Goal: Task Accomplishment & Management: Use online tool/utility

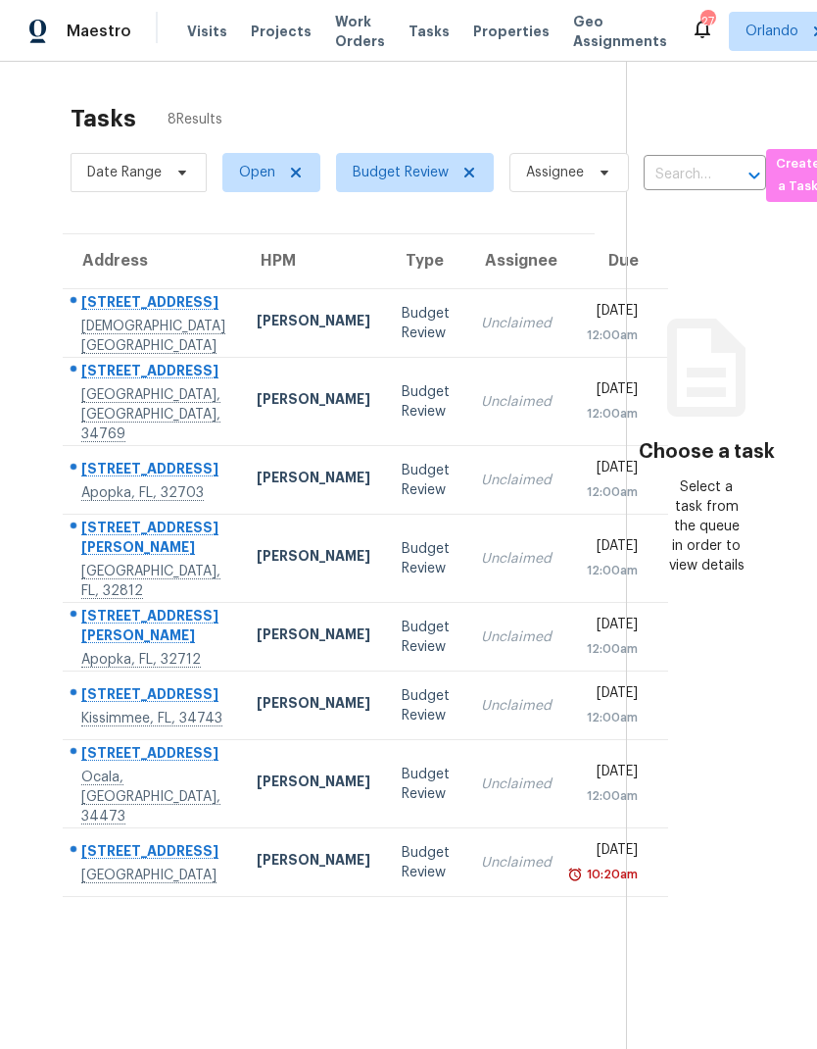
click at [466, 588] on td "Unclaimed" at bounding box center [517, 559] width 102 height 88
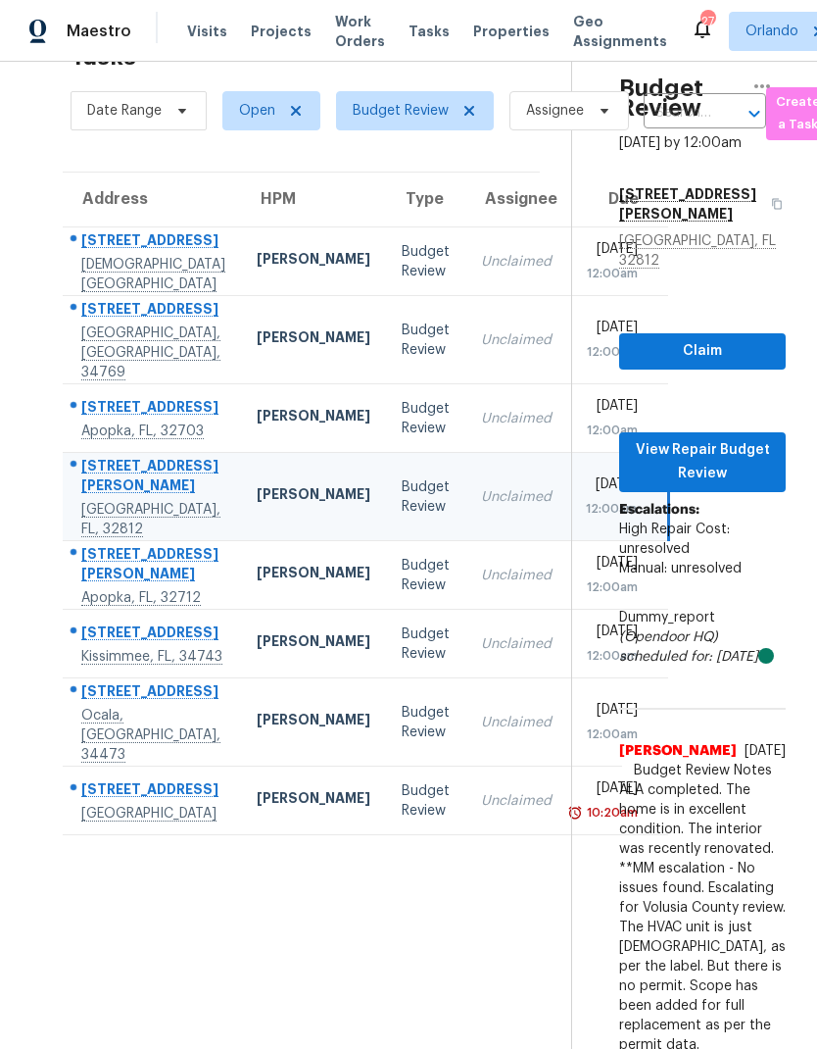
scroll to position [78, 0]
click at [257, 812] on div "[PERSON_NAME]" at bounding box center [314, 800] width 114 height 25
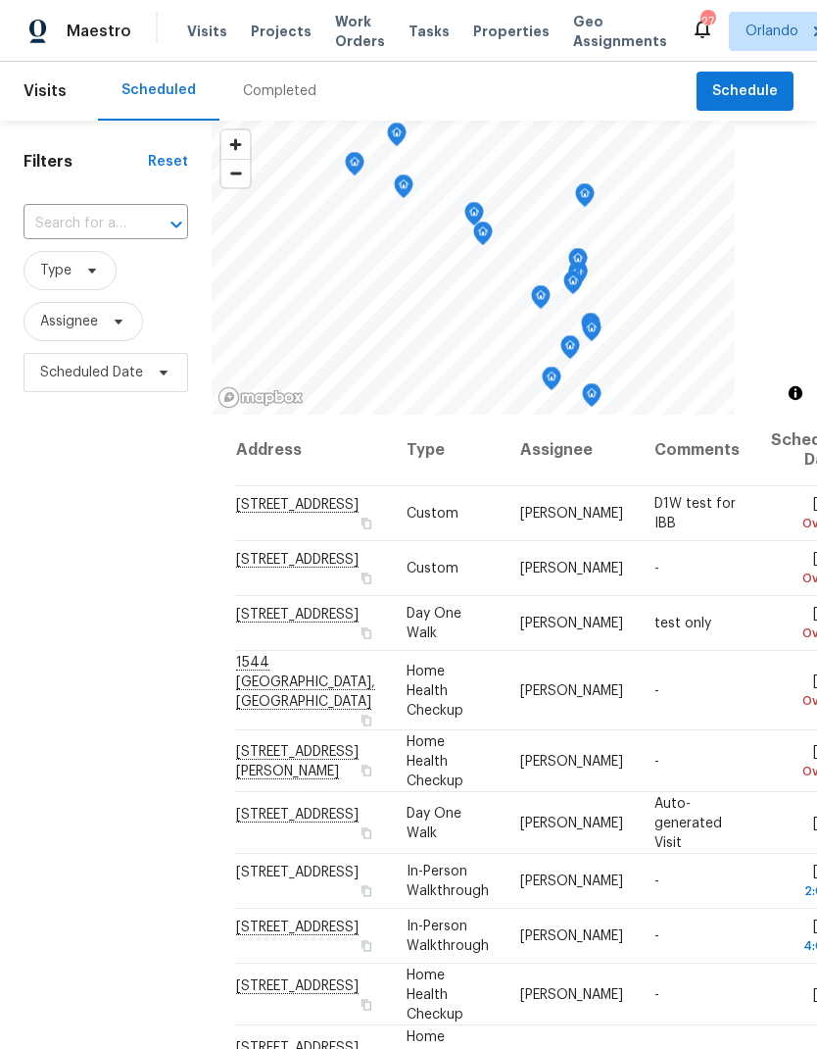
click at [420, 26] on span "Tasks" at bounding box center [429, 32] width 41 height 14
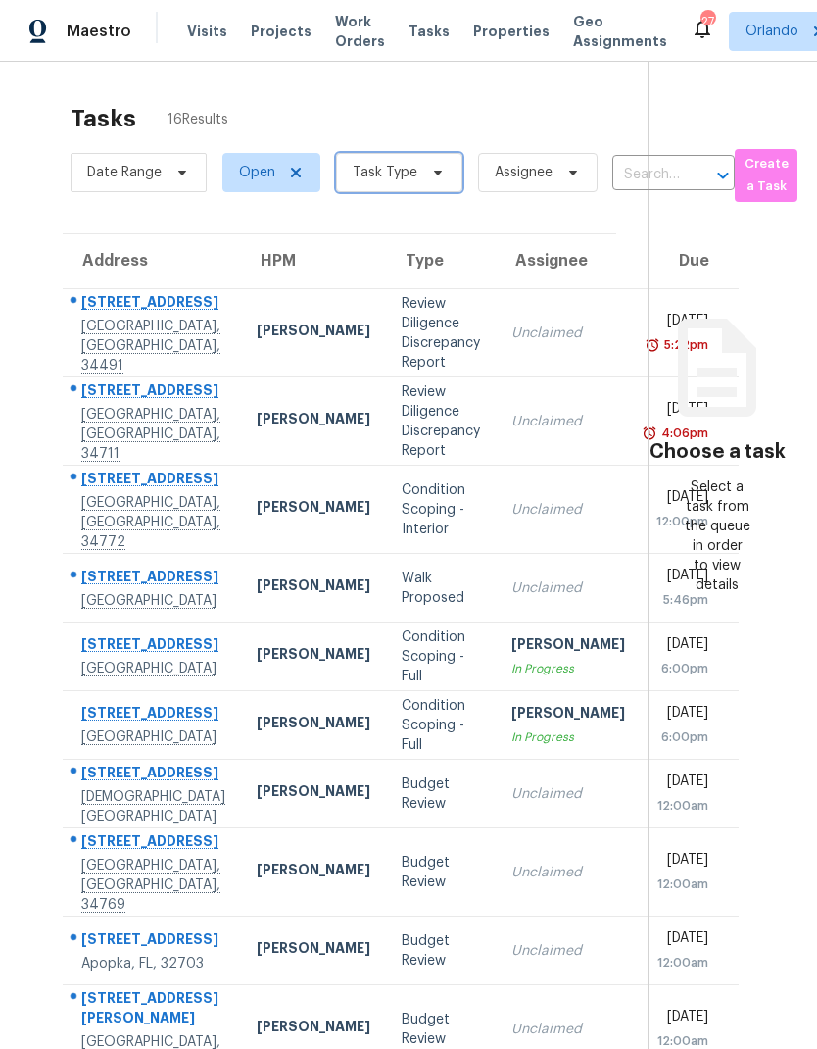
click at [432, 169] on icon at bounding box center [438, 173] width 16 height 16
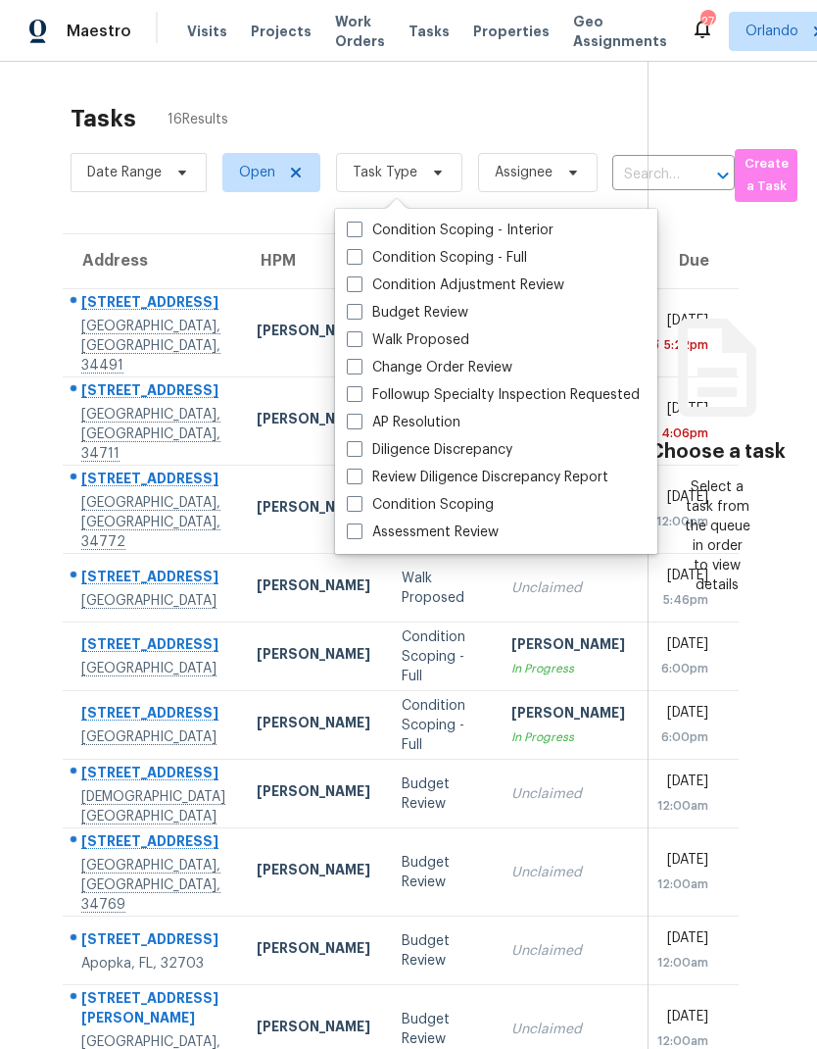
click at [359, 528] on span at bounding box center [355, 531] width 16 height 16
click at [359, 528] on input "Assessment Review" at bounding box center [353, 528] width 13 height 13
checkbox input "true"
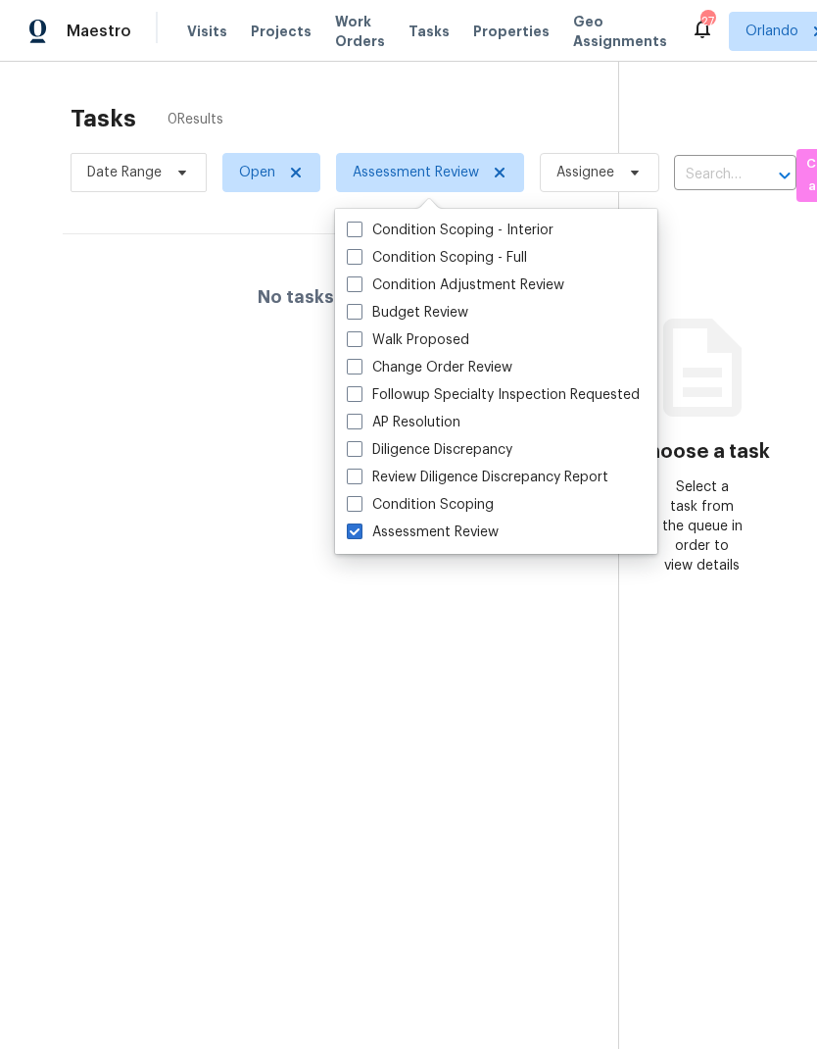
click at [551, 105] on div "Tasks 0 Results" at bounding box center [345, 118] width 548 height 51
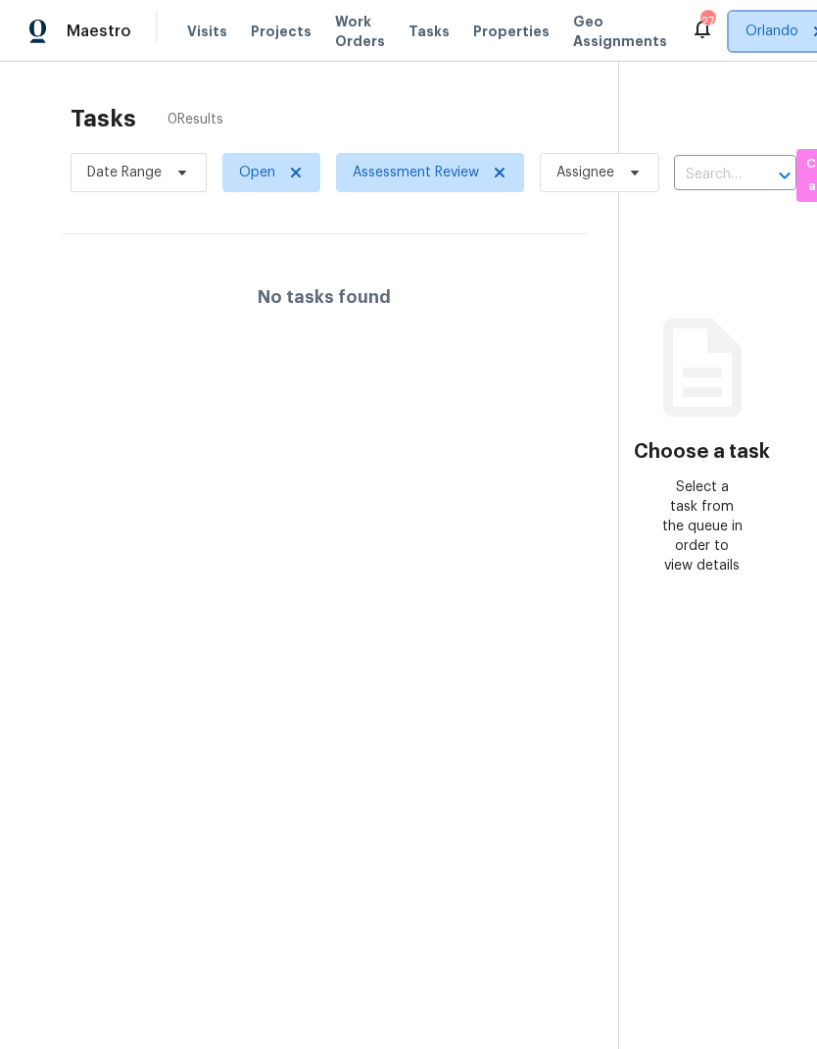
click at [746, 32] on span "Orlando" at bounding box center [772, 32] width 53 height 20
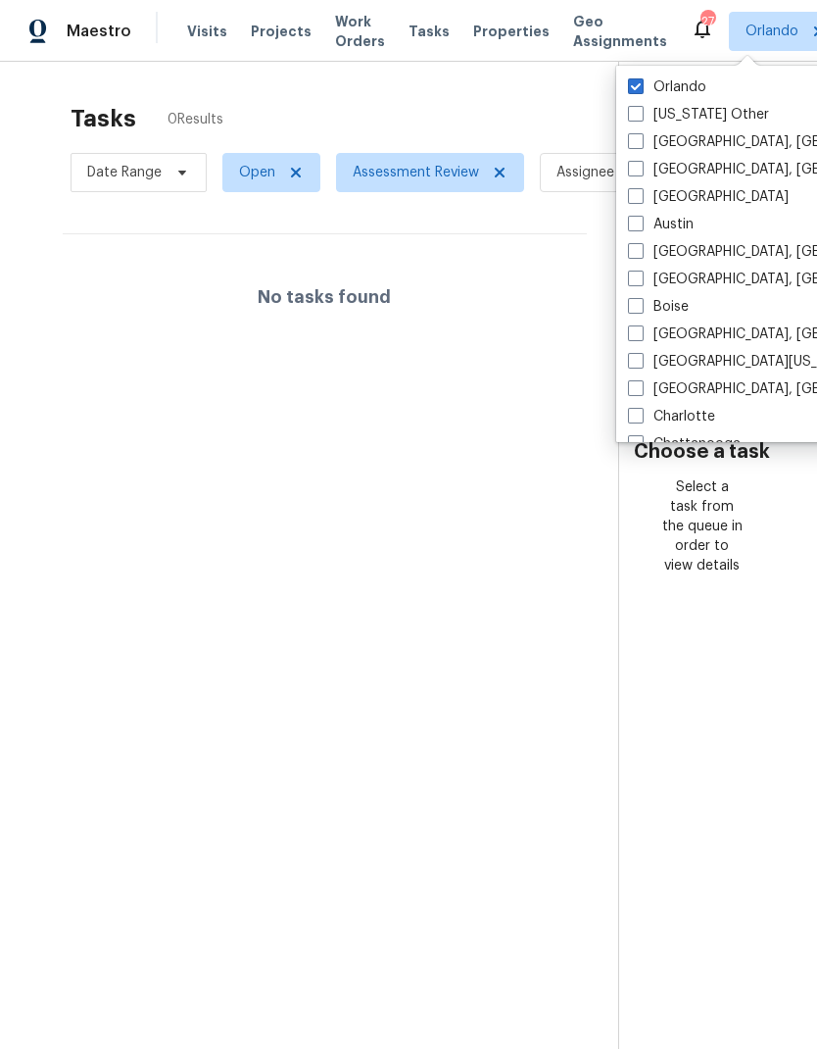
click at [634, 119] on span at bounding box center [636, 114] width 16 height 16
click at [634, 118] on input "Alaska Other" at bounding box center [634, 111] width 13 height 13
click at [633, 118] on span at bounding box center [636, 114] width 16 height 16
click at [633, 118] on input "Alaska Other" at bounding box center [634, 111] width 13 height 13
click at [632, 115] on span at bounding box center [636, 114] width 16 height 16
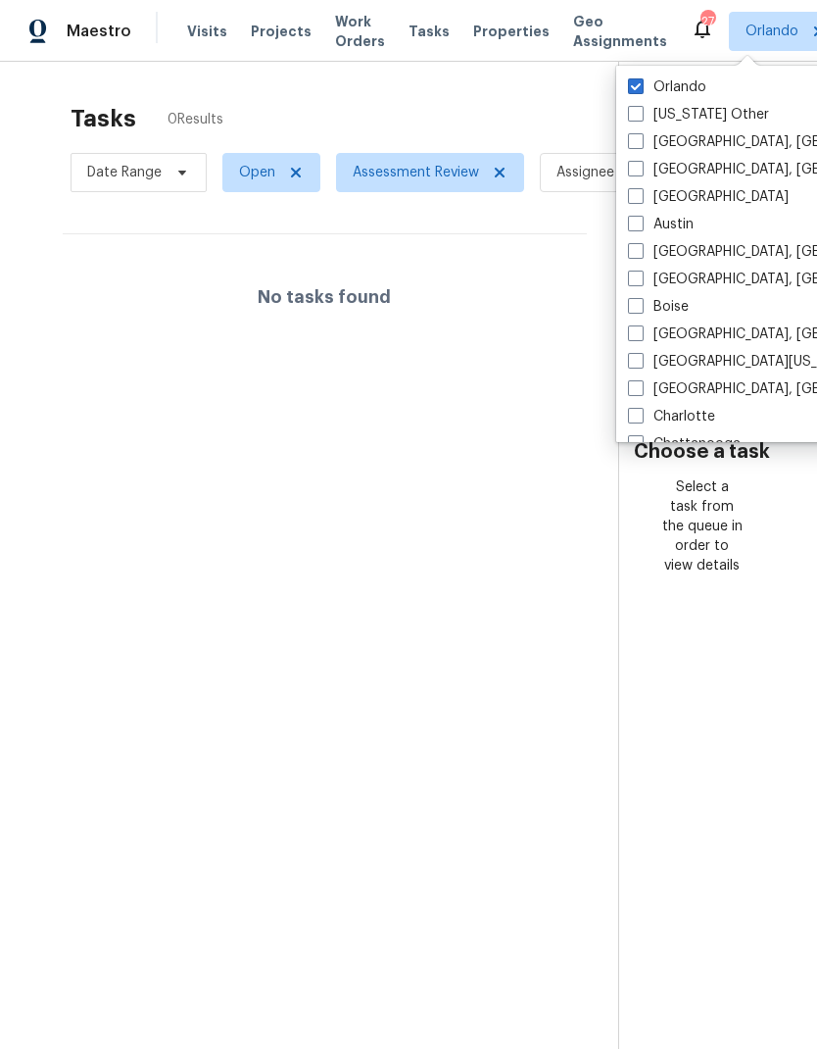
click at [632, 115] on input "Alaska Other" at bounding box center [634, 111] width 13 height 13
checkbox input "true"
click at [633, 147] on span at bounding box center [636, 141] width 16 height 16
click at [633, 145] on input "Albuquerque, NM" at bounding box center [634, 138] width 13 height 13
checkbox input "true"
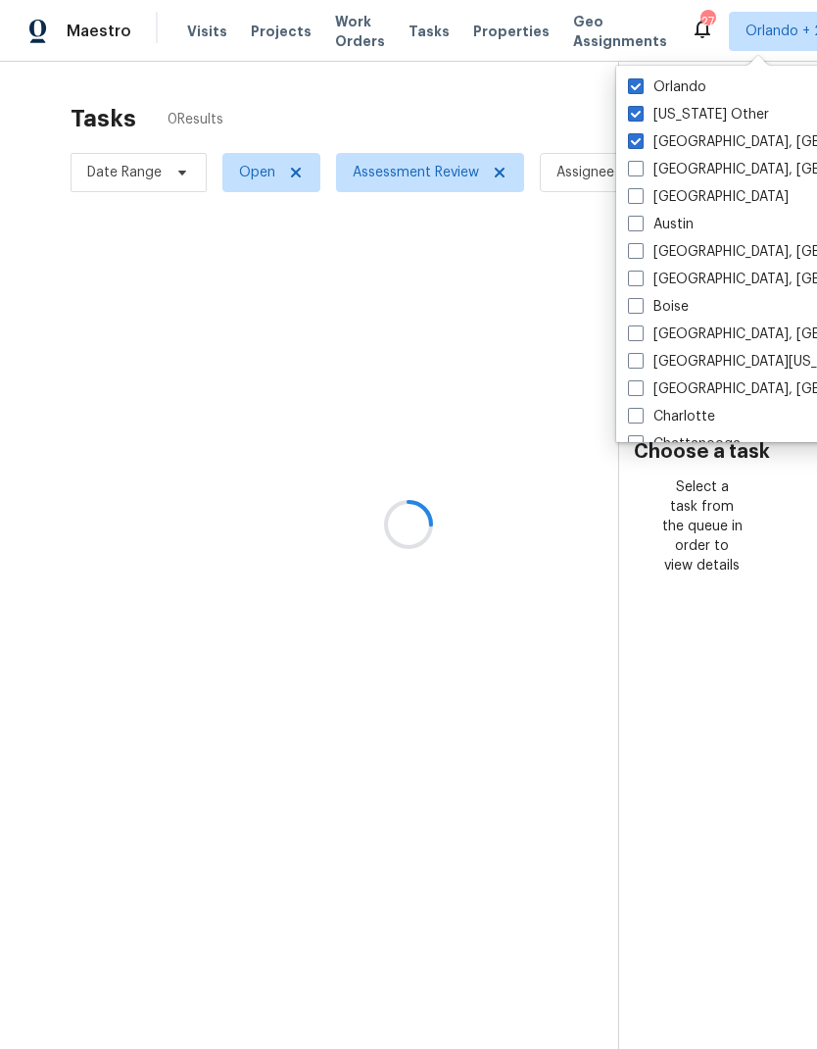
click at [630, 169] on span at bounding box center [636, 169] width 16 height 16
click at [630, 169] on input "Asheville, NC" at bounding box center [634, 166] width 13 height 13
checkbox input "true"
click at [641, 194] on span at bounding box center [636, 196] width 16 height 16
click at [641, 194] on input "Atlanta" at bounding box center [634, 193] width 13 height 13
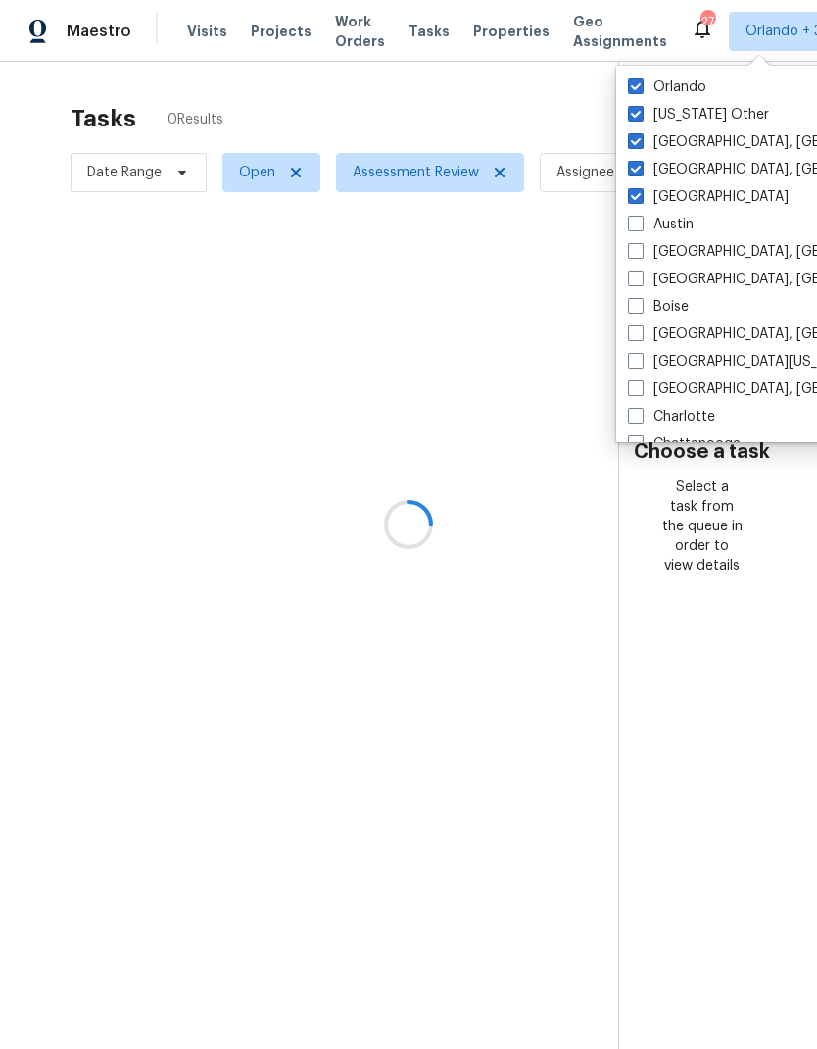
checkbox input "true"
click at [643, 224] on span at bounding box center [636, 224] width 16 height 16
click at [641, 224] on input "Austin" at bounding box center [634, 221] width 13 height 13
checkbox input "true"
click at [639, 252] on span at bounding box center [636, 251] width 16 height 16
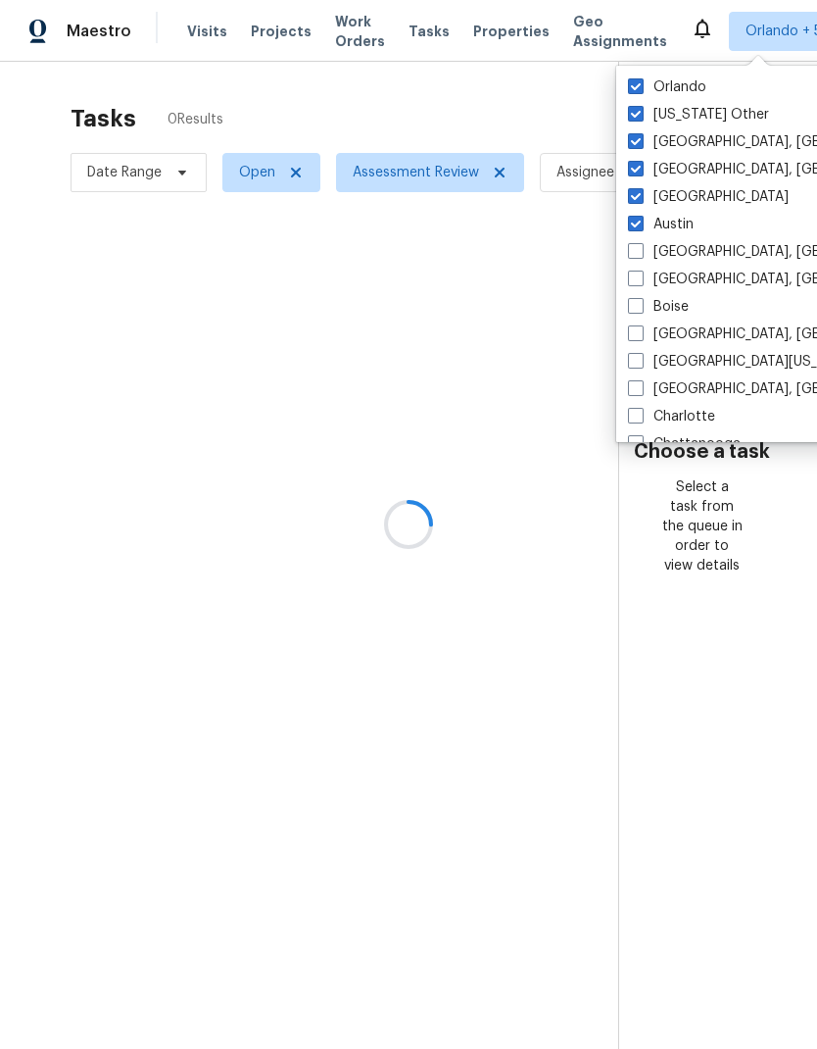
click at [639, 252] on input "Baltimore, MD" at bounding box center [634, 248] width 13 height 13
checkbox input "true"
click at [639, 283] on span at bounding box center [636, 279] width 16 height 16
click at [639, 282] on input "Birmingham, AL" at bounding box center [634, 276] width 13 height 13
checkbox input "true"
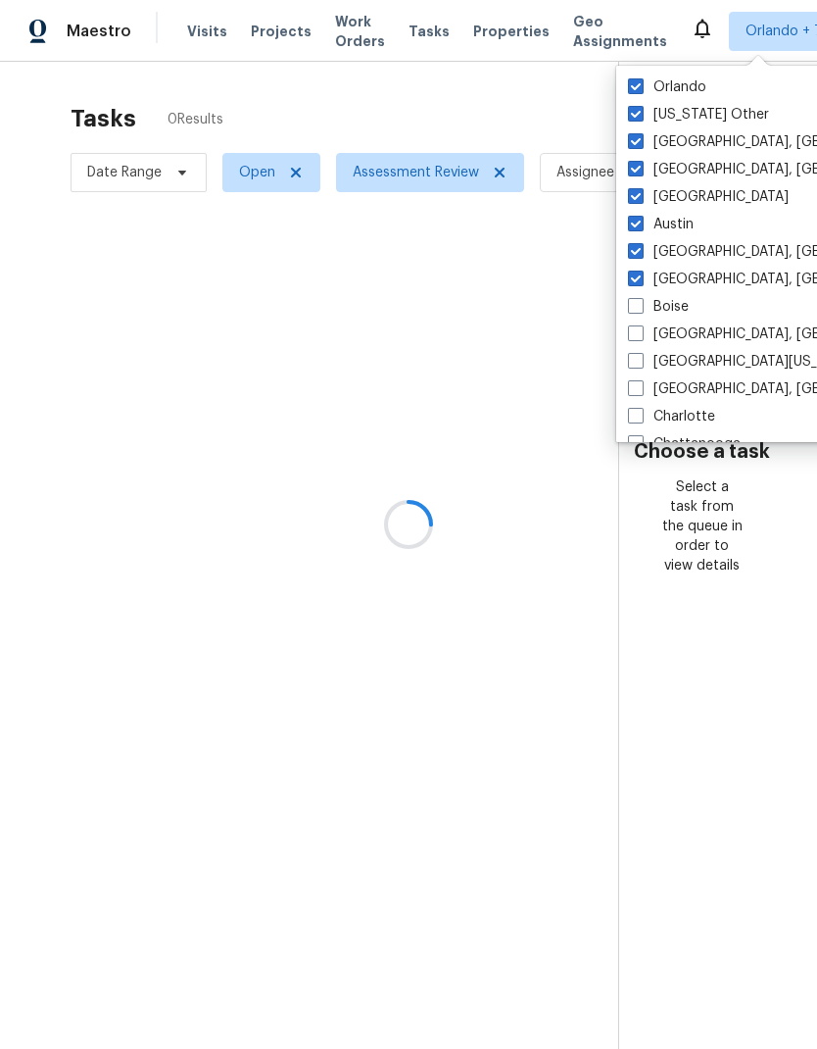
click at [639, 307] on span at bounding box center [636, 306] width 16 height 16
click at [639, 307] on input "Boise" at bounding box center [634, 303] width 13 height 13
checkbox input "true"
click at [641, 338] on span at bounding box center [636, 333] width 16 height 16
click at [641, 337] on input "Boston, MA" at bounding box center [634, 330] width 13 height 13
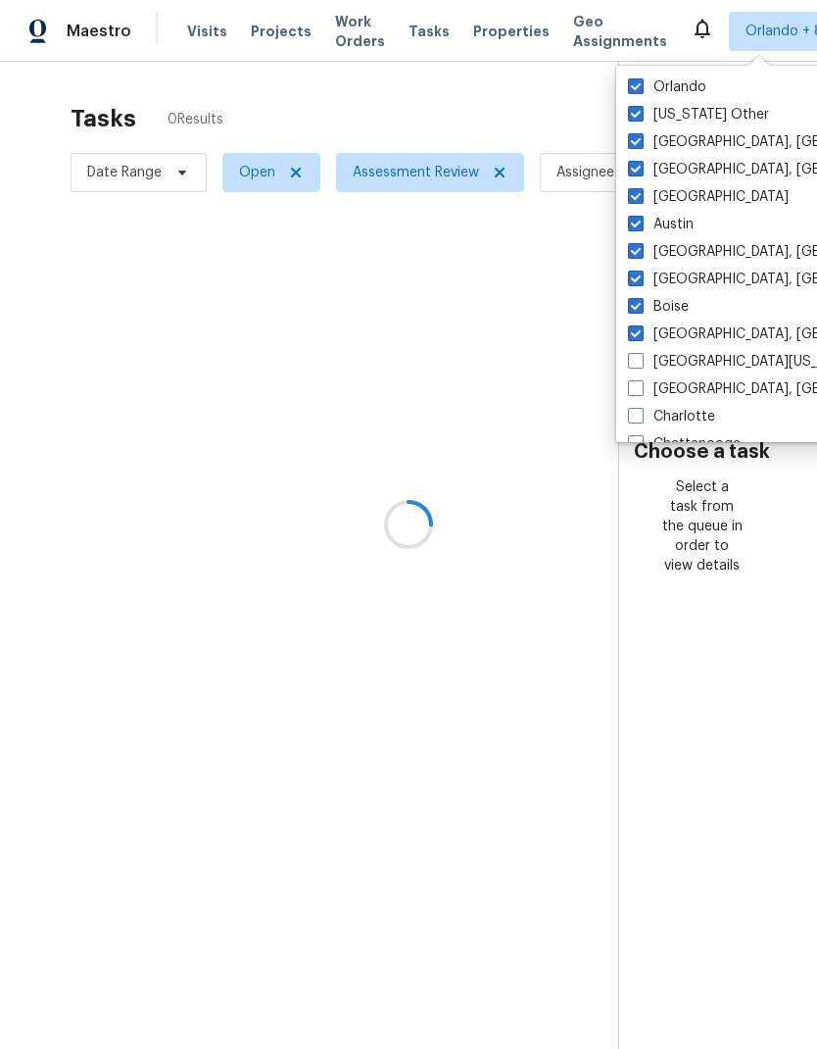
checkbox input "true"
click at [639, 363] on span at bounding box center [636, 361] width 16 height 16
click at [639, 363] on input "Central California, CA" at bounding box center [634, 358] width 13 height 13
checkbox input "true"
click at [641, 387] on span at bounding box center [636, 388] width 16 height 16
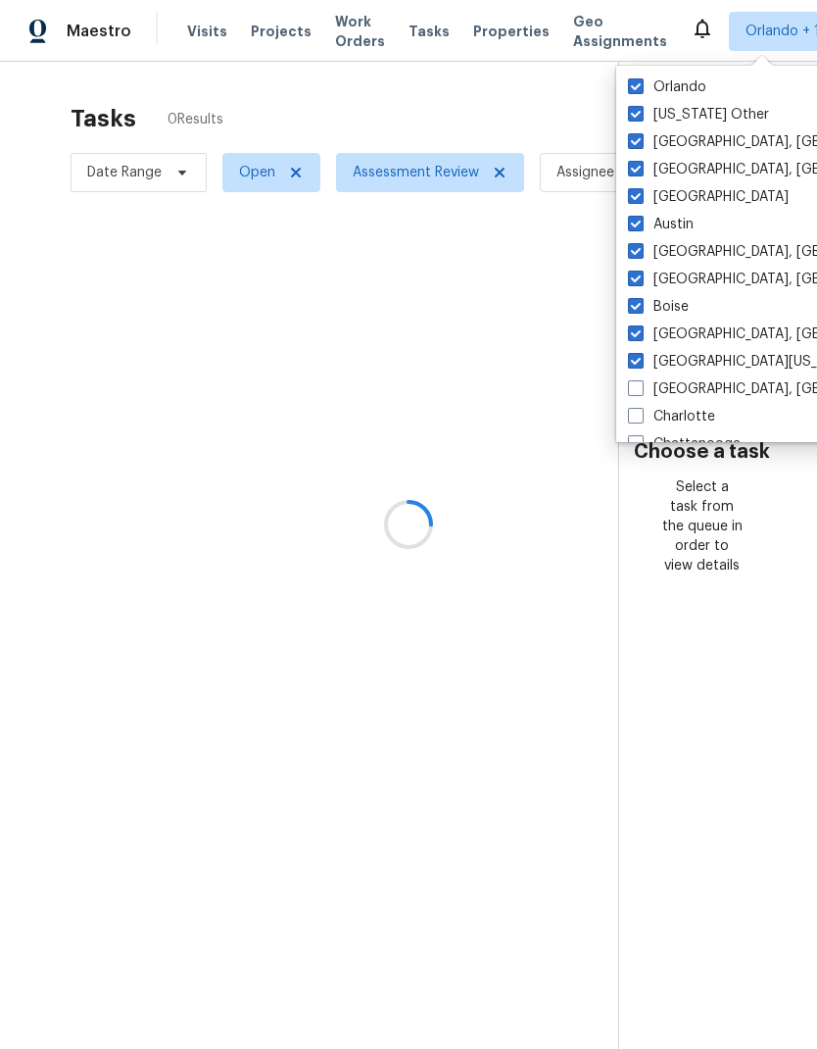
click at [641, 387] on input "Charleston, SC" at bounding box center [634, 385] width 13 height 13
checkbox input "true"
click at [648, 412] on label "Charlotte" at bounding box center [671, 417] width 87 height 20
click at [641, 412] on input "Charlotte" at bounding box center [634, 413] width 13 height 13
checkbox input "true"
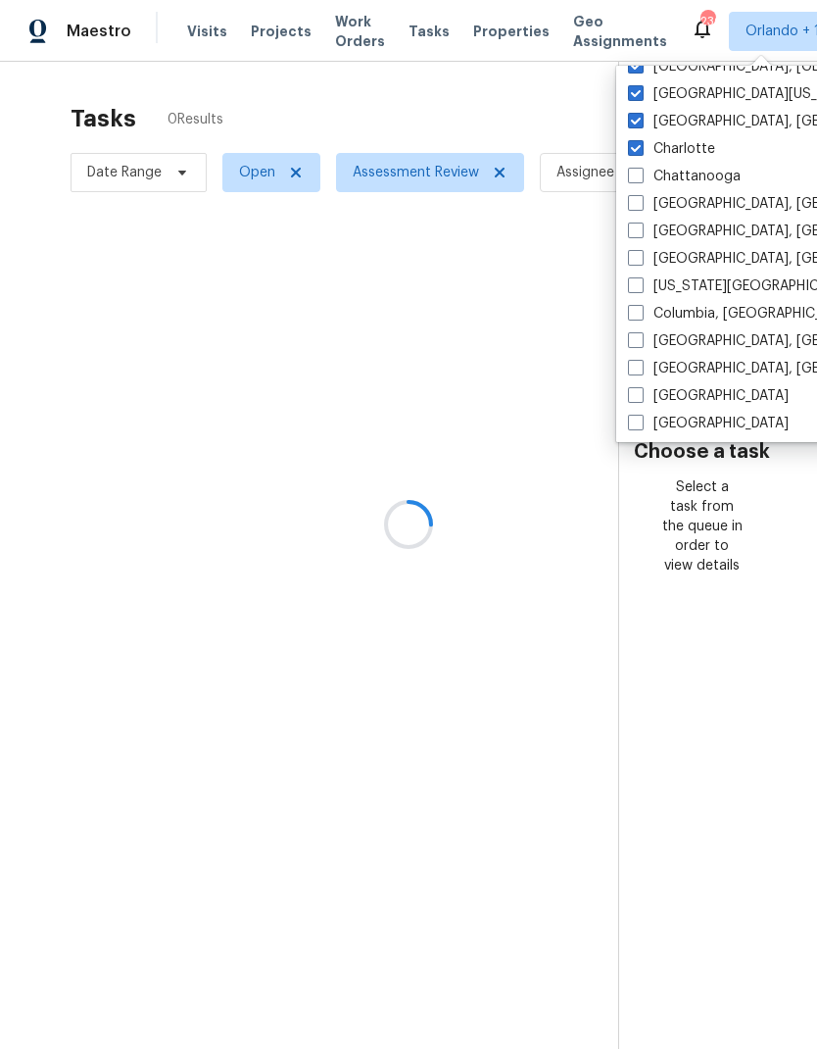
scroll to position [268, 0]
click at [634, 174] on span at bounding box center [636, 176] width 16 height 16
click at [634, 174] on input "Chattanooga" at bounding box center [634, 173] width 13 height 13
click at [633, 174] on span at bounding box center [636, 176] width 16 height 16
click at [633, 174] on input "Chattanooga" at bounding box center [634, 173] width 13 height 13
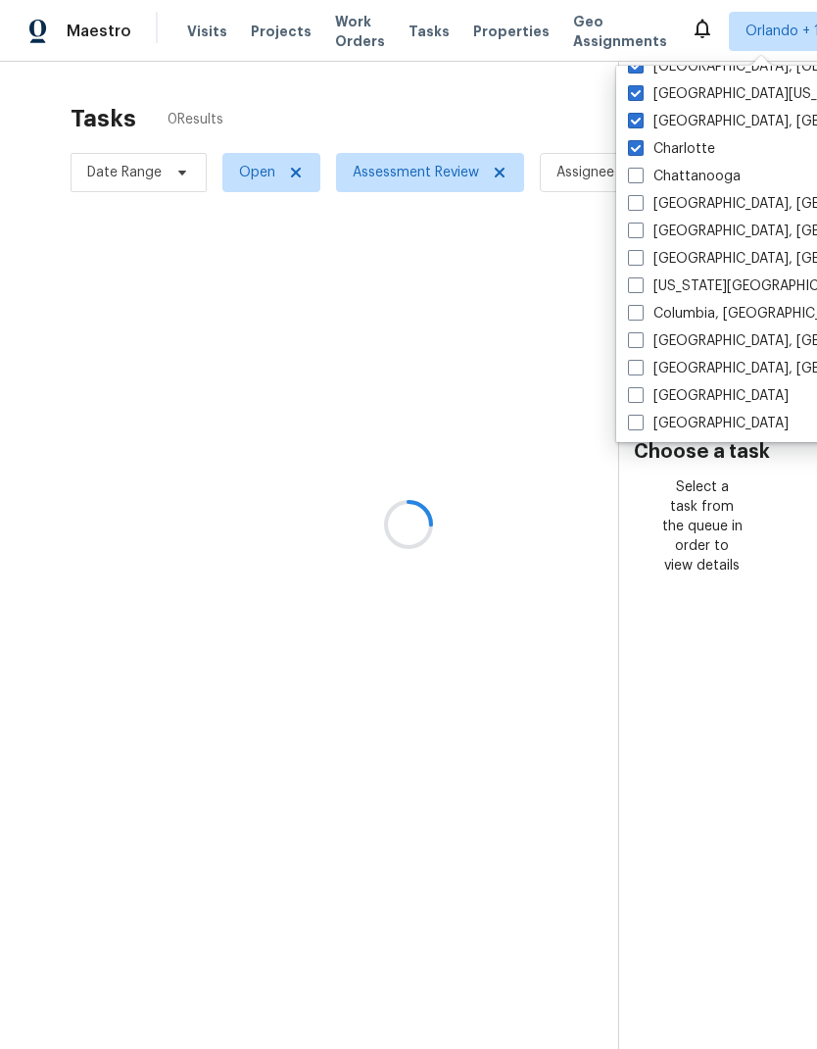
checkbox input "false"
click at [633, 237] on span at bounding box center [636, 230] width 16 height 16
click at [633, 234] on input "Cincinnati, OH" at bounding box center [634, 228] width 13 height 13
checkbox input "true"
click at [633, 179] on span at bounding box center [636, 176] width 16 height 16
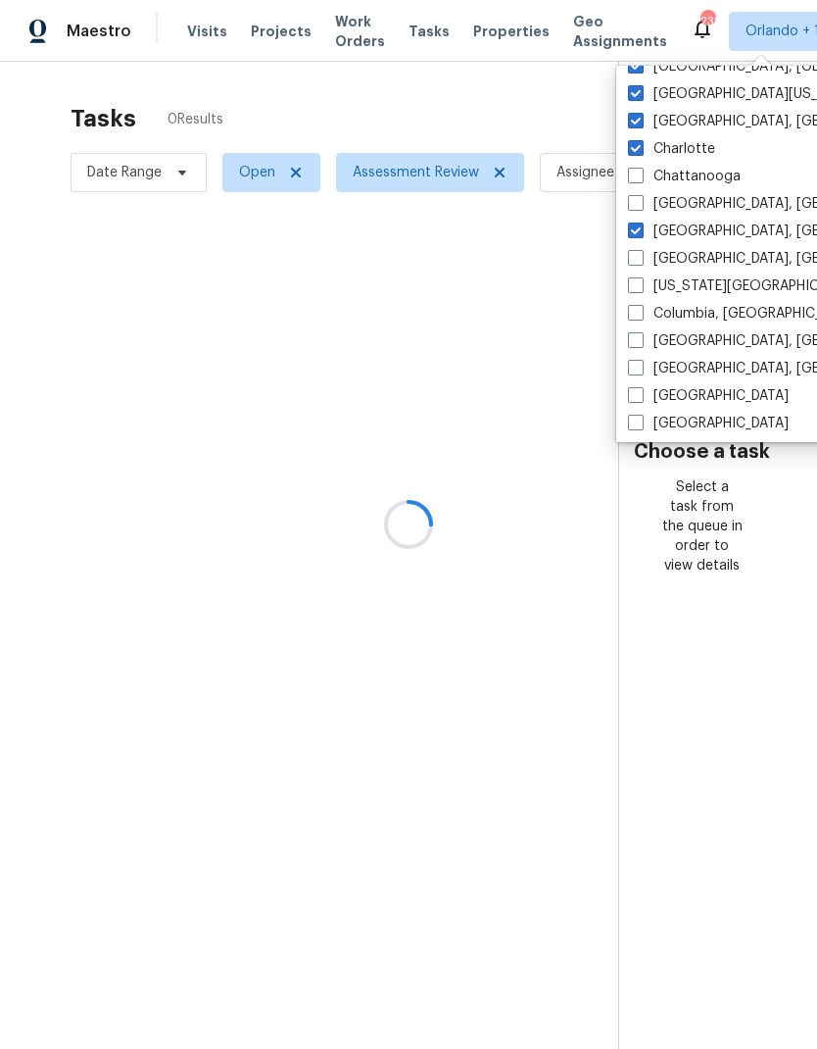
click at [633, 179] on input "Chattanooga" at bounding box center [634, 173] width 13 height 13
checkbox input "true"
click at [638, 211] on label "Chicago, IL" at bounding box center [780, 204] width 304 height 20
click at [638, 207] on input "Chicago, IL" at bounding box center [634, 200] width 13 height 13
checkbox input "true"
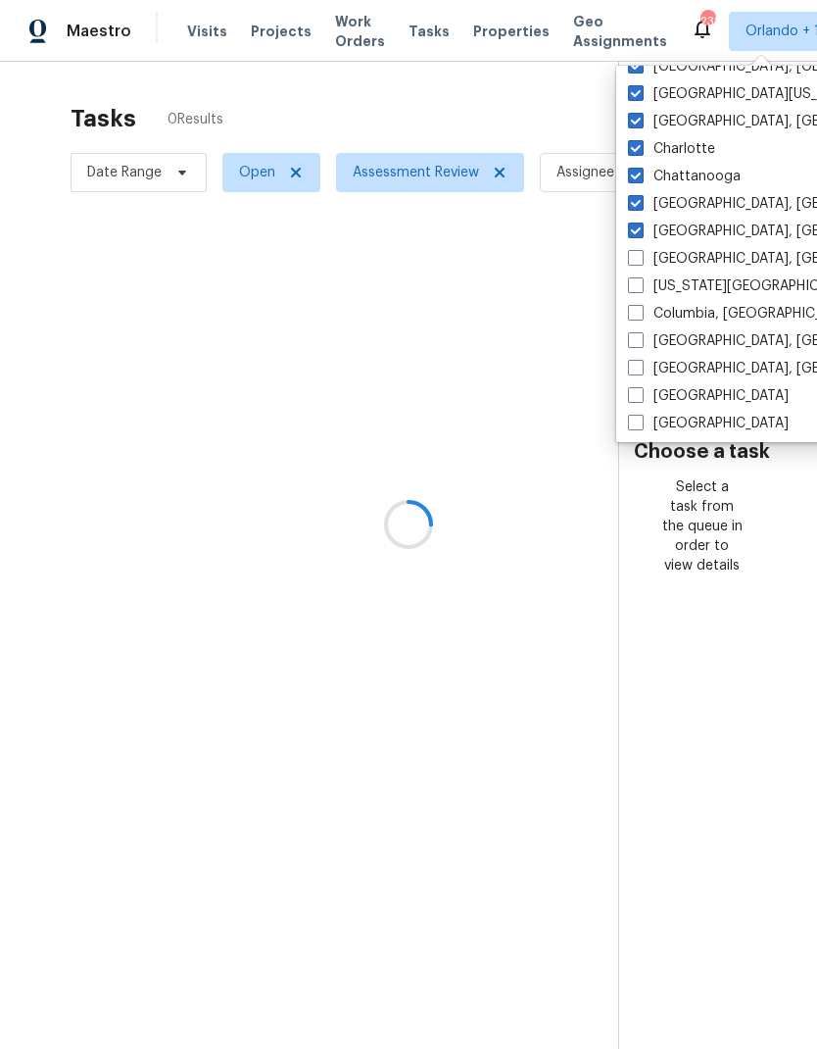
click at [640, 258] on span at bounding box center [636, 258] width 16 height 16
click at [640, 258] on input "Cleveland, OH" at bounding box center [634, 255] width 13 height 13
checkbox input "true"
click at [638, 284] on span at bounding box center [636, 285] width 16 height 16
click at [638, 284] on input "Colorado Springs, CO" at bounding box center [634, 282] width 13 height 13
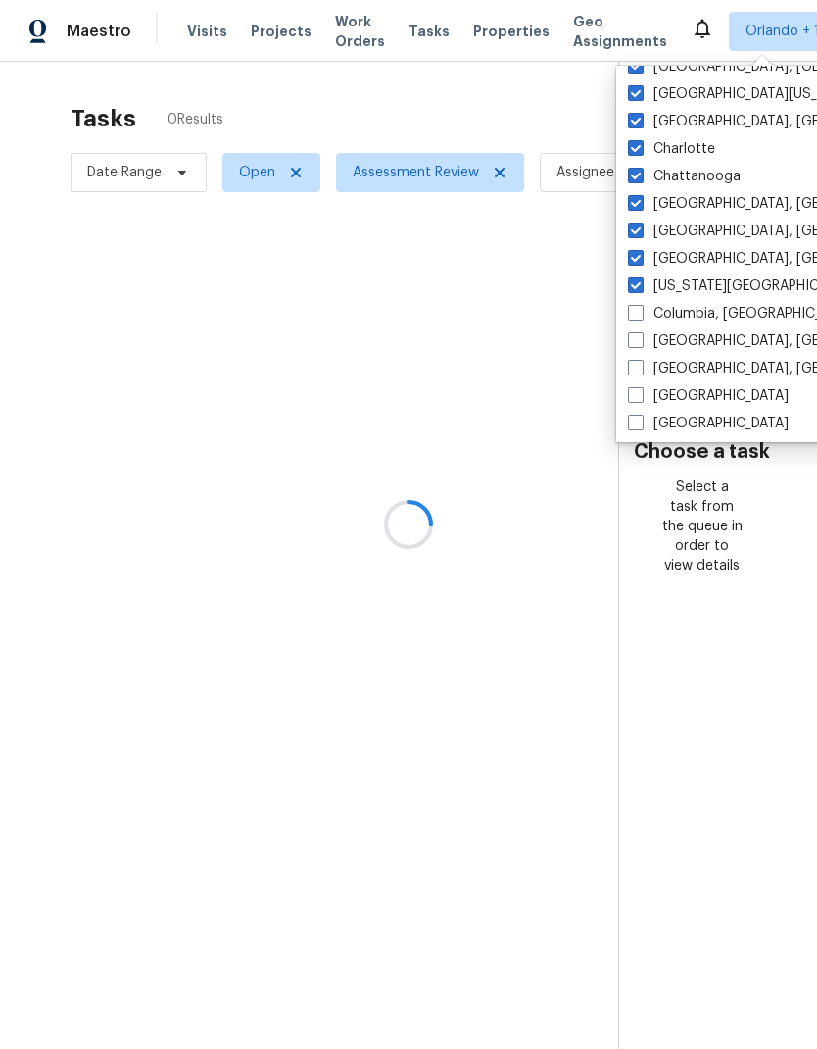
checkbox input "true"
click at [639, 316] on span at bounding box center [636, 313] width 16 height 16
click at [639, 316] on input "Columbia, SC" at bounding box center [634, 310] width 13 height 13
checkbox input "true"
click at [641, 341] on span at bounding box center [636, 340] width 16 height 16
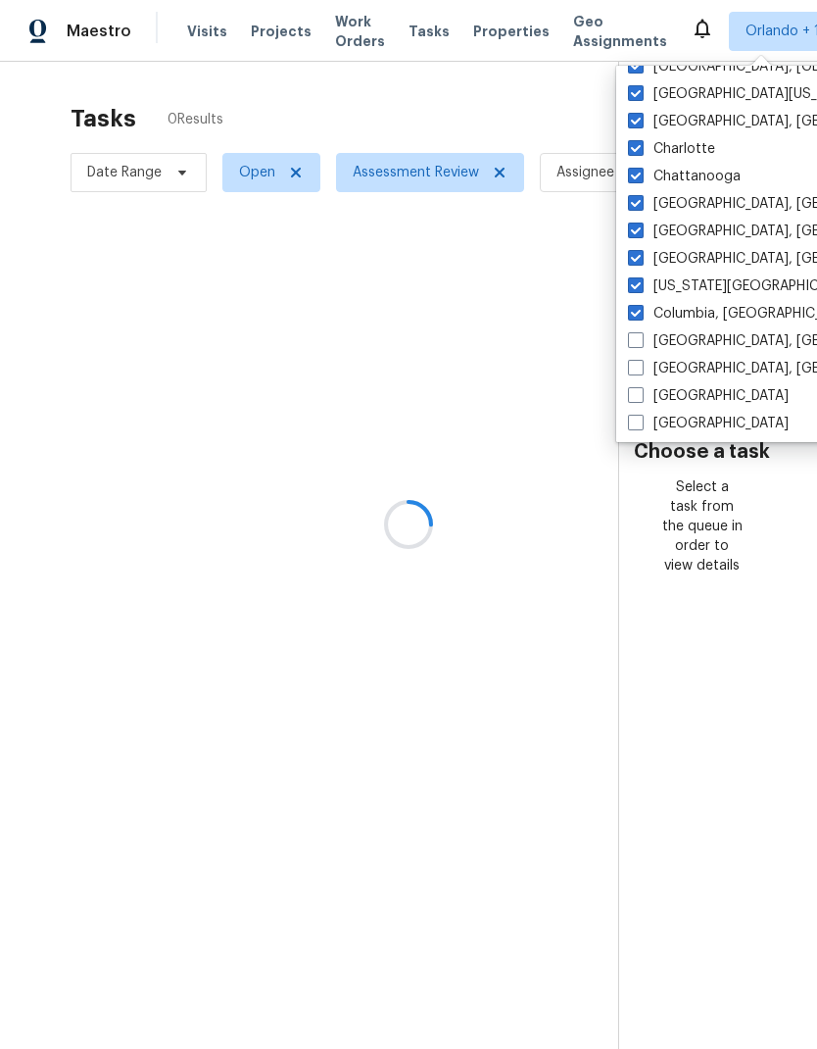
click at [641, 341] on input "Columbus, OH" at bounding box center [634, 337] width 13 height 13
checkbox input "true"
click at [640, 367] on span at bounding box center [636, 368] width 16 height 16
click at [640, 367] on input "Corpus Christi, TX" at bounding box center [634, 365] width 13 height 13
checkbox input "true"
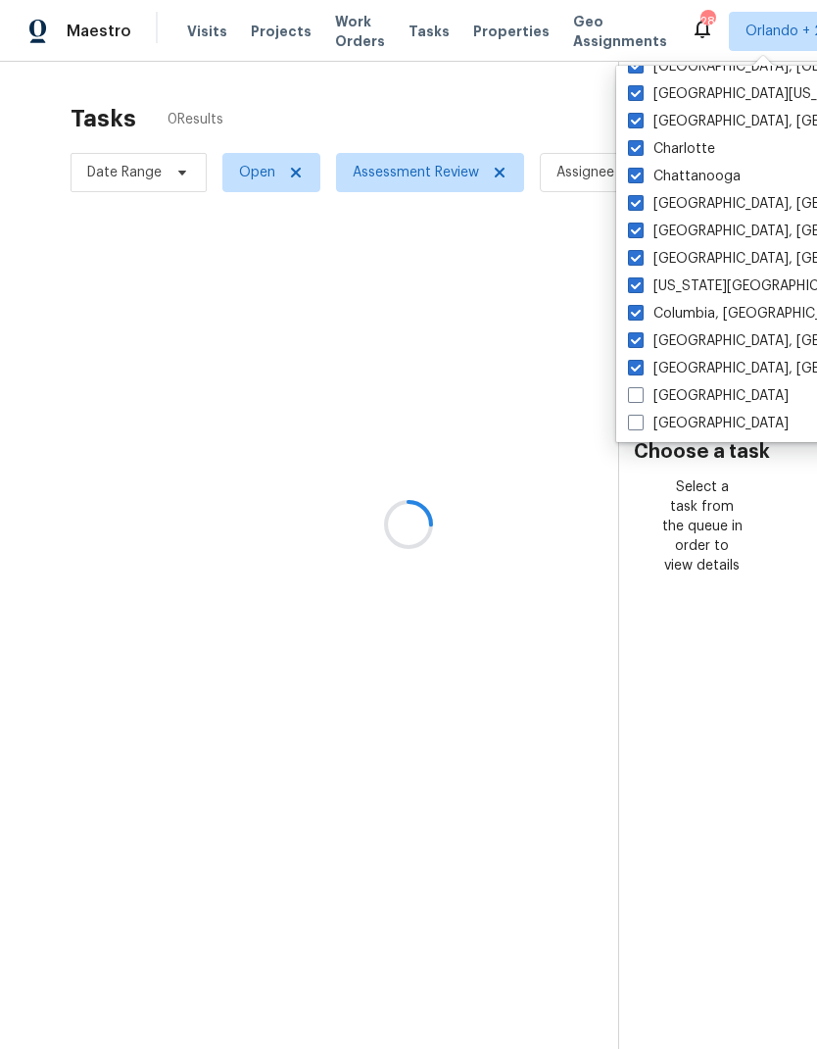
click at [640, 397] on span at bounding box center [636, 395] width 16 height 16
click at [640, 397] on input "Dallas" at bounding box center [634, 392] width 13 height 13
checkbox input "true"
click at [640, 423] on span at bounding box center [636, 423] width 16 height 16
click at [640, 423] on input "Denver" at bounding box center [634, 420] width 13 height 13
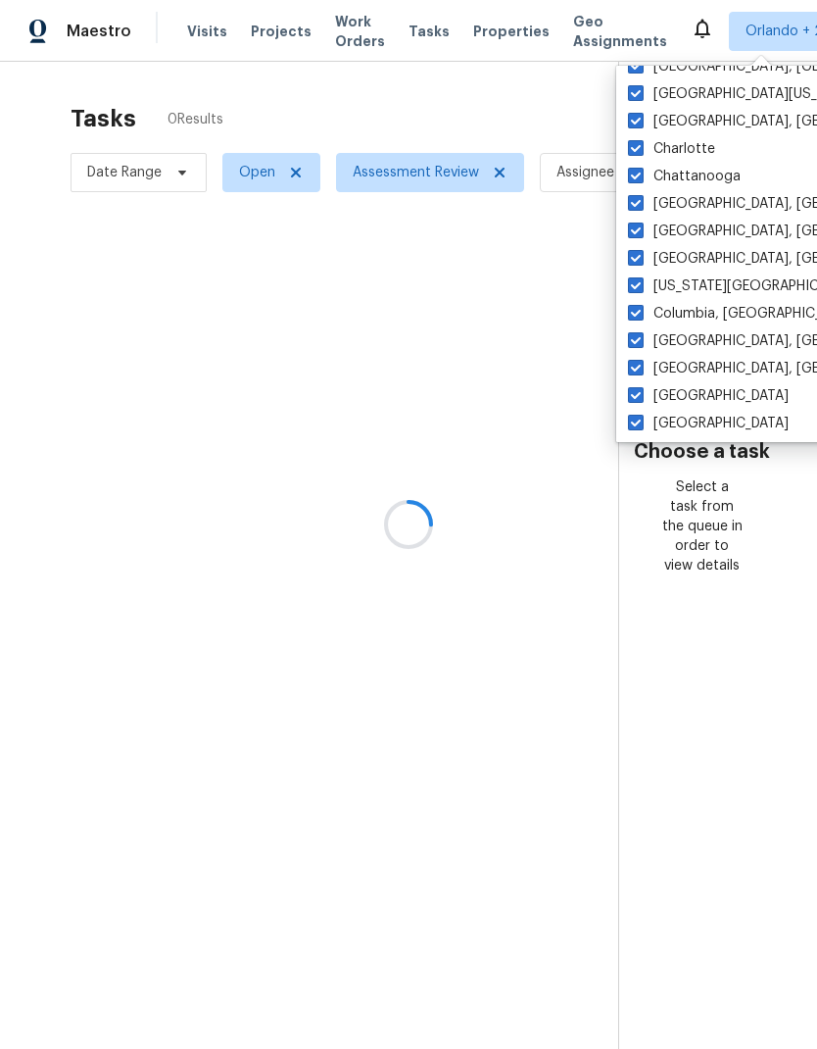
checkbox input "true"
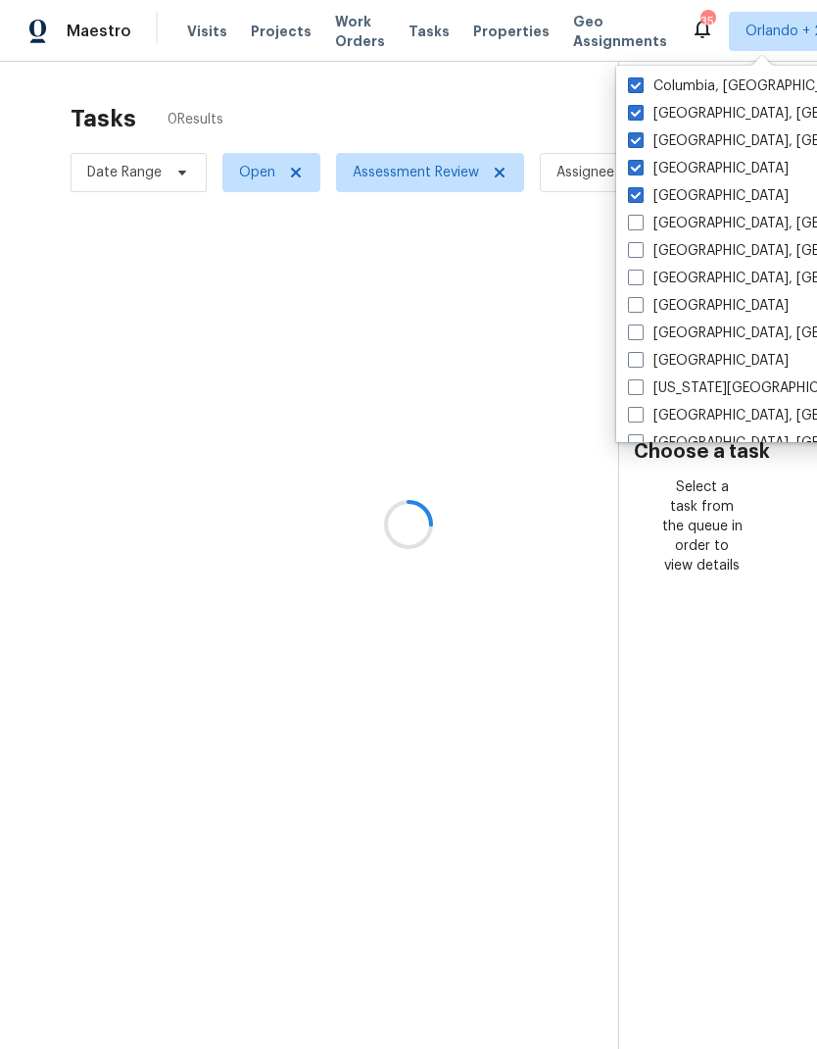
scroll to position [603, 0]
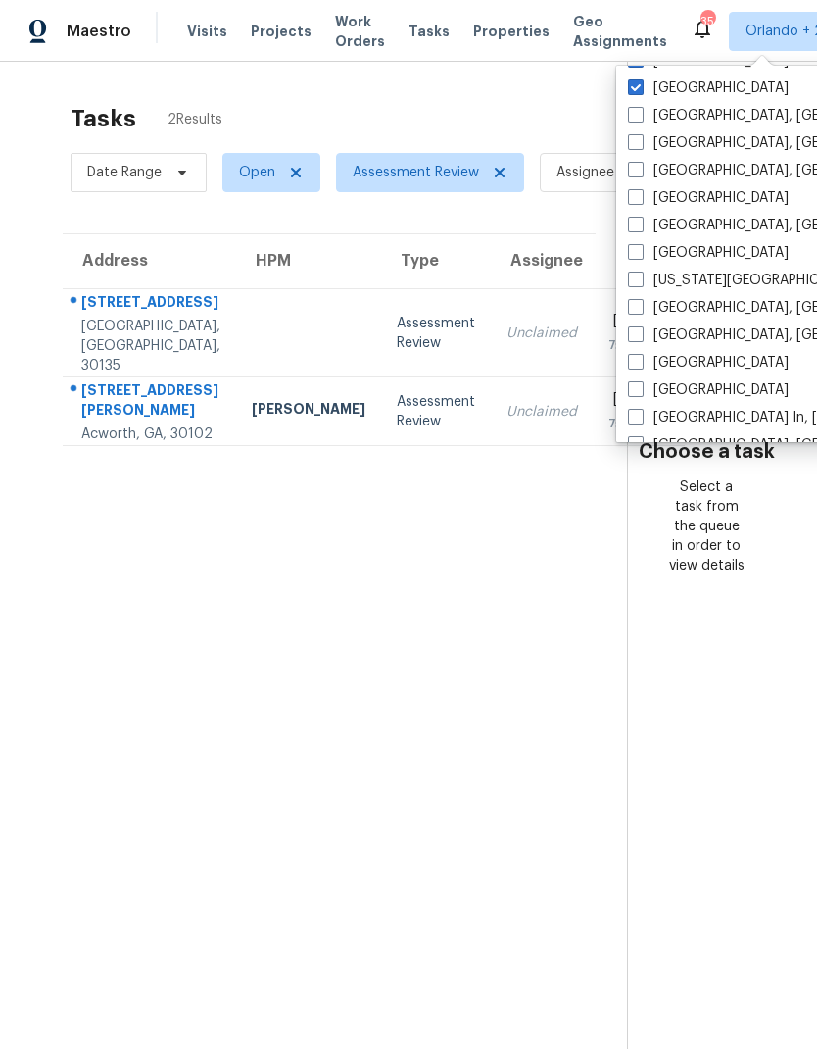
click at [638, 116] on span at bounding box center [636, 115] width 16 height 16
click at [638, 116] on input "Detroit, MI" at bounding box center [634, 112] width 13 height 13
checkbox input "true"
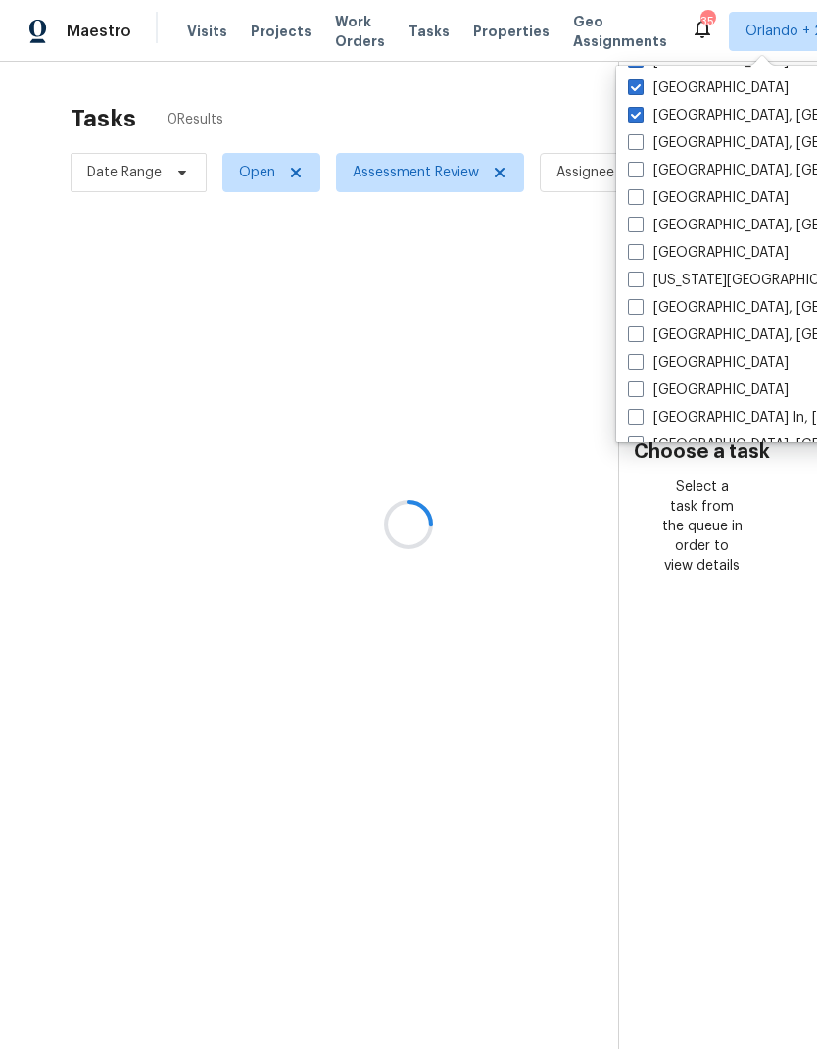
click at [638, 143] on span at bounding box center [636, 142] width 16 height 16
click at [638, 143] on input "Greensboro, NC" at bounding box center [634, 139] width 13 height 13
checkbox input "true"
click at [638, 175] on span at bounding box center [636, 170] width 16 height 16
click at [638, 173] on input "Greenville, SC" at bounding box center [634, 167] width 13 height 13
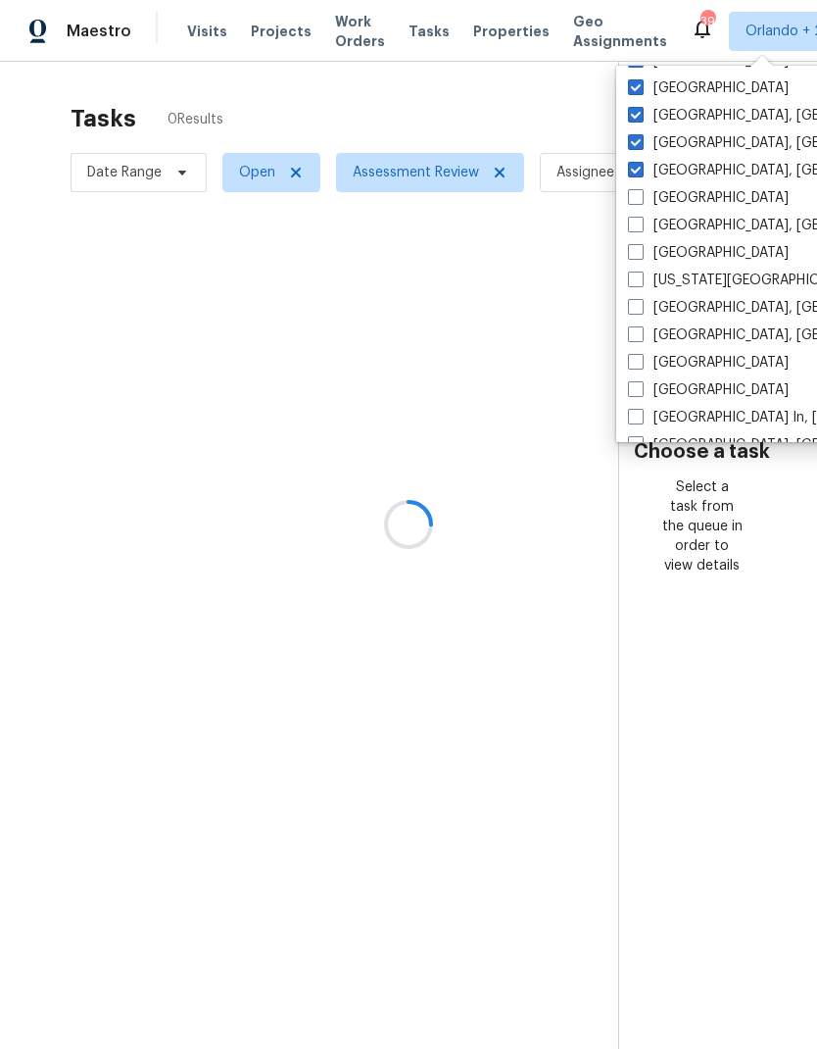
checkbox input "true"
click at [638, 201] on span at bounding box center [636, 197] width 16 height 16
click at [638, 201] on input "Houston" at bounding box center [634, 194] width 13 height 13
checkbox input "true"
click at [637, 227] on span at bounding box center [636, 225] width 16 height 16
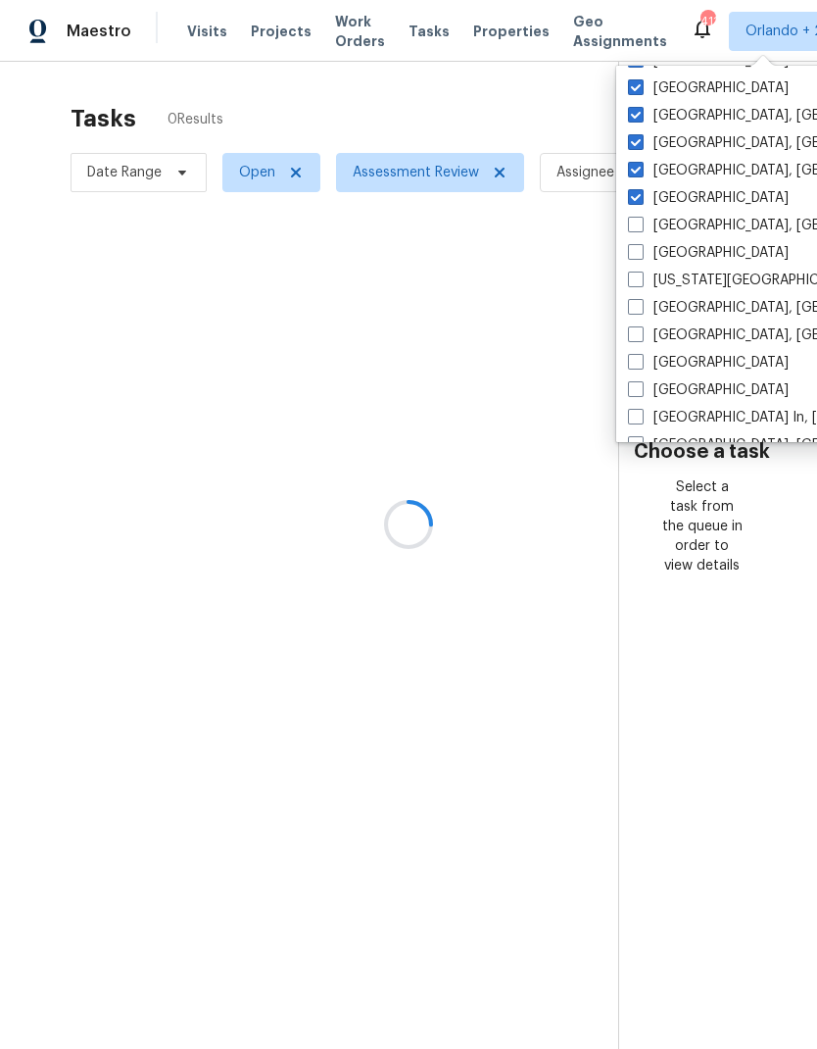
click at [637, 227] on input "Indianapolis, IN" at bounding box center [634, 222] width 13 height 13
checkbox input "true"
click at [641, 256] on span at bounding box center [636, 252] width 16 height 16
click at [641, 256] on input "Jacksonville" at bounding box center [634, 249] width 13 height 13
checkbox input "true"
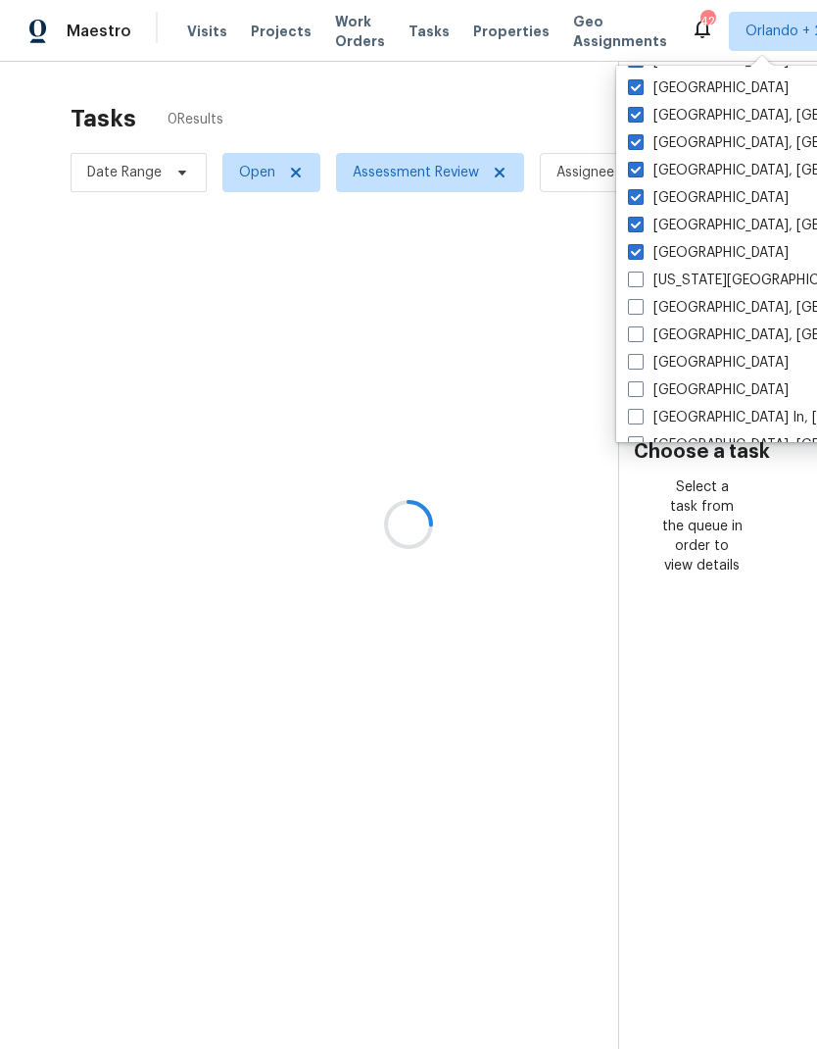
click at [644, 282] on label "Kansas City" at bounding box center [745, 281] width 234 height 20
click at [641, 282] on input "Kansas City" at bounding box center [634, 277] width 13 height 13
checkbox input "true"
click at [643, 313] on span at bounding box center [636, 307] width 16 height 16
click at [641, 311] on input "Killeen, TX" at bounding box center [634, 304] width 13 height 13
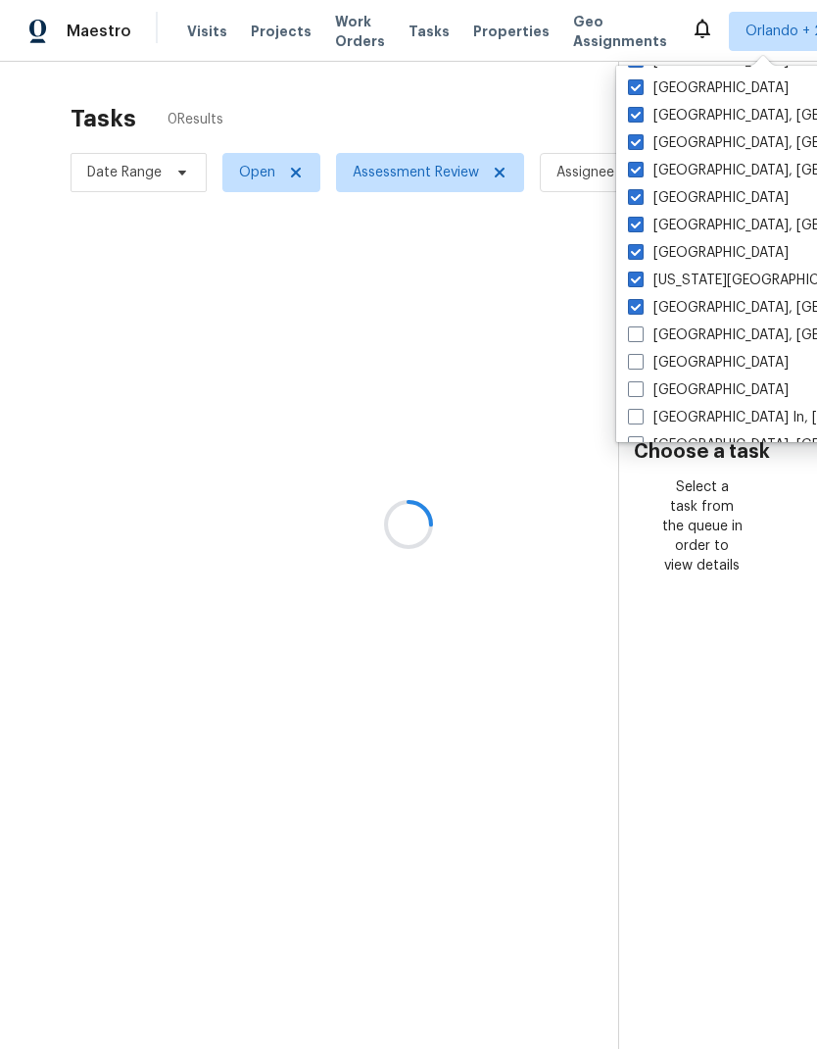
checkbox input "true"
click at [639, 336] on span at bounding box center [636, 334] width 16 height 16
click at [639, 336] on input "Knoxville, TN" at bounding box center [634, 331] width 13 height 13
checkbox input "true"
click at [643, 362] on span at bounding box center [636, 362] width 16 height 16
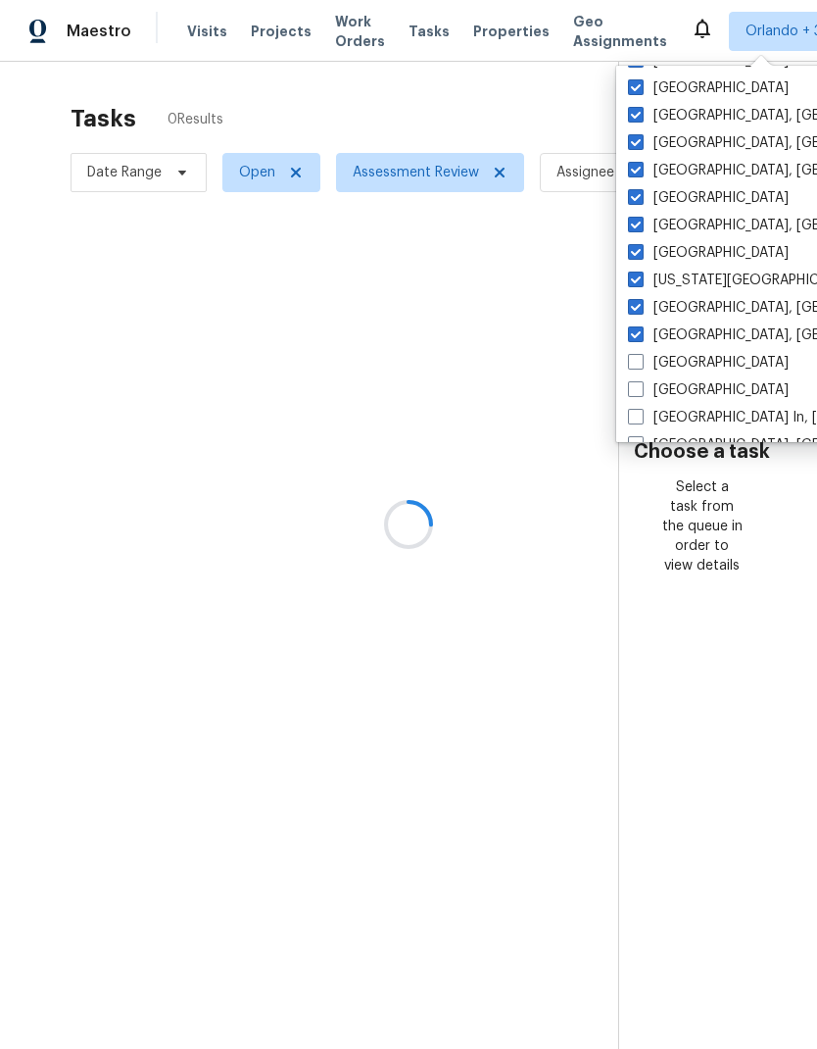
click at [641, 362] on input "Las Vegas" at bounding box center [634, 359] width 13 height 13
checkbox input "true"
click at [638, 392] on span at bounding box center [636, 389] width 16 height 16
click at [638, 392] on input "Los Angeles" at bounding box center [634, 386] width 13 height 13
checkbox input "true"
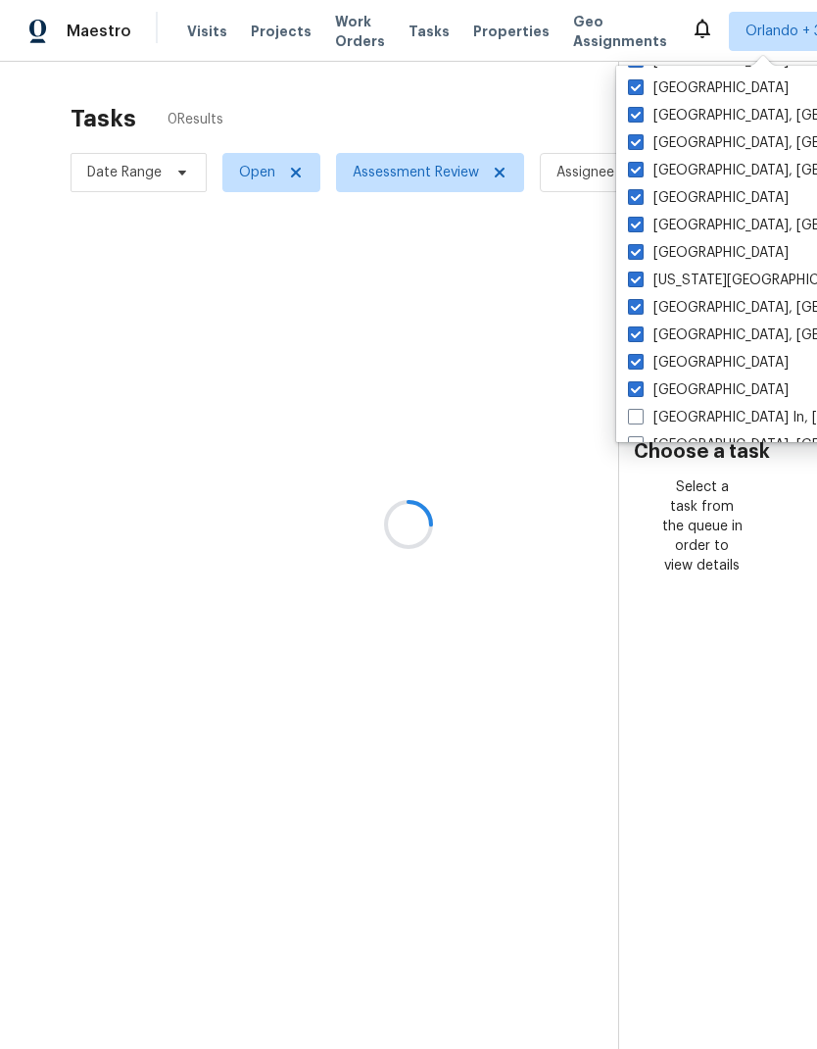
click at [636, 418] on span at bounding box center [636, 417] width 16 height 16
click at [636, 418] on input "Louisville In, KY" at bounding box center [634, 414] width 13 height 13
checkbox input "true"
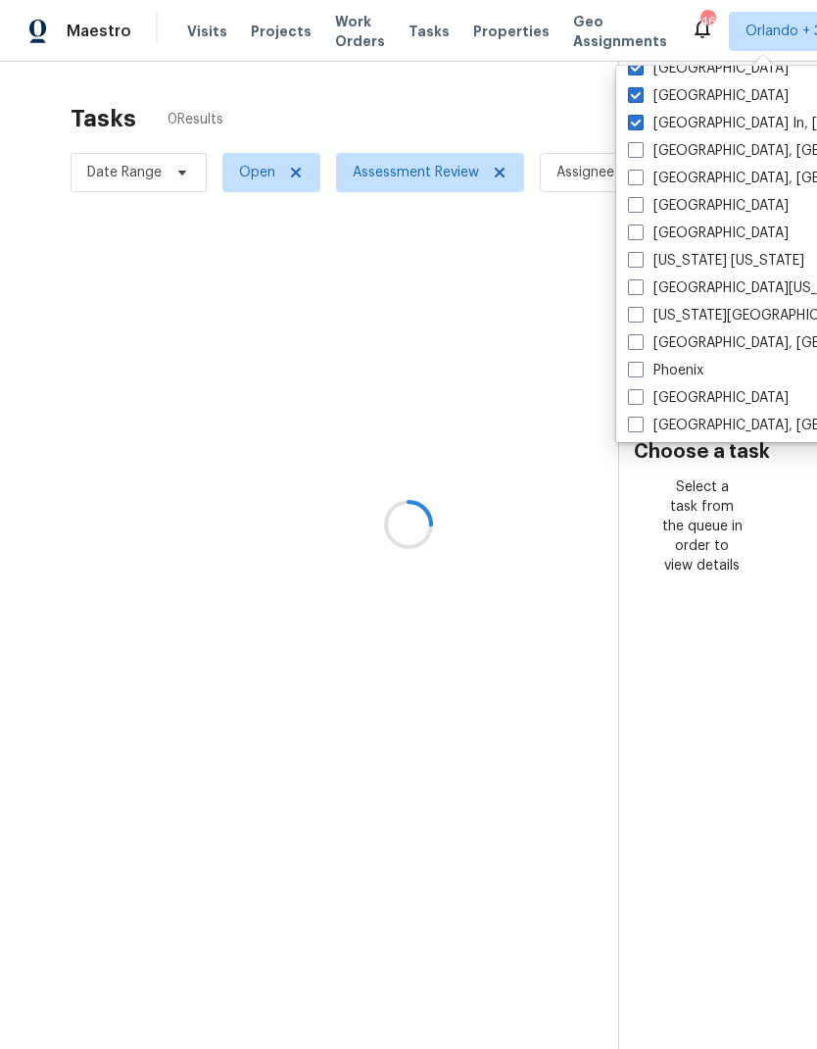
scroll to position [904, 0]
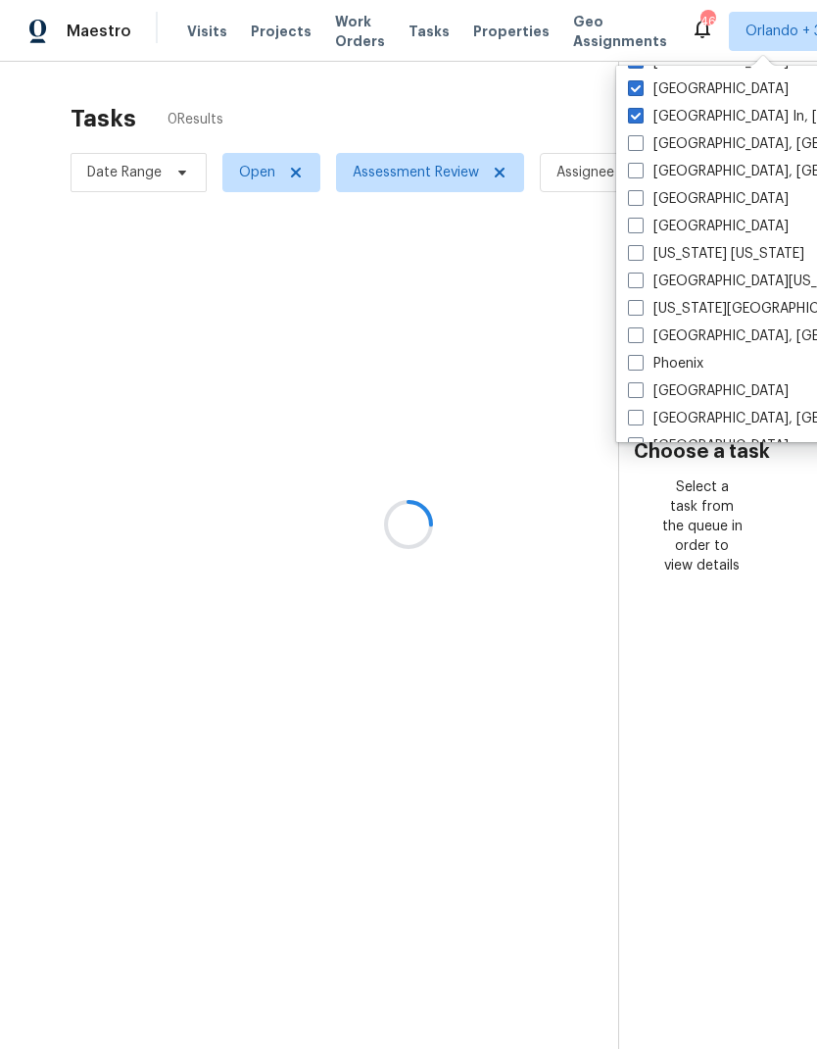
click at [636, 144] on span at bounding box center [636, 143] width 16 height 16
click at [636, 144] on input "Memphis, TN" at bounding box center [634, 140] width 13 height 13
checkbox input "true"
click at [635, 176] on span at bounding box center [636, 171] width 16 height 16
click at [635, 174] on input "Miami, FL" at bounding box center [634, 168] width 13 height 13
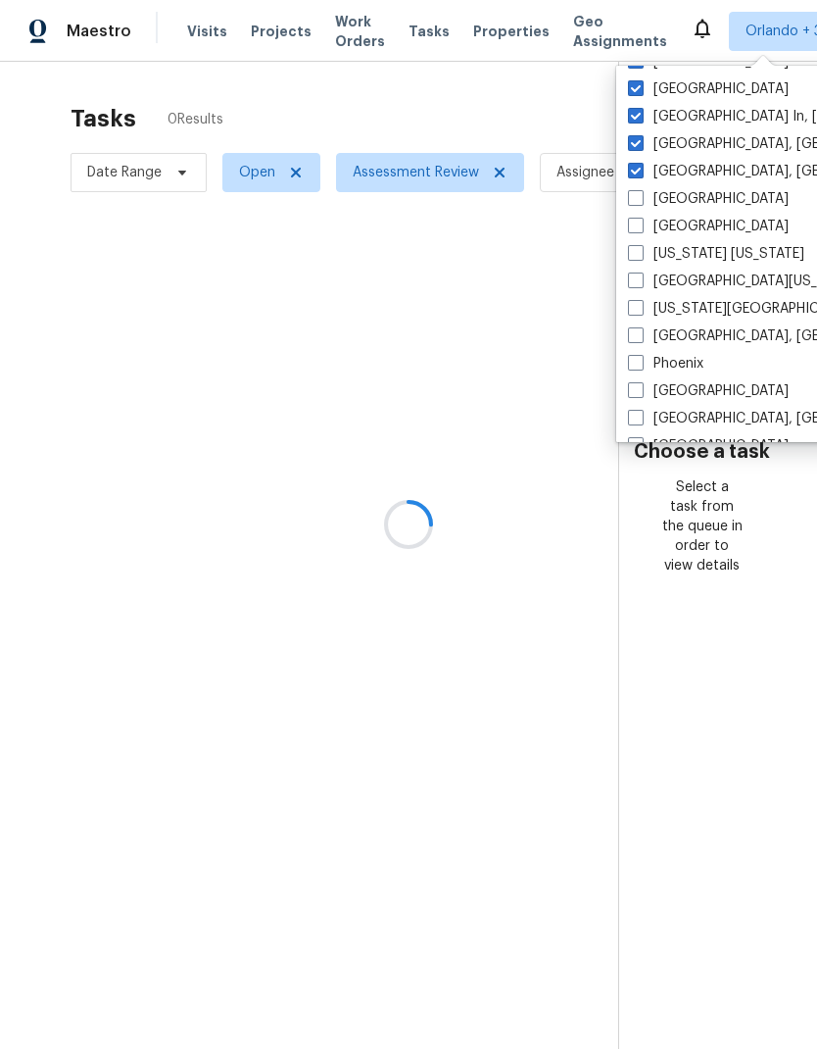
checkbox input "true"
click at [641, 200] on span at bounding box center [636, 198] width 16 height 16
click at [641, 200] on input "Minneapolis" at bounding box center [634, 195] width 13 height 13
checkbox input "true"
click at [638, 230] on span at bounding box center [636, 226] width 16 height 16
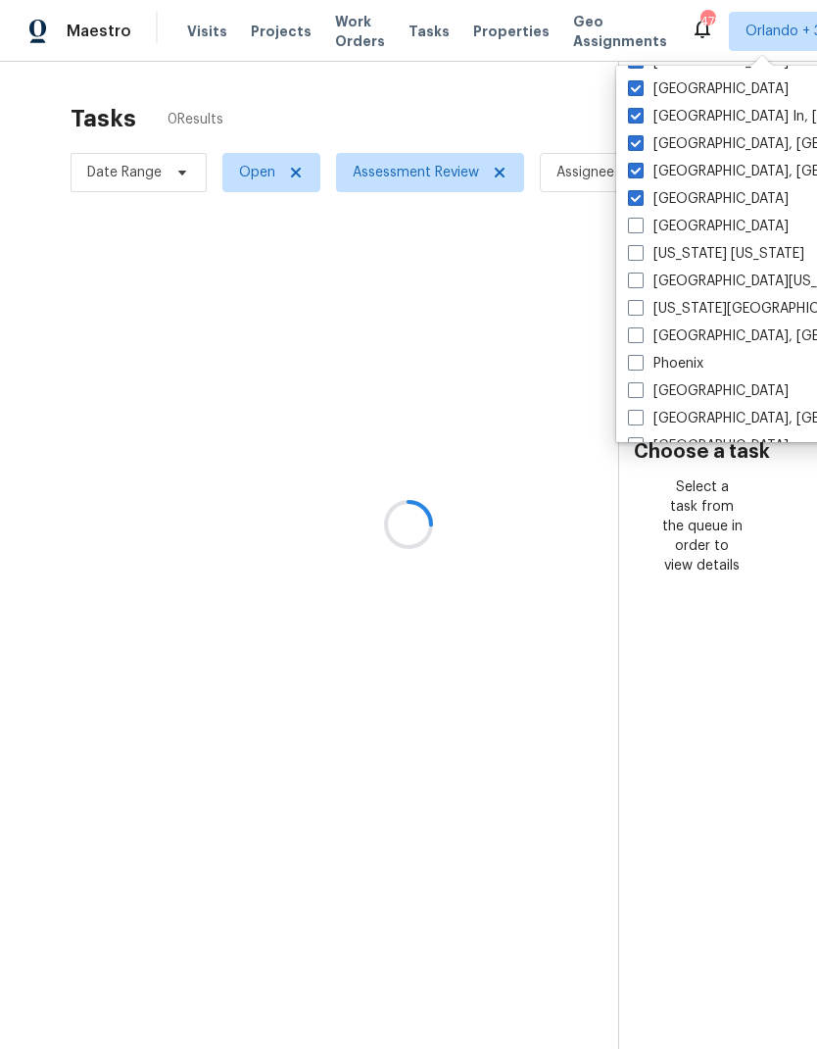
click at [638, 229] on input "Nashville" at bounding box center [634, 223] width 13 height 13
checkbox input "true"
click at [638, 256] on span at bounding box center [636, 253] width 16 height 16
click at [638, 256] on input "New York New Jersey" at bounding box center [634, 250] width 13 height 13
checkbox input "true"
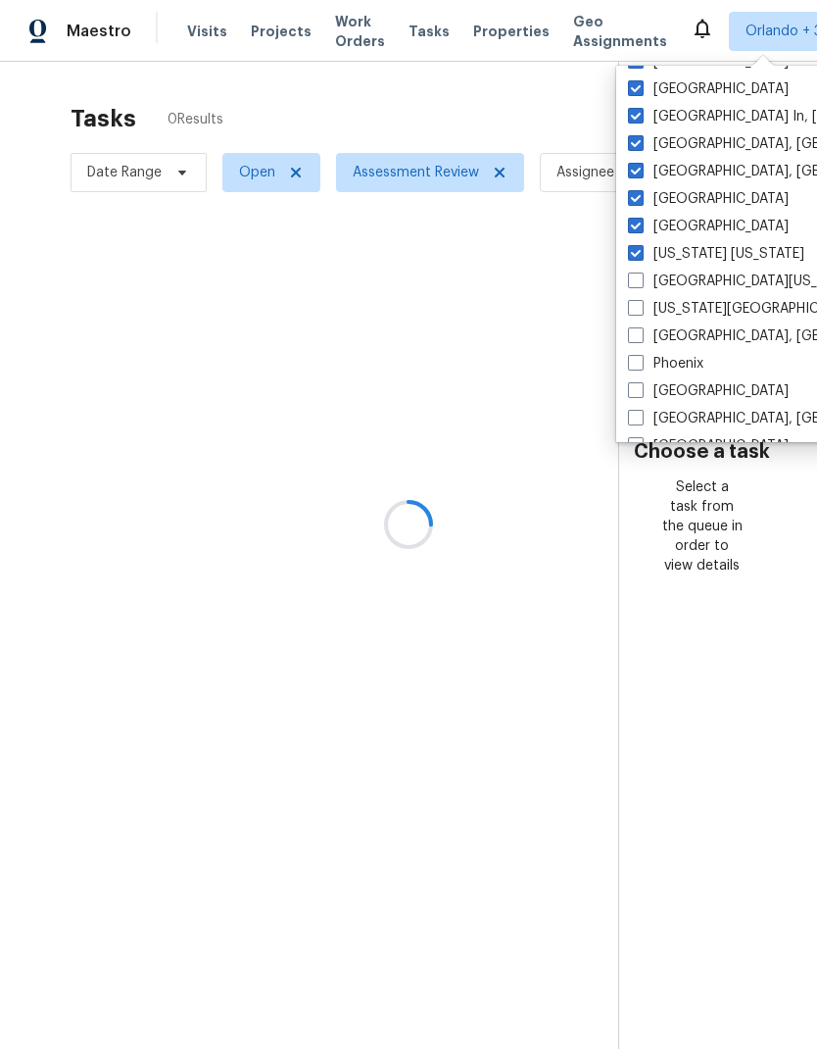
click at [638, 282] on span at bounding box center [636, 280] width 16 height 16
click at [638, 282] on input "Northern Colorado" at bounding box center [634, 277] width 13 height 13
checkbox input "true"
click at [639, 310] on span at bounding box center [636, 308] width 16 height 16
click at [639, 310] on input "Oklahoma City, OK" at bounding box center [634, 305] width 13 height 13
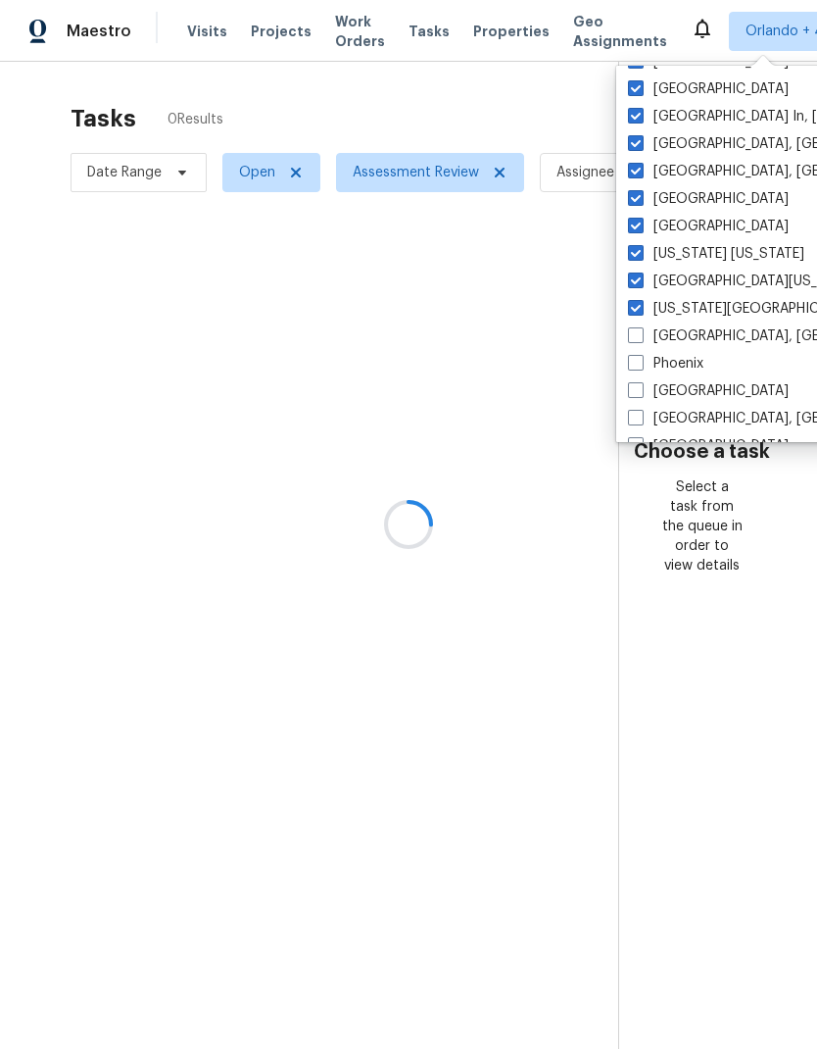
checkbox input "true"
click at [636, 342] on span at bounding box center [636, 335] width 16 height 16
click at [636, 339] on input "Philadelphia, PA" at bounding box center [634, 332] width 13 height 13
checkbox input "true"
click at [642, 366] on span at bounding box center [636, 363] width 16 height 16
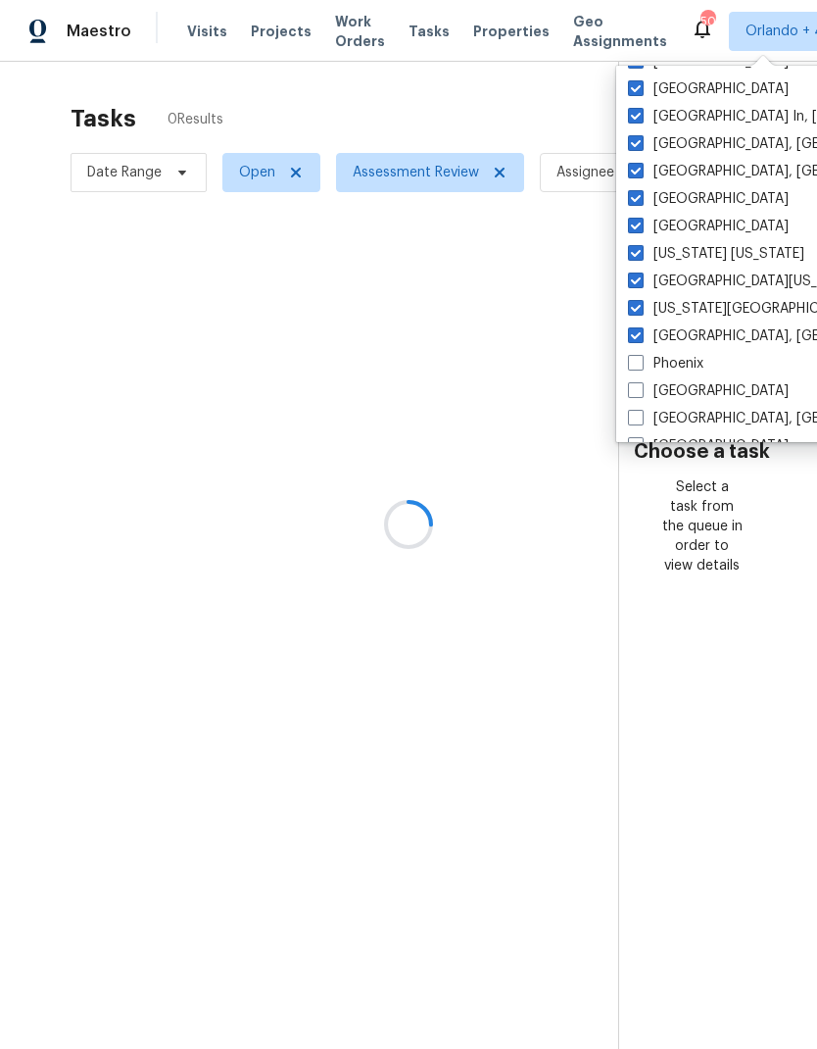
click at [641, 366] on input "Phoenix" at bounding box center [634, 360] width 13 height 13
checkbox input "true"
click at [640, 390] on span at bounding box center [636, 390] width 16 height 16
click at [640, 390] on input "Portland" at bounding box center [634, 387] width 13 height 13
checkbox input "true"
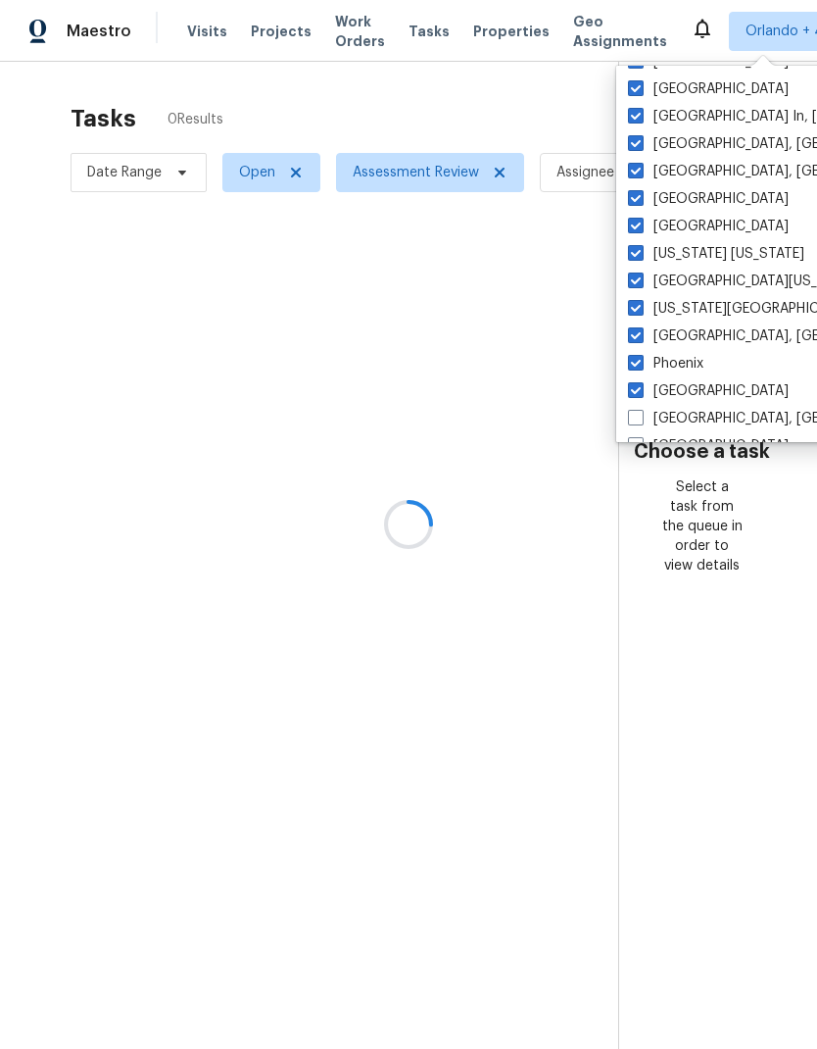
click at [643, 423] on span at bounding box center [636, 418] width 16 height 16
click at [641, 421] on input "Prescott, AZ" at bounding box center [634, 415] width 13 height 13
checkbox input "true"
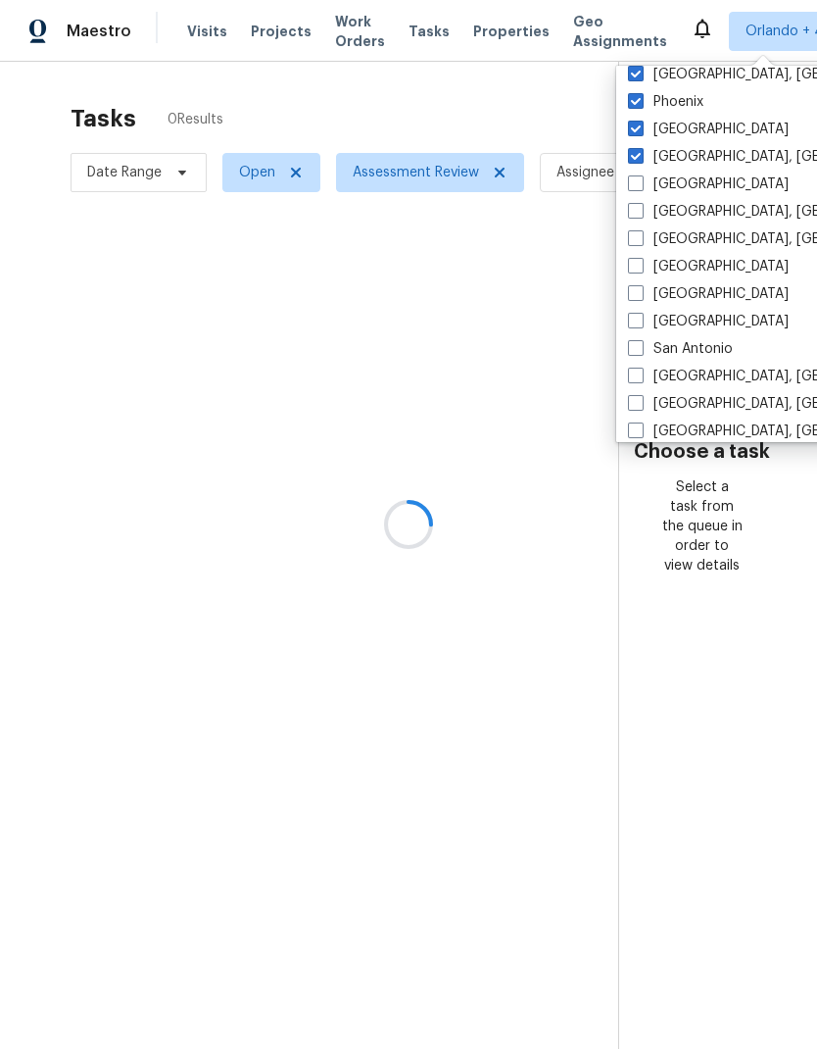
scroll to position [1181, 0]
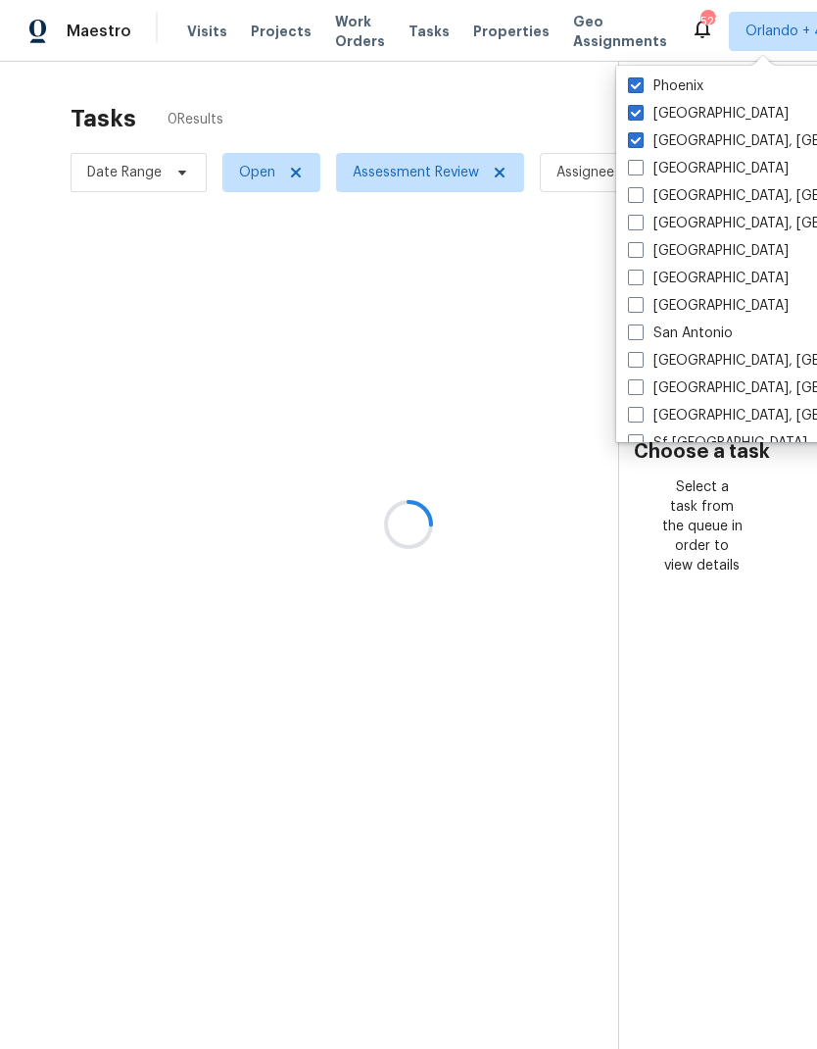
click at [634, 169] on span at bounding box center [636, 168] width 16 height 16
click at [634, 169] on input "Raleigh" at bounding box center [634, 165] width 13 height 13
checkbox input "true"
click at [637, 198] on span at bounding box center [636, 195] width 16 height 16
click at [637, 198] on input "Reno, NV" at bounding box center [634, 192] width 13 height 13
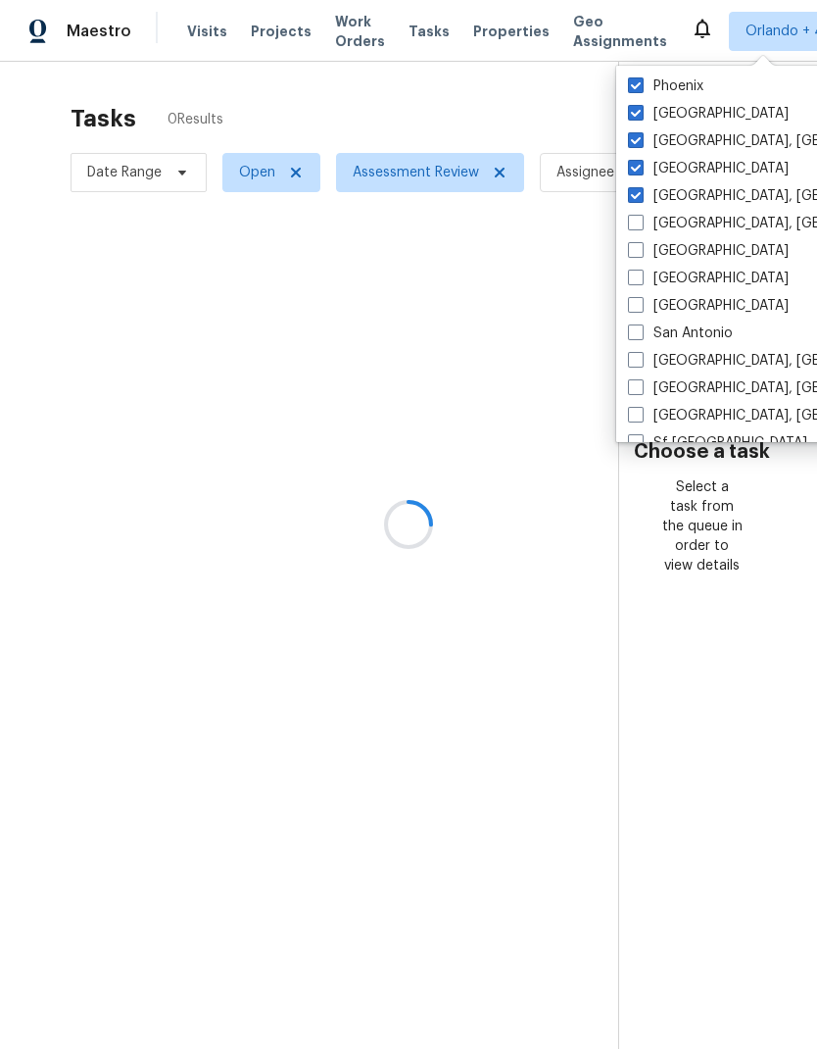
checkbox input "true"
click at [642, 229] on span at bounding box center [636, 223] width 16 height 16
click at [641, 226] on input "Richmond, VA" at bounding box center [634, 220] width 13 height 13
checkbox input "true"
click at [641, 254] on span at bounding box center [636, 250] width 16 height 16
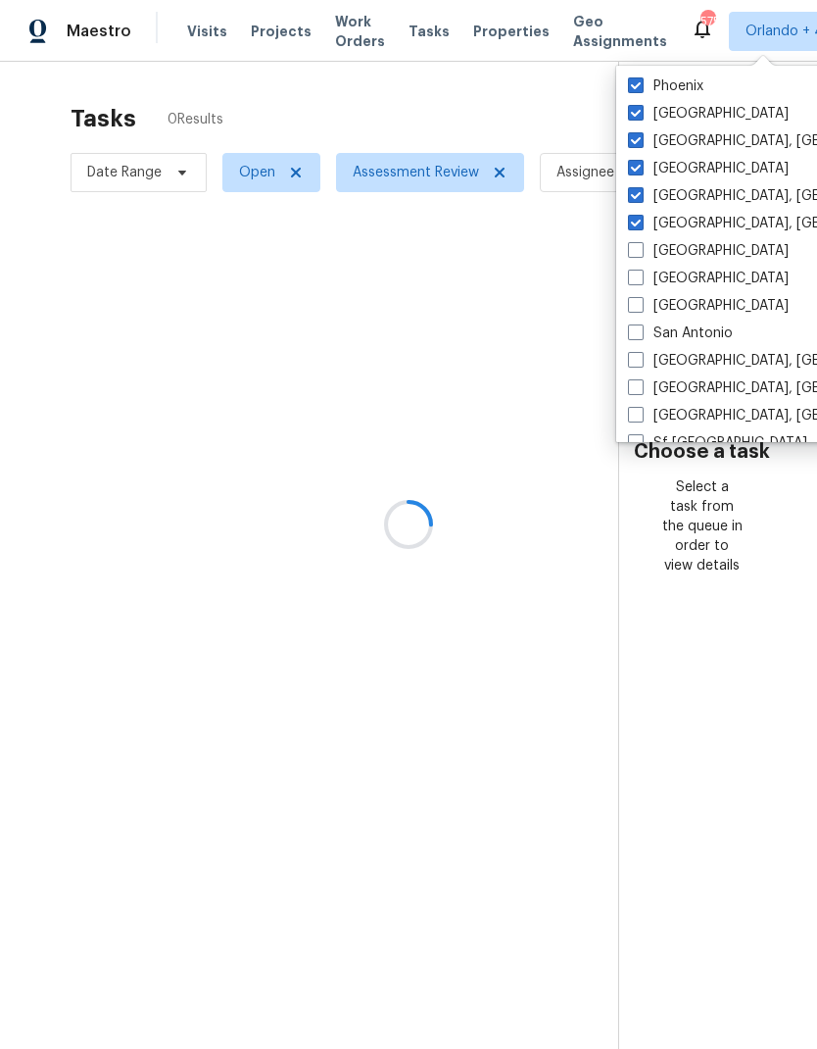
click at [641, 254] on input "Riverside" at bounding box center [634, 247] width 13 height 13
checkbox input "true"
click at [643, 278] on span at bounding box center [636, 278] width 16 height 16
click at [641, 278] on input "Sacramento" at bounding box center [634, 275] width 13 height 13
checkbox input "true"
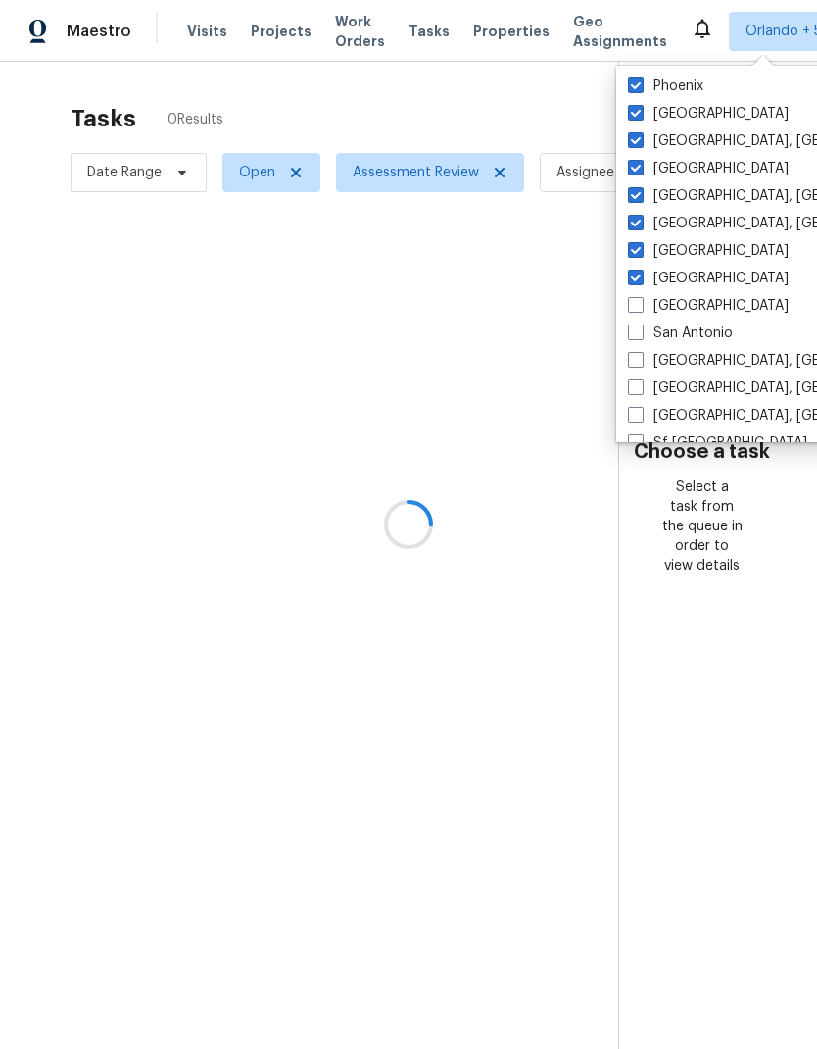
click at [643, 314] on label "Salt Lake City" at bounding box center [708, 306] width 161 height 20
click at [641, 309] on input "Salt Lake City" at bounding box center [634, 302] width 13 height 13
checkbox input "true"
click at [643, 334] on span at bounding box center [636, 332] width 16 height 16
click at [641, 334] on input "San Antonio" at bounding box center [634, 329] width 13 height 13
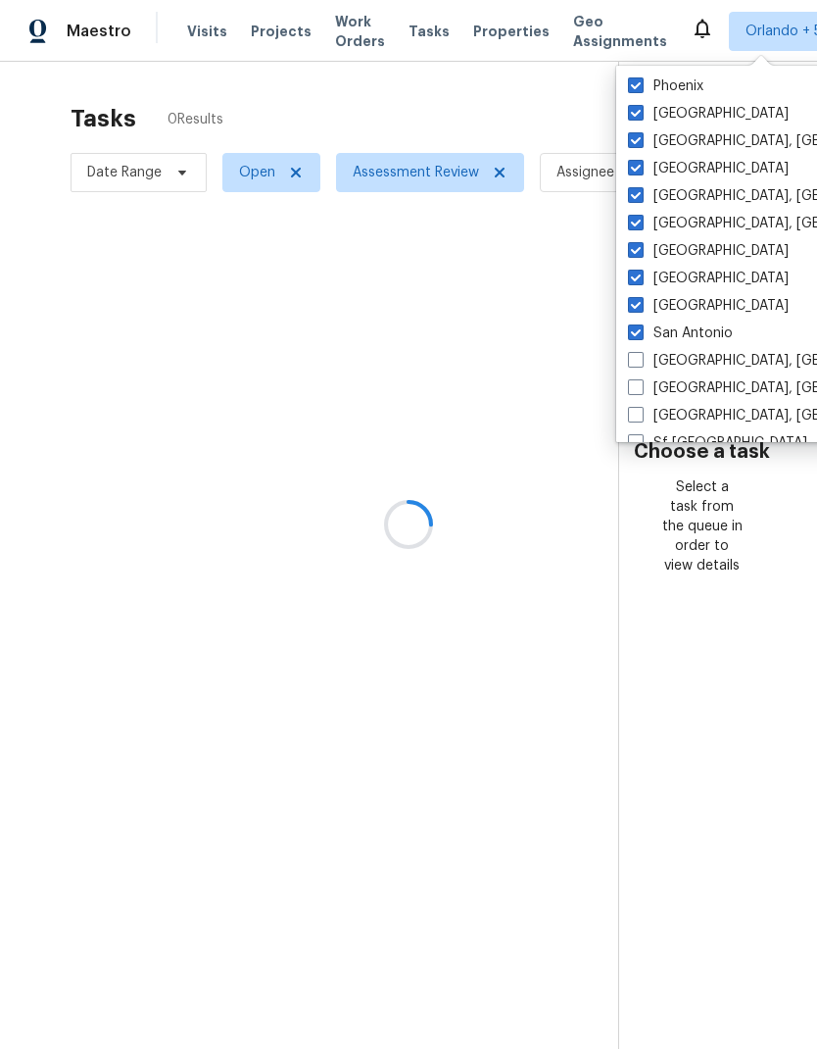
checkbox input "true"
click at [641, 365] on span at bounding box center [636, 360] width 16 height 16
click at [641, 364] on input "San Diego, CA" at bounding box center [634, 357] width 13 height 13
checkbox input "true"
click at [645, 392] on label "Savannah, GA" at bounding box center [780, 388] width 304 height 20
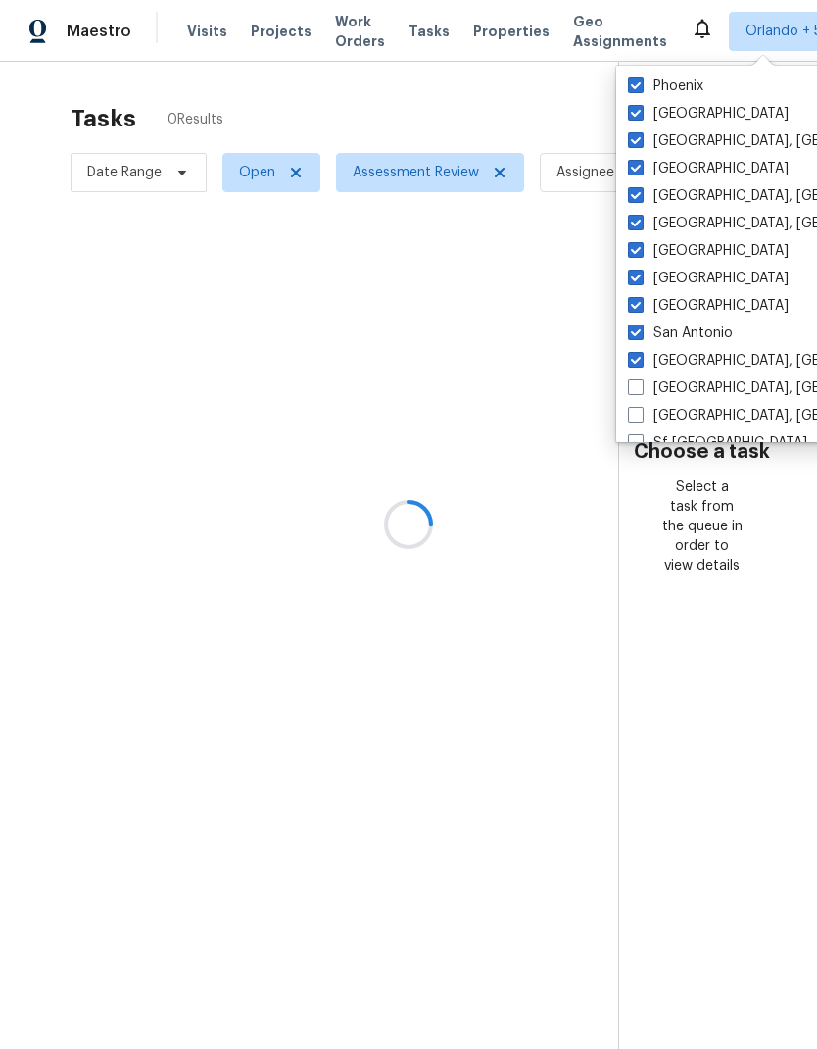
click at [641, 391] on input "Savannah, GA" at bounding box center [634, 384] width 13 height 13
checkbox input "true"
click at [642, 420] on span at bounding box center [636, 415] width 16 height 16
click at [641, 418] on input "Seattle, WA" at bounding box center [634, 412] width 13 height 13
checkbox input "true"
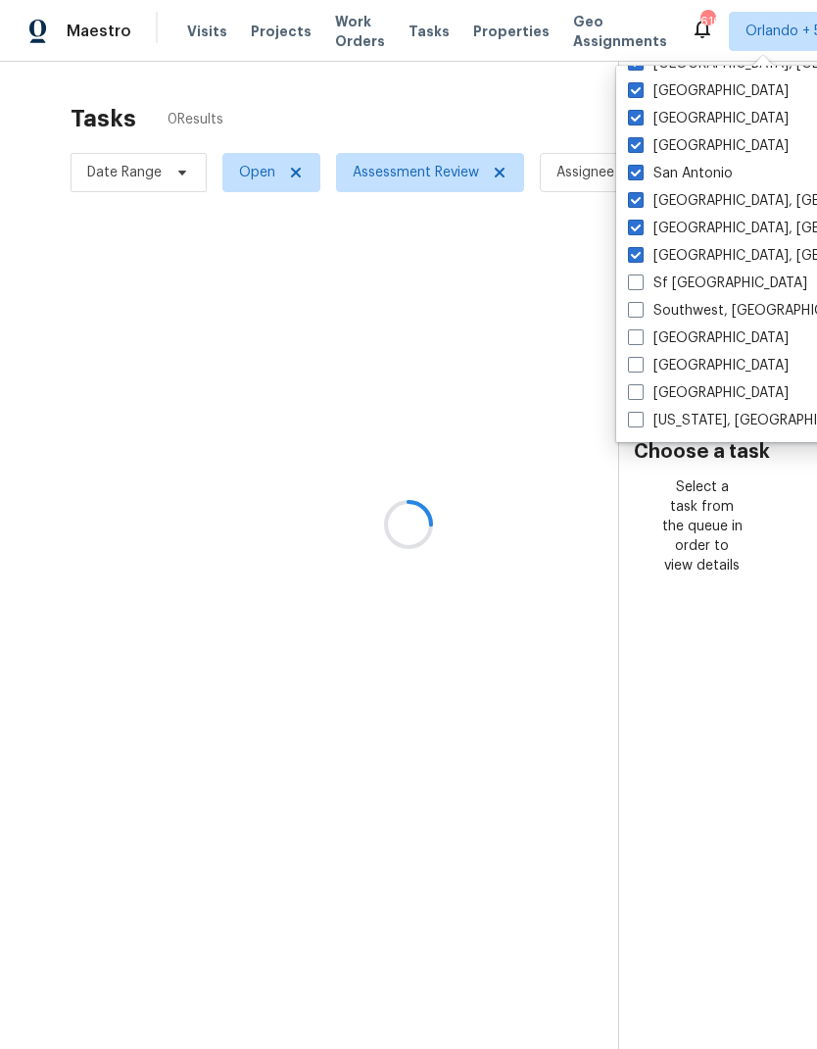
scroll to position [1341, 0]
click at [641, 283] on span at bounding box center [636, 282] width 16 height 16
click at [641, 283] on input "Sf Bay Area" at bounding box center [634, 279] width 13 height 13
checkbox input "true"
click at [638, 315] on span at bounding box center [636, 310] width 16 height 16
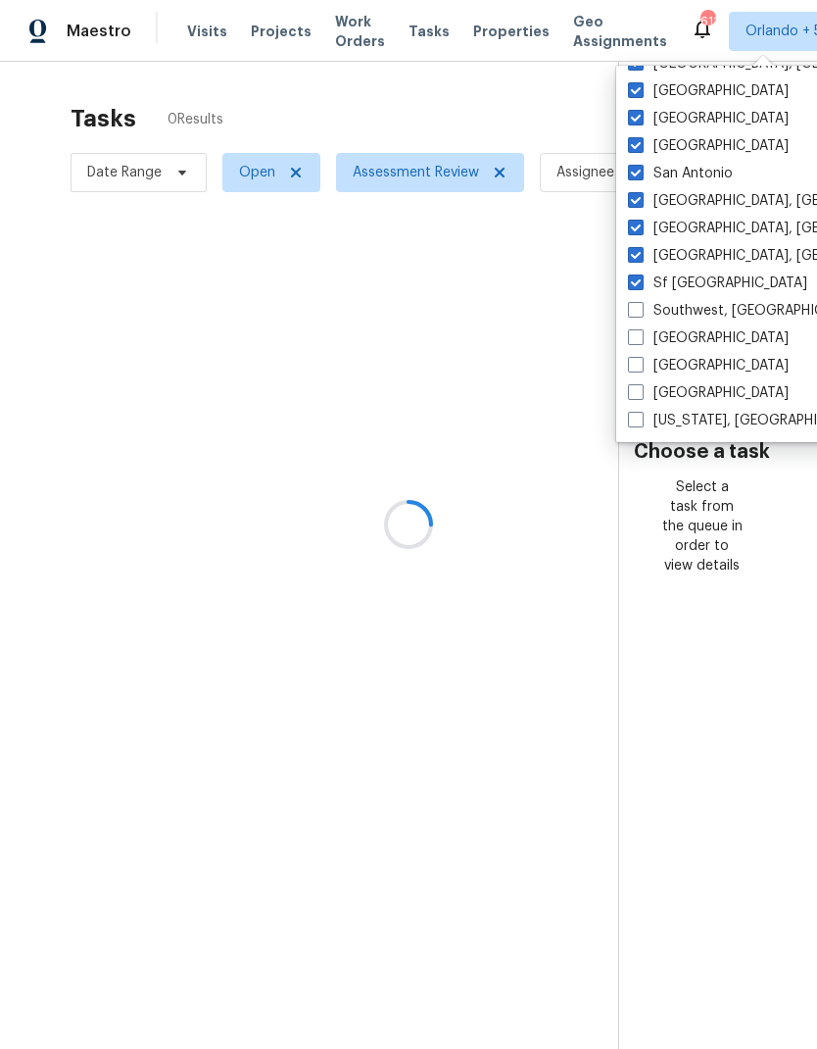
click at [638, 314] on input "Southwest, FL" at bounding box center [634, 307] width 13 height 13
checkbox input "true"
click at [640, 338] on span at bounding box center [636, 337] width 16 height 16
click at [640, 338] on input "St Louis" at bounding box center [634, 334] width 13 height 13
checkbox input "true"
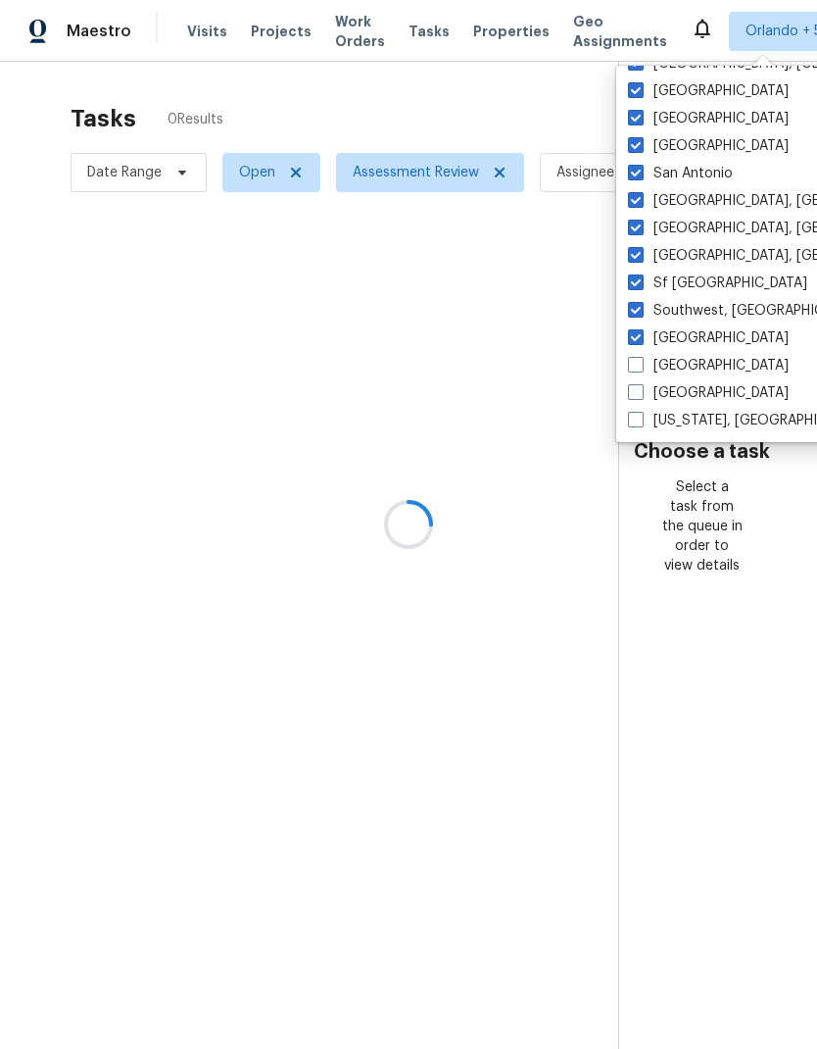
click at [641, 368] on span at bounding box center [636, 365] width 16 height 16
click at [641, 368] on input "Tampa" at bounding box center [634, 362] width 13 height 13
checkbox input "true"
click at [635, 395] on span at bounding box center [636, 392] width 16 height 16
click at [635, 395] on input "Tucson" at bounding box center [634, 389] width 13 height 13
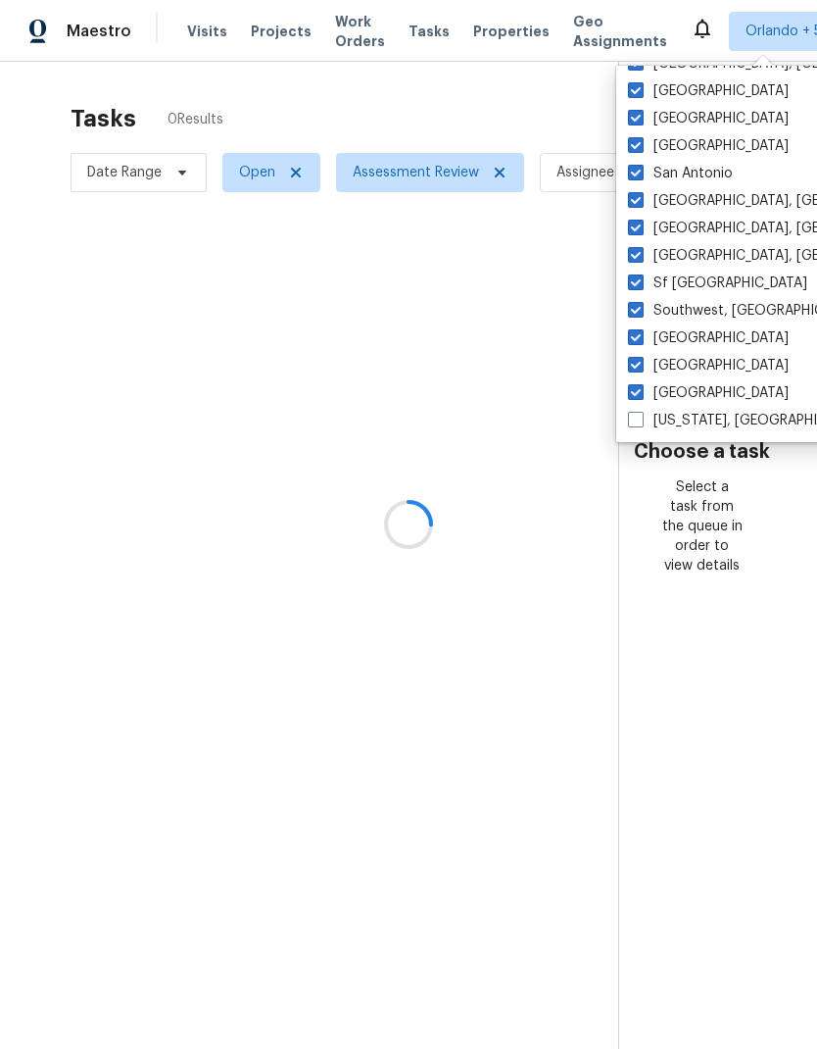
checkbox input "true"
click at [638, 426] on span at bounding box center [636, 420] width 16 height 16
click at [638, 423] on input "Washington, DC" at bounding box center [634, 417] width 13 height 13
checkbox input "true"
click at [748, 37] on div at bounding box center [408, 524] width 817 height 1049
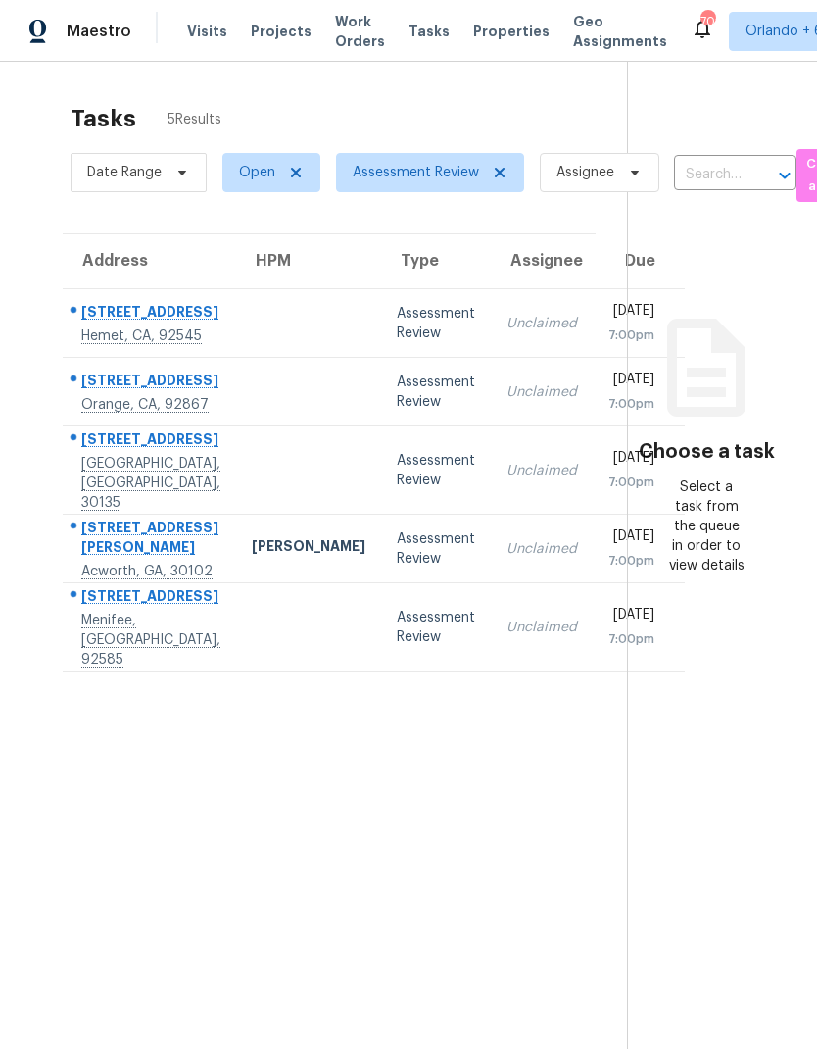
click at [397, 343] on div "Assessment Review" at bounding box center [436, 323] width 78 height 39
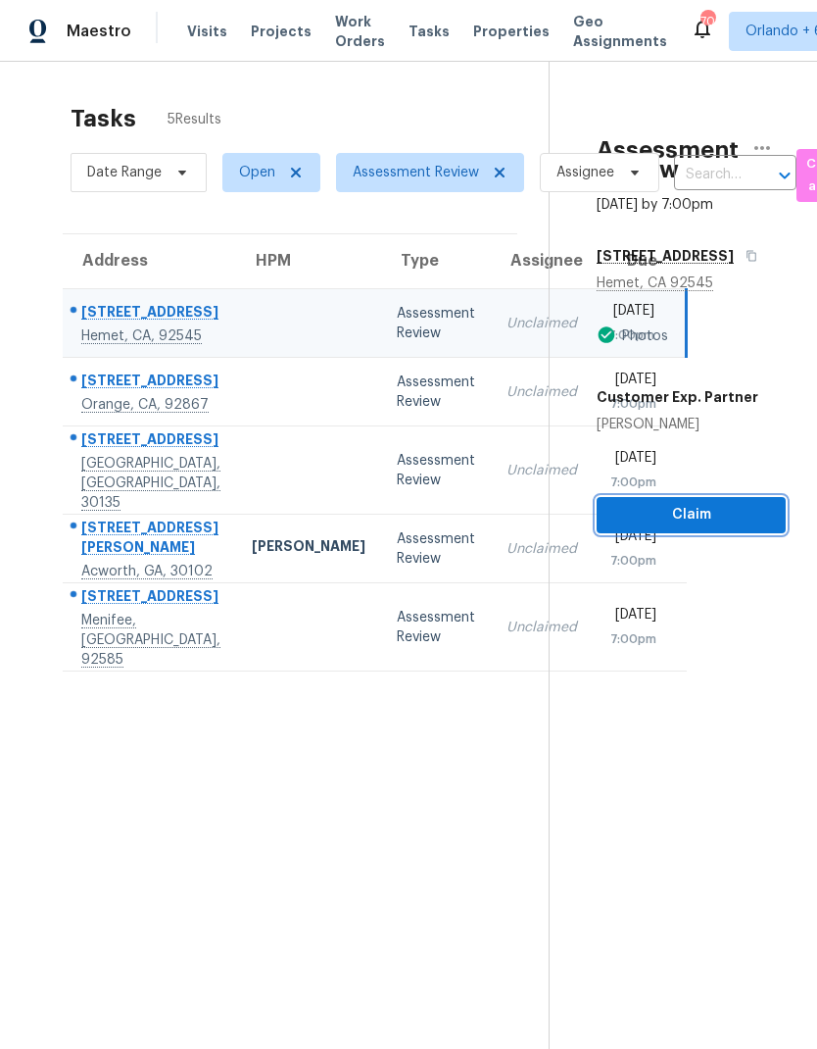
click at [744, 520] on span "Claim" at bounding box center [692, 515] width 158 height 25
click at [397, 412] on div "Assessment Review" at bounding box center [436, 391] width 78 height 39
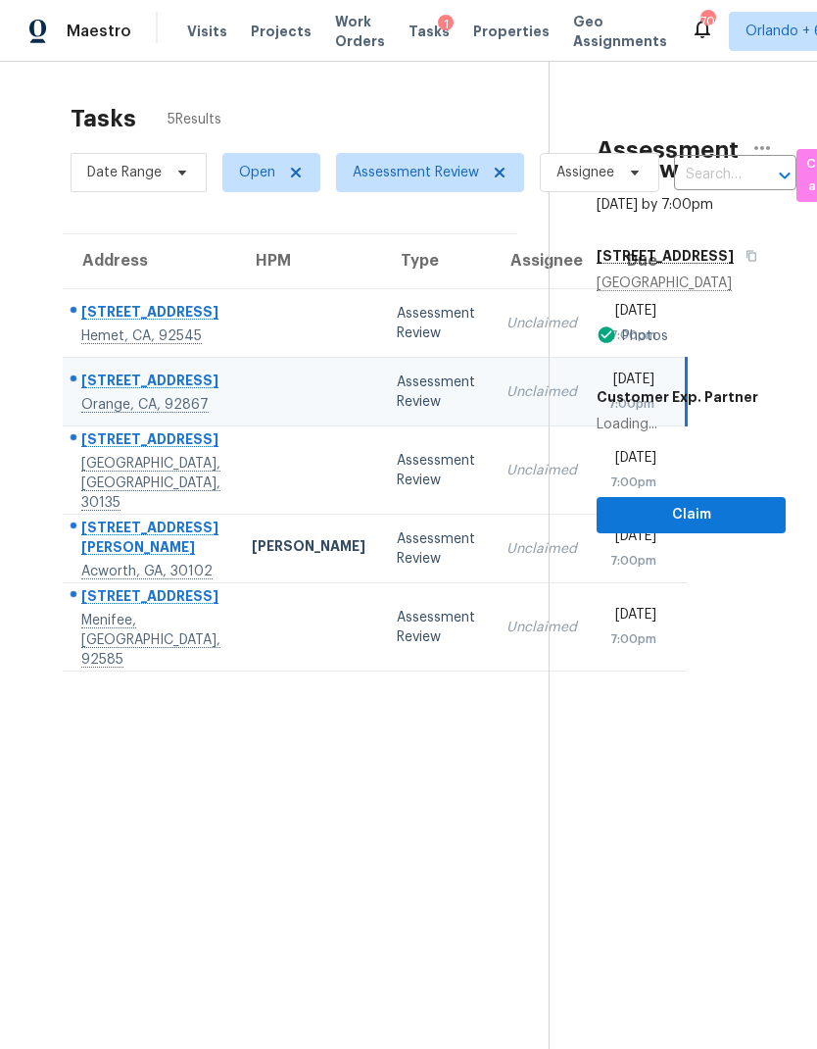
click at [756, 514] on span "Claim" at bounding box center [692, 515] width 158 height 25
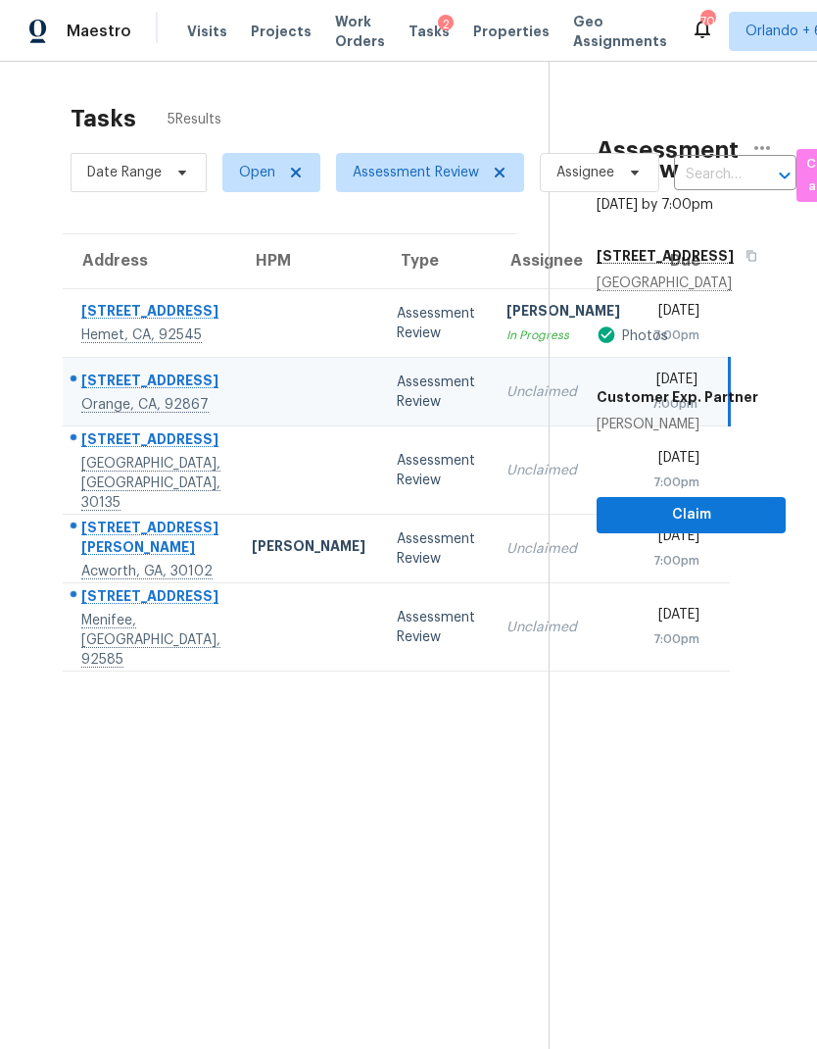
click at [381, 515] on td "Assessment Review" at bounding box center [436, 470] width 110 height 88
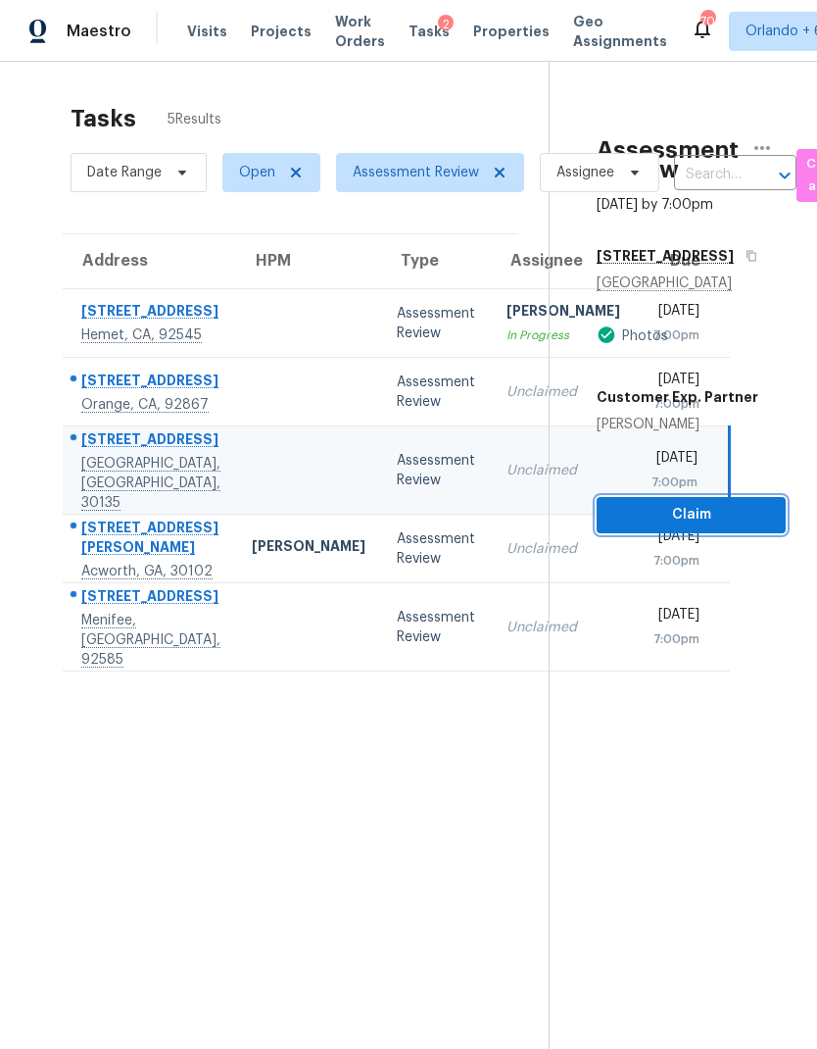
click at [754, 514] on span "Claim" at bounding box center [692, 515] width 158 height 25
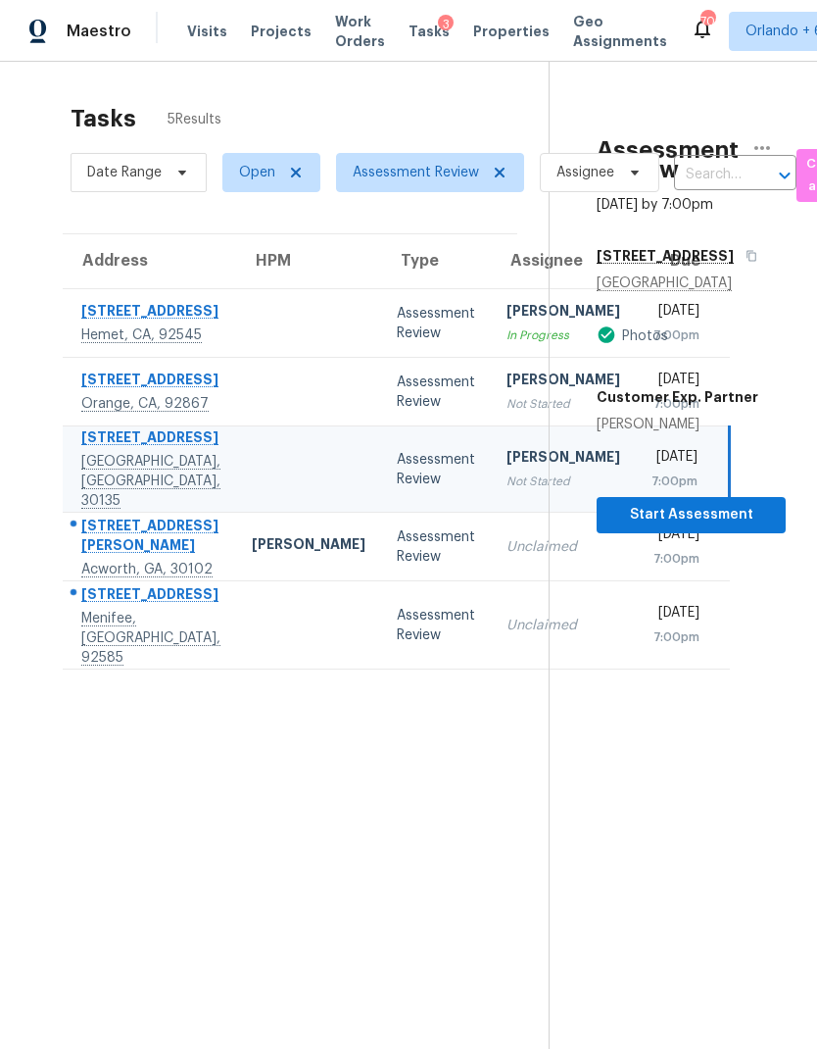
click at [397, 566] on div "Assessment Review" at bounding box center [436, 546] width 78 height 39
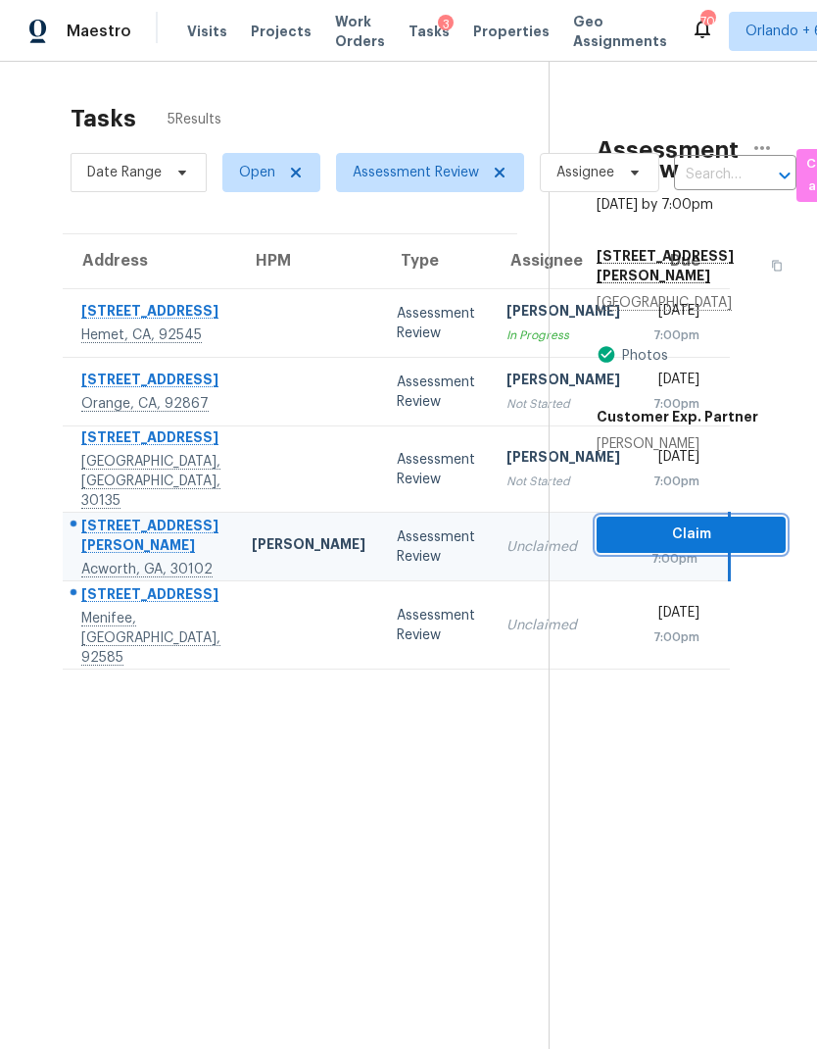
click at [739, 522] on span "Claim" at bounding box center [692, 534] width 158 height 25
click at [397, 645] on div "Assessment Review" at bounding box center [436, 625] width 78 height 39
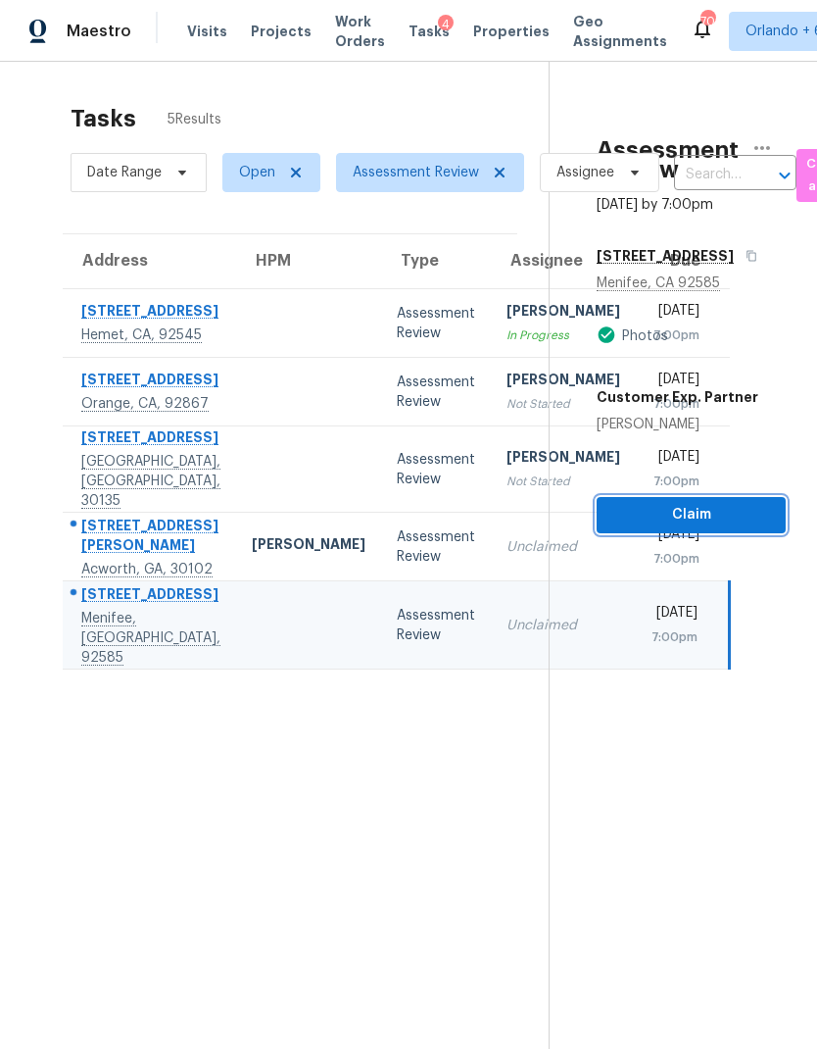
click at [731, 507] on span "Claim" at bounding box center [692, 515] width 158 height 25
click at [397, 343] on div "Assessment Review" at bounding box center [436, 323] width 78 height 39
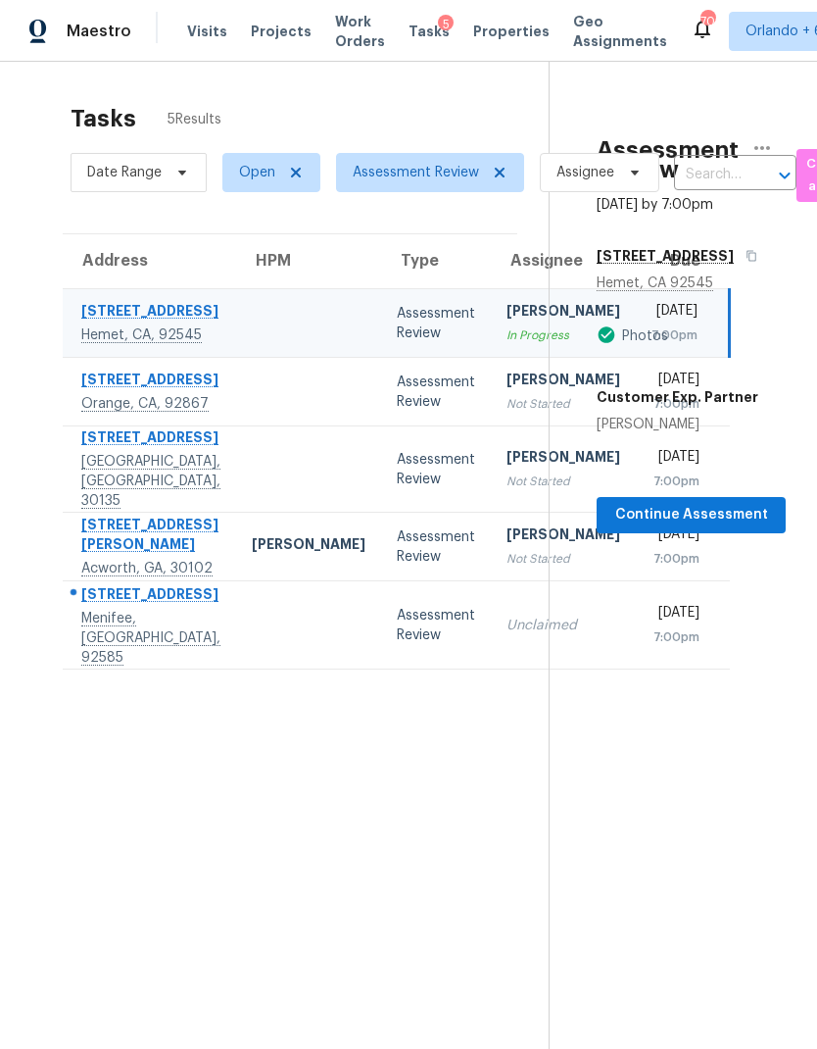
click at [397, 412] on div "Assessment Review" at bounding box center [436, 391] width 78 height 39
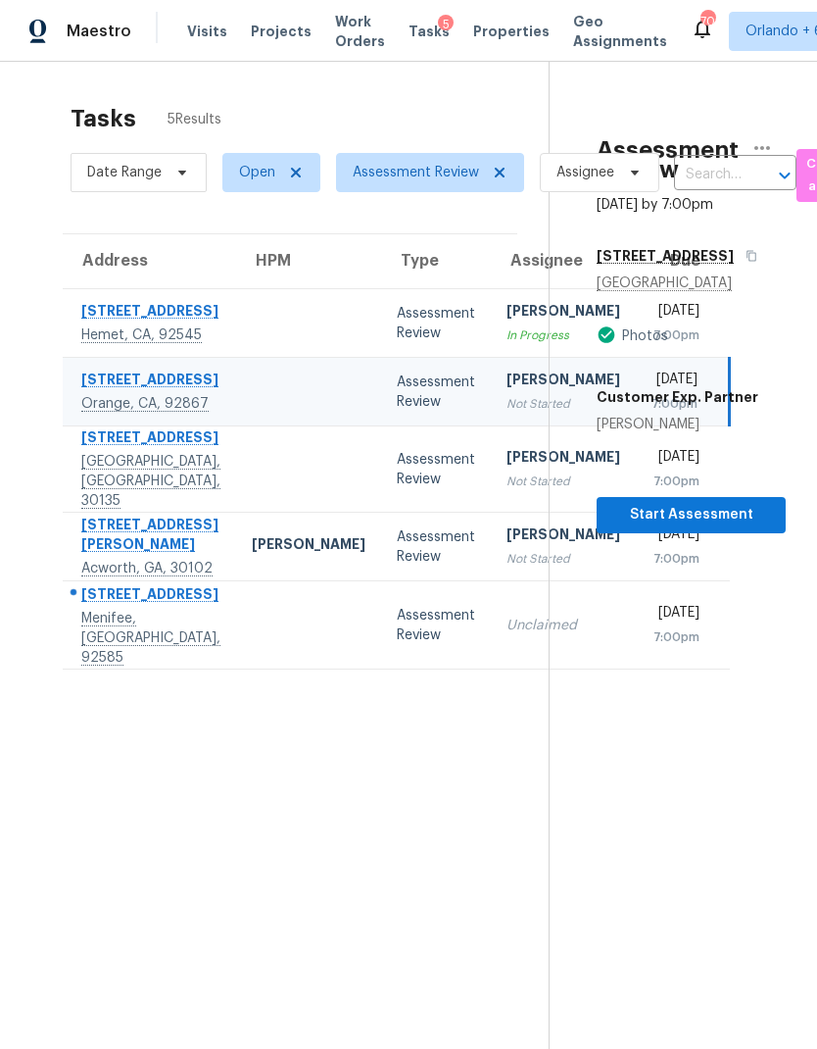
click at [397, 645] on div "Assessment Review" at bounding box center [436, 625] width 78 height 39
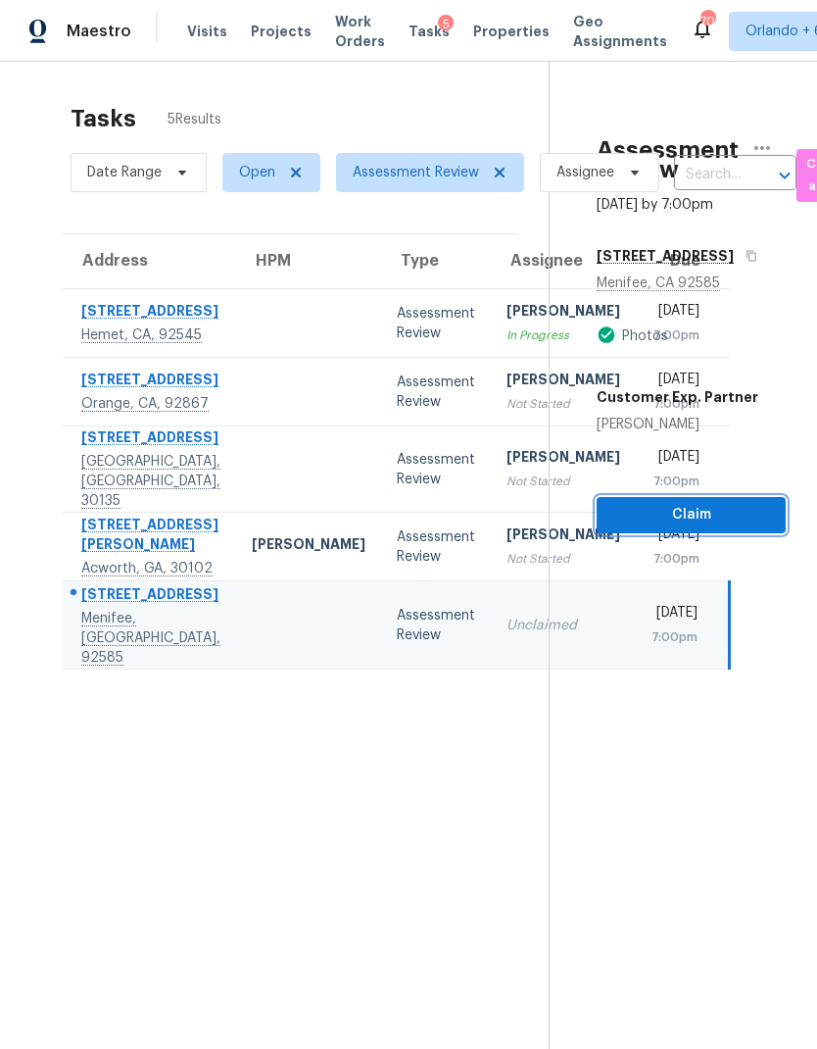
click at [740, 513] on span "Claim" at bounding box center [692, 515] width 158 height 25
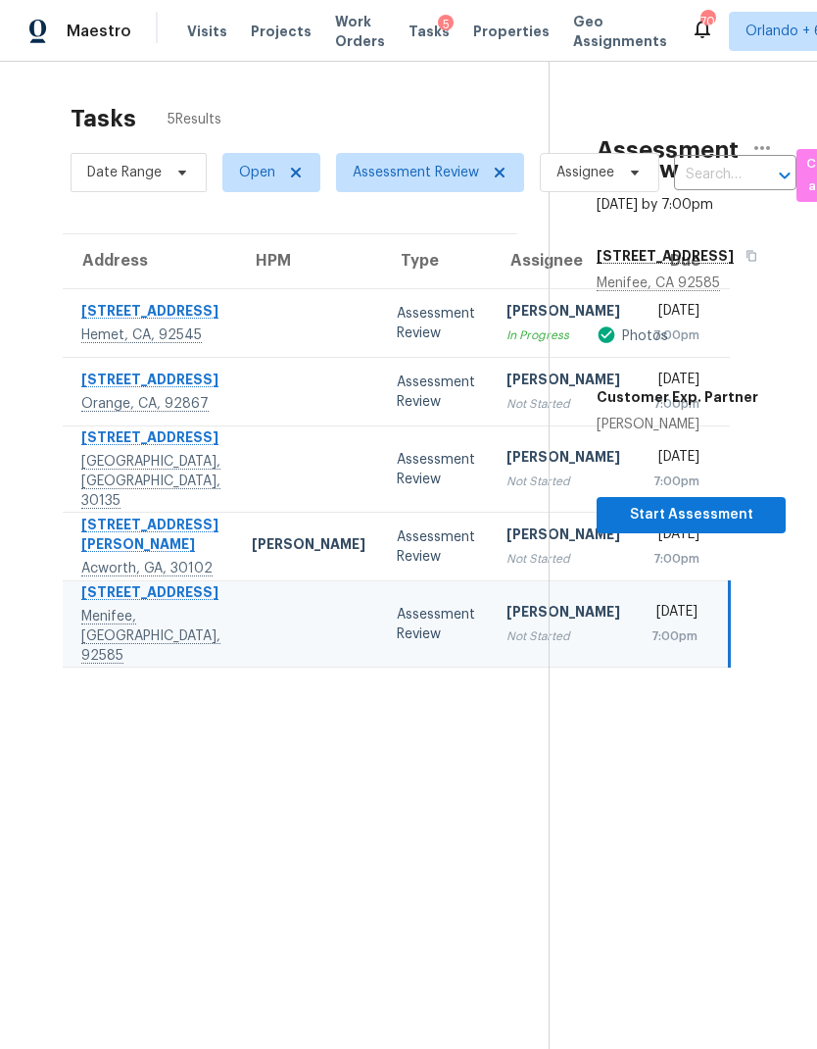
click at [381, 341] on td "Assessment Review" at bounding box center [436, 323] width 110 height 69
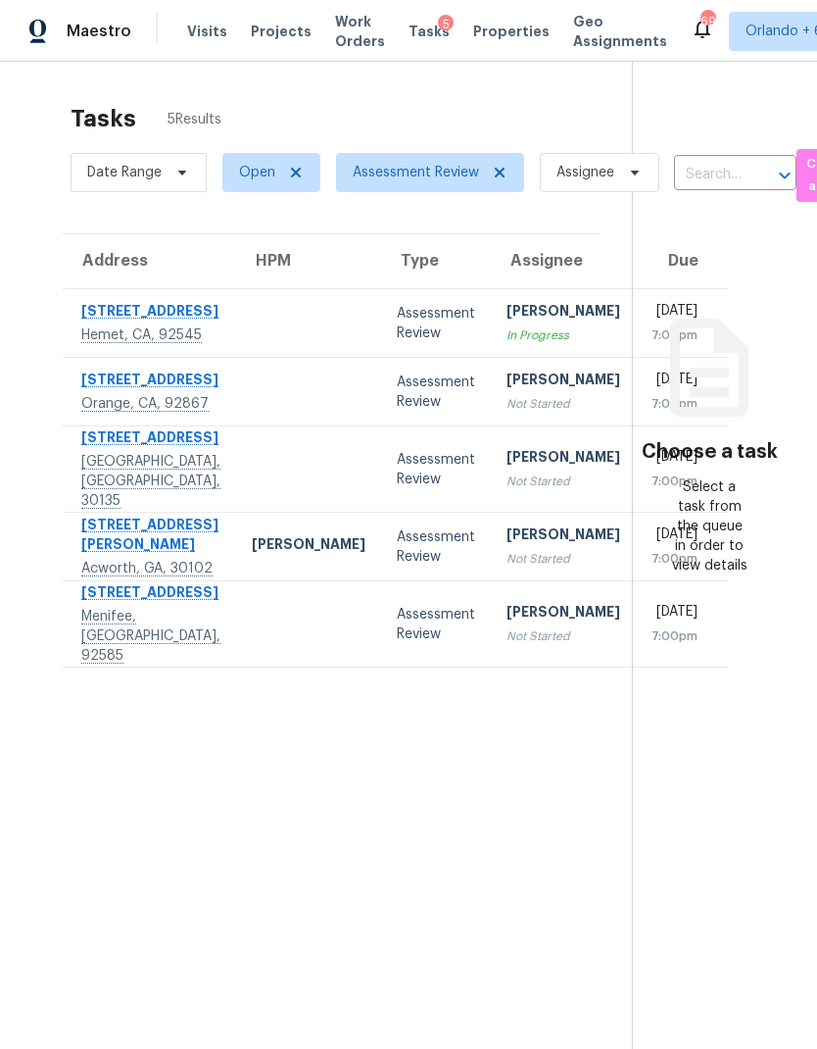
click at [397, 320] on div "Assessment Review" at bounding box center [436, 323] width 78 height 39
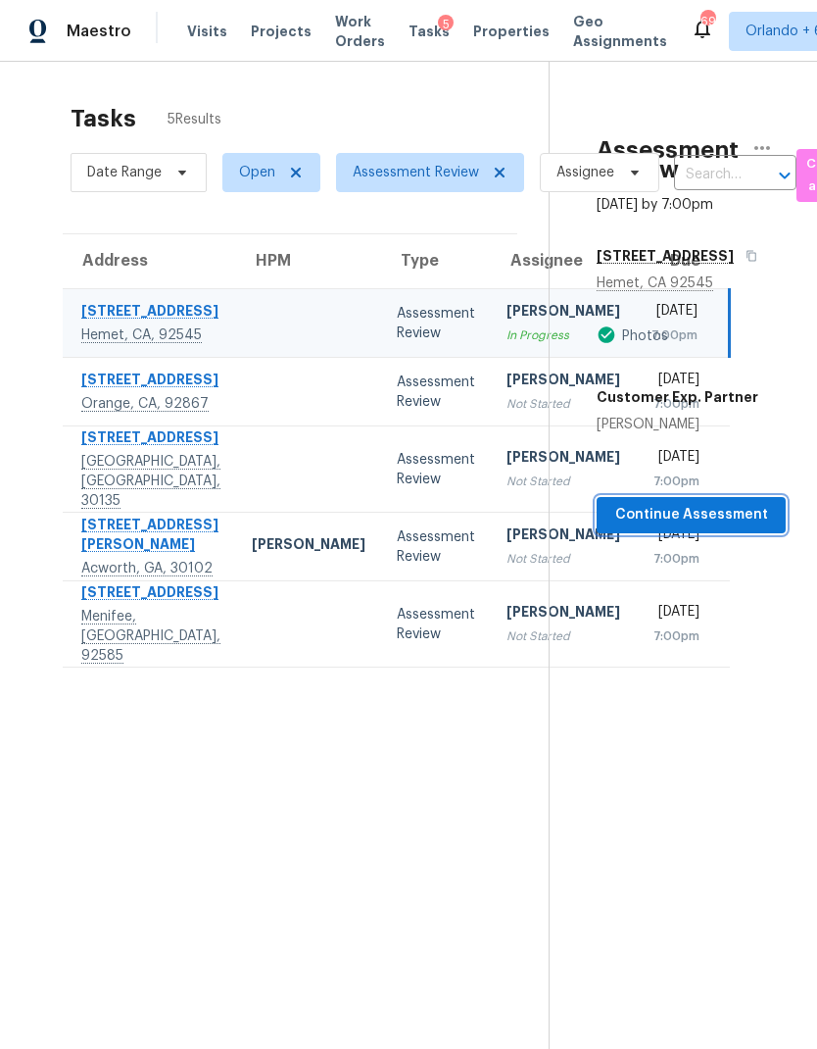
click at [754, 516] on span "Continue Assessment" at bounding box center [692, 515] width 158 height 25
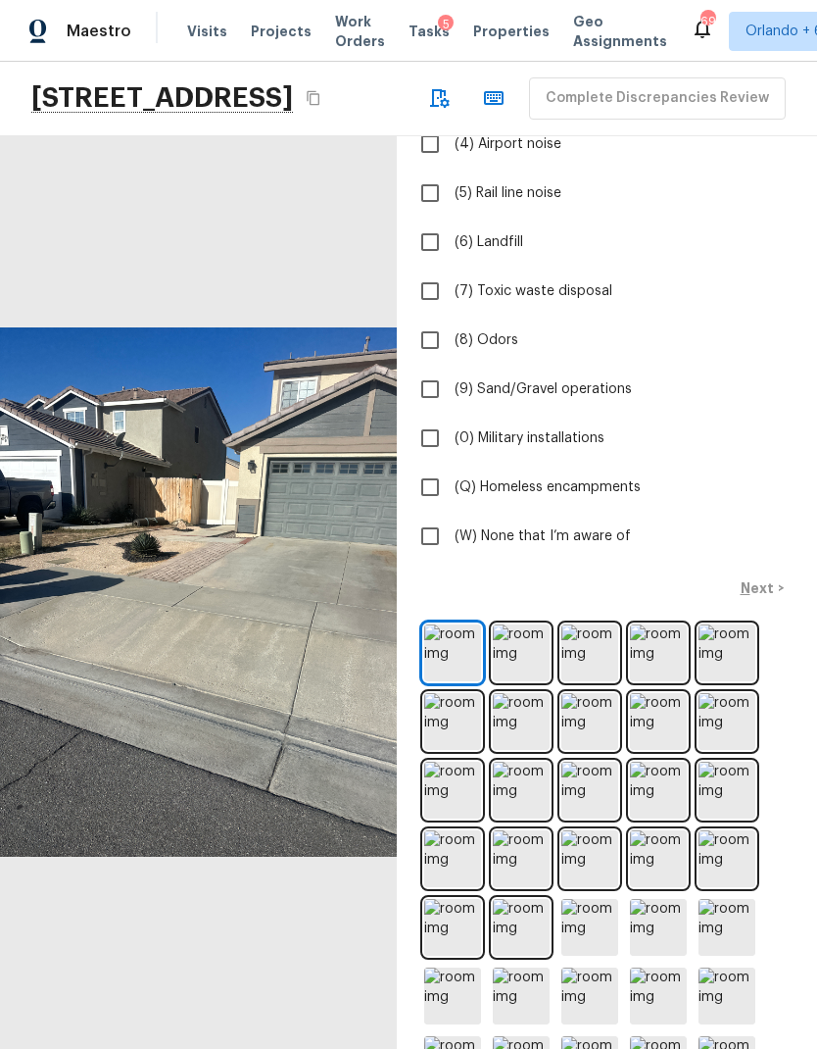
scroll to position [323, 0]
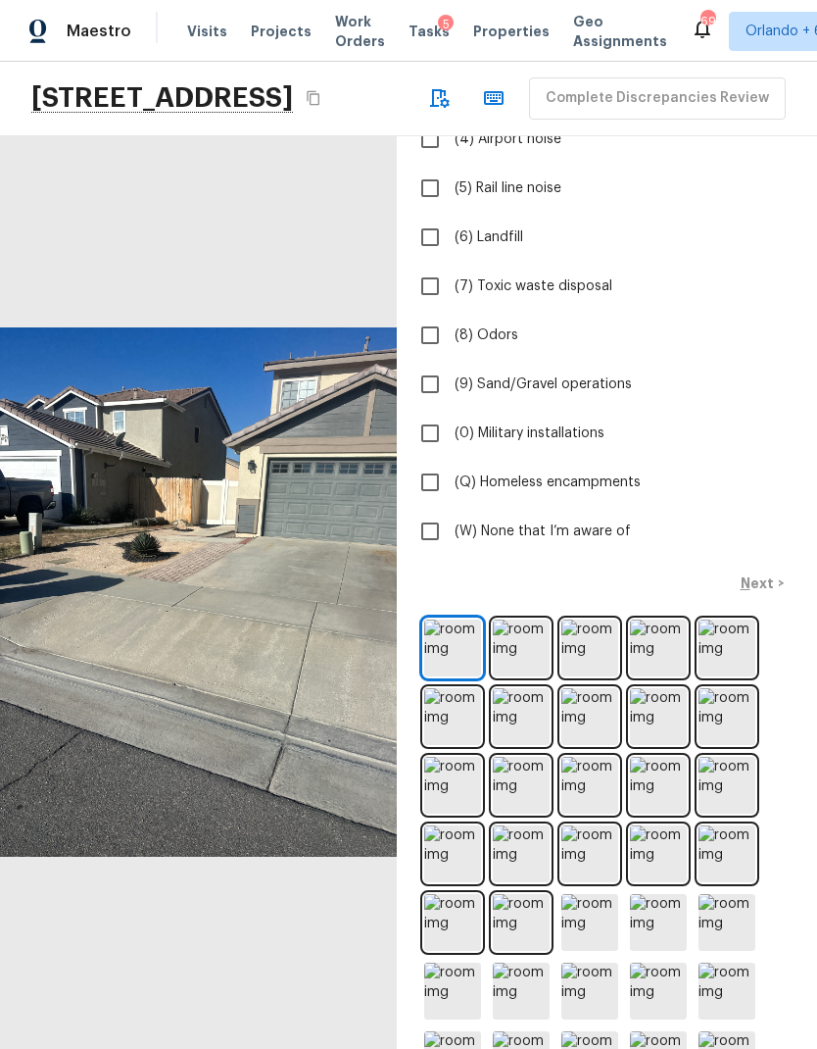
click at [525, 676] on img at bounding box center [521, 647] width 57 height 57
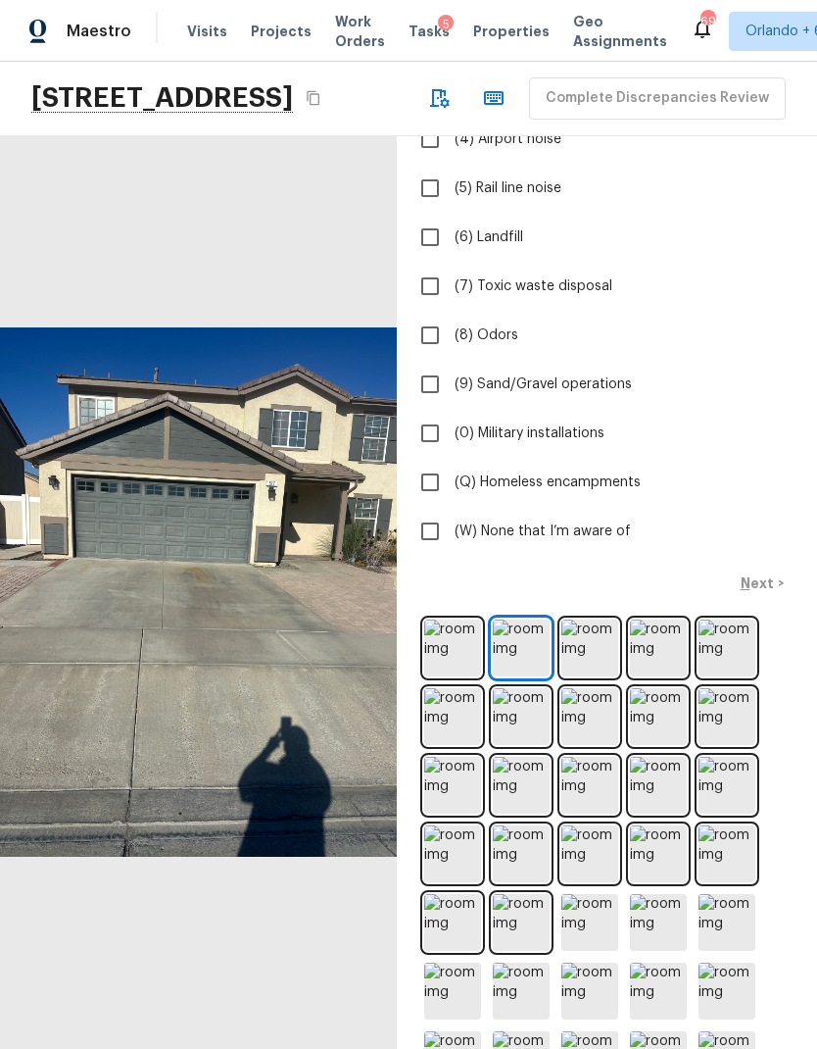
click at [596, 676] on img at bounding box center [590, 647] width 57 height 57
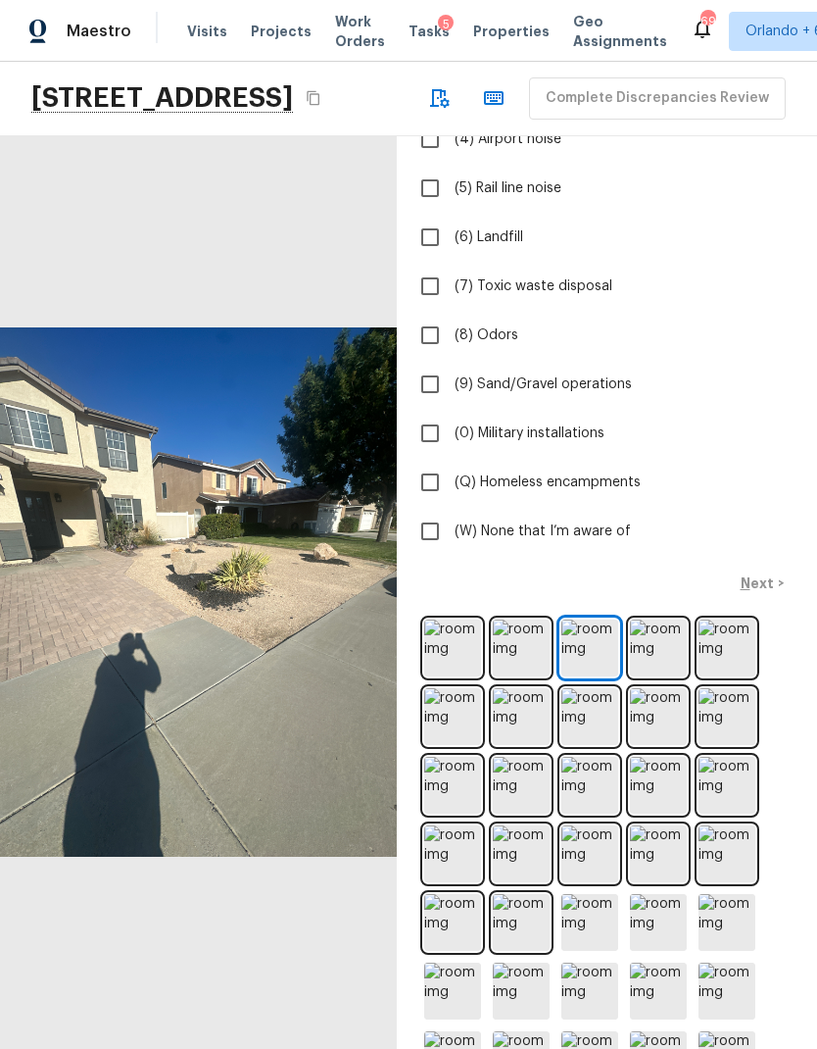
click at [669, 676] on img at bounding box center [658, 647] width 57 height 57
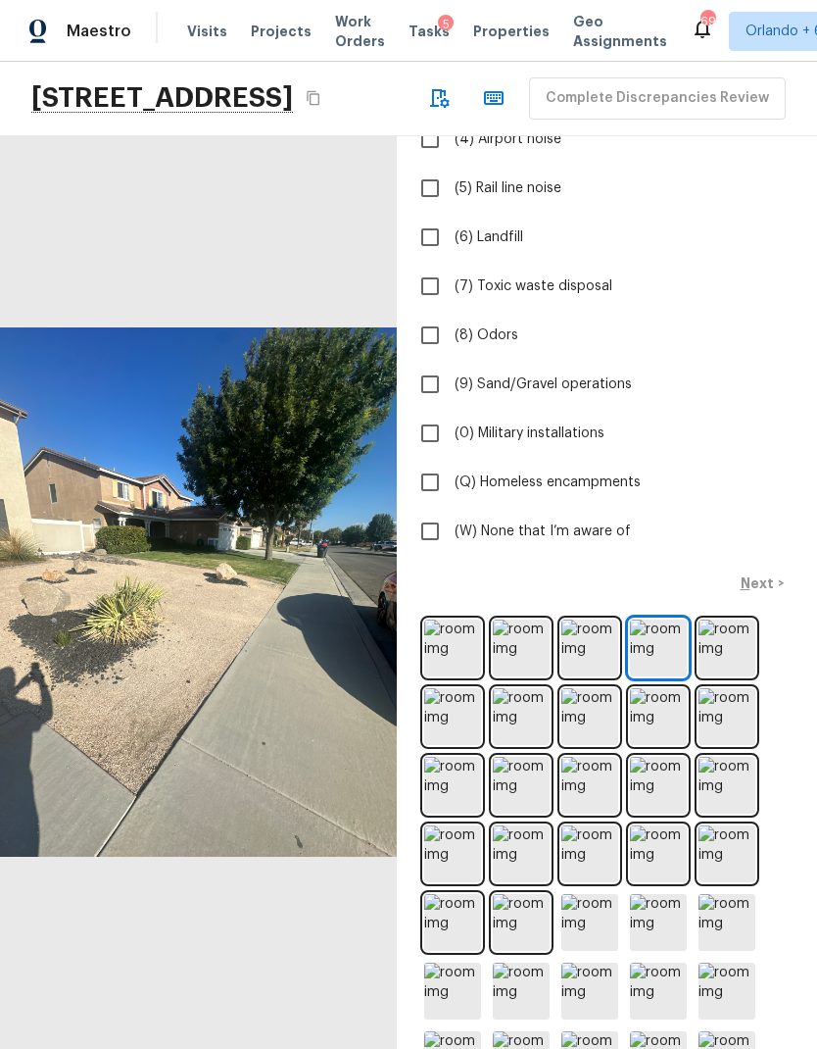
click at [735, 676] on img at bounding box center [727, 647] width 57 height 57
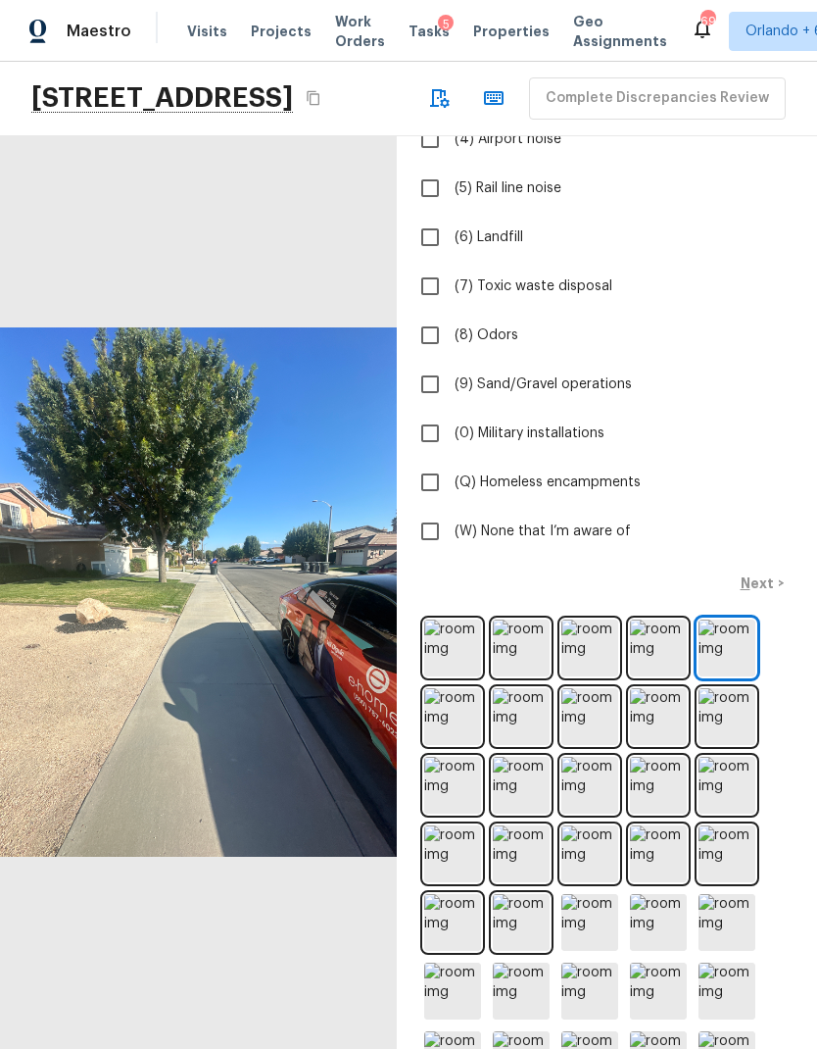
click at [648, 676] on img at bounding box center [658, 647] width 57 height 57
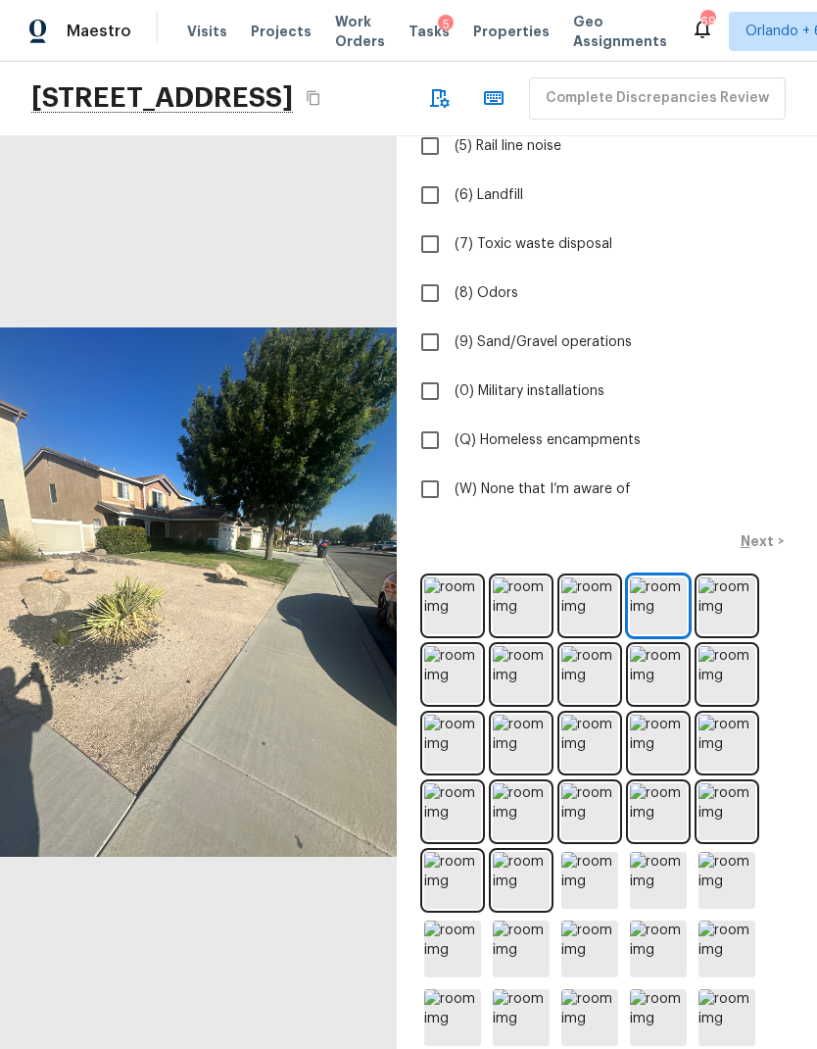
scroll to position [419, 0]
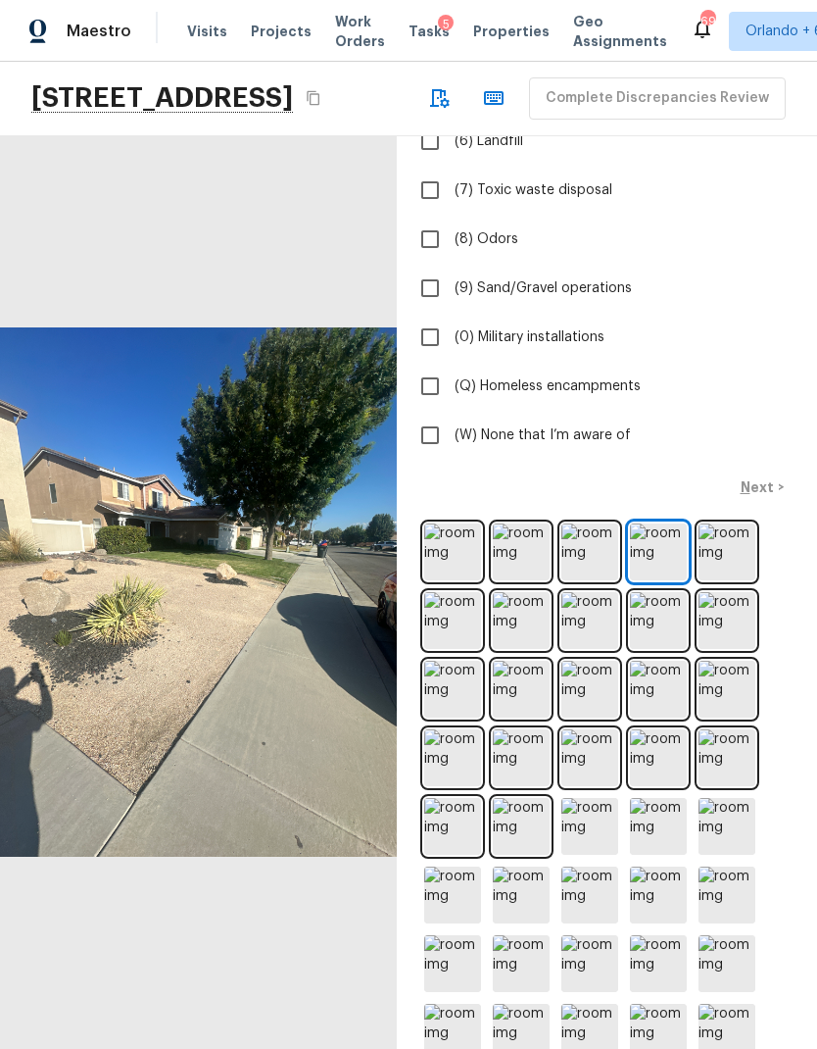
click at [736, 580] on img at bounding box center [727, 551] width 57 height 57
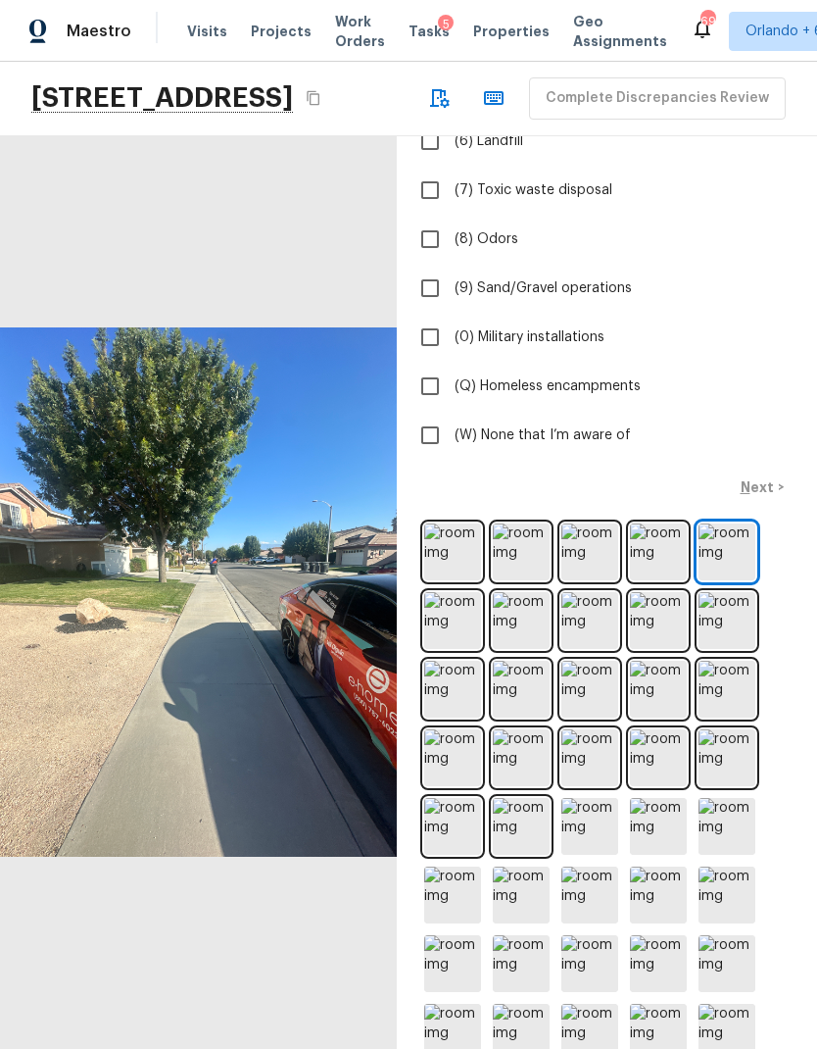
click at [460, 649] on img at bounding box center [452, 620] width 57 height 57
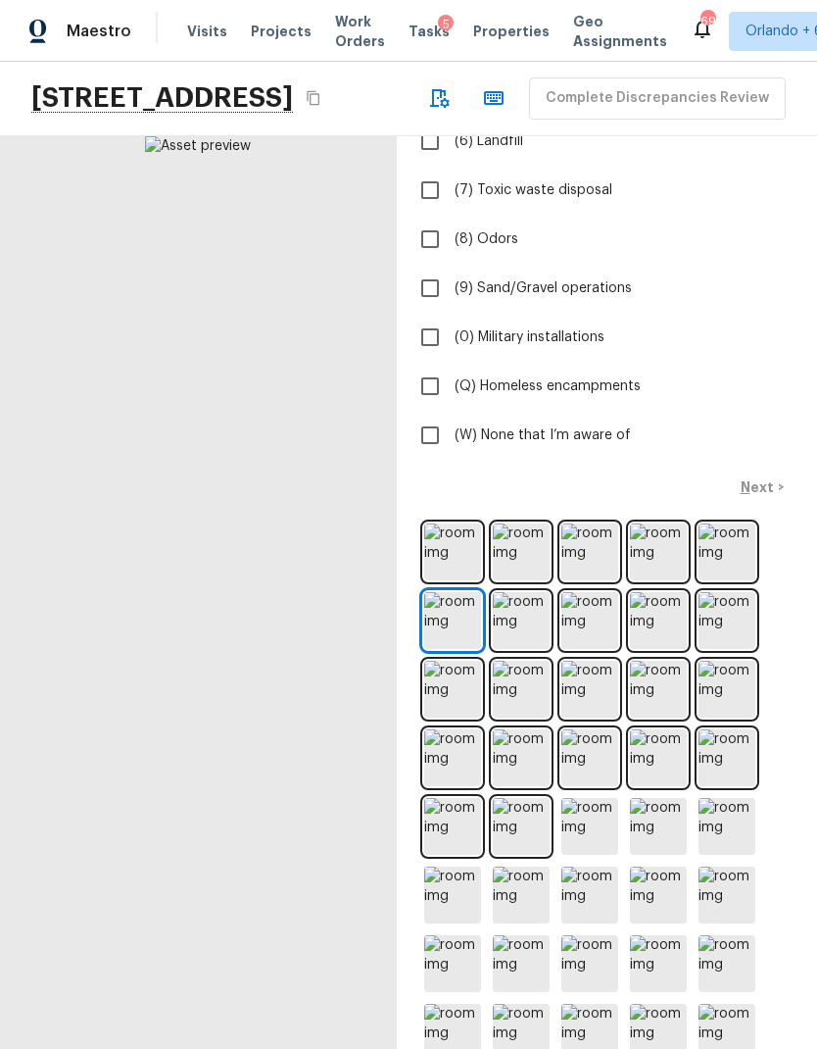
click at [521, 649] on img at bounding box center [521, 620] width 57 height 57
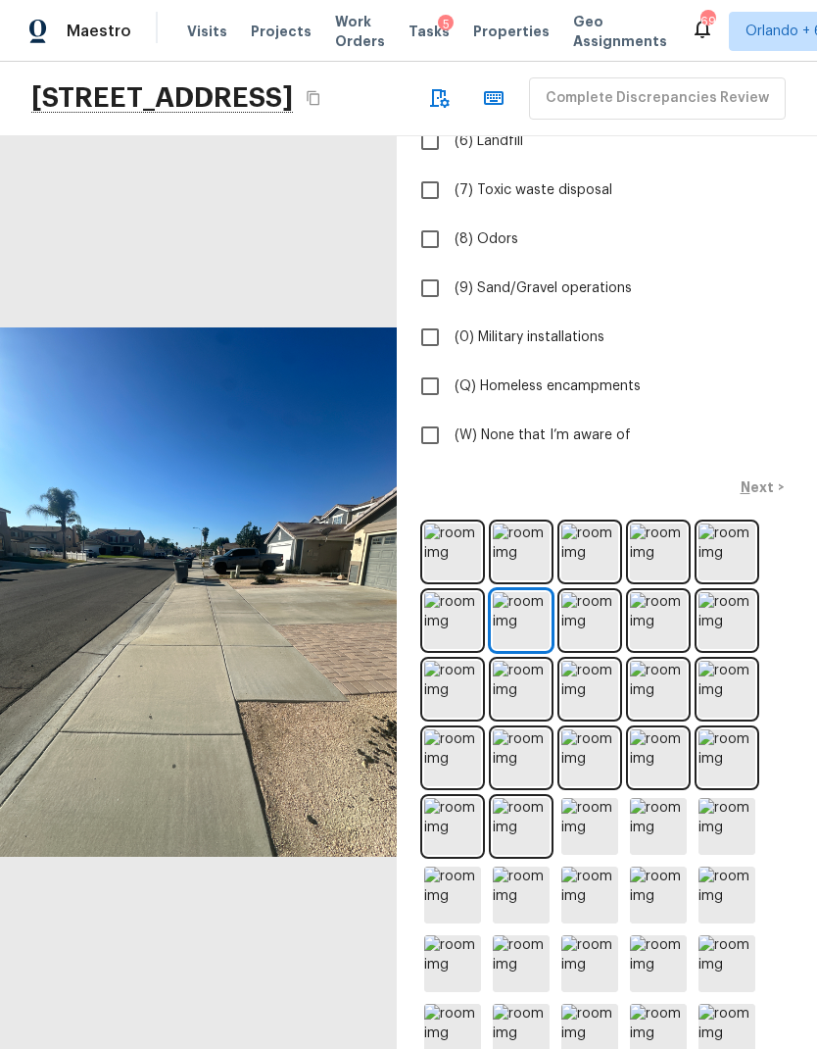
click at [590, 649] on img at bounding box center [590, 620] width 57 height 57
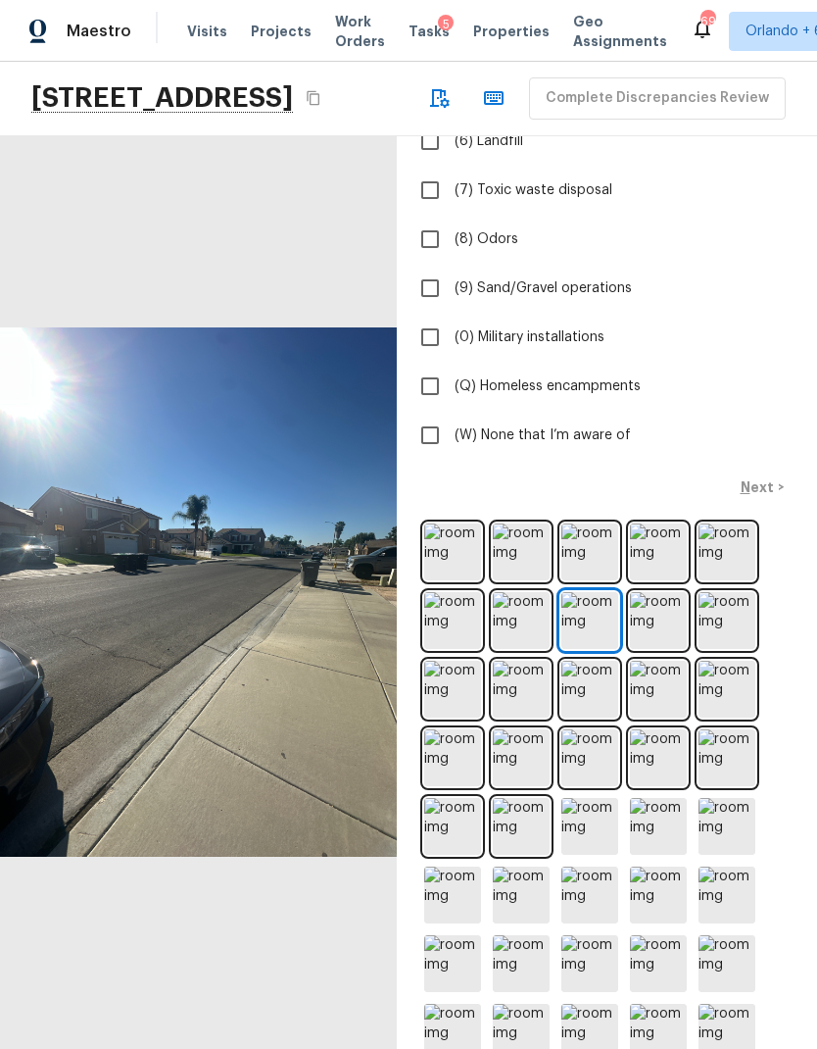
click at [653, 649] on img at bounding box center [658, 620] width 57 height 57
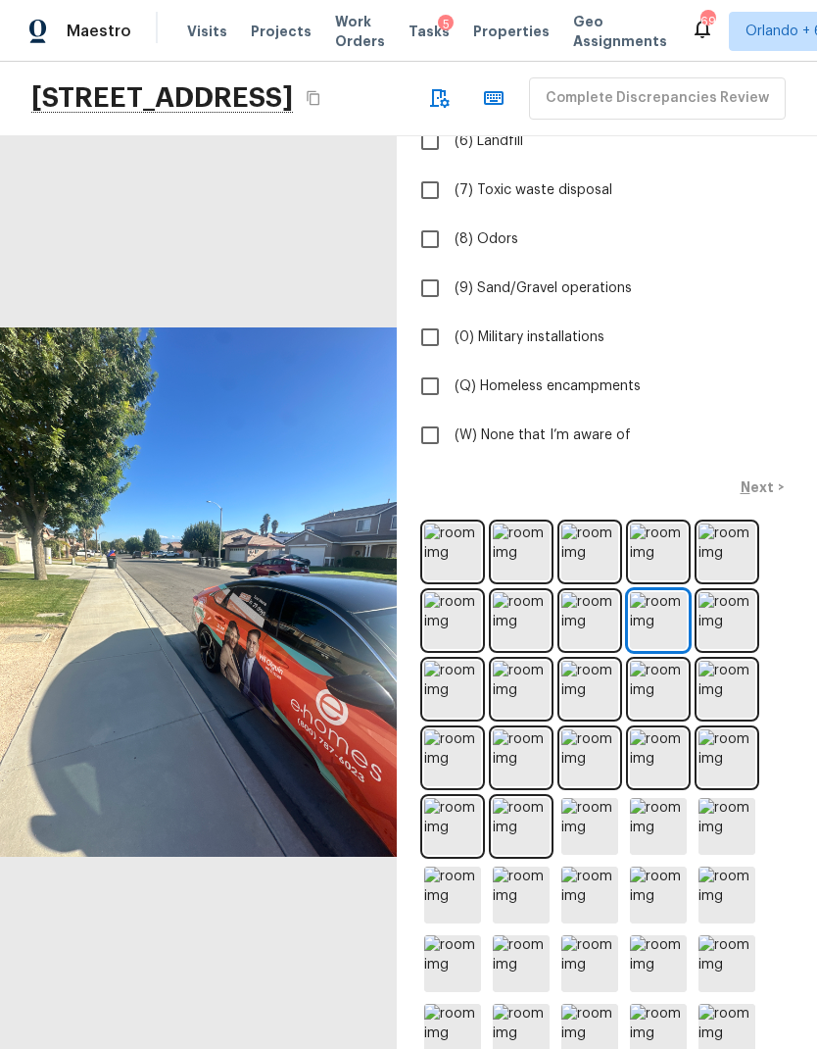
click at [730, 649] on img at bounding box center [727, 620] width 57 height 57
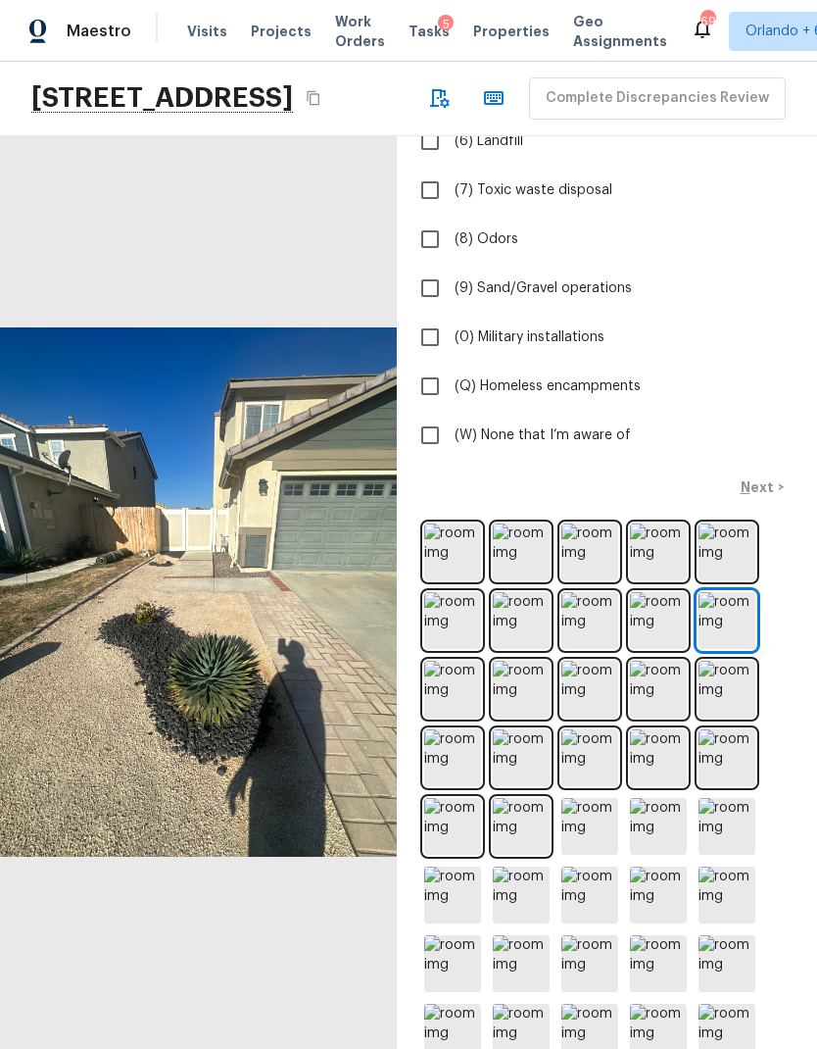
click at [460, 786] on img at bounding box center [452, 757] width 57 height 57
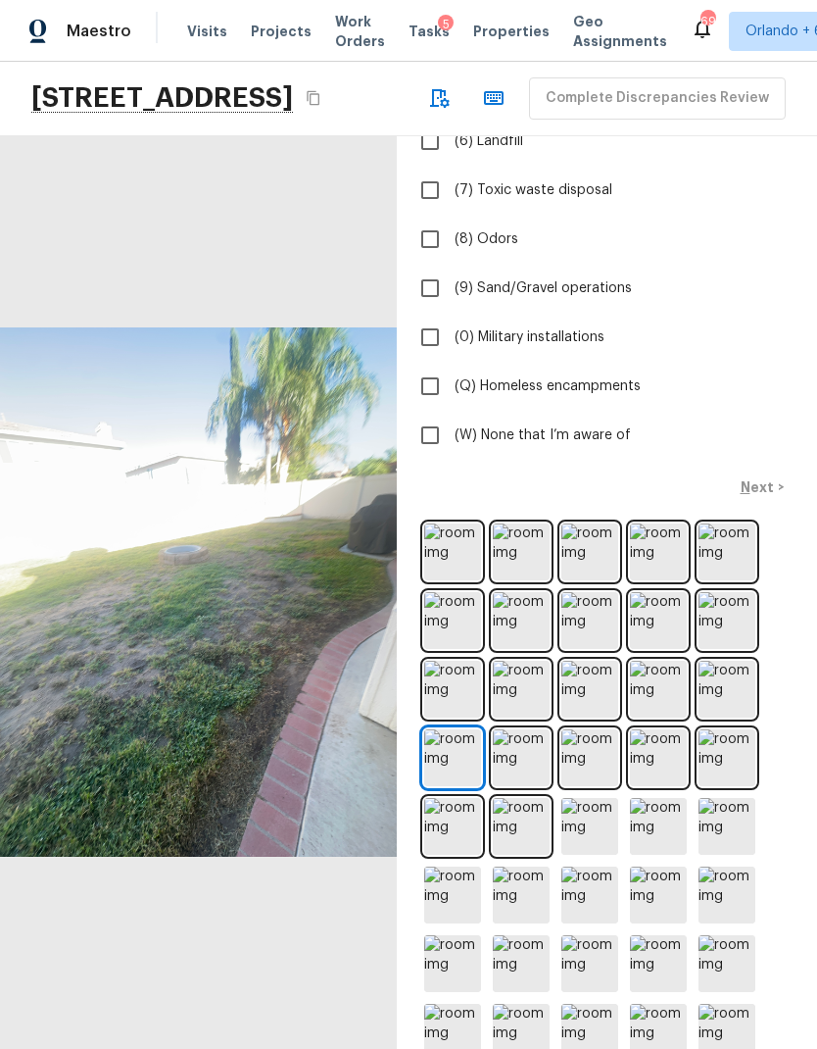
click at [584, 786] on img at bounding box center [590, 757] width 57 height 57
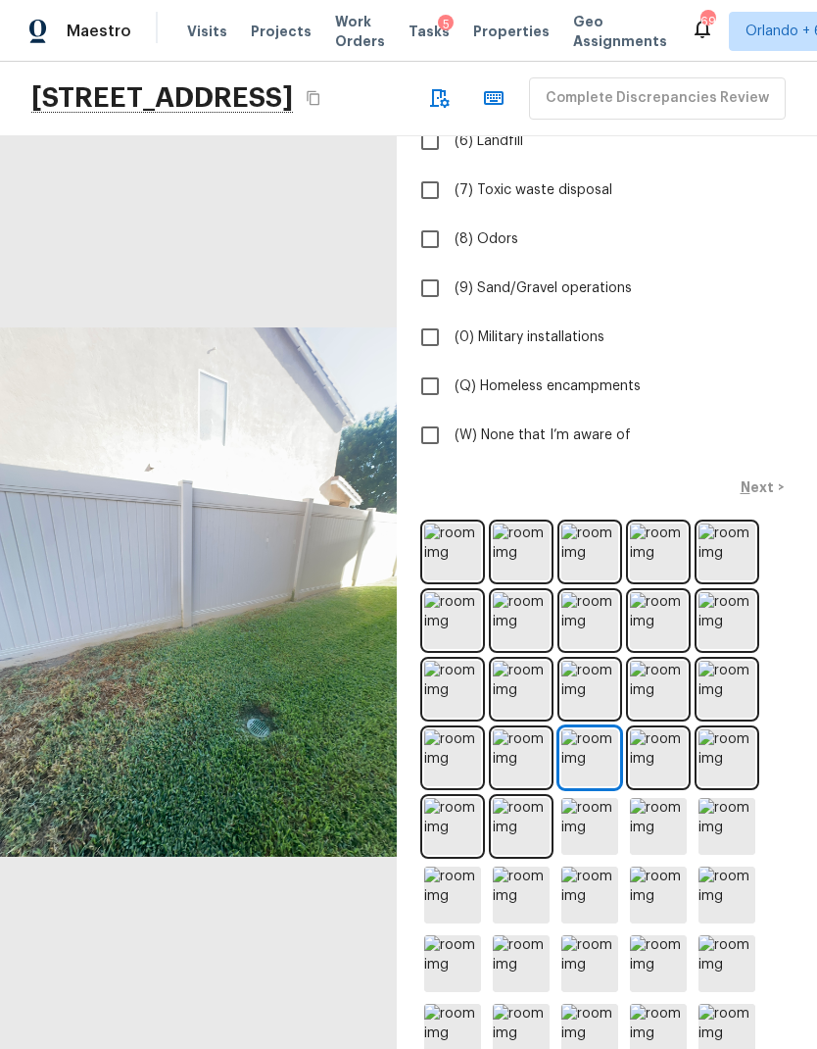
click at [667, 786] on img at bounding box center [658, 757] width 57 height 57
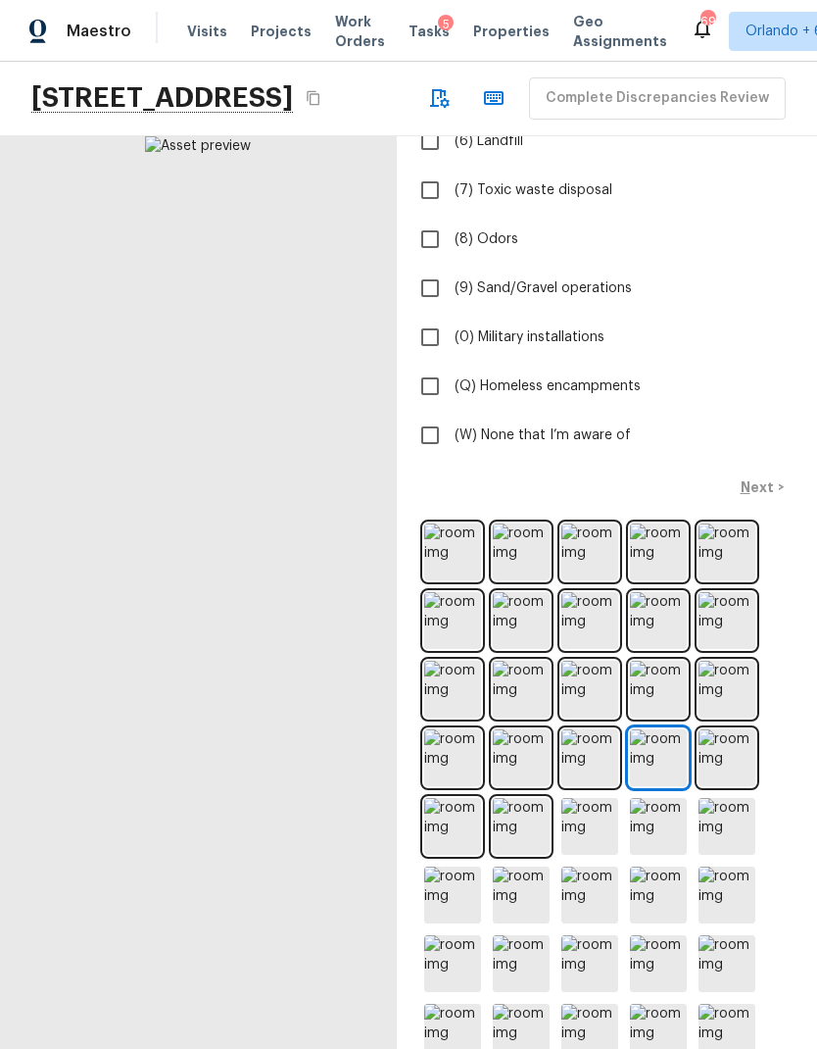
click at [735, 786] on img at bounding box center [727, 757] width 57 height 57
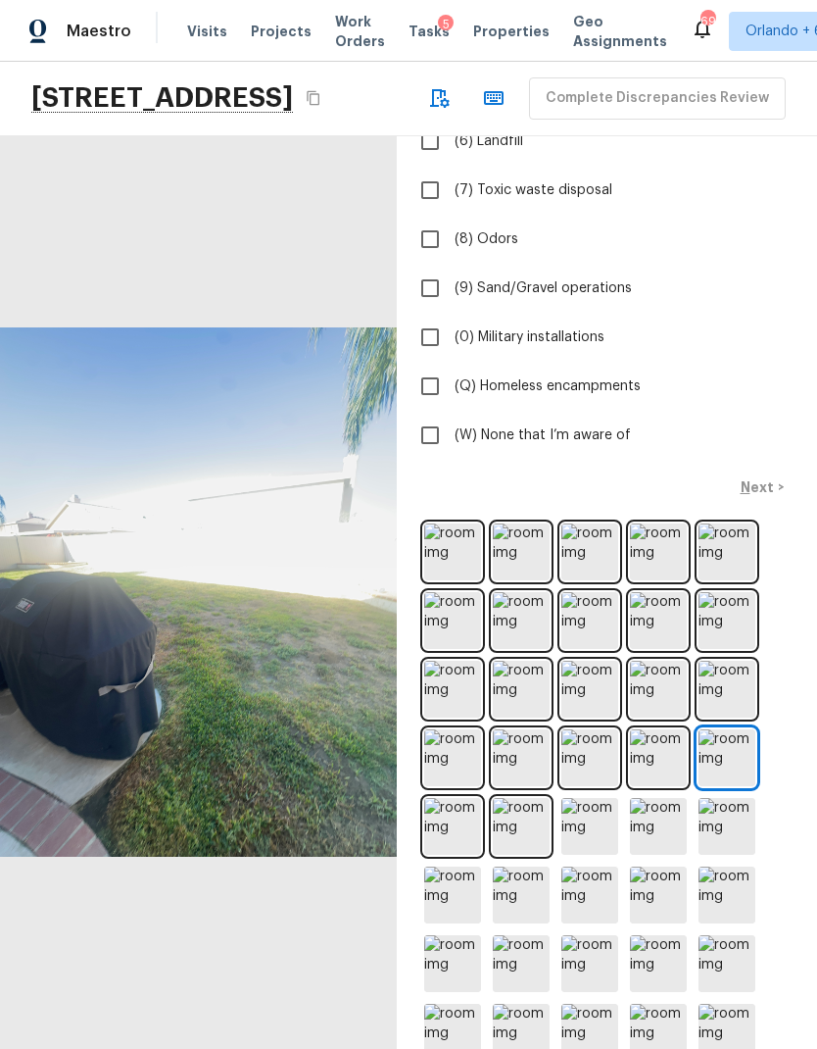
click at [456, 855] on img at bounding box center [452, 826] width 57 height 57
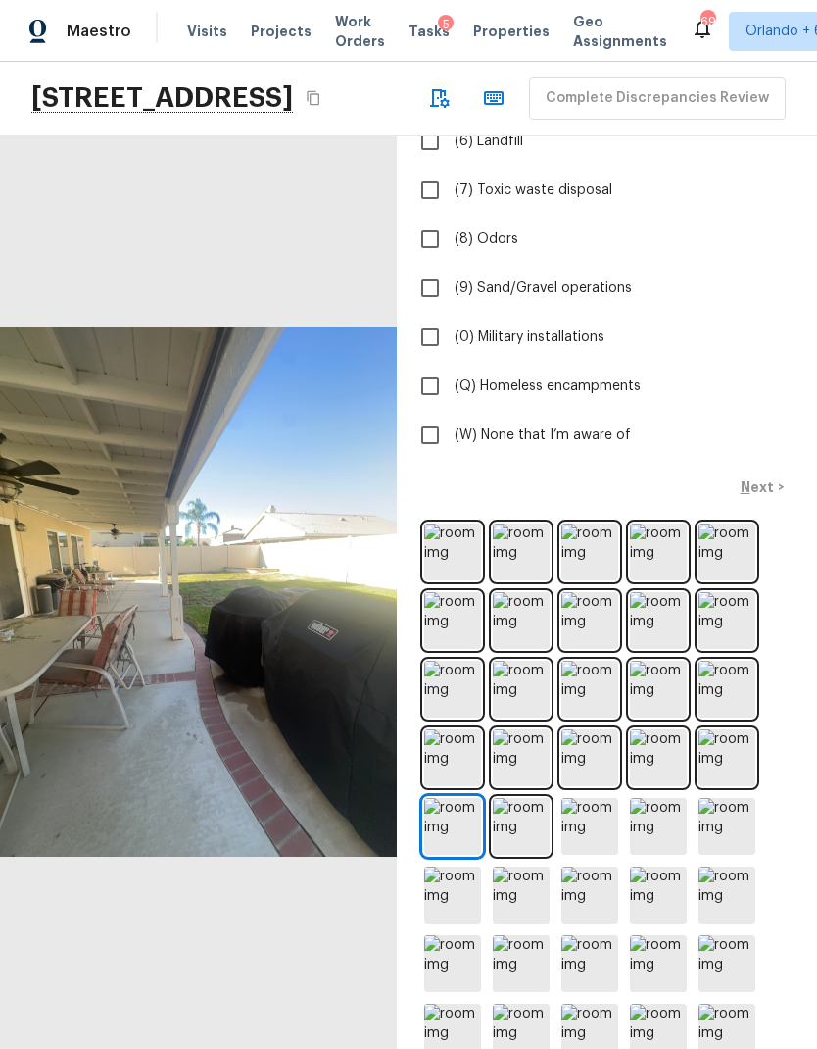
click at [546, 855] on img at bounding box center [521, 826] width 57 height 57
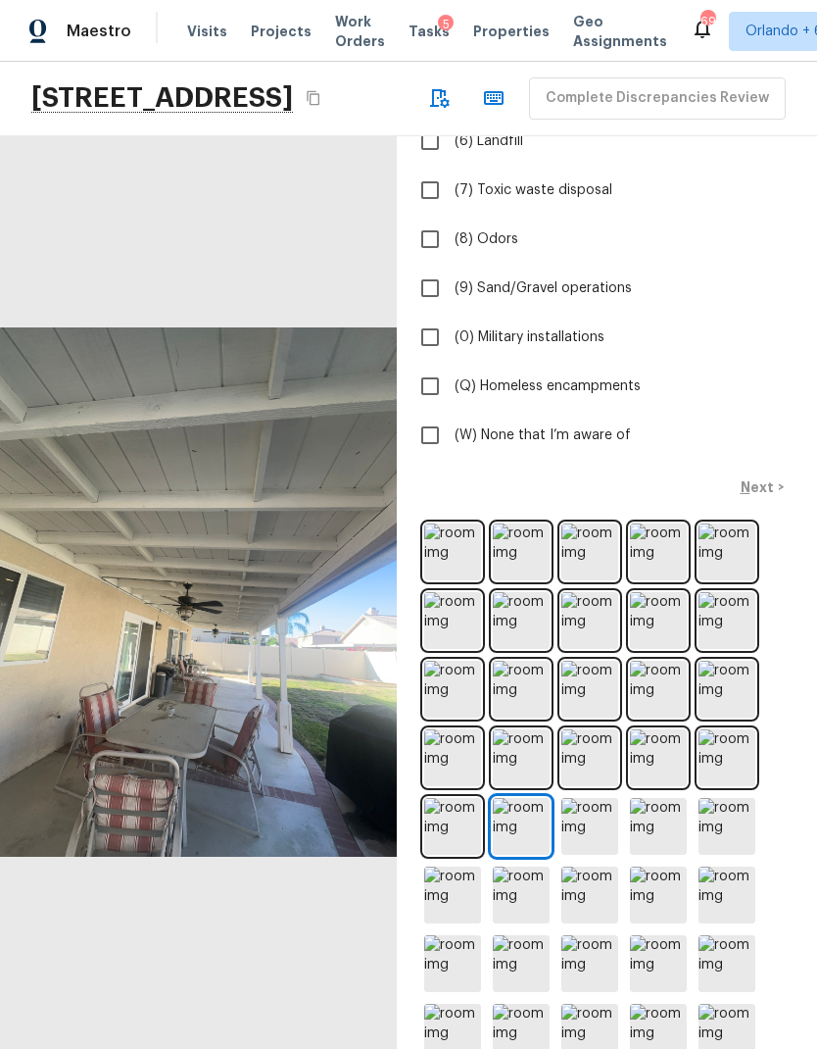
click at [592, 855] on img at bounding box center [590, 826] width 57 height 57
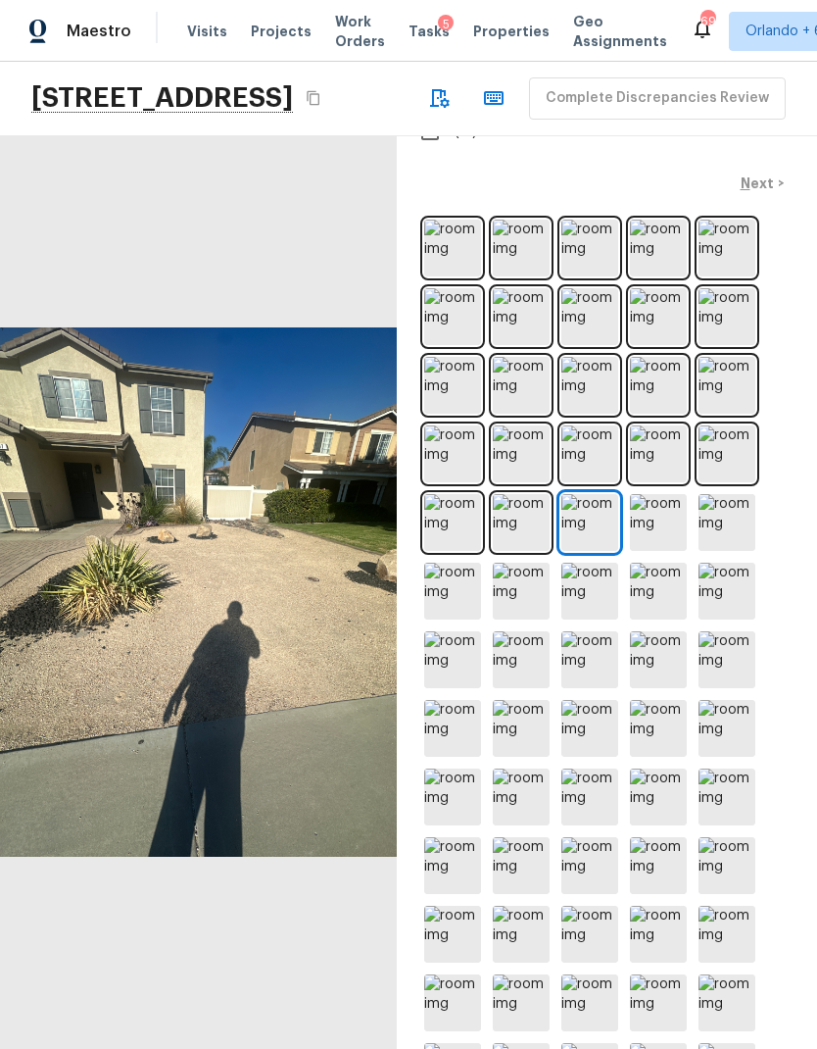
scroll to position [78, 0]
click at [591, 974] on img at bounding box center [590, 1002] width 57 height 57
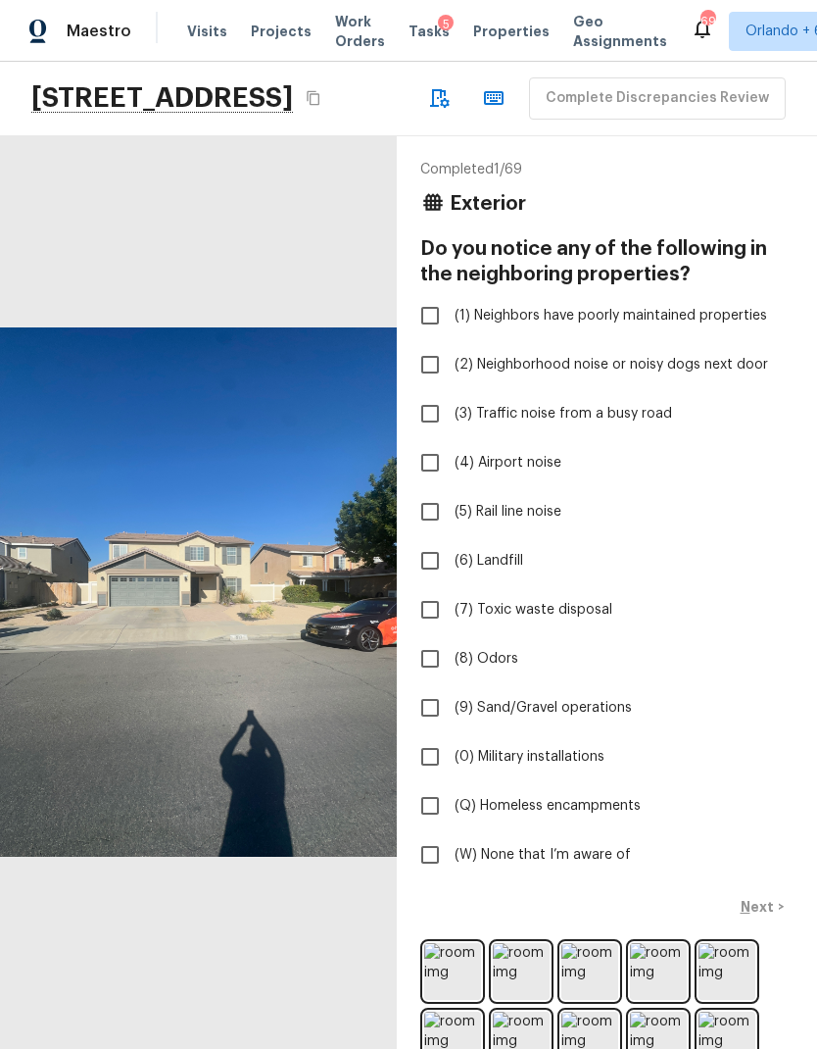
scroll to position [0, 0]
click at [430, 834] on input "(W) None that I’m aware of" at bounding box center [430, 854] width 41 height 41
checkbox input "true"
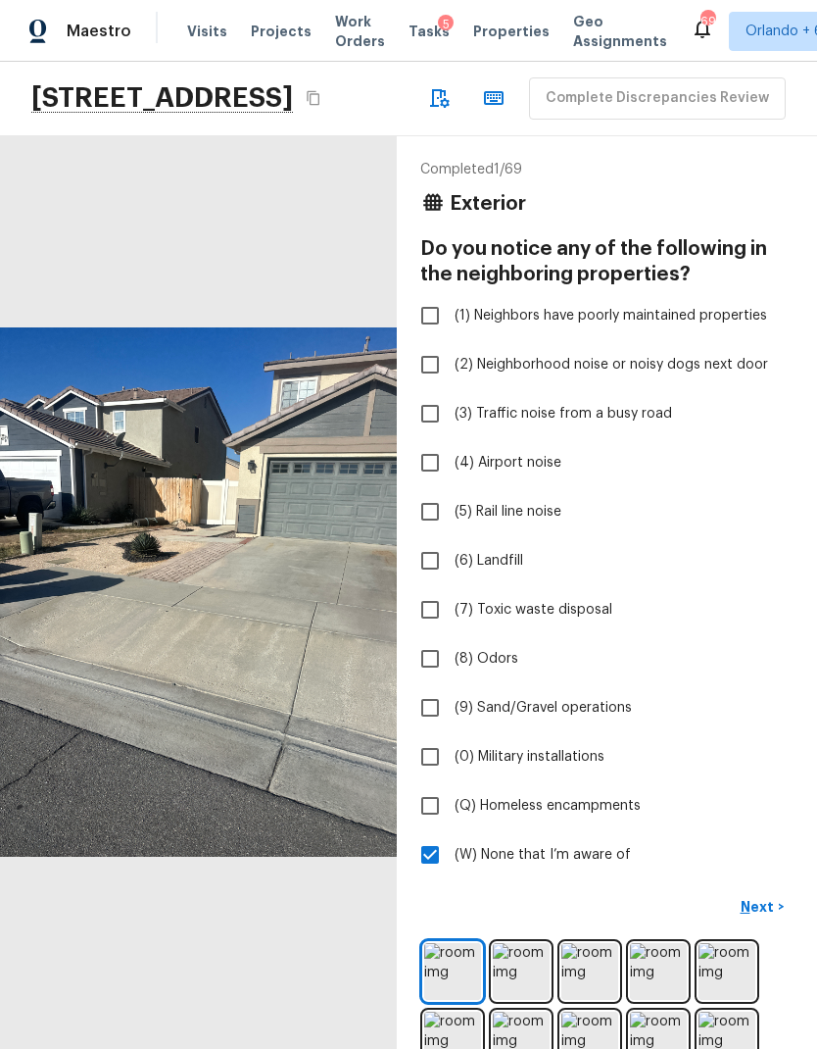
click at [763, 897] on p "Next" at bounding box center [759, 907] width 37 height 20
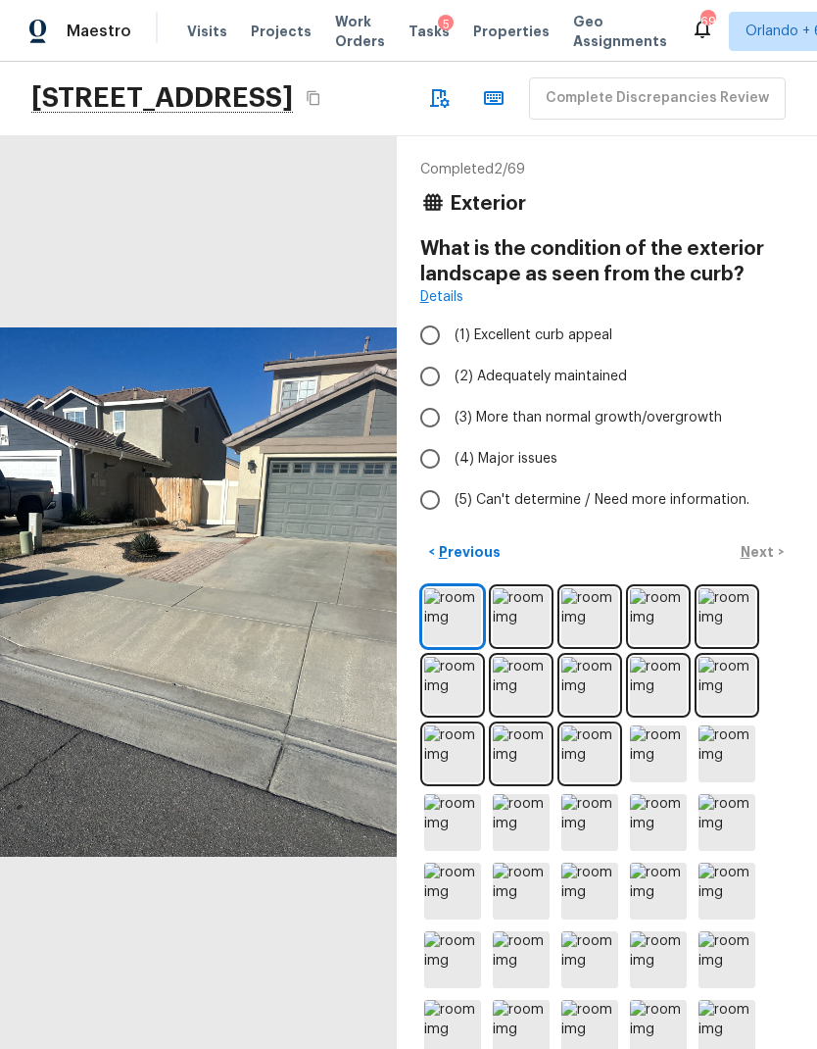
click at [520, 725] on img at bounding box center [521, 753] width 57 height 57
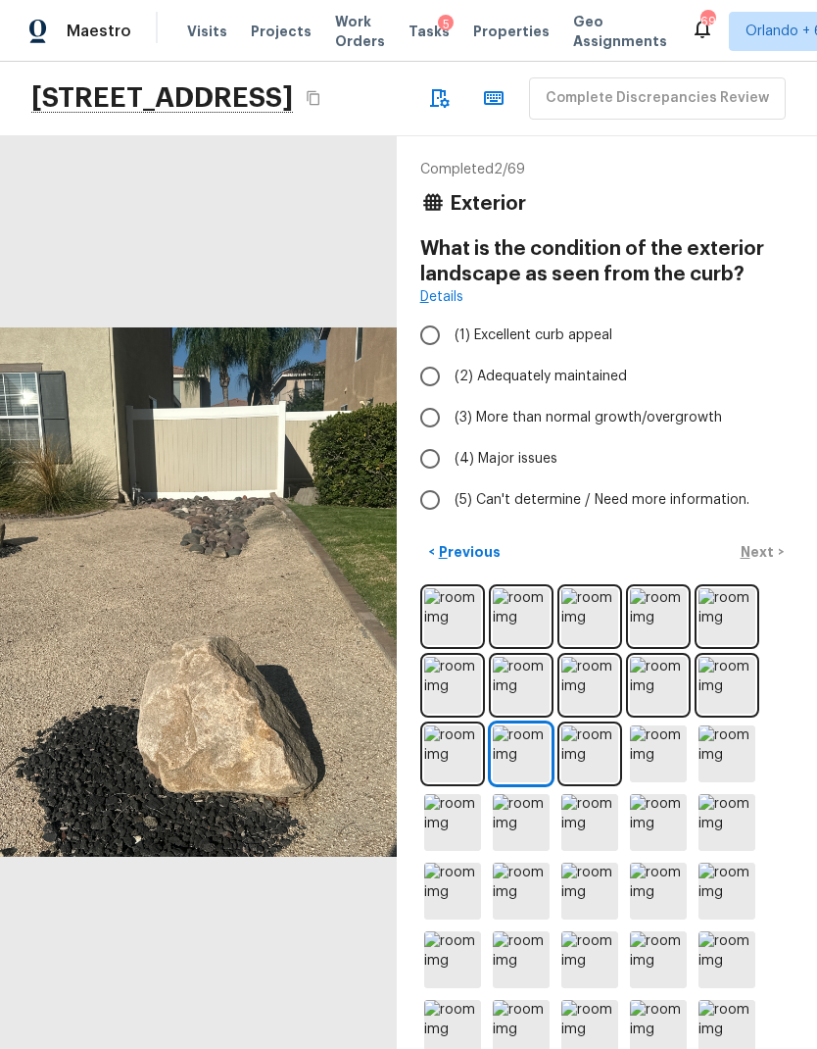
click at [588, 725] on img at bounding box center [590, 753] width 57 height 57
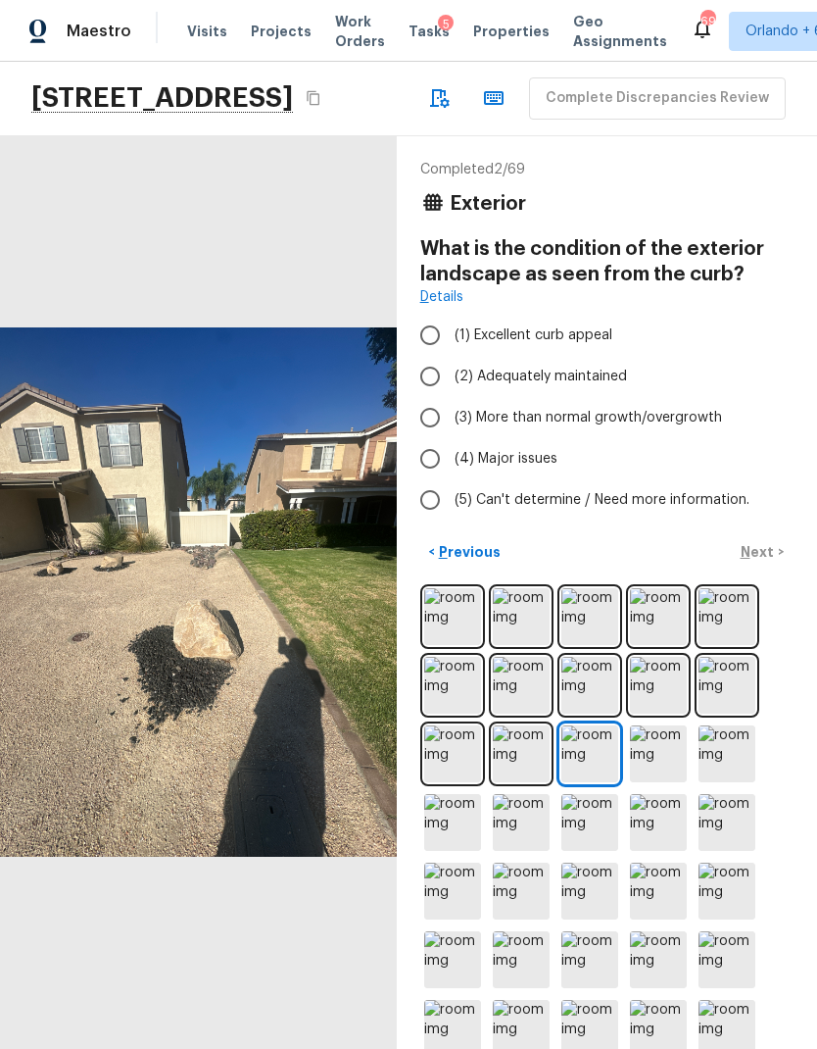
click at [655, 588] on img at bounding box center [658, 616] width 57 height 57
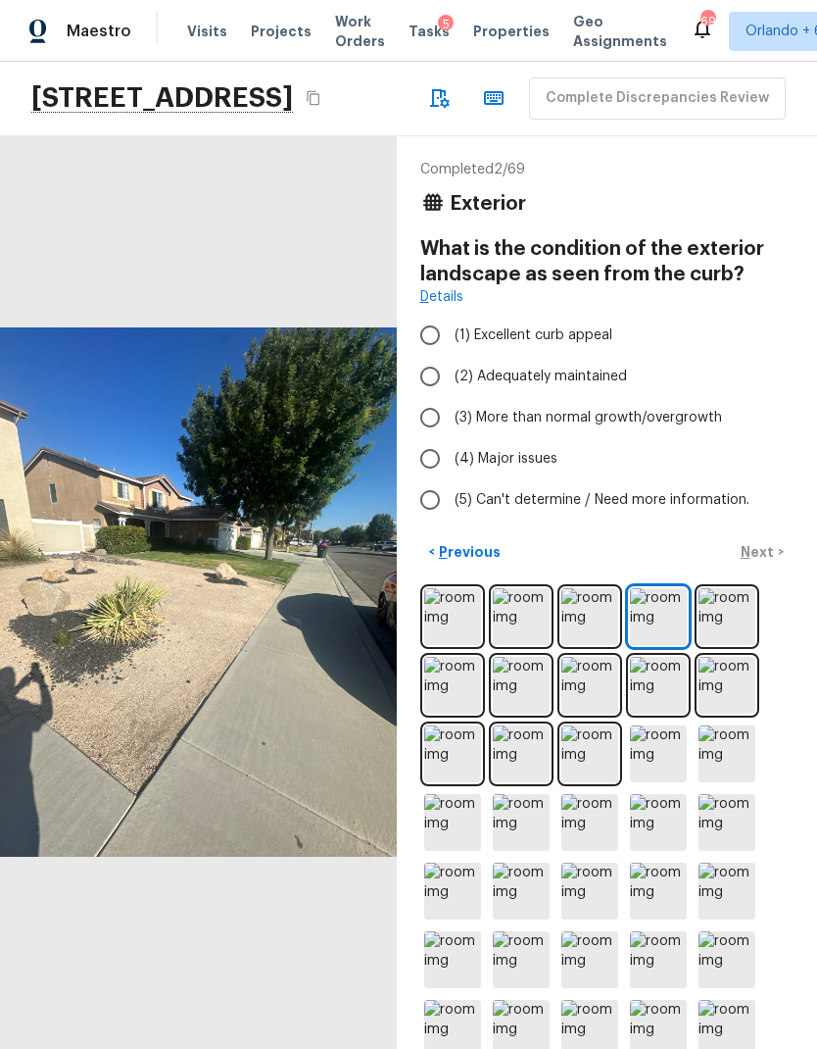
click at [738, 588] on img at bounding box center [727, 616] width 57 height 57
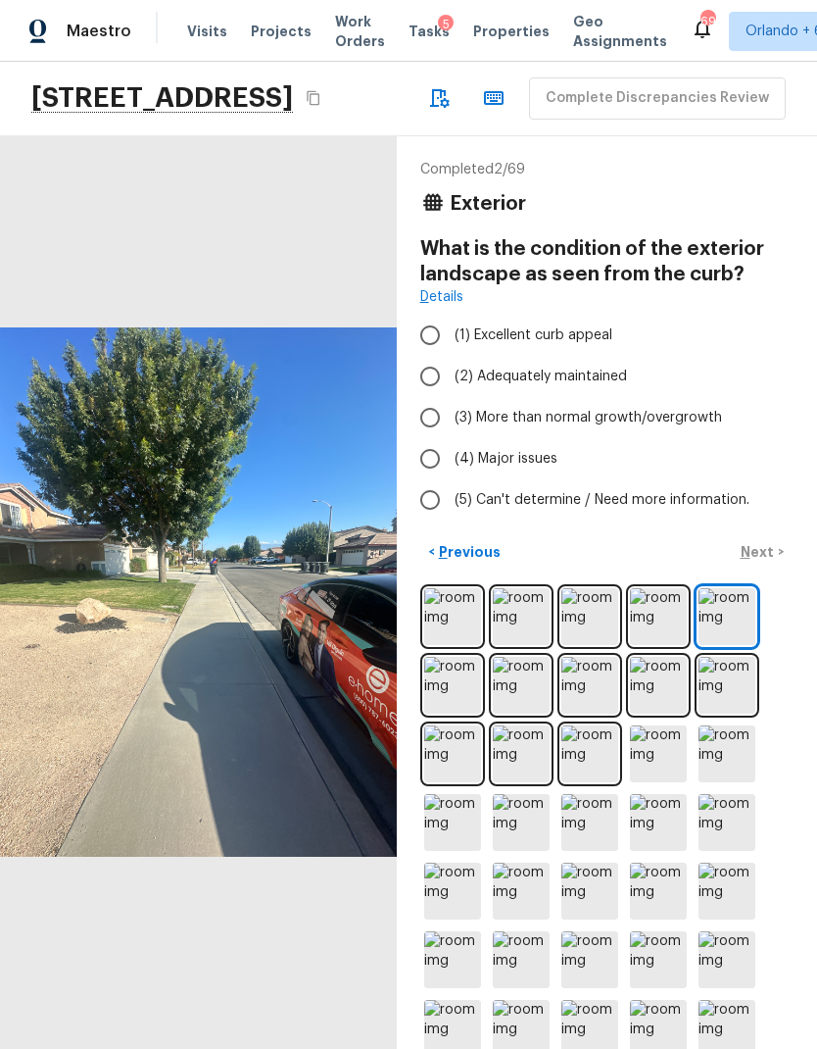
click at [738, 657] on img at bounding box center [727, 685] width 57 height 57
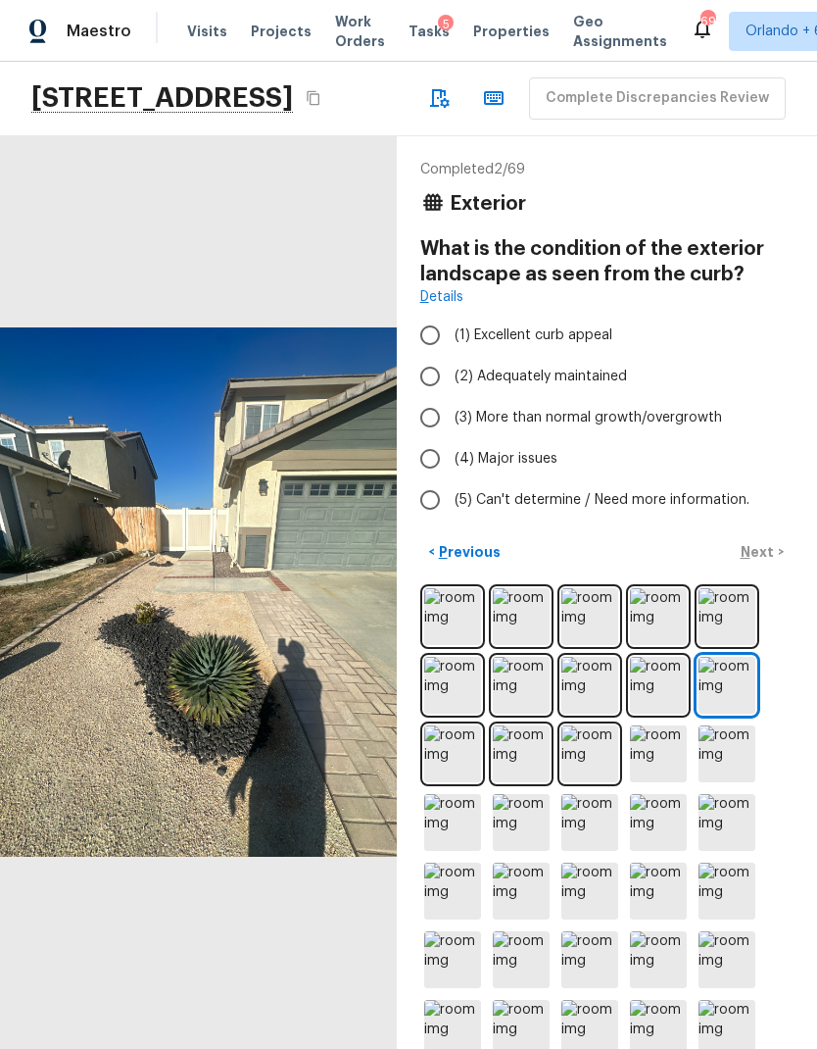
click at [434, 315] on input "(1) Excellent curb appeal" at bounding box center [430, 335] width 41 height 41
radio input "true"
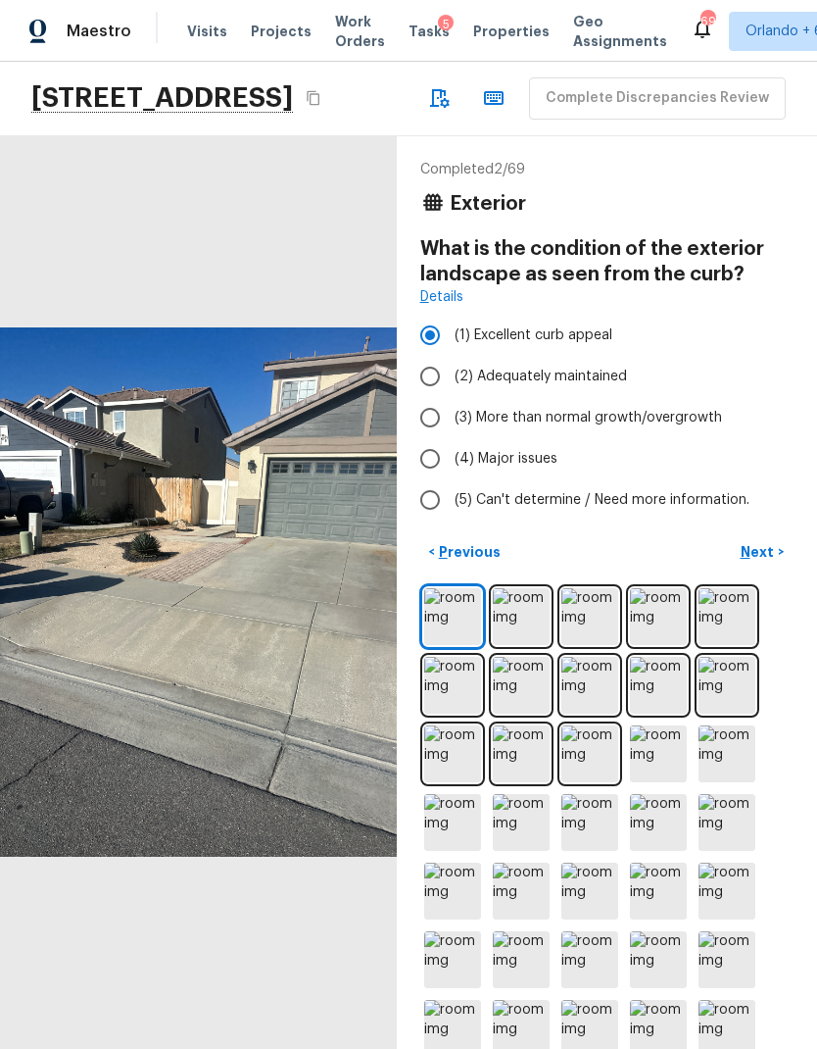
click at [765, 542] on p "Next" at bounding box center [759, 552] width 37 height 20
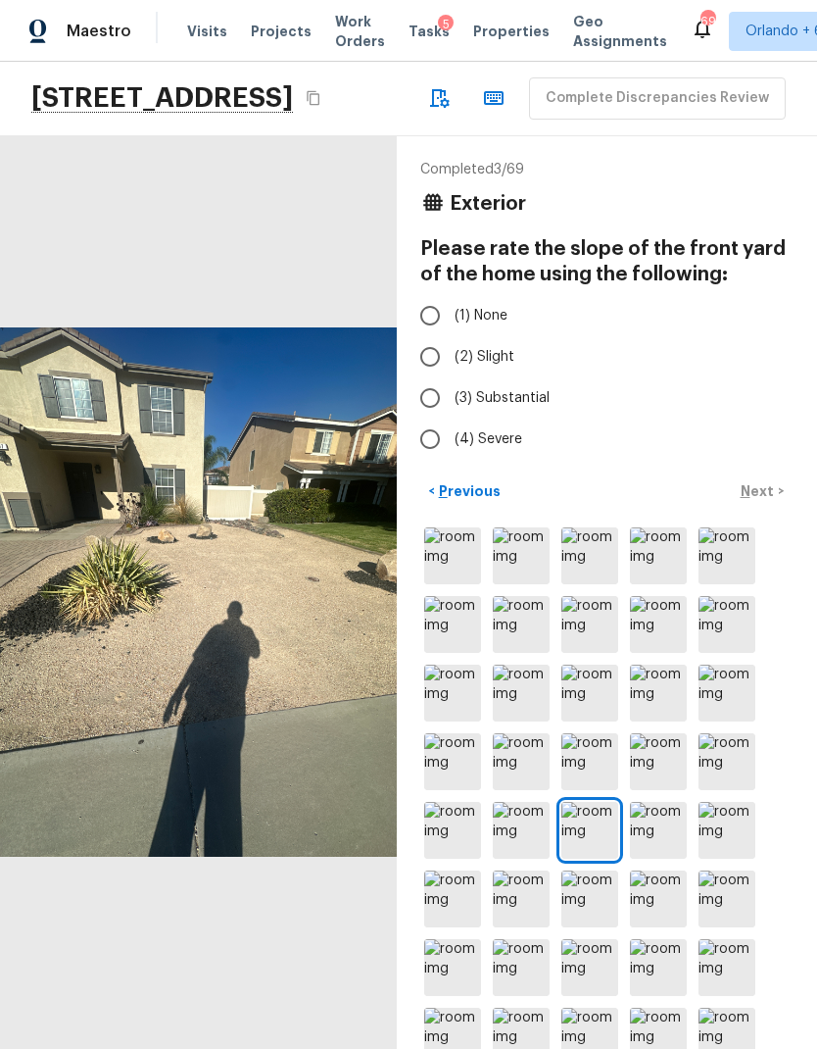
click at [428, 295] on input "(1) None" at bounding box center [430, 315] width 41 height 41
radio input "true"
click at [767, 481] on p "Next" at bounding box center [759, 491] width 37 height 20
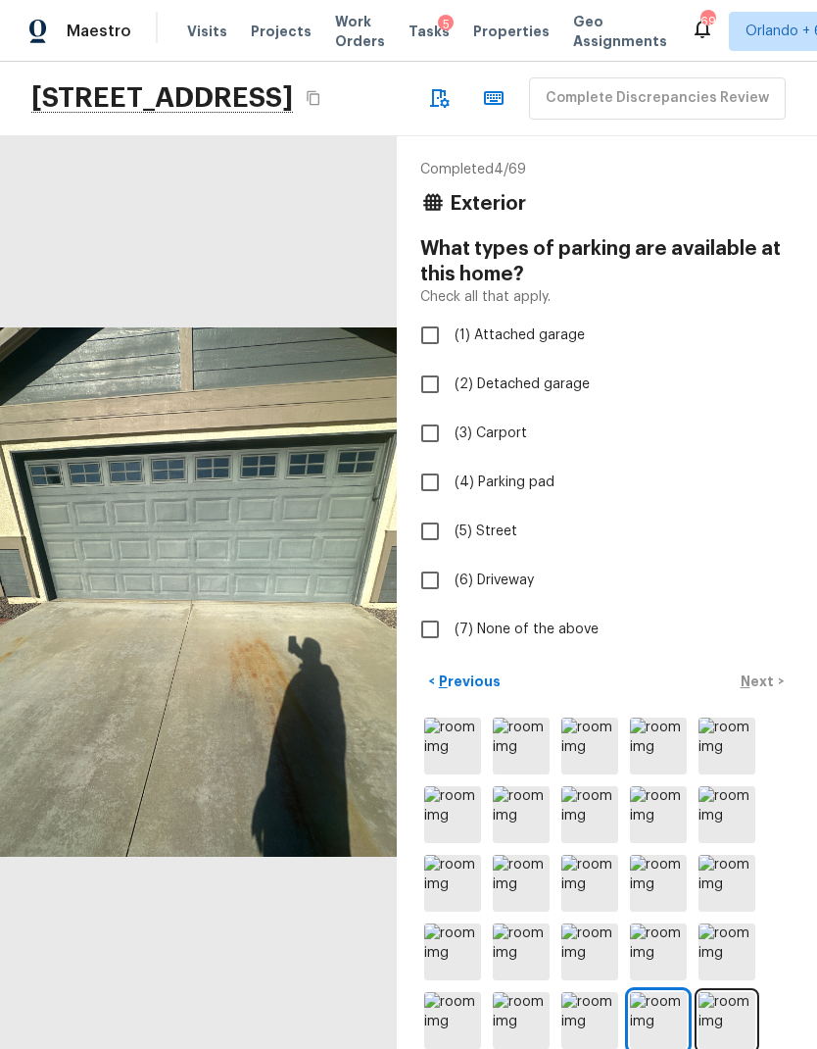
click at [426, 315] on input "(1) Attached garage" at bounding box center [430, 335] width 41 height 41
checkbox input "true"
click at [431, 560] on input "(6) Driveway" at bounding box center [430, 580] width 41 height 41
checkbox input "true"
click at [590, 786] on img at bounding box center [590, 814] width 57 height 57
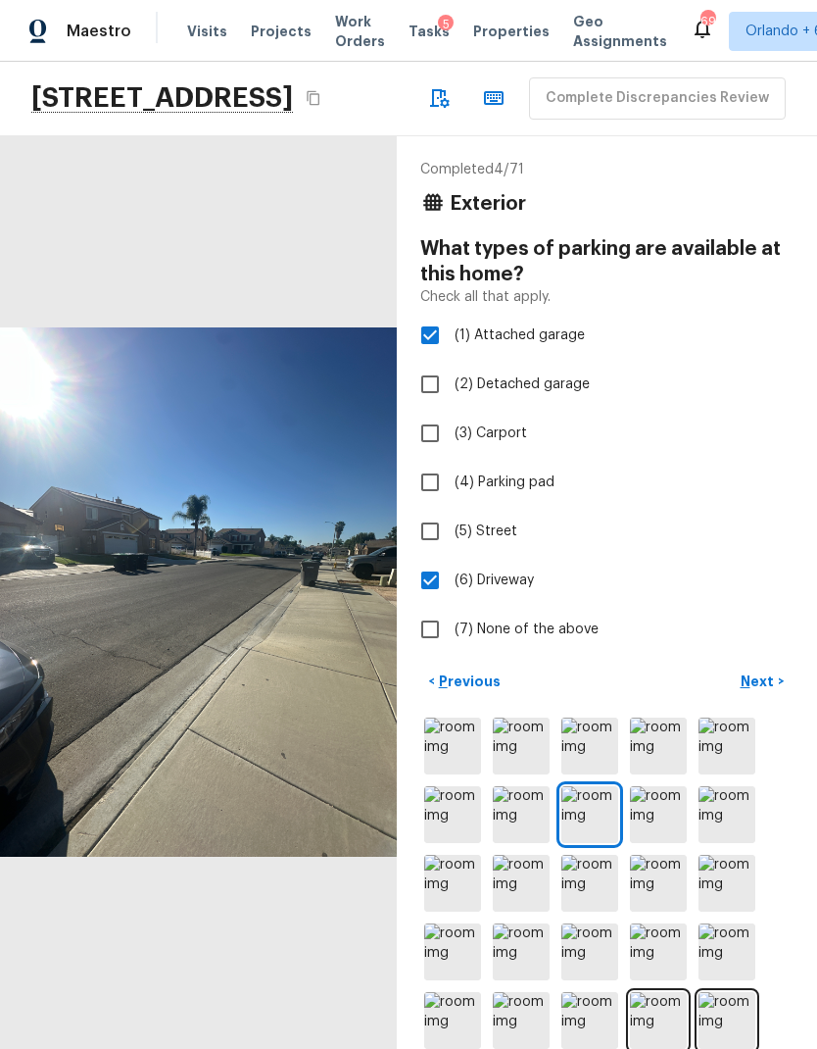
click at [763, 671] on p "Next" at bounding box center [759, 681] width 37 height 20
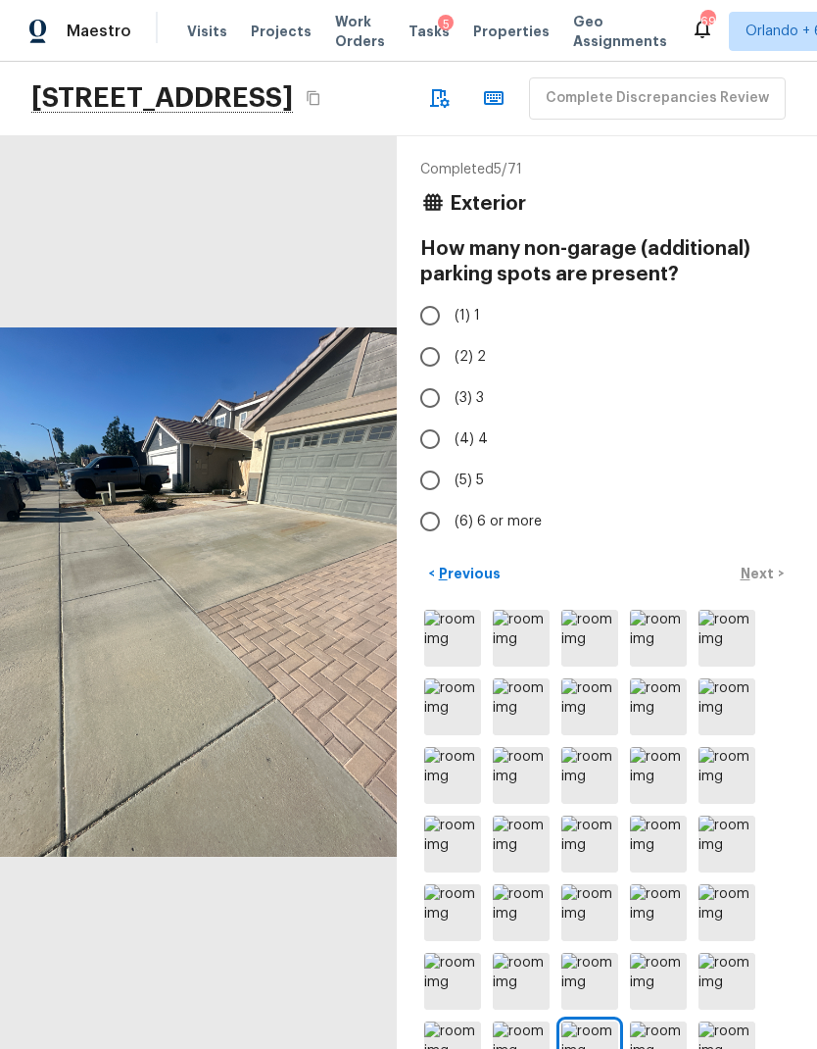
click at [426, 336] on input "(2) 2" at bounding box center [430, 356] width 41 height 41
radio input "true"
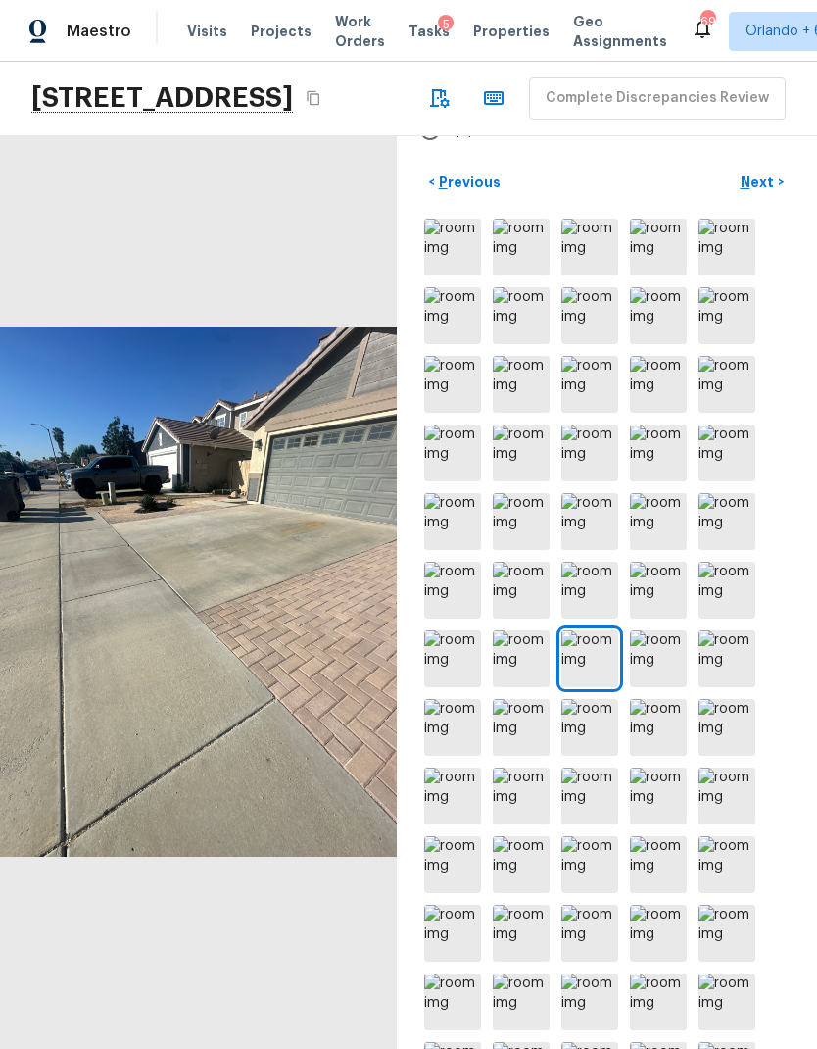
scroll to position [390, 0]
click at [589, 974] on img at bounding box center [590, 1002] width 57 height 57
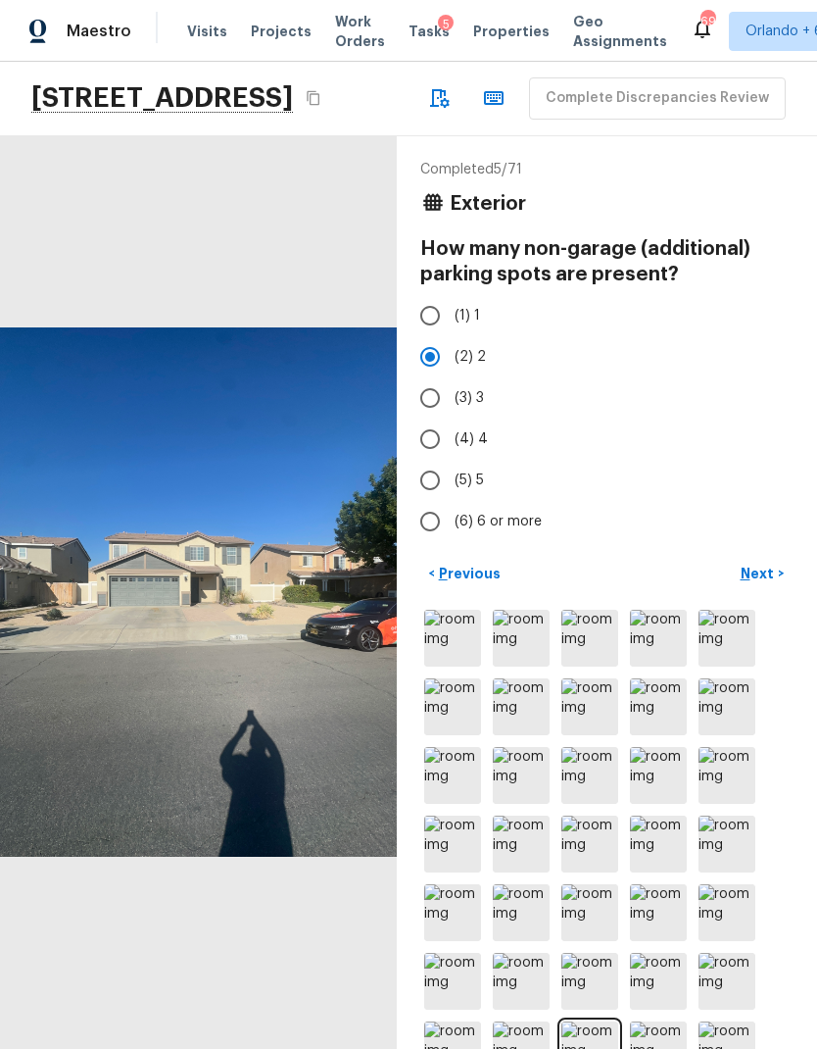
scroll to position [0, 0]
click at [770, 564] on p "Next" at bounding box center [759, 574] width 37 height 20
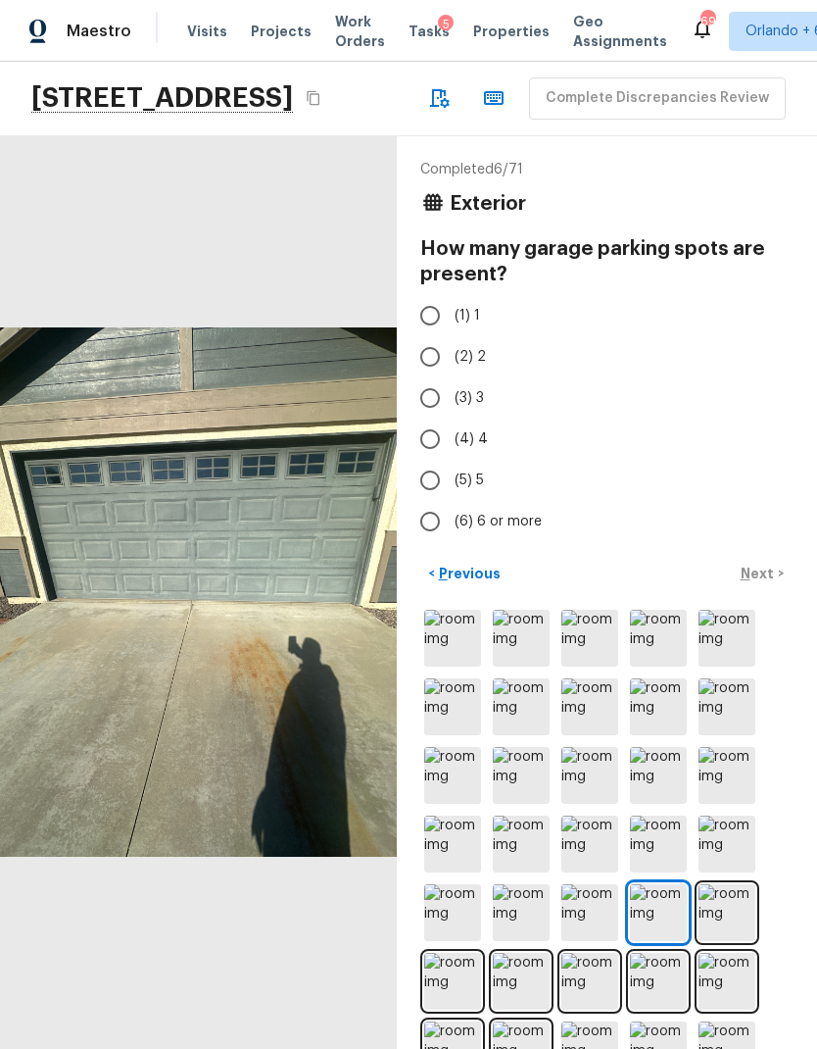
click at [416, 336] on input "(2) 2" at bounding box center [430, 356] width 41 height 41
radio input "true"
click at [764, 564] on p "Next" at bounding box center [759, 574] width 37 height 20
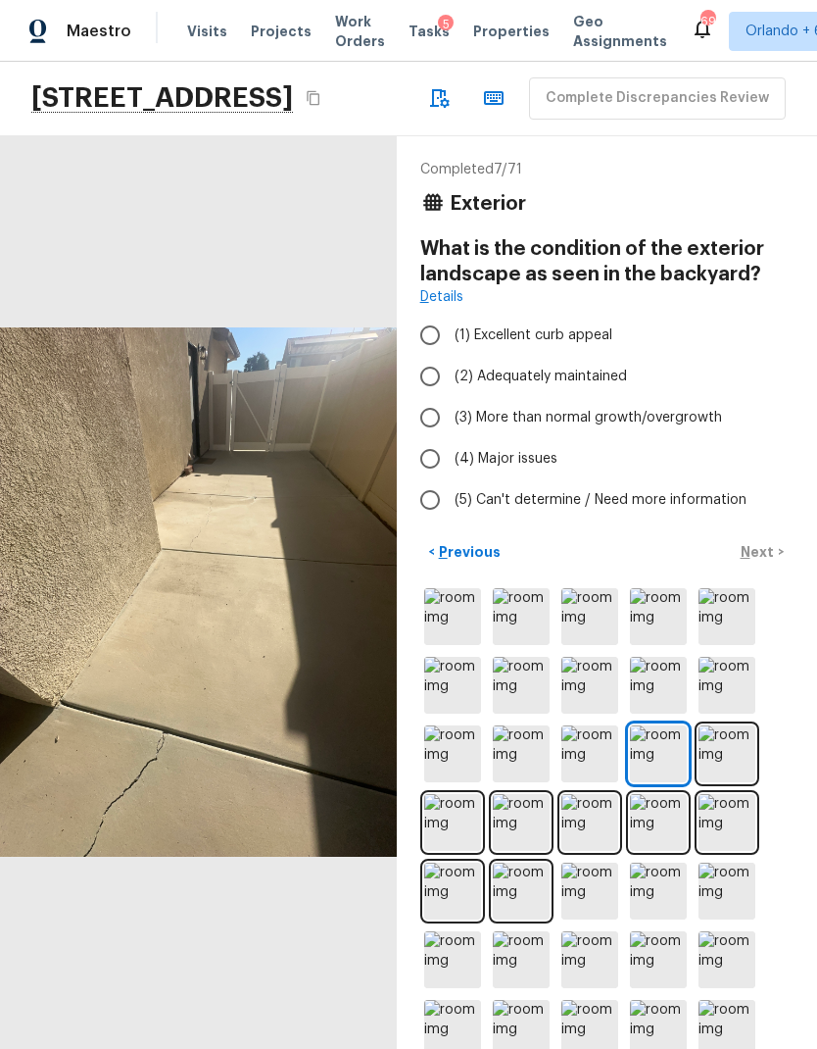
click at [462, 794] on img at bounding box center [452, 822] width 57 height 57
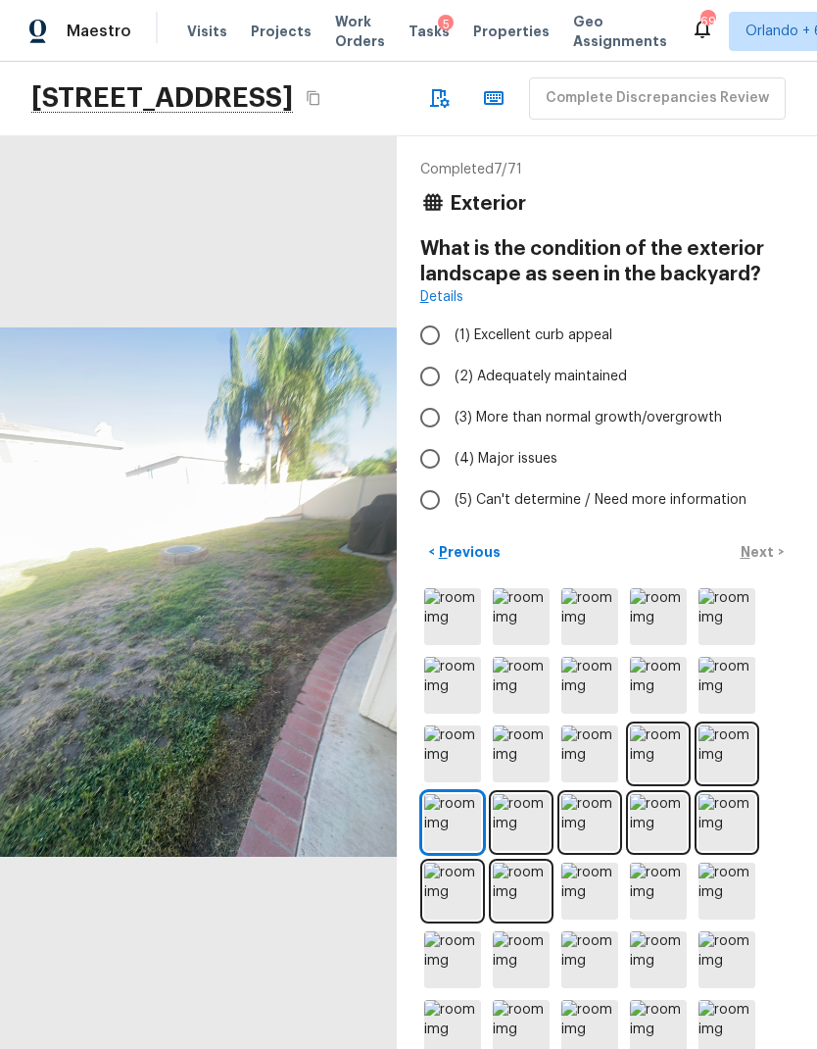
click at [599, 794] on img at bounding box center [590, 822] width 57 height 57
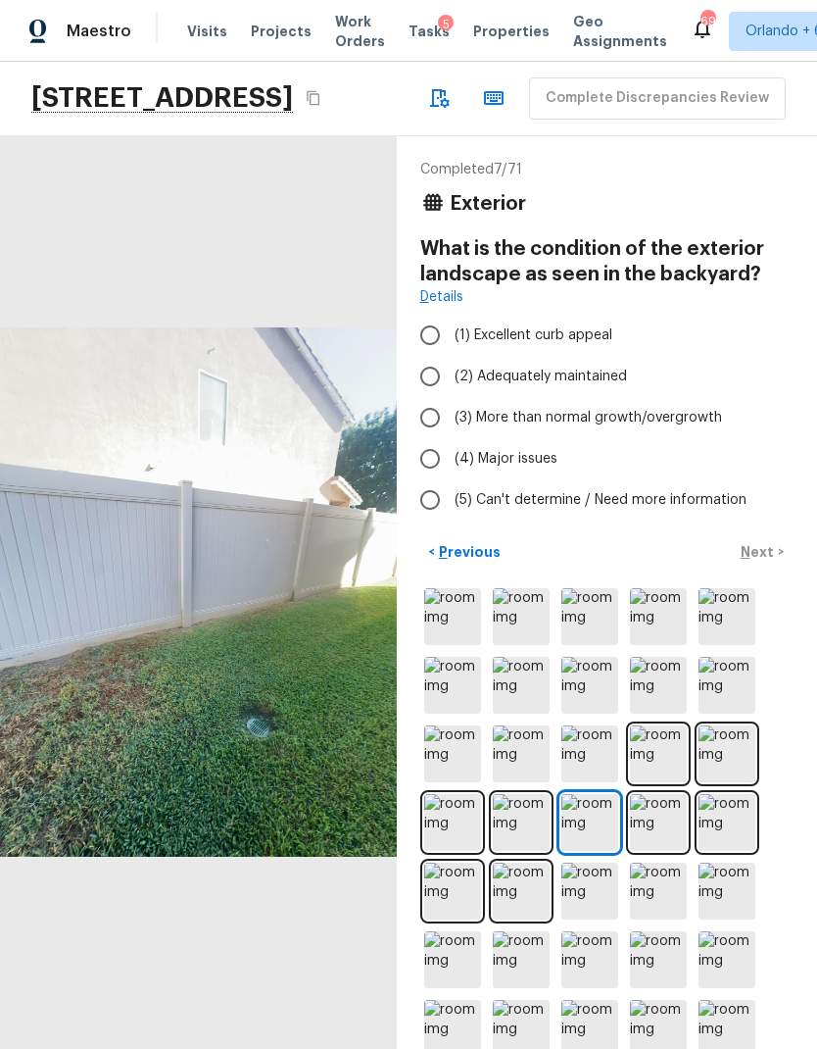
click at [654, 794] on img at bounding box center [658, 822] width 57 height 57
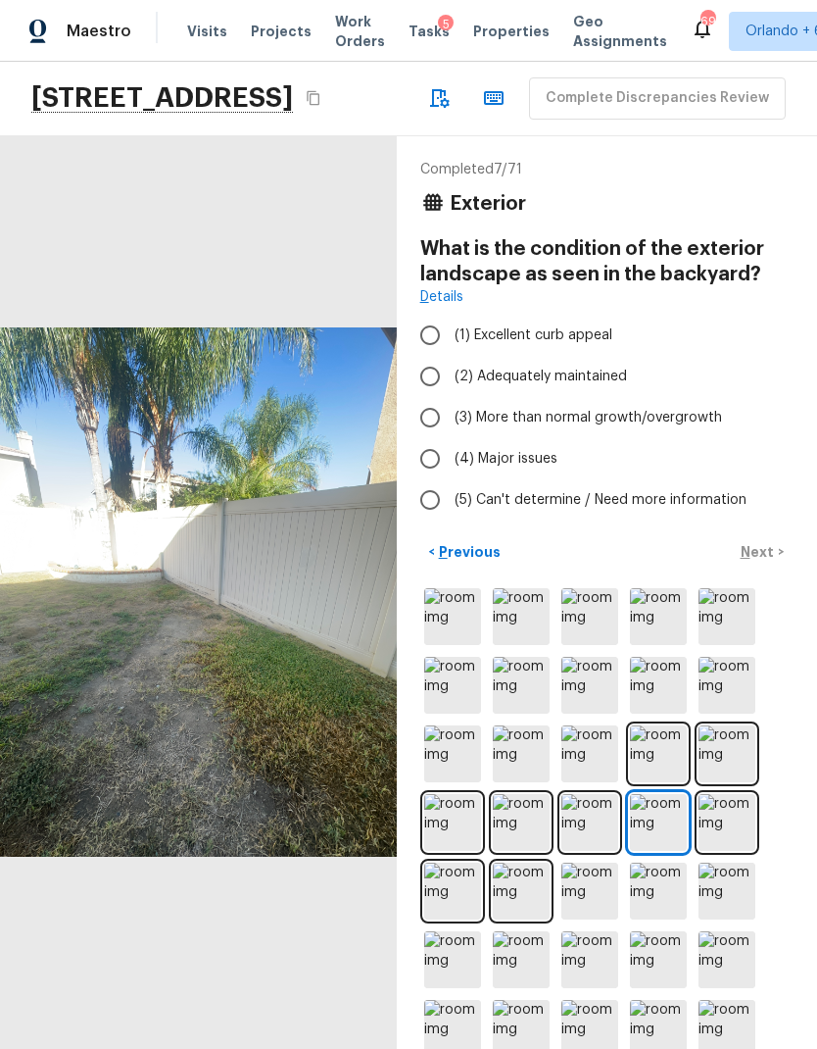
click at [731, 794] on img at bounding box center [727, 822] width 57 height 57
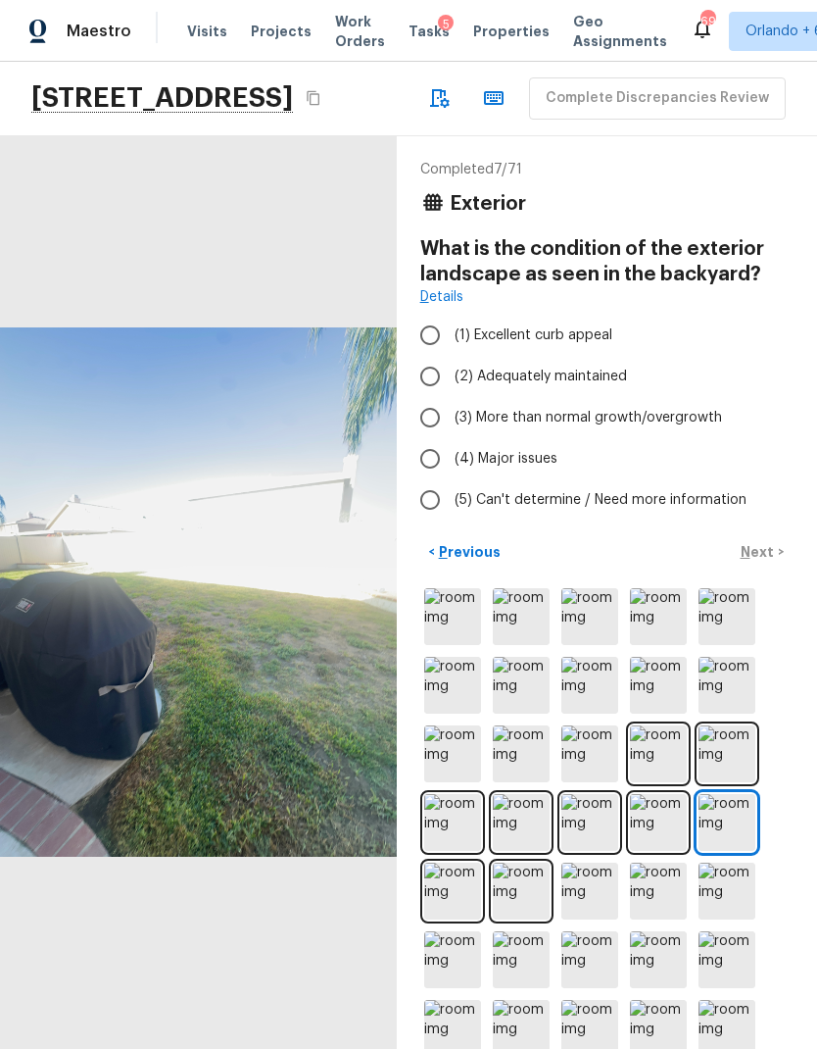
click at [724, 794] on img at bounding box center [727, 822] width 57 height 57
click at [664, 794] on img at bounding box center [658, 822] width 57 height 57
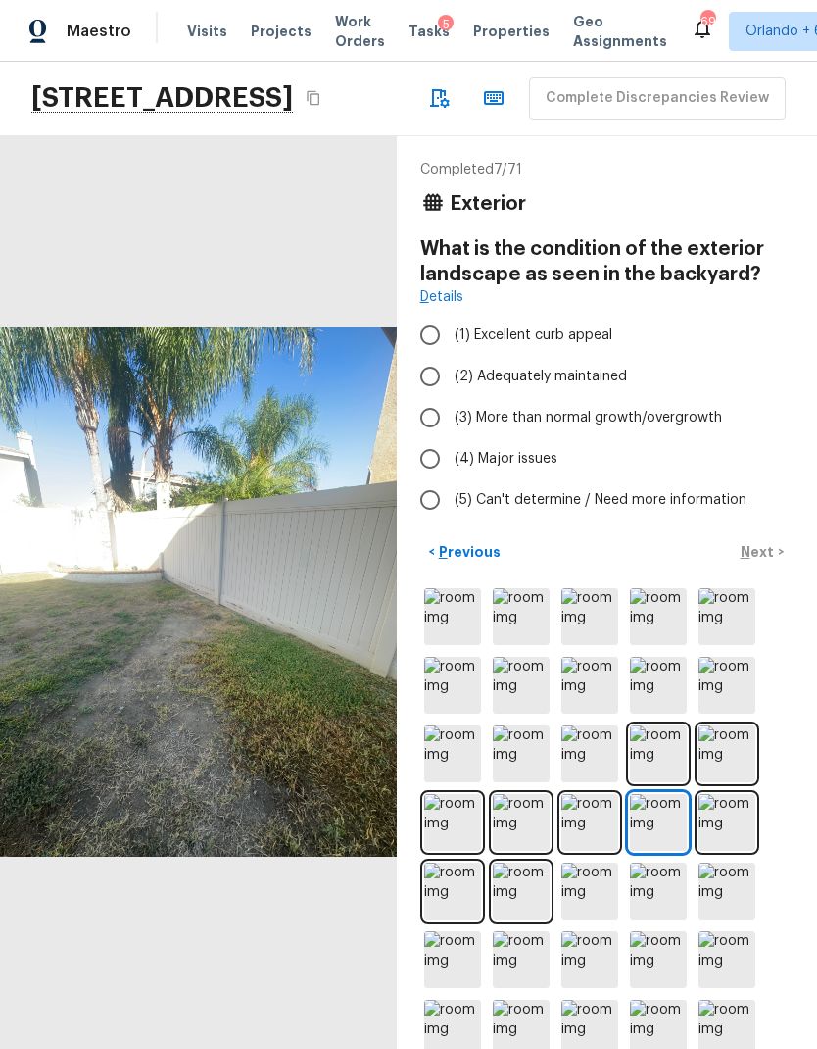
click at [530, 794] on img at bounding box center [521, 822] width 57 height 57
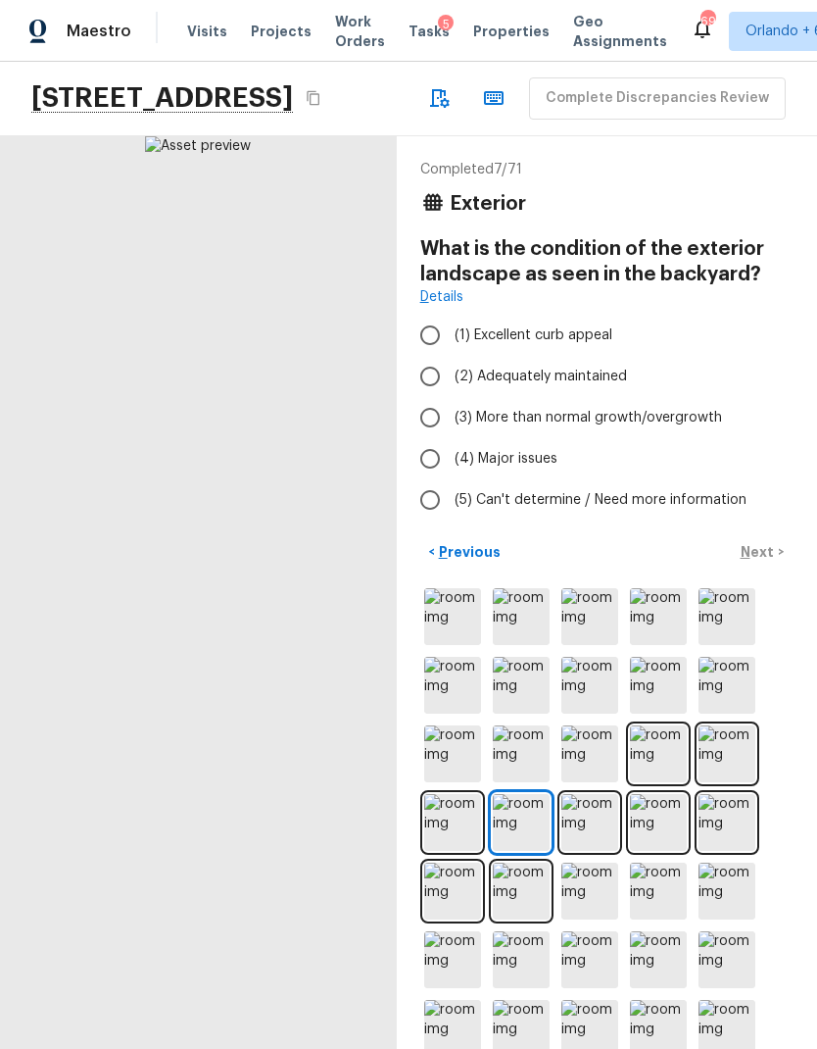
click at [453, 794] on img at bounding box center [452, 822] width 57 height 57
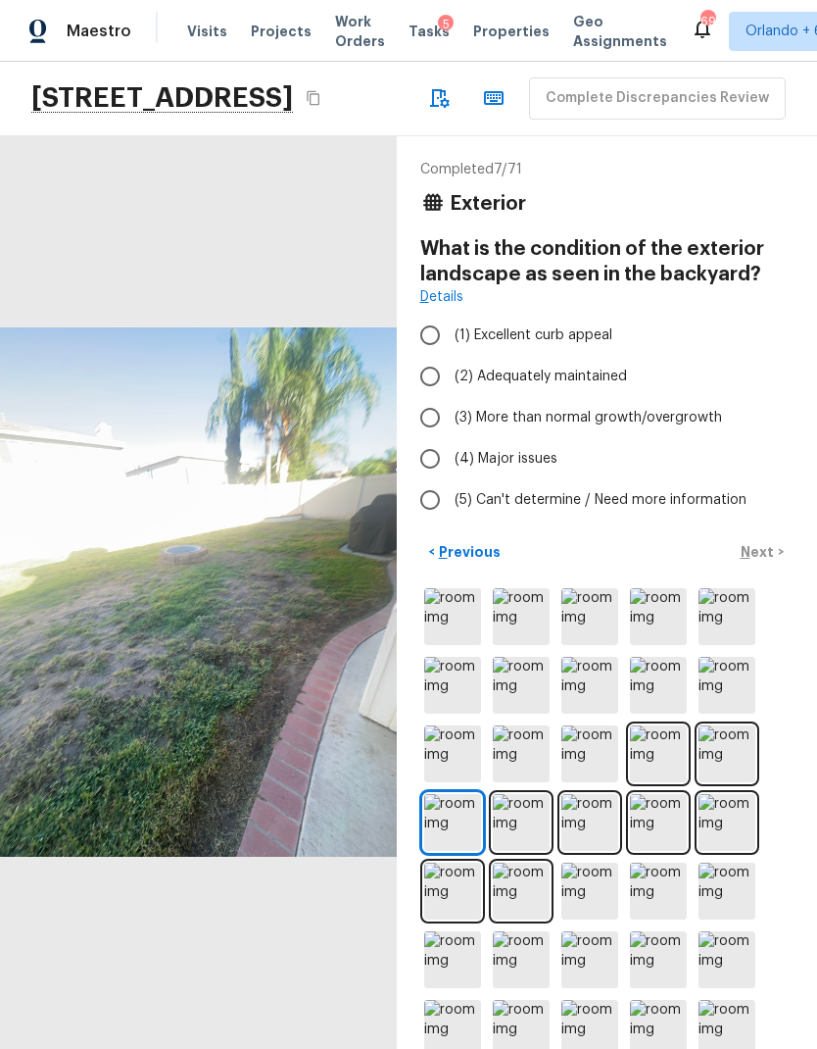
click at [663, 408] on span "(3) More than normal growth/overgrowth" at bounding box center [589, 418] width 268 height 20
click at [451, 397] on input "(3) More than normal growth/overgrowth" at bounding box center [430, 417] width 41 height 41
radio input "true"
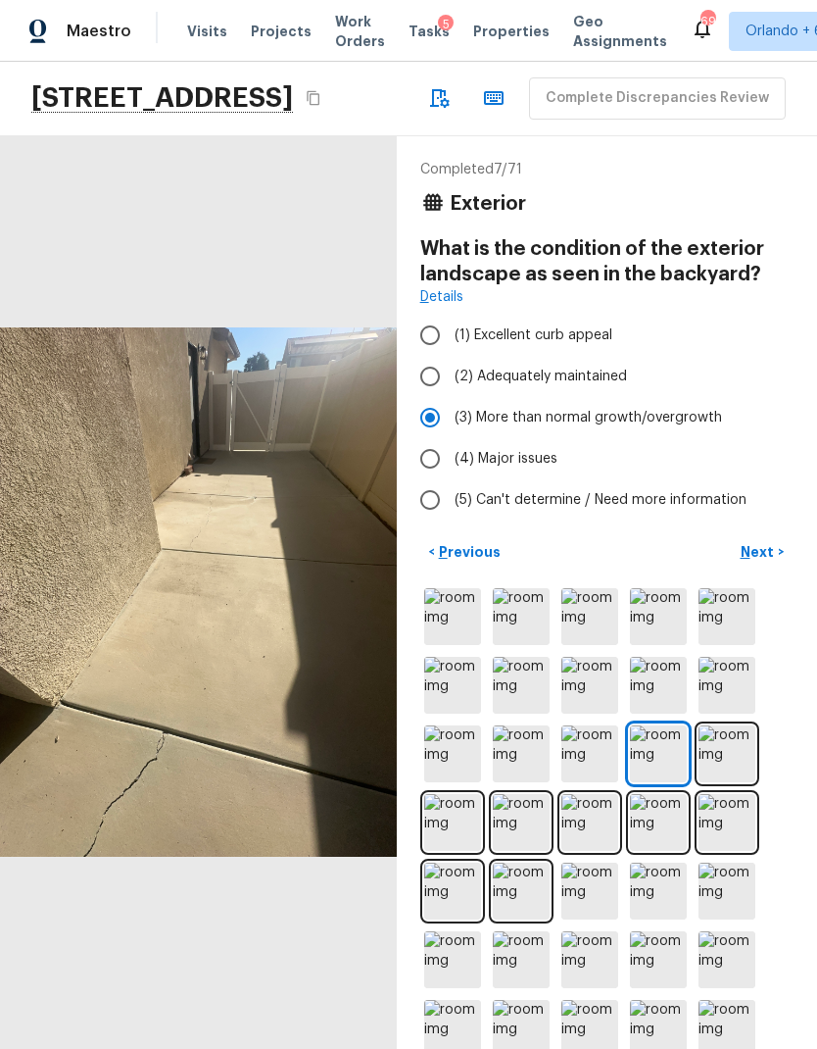
click at [759, 542] on p "Next" at bounding box center [759, 552] width 37 height 20
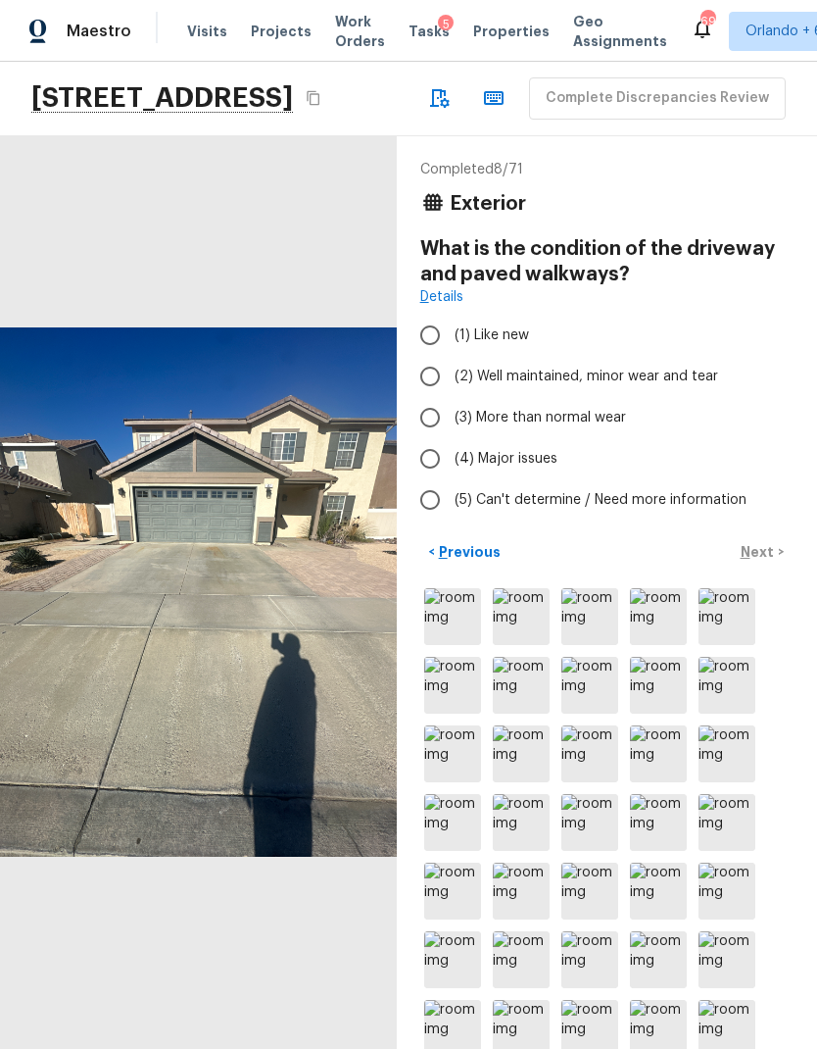
click at [432, 356] on input "(2) Well maintained, minor wear and tear" at bounding box center [430, 376] width 41 height 41
radio input "true"
click at [767, 542] on p "Next" at bounding box center [759, 552] width 37 height 20
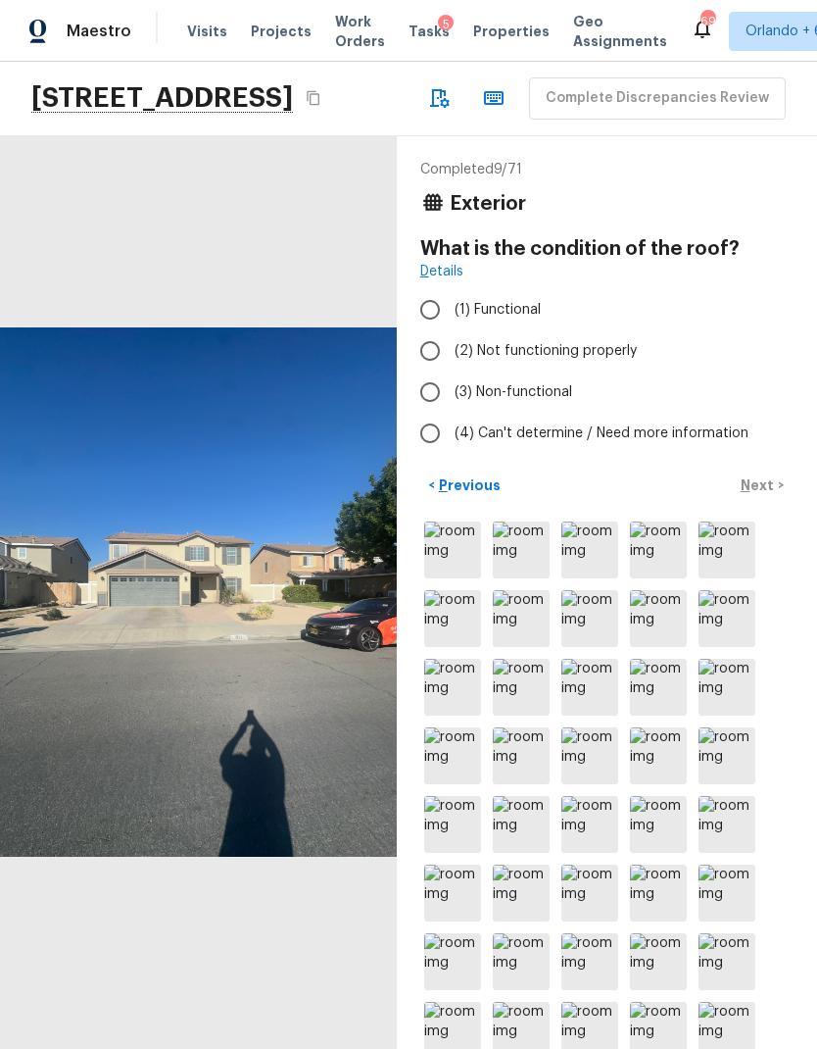
click at [488, 300] on span "(1) Functional" at bounding box center [498, 310] width 86 height 20
click at [451, 289] on input "(1) Functional" at bounding box center [430, 309] width 41 height 41
radio input "true"
click at [763, 475] on p "Next" at bounding box center [759, 485] width 37 height 20
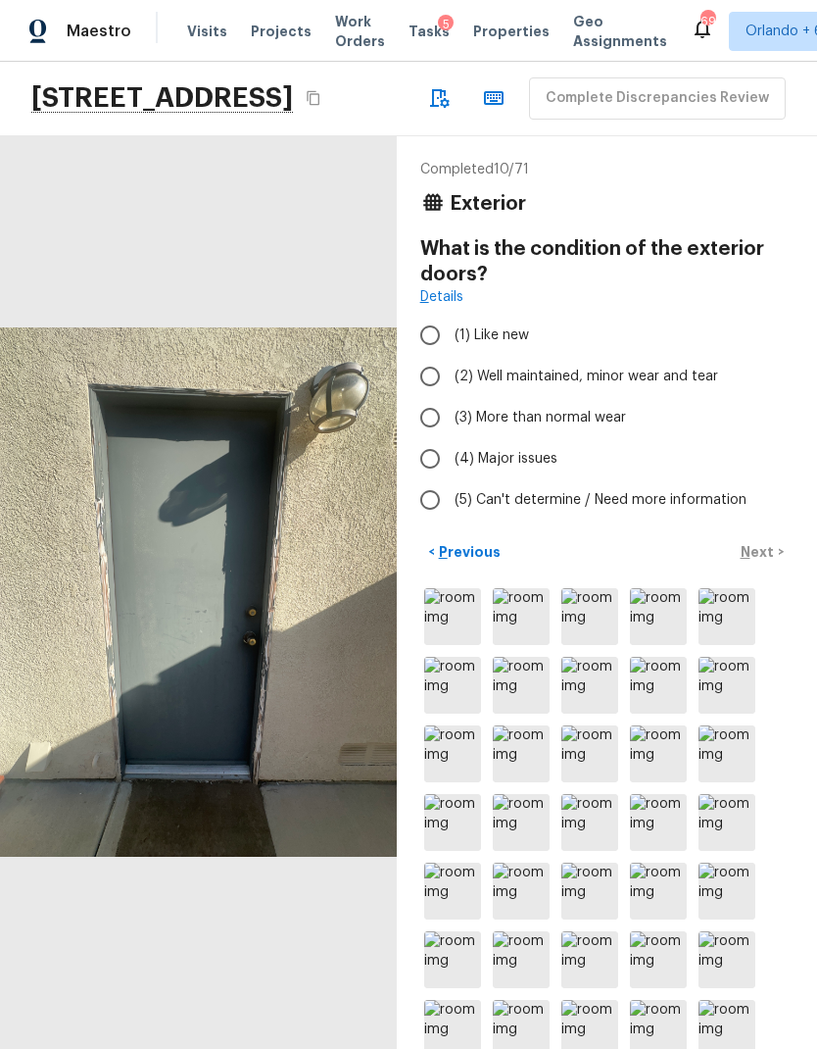
click at [436, 397] on input "(3) More than normal wear" at bounding box center [430, 417] width 41 height 41
radio input "true"
click at [760, 542] on p "Next" at bounding box center [759, 552] width 37 height 20
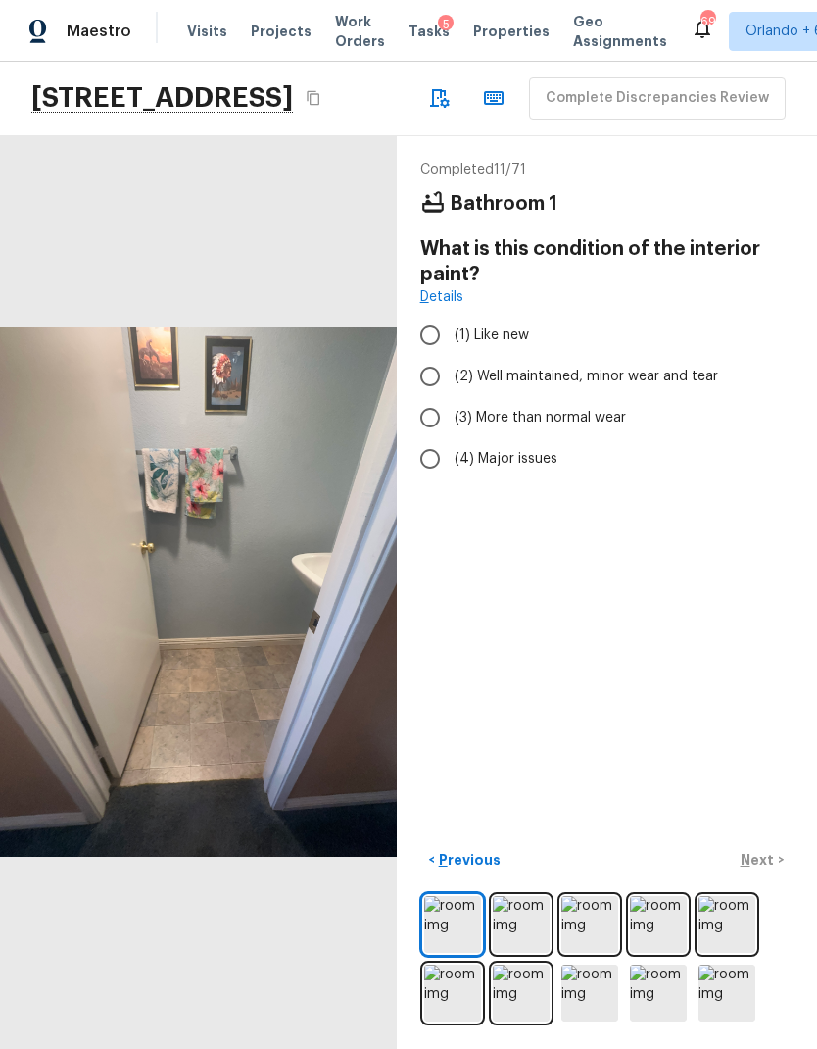
click at [478, 862] on p "Previous" at bounding box center [468, 860] width 66 height 20
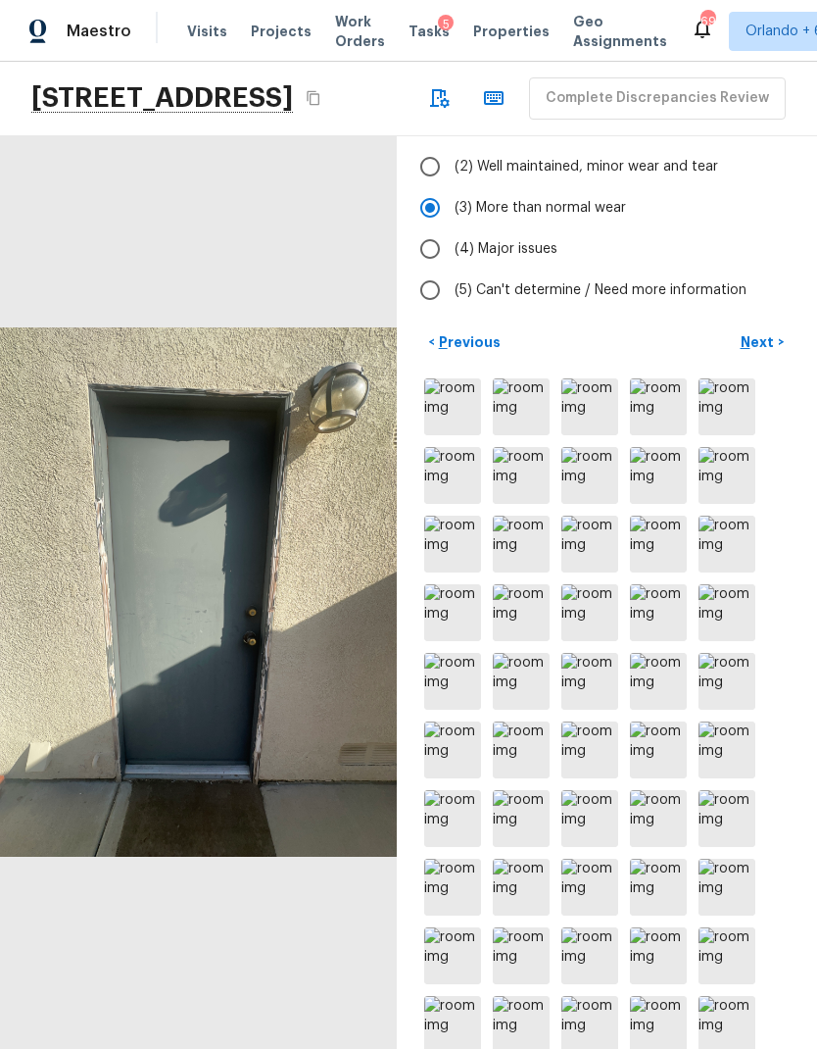
scroll to position [222, 0]
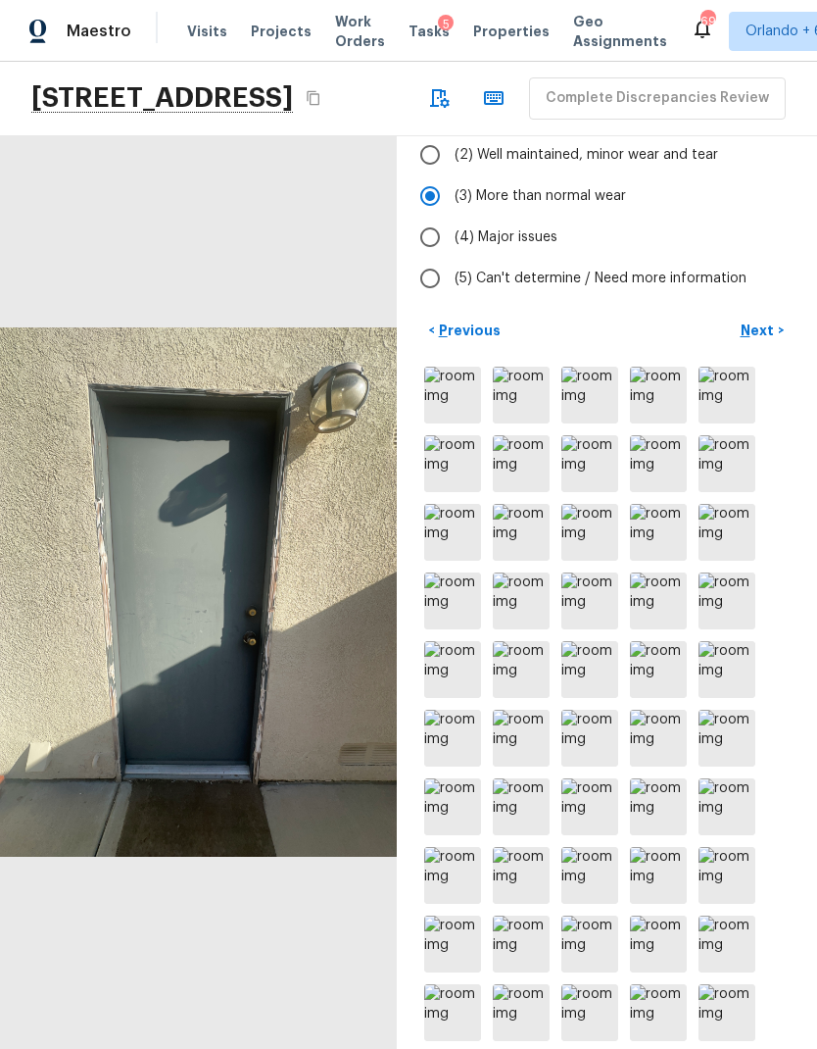
click at [767, 320] on p "Next" at bounding box center [759, 330] width 37 height 20
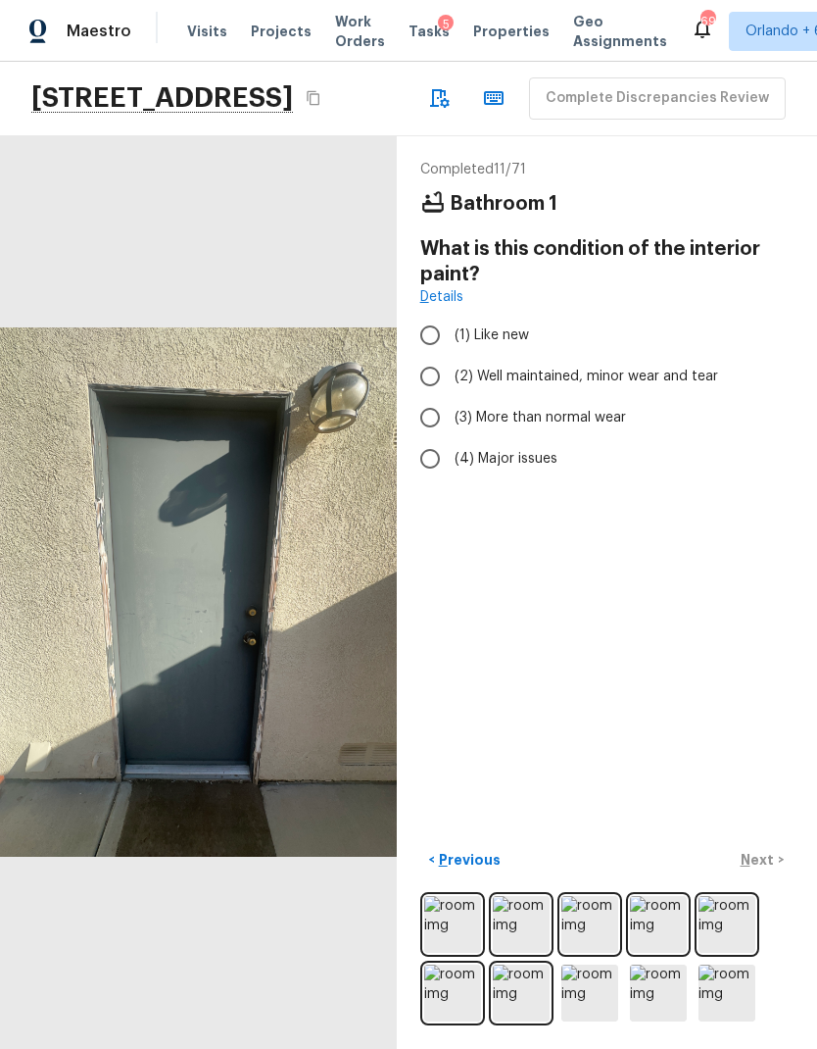
scroll to position [0, 0]
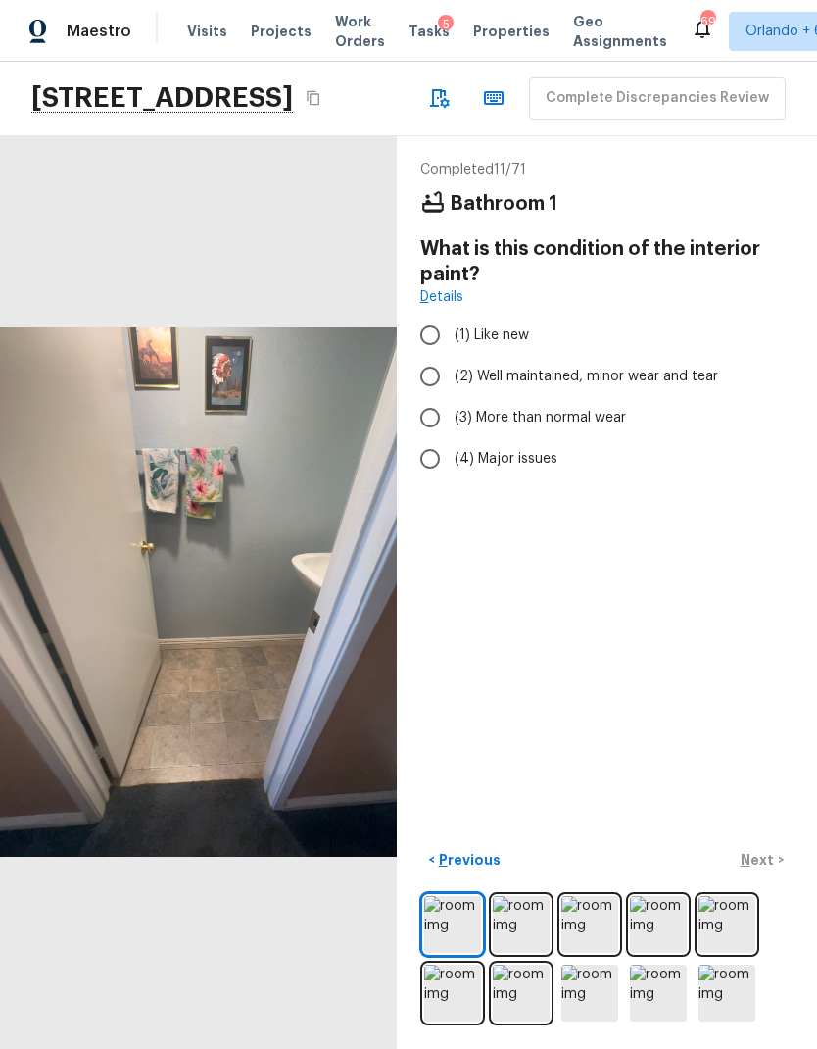
click at [526, 924] on img at bounding box center [521, 924] width 57 height 57
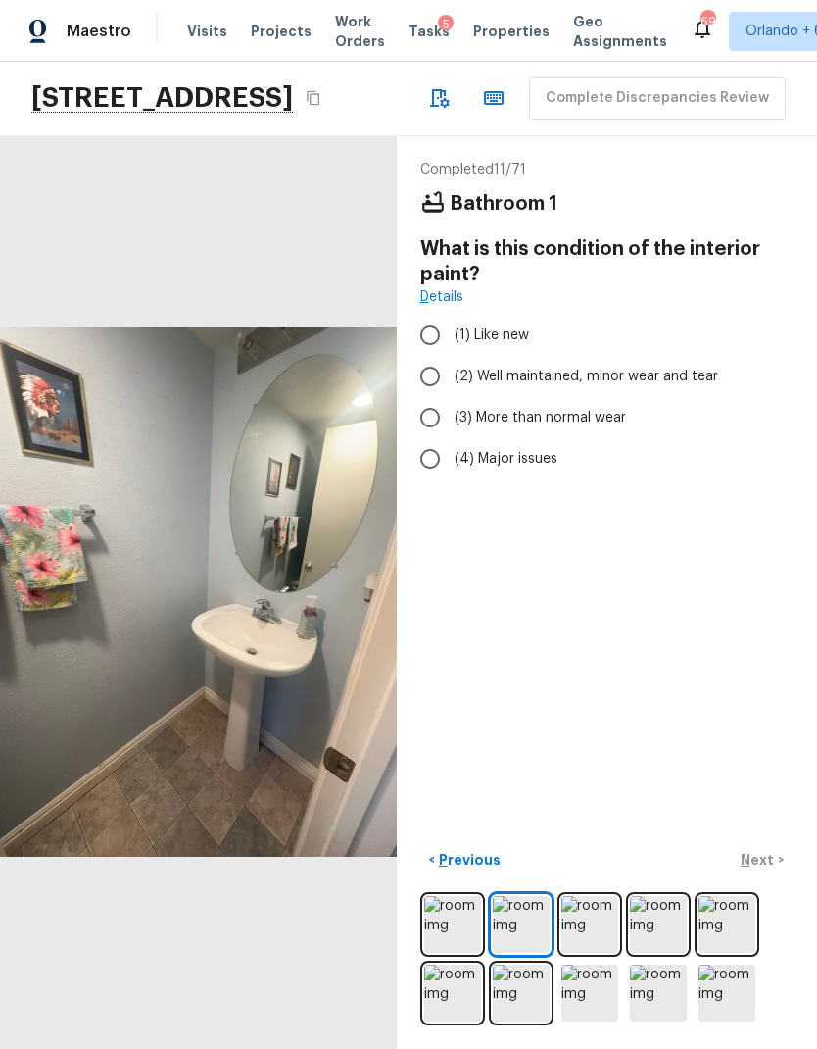
click at [592, 942] on img at bounding box center [590, 924] width 57 height 57
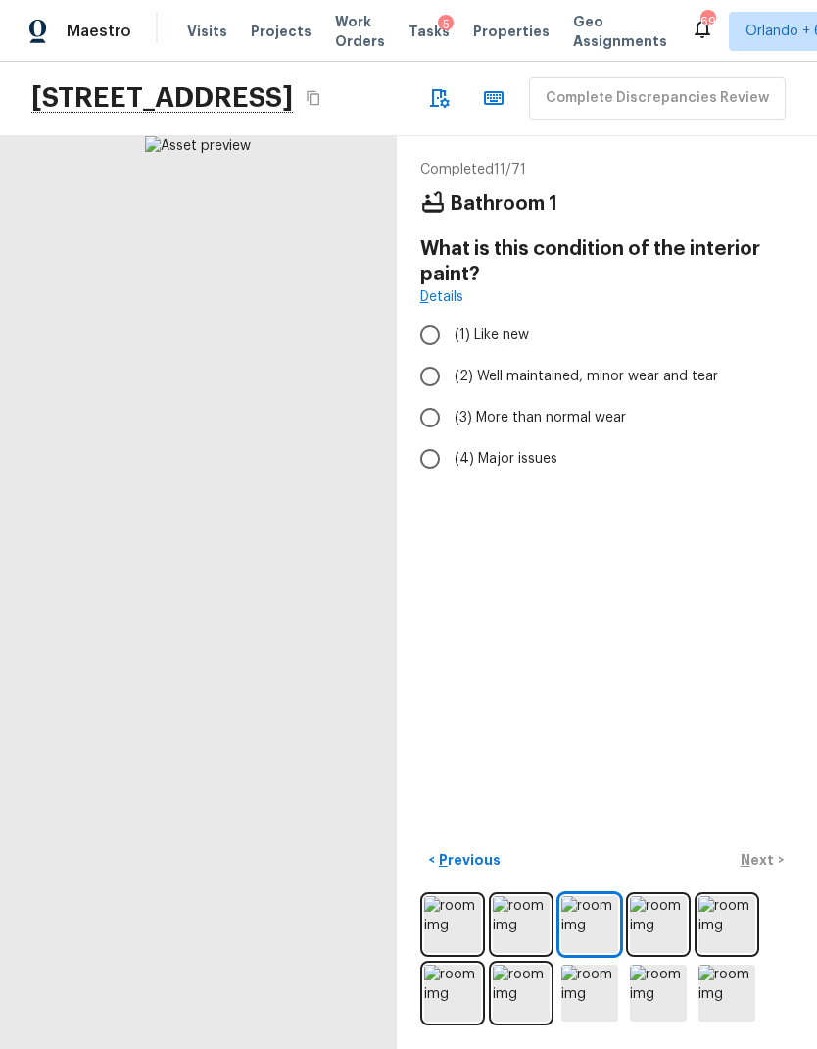
click at [658, 932] on img at bounding box center [658, 924] width 57 height 57
click at [740, 922] on img at bounding box center [727, 924] width 57 height 57
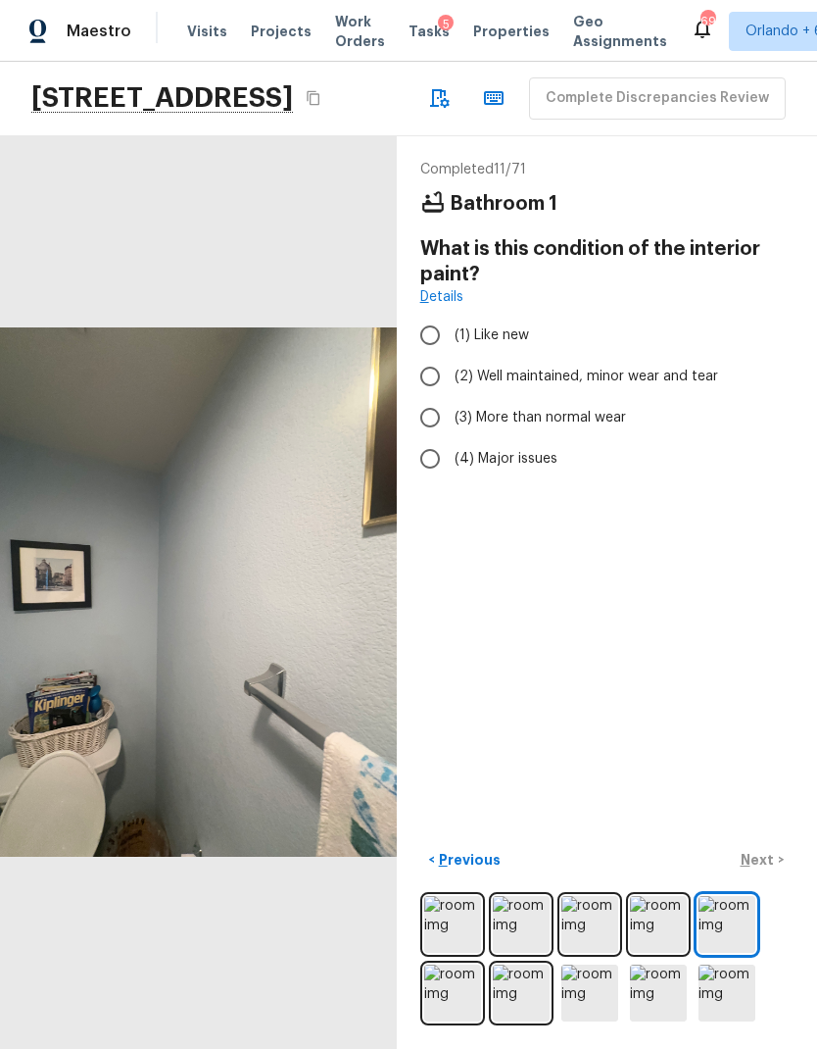
click at [453, 998] on img at bounding box center [452, 992] width 57 height 57
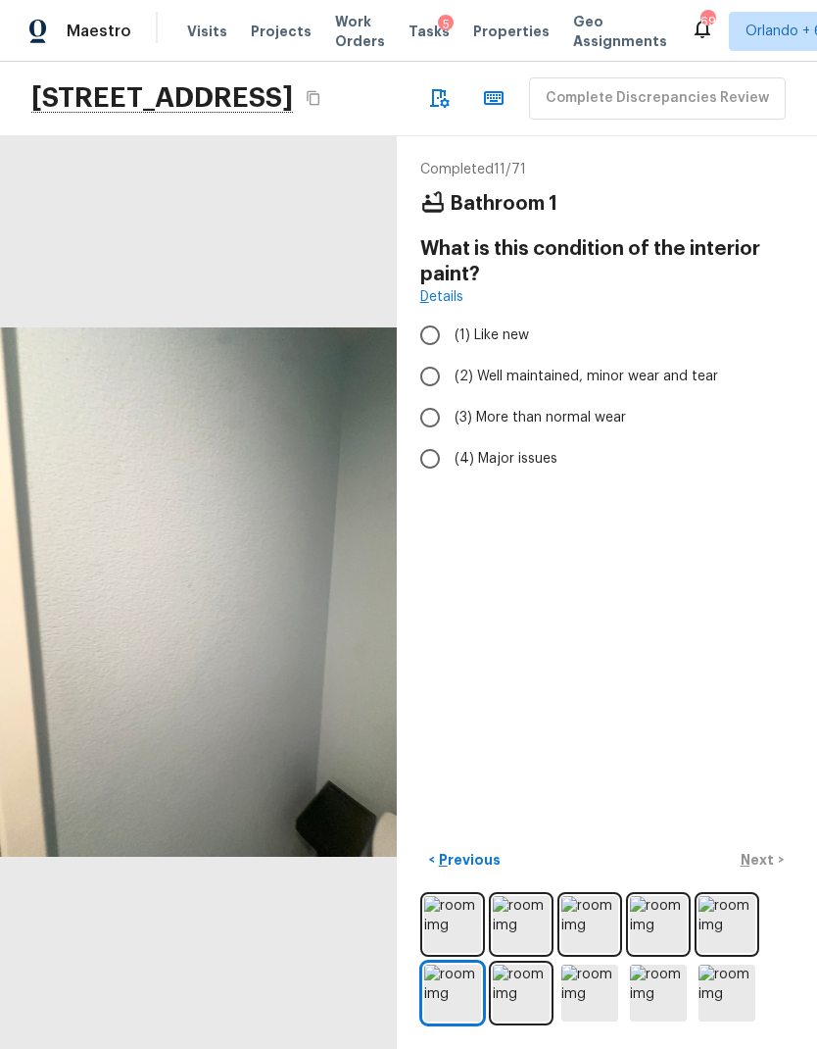
click at [534, 989] on img at bounding box center [521, 992] width 57 height 57
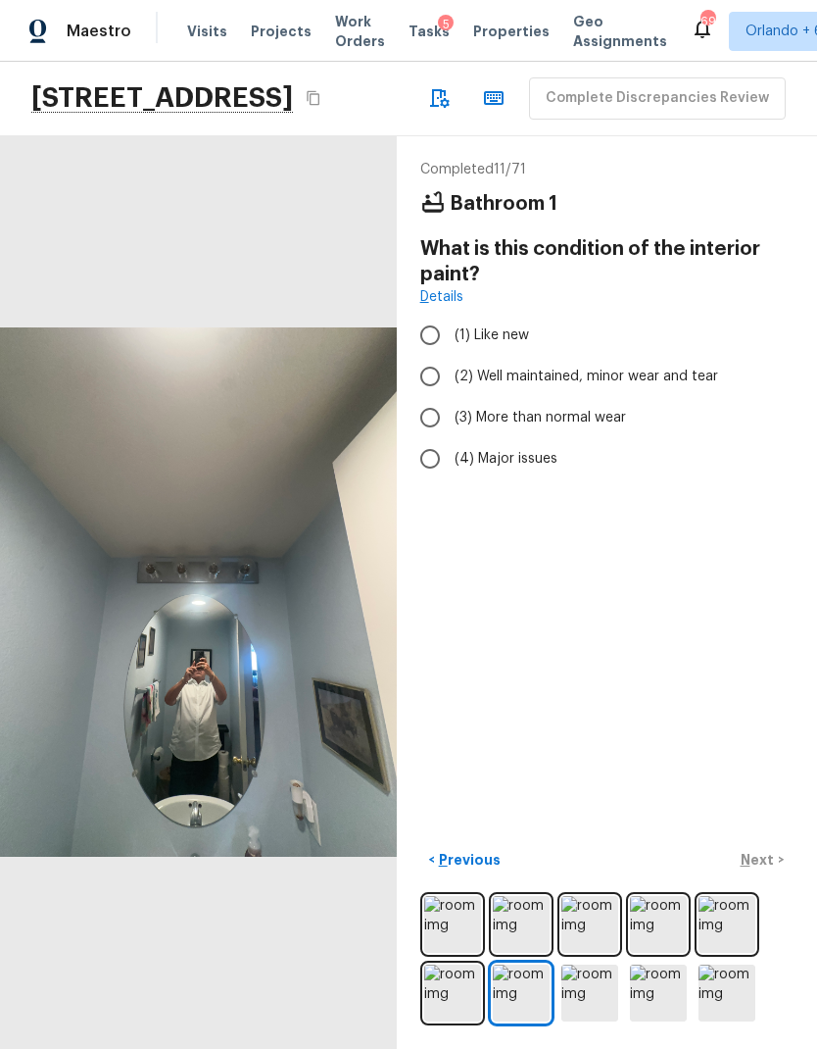
click at [589, 993] on img at bounding box center [590, 992] width 57 height 57
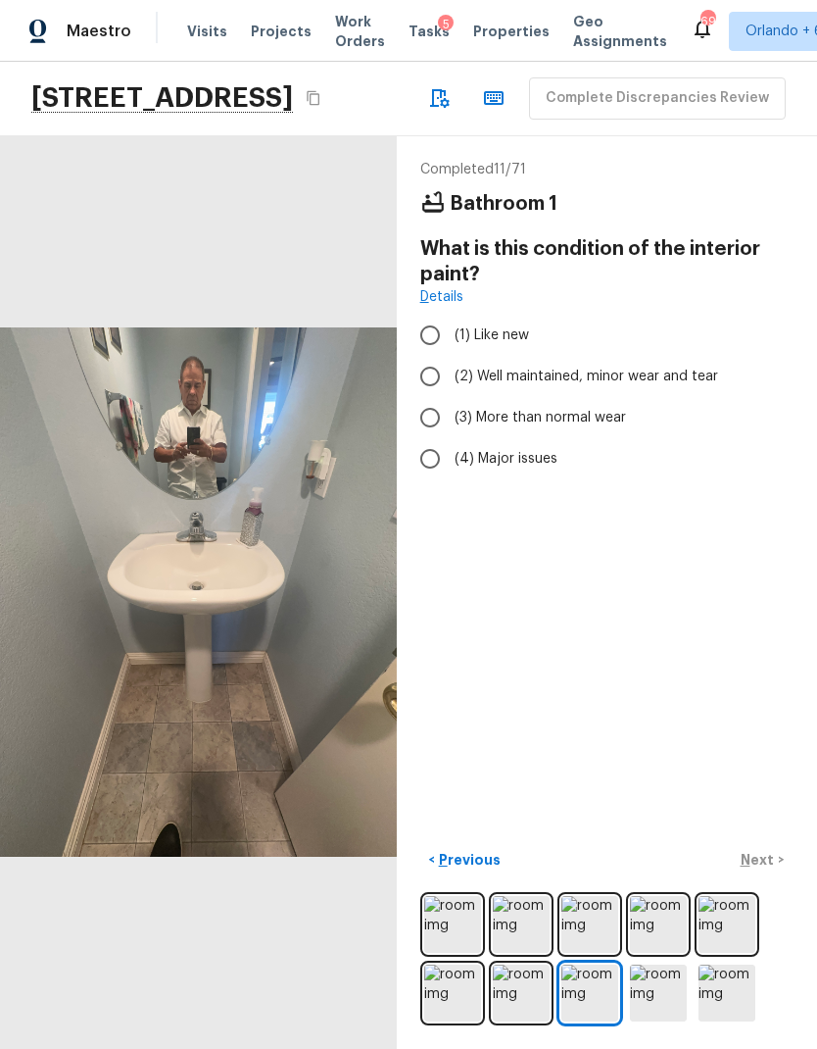
click at [664, 989] on img at bounding box center [658, 992] width 57 height 57
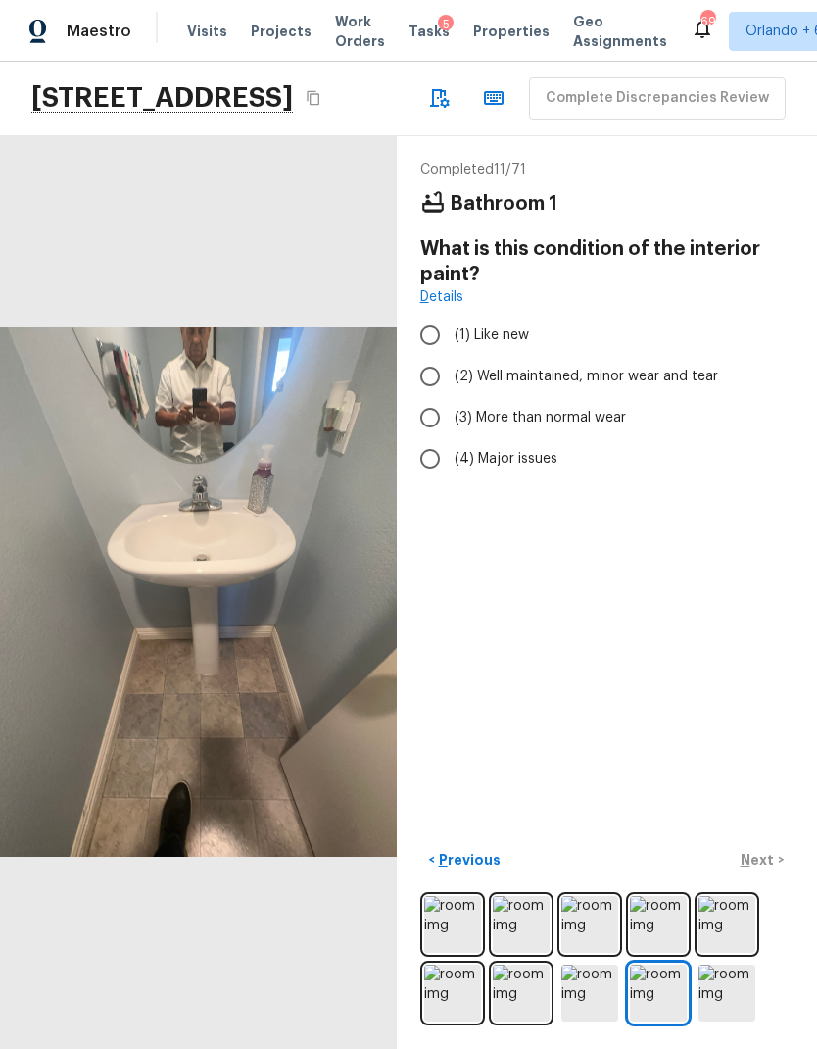
click at [730, 985] on img at bounding box center [727, 992] width 57 height 57
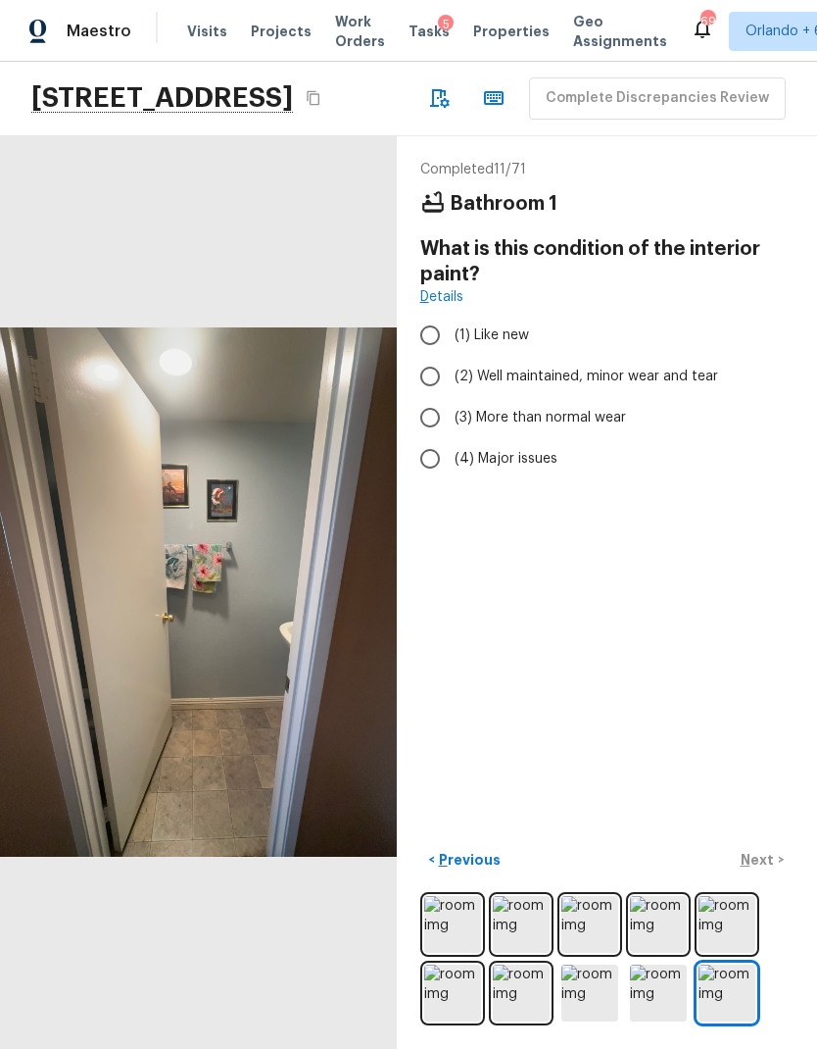
click at [461, 924] on img at bounding box center [452, 924] width 57 height 57
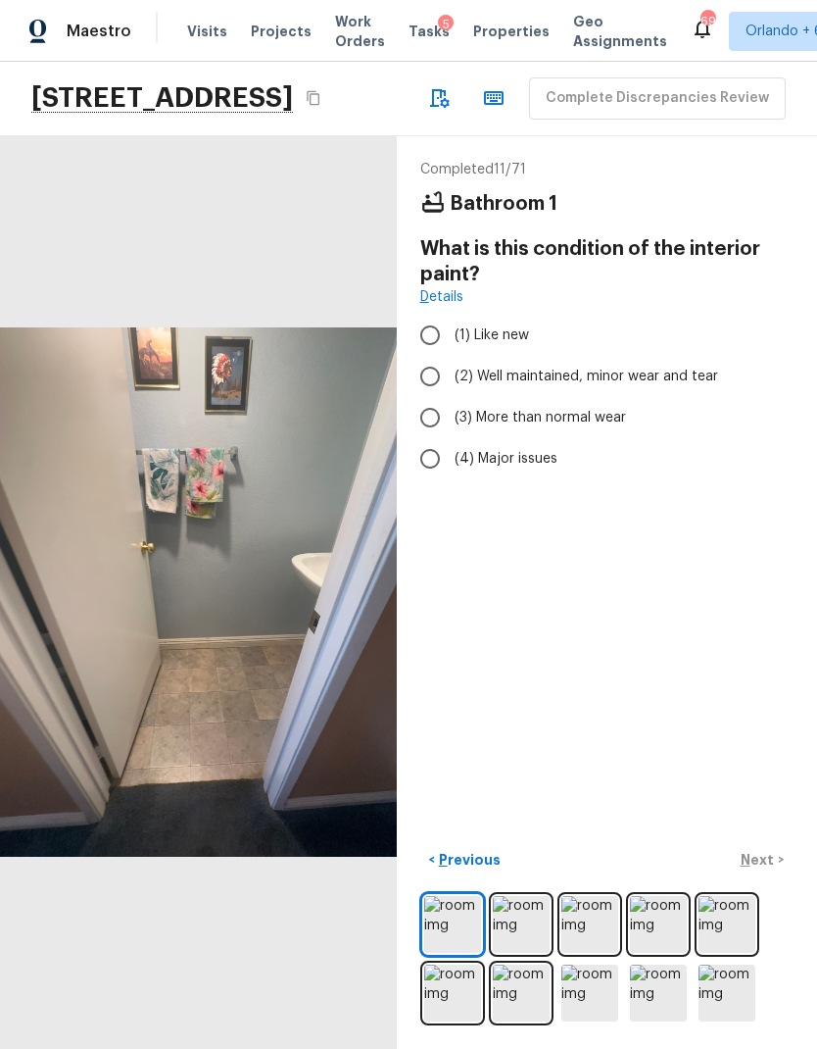
click at [665, 929] on img at bounding box center [658, 924] width 57 height 57
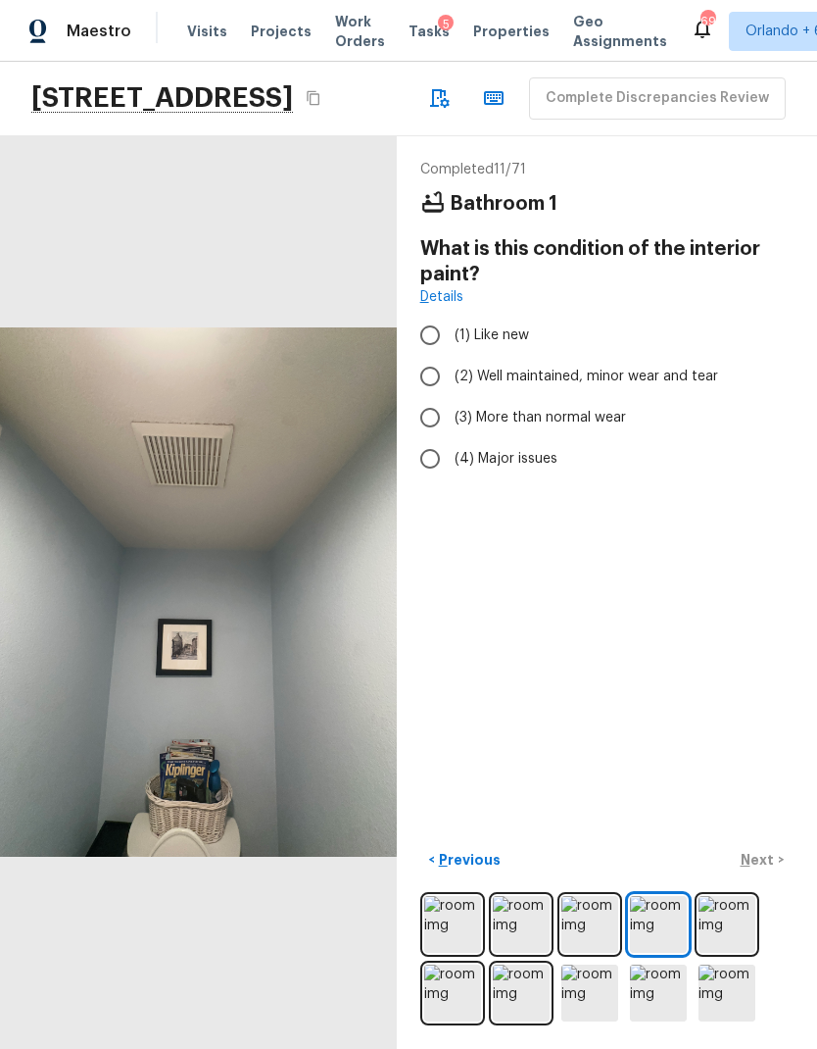
click at [639, 367] on span "(2) Well maintained, minor wear and tear" at bounding box center [587, 377] width 264 height 20
click at [451, 356] on input "(2) Well maintained, minor wear and tear" at bounding box center [430, 376] width 41 height 41
radio input "true"
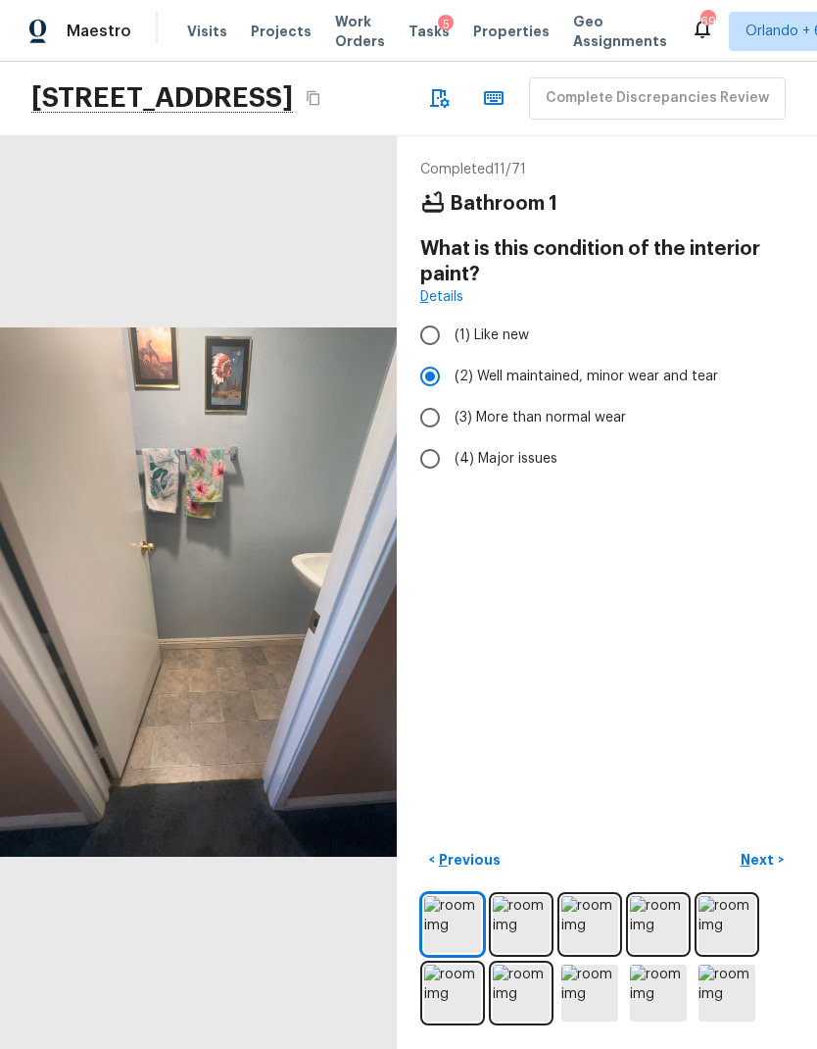
click at [762, 851] on p "Next" at bounding box center [759, 860] width 37 height 20
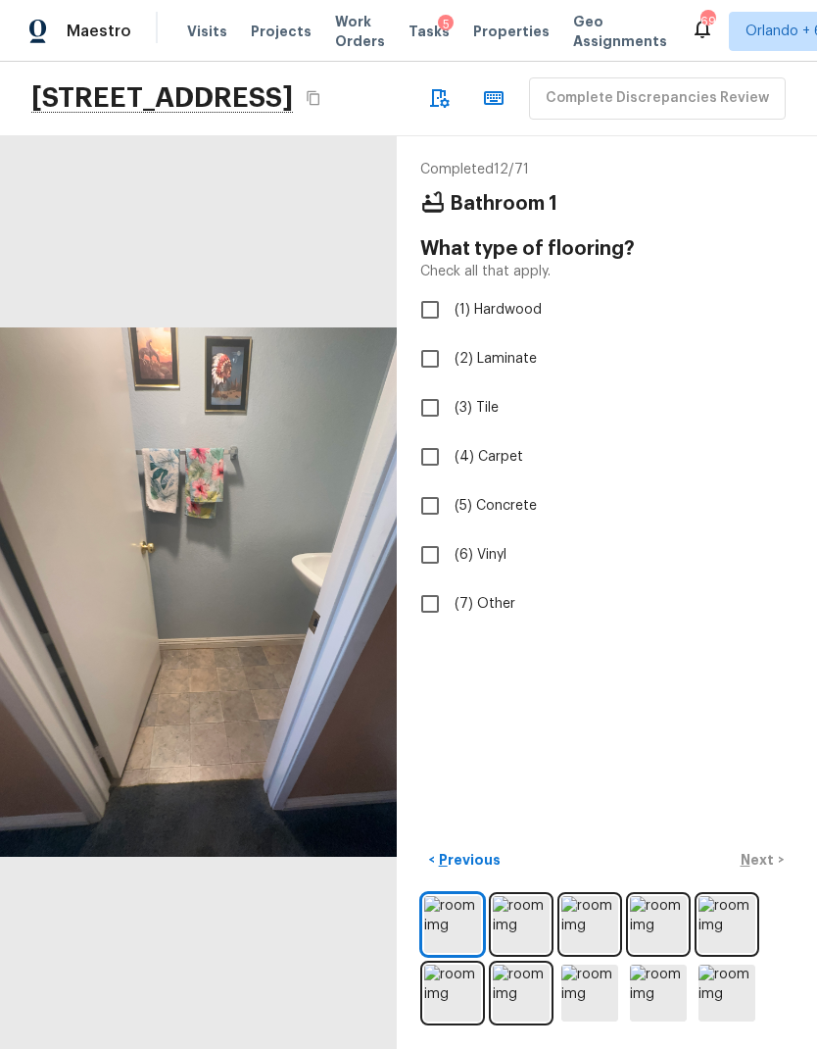
click at [591, 938] on img at bounding box center [590, 924] width 57 height 57
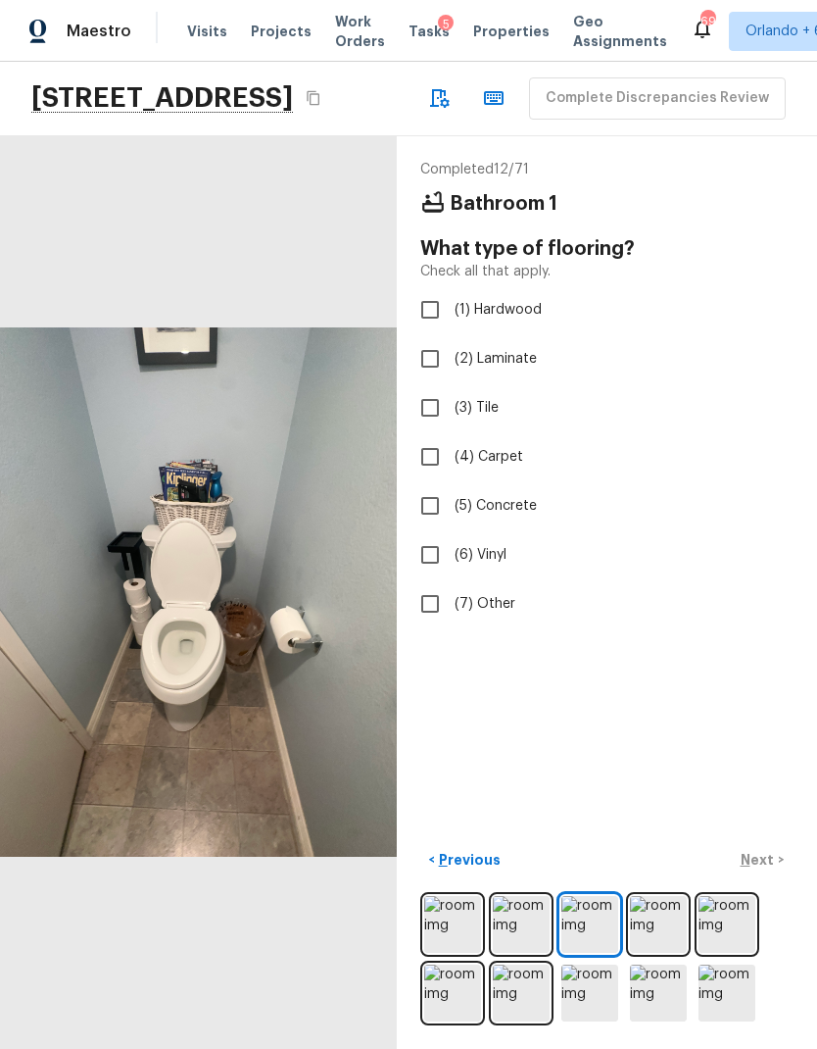
click at [444, 534] on input "(6) Vinyl" at bounding box center [430, 554] width 41 height 41
checkbox input "true"
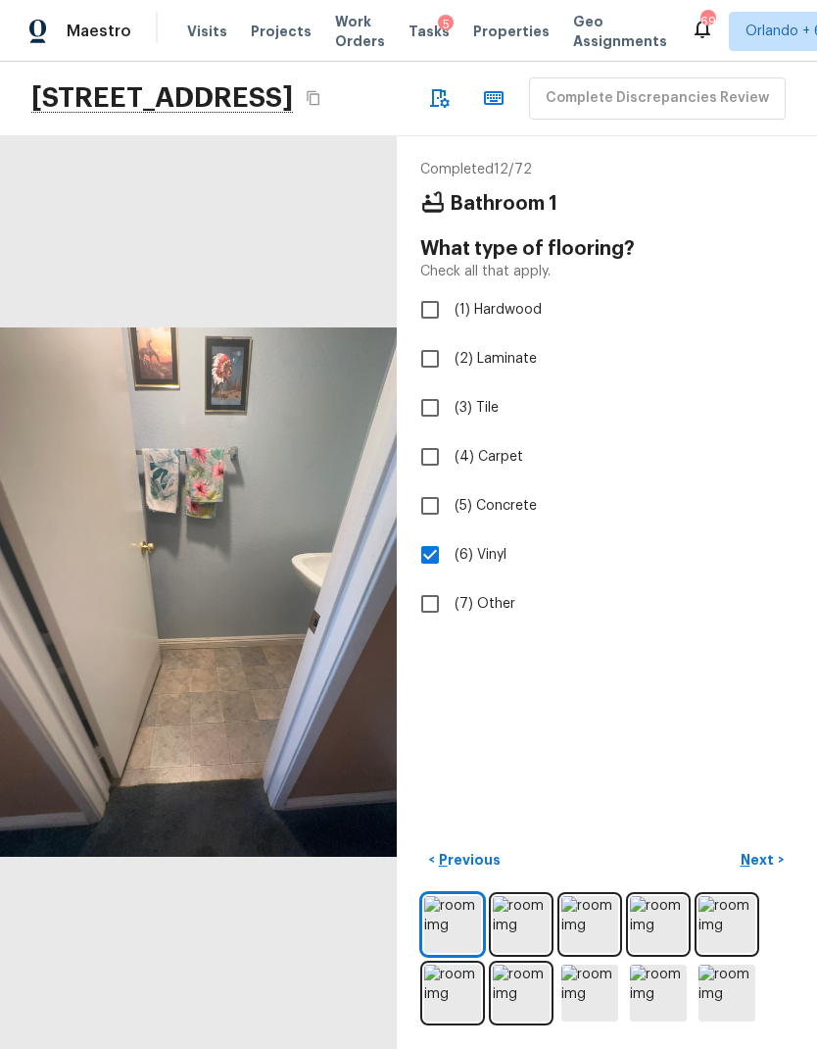
click at [605, 992] on img at bounding box center [590, 992] width 57 height 57
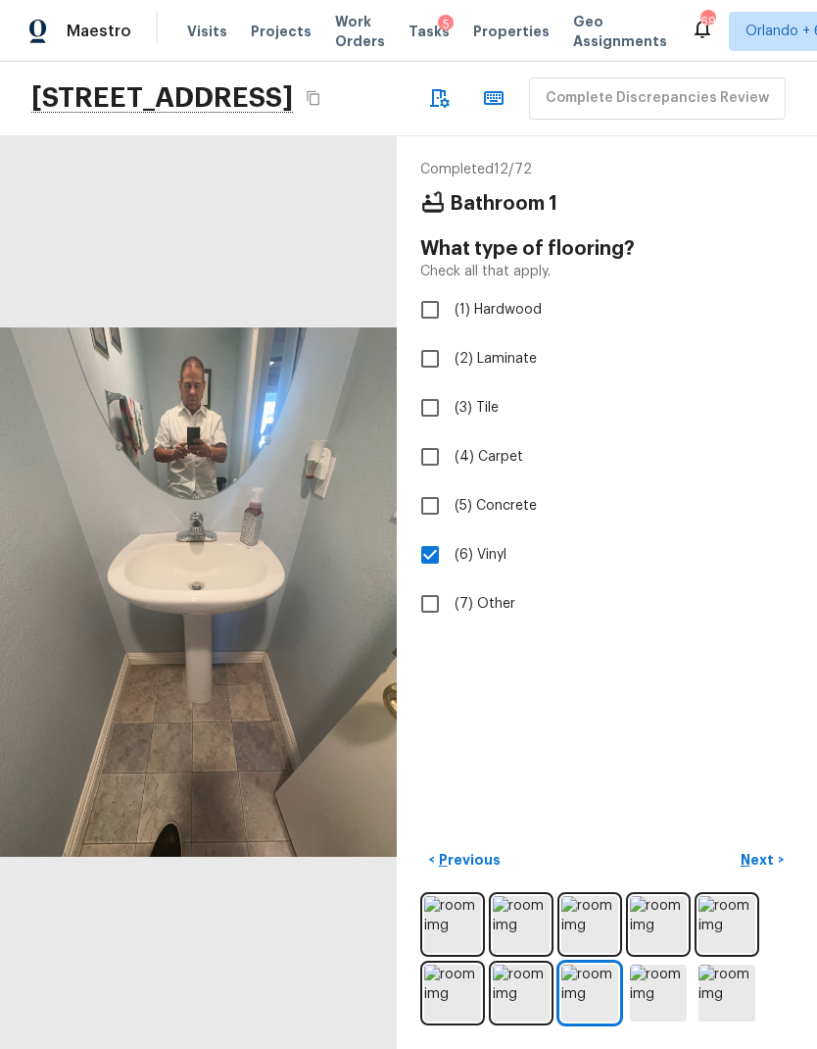
click at [456, 913] on img at bounding box center [452, 924] width 57 height 57
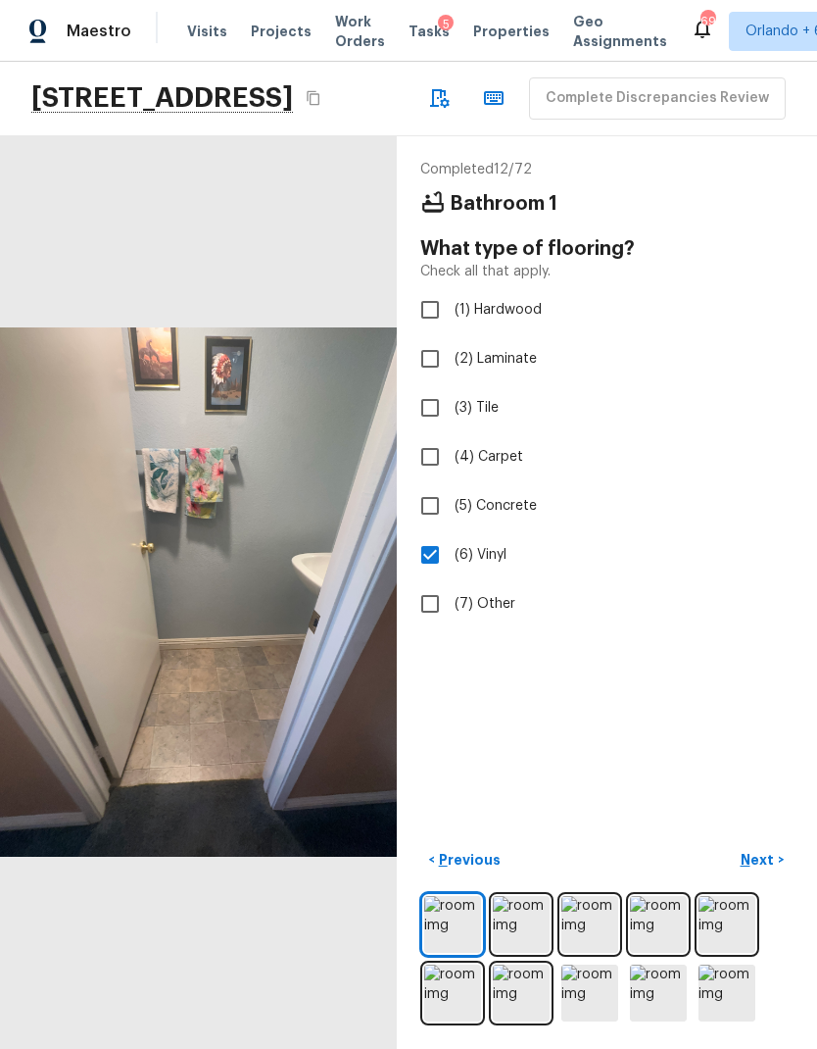
click at [766, 862] on p "Next" at bounding box center [759, 860] width 37 height 20
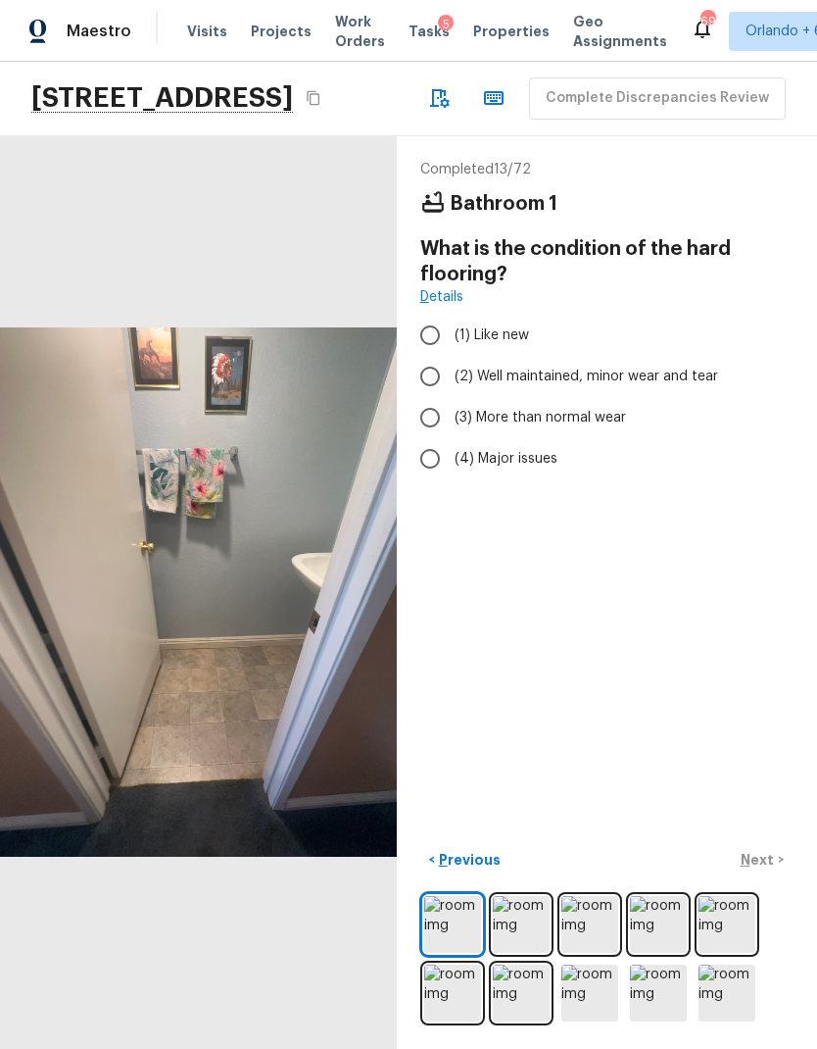
click at [696, 367] on span "(2) Well maintained, minor wear and tear" at bounding box center [587, 377] width 264 height 20
click at [451, 356] on input "(2) Well maintained, minor wear and tear" at bounding box center [430, 376] width 41 height 41
radio input "true"
click at [774, 861] on p "Next" at bounding box center [759, 860] width 37 height 20
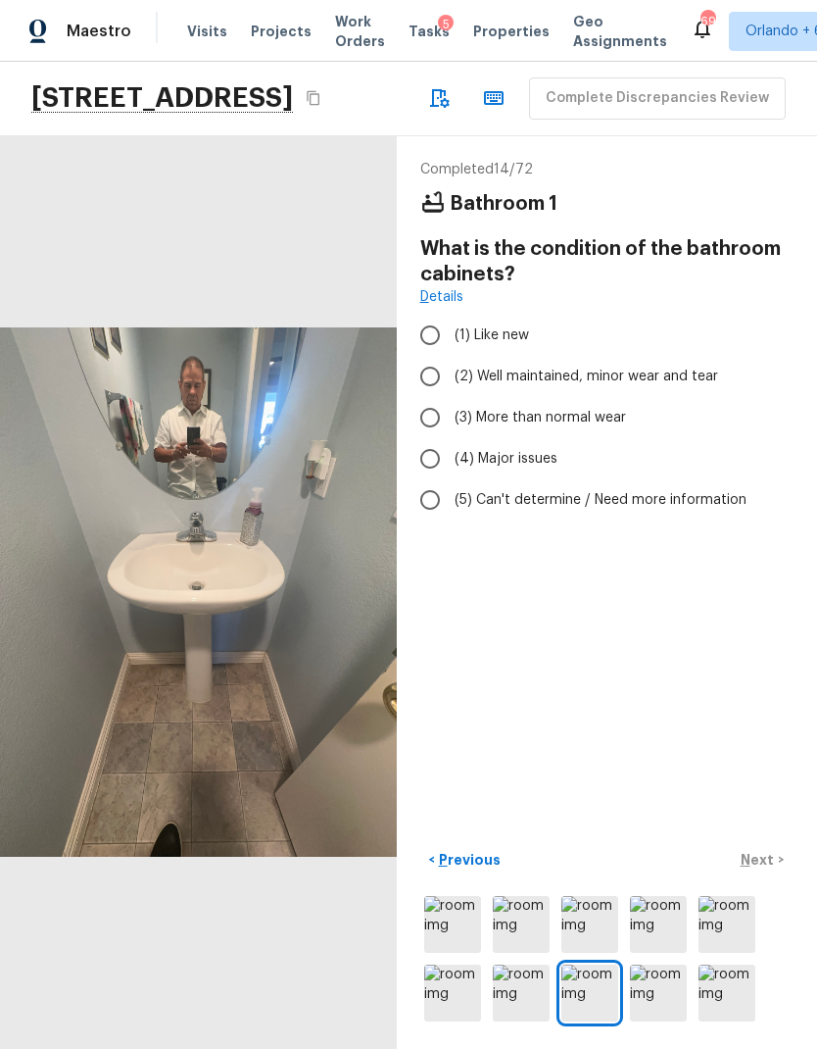
click at [502, 315] on label "(1) Like new" at bounding box center [594, 335] width 369 height 41
click at [451, 315] on input "(1) Like new" at bounding box center [430, 335] width 41 height 41
radio input "true"
click at [763, 849] on button "Next >" at bounding box center [762, 860] width 63 height 32
click at [434, 315] on input "(1) Like new" at bounding box center [430, 335] width 41 height 41
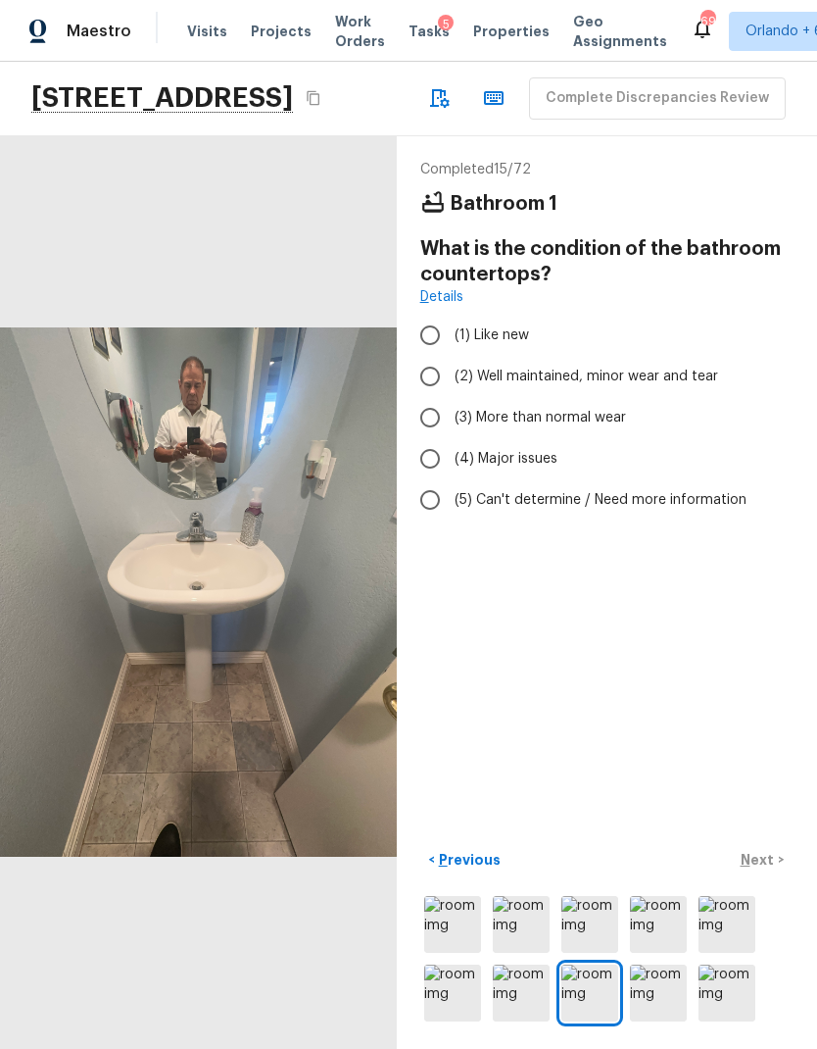
radio input "true"
click at [758, 857] on p "Next" at bounding box center [759, 860] width 37 height 20
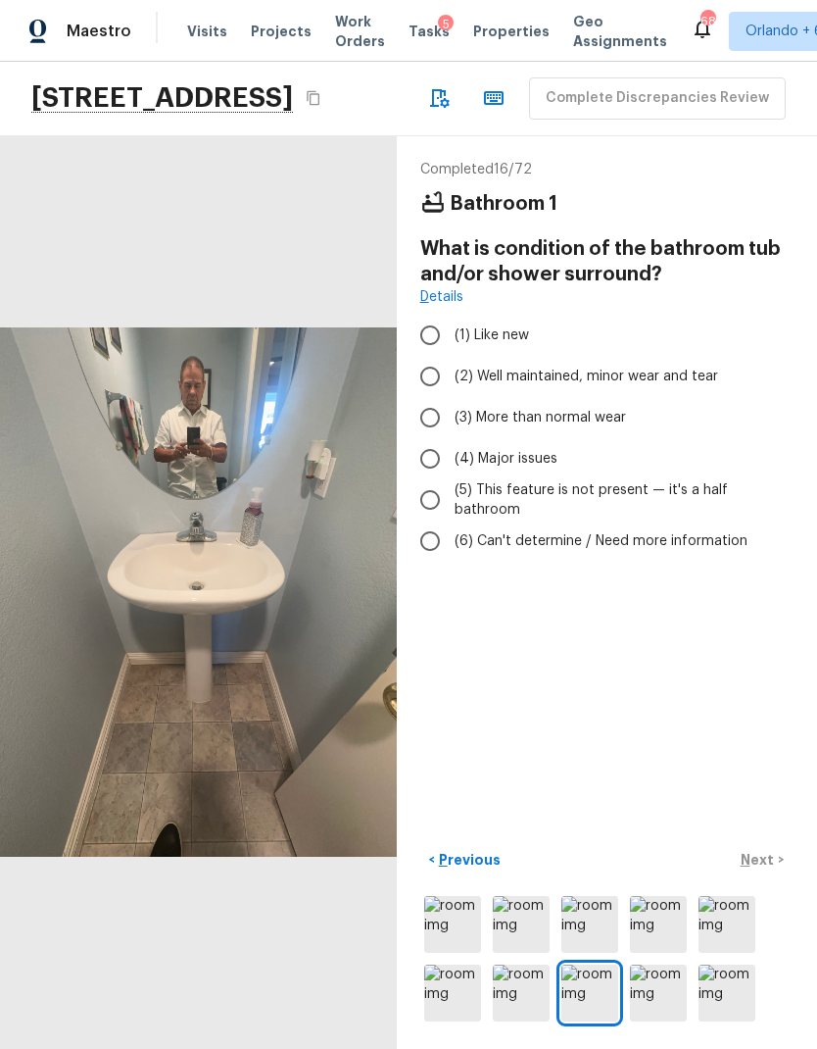
click at [429, 315] on input "(1) Like new" at bounding box center [430, 335] width 41 height 41
radio input "true"
click at [765, 853] on p "Next" at bounding box center [759, 860] width 37 height 20
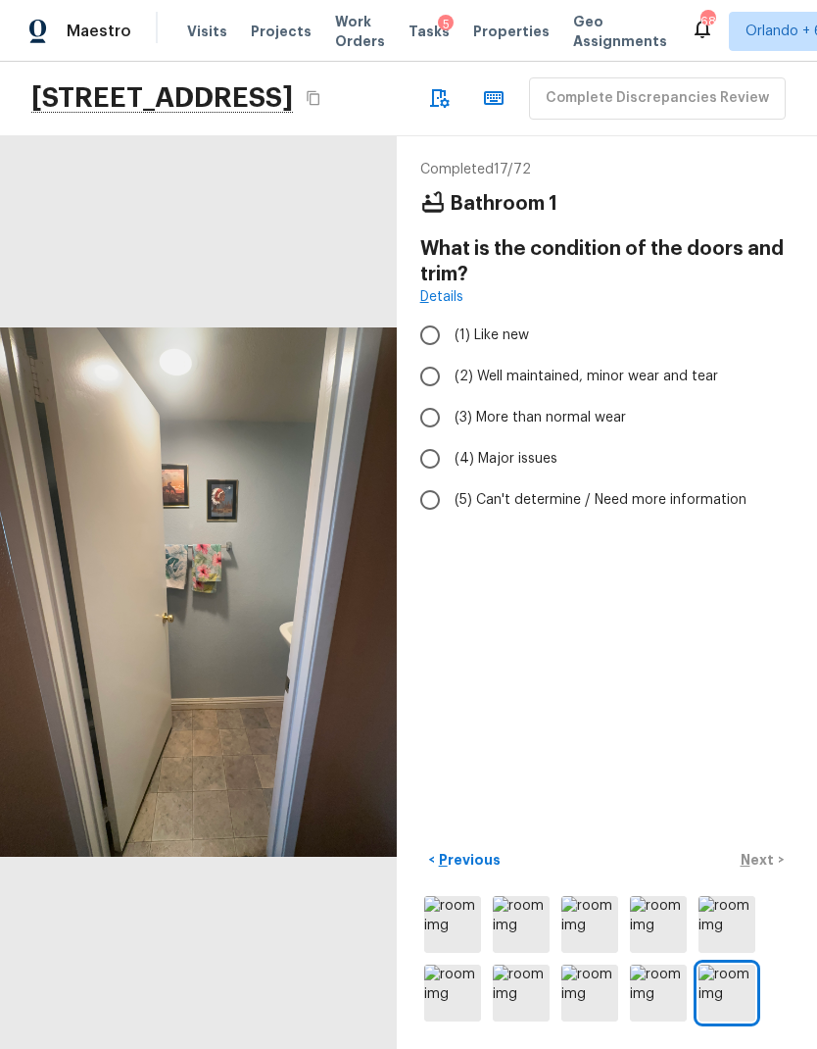
click at [431, 356] on input "(2) Well maintained, minor wear and tear" at bounding box center [430, 376] width 41 height 41
radio input "true"
click at [764, 856] on p "Next" at bounding box center [759, 860] width 37 height 20
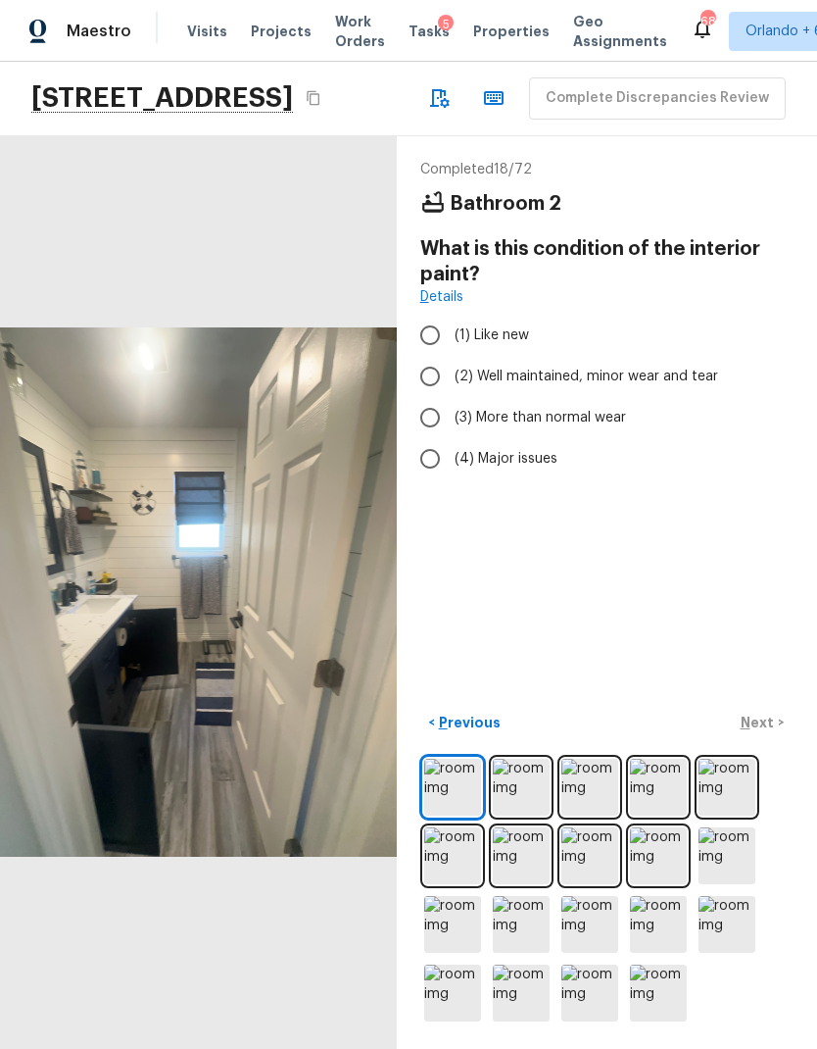
click at [426, 356] on input "(2) Well maintained, minor wear and tear" at bounding box center [430, 376] width 41 height 41
radio input "true"
click at [524, 788] on img at bounding box center [521, 787] width 57 height 57
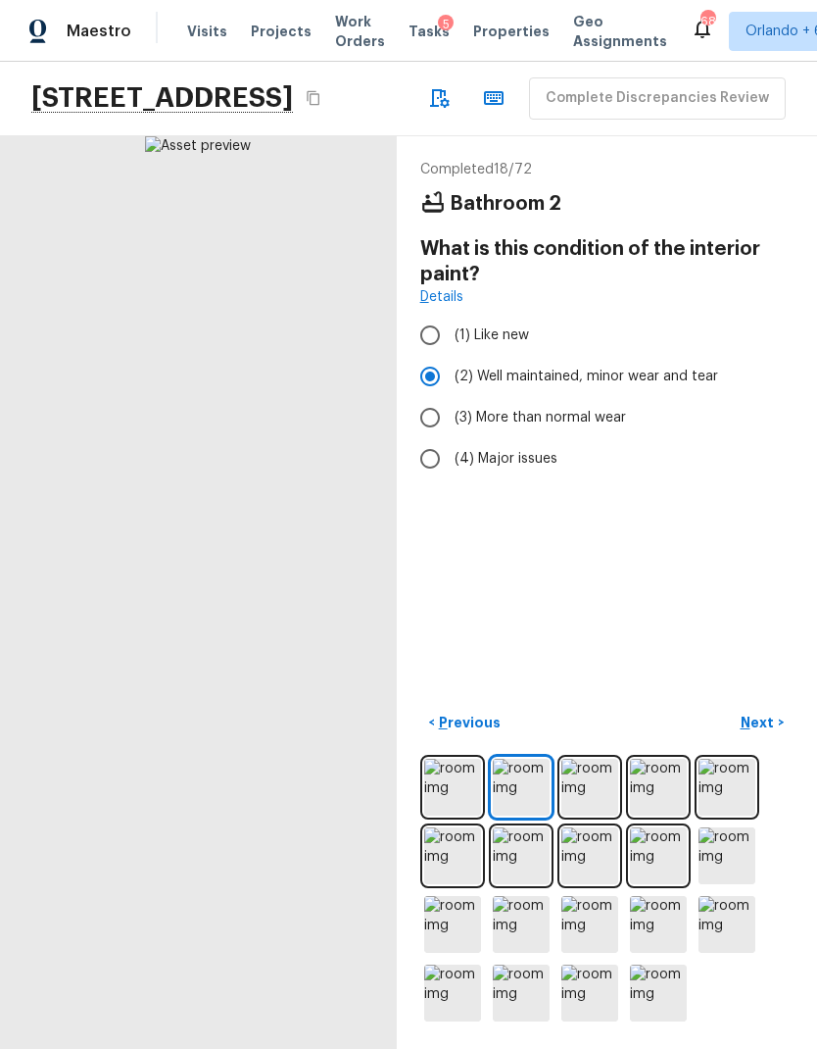
click at [597, 789] on img at bounding box center [590, 787] width 57 height 57
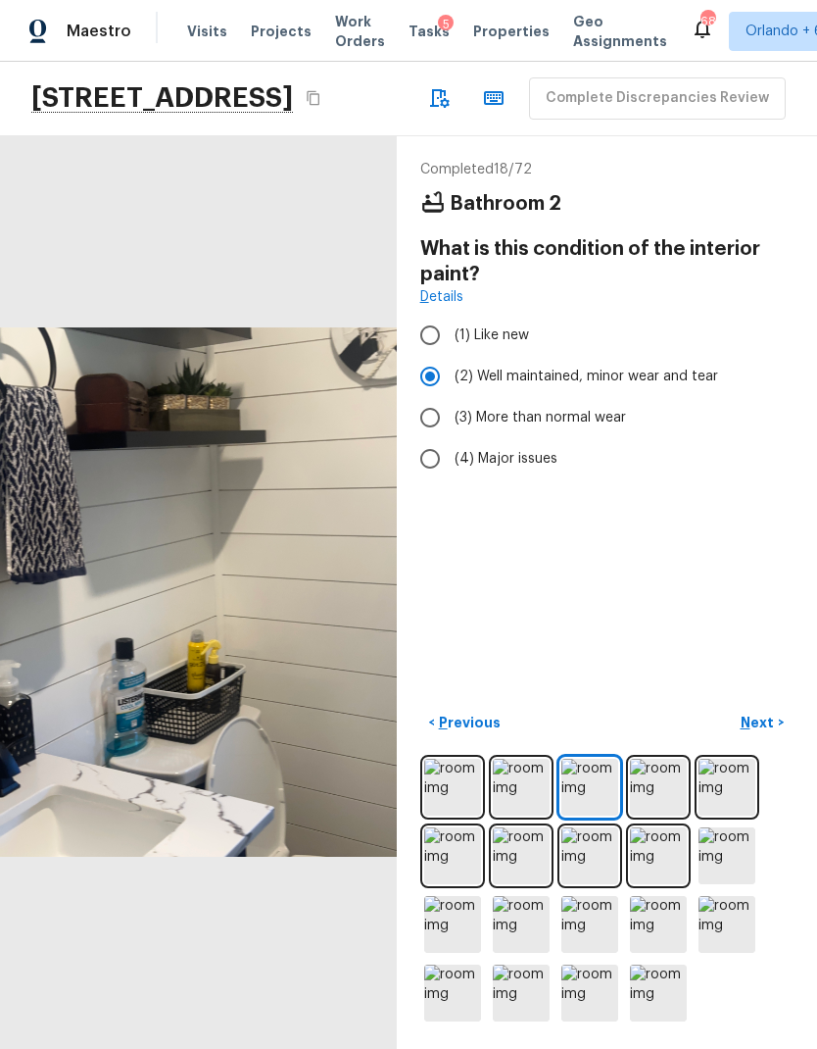
click at [671, 785] on img at bounding box center [658, 787] width 57 height 57
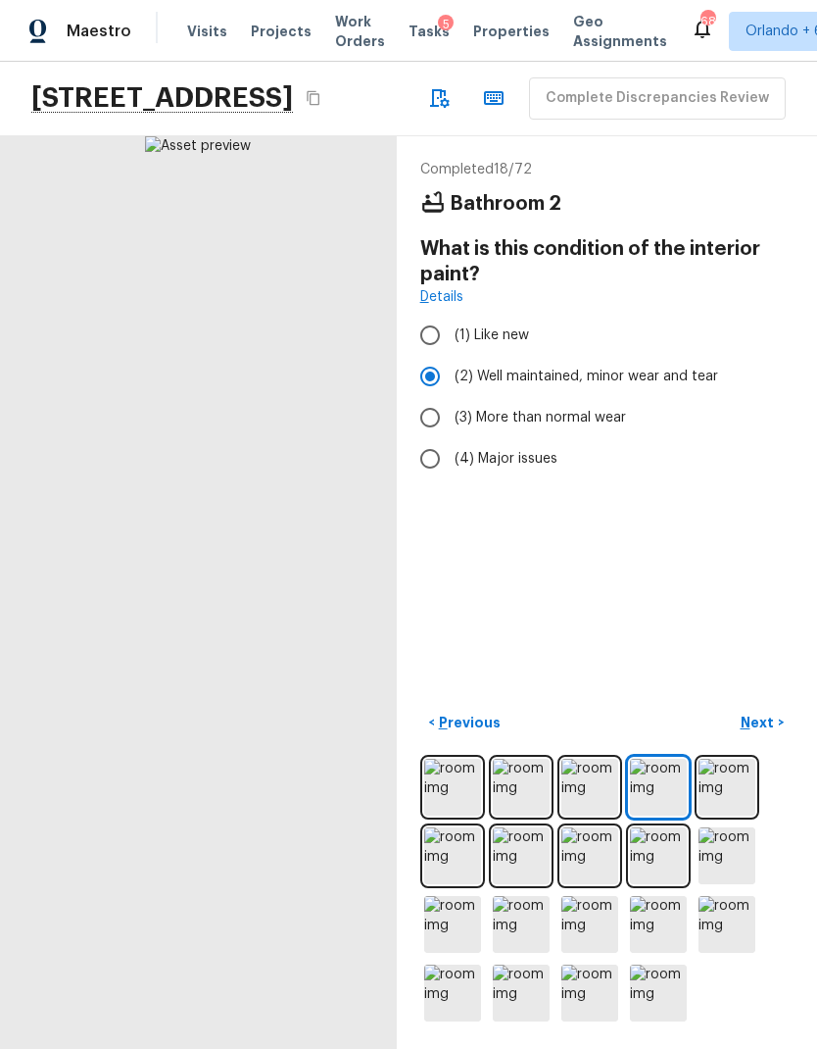
click at [730, 776] on img at bounding box center [727, 787] width 57 height 57
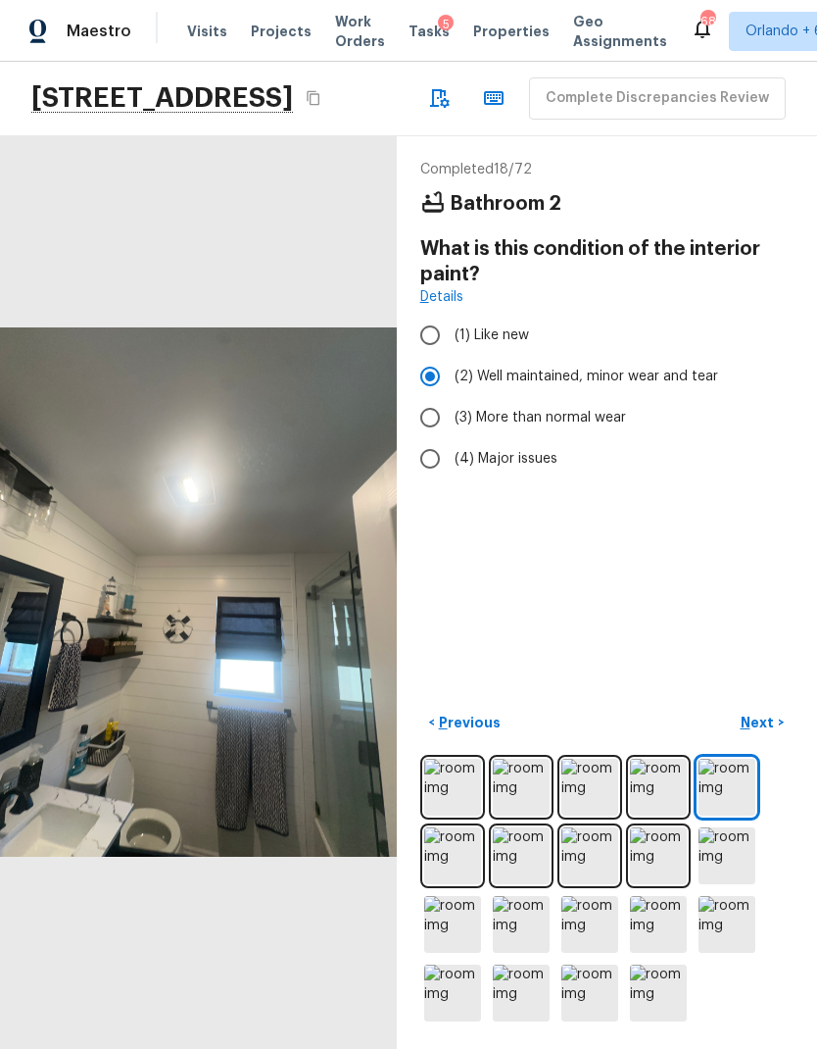
click at [467, 913] on img at bounding box center [452, 924] width 57 height 57
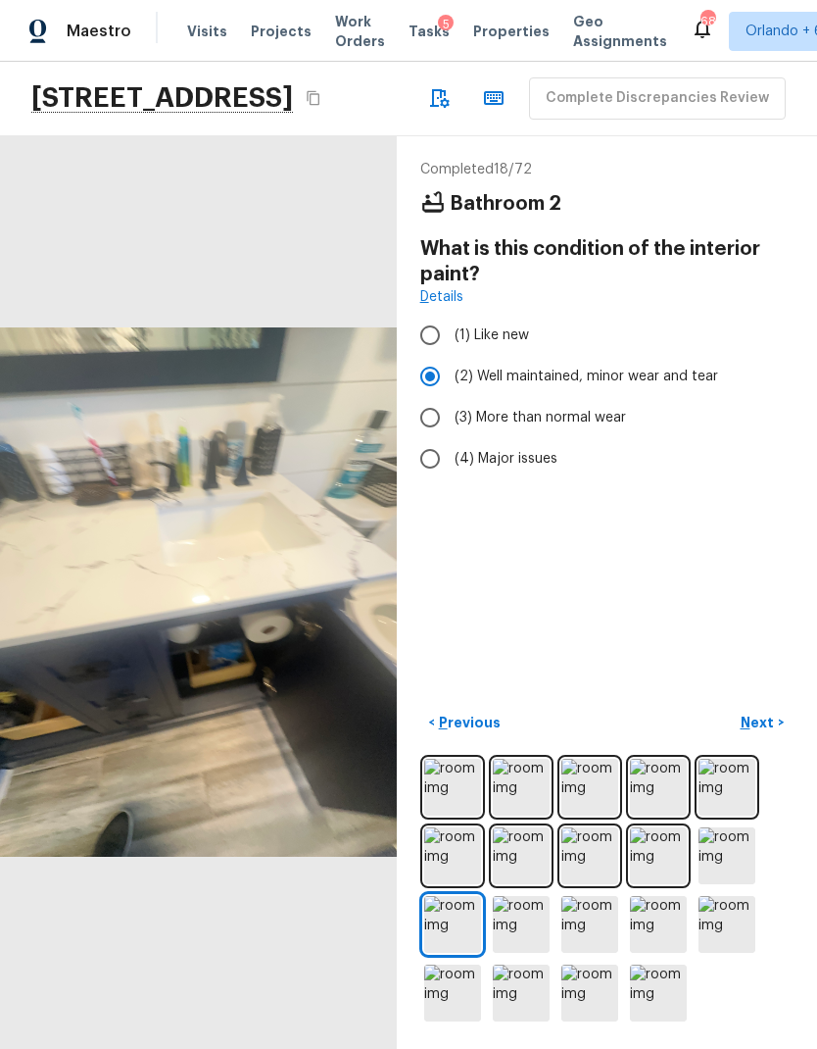
click at [524, 925] on img at bounding box center [521, 924] width 57 height 57
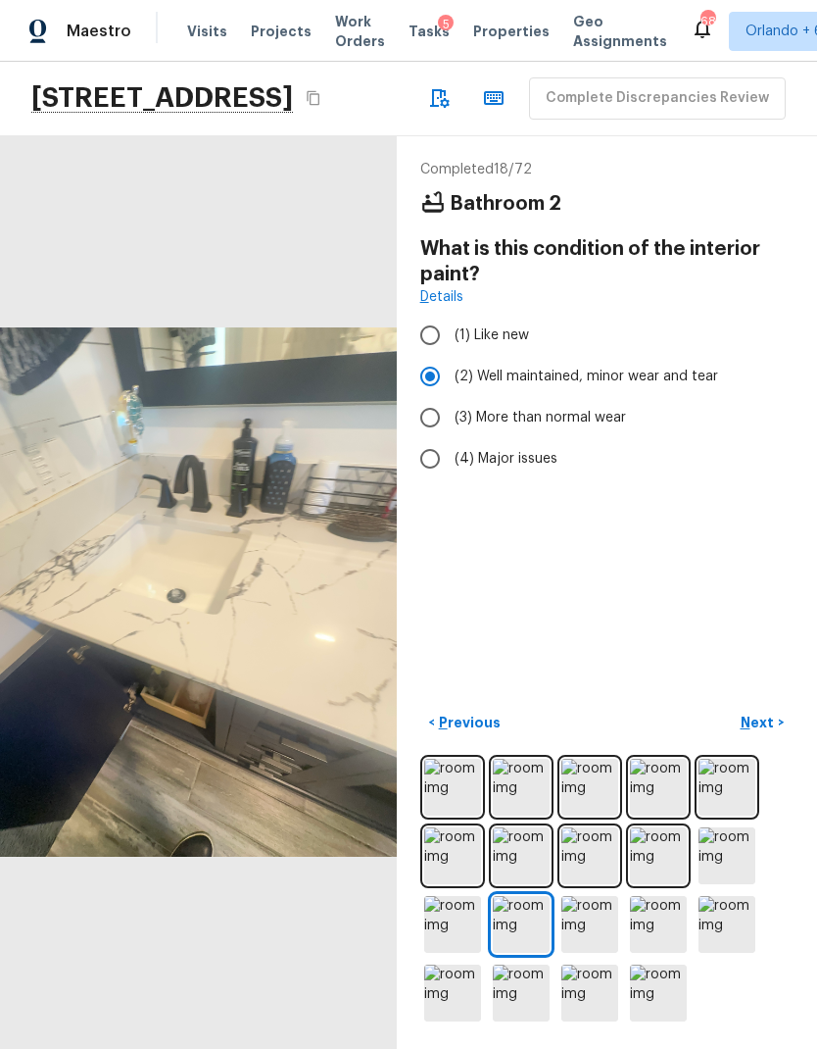
click at [605, 921] on img at bounding box center [590, 924] width 57 height 57
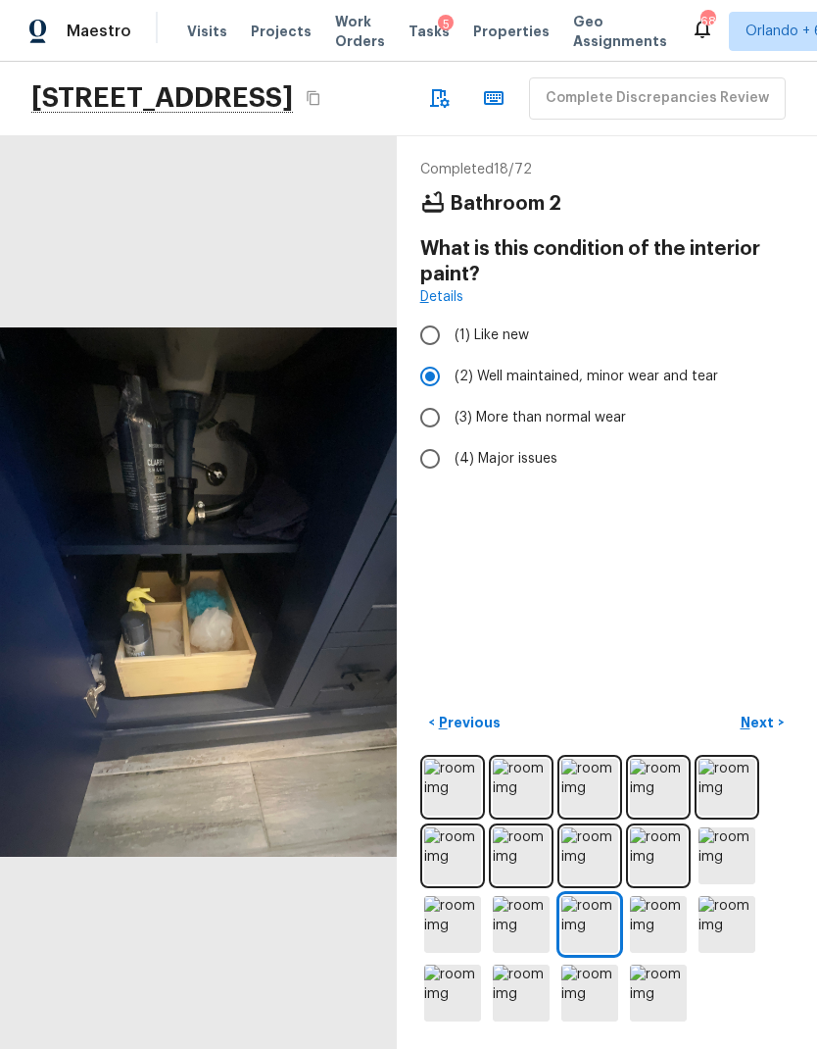
click at [658, 980] on img at bounding box center [658, 992] width 57 height 57
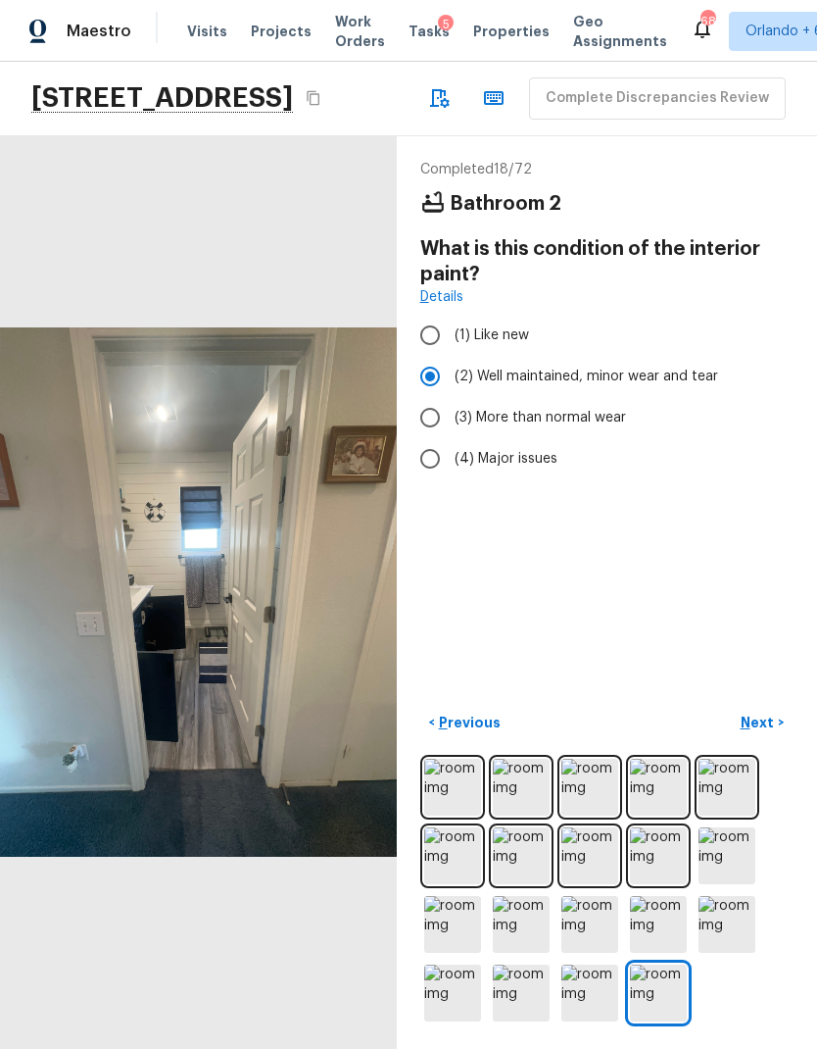
click at [766, 716] on p "Next" at bounding box center [759, 723] width 37 height 20
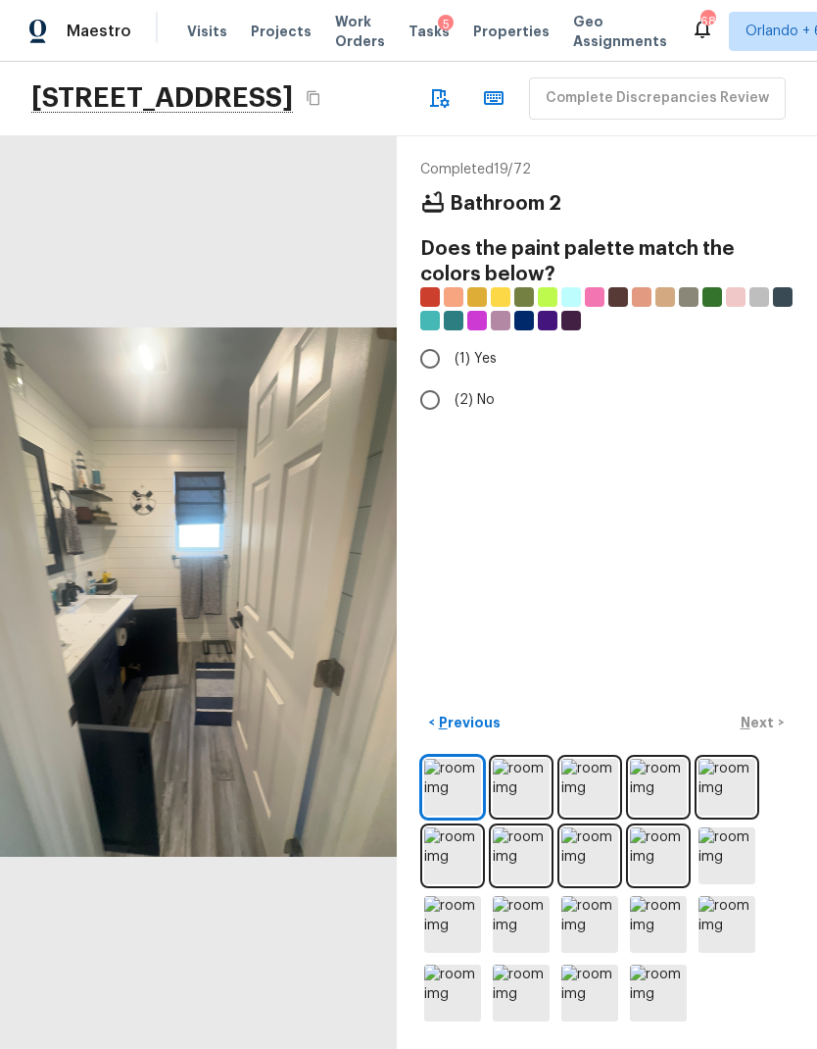
click at [731, 287] on div at bounding box center [736, 297] width 20 height 20
click at [429, 338] on input "(1) Yes" at bounding box center [430, 358] width 41 height 41
radio input "true"
click at [770, 721] on p "Next" at bounding box center [759, 723] width 37 height 20
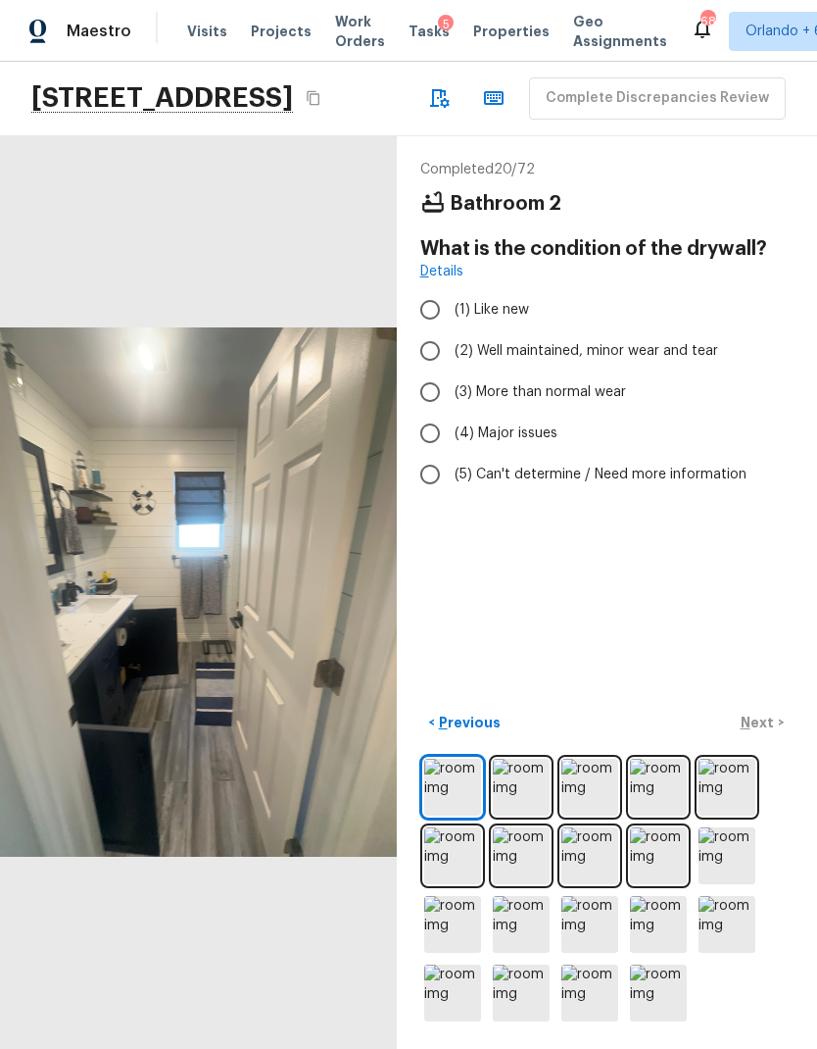
click at [424, 289] on input "(1) Like new" at bounding box center [430, 309] width 41 height 41
radio input "true"
click at [776, 718] on button "Next >" at bounding box center [762, 723] width 63 height 32
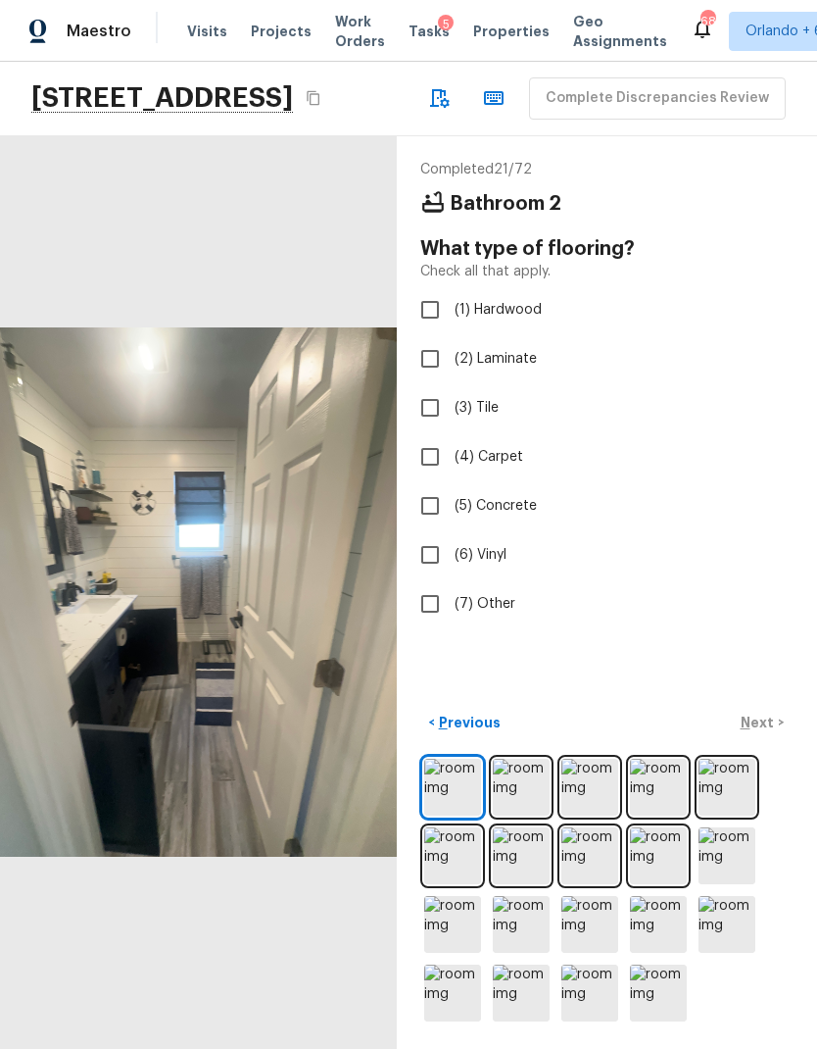
click at [426, 534] on input "(6) Vinyl" at bounding box center [430, 554] width 41 height 41
checkbox input "true"
click at [764, 718] on p "Next" at bounding box center [759, 723] width 37 height 20
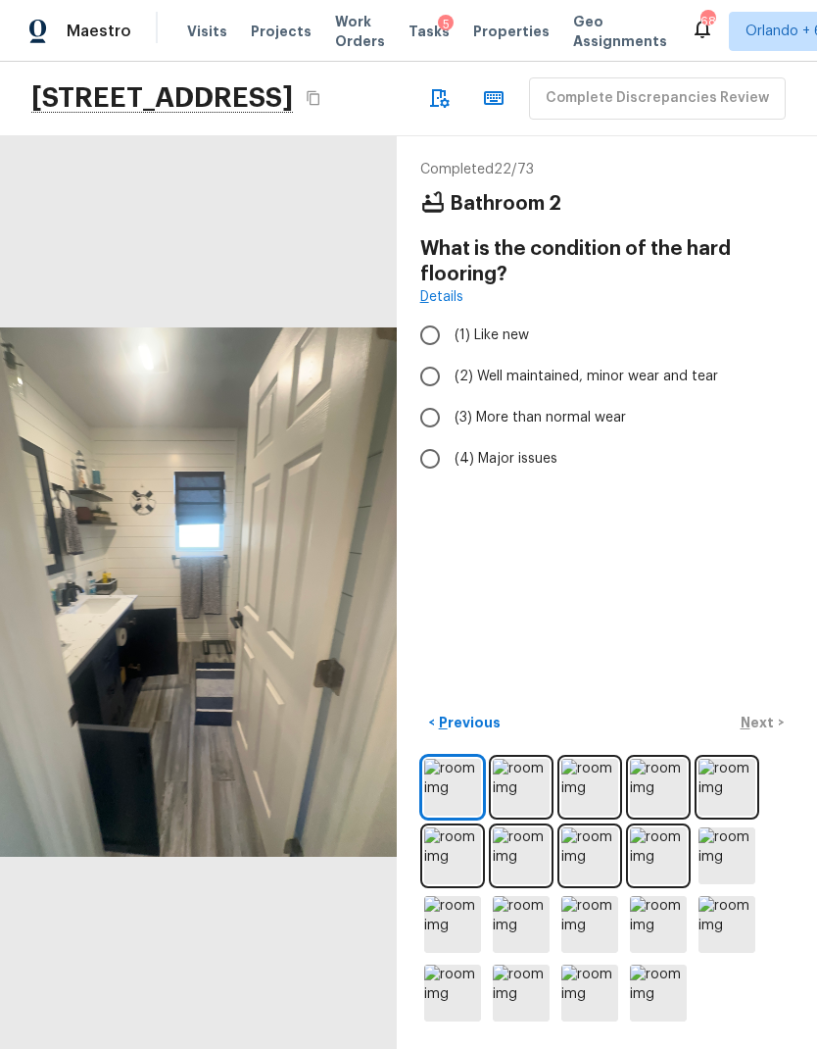
click at [437, 315] on input "(1) Like new" at bounding box center [430, 335] width 41 height 41
radio input "true"
click at [426, 356] on input "(2) Well maintained, minor wear and tear" at bounding box center [430, 376] width 41 height 41
radio input "true"
click at [436, 315] on input "(1) Like new" at bounding box center [430, 335] width 41 height 41
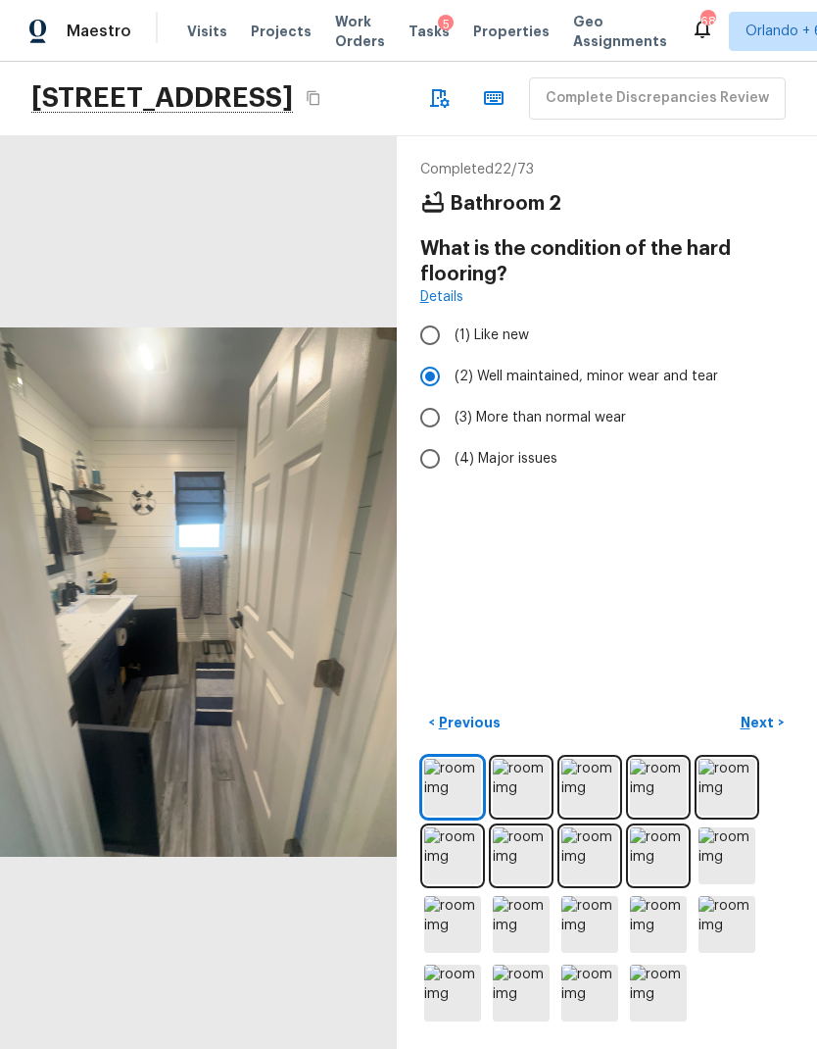
radio input "true"
click at [767, 717] on p "Next" at bounding box center [759, 723] width 37 height 20
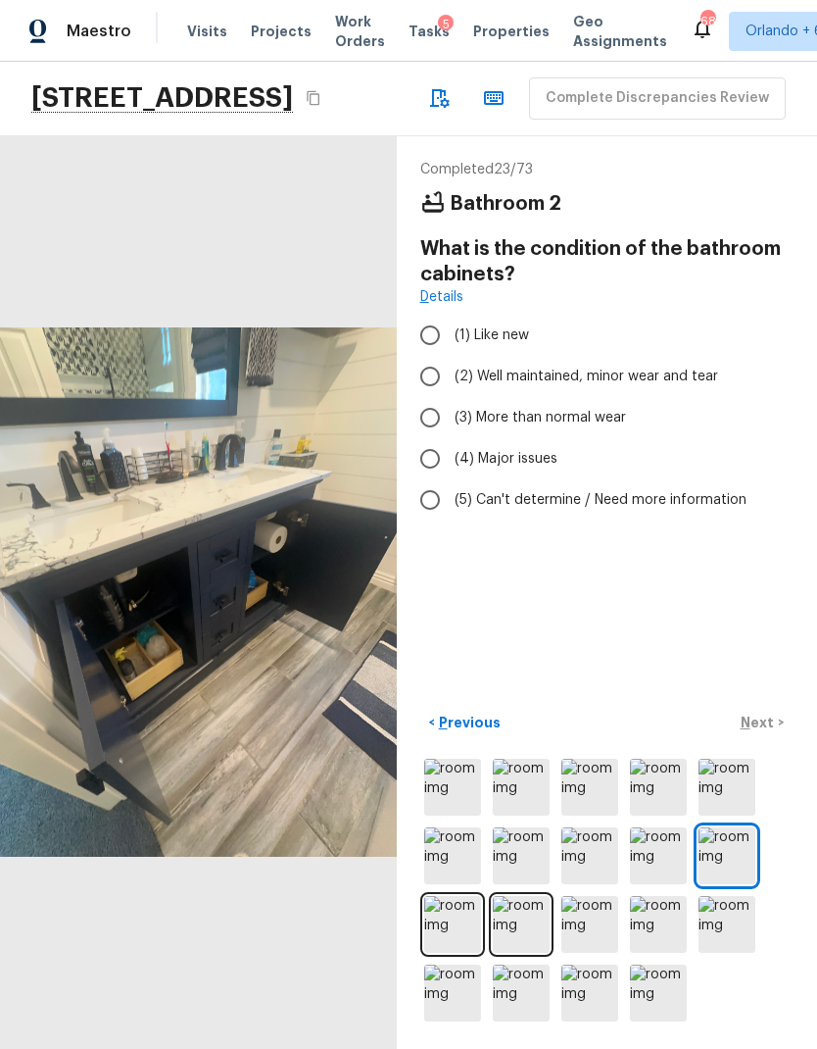
click at [427, 315] on input "(1) Like new" at bounding box center [430, 335] width 41 height 41
radio input "true"
click at [761, 726] on p "Next" at bounding box center [759, 723] width 37 height 20
click at [433, 315] on input "(1) Like new" at bounding box center [430, 335] width 41 height 41
radio input "true"
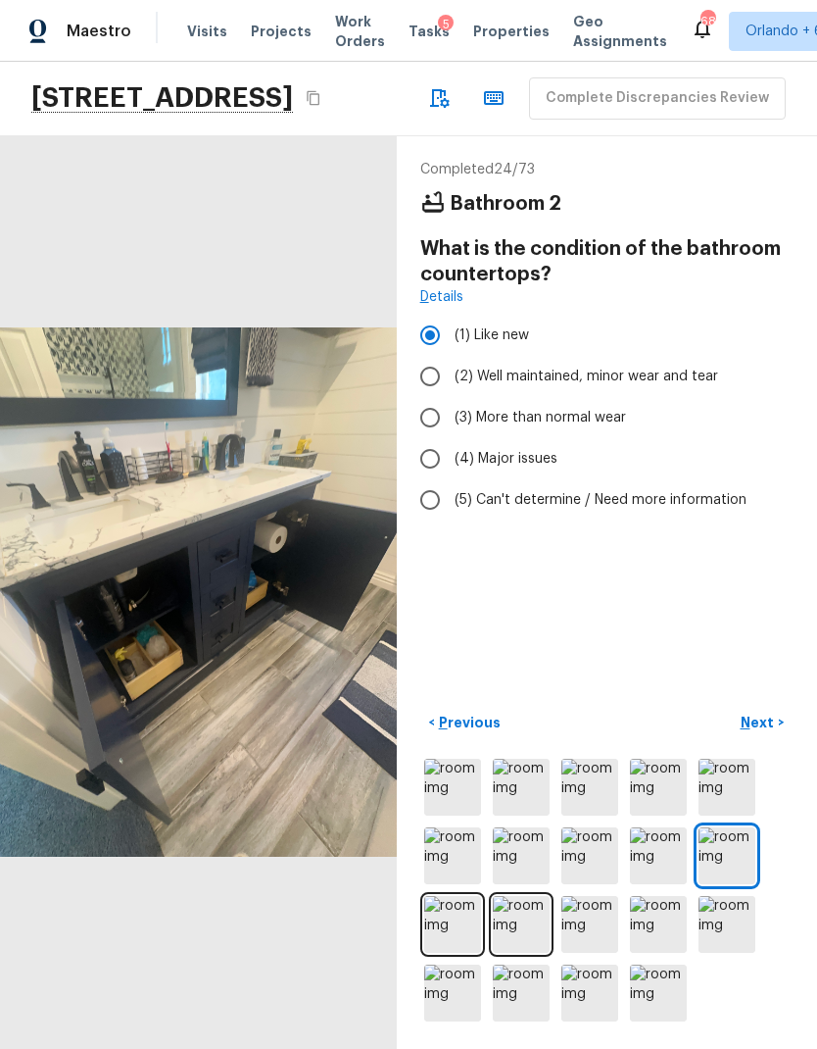
click at [759, 732] on p "Next" at bounding box center [759, 723] width 37 height 20
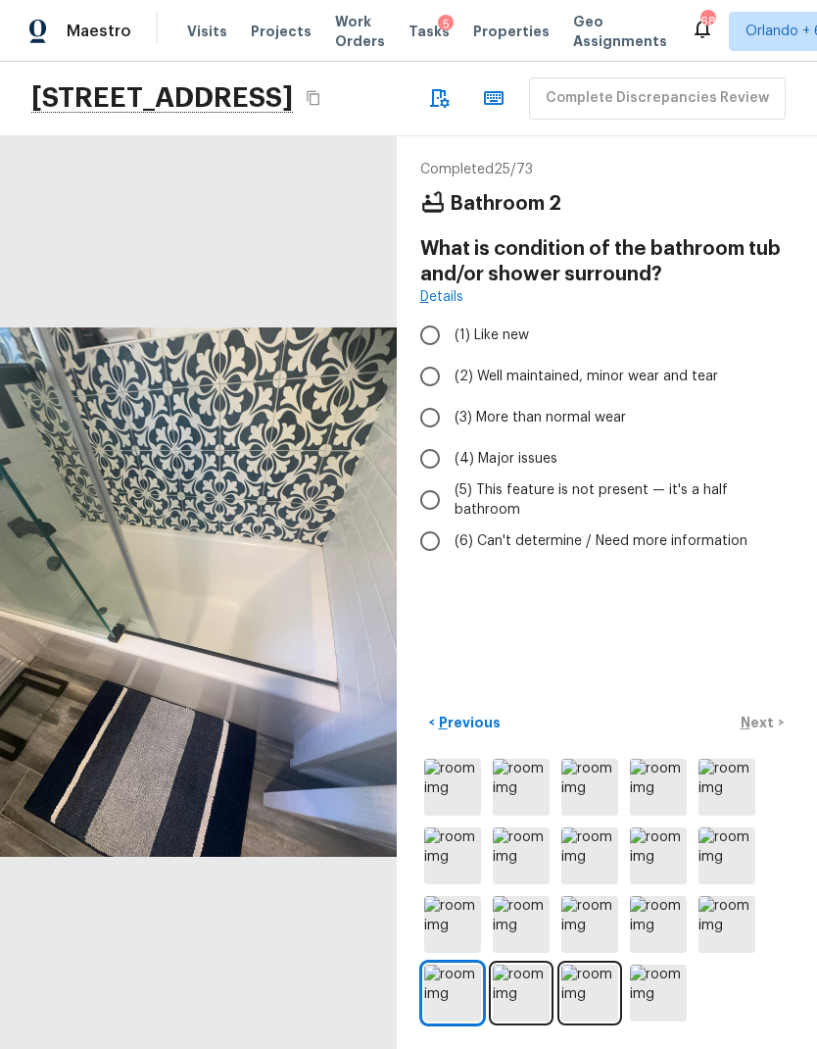
click at [432, 315] on input "(1) Like new" at bounding box center [430, 335] width 41 height 41
radio input "true"
click at [763, 726] on p "Next" at bounding box center [759, 723] width 37 height 20
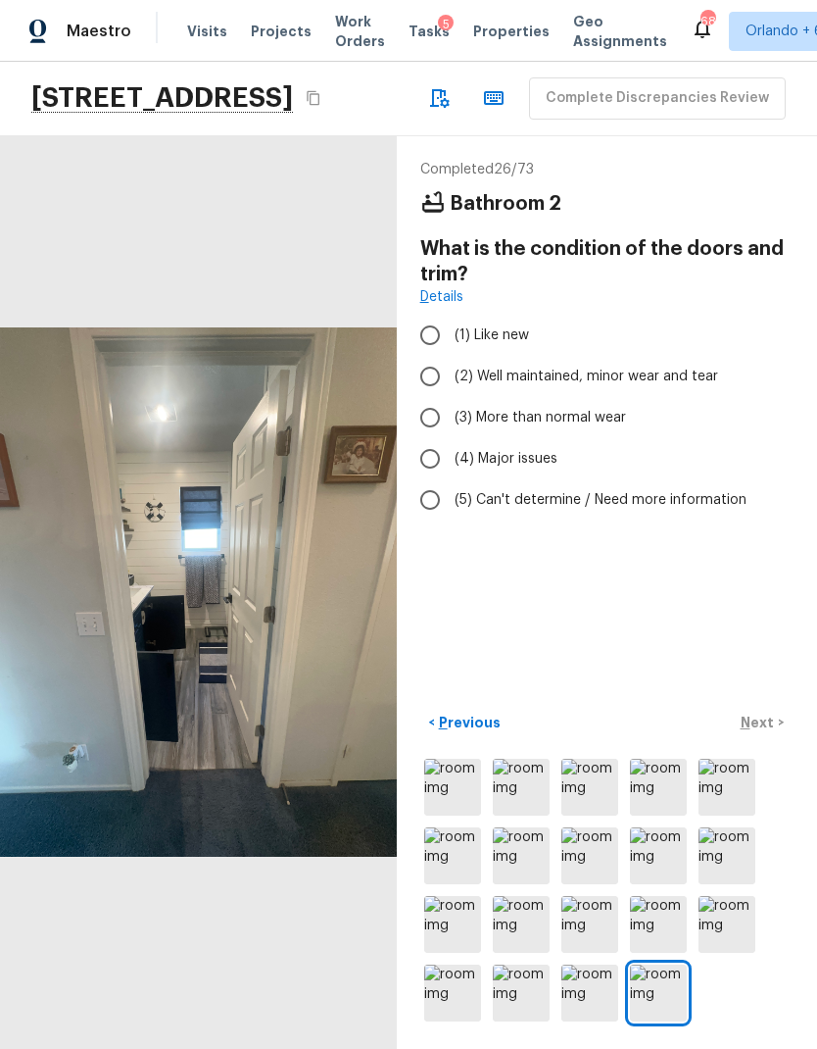
click at [419, 356] on input "(2) Well maintained, minor wear and tear" at bounding box center [430, 376] width 41 height 41
radio input "true"
click at [760, 734] on button "Next >" at bounding box center [762, 723] width 63 height 32
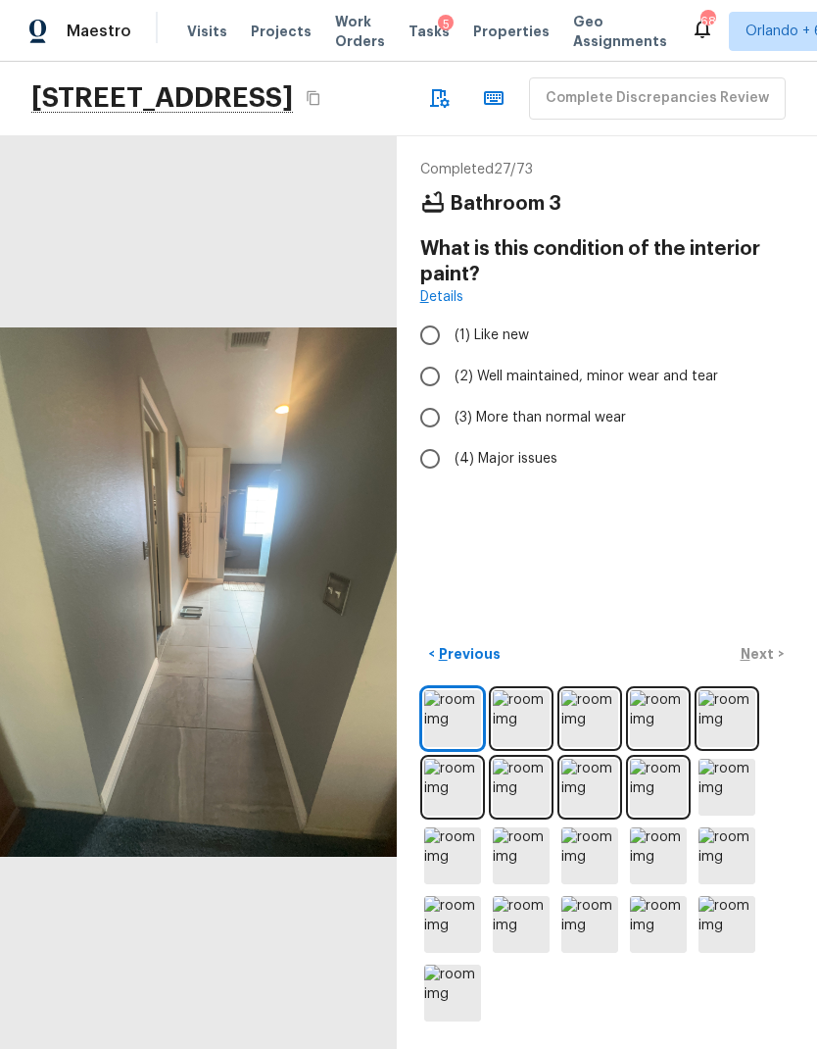
scroll to position [29, 0]
click at [532, 739] on img at bounding box center [521, 718] width 57 height 57
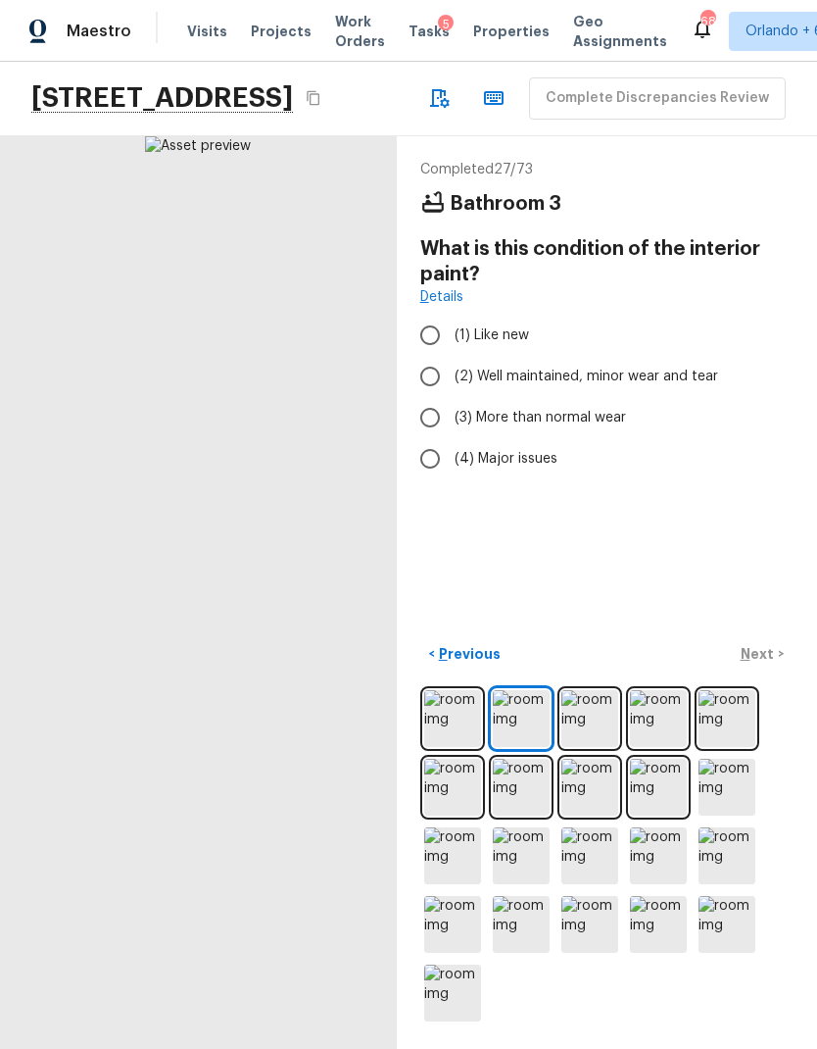
click at [594, 728] on img at bounding box center [590, 718] width 57 height 57
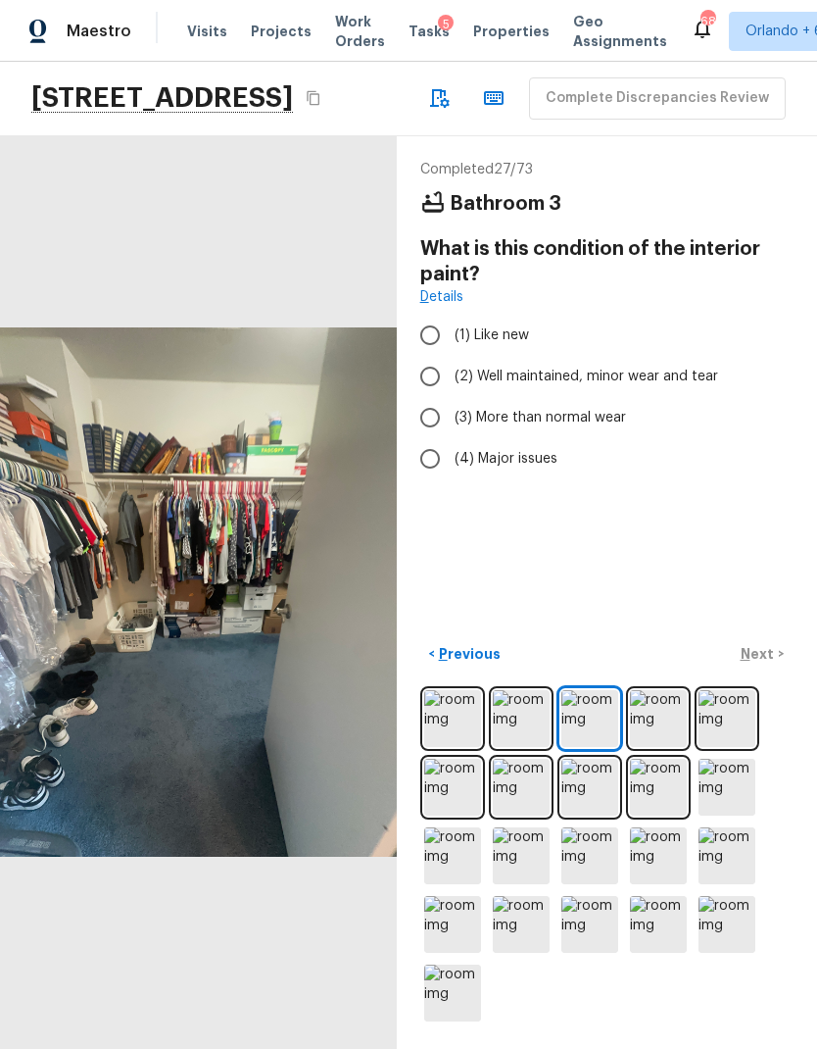
click at [683, 719] on img at bounding box center [658, 718] width 57 height 57
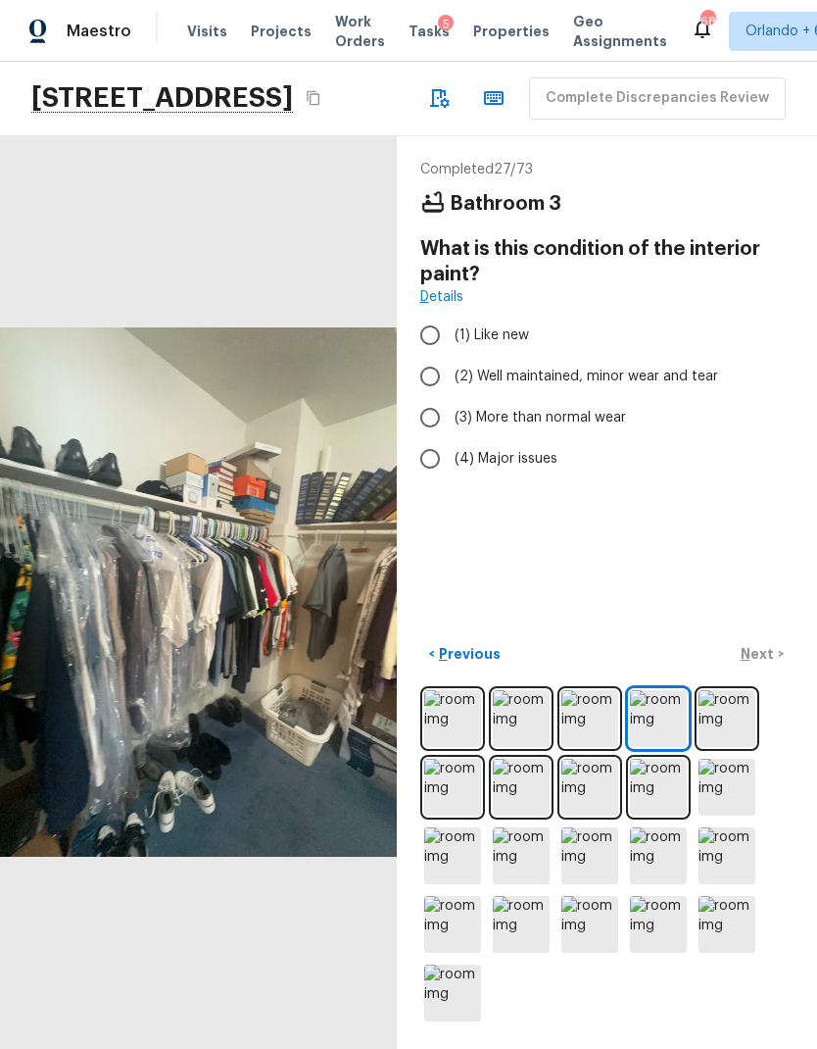
click at [725, 715] on img at bounding box center [727, 718] width 57 height 57
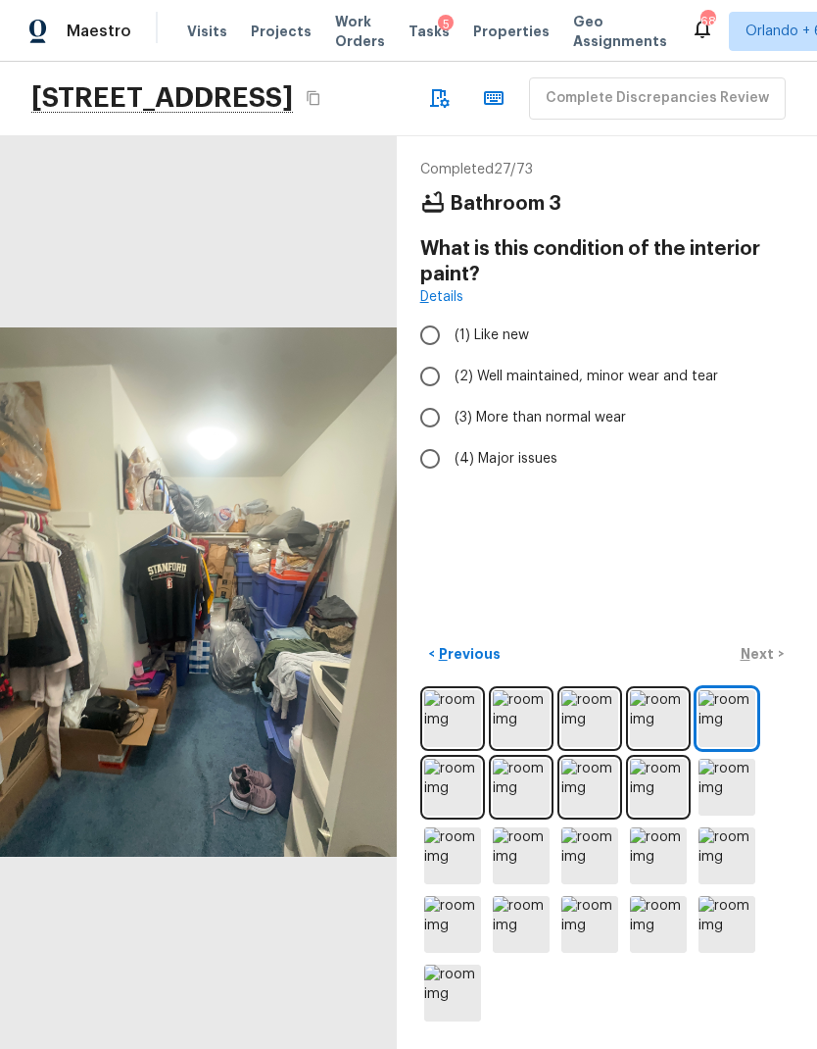
click at [466, 846] on img at bounding box center [452, 855] width 57 height 57
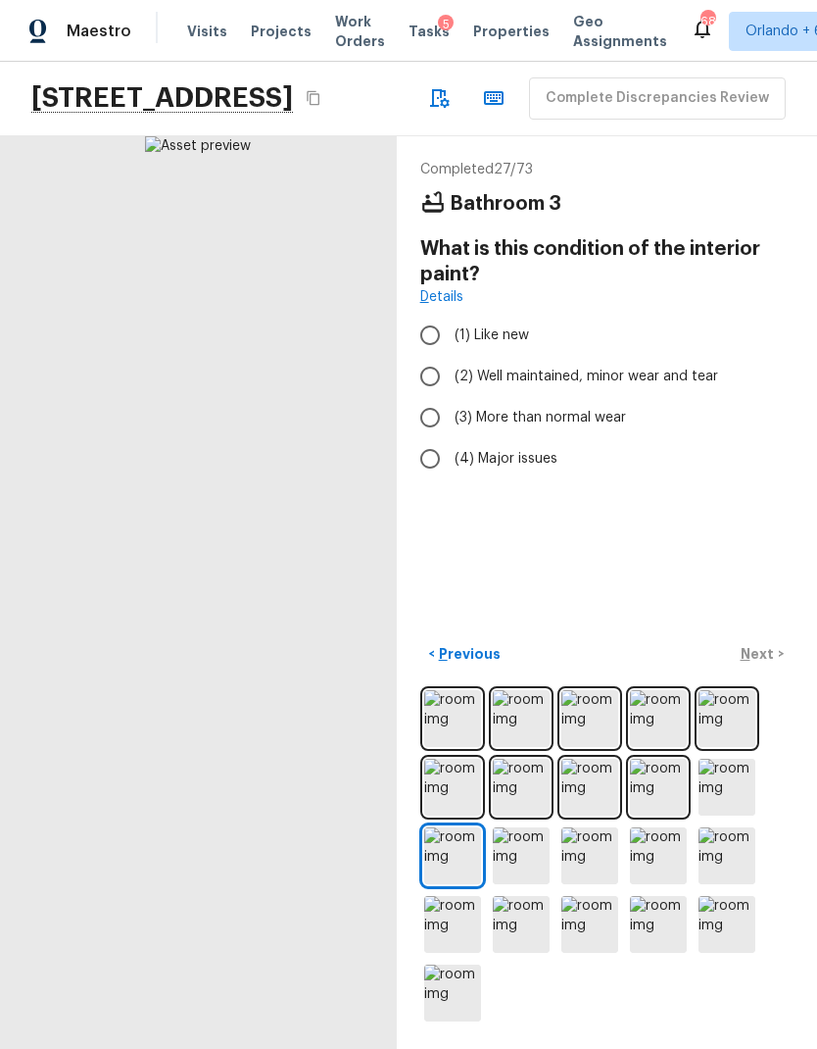
click at [530, 859] on img at bounding box center [521, 855] width 57 height 57
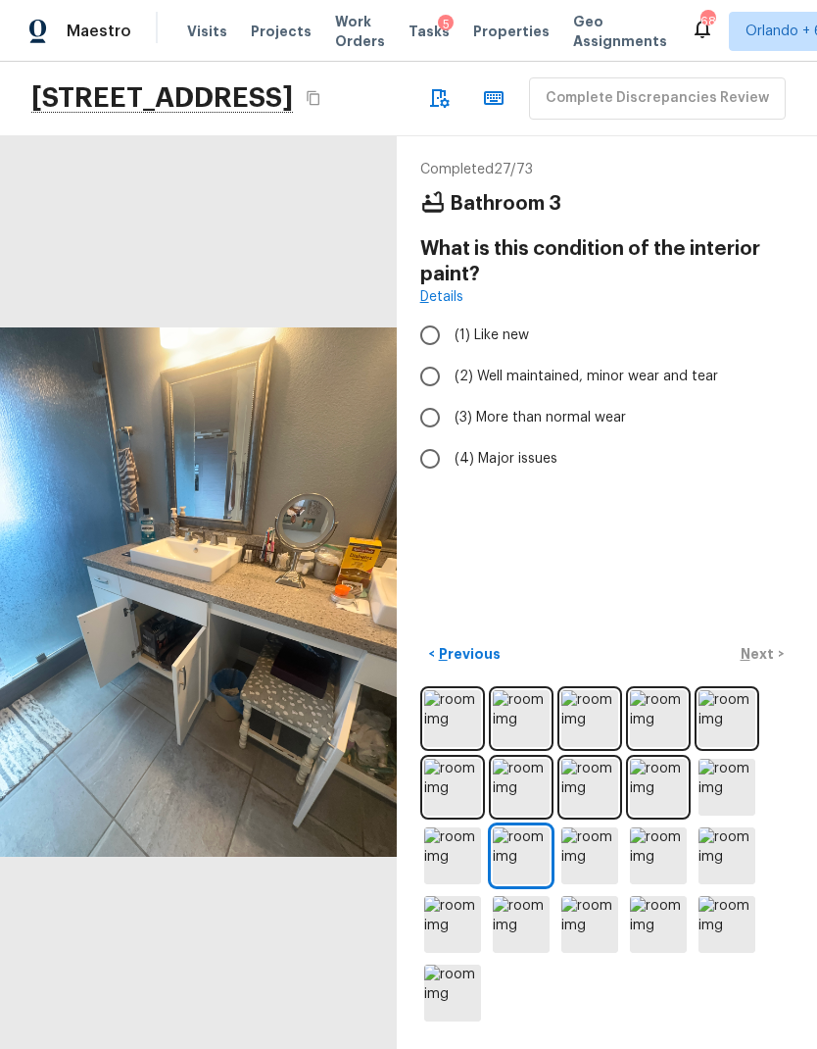
click at [455, 857] on img at bounding box center [452, 855] width 57 height 57
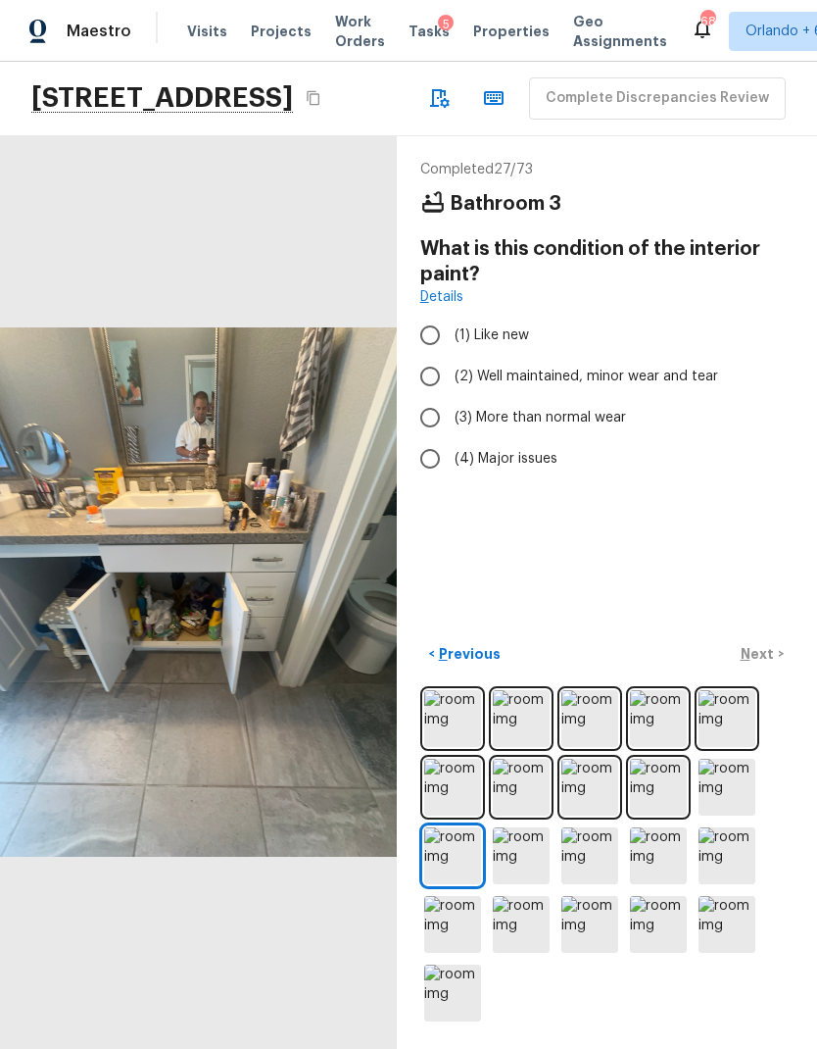
click at [531, 862] on img at bounding box center [521, 855] width 57 height 57
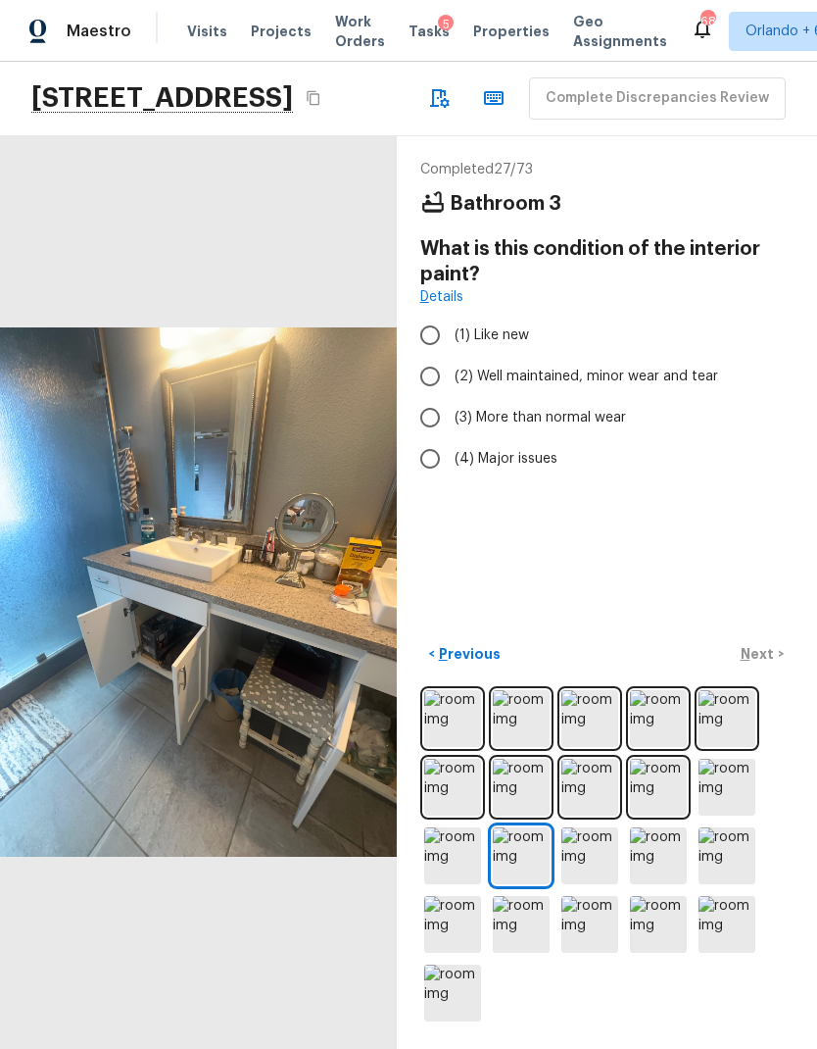
click at [604, 857] on img at bounding box center [590, 855] width 57 height 57
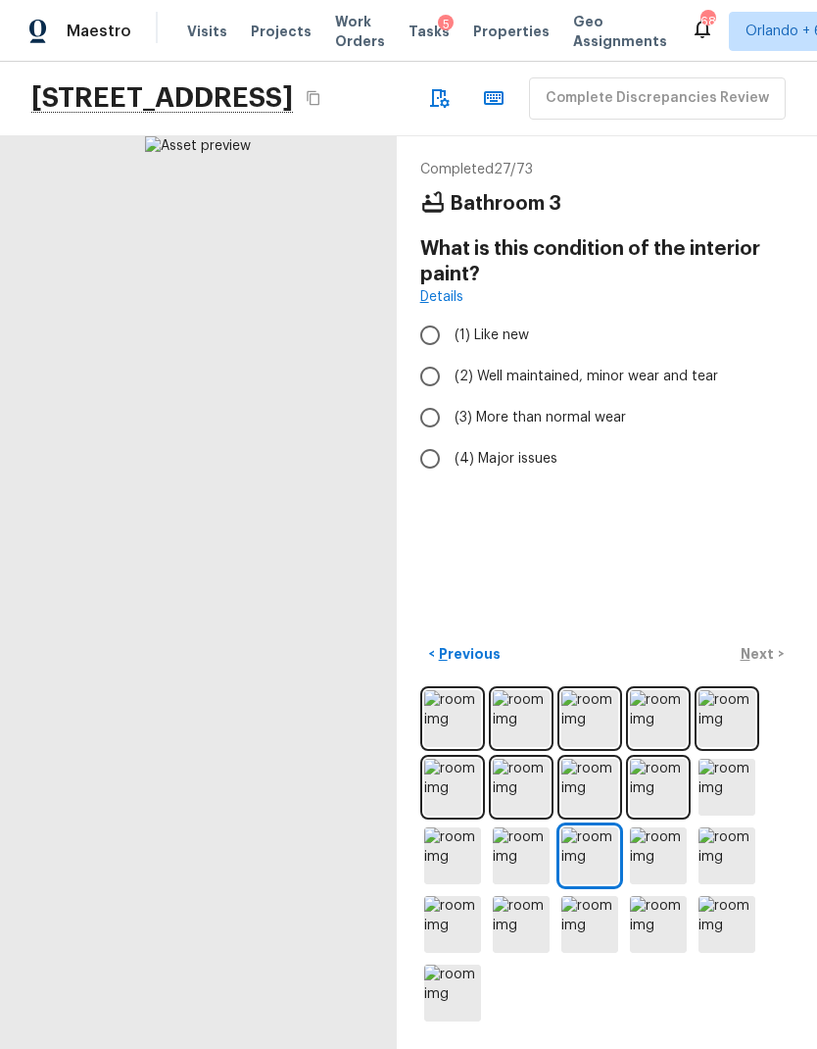
click at [659, 842] on img at bounding box center [658, 855] width 57 height 57
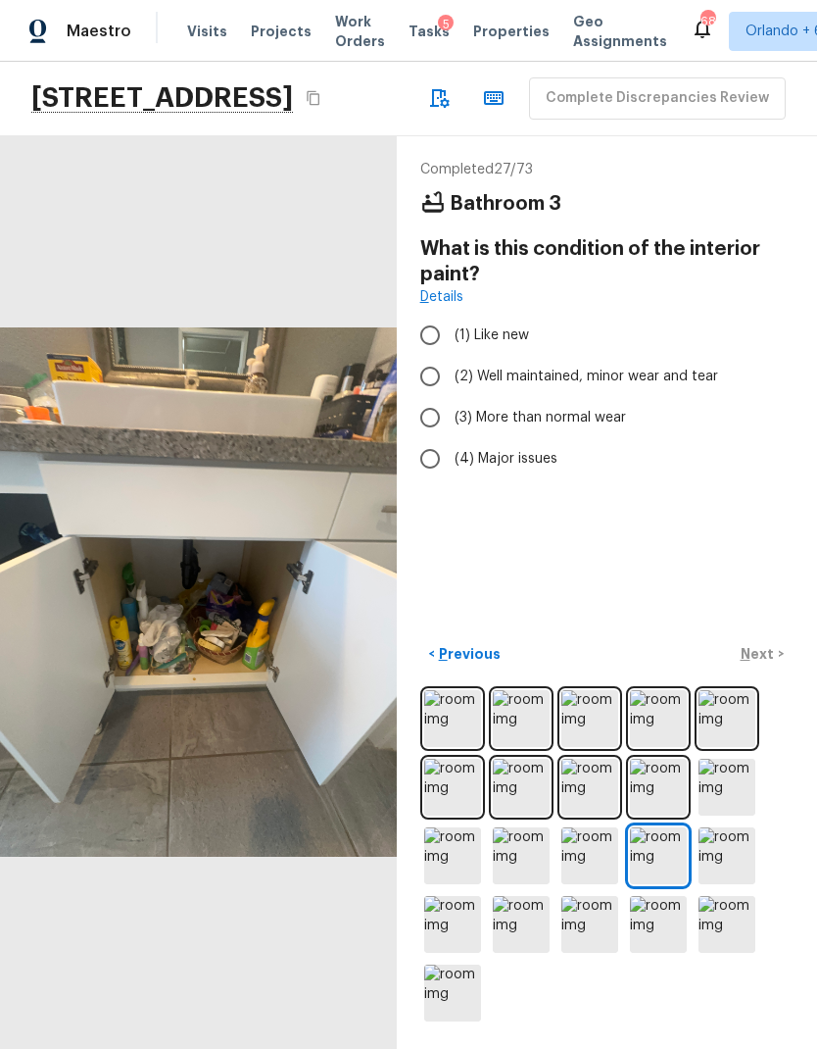
click at [735, 855] on img at bounding box center [727, 855] width 57 height 57
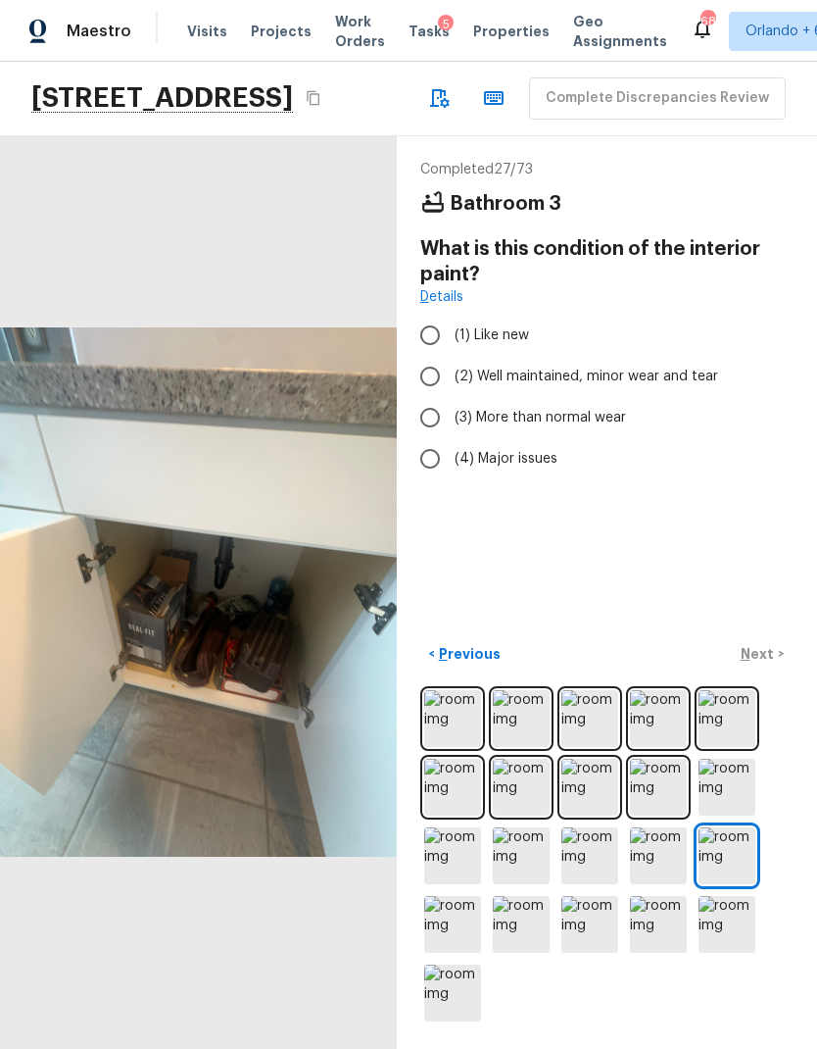
click at [471, 939] on img at bounding box center [452, 924] width 57 height 57
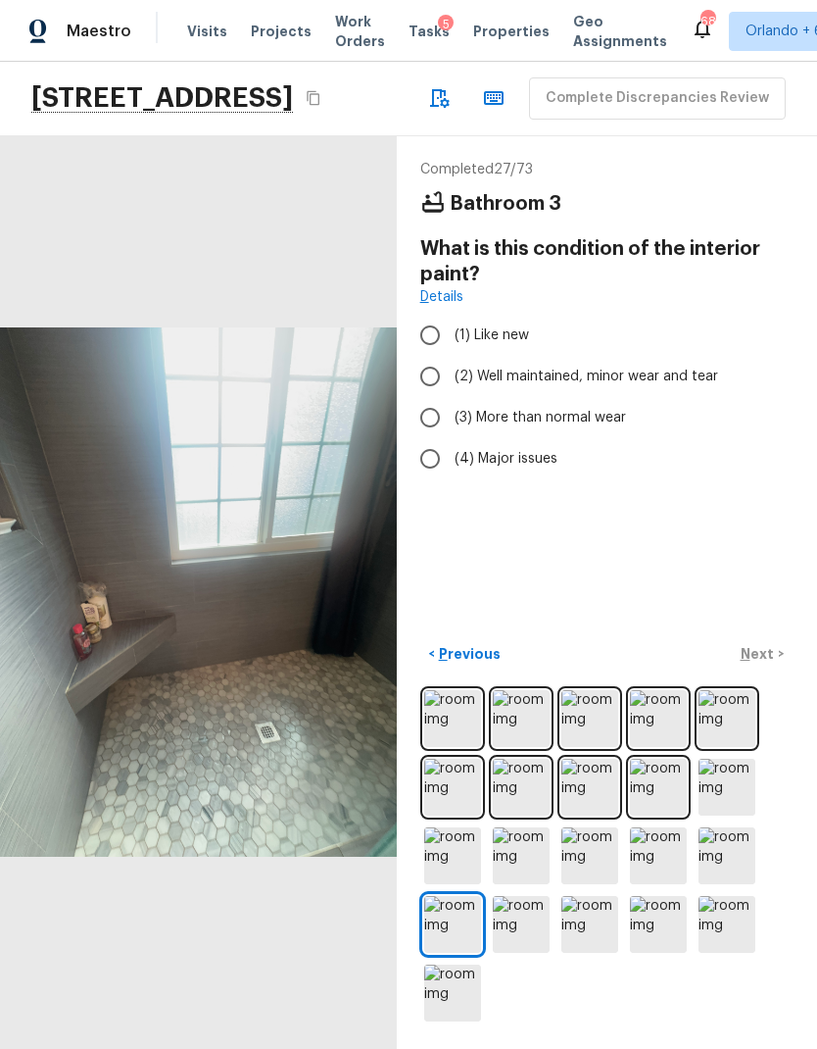
click at [521, 927] on img at bounding box center [521, 924] width 57 height 57
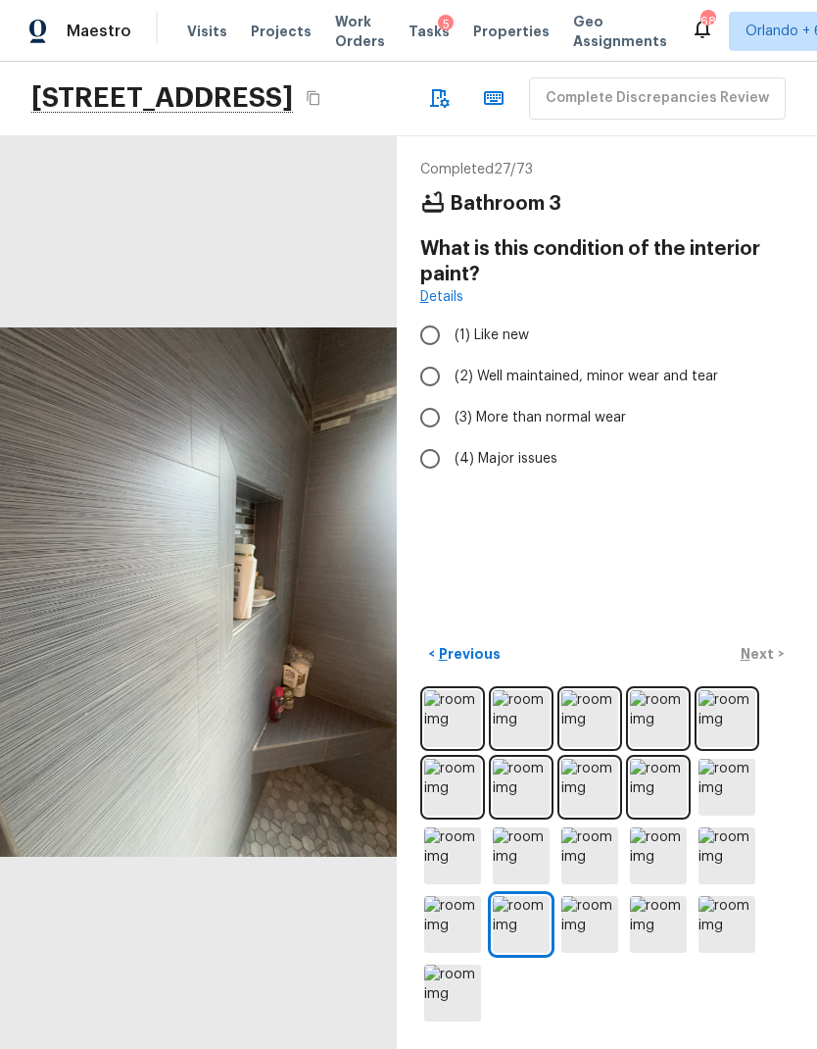
click at [606, 923] on img at bounding box center [590, 924] width 57 height 57
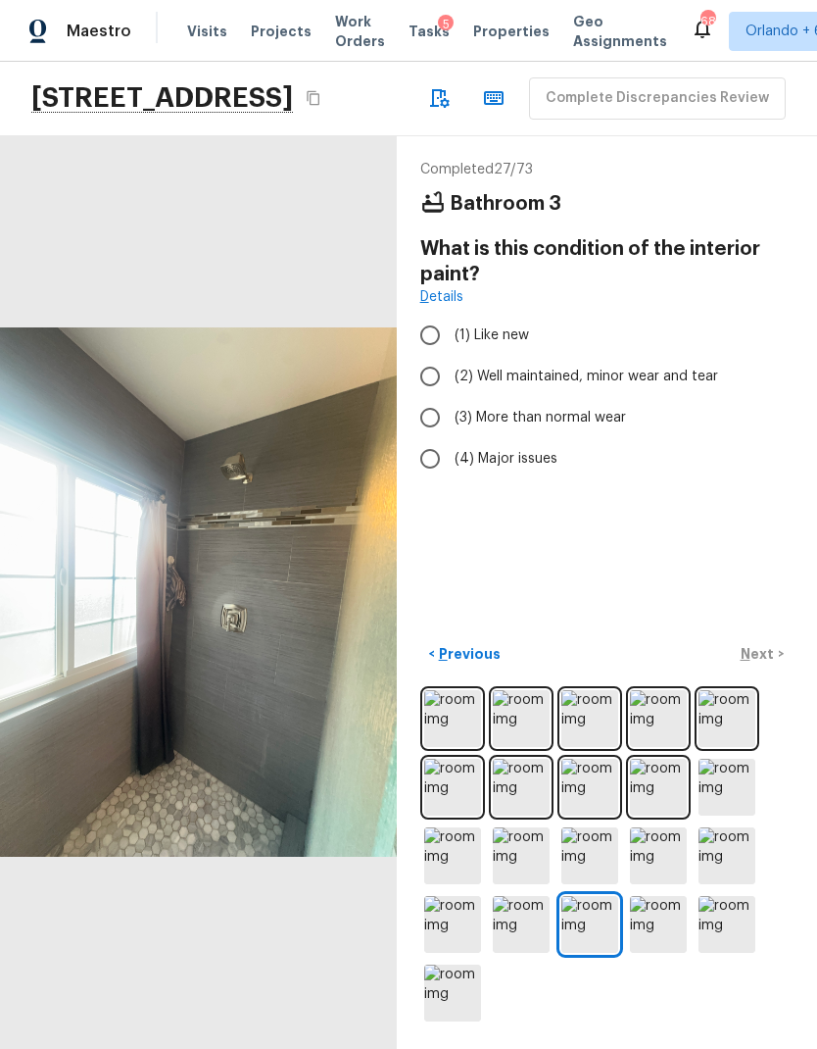
click at [663, 914] on img at bounding box center [658, 924] width 57 height 57
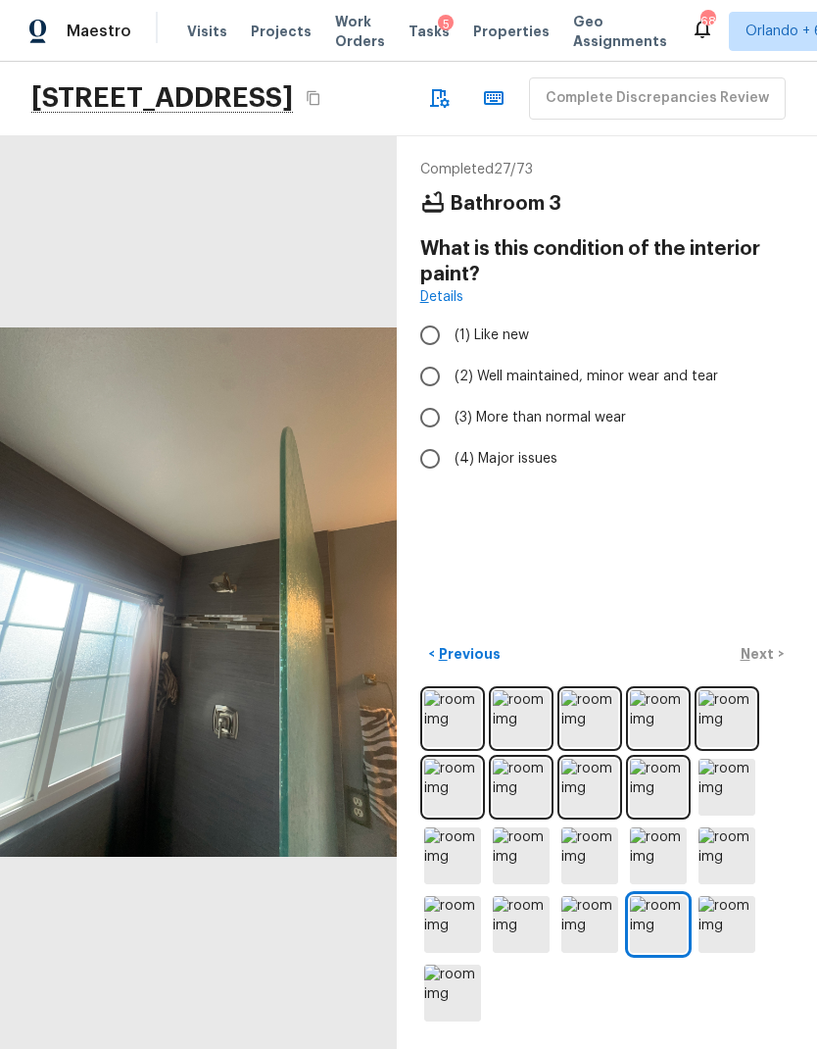
click at [434, 356] on input "(2) Well maintained, minor wear and tear" at bounding box center [430, 376] width 41 height 41
radio input "true"
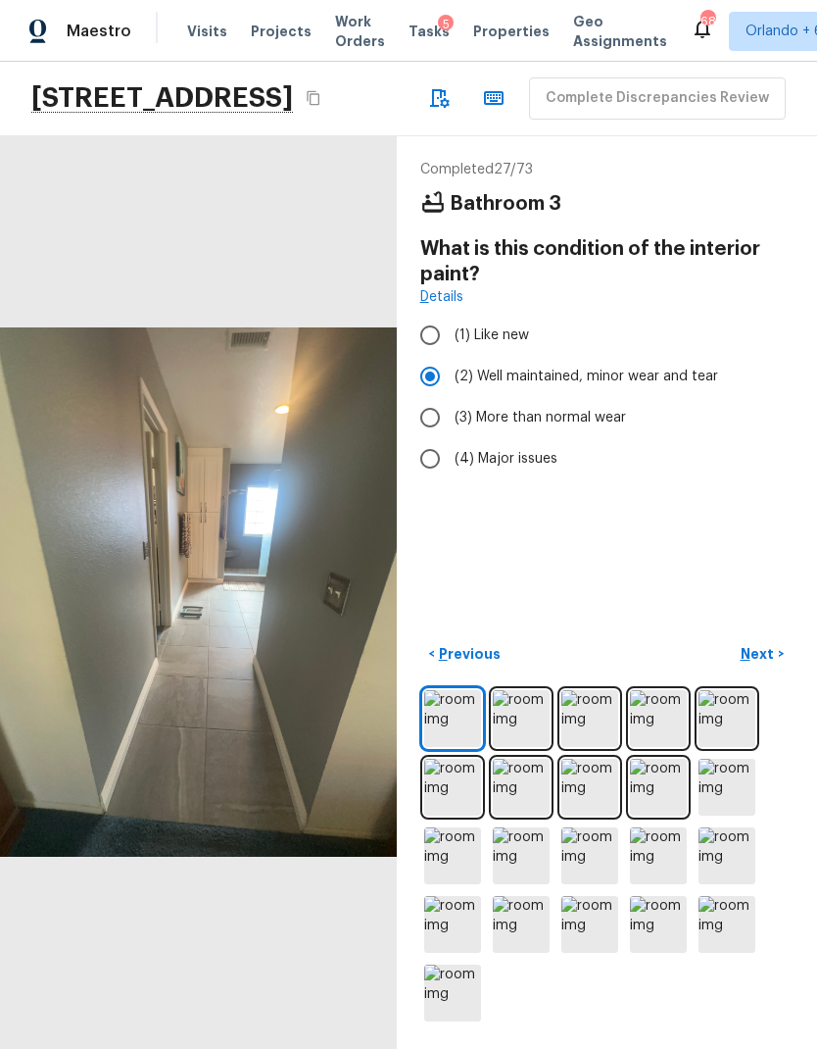
click at [769, 657] on p "Next" at bounding box center [759, 654] width 37 height 20
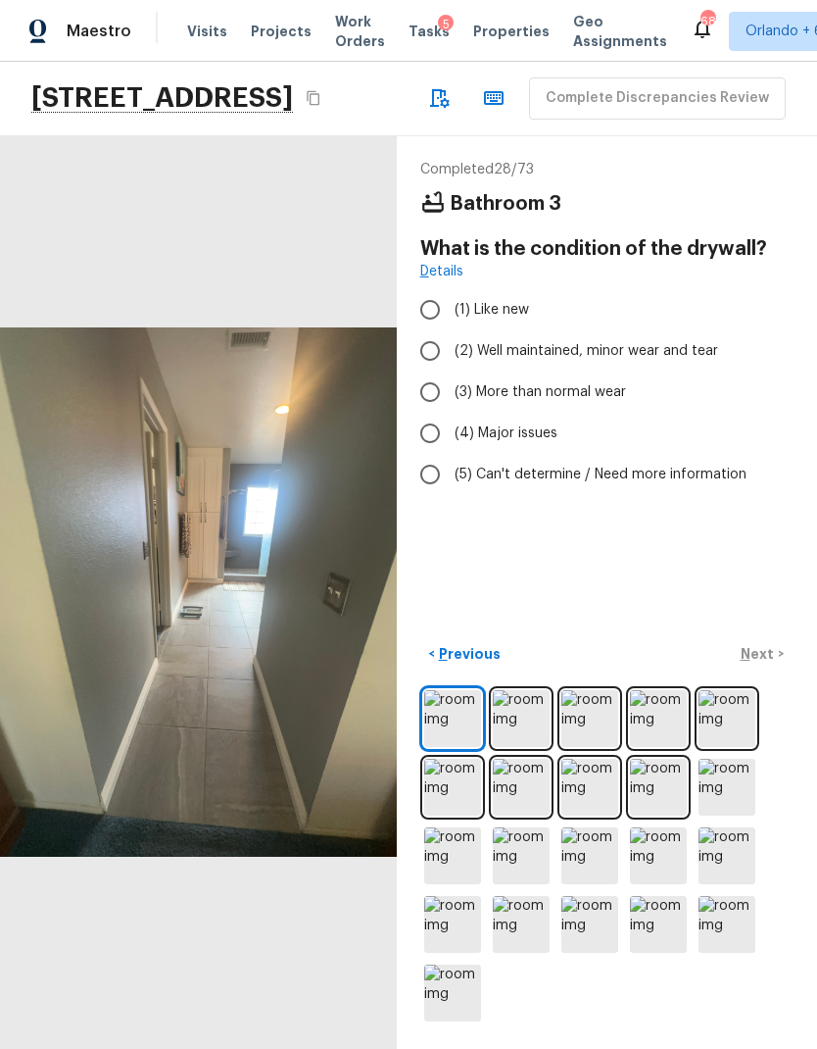
click at [429, 330] on input "(2) Well maintained, minor wear and tear" at bounding box center [430, 350] width 41 height 41
radio input "true"
click at [761, 656] on p "Next" at bounding box center [759, 654] width 37 height 20
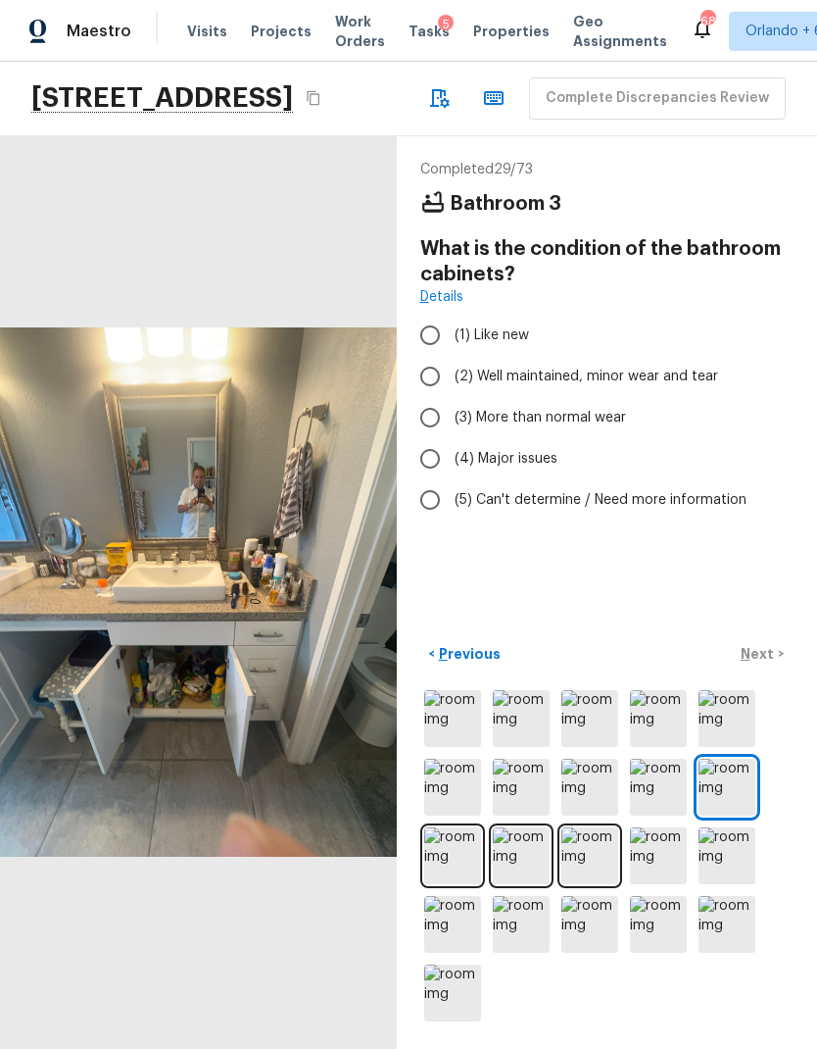
click at [430, 356] on input "(2) Well maintained, minor wear and tear" at bounding box center [430, 376] width 41 height 41
radio input "true"
click at [765, 662] on p "Next" at bounding box center [759, 654] width 37 height 20
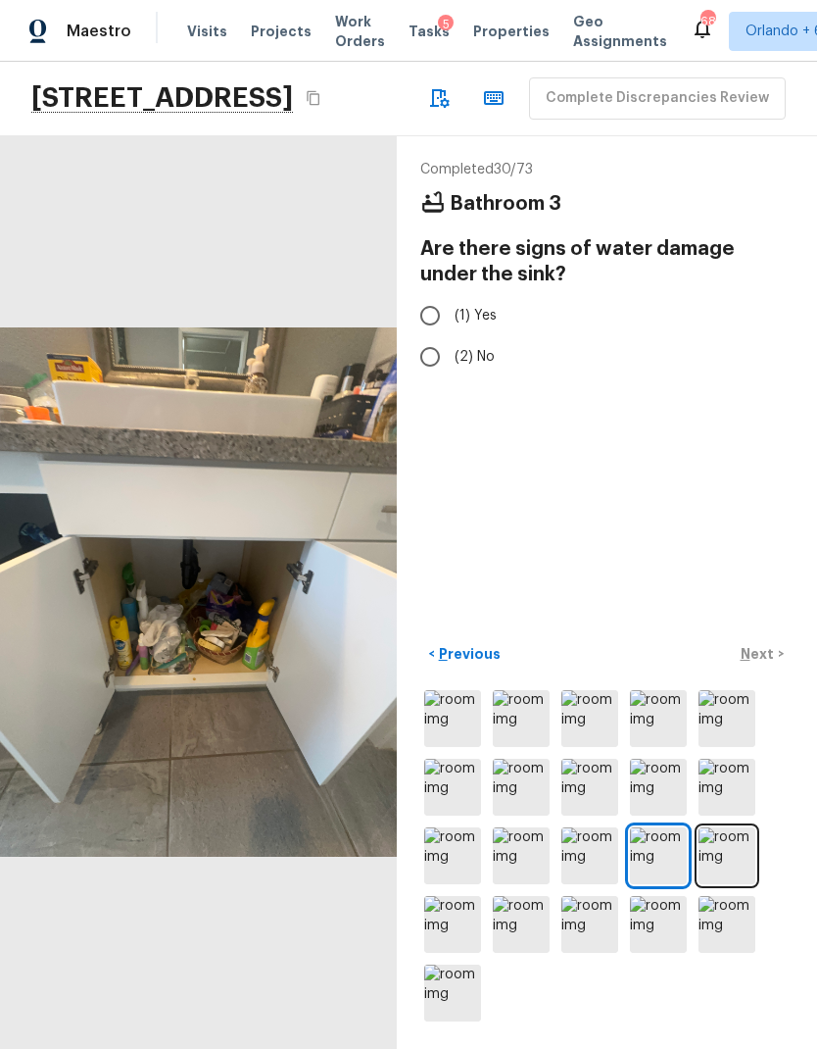
click at [428, 336] on input "(2) No" at bounding box center [430, 356] width 41 height 41
radio input "true"
click at [763, 661] on p "Next" at bounding box center [759, 654] width 37 height 20
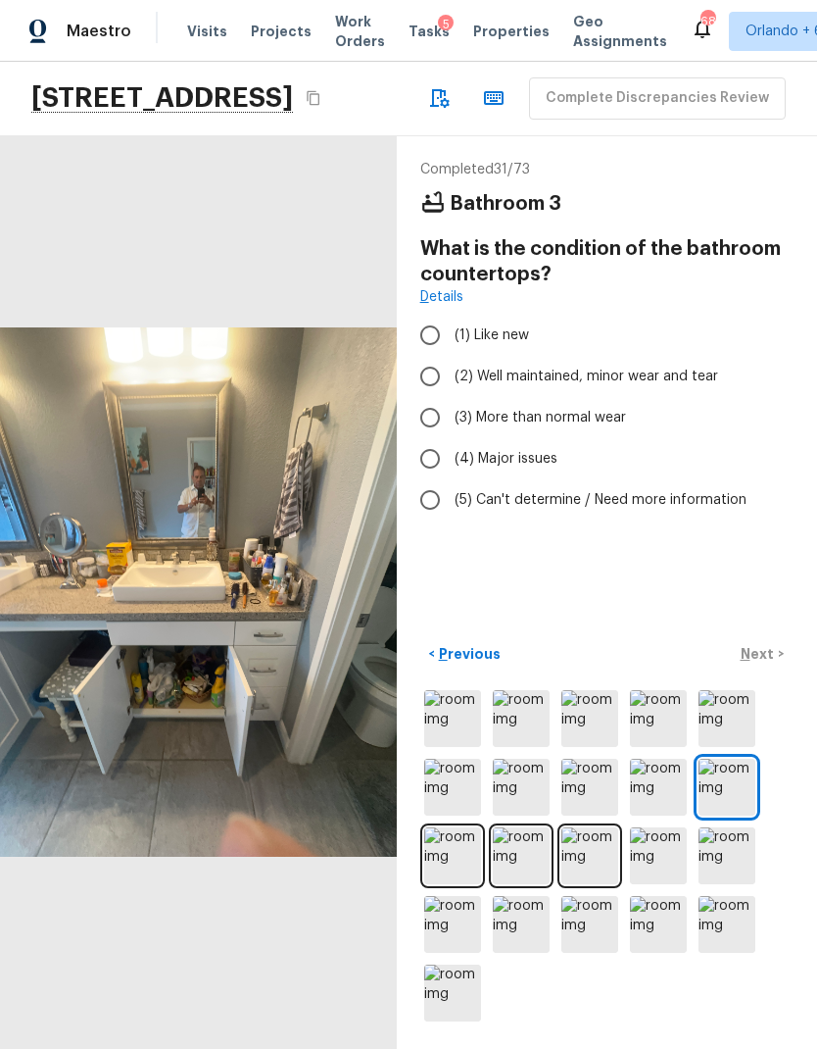
click at [431, 315] on input "(1) Like new" at bounding box center [430, 335] width 41 height 41
radio input "true"
click at [770, 659] on p "Next" at bounding box center [759, 654] width 37 height 20
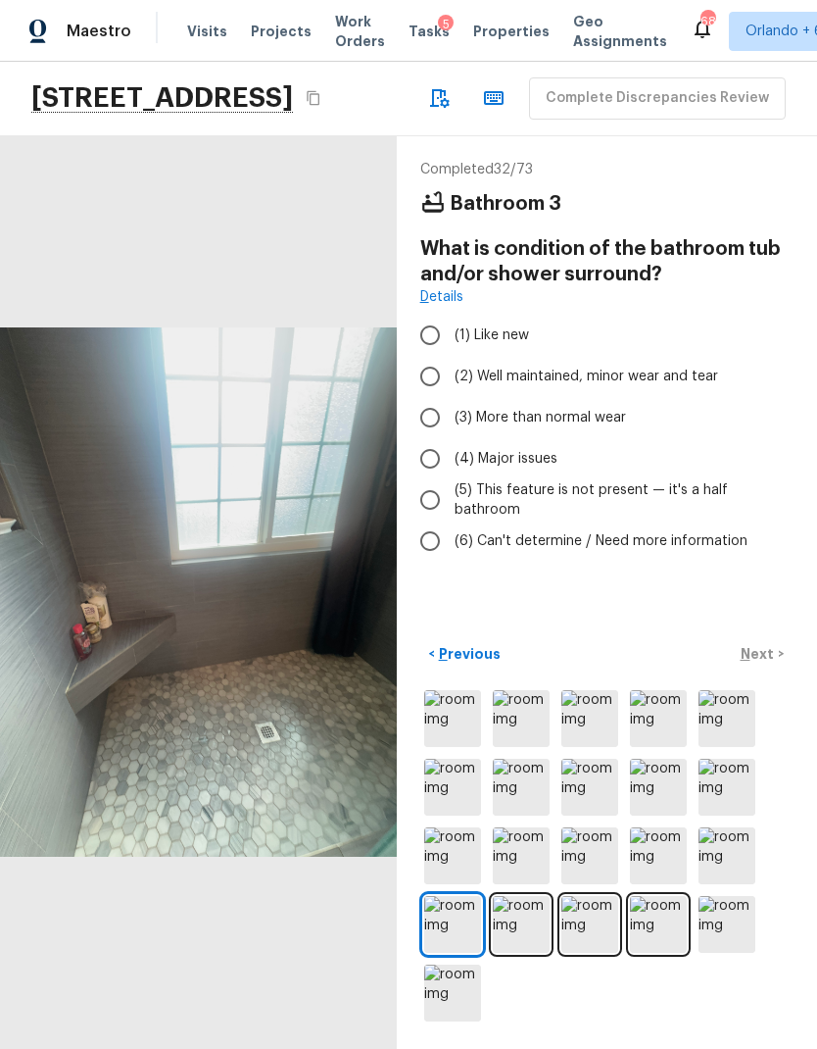
click at [437, 315] on input "(1) Like new" at bounding box center [430, 335] width 41 height 41
radio input "true"
click at [758, 660] on p "Next" at bounding box center [759, 654] width 37 height 20
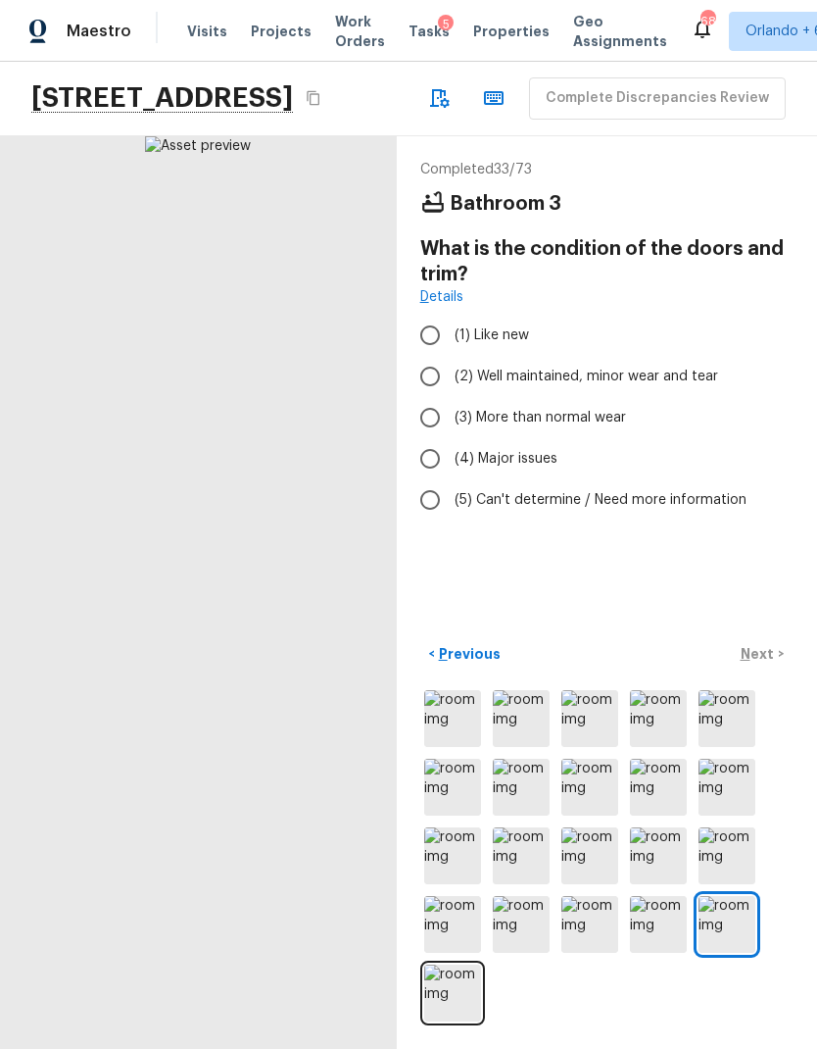
click at [432, 356] on input "(2) Well maintained, minor wear and tear" at bounding box center [430, 376] width 41 height 41
radio input "true"
click at [763, 664] on p "Next" at bounding box center [759, 654] width 37 height 20
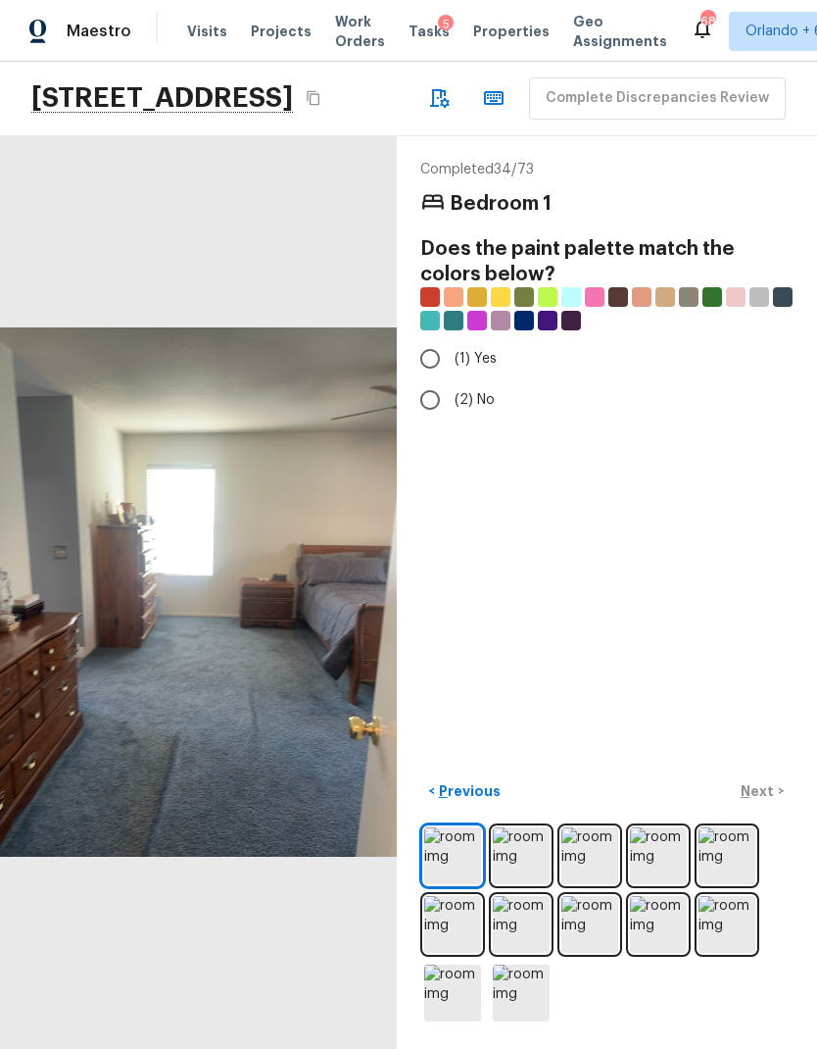
click at [431, 338] on input "(1) Yes" at bounding box center [430, 358] width 41 height 41
radio input "true"
click at [761, 788] on p "Next" at bounding box center [759, 791] width 37 height 20
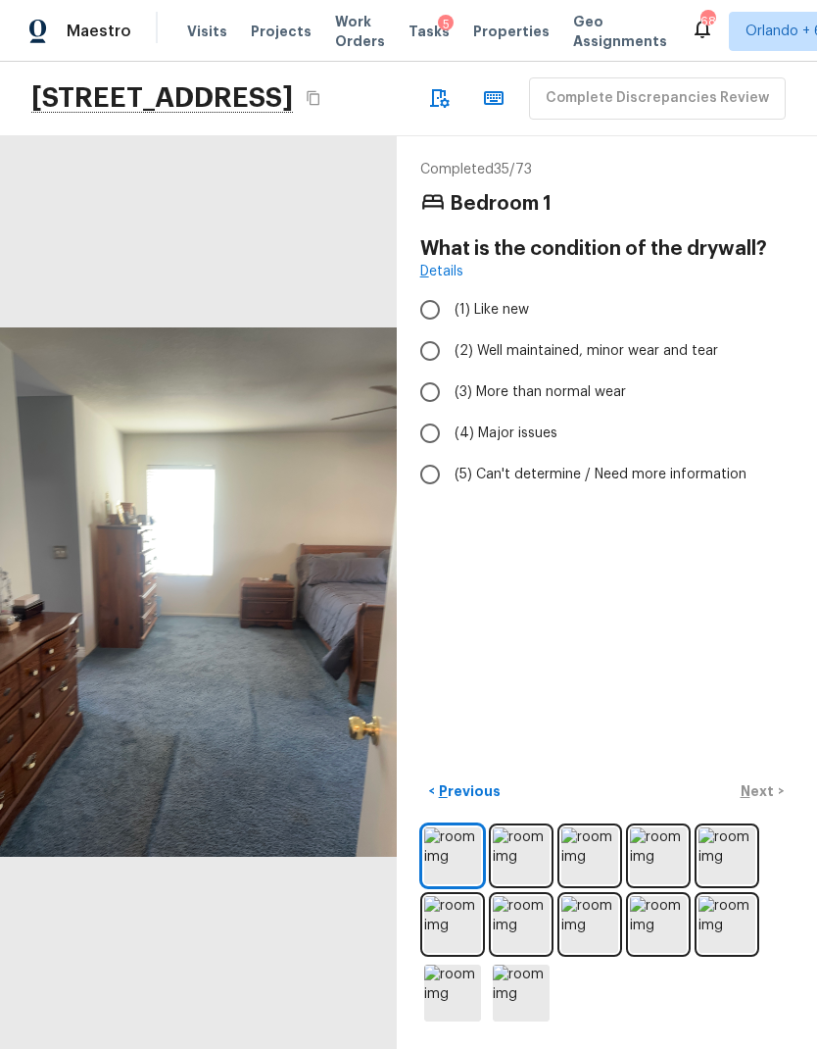
click at [469, 341] on span "(2) Well maintained, minor wear and tear" at bounding box center [587, 351] width 264 height 20
click at [451, 330] on input "(2) Well maintained, minor wear and tear" at bounding box center [430, 350] width 41 height 41
radio input "true"
click at [763, 793] on p "Next" at bounding box center [759, 791] width 37 height 20
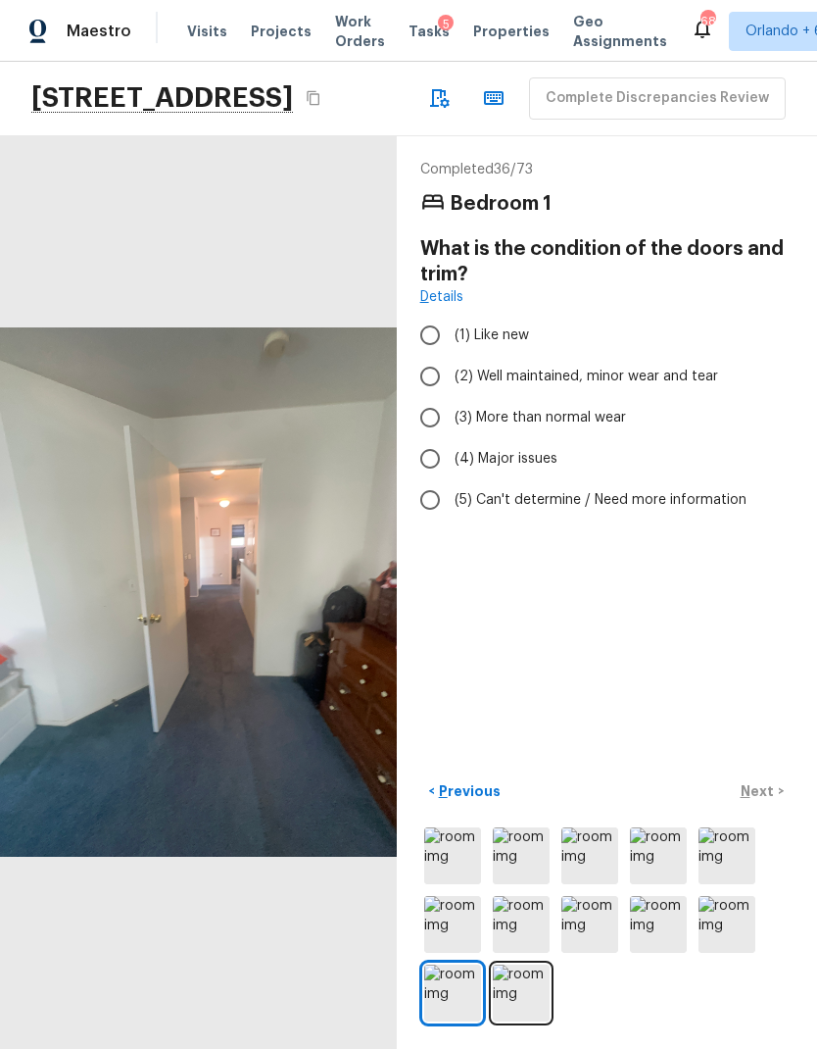
click at [477, 861] on img at bounding box center [452, 855] width 57 height 57
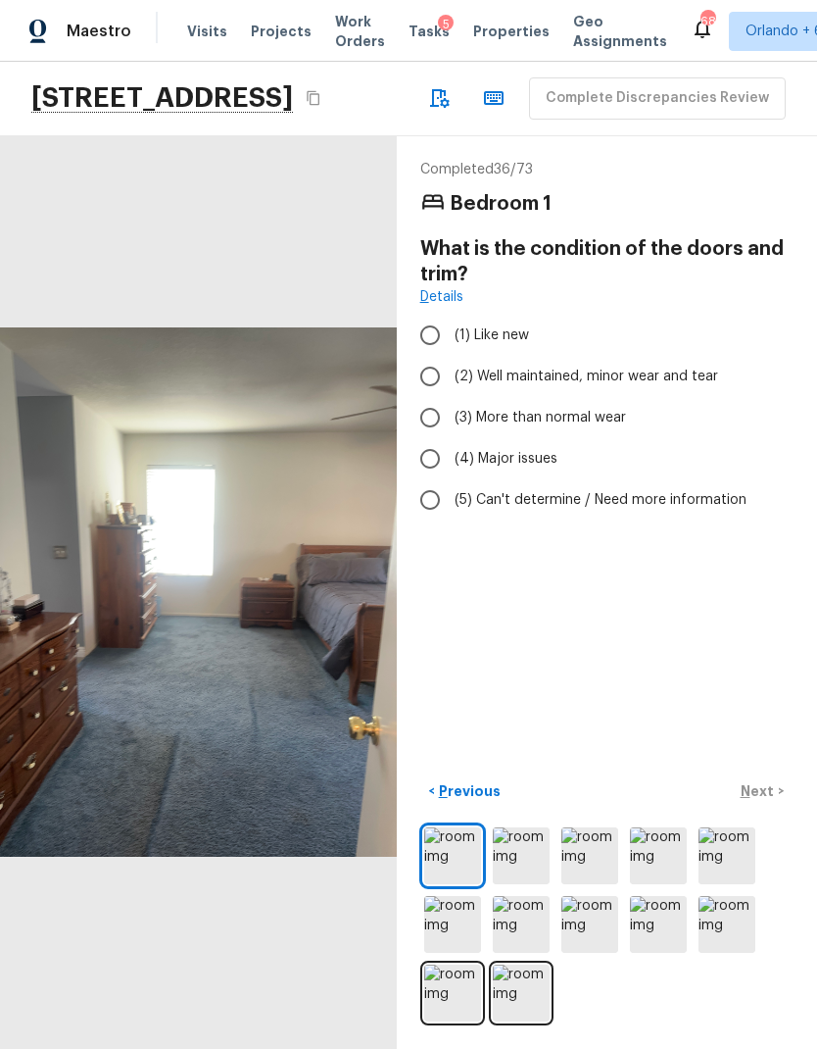
click at [540, 865] on img at bounding box center [521, 855] width 57 height 57
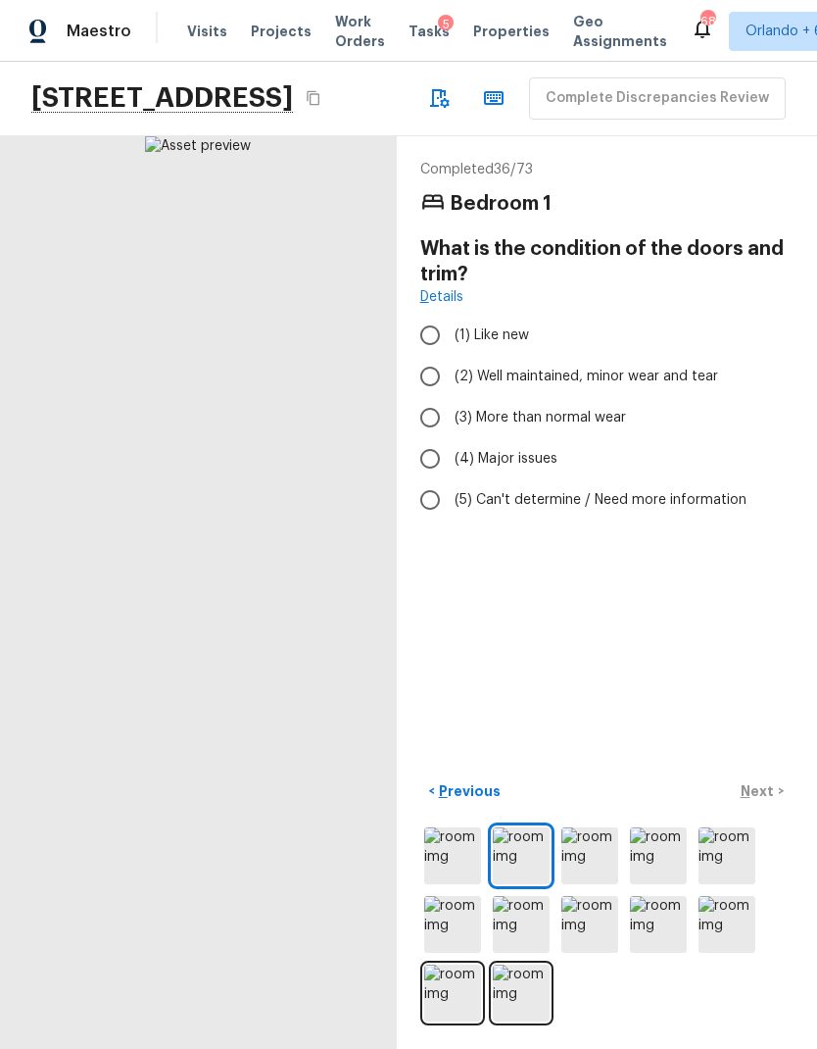
click at [539, 864] on img at bounding box center [521, 855] width 57 height 57
click at [652, 858] on img at bounding box center [658, 855] width 57 height 57
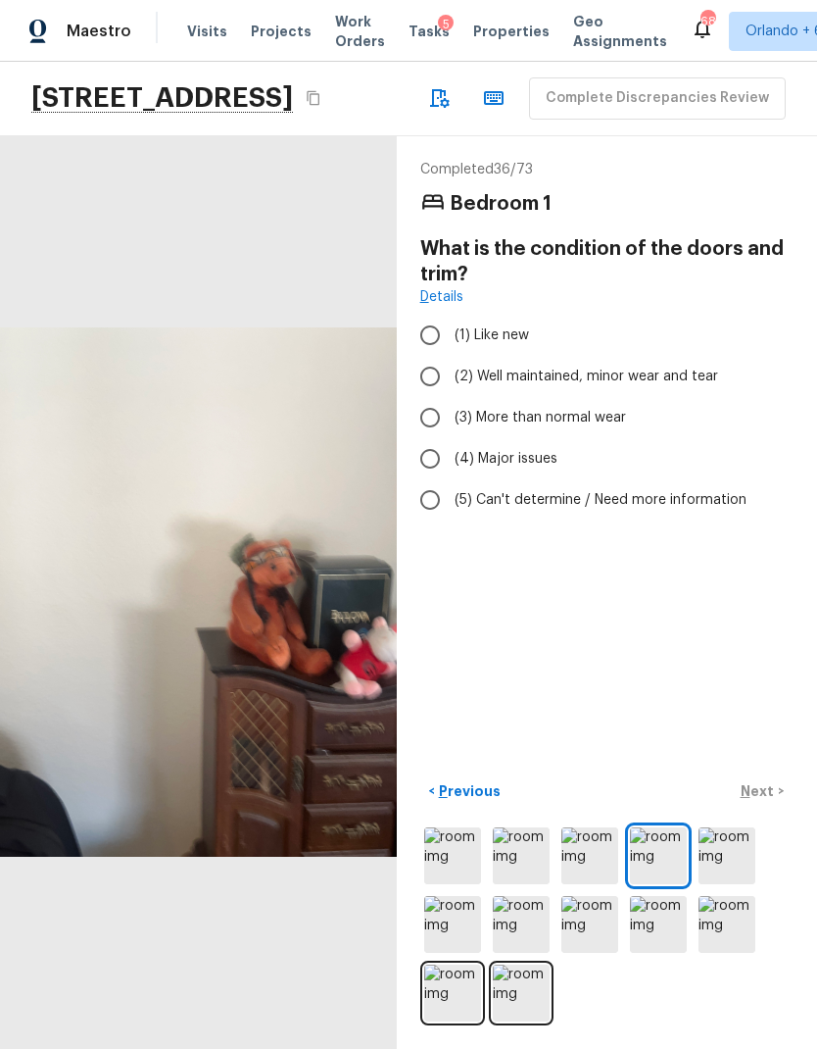
click at [730, 857] on img at bounding box center [727, 855] width 57 height 57
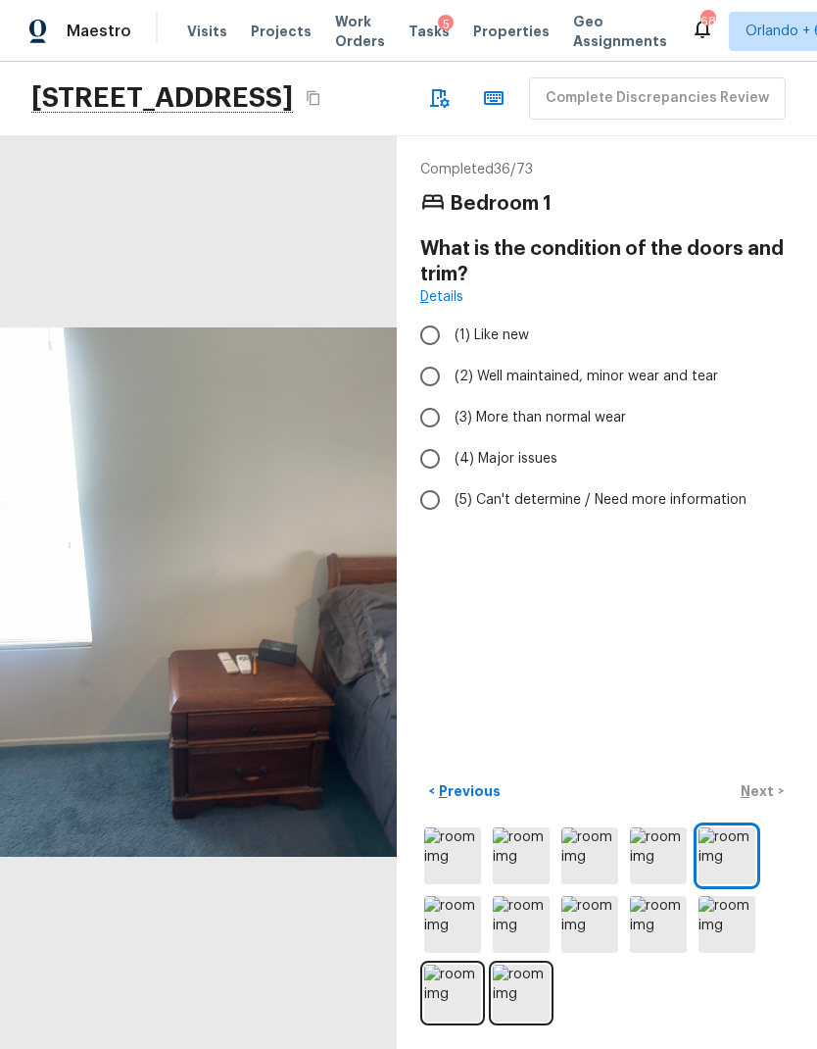
click at [455, 918] on img at bounding box center [452, 924] width 57 height 57
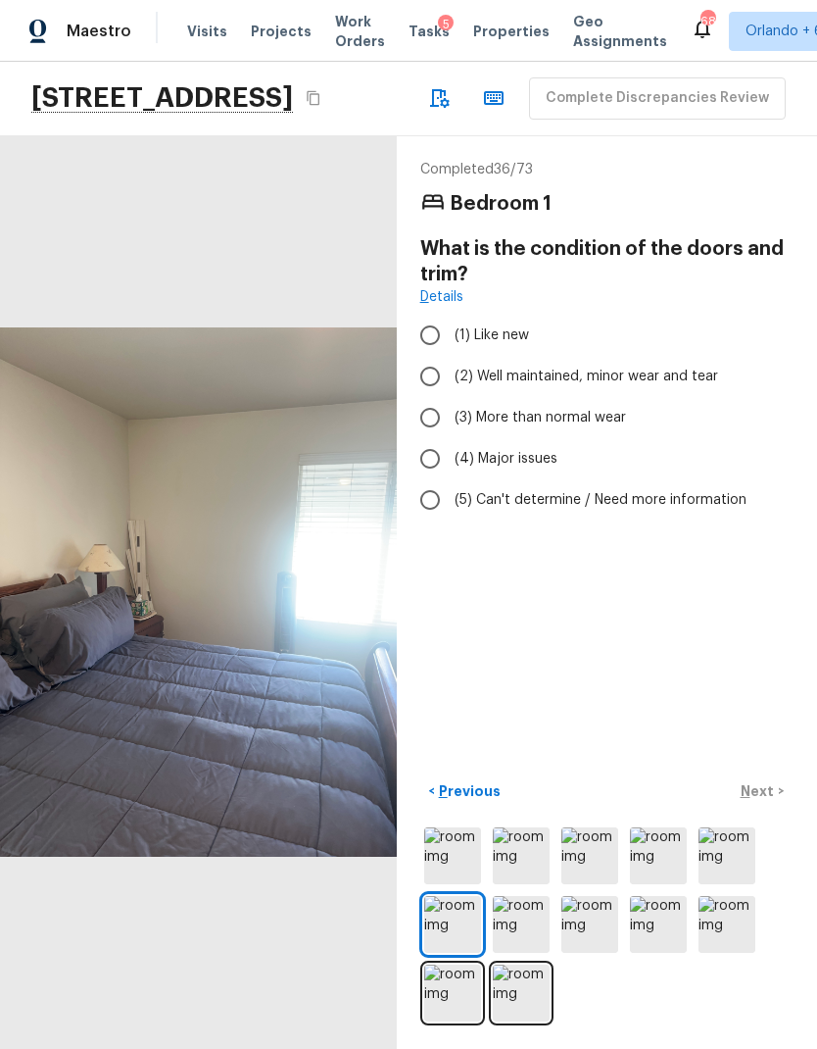
click at [540, 921] on img at bounding box center [521, 924] width 57 height 57
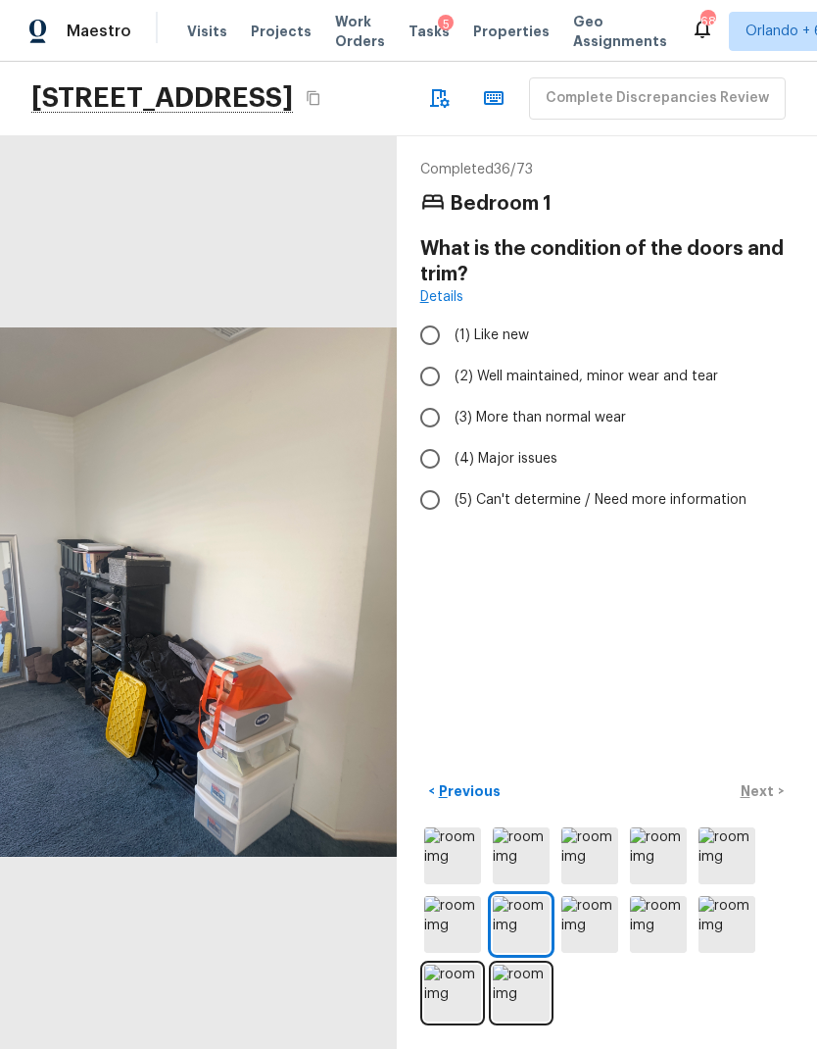
click at [593, 928] on img at bounding box center [590, 924] width 57 height 57
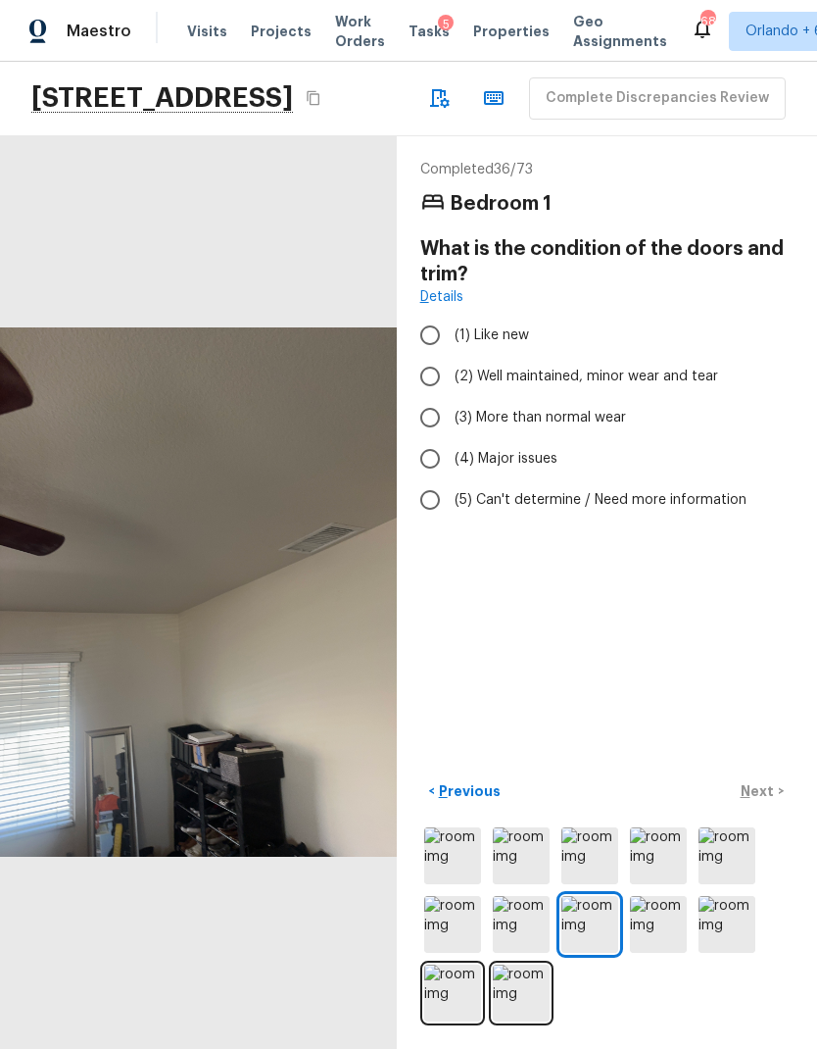
click at [665, 931] on img at bounding box center [658, 924] width 57 height 57
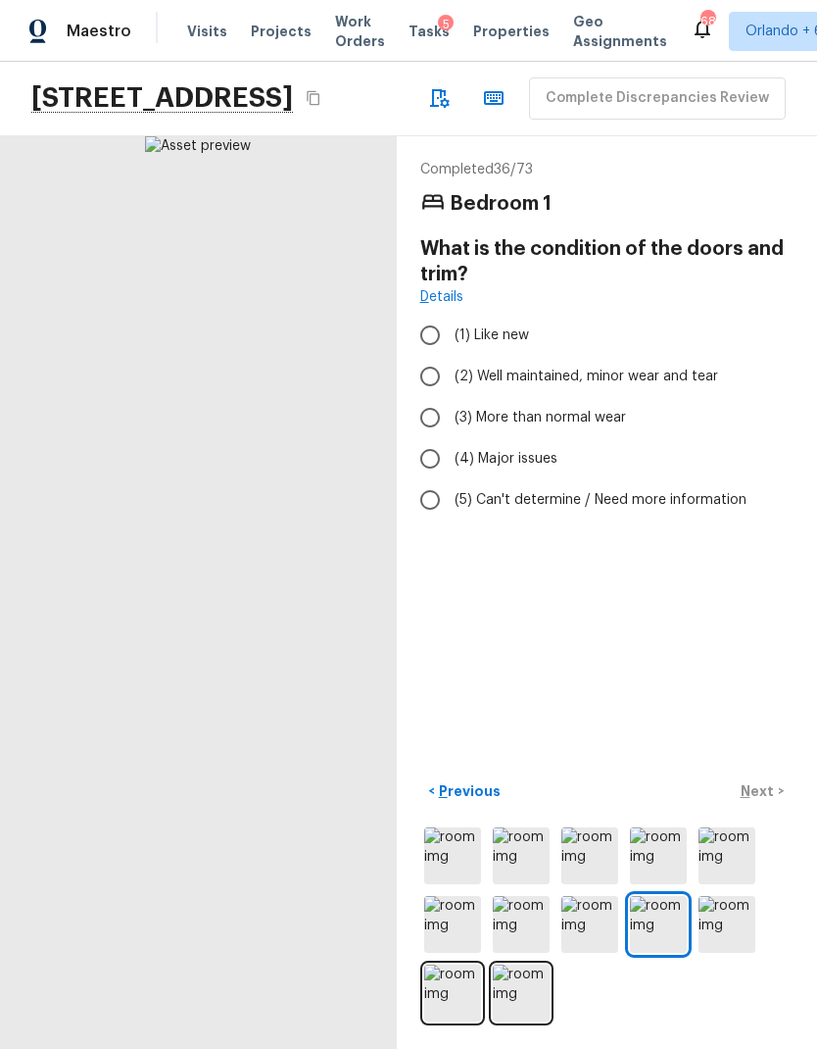
click at [729, 922] on img at bounding box center [727, 924] width 57 height 57
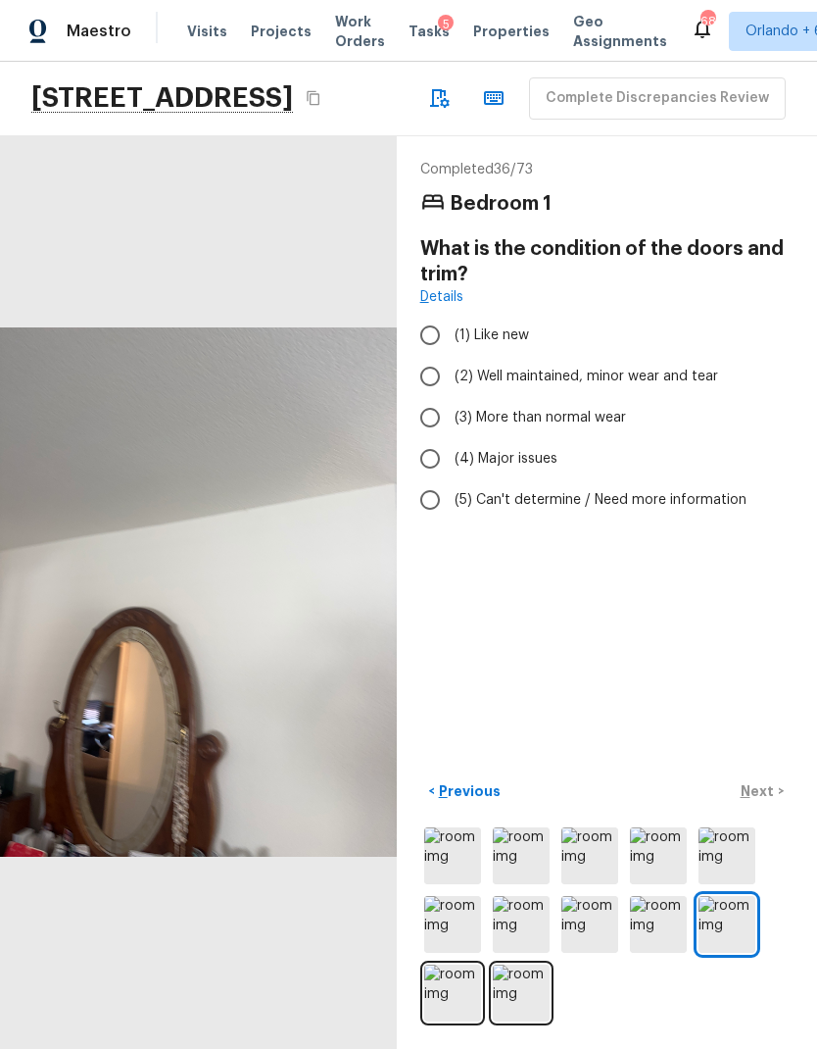
click at [451, 990] on img at bounding box center [452, 992] width 57 height 57
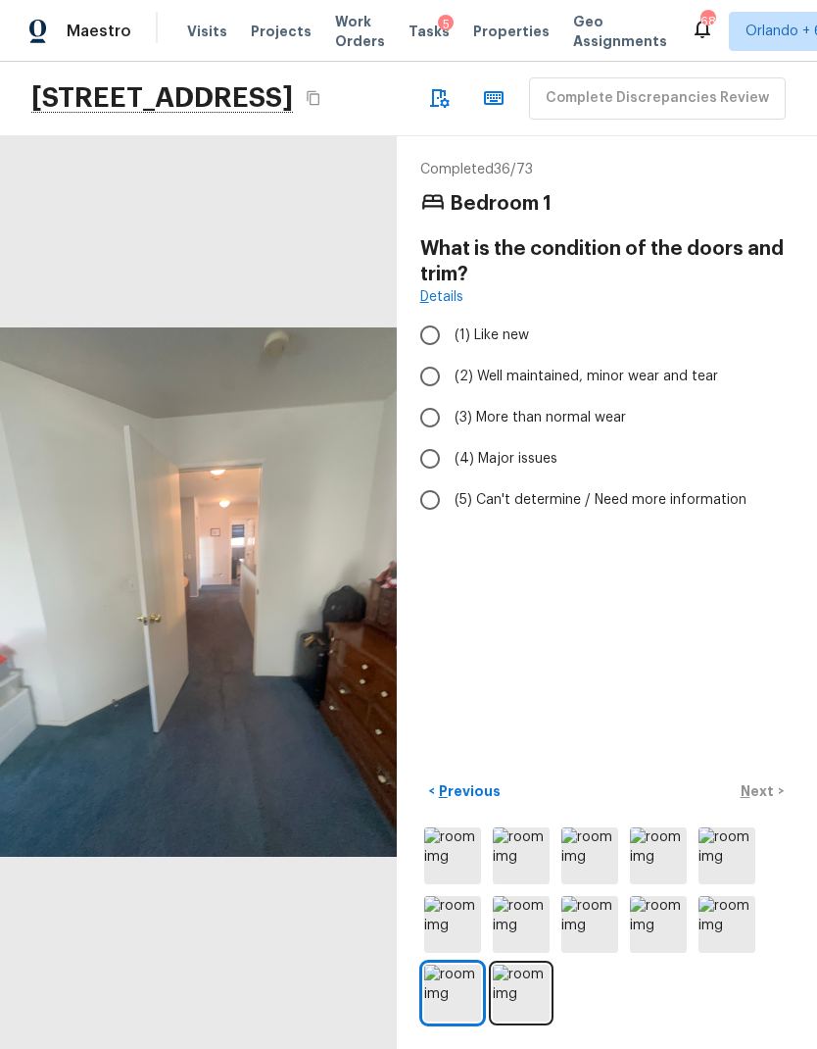
click at [549, 996] on img at bounding box center [521, 992] width 57 height 57
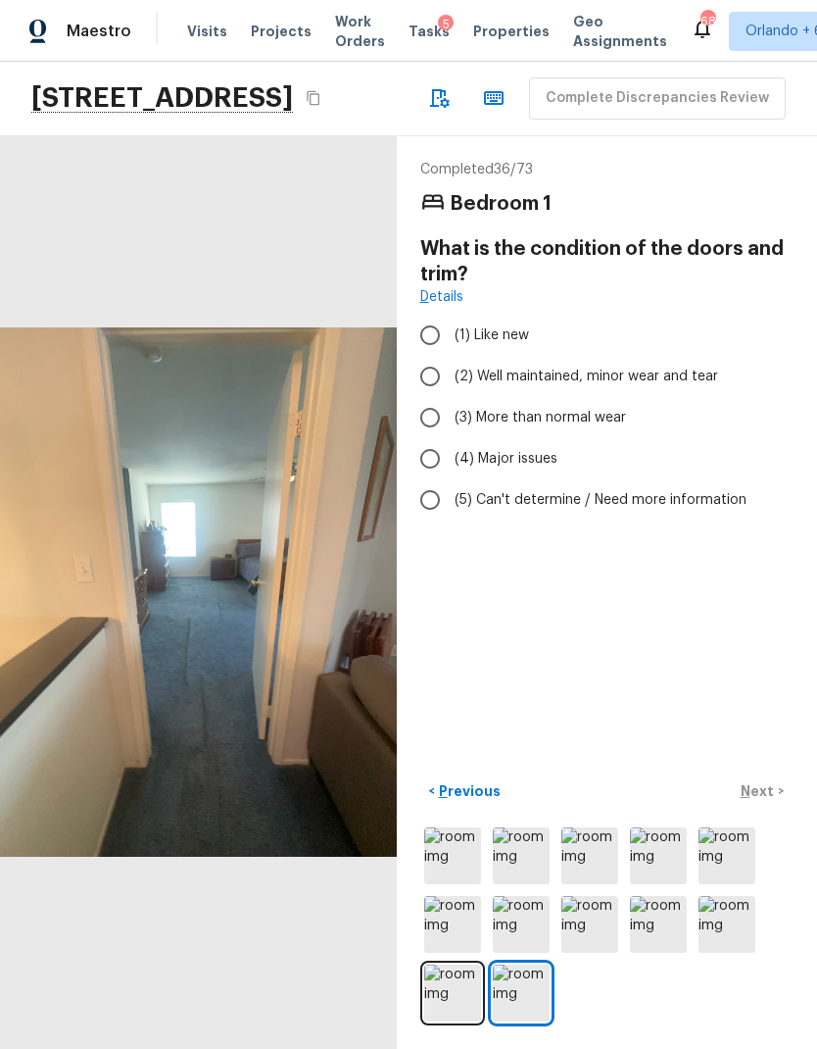
click at [422, 356] on input "(2) Well maintained, minor wear and tear" at bounding box center [430, 376] width 41 height 41
radio input "true"
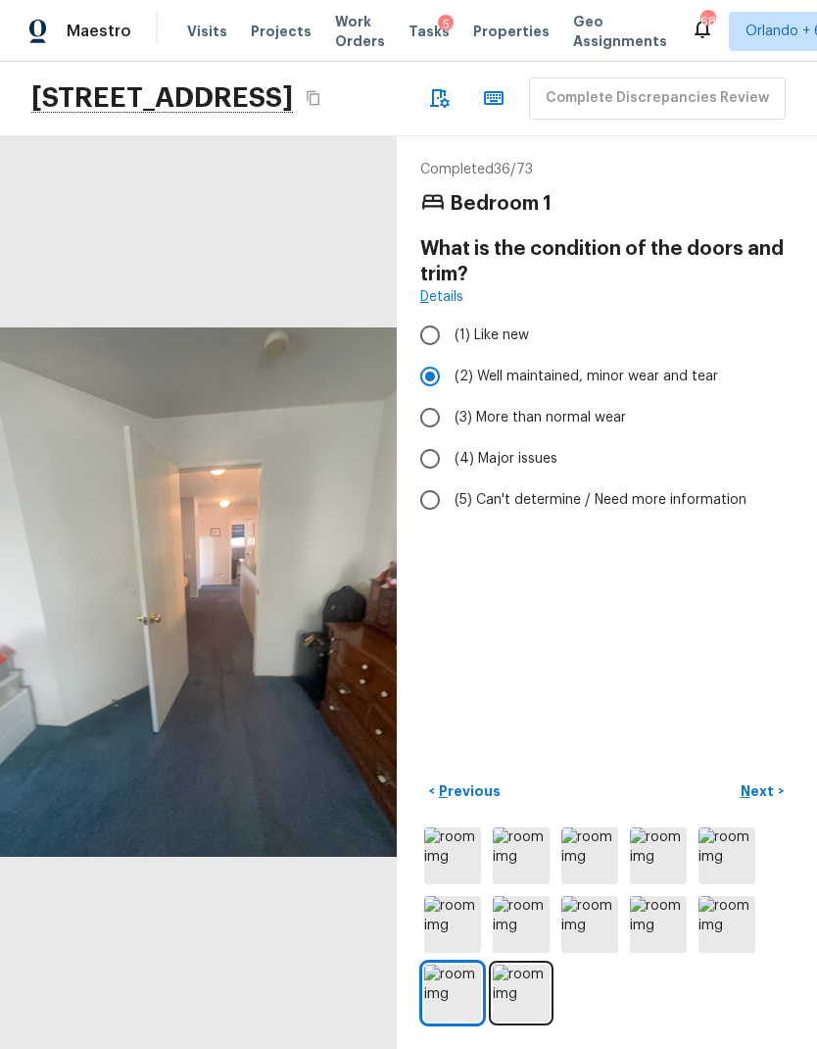
click at [765, 785] on button "Next >" at bounding box center [762, 791] width 63 height 32
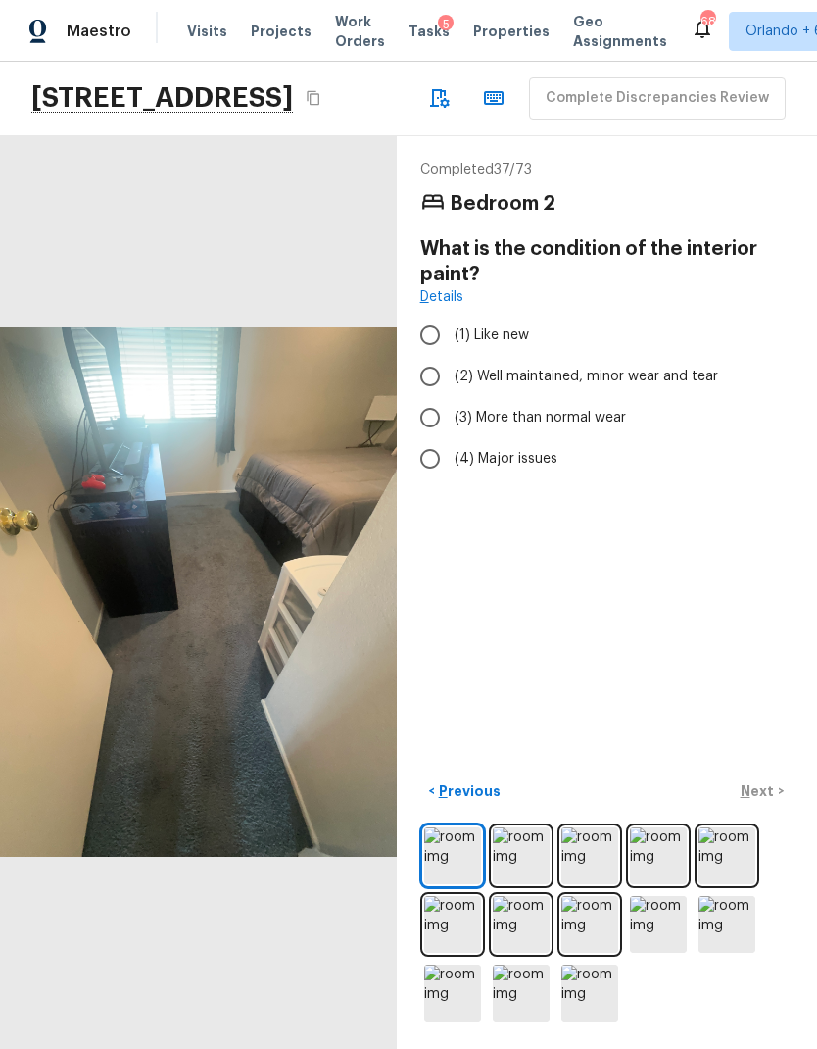
click at [525, 863] on img at bounding box center [521, 855] width 57 height 57
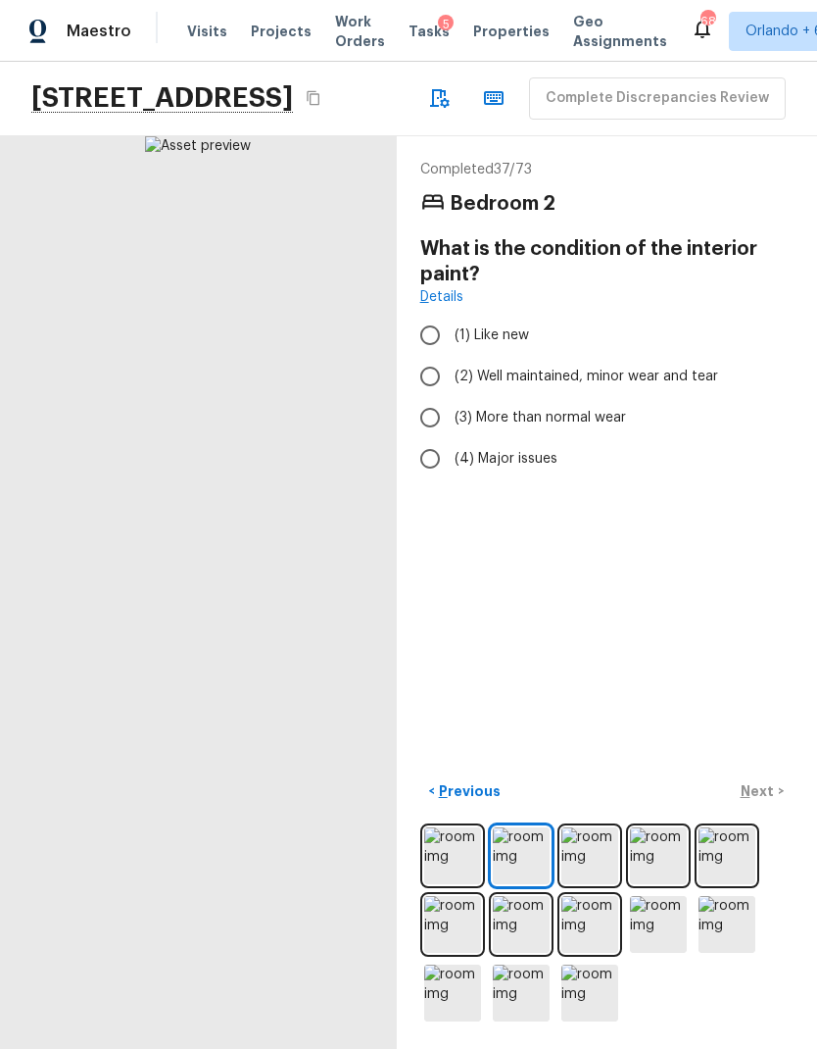
click at [594, 858] on img at bounding box center [590, 855] width 57 height 57
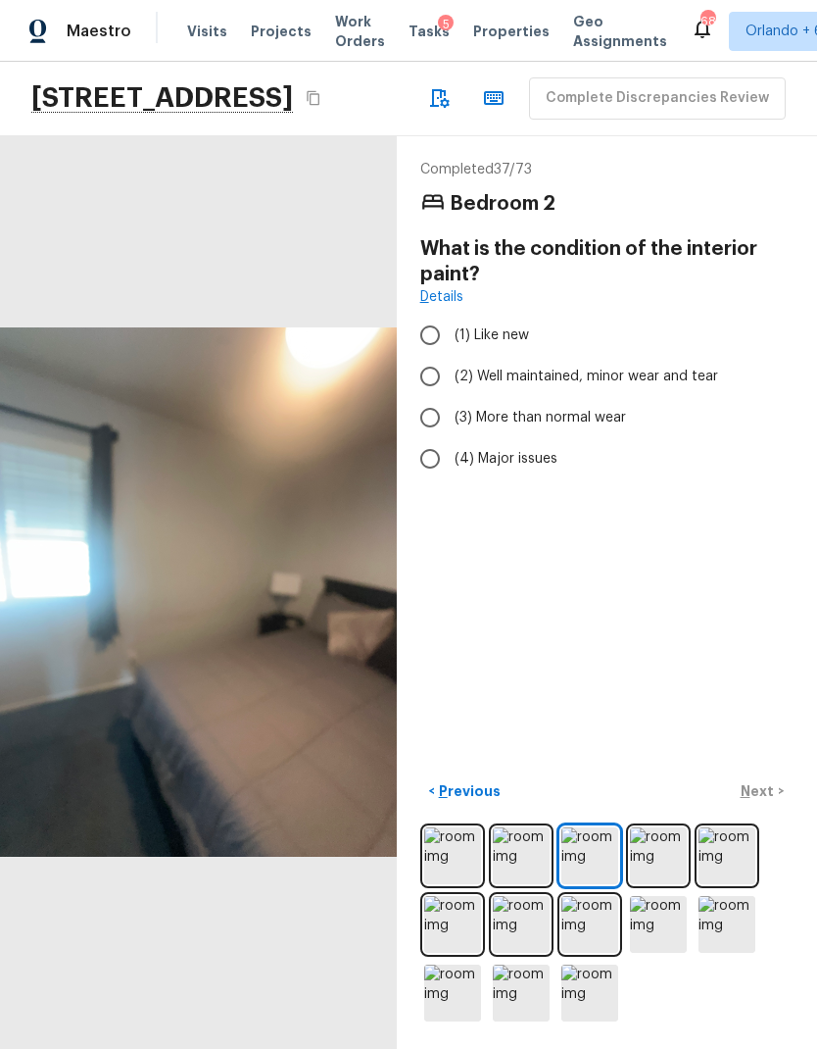
click at [678, 864] on img at bounding box center [658, 855] width 57 height 57
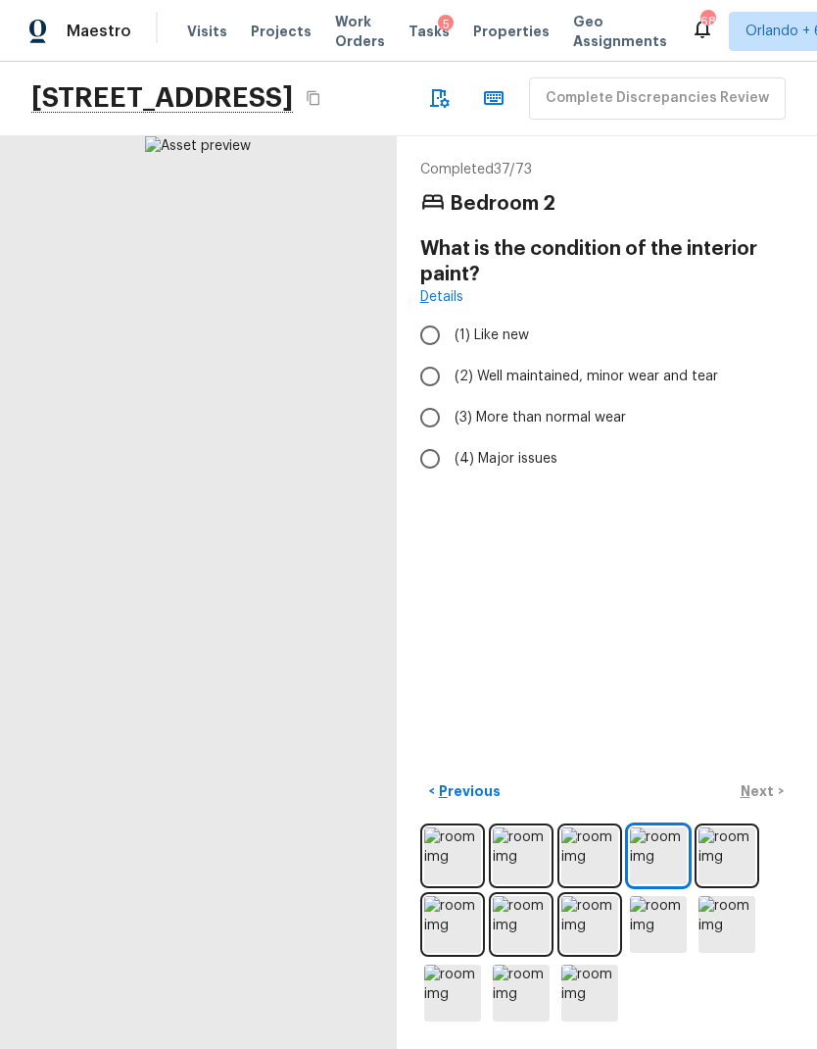
click at [743, 850] on img at bounding box center [727, 855] width 57 height 57
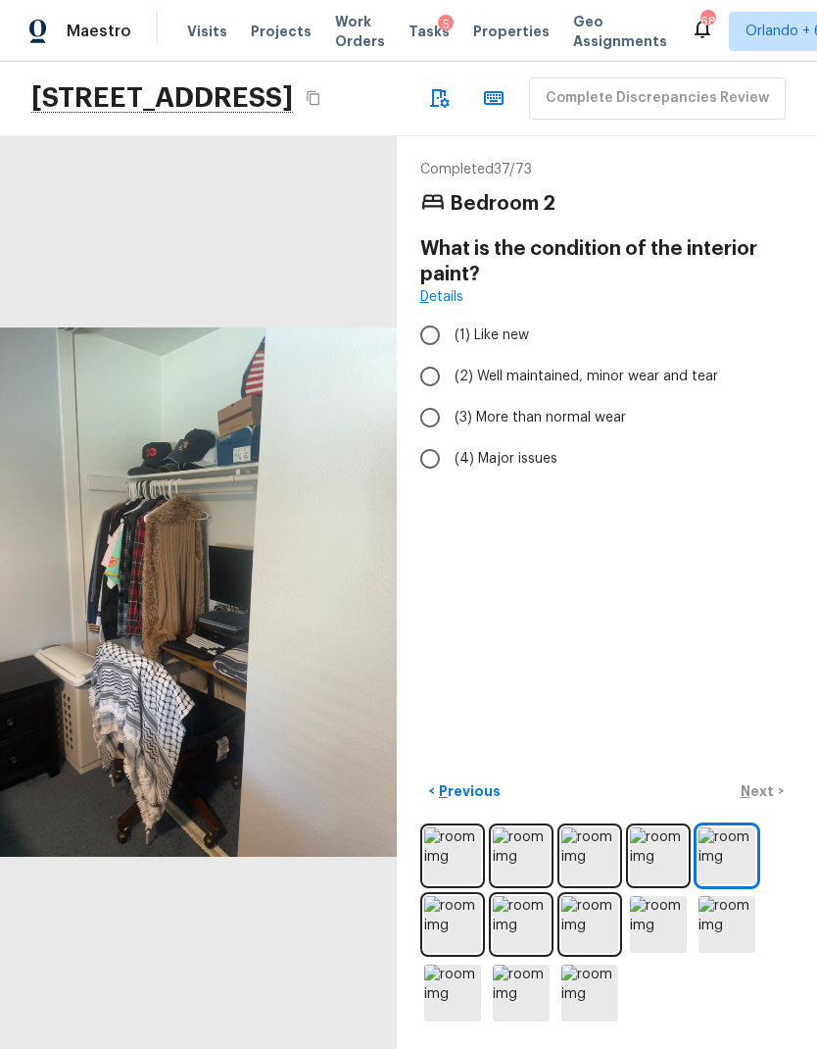
click at [448, 945] on img at bounding box center [452, 924] width 57 height 57
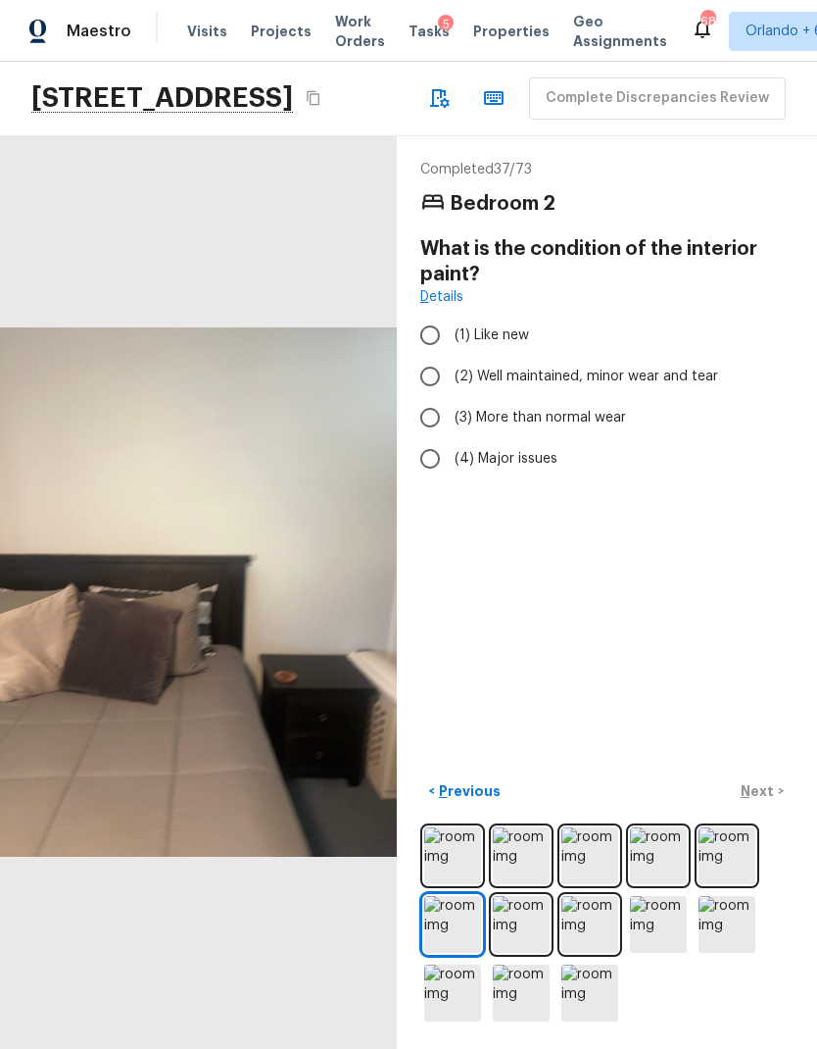
click at [534, 930] on img at bounding box center [521, 924] width 57 height 57
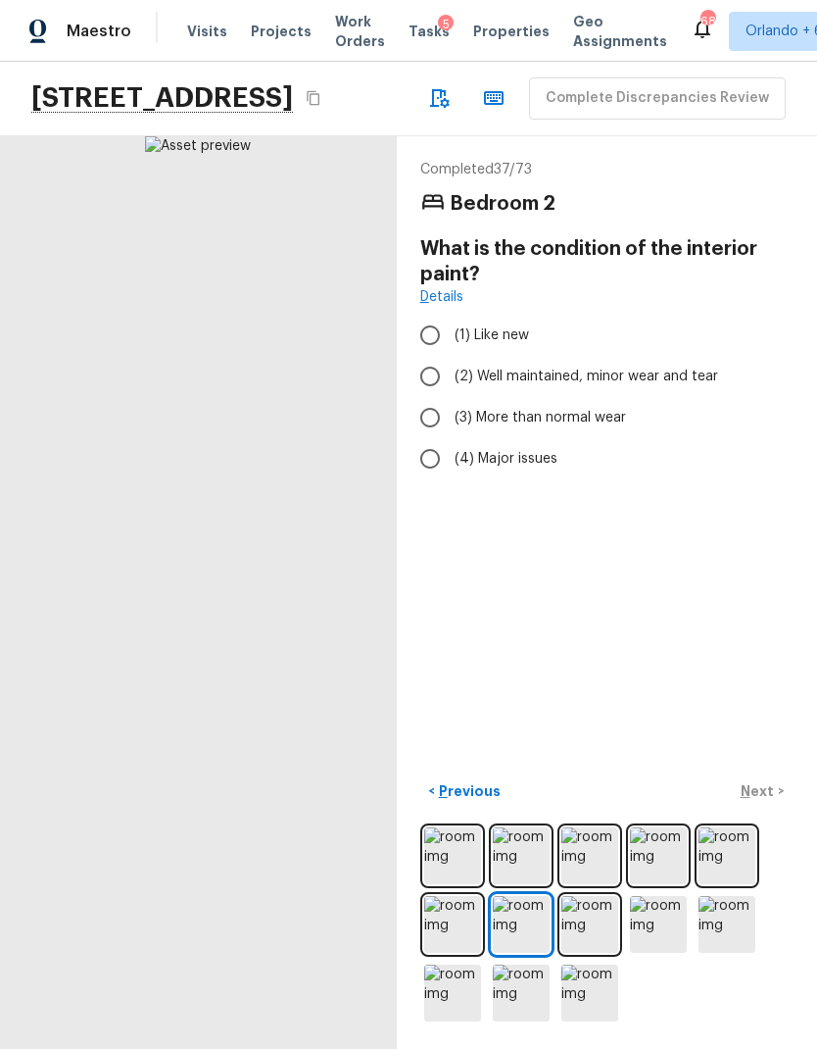
click at [597, 919] on img at bounding box center [590, 924] width 57 height 57
click at [667, 910] on img at bounding box center [658, 924] width 57 height 57
click at [718, 911] on img at bounding box center [727, 924] width 57 height 57
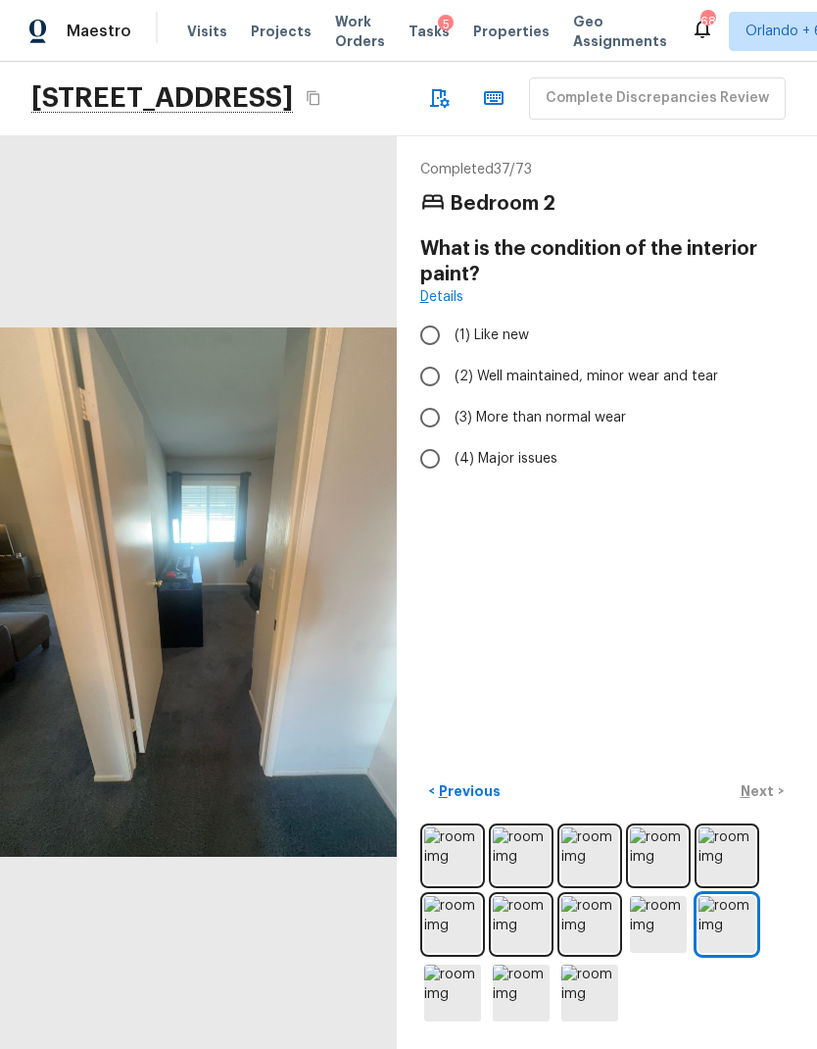
click at [433, 356] on input "(2) Well maintained, minor wear and tear" at bounding box center [430, 376] width 41 height 41
radio input "true"
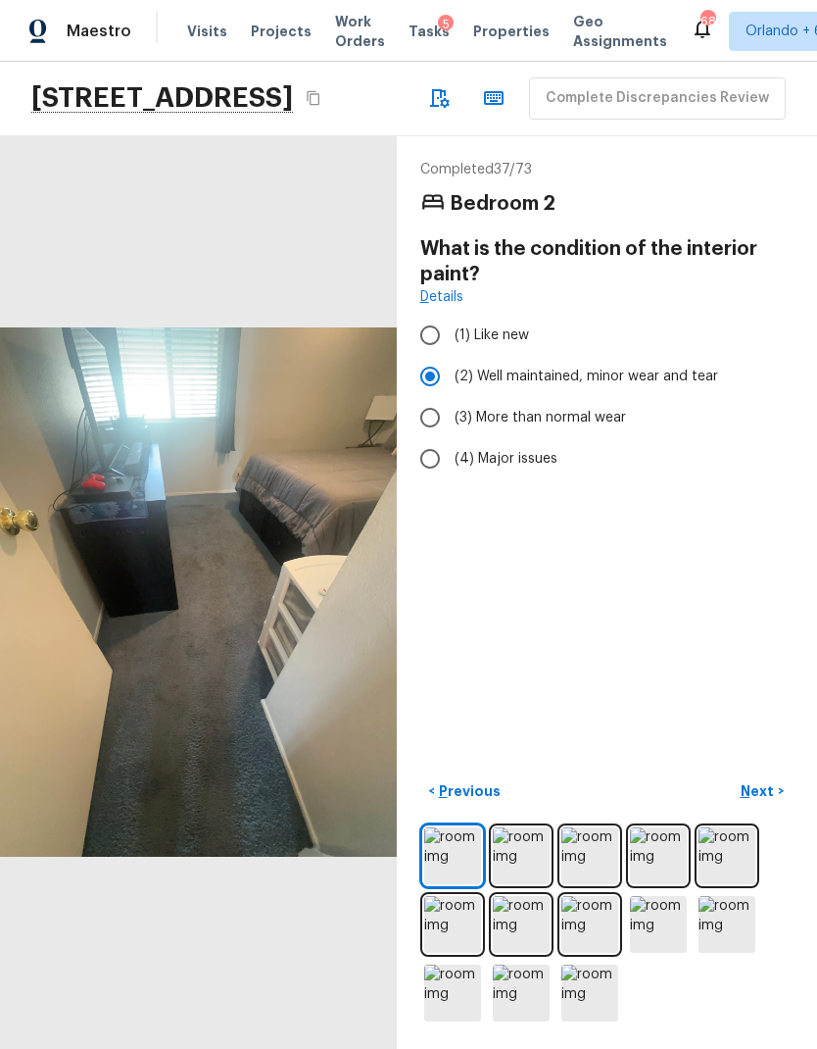
click at [765, 797] on p "Next" at bounding box center [759, 791] width 37 height 20
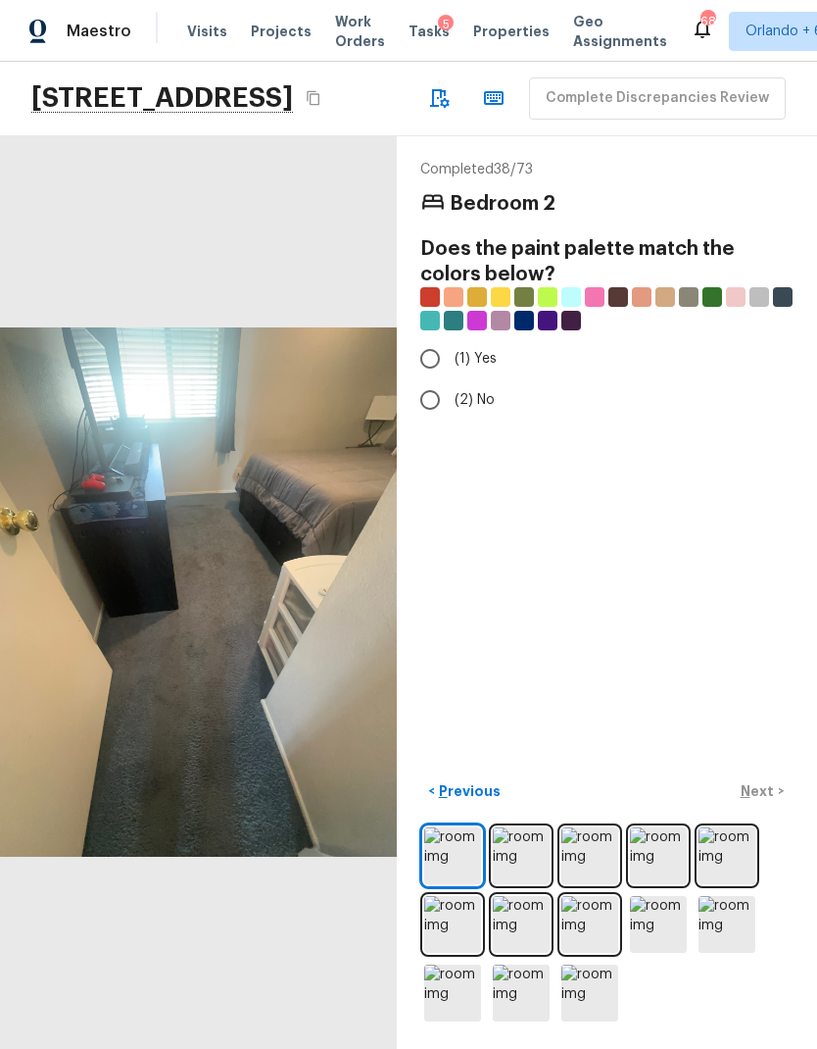
click at [434, 338] on input "(1) Yes" at bounding box center [430, 358] width 41 height 41
radio input "true"
click at [764, 797] on p "Next" at bounding box center [759, 791] width 37 height 20
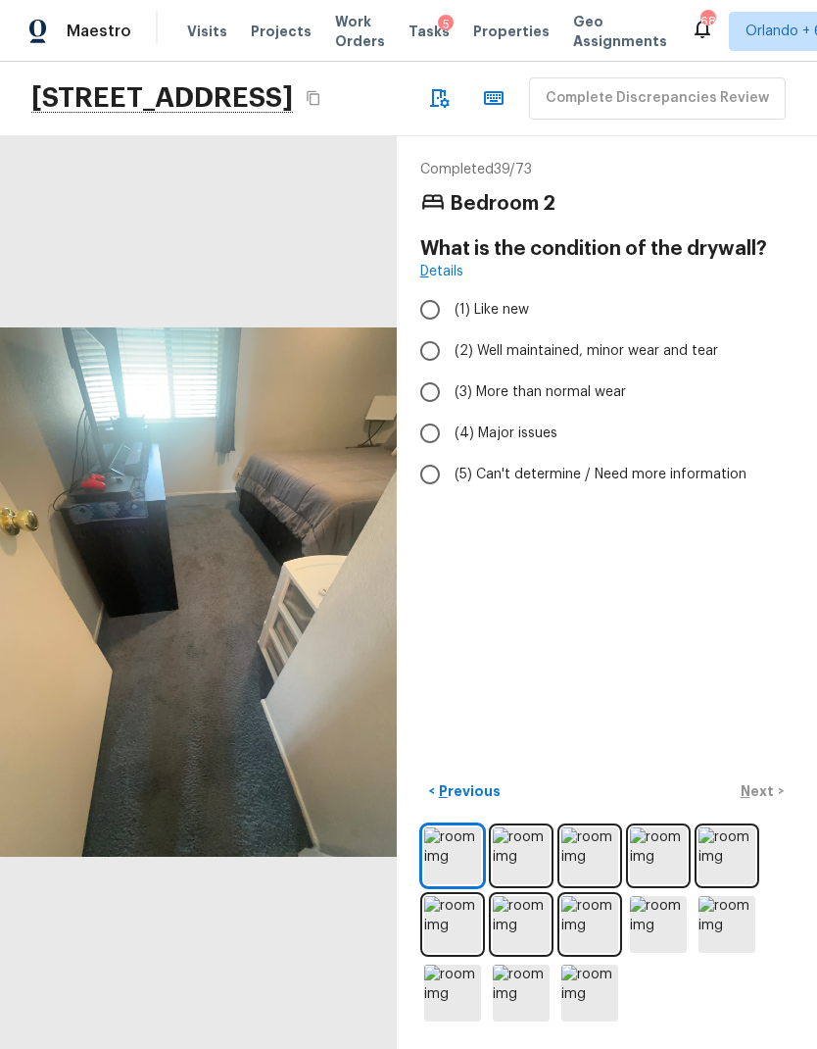
click at [723, 920] on img at bounding box center [727, 924] width 57 height 57
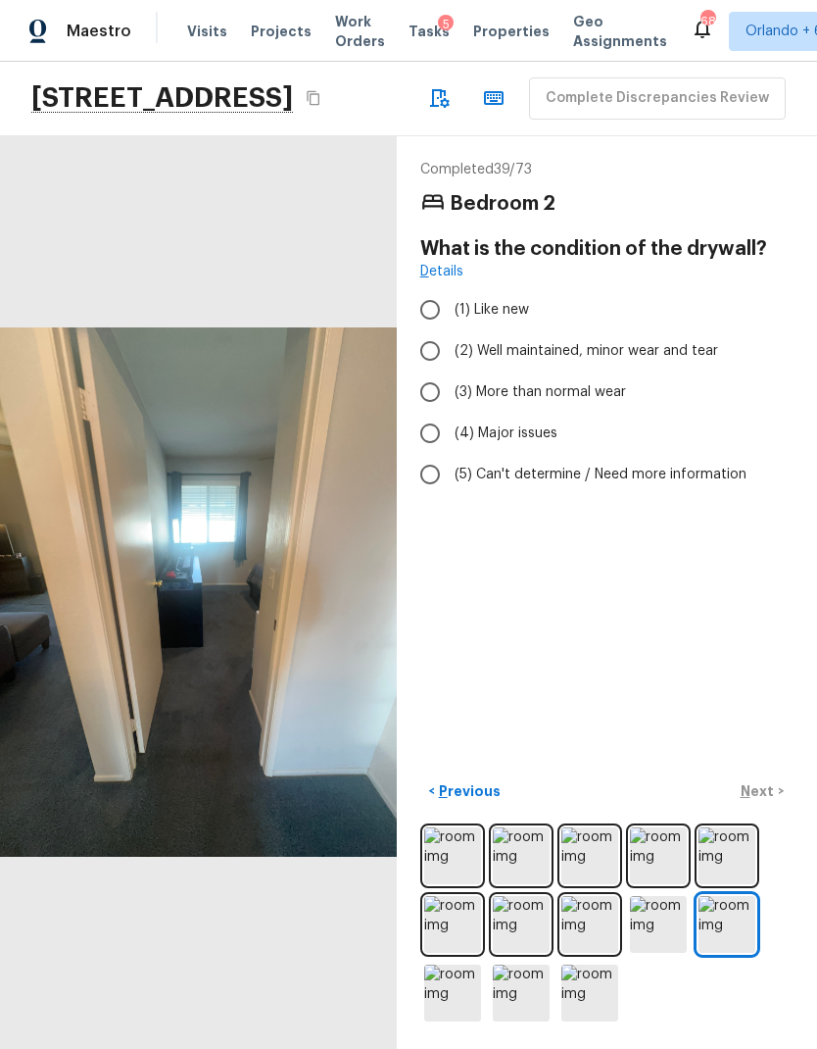
click at [660, 949] on img at bounding box center [658, 924] width 57 height 57
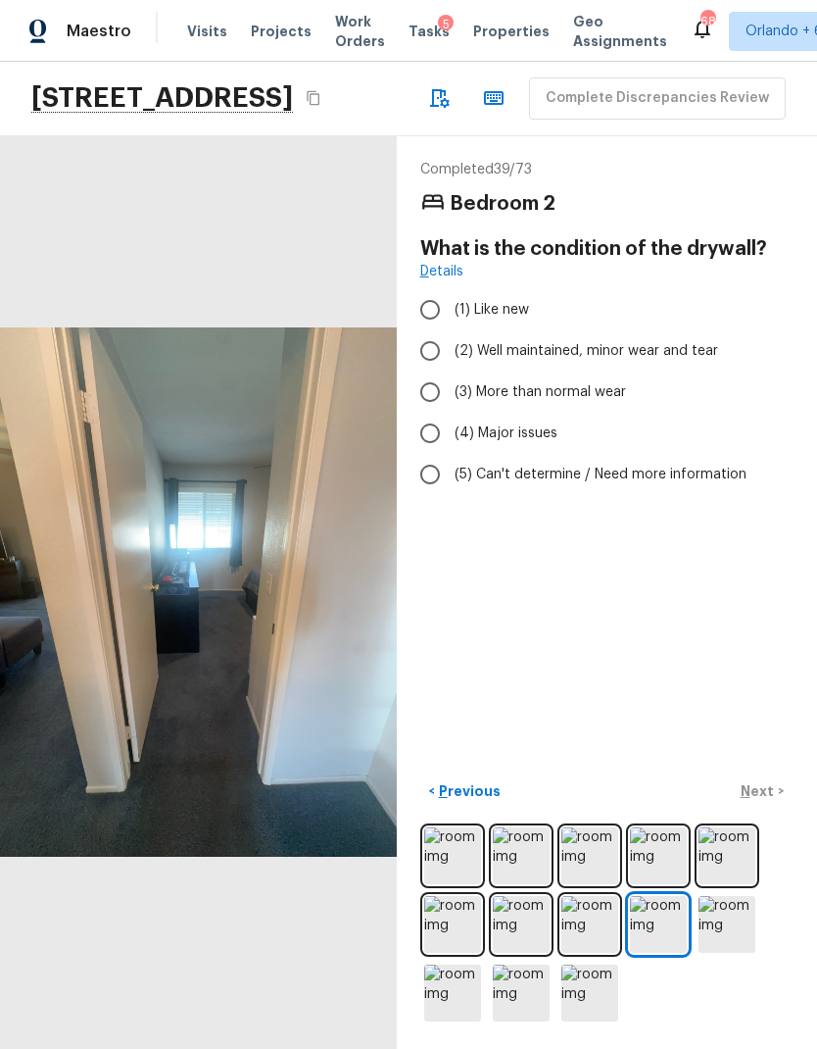
click at [530, 933] on img at bounding box center [521, 924] width 57 height 57
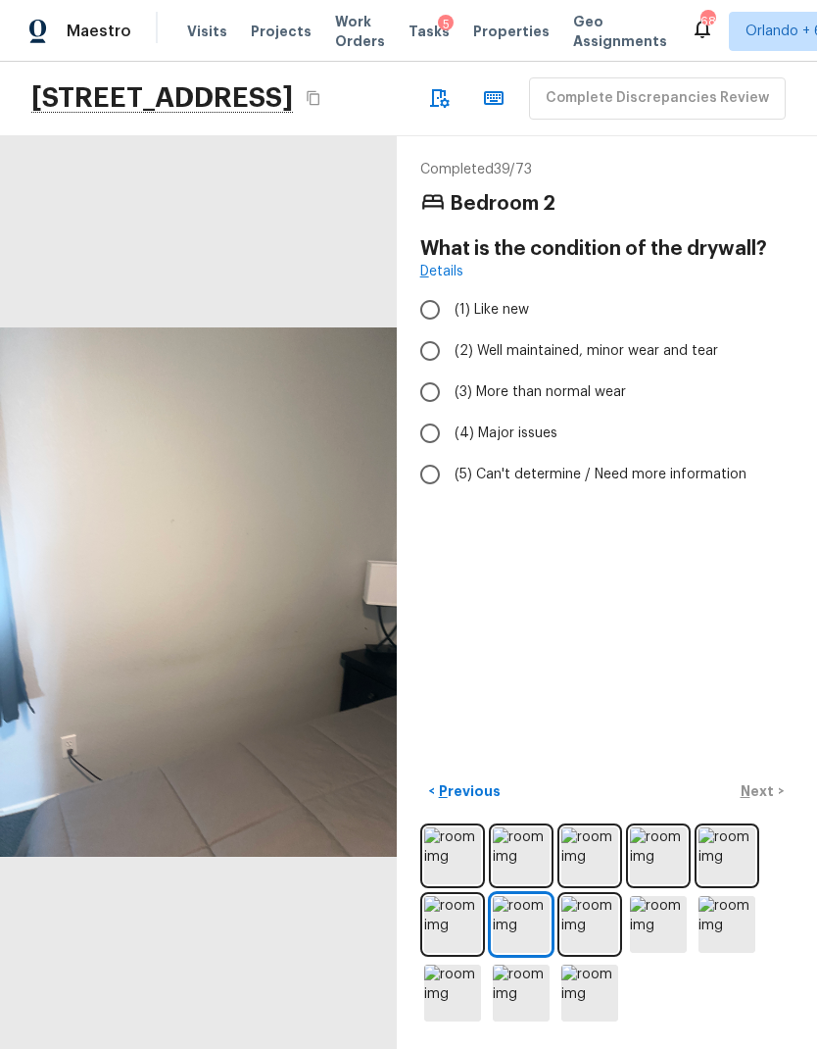
click at [649, 861] on img at bounding box center [658, 855] width 57 height 57
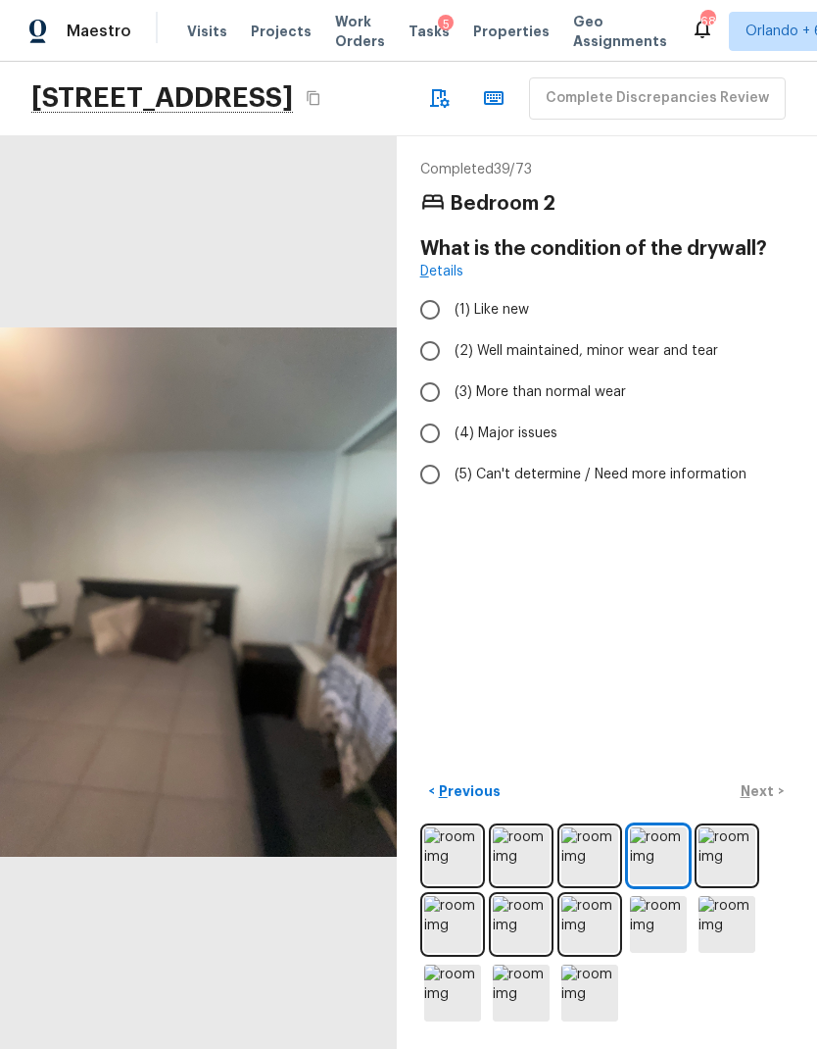
click at [730, 856] on img at bounding box center [727, 855] width 57 height 57
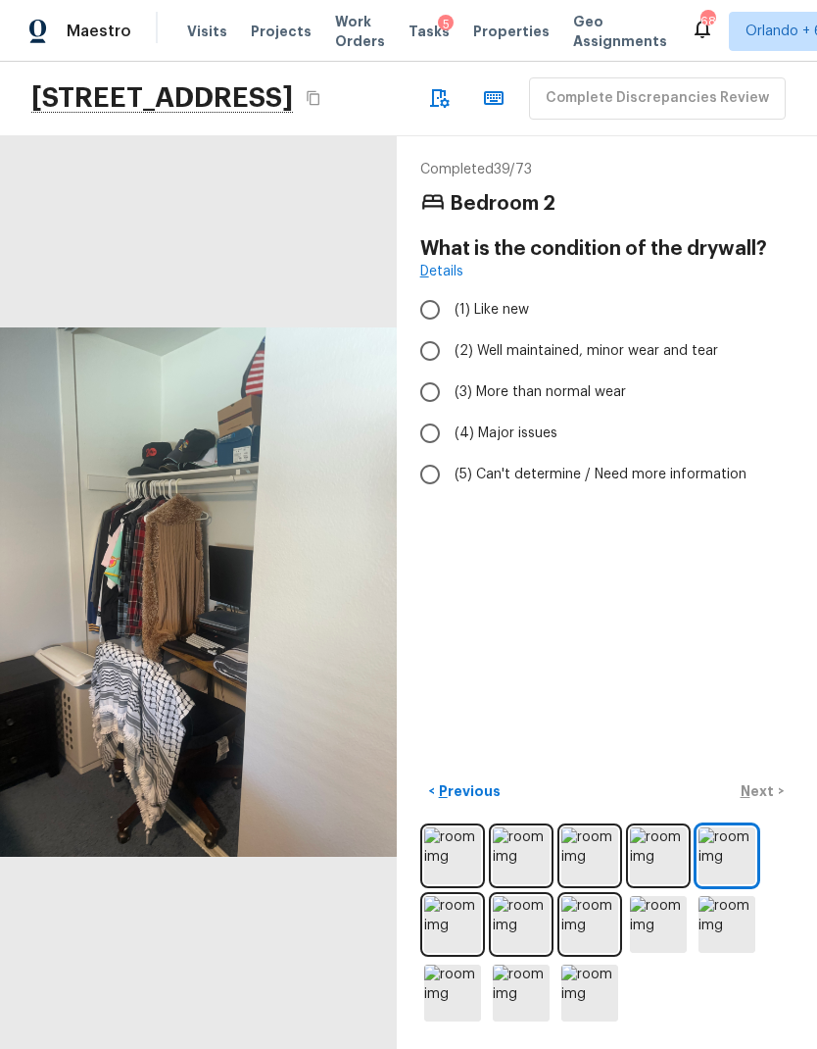
click at [467, 987] on img at bounding box center [452, 992] width 57 height 57
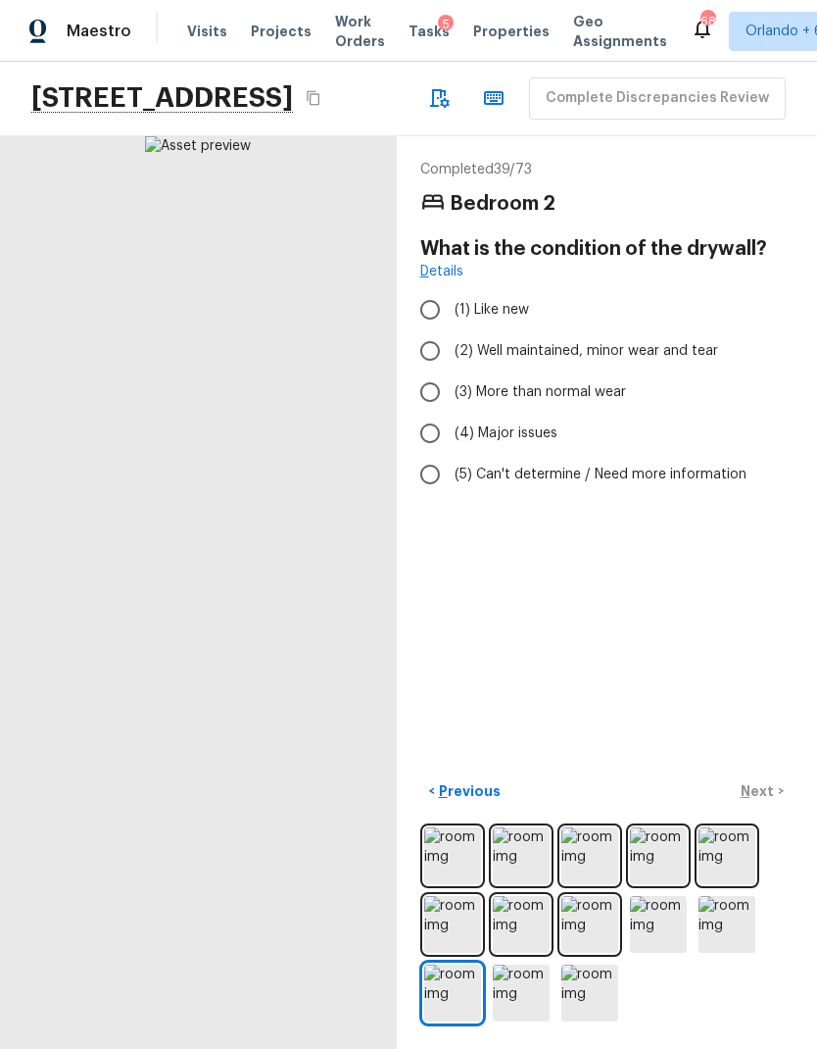
click at [548, 983] on img at bounding box center [521, 992] width 57 height 57
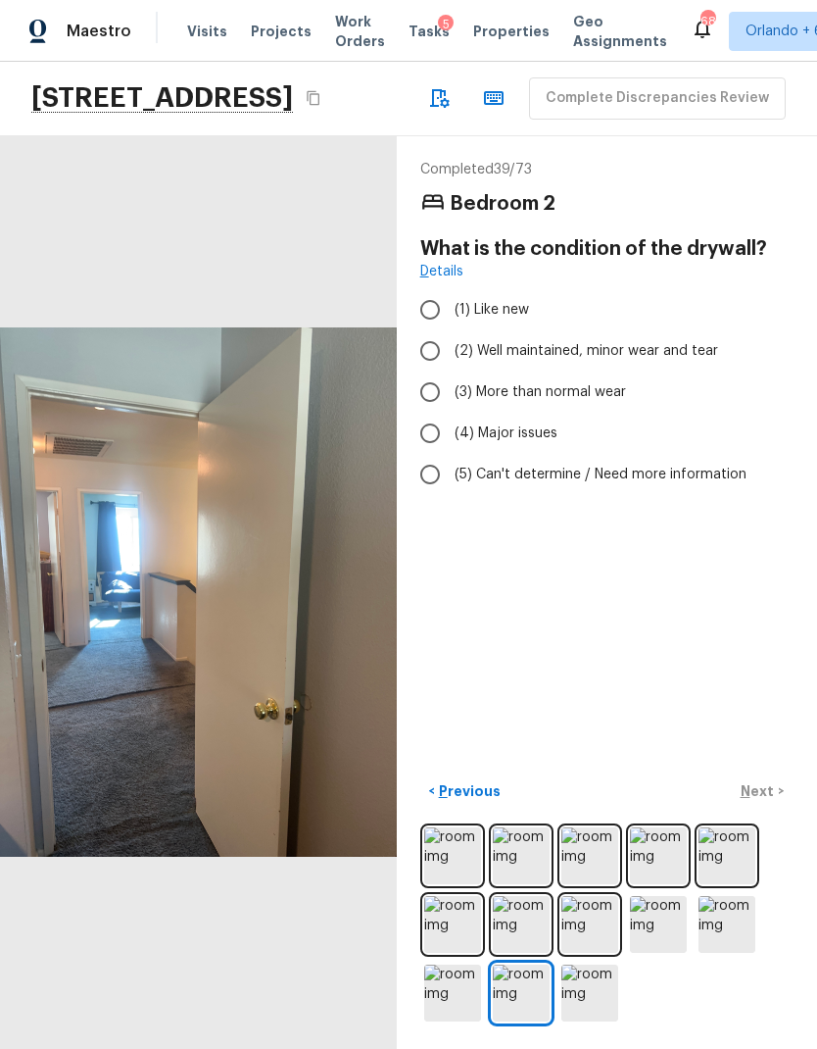
click at [431, 330] on input "(2) Well maintained, minor wear and tear" at bounding box center [430, 350] width 41 height 41
radio input "true"
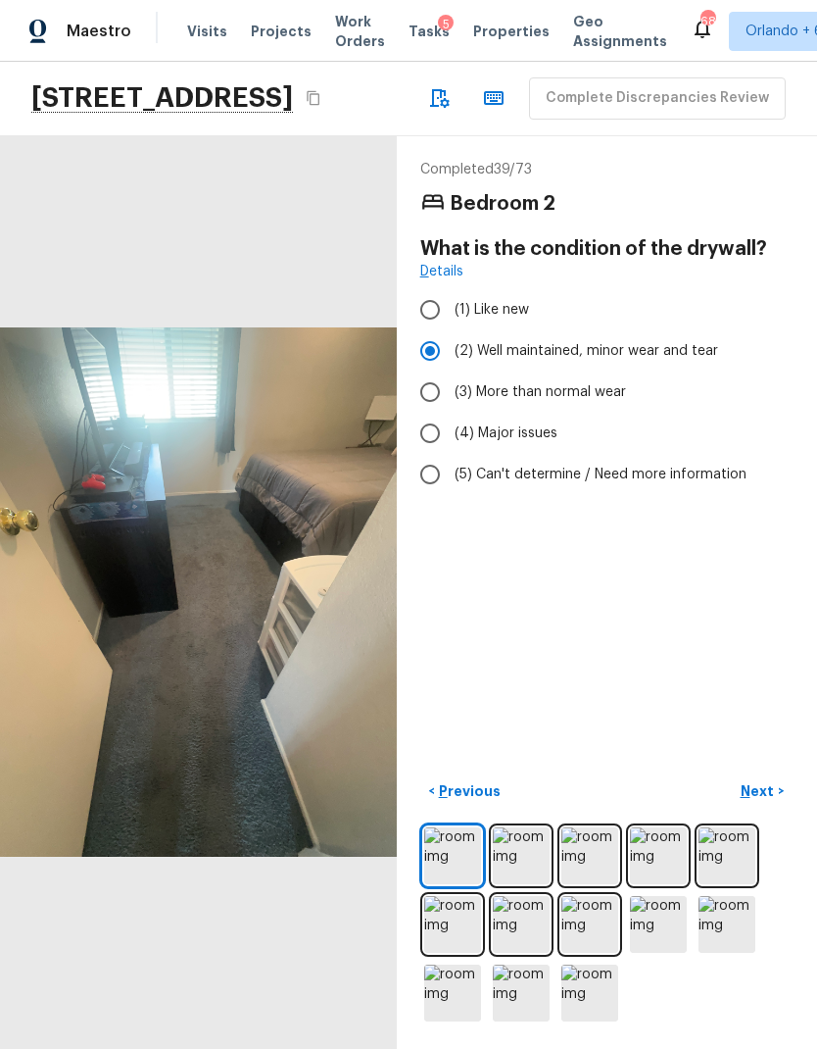
click at [763, 793] on p "Next" at bounding box center [759, 791] width 37 height 20
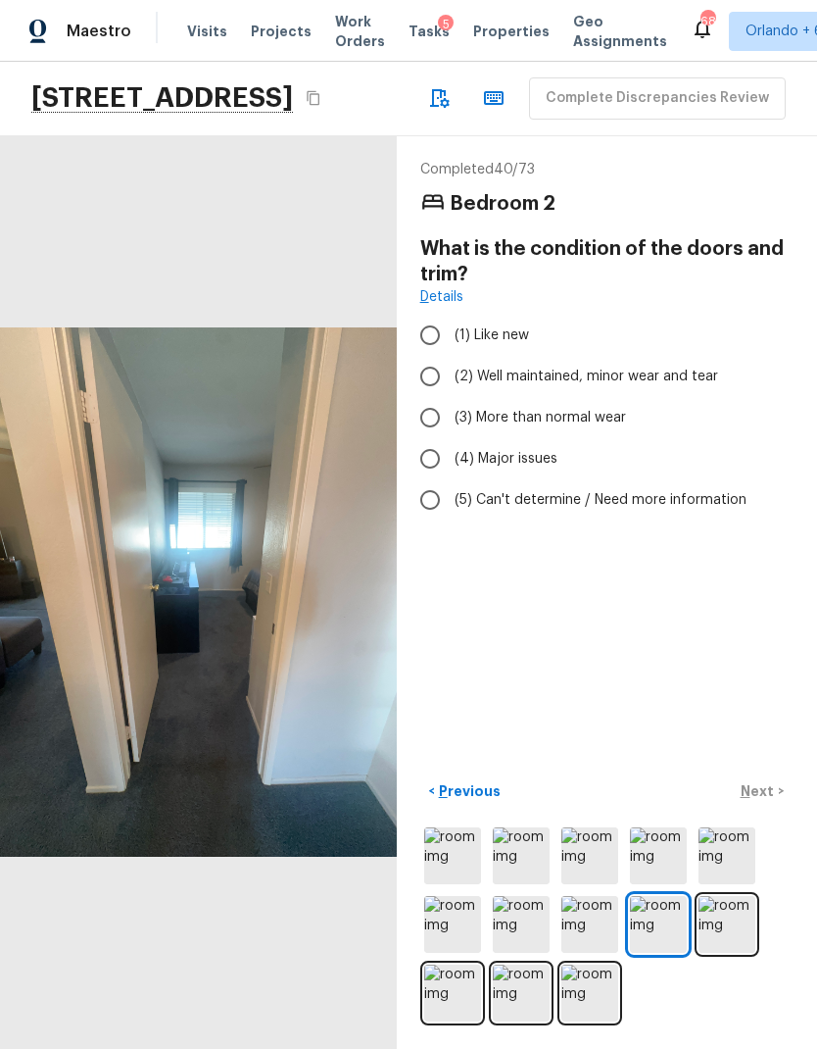
click at [736, 918] on img at bounding box center [727, 924] width 57 height 57
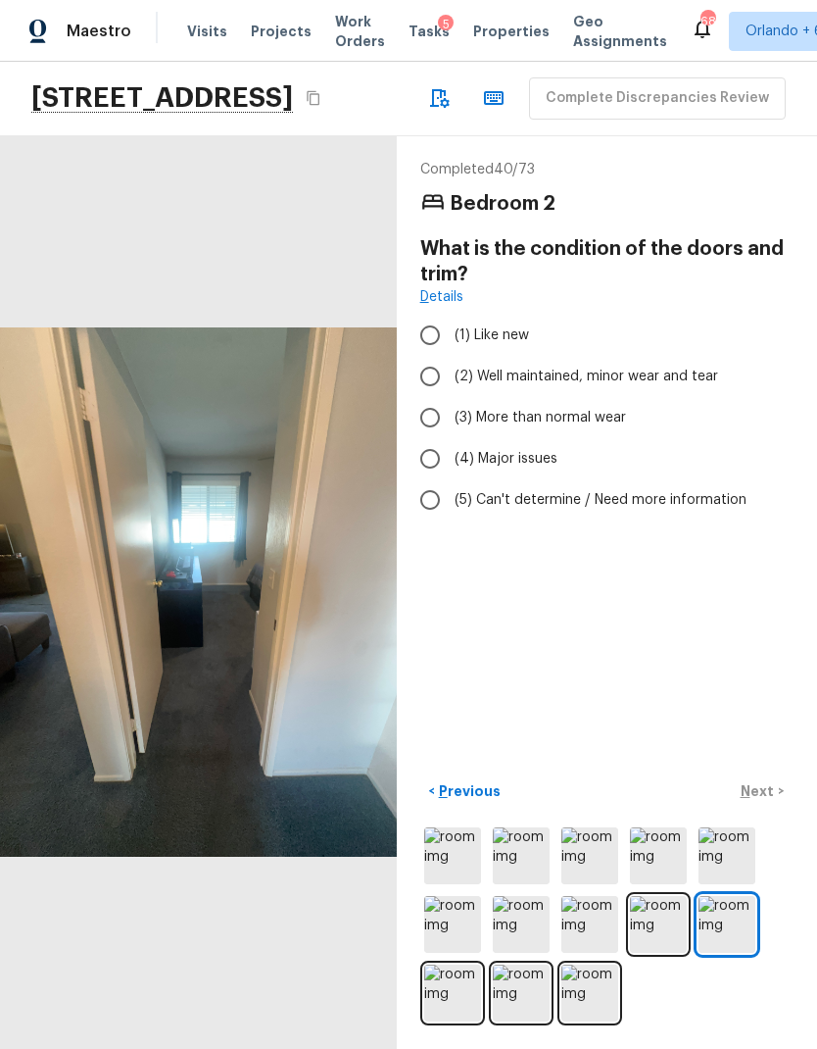
click at [455, 988] on img at bounding box center [452, 992] width 57 height 57
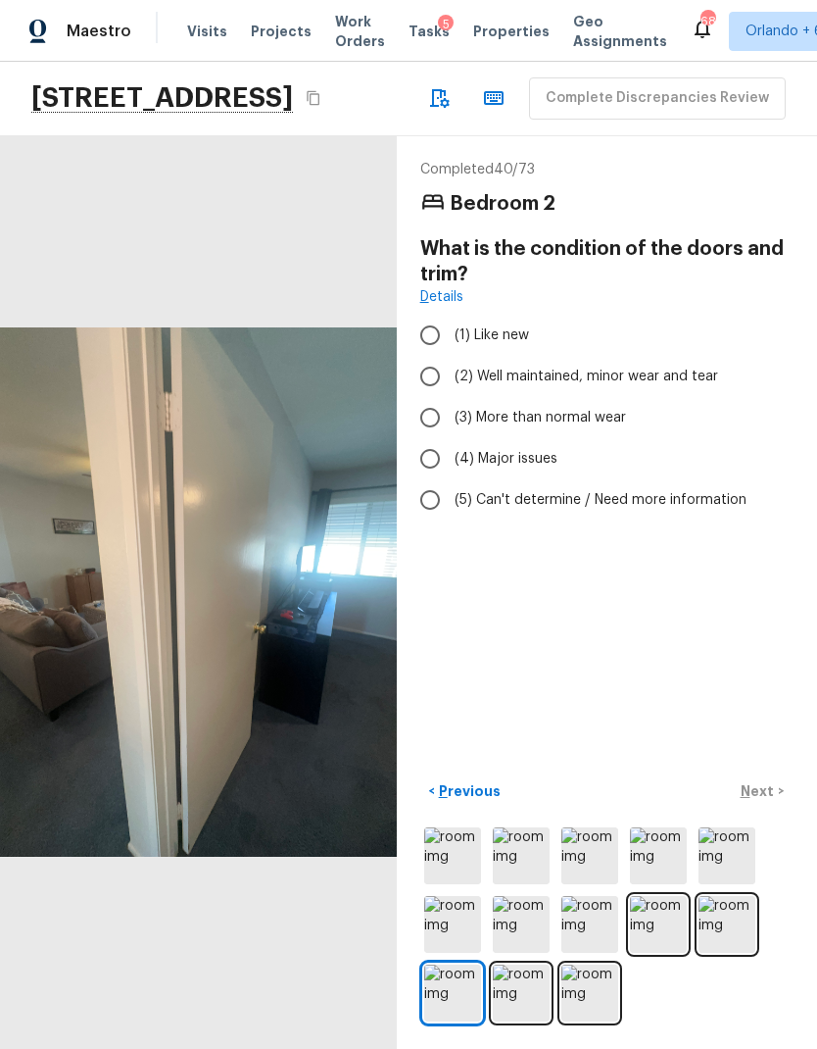
click at [528, 985] on img at bounding box center [521, 992] width 57 height 57
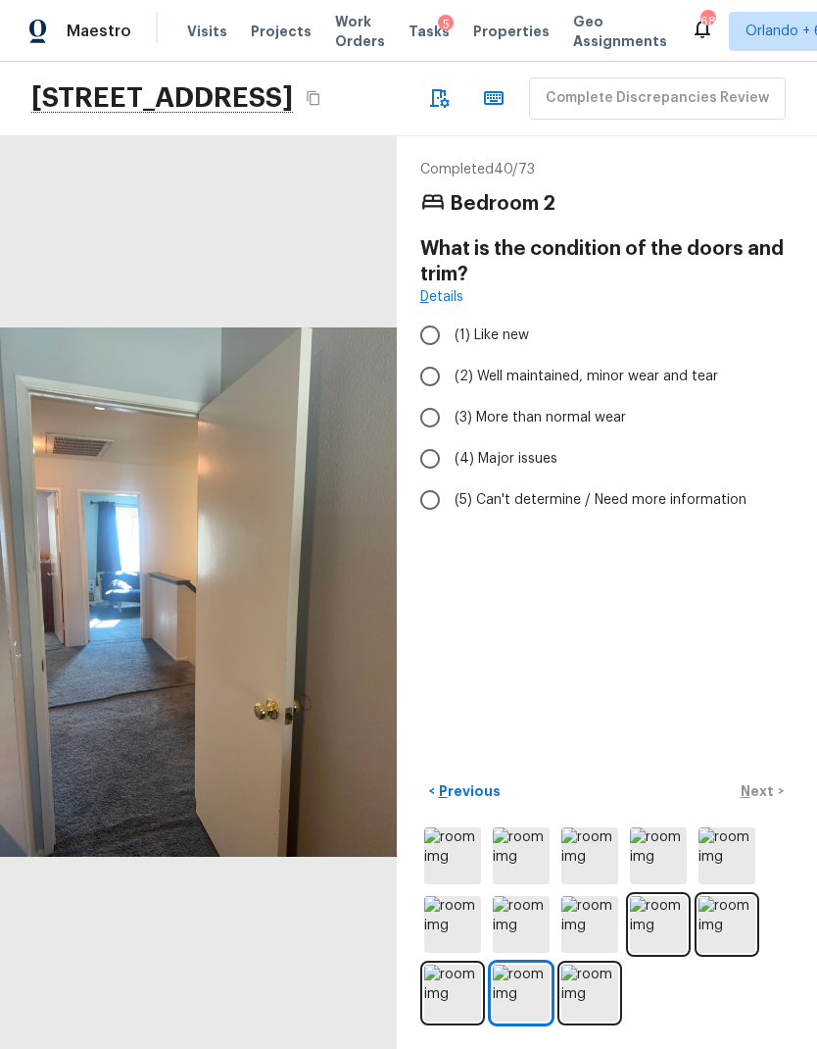
click at [613, 986] on img at bounding box center [590, 992] width 57 height 57
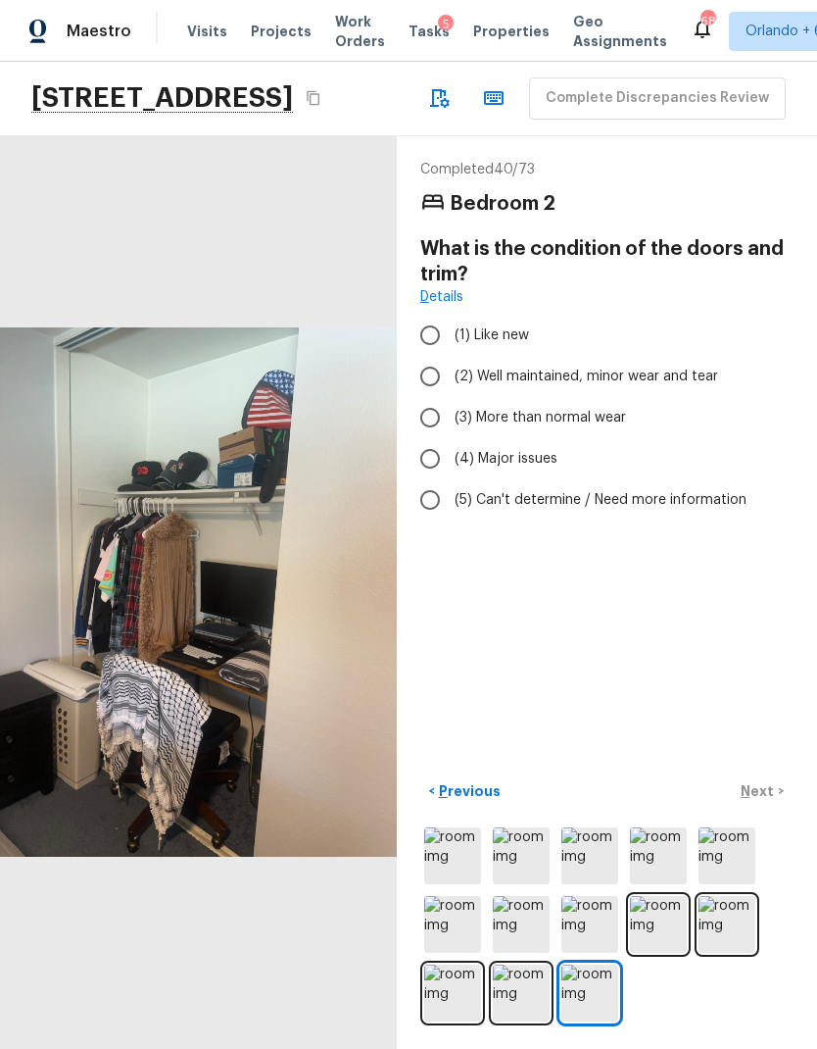
scroll to position [0, 0]
click at [431, 356] on input "(2) Well maintained, minor wear and tear" at bounding box center [430, 376] width 41 height 41
radio input "true"
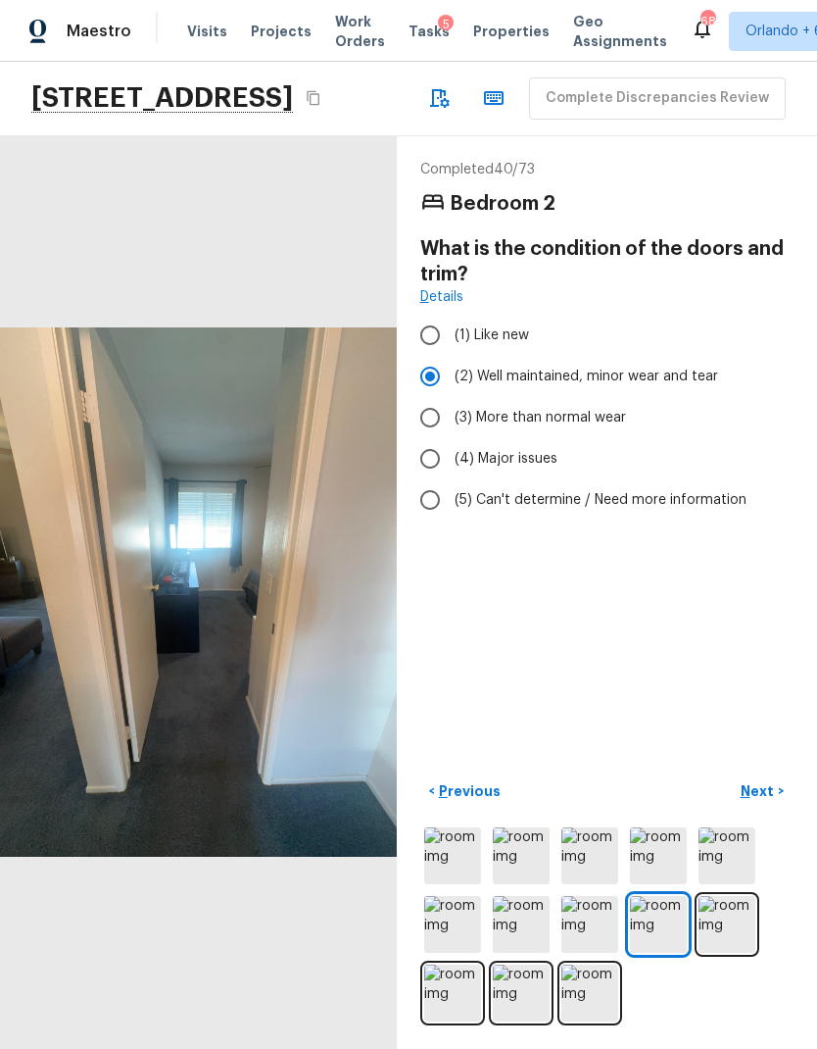
click at [767, 801] on p "Next" at bounding box center [759, 791] width 37 height 20
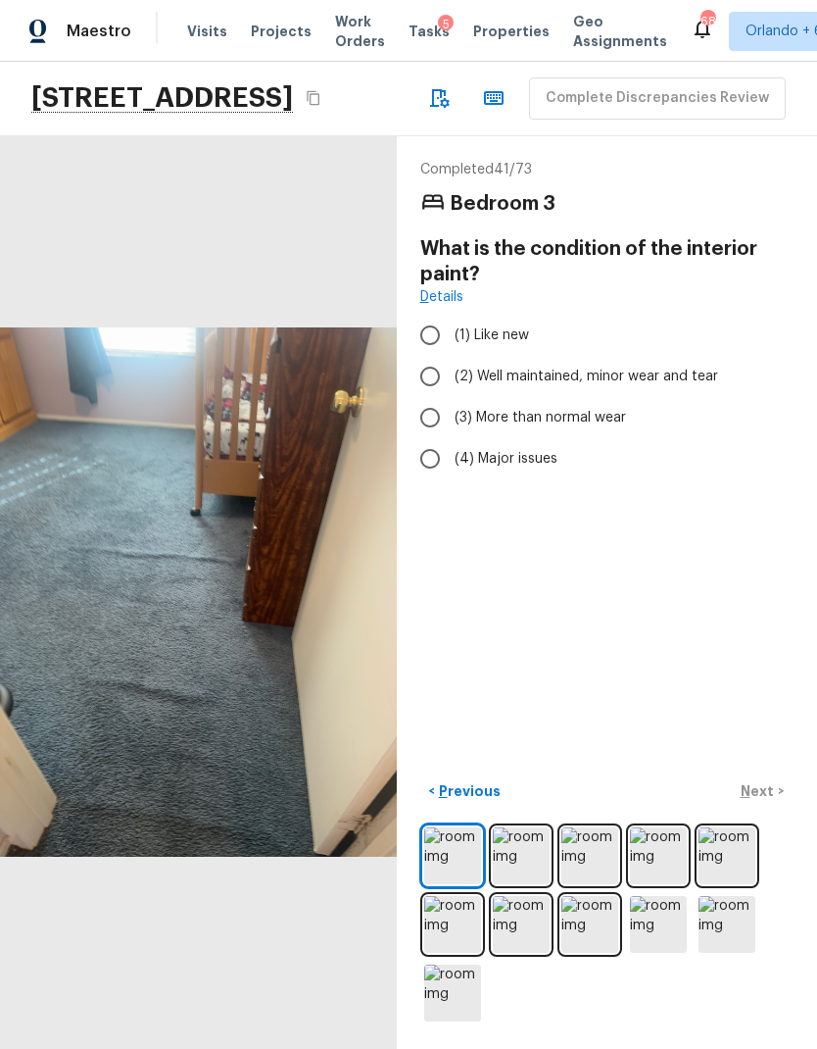
click at [431, 356] on input "(2) Well maintained, minor wear and tear" at bounding box center [430, 376] width 41 height 41
radio input "true"
click at [530, 877] on img at bounding box center [521, 855] width 57 height 57
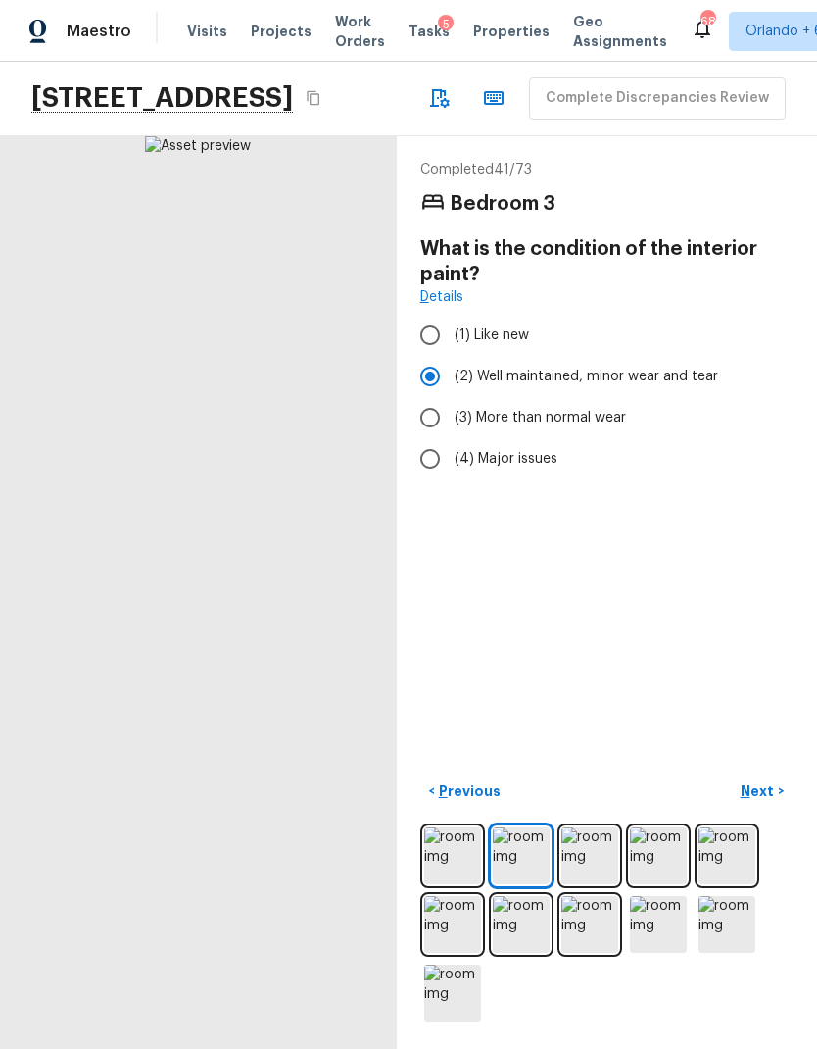
click at [603, 884] on img at bounding box center [590, 855] width 57 height 57
click at [664, 884] on img at bounding box center [658, 855] width 57 height 57
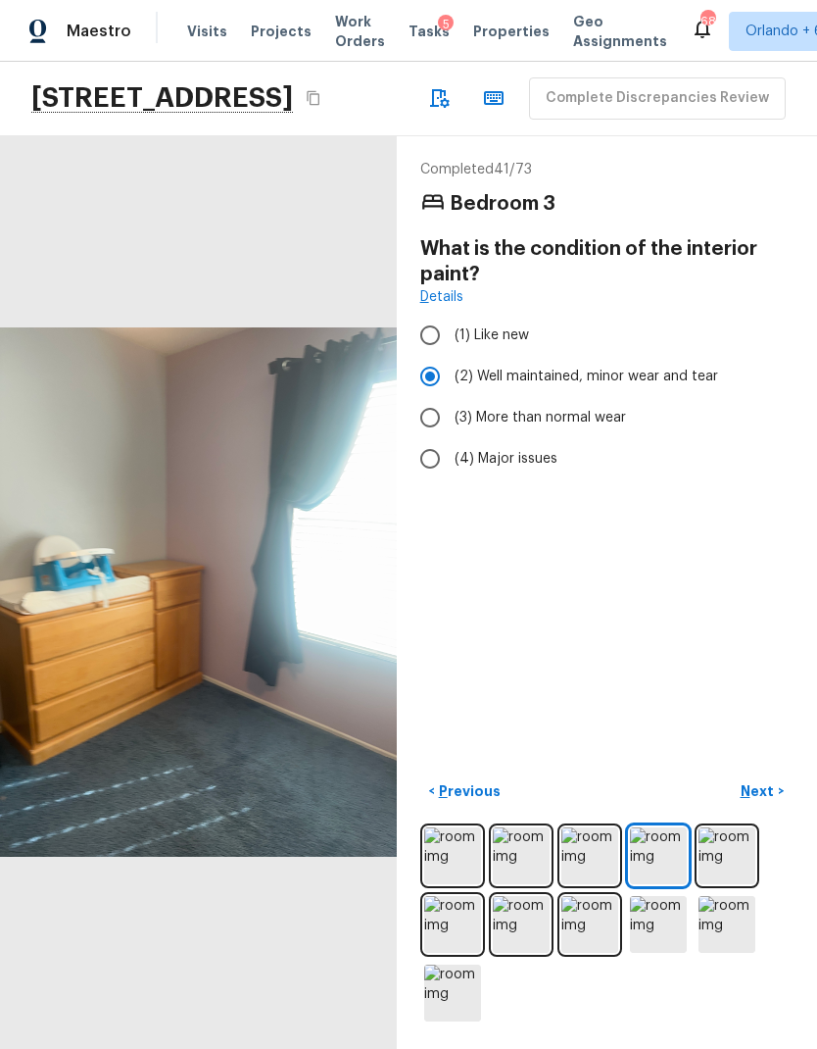
click at [749, 884] on img at bounding box center [727, 855] width 57 height 57
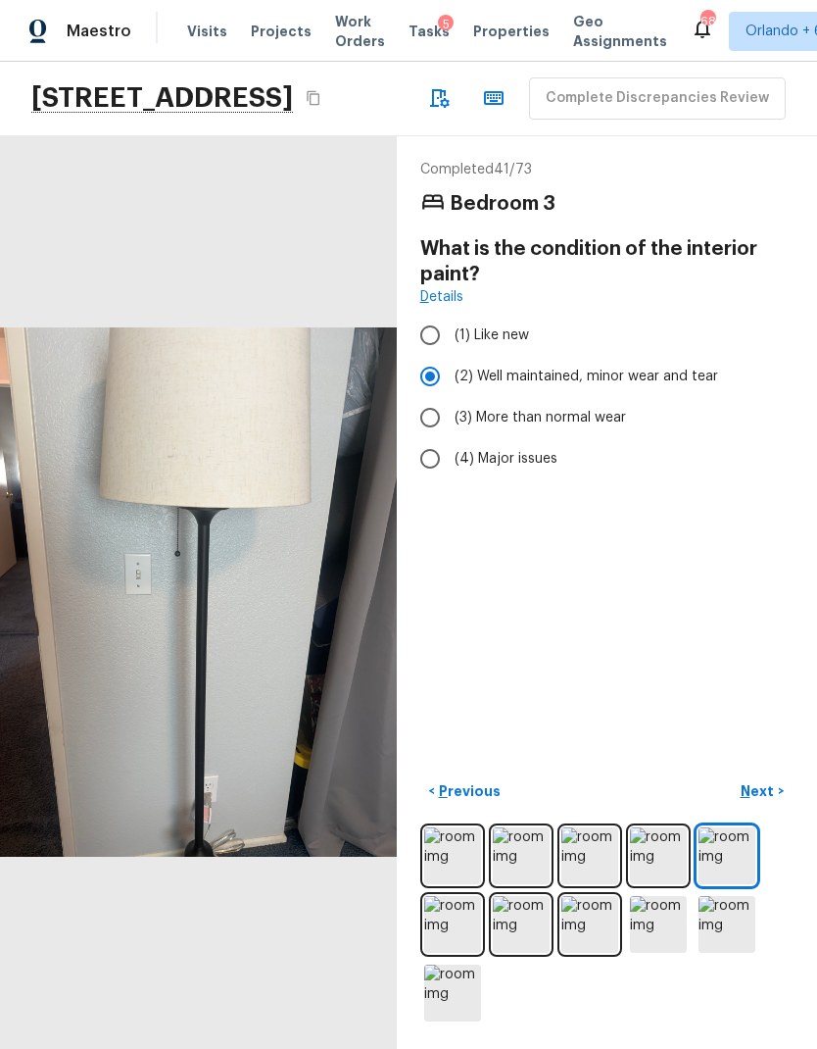
click at [456, 953] on img at bounding box center [452, 924] width 57 height 57
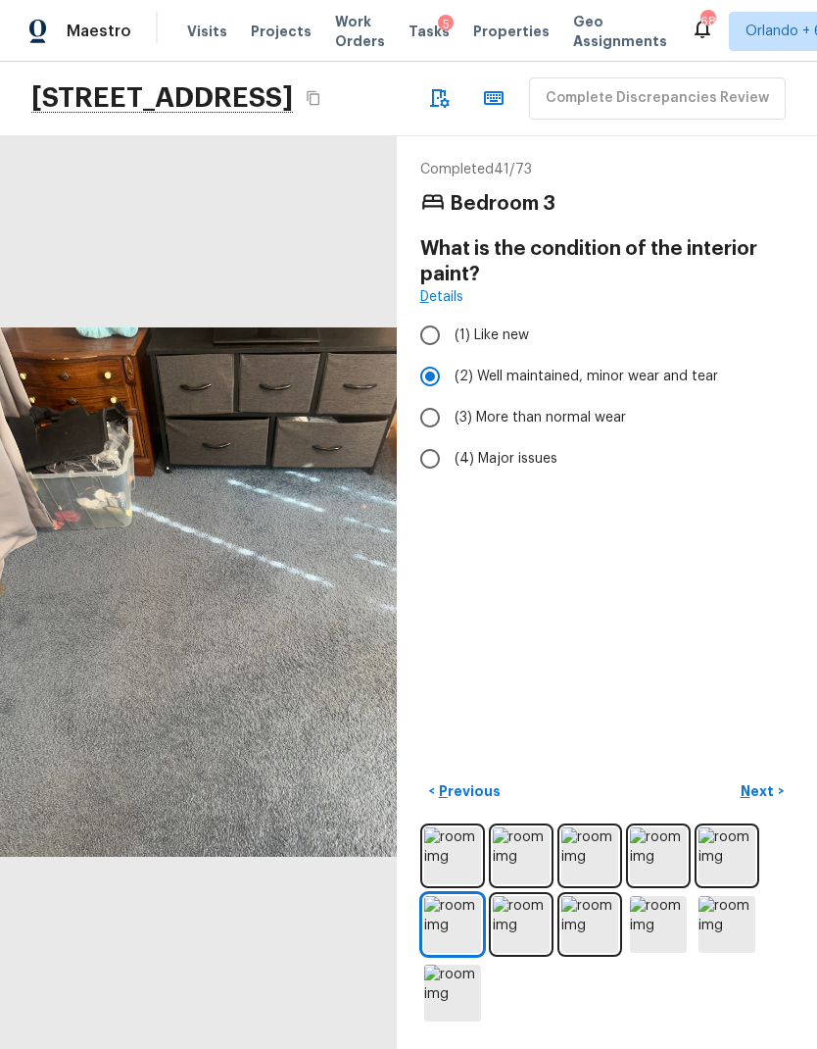
click at [773, 808] on button "Next >" at bounding box center [762, 791] width 63 height 32
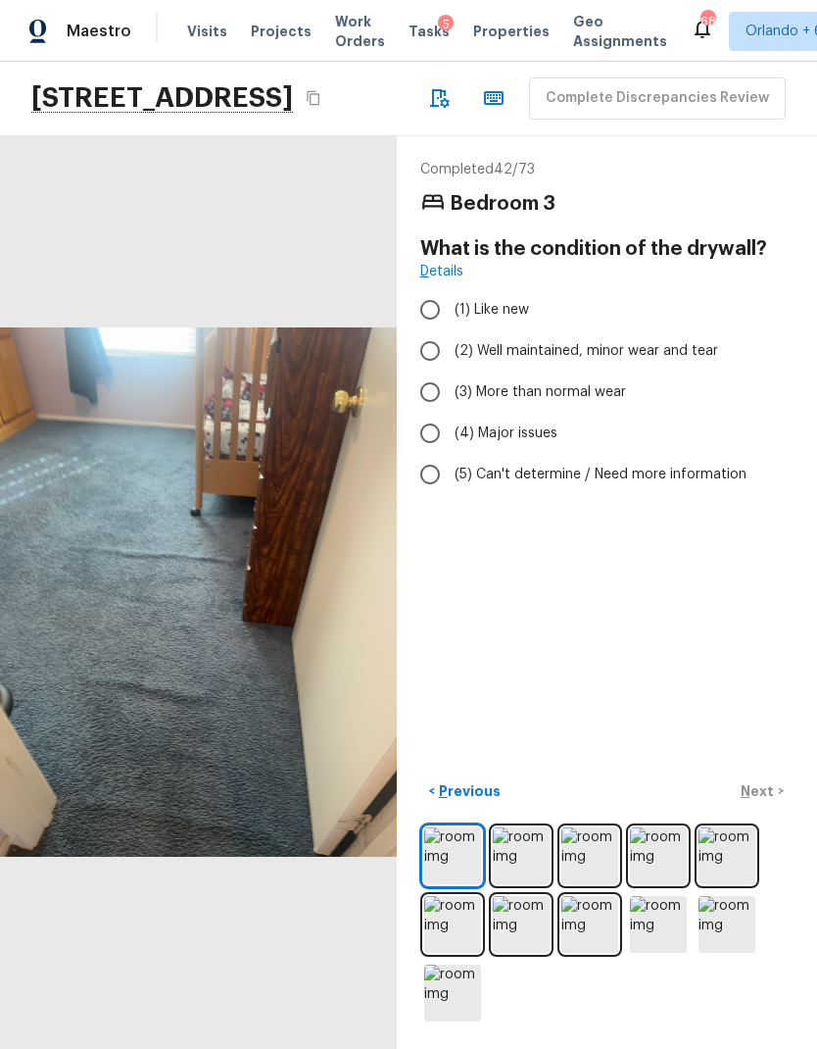
click at [642, 341] on span "(2) Well maintained, minor wear and tear" at bounding box center [587, 351] width 264 height 20
click at [451, 330] on input "(2) Well maintained, minor wear and tear" at bounding box center [430, 350] width 41 height 41
radio input "true"
click at [762, 801] on p "Next" at bounding box center [759, 791] width 37 height 20
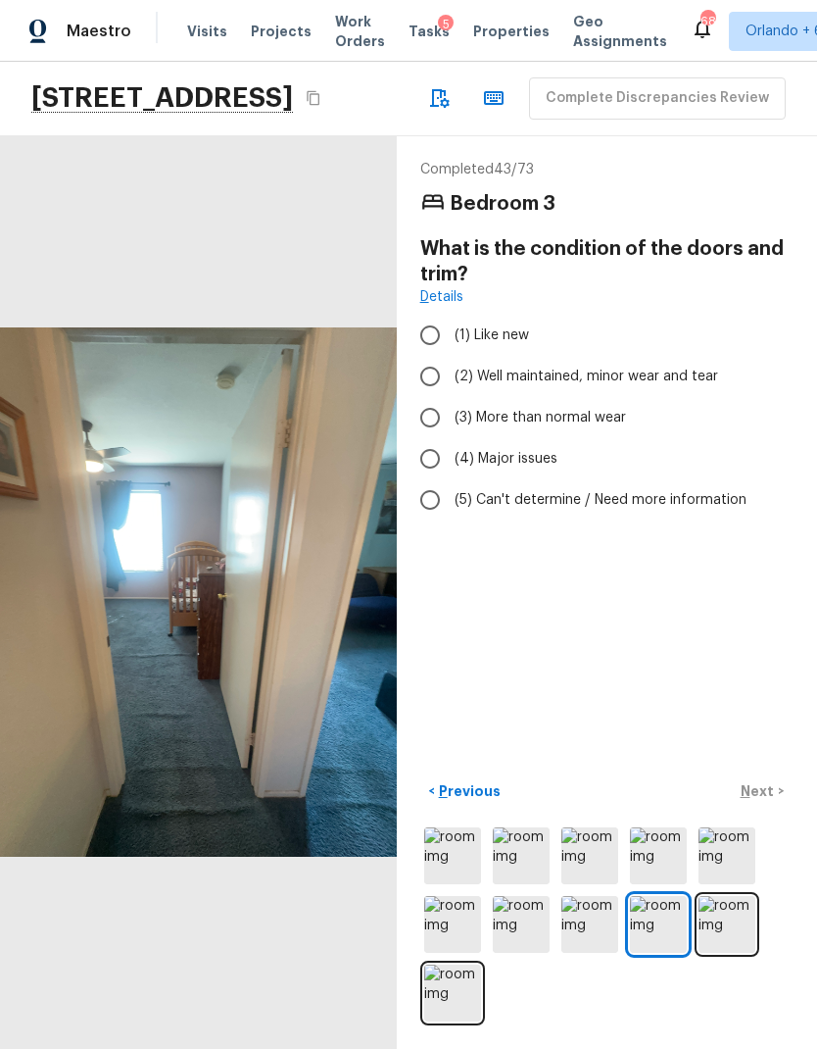
click at [667, 367] on span "(2) Well maintained, minor wear and tear" at bounding box center [587, 377] width 264 height 20
click at [451, 356] on input "(2) Well maintained, minor wear and tear" at bounding box center [430, 376] width 41 height 41
radio input "true"
click at [763, 801] on p "Next" at bounding box center [759, 791] width 37 height 20
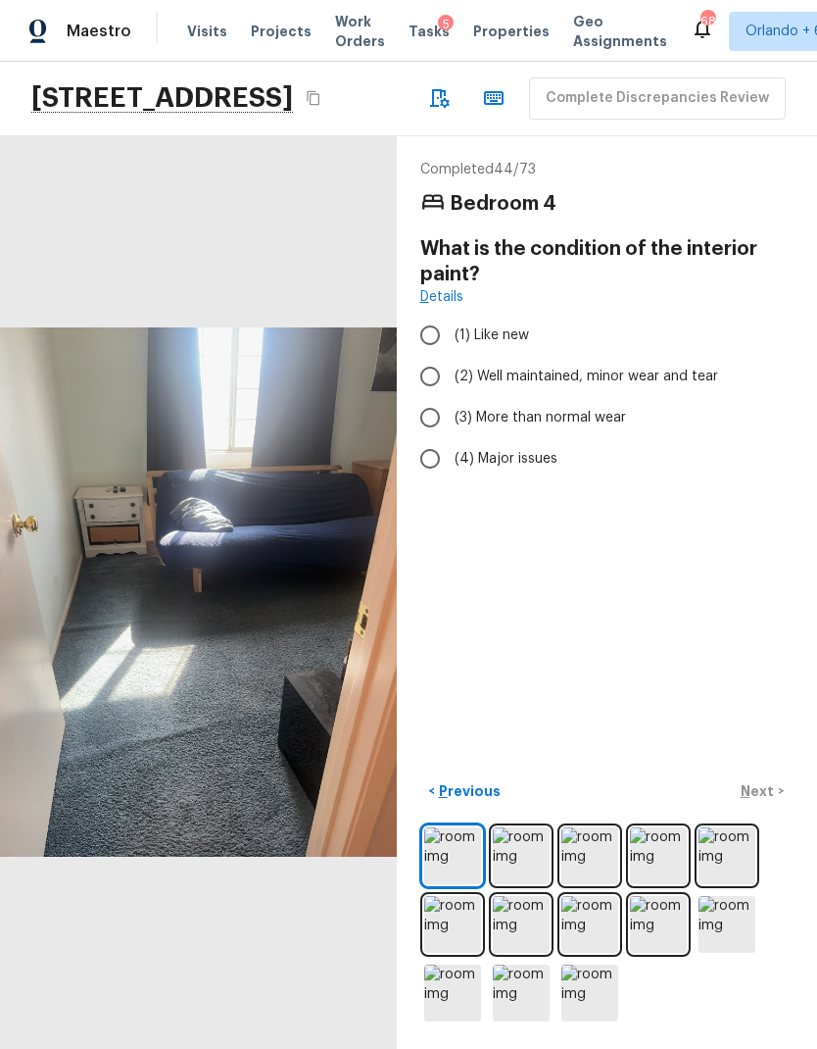
click at [535, 367] on span "(2) Well maintained, minor wear and tear" at bounding box center [587, 377] width 264 height 20
click at [451, 356] on input "(2) Well maintained, minor wear and tear" at bounding box center [430, 376] width 41 height 41
radio input "true"
click at [735, 884] on img at bounding box center [727, 855] width 57 height 57
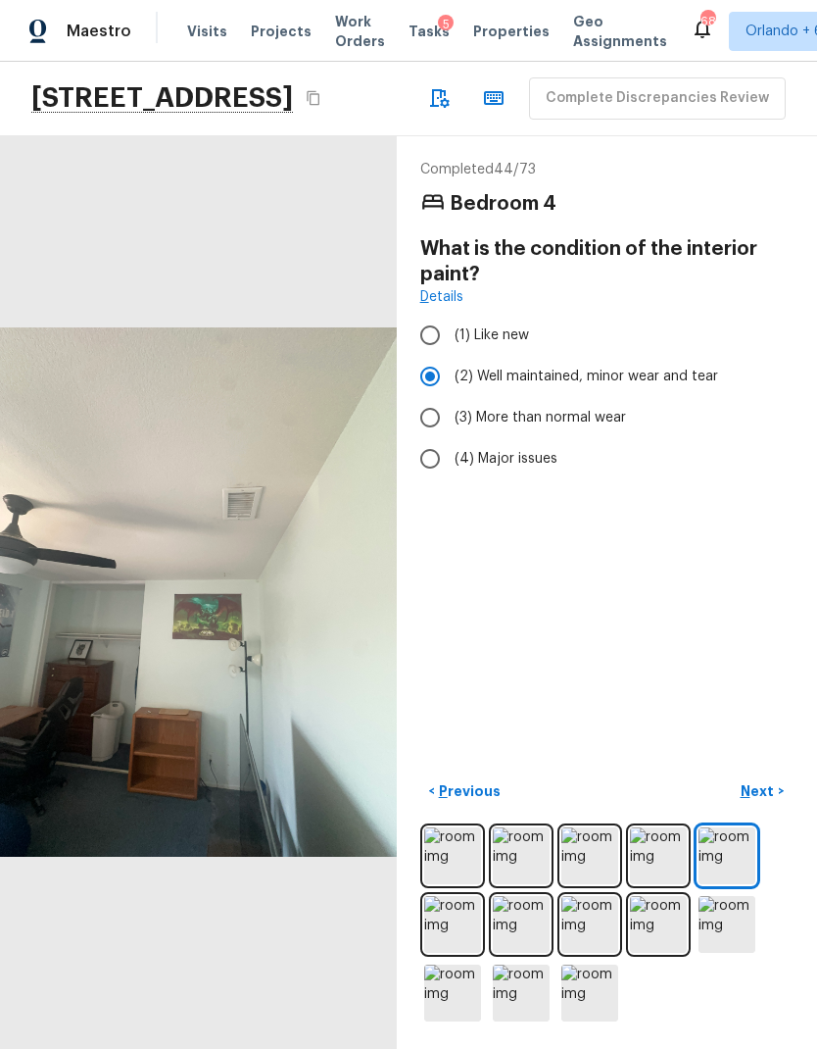
click at [539, 1004] on img at bounding box center [521, 992] width 57 height 57
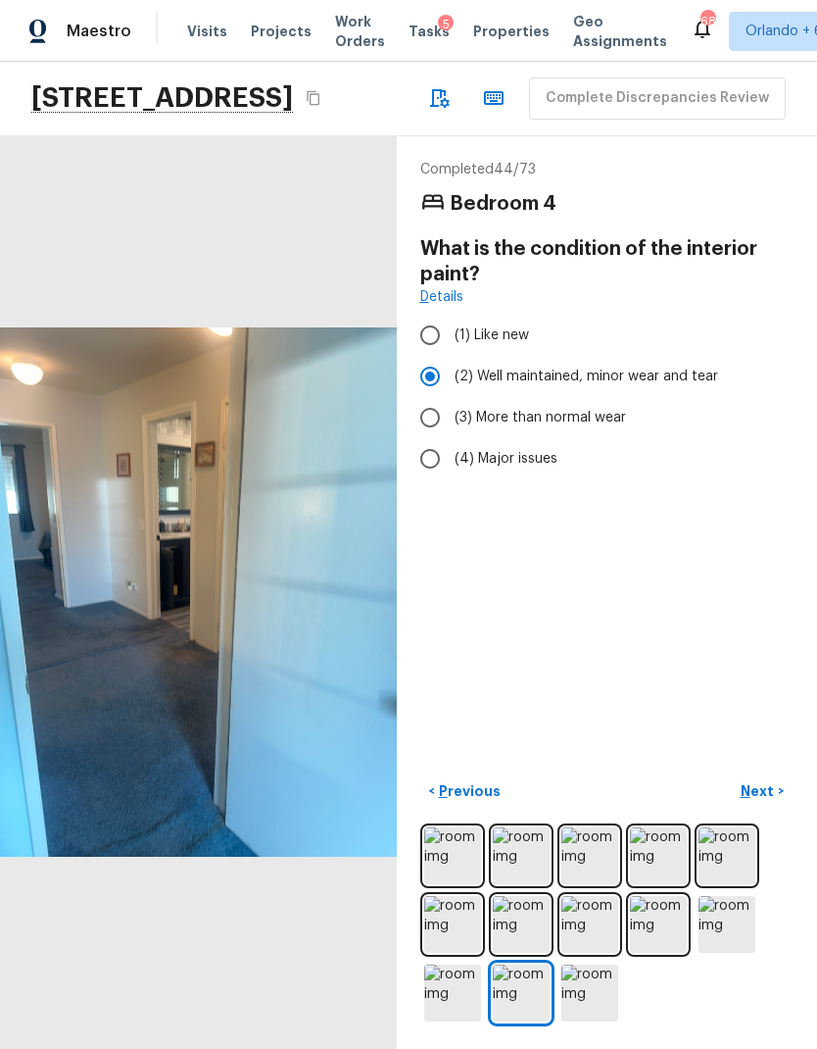
click at [526, 953] on img at bounding box center [521, 924] width 57 height 57
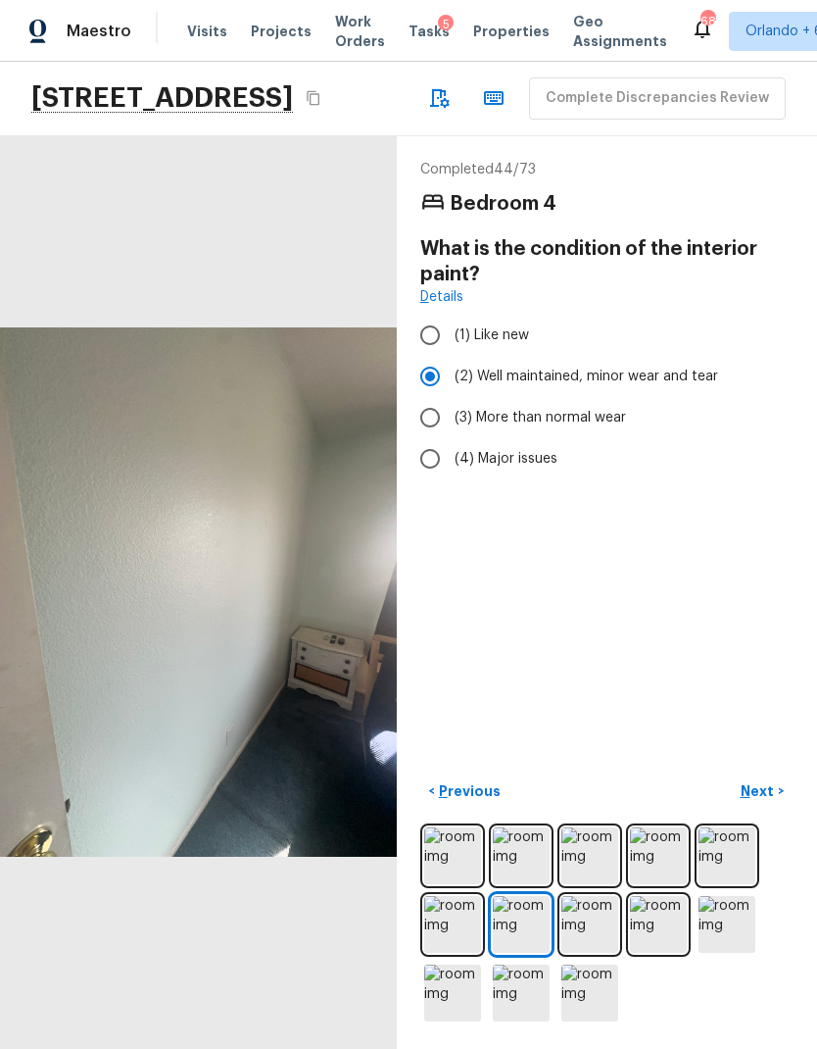
click at [452, 953] on img at bounding box center [452, 924] width 57 height 57
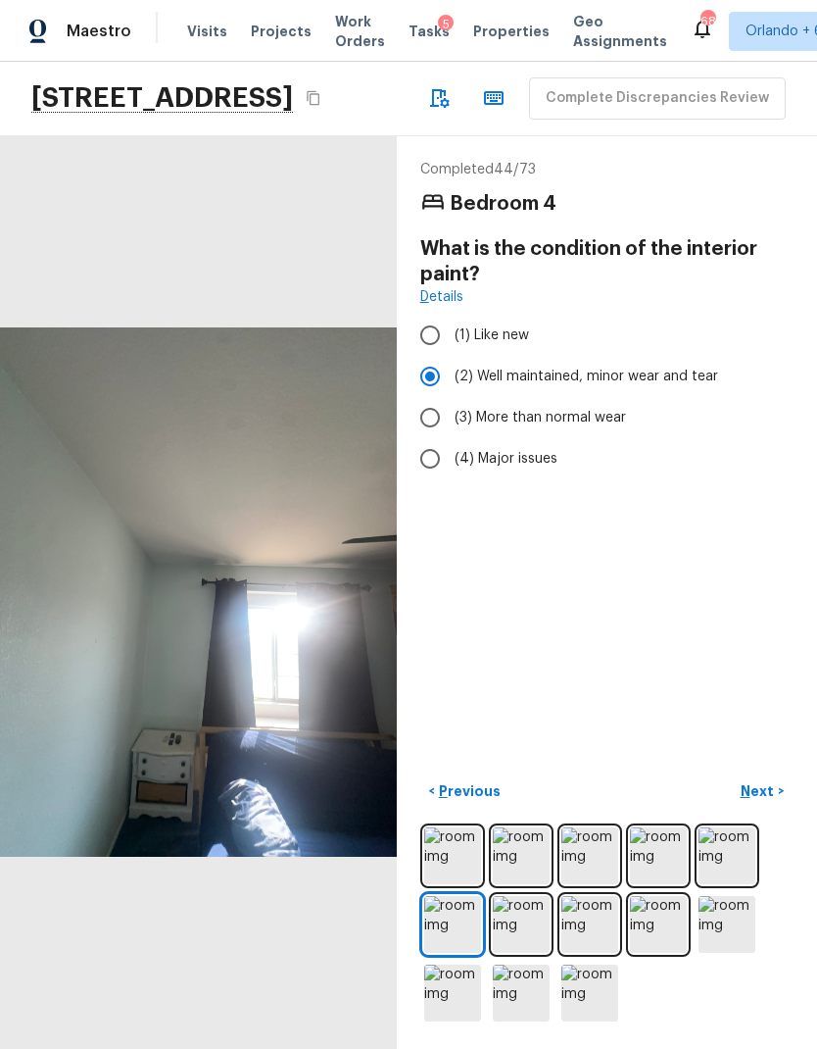
click at [763, 801] on p "Next" at bounding box center [759, 791] width 37 height 20
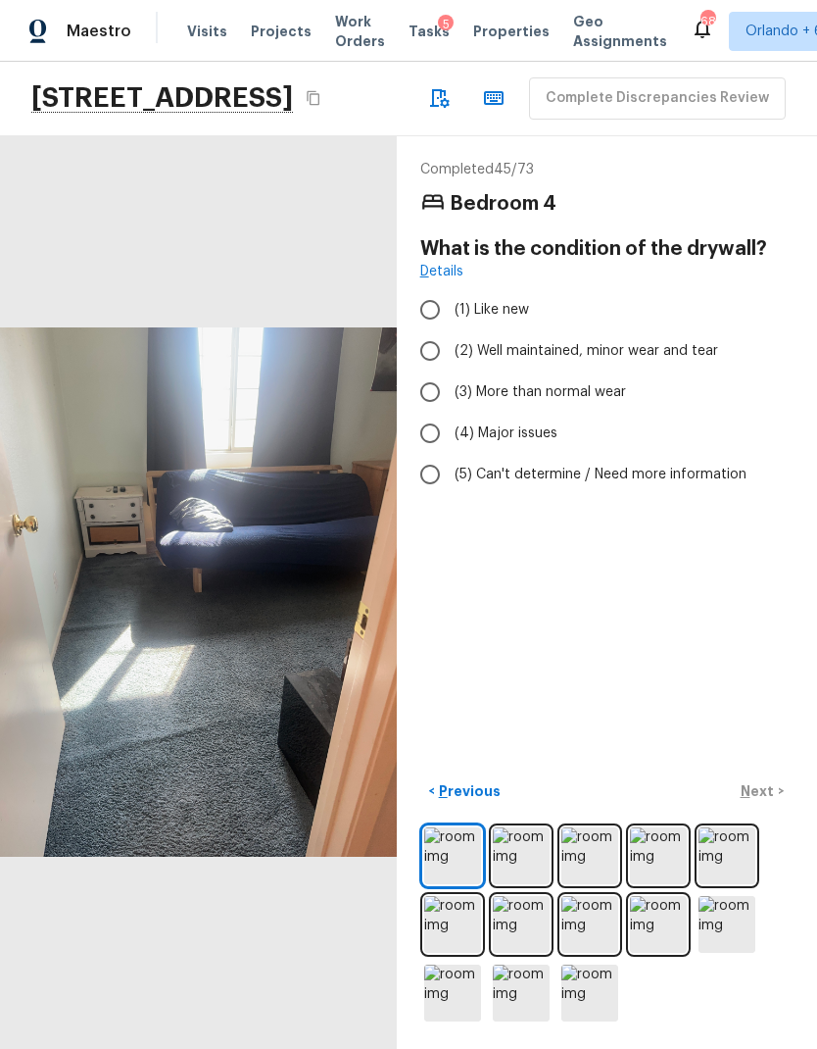
click at [690, 341] on span "(2) Well maintained, minor wear and tear" at bounding box center [587, 351] width 264 height 20
click at [451, 330] on input "(2) Well maintained, minor wear and tear" at bounding box center [430, 350] width 41 height 41
radio input "true"
click at [771, 801] on p "Next" at bounding box center [759, 791] width 37 height 20
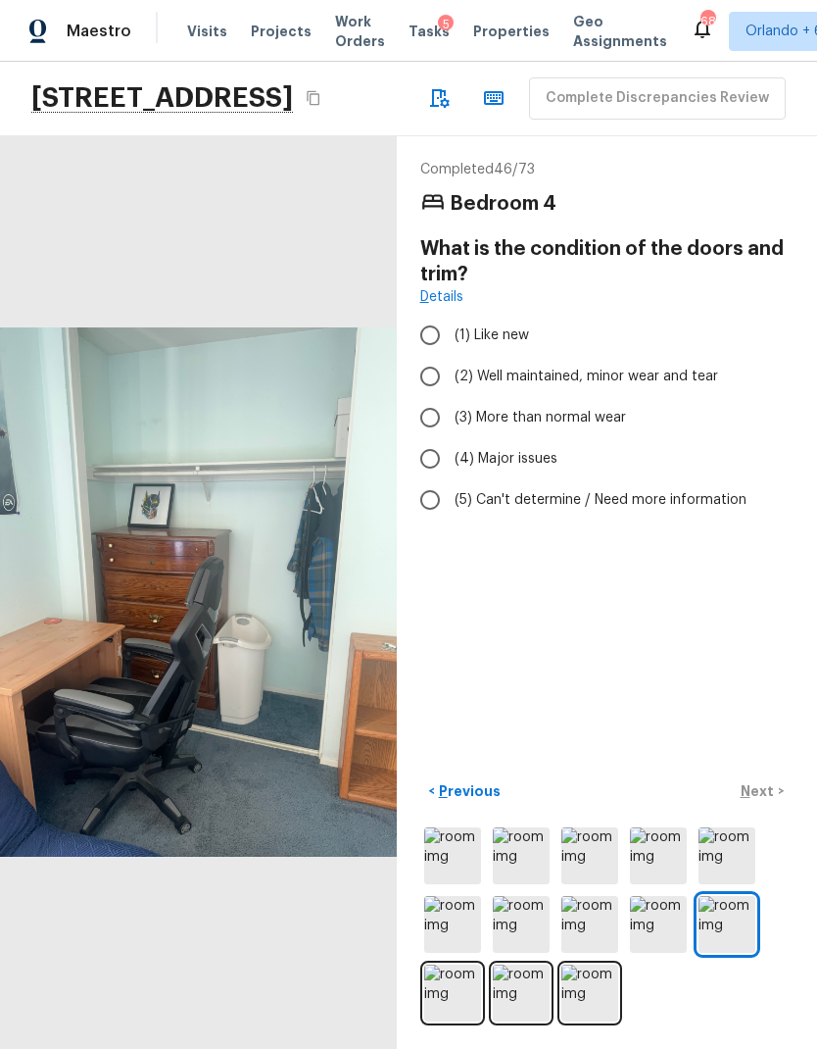
click at [656, 367] on span "(2) Well maintained, minor wear and tear" at bounding box center [587, 377] width 264 height 20
click at [451, 356] on input "(2) Well maintained, minor wear and tear" at bounding box center [430, 376] width 41 height 41
radio input "true"
click at [771, 801] on p "Next" at bounding box center [759, 791] width 37 height 20
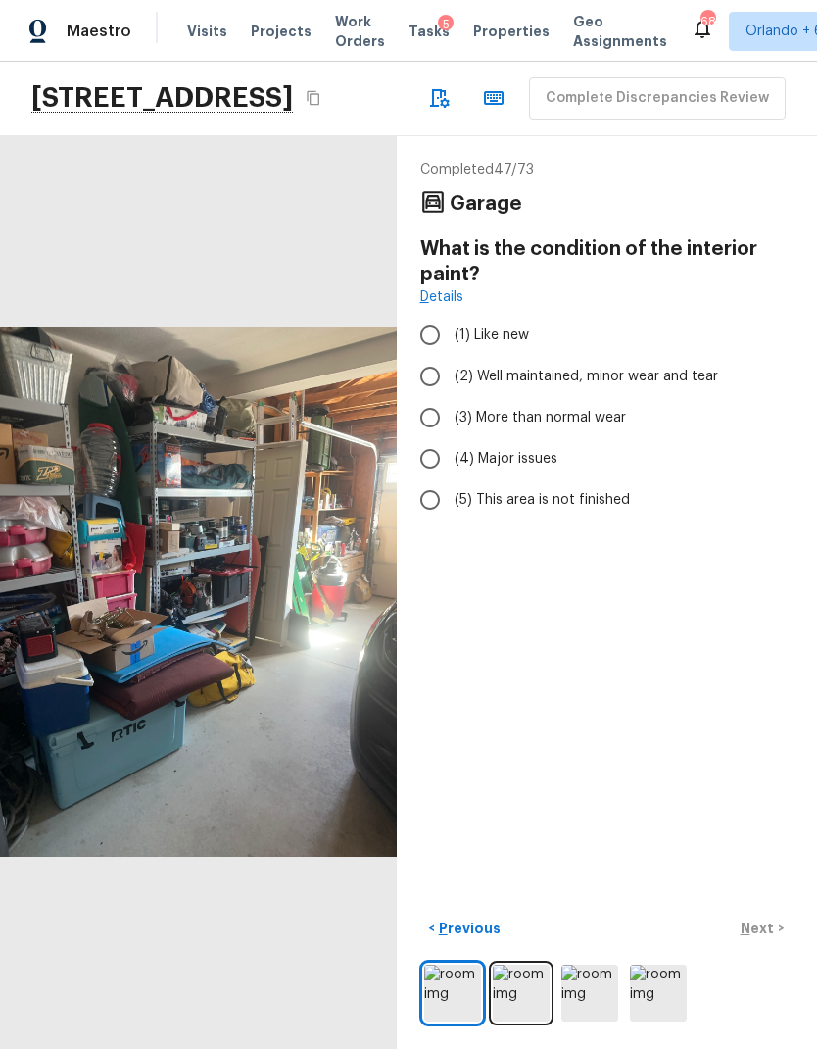
scroll to position [34, 0]
click at [525, 985] on img at bounding box center [521, 992] width 57 height 57
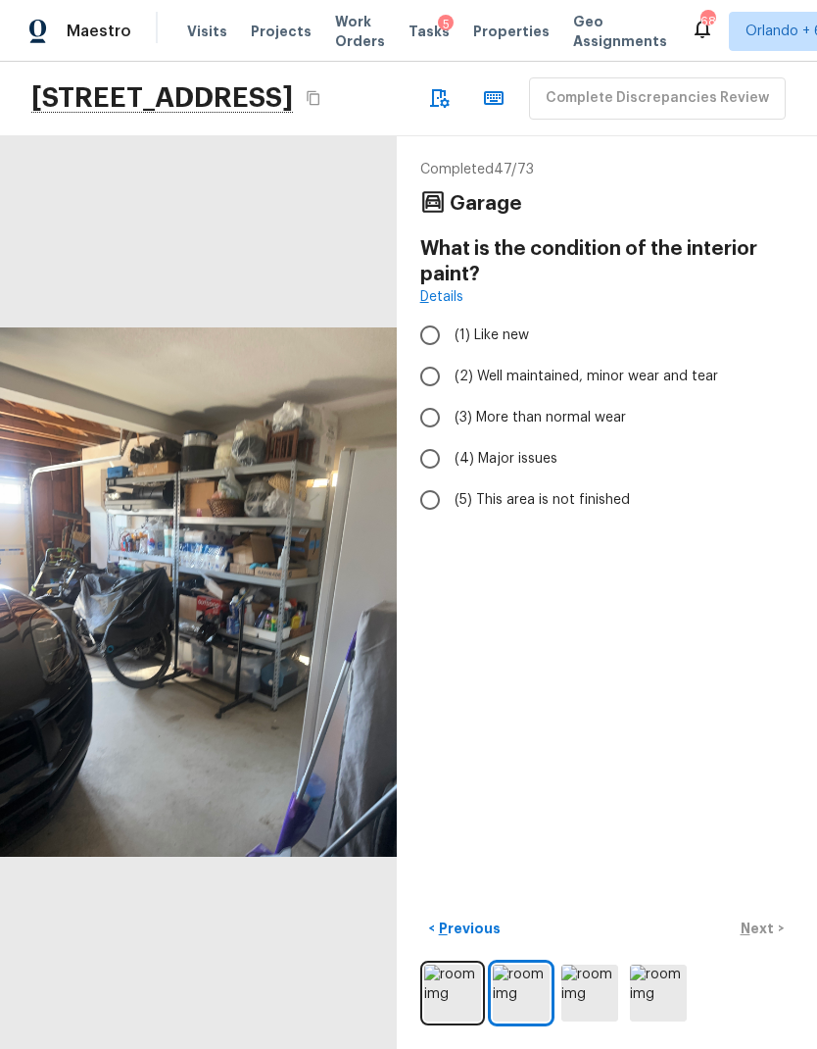
click at [592, 994] on img at bounding box center [590, 992] width 57 height 57
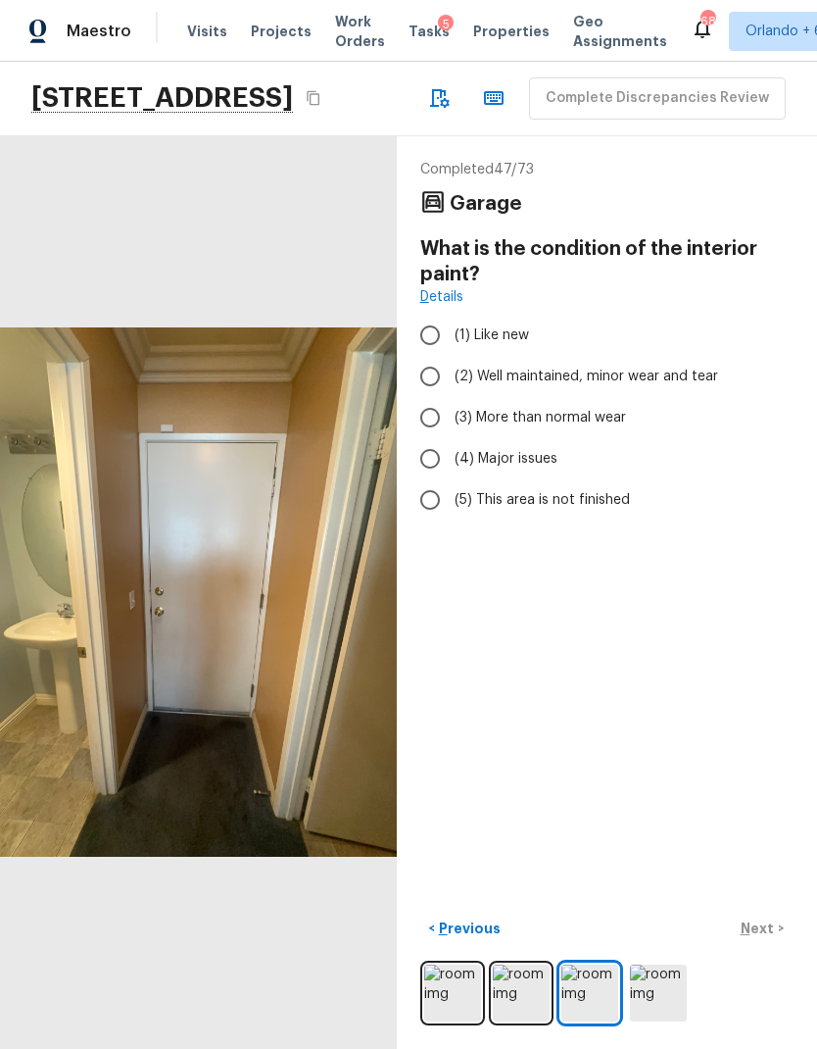
click at [665, 981] on img at bounding box center [658, 992] width 57 height 57
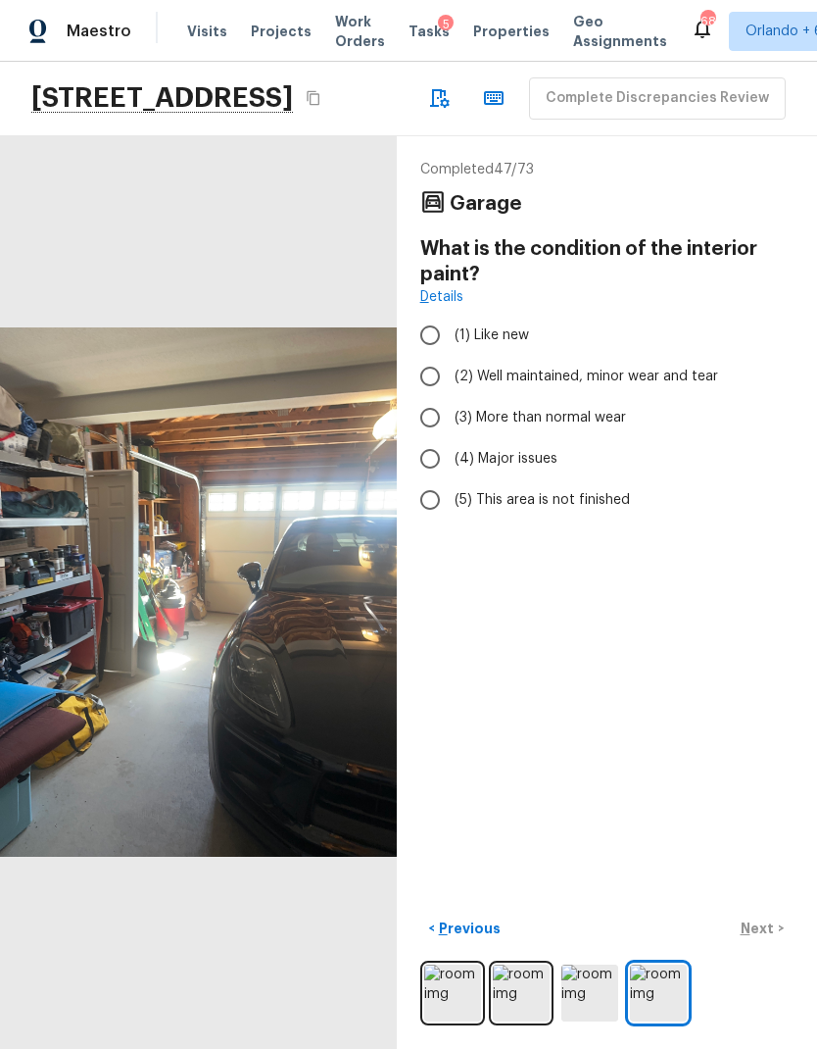
click at [649, 367] on span "(2) Well maintained, minor wear and tear" at bounding box center [587, 377] width 264 height 20
click at [451, 356] on input "(2) Well maintained, minor wear and tear" at bounding box center [430, 376] width 41 height 41
radio input "true"
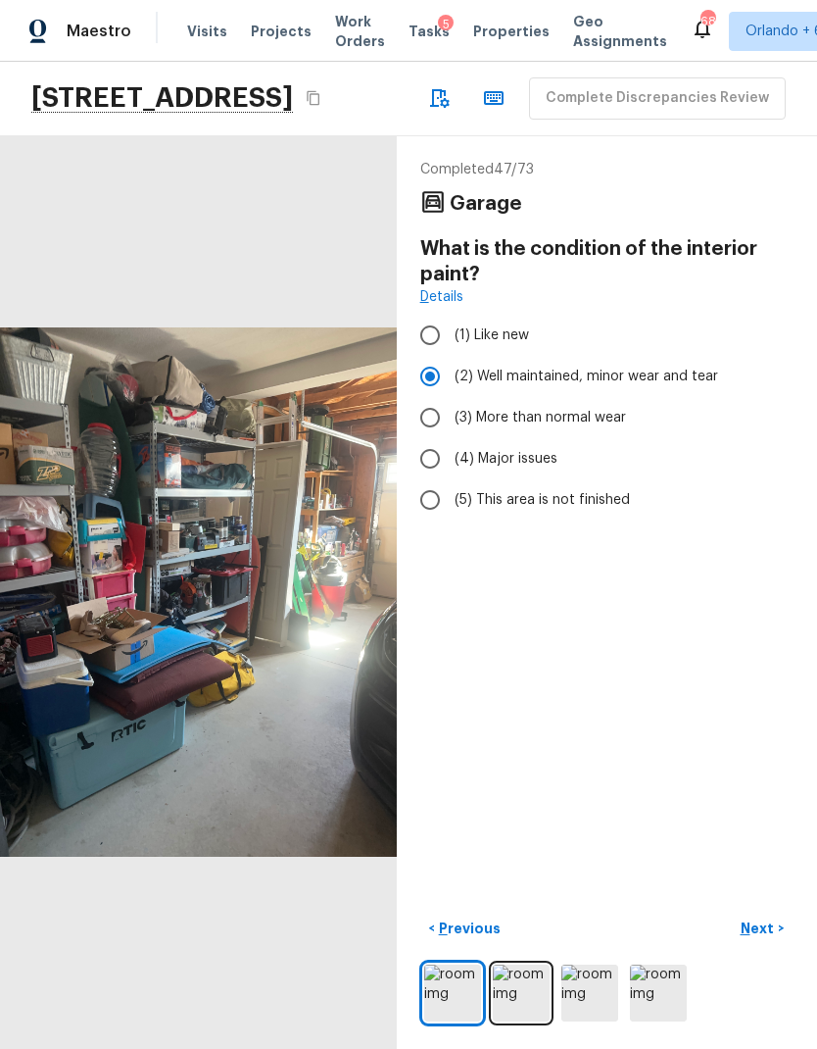
click at [761, 923] on p "Next" at bounding box center [759, 928] width 37 height 20
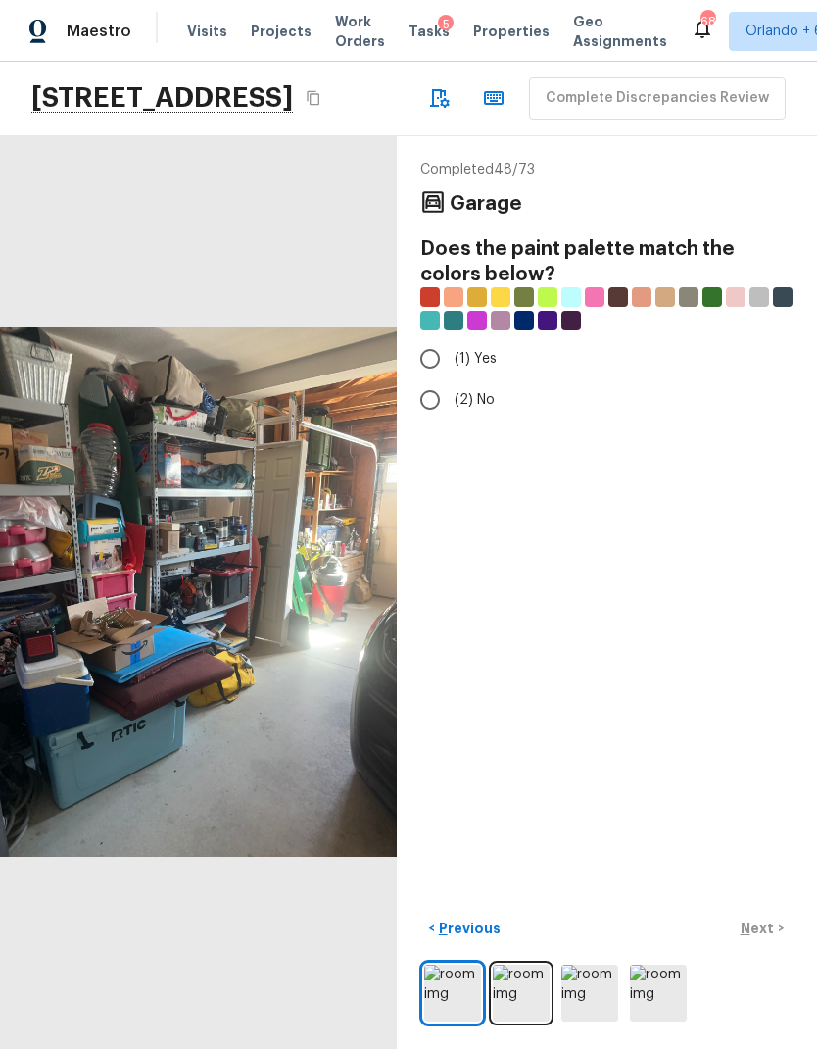
click at [430, 338] on input "(1) Yes" at bounding box center [430, 358] width 41 height 41
radio input "true"
click at [769, 919] on p "Next" at bounding box center [759, 928] width 37 height 20
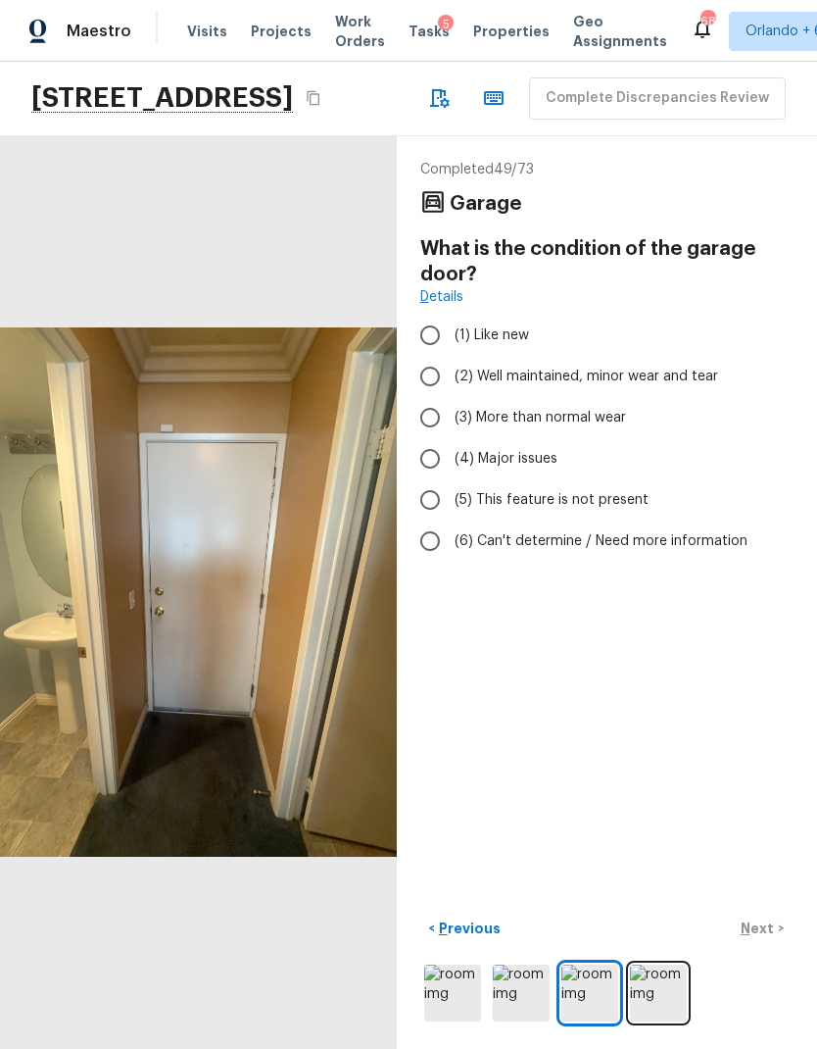
click at [691, 367] on span "(2) Well maintained, minor wear and tear" at bounding box center [587, 377] width 264 height 20
click at [451, 356] on input "(2) Well maintained, minor wear and tear" at bounding box center [430, 376] width 41 height 41
radio input "true"
click at [763, 925] on p "Next" at bounding box center [759, 928] width 37 height 20
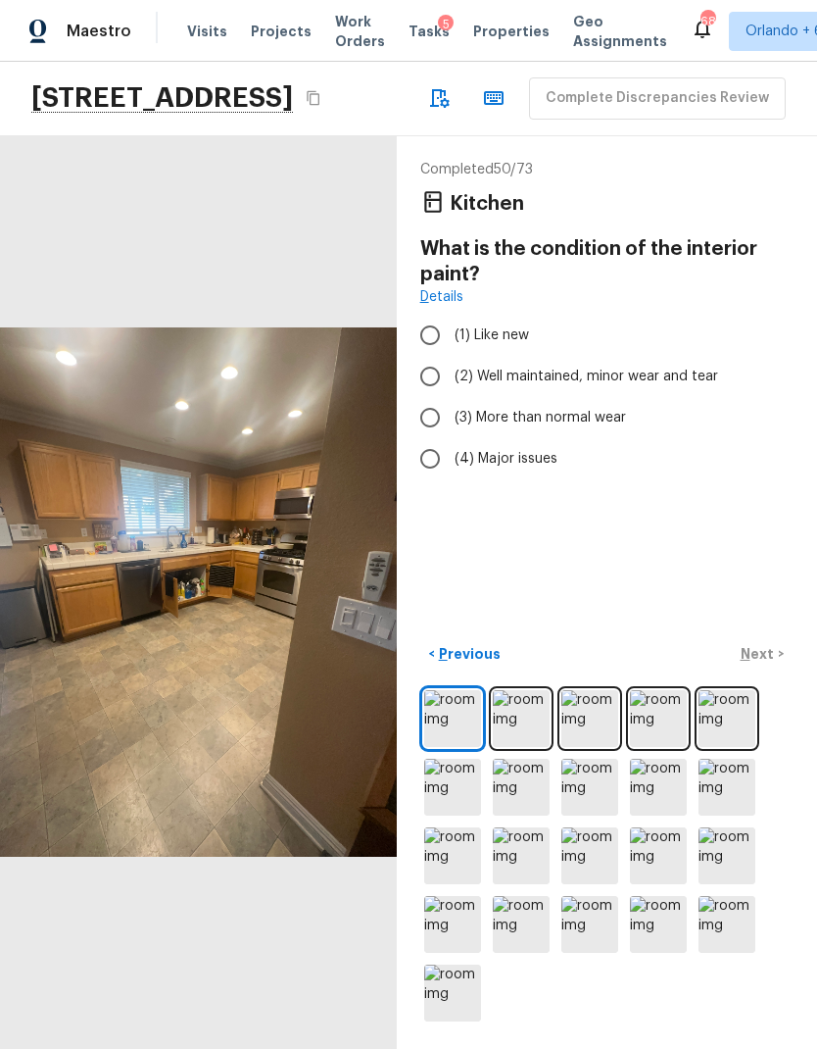
click at [524, 712] on img at bounding box center [521, 718] width 57 height 57
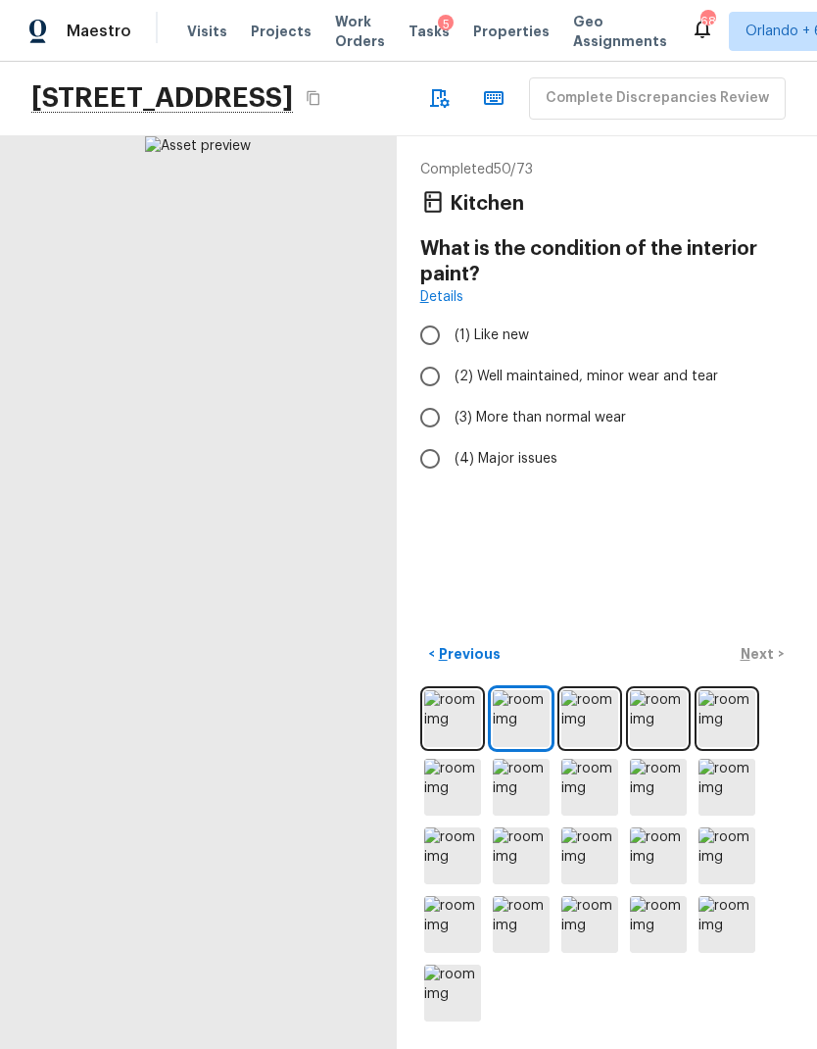
click at [599, 722] on img at bounding box center [590, 718] width 57 height 57
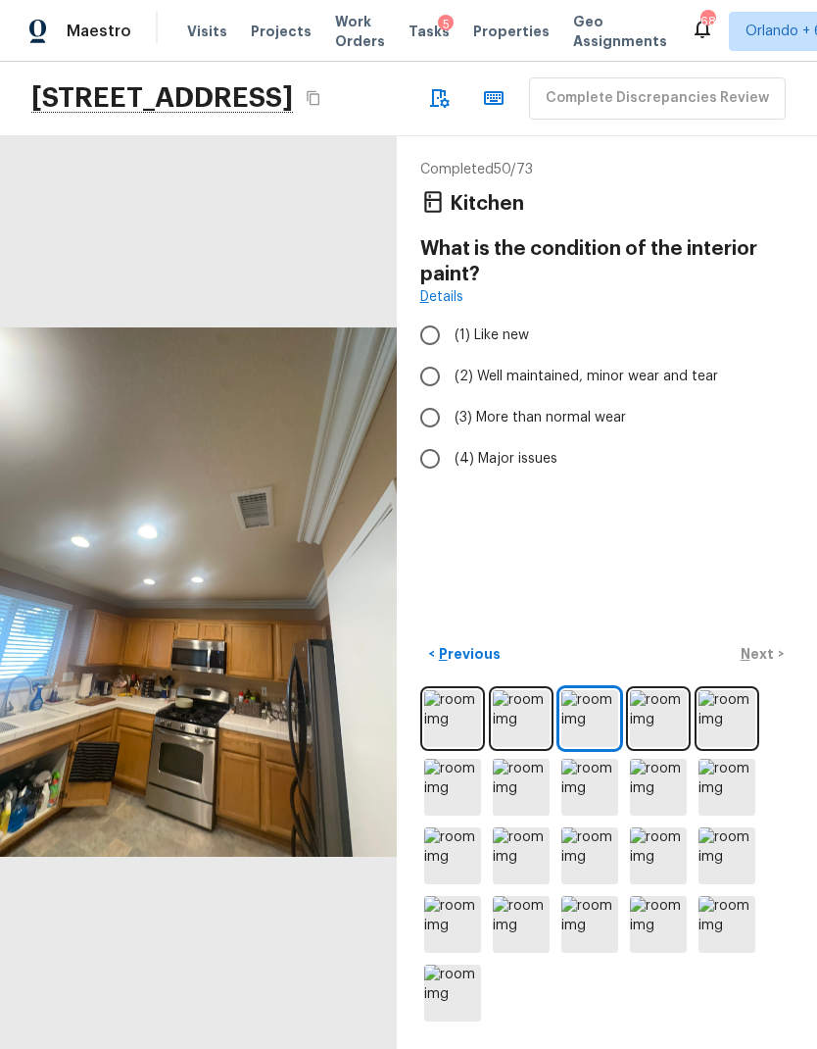
click at [678, 727] on img at bounding box center [658, 718] width 57 height 57
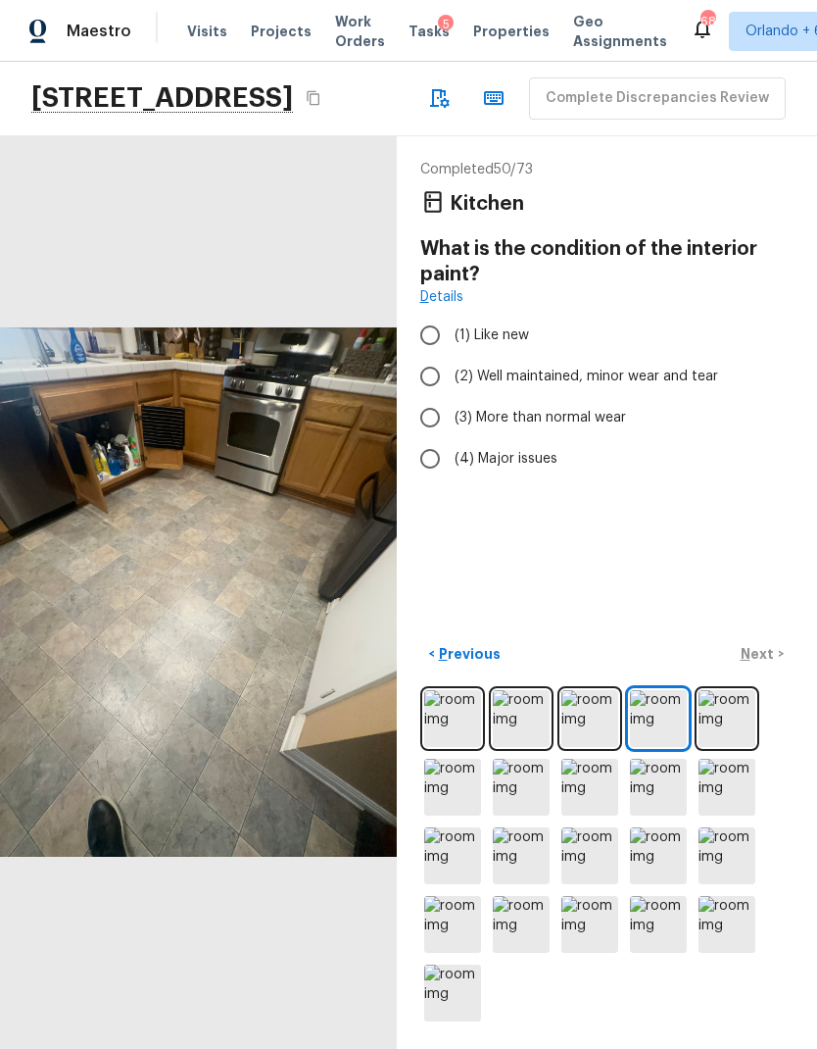
click at [729, 721] on img at bounding box center [727, 718] width 57 height 57
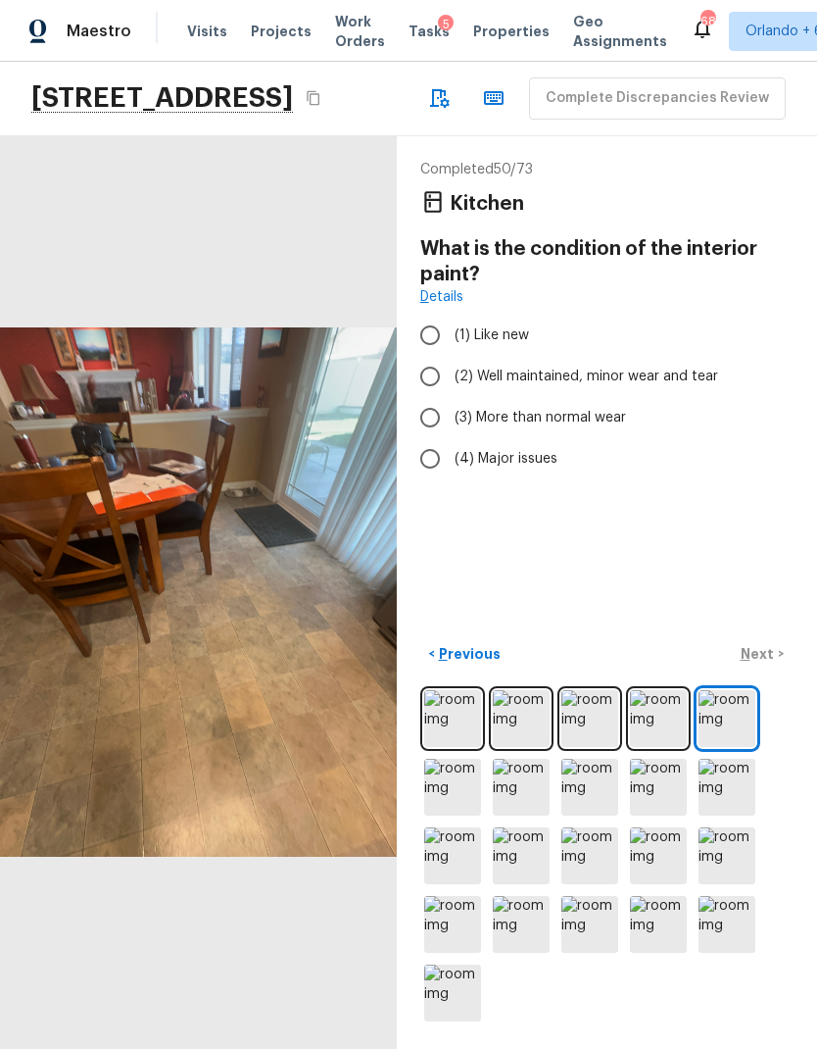
click at [457, 798] on img at bounding box center [452, 787] width 57 height 57
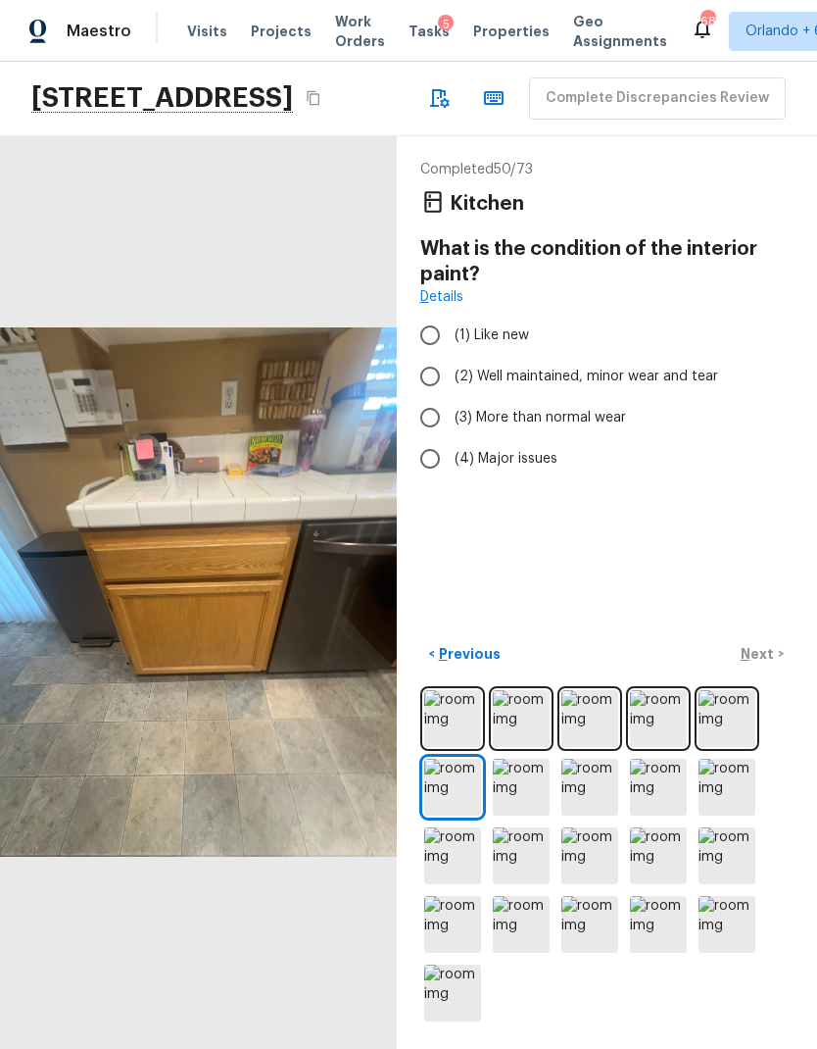
click at [542, 785] on img at bounding box center [521, 787] width 57 height 57
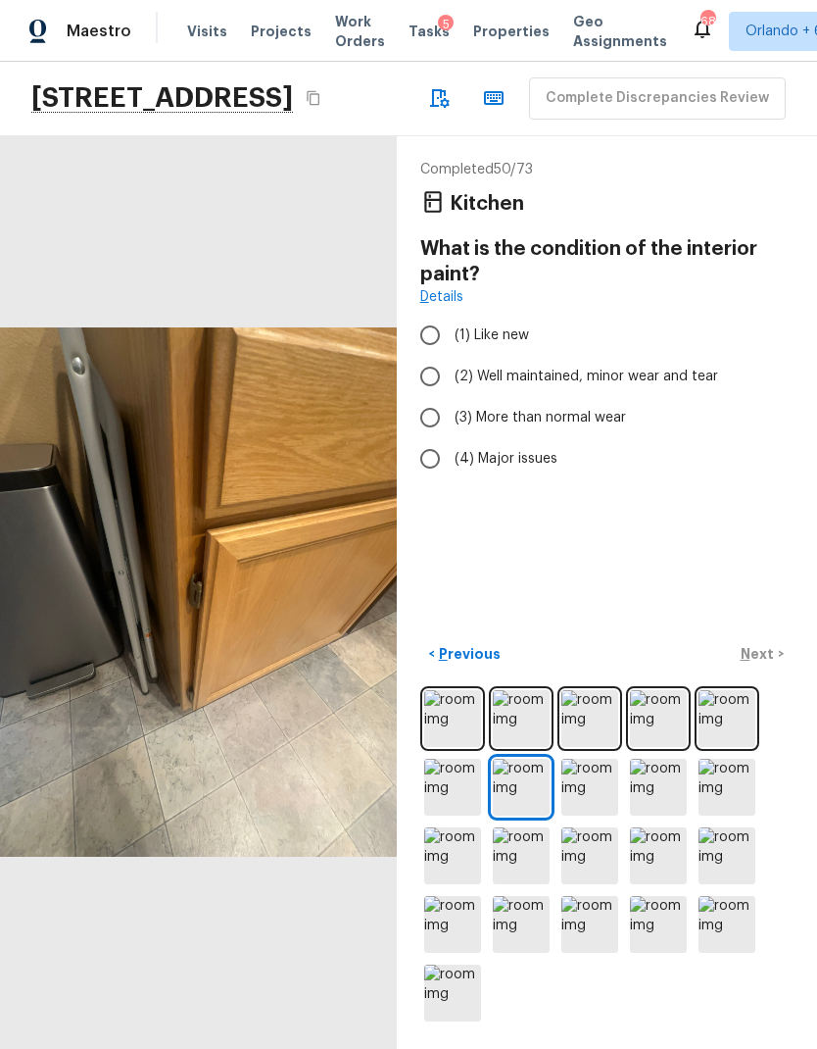
click at [613, 795] on img at bounding box center [590, 787] width 57 height 57
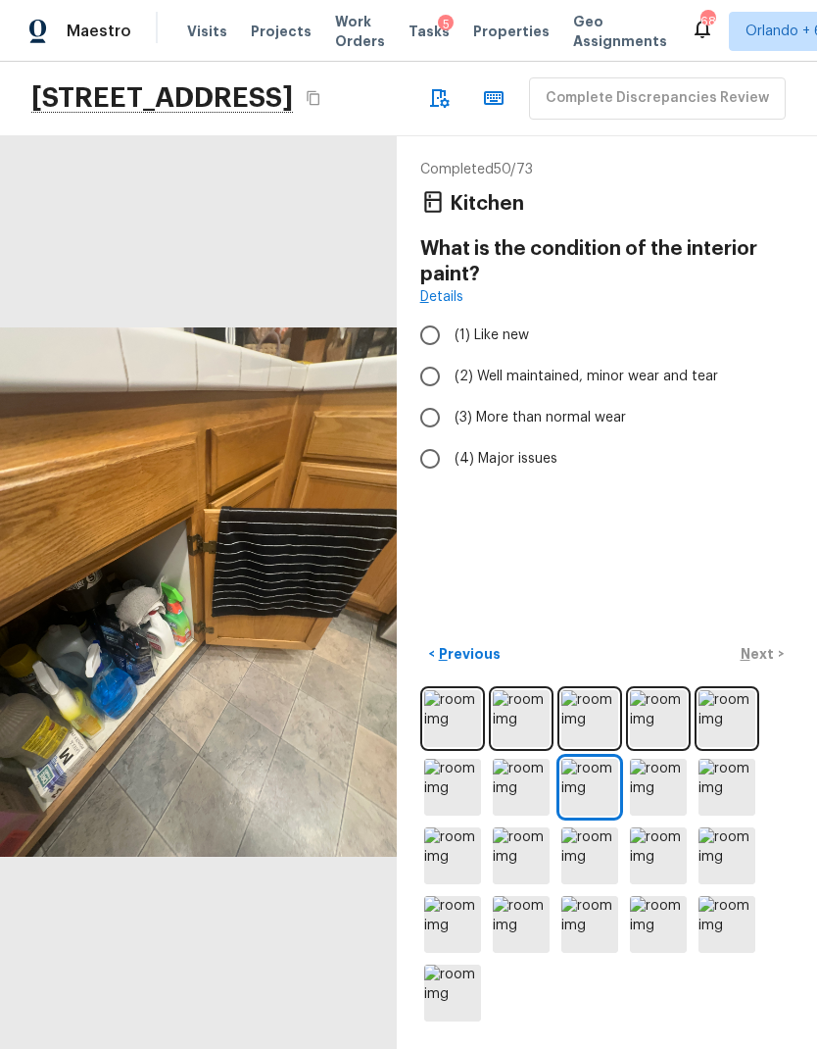
click at [656, 786] on img at bounding box center [658, 787] width 57 height 57
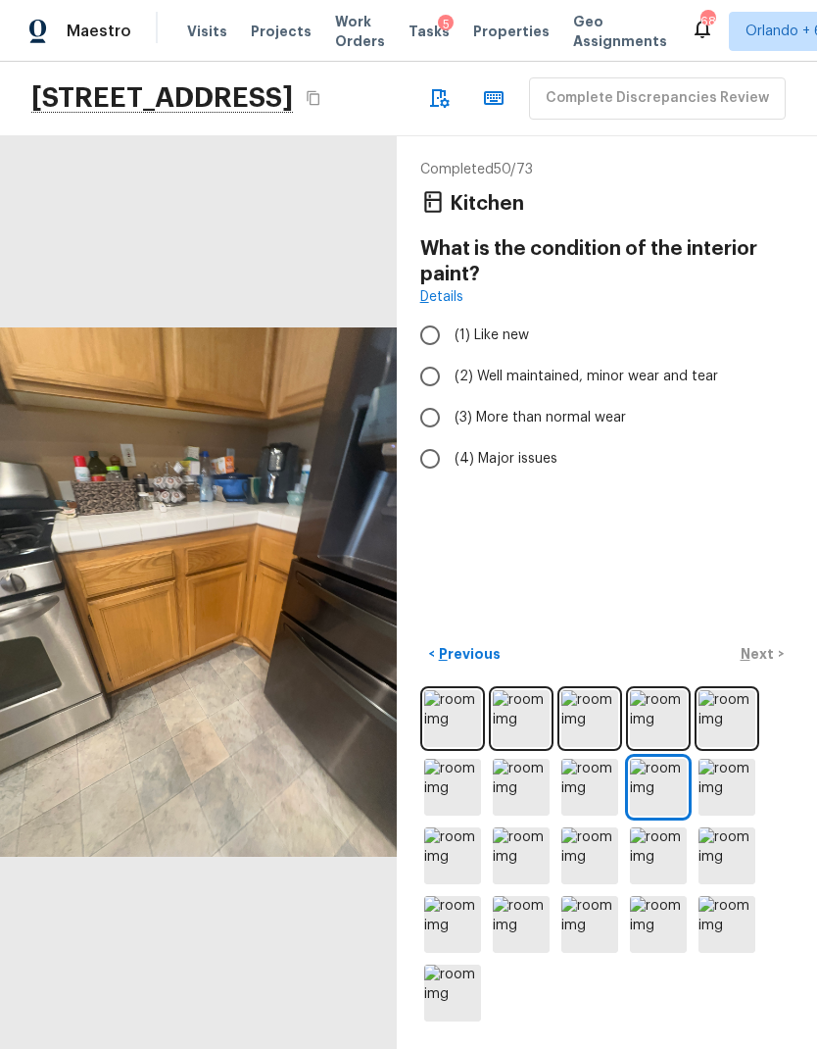
click at [723, 861] on img at bounding box center [727, 855] width 57 height 57
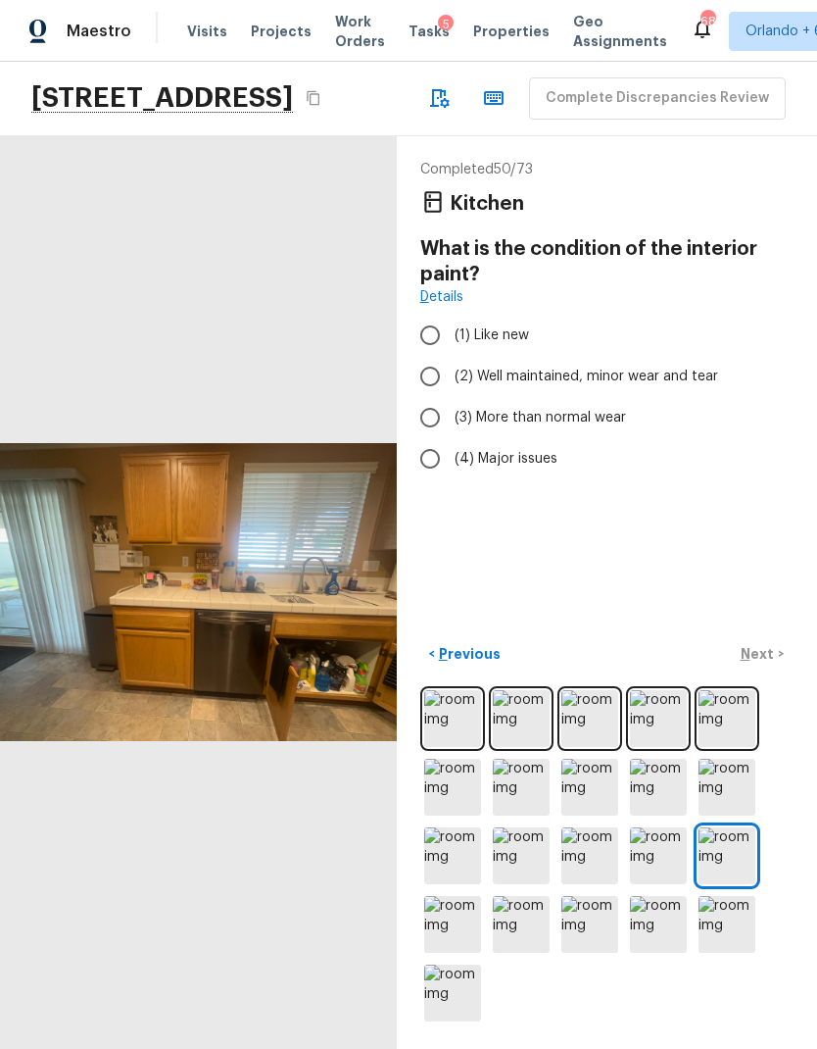
click at [702, 356] on label "(2) Well maintained, minor wear and tear" at bounding box center [594, 376] width 369 height 41
click at [451, 356] on input "(2) Well maintained, minor wear and tear" at bounding box center [430, 376] width 41 height 41
radio input "true"
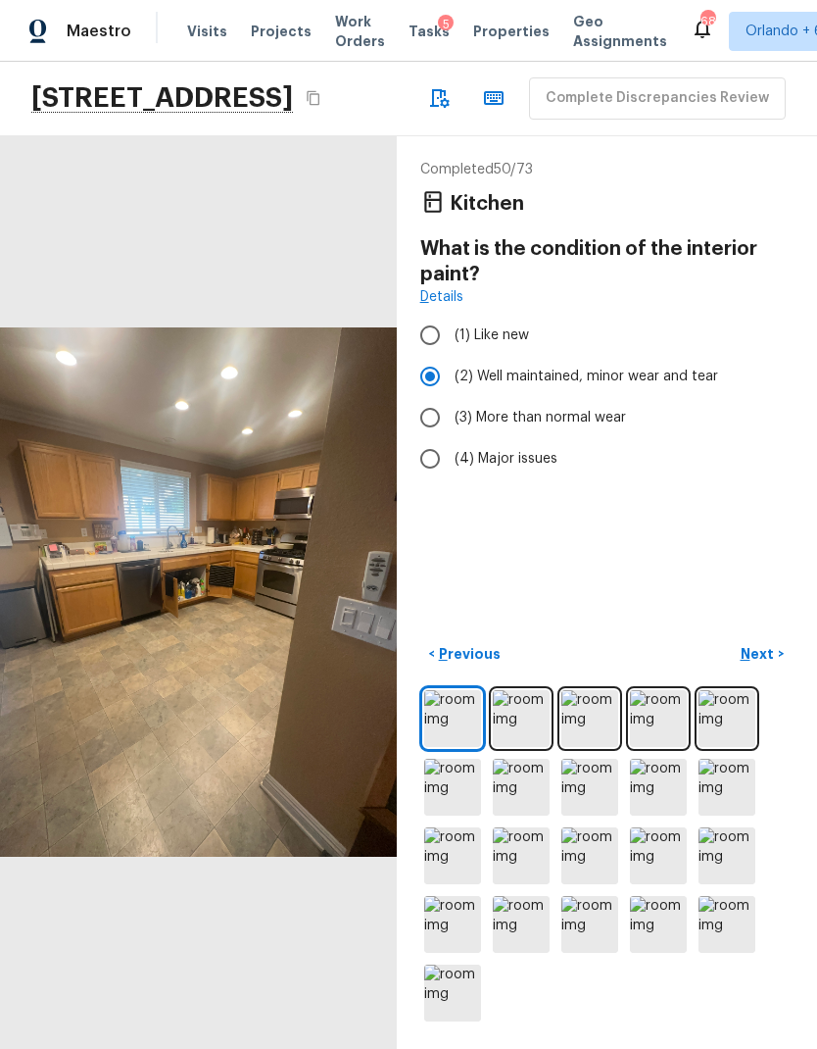
click at [770, 646] on p "Next" at bounding box center [759, 654] width 37 height 20
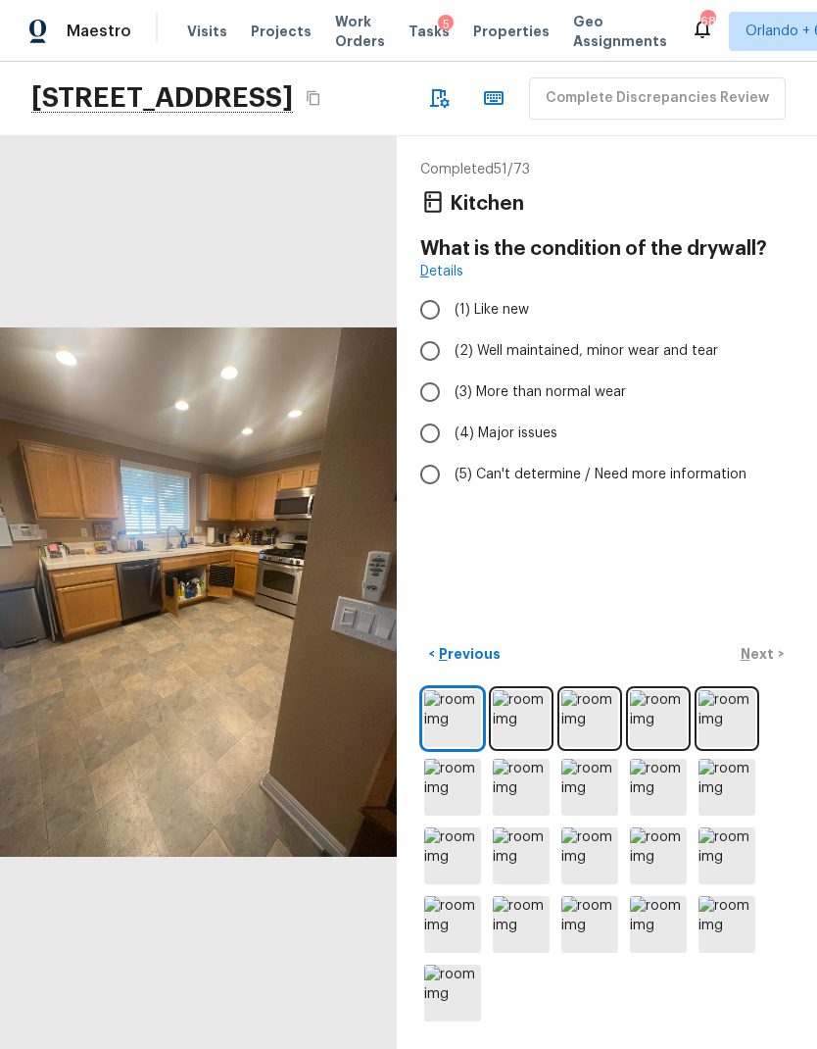
click at [697, 341] on span "(2) Well maintained, minor wear and tear" at bounding box center [587, 351] width 264 height 20
click at [451, 330] on input "(2) Well maintained, minor wear and tear" at bounding box center [430, 350] width 41 height 41
radio input "true"
click at [764, 646] on p "Next" at bounding box center [759, 654] width 37 height 20
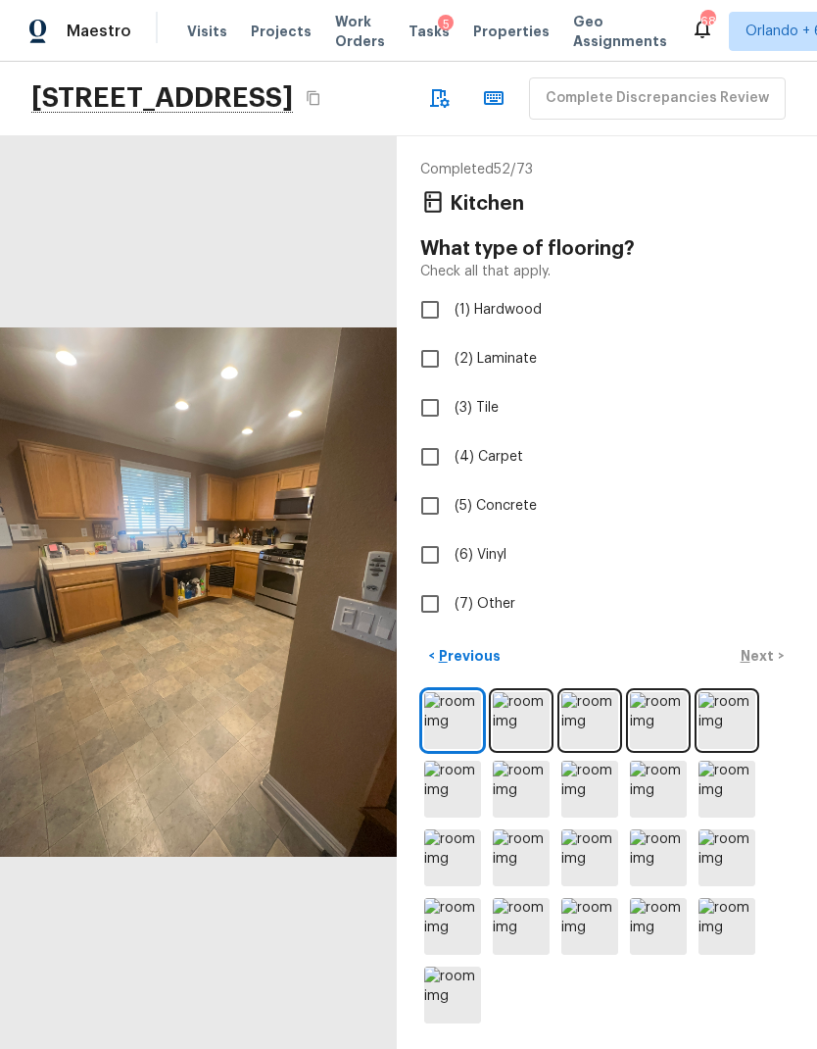
click at [493, 545] on span "(6) Vinyl" at bounding box center [481, 555] width 52 height 20
click at [451, 534] on input "(6) Vinyl" at bounding box center [430, 554] width 41 height 41
checkbox input "true"
click at [763, 651] on p "Next" at bounding box center [759, 656] width 37 height 20
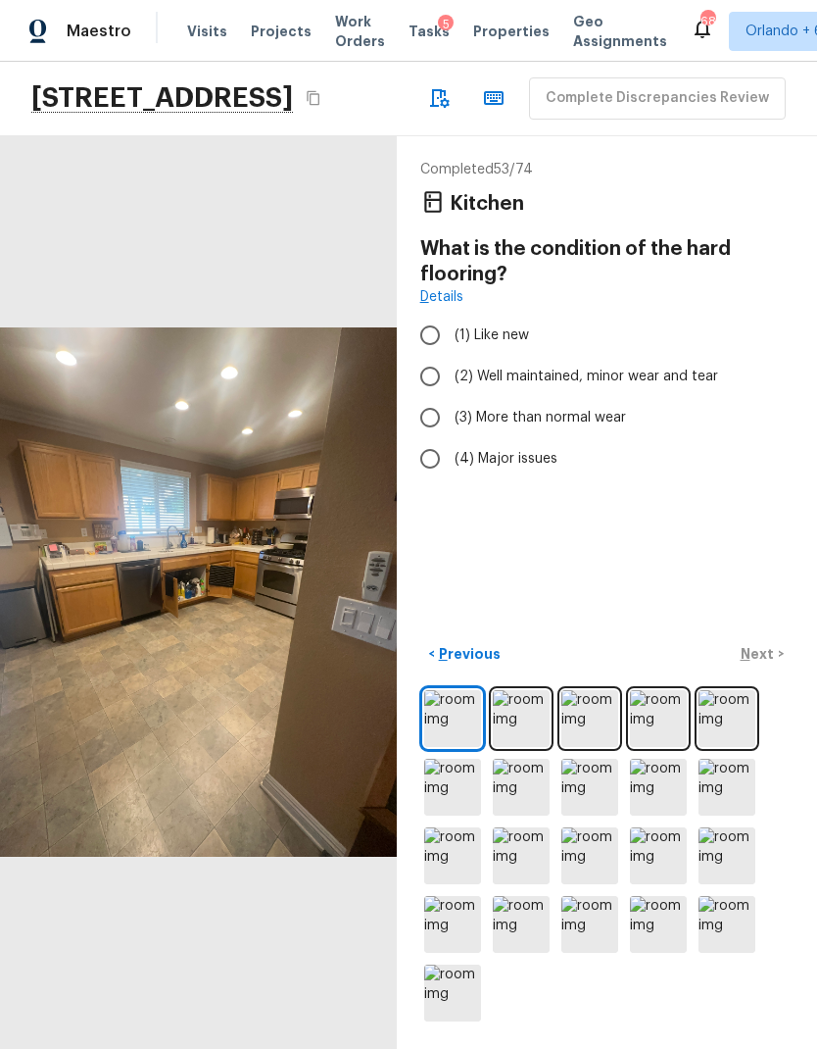
click at [706, 367] on span "(2) Well maintained, minor wear and tear" at bounding box center [587, 377] width 264 height 20
click at [451, 356] on input "(2) Well maintained, minor wear and tear" at bounding box center [430, 376] width 41 height 41
radio input "true"
click at [767, 648] on p "Next" at bounding box center [759, 654] width 37 height 20
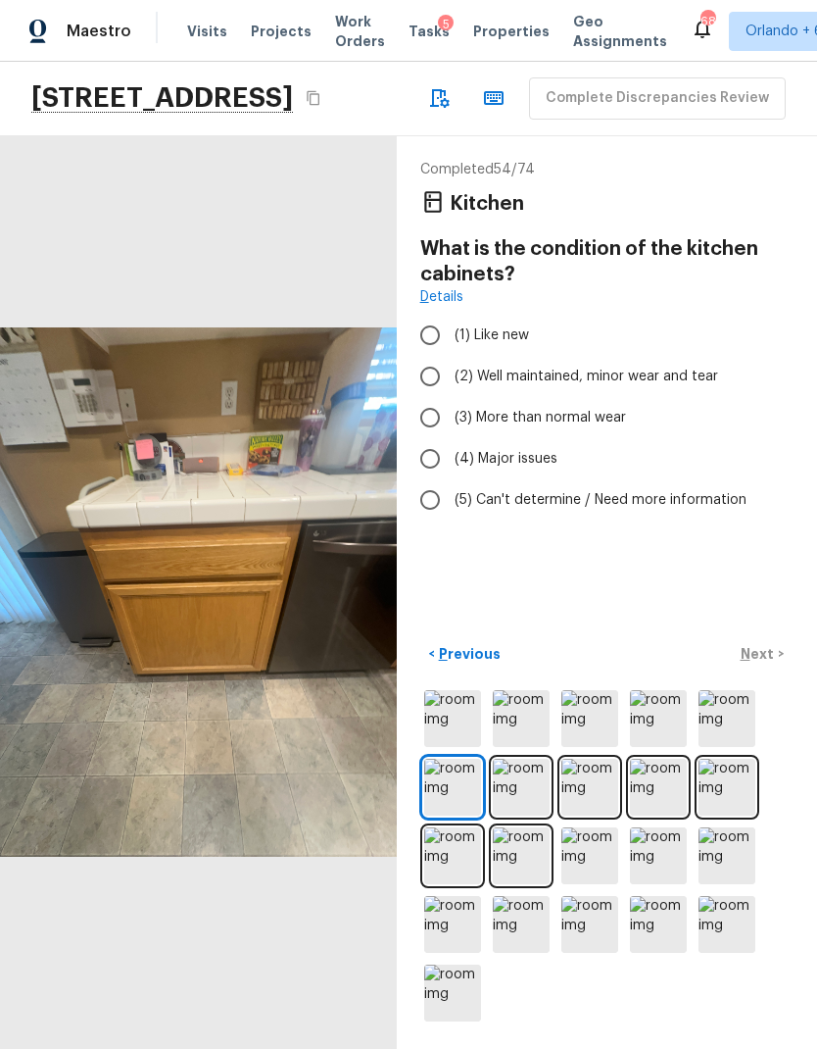
click at [690, 367] on span "(2) Well maintained, minor wear and tear" at bounding box center [587, 377] width 264 height 20
click at [451, 356] on input "(2) Well maintained, minor wear and tear" at bounding box center [430, 376] width 41 height 41
radio input "true"
click at [599, 785] on img at bounding box center [590, 787] width 57 height 57
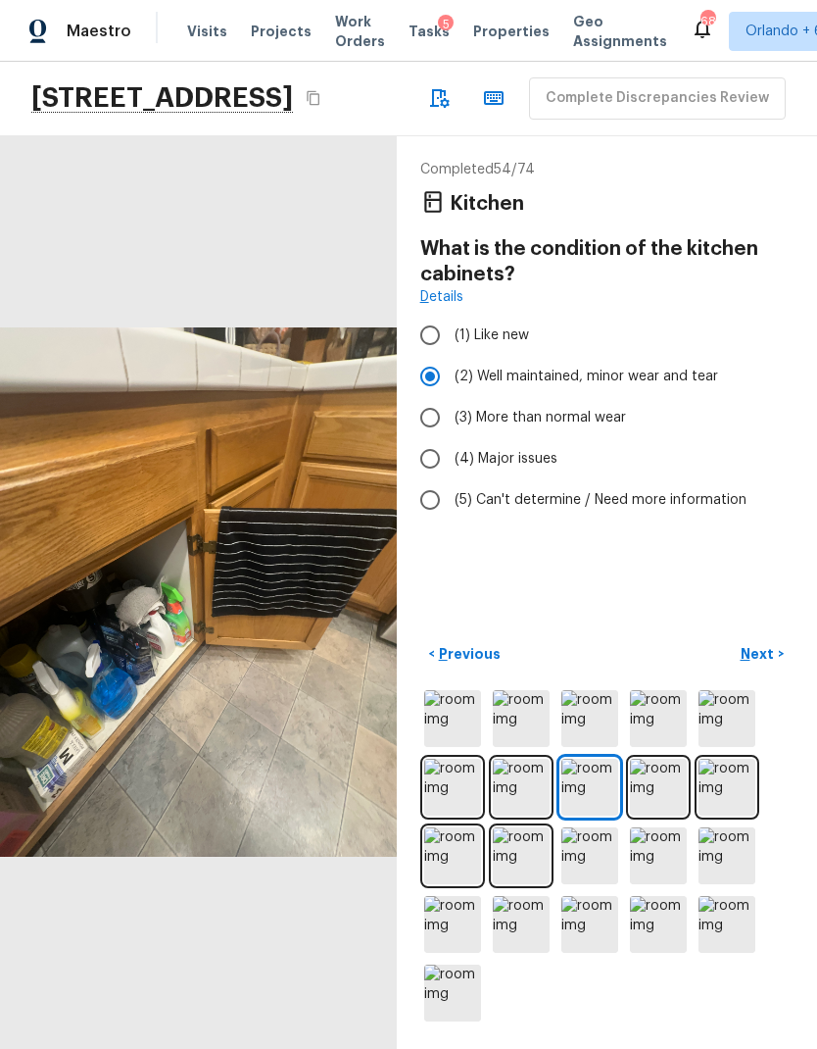
click at [764, 646] on p "Next" at bounding box center [759, 654] width 37 height 20
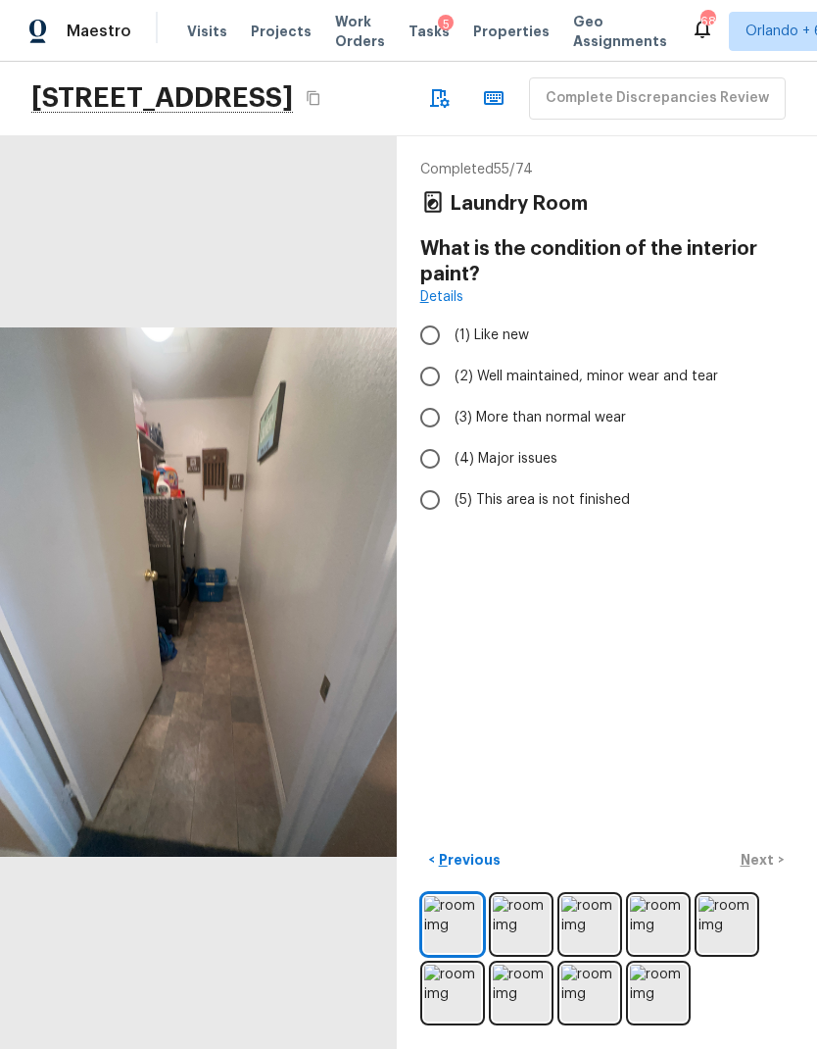
click at [697, 367] on span "(2) Well maintained, minor wear and tear" at bounding box center [587, 377] width 264 height 20
click at [451, 356] on input "(2) Well maintained, minor wear and tear" at bounding box center [430, 376] width 41 height 41
radio input "true"
click at [763, 855] on p "Next" at bounding box center [759, 860] width 37 height 20
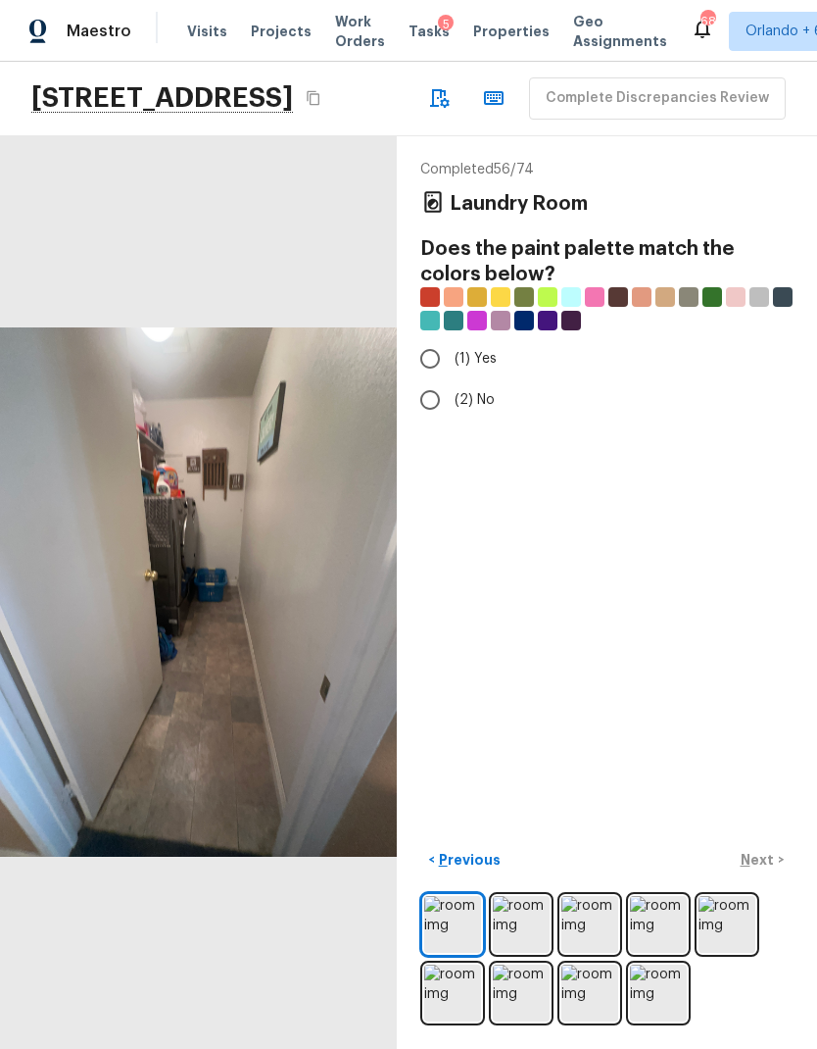
click at [487, 349] on span "(1) Yes" at bounding box center [476, 359] width 42 height 20
click at [451, 338] on input "(1) Yes" at bounding box center [430, 358] width 41 height 41
radio input "true"
click at [770, 858] on p "Next" at bounding box center [759, 860] width 37 height 20
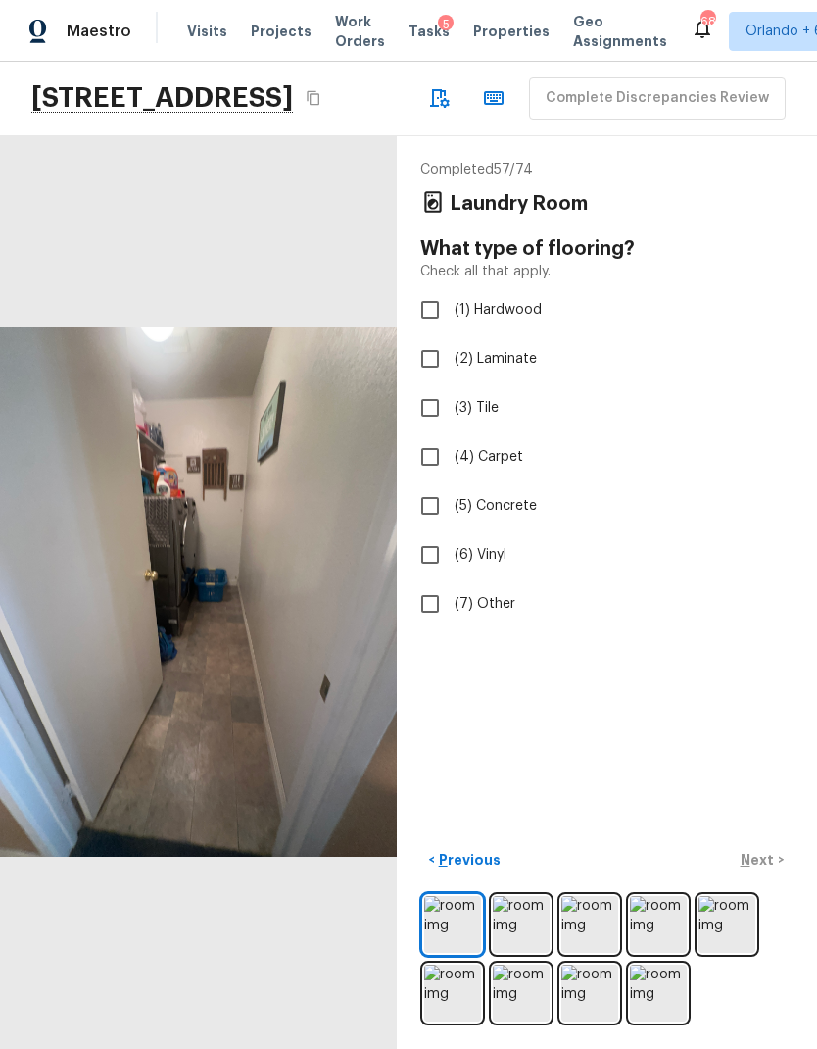
click at [492, 545] on span "(6) Vinyl" at bounding box center [481, 555] width 52 height 20
click at [451, 534] on input "(6) Vinyl" at bounding box center [430, 554] width 41 height 41
checkbox input "true"
click at [765, 855] on p "Next" at bounding box center [759, 860] width 37 height 20
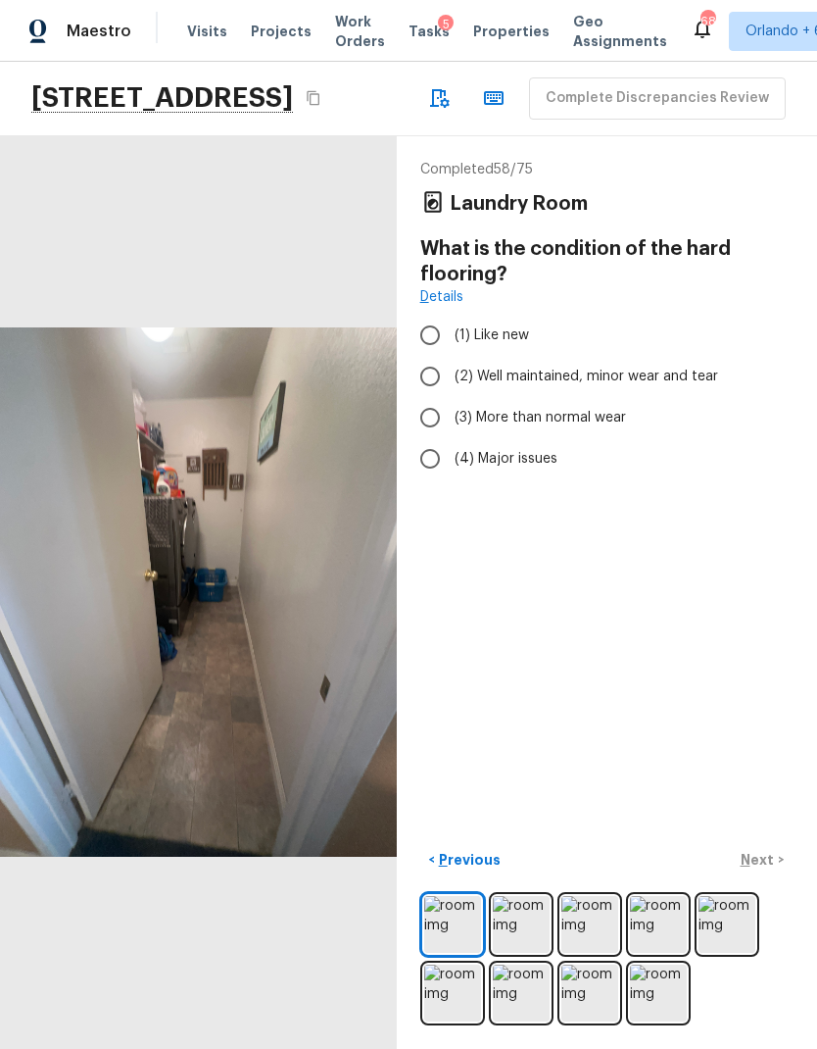
click at [626, 367] on span "(2) Well maintained, minor wear and tear" at bounding box center [587, 377] width 264 height 20
click at [451, 356] on input "(2) Well maintained, minor wear and tear" at bounding box center [430, 376] width 41 height 41
radio input "true"
click at [764, 858] on p "Next" at bounding box center [759, 860] width 37 height 20
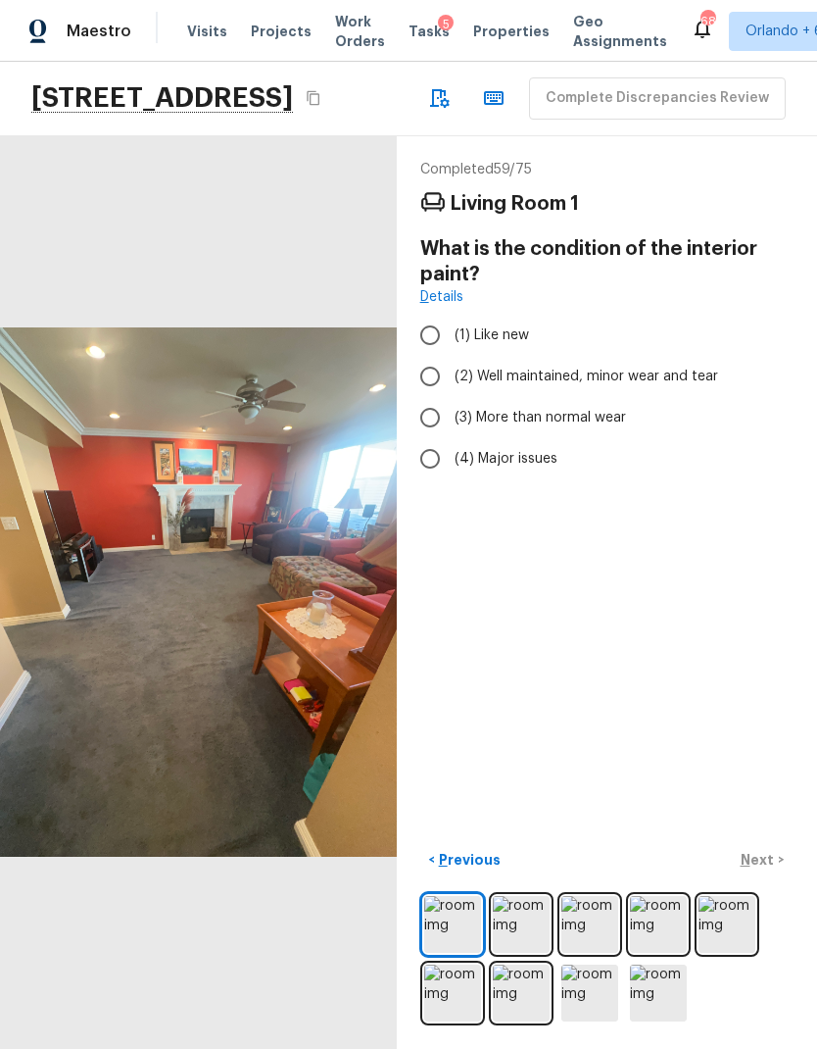
click at [602, 367] on span "(2) Well maintained, minor wear and tear" at bounding box center [587, 377] width 264 height 20
click at [451, 356] on input "(2) Well maintained, minor wear and tear" at bounding box center [430, 376] width 41 height 41
radio input "true"
click at [766, 861] on p "Next" at bounding box center [759, 860] width 37 height 20
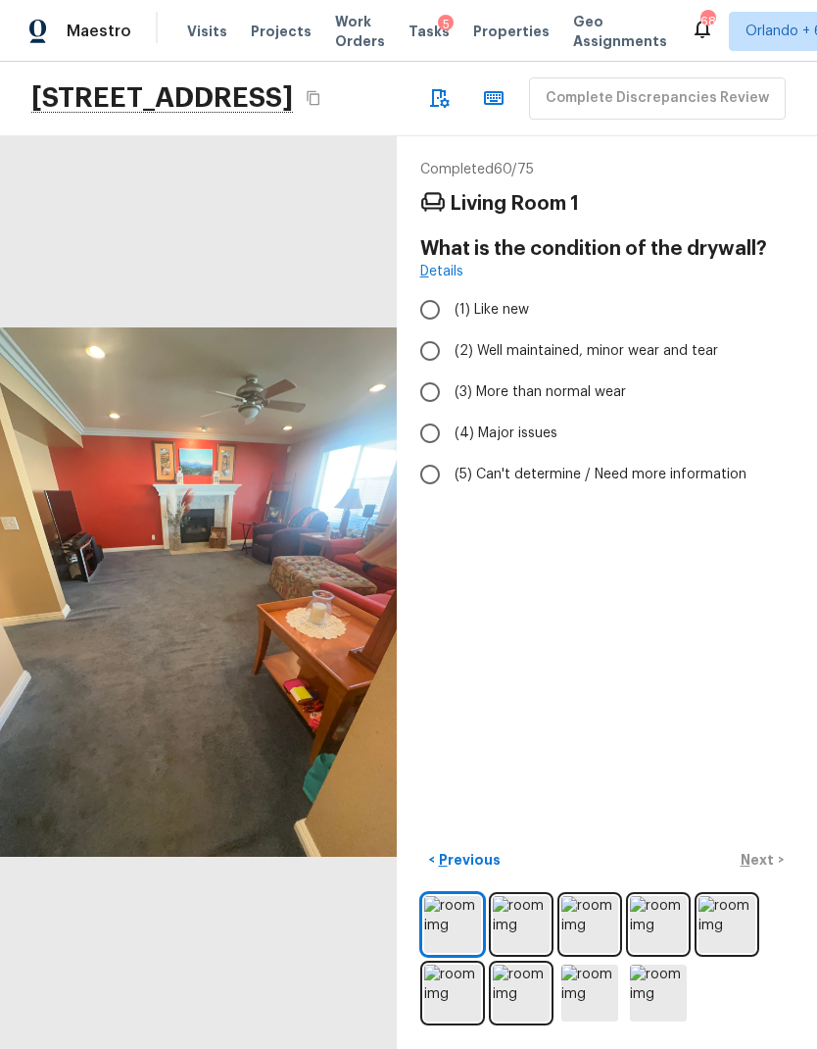
click at [671, 341] on span "(2) Well maintained, minor wear and tear" at bounding box center [587, 351] width 264 height 20
click at [451, 330] on input "(2) Well maintained, minor wear and tear" at bounding box center [430, 350] width 41 height 41
radio input "true"
click at [768, 857] on p "Next" at bounding box center [759, 860] width 37 height 20
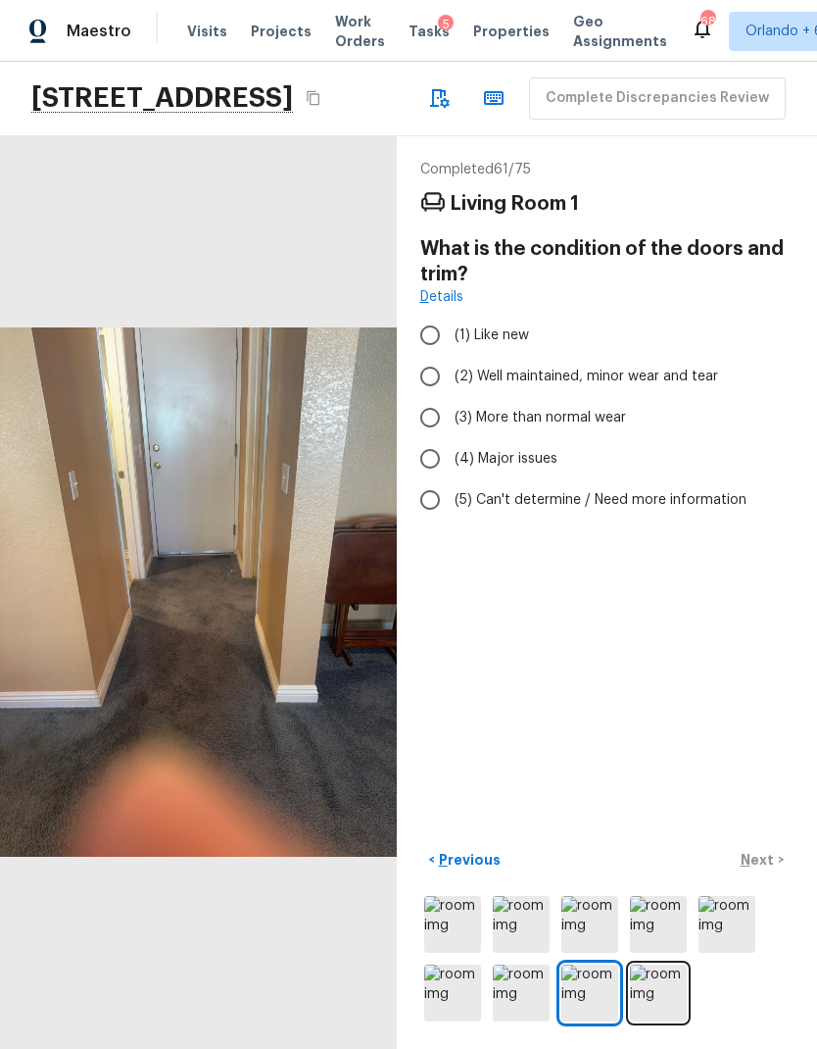
click at [603, 931] on img at bounding box center [590, 924] width 57 height 57
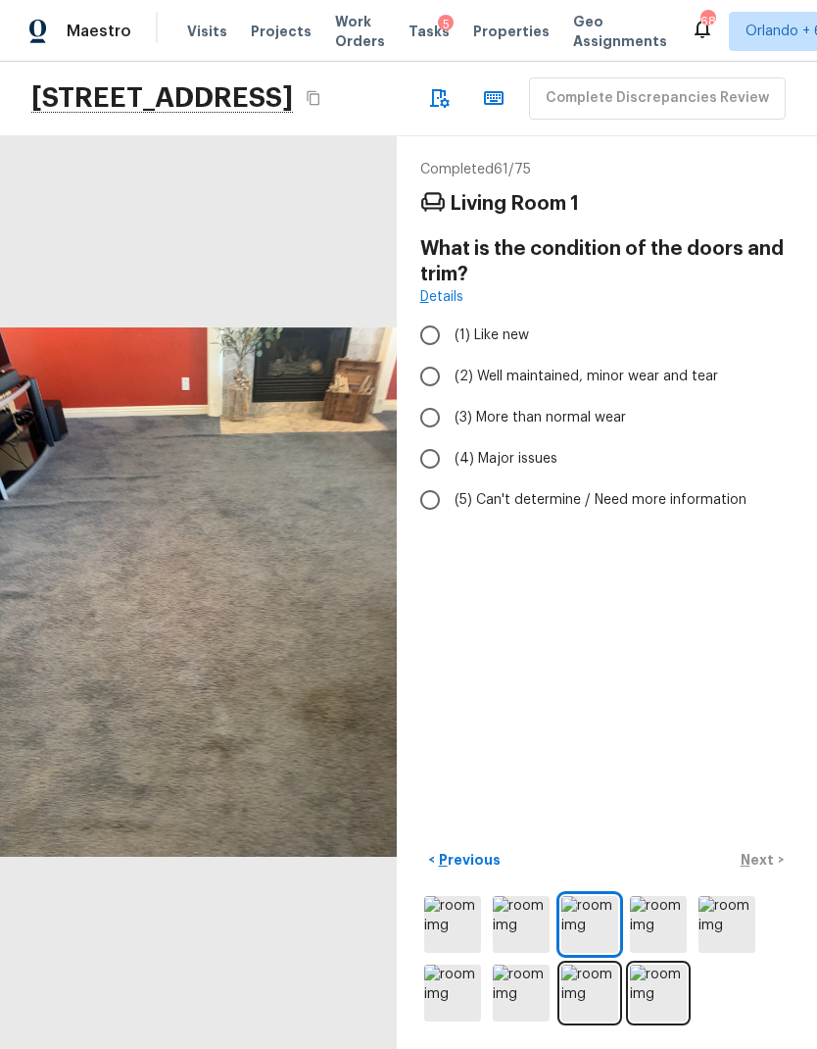
click at [659, 367] on span "(2) Well maintained, minor wear and tear" at bounding box center [587, 377] width 264 height 20
click at [451, 356] on input "(2) Well maintained, minor wear and tear" at bounding box center [430, 376] width 41 height 41
radio input "true"
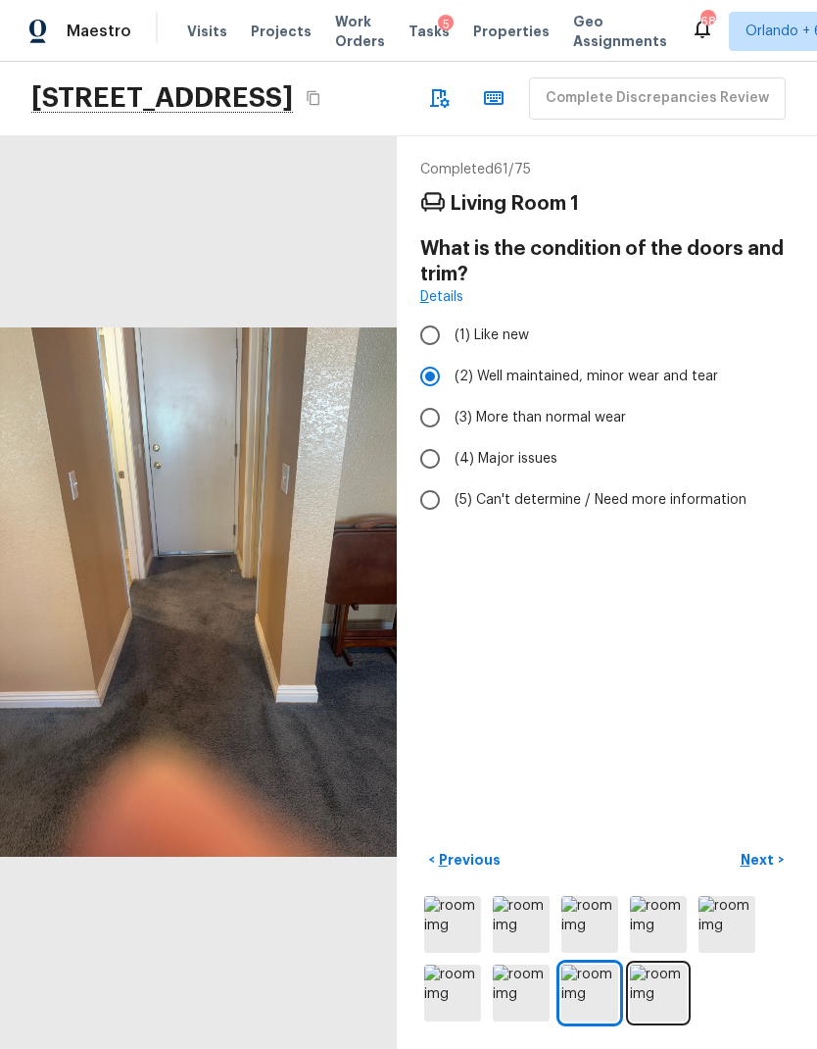
click at [774, 856] on p "Next" at bounding box center [759, 860] width 37 height 20
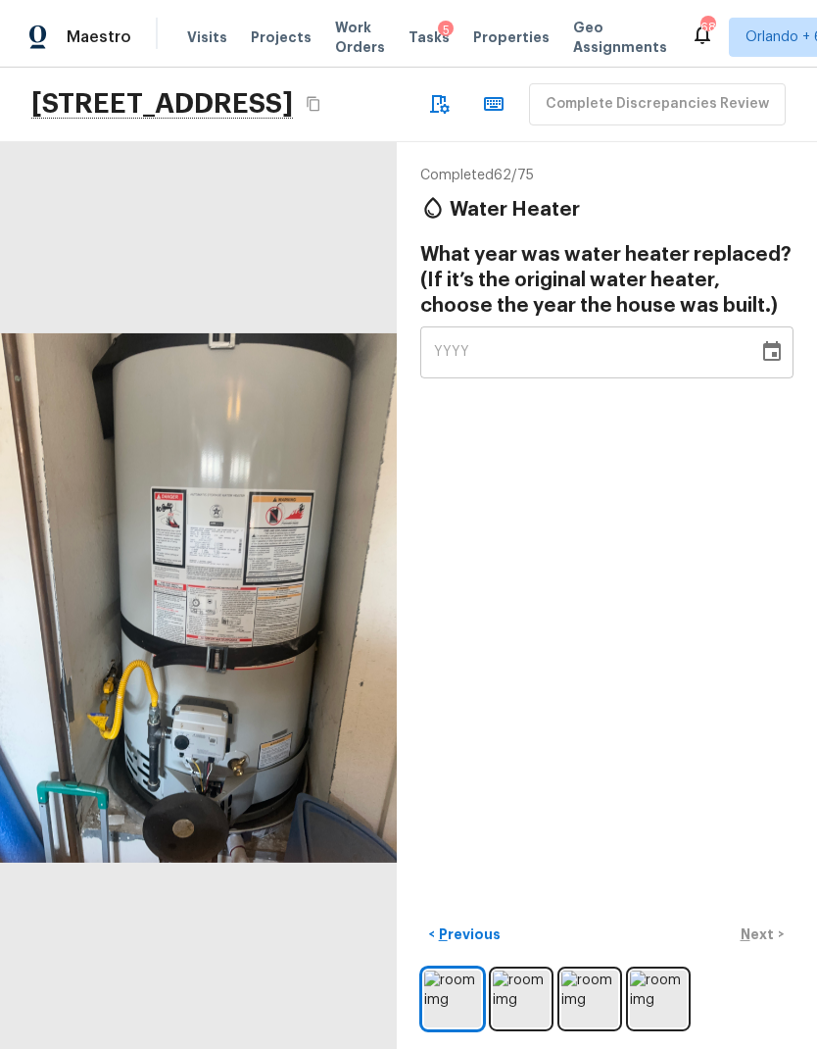
scroll to position [0, 0]
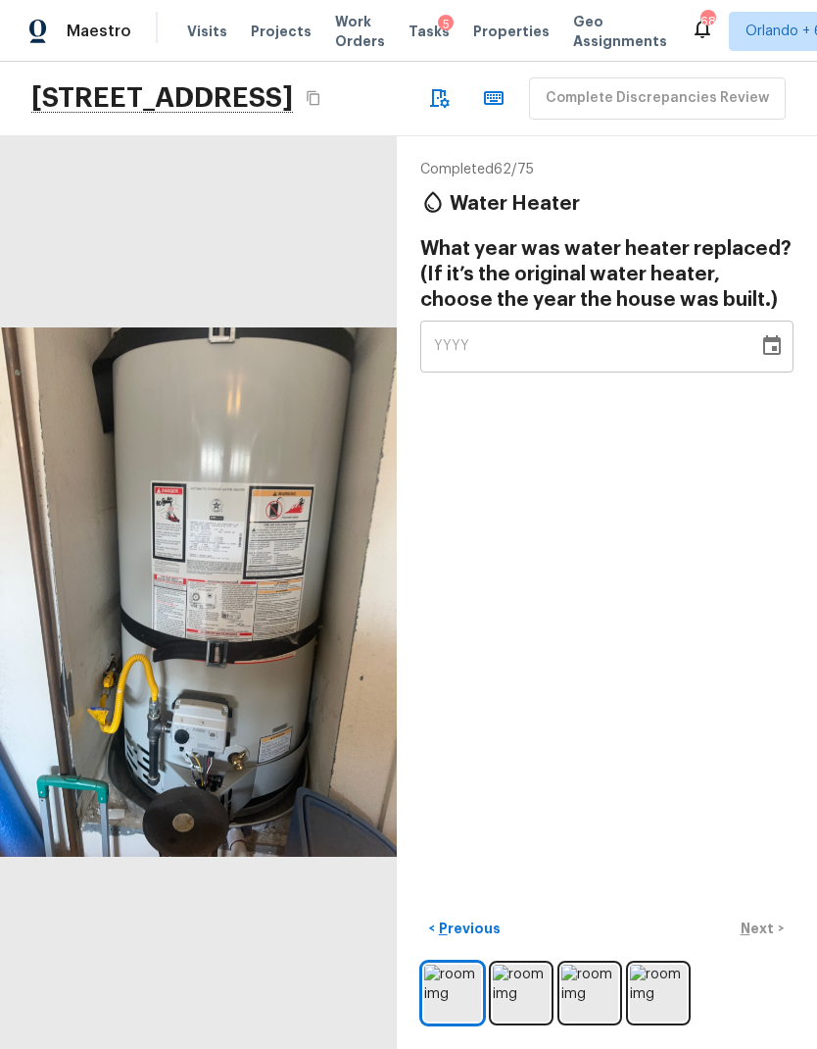
click at [321, 100] on icon "Copy Address" at bounding box center [314, 98] width 16 height 16
click at [326, 86] on button "Copy Address" at bounding box center [313, 97] width 25 height 25
click at [535, 988] on img at bounding box center [521, 992] width 57 height 57
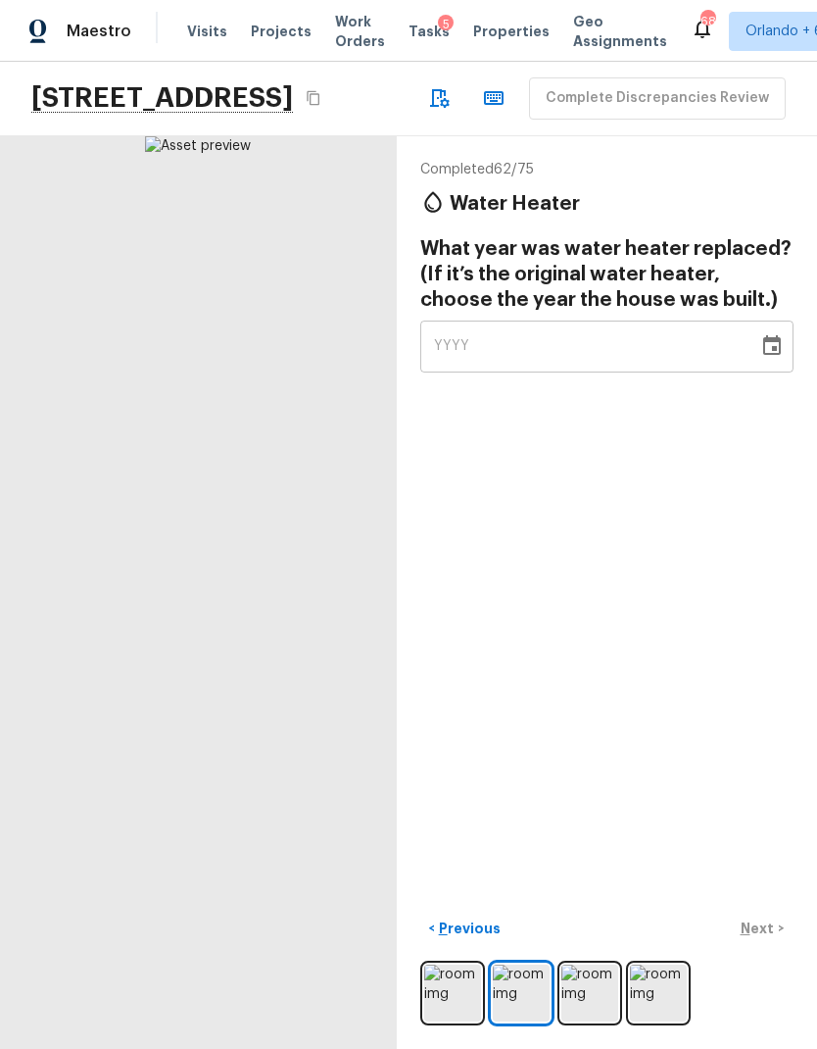
click at [597, 1006] on img at bounding box center [590, 992] width 57 height 57
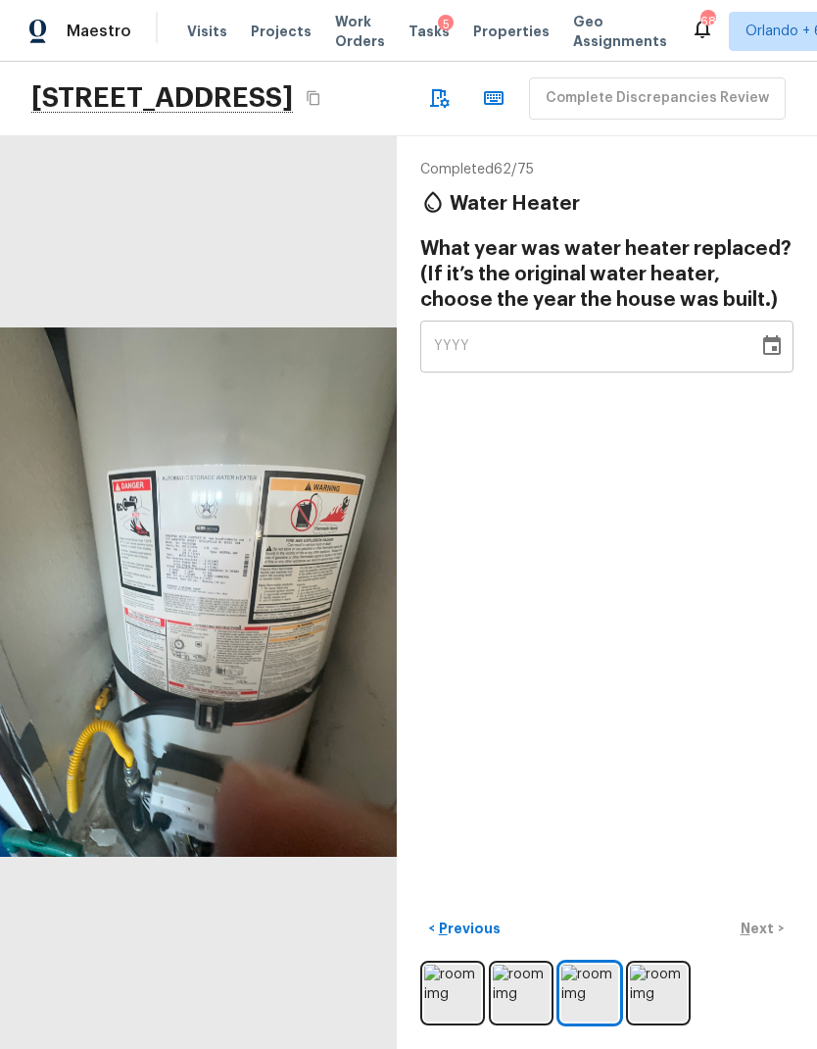
click at [666, 999] on img at bounding box center [658, 992] width 57 height 57
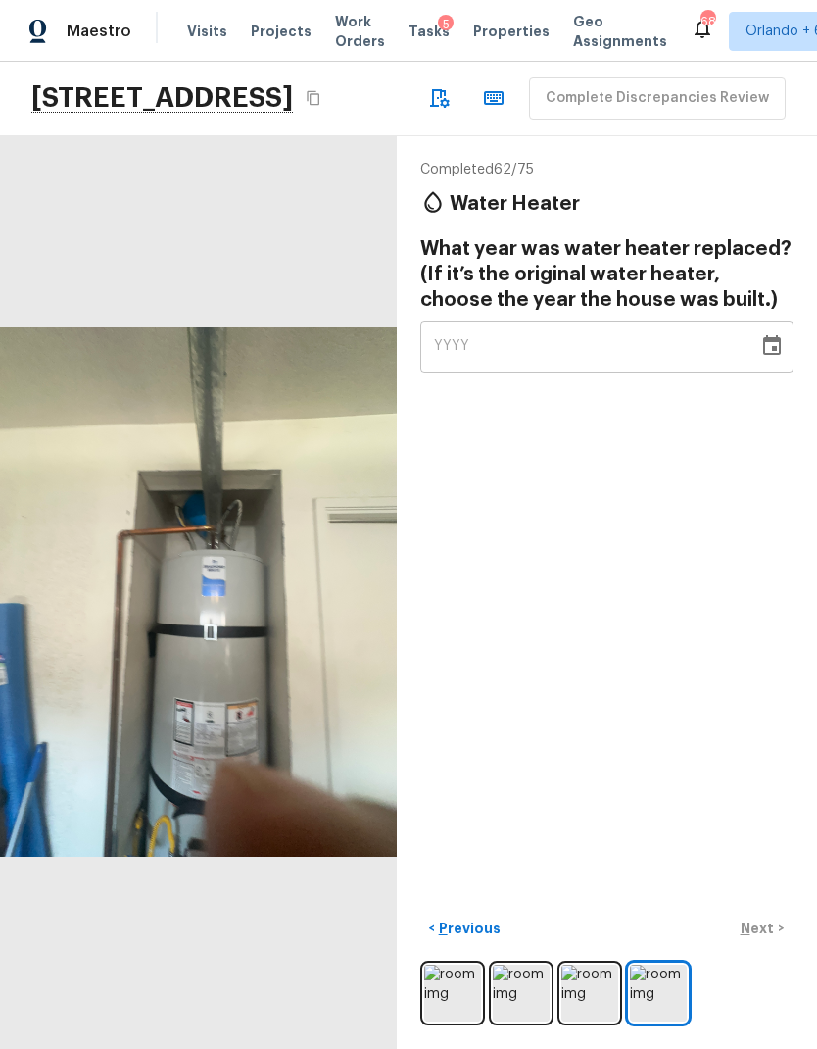
click at [595, 996] on img at bounding box center [590, 992] width 57 height 57
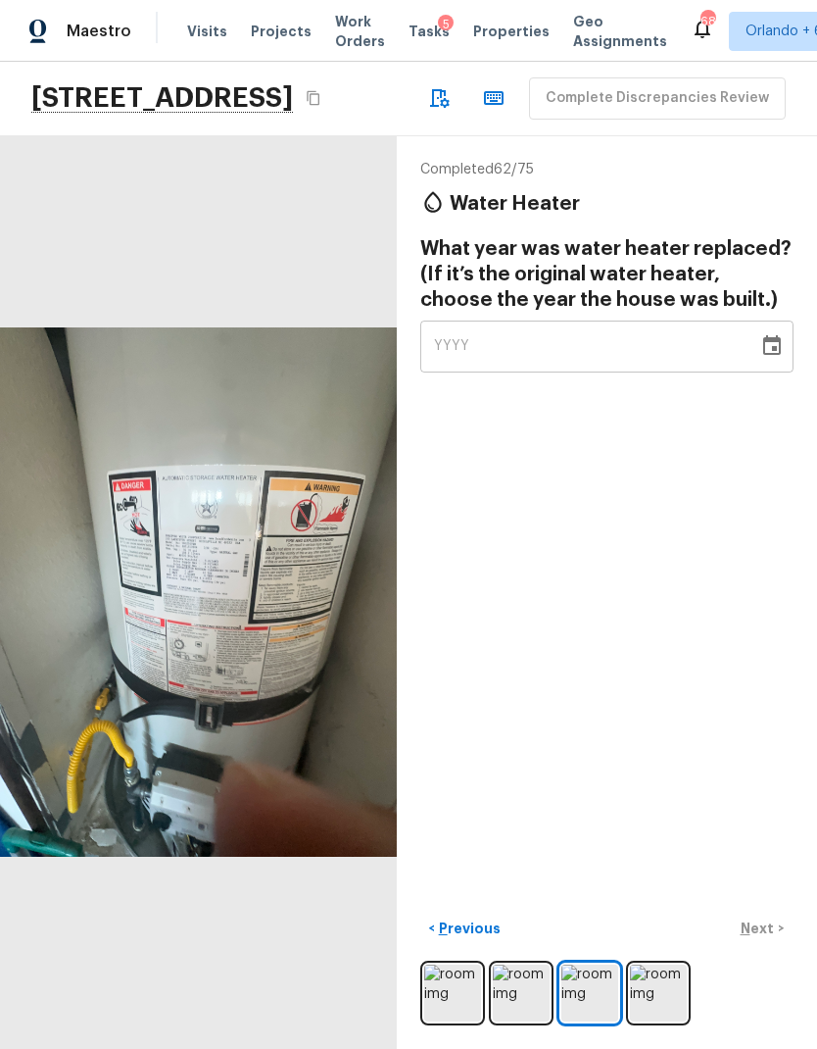
click at [713, 320] on div "YYYY" at bounding box center [589, 346] width 311 height 52
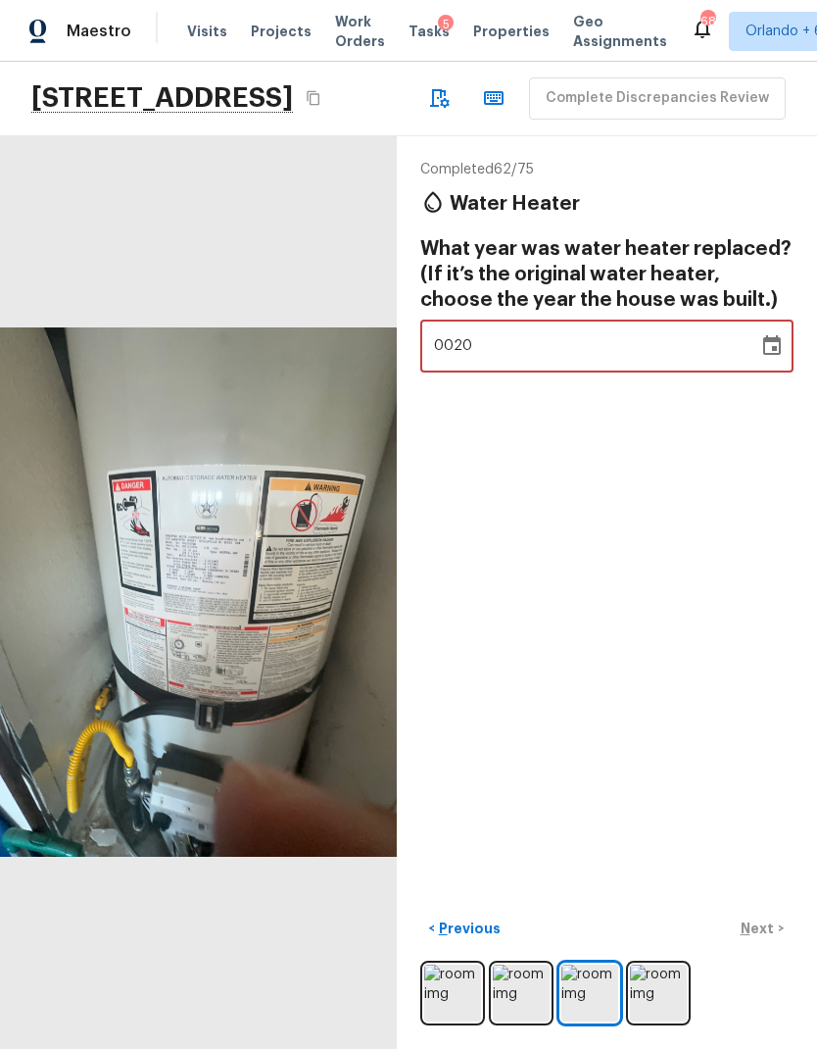
type input "2000"
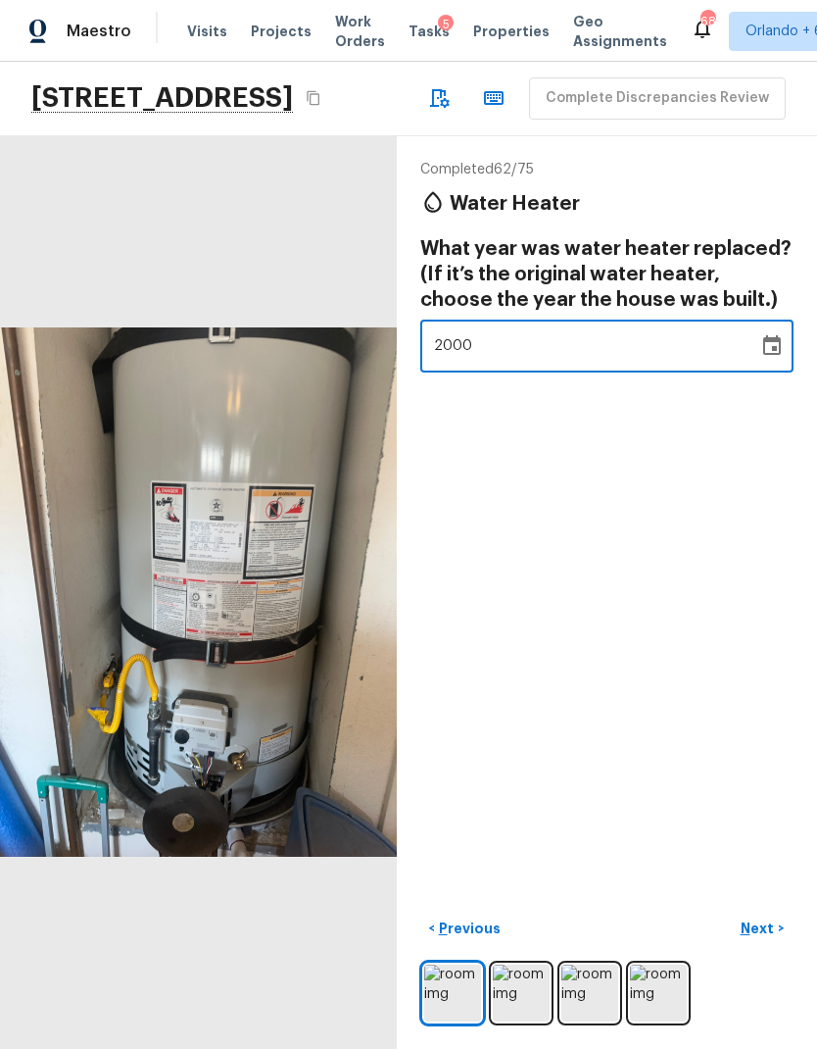
click at [682, 468] on div "Completed 62 / 75 Water Heater What year was water heater replaced? (If it’s th…" at bounding box center [607, 592] width 420 height 912
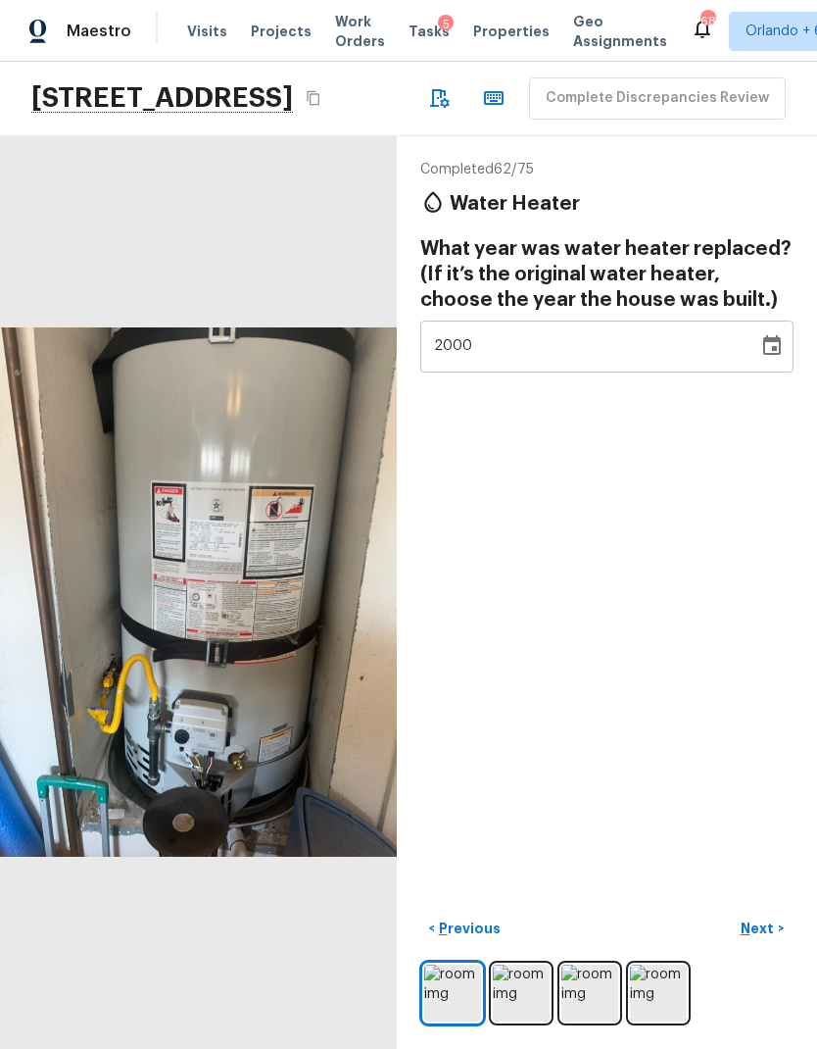
click at [768, 929] on p "Next" at bounding box center [759, 928] width 37 height 20
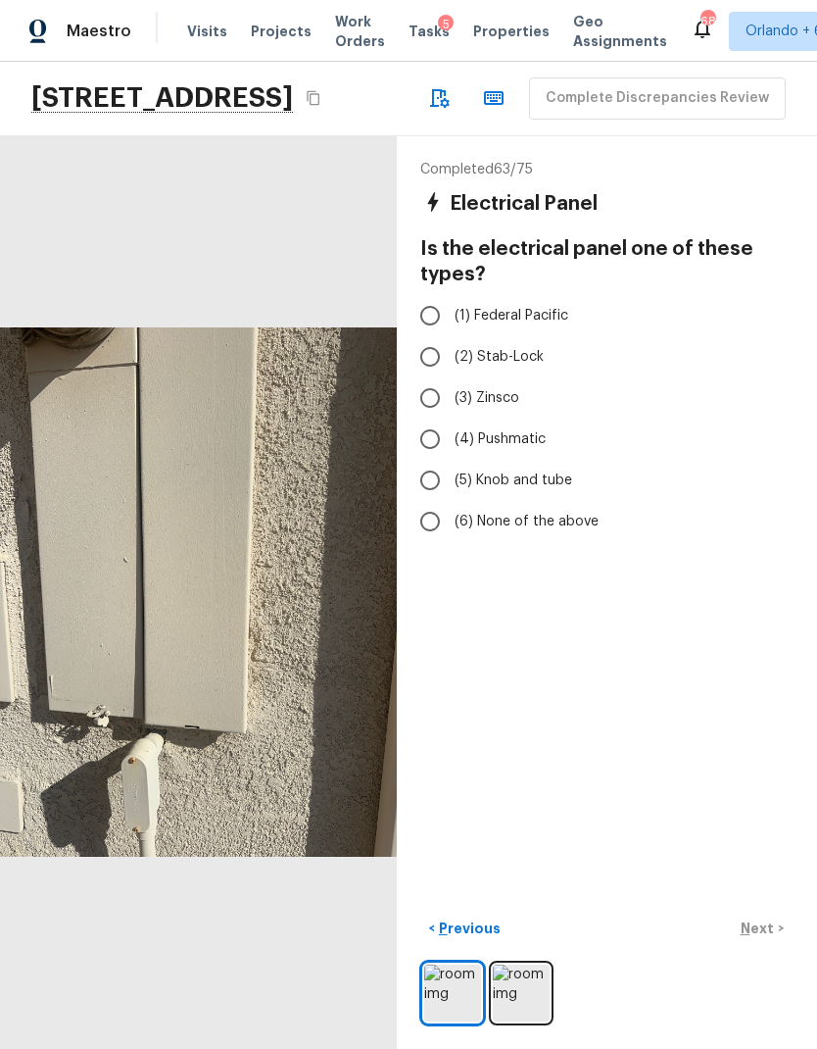
scroll to position [34, 0]
click at [523, 983] on img at bounding box center [521, 992] width 57 height 57
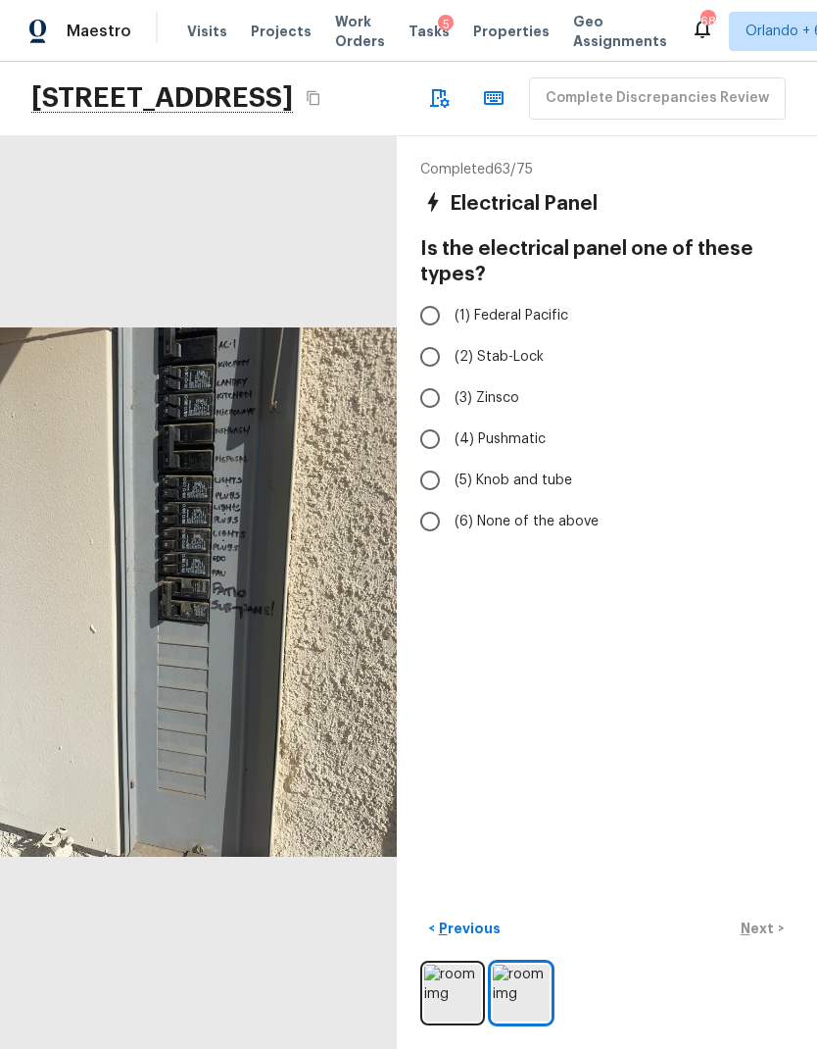
click at [428, 501] on input "(6) None of the above" at bounding box center [430, 521] width 41 height 41
radio input "true"
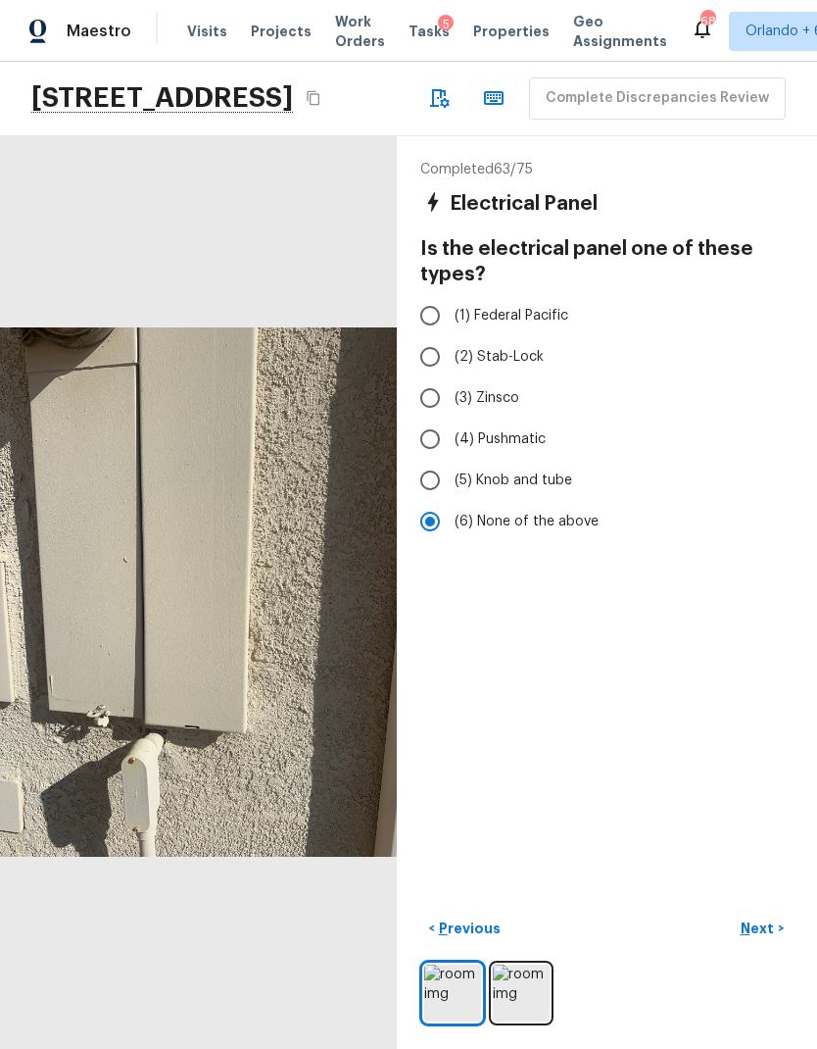
click at [763, 920] on p "Next" at bounding box center [759, 928] width 37 height 20
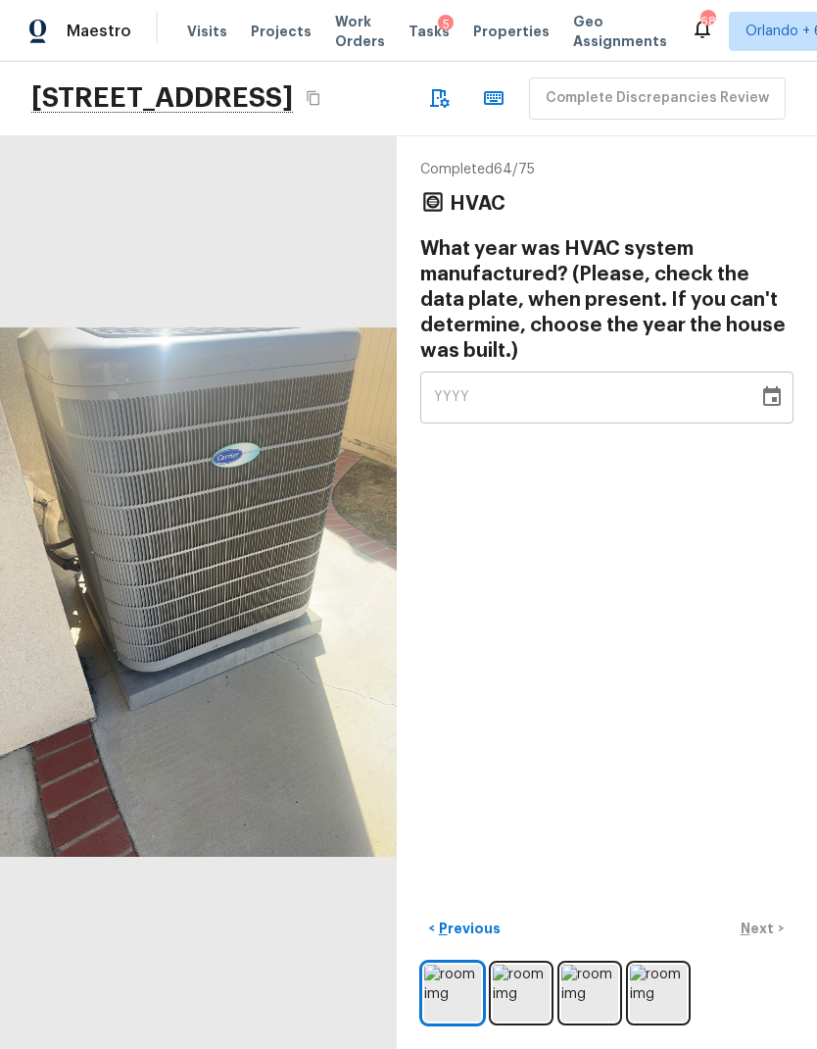
click at [526, 993] on img at bounding box center [521, 992] width 57 height 57
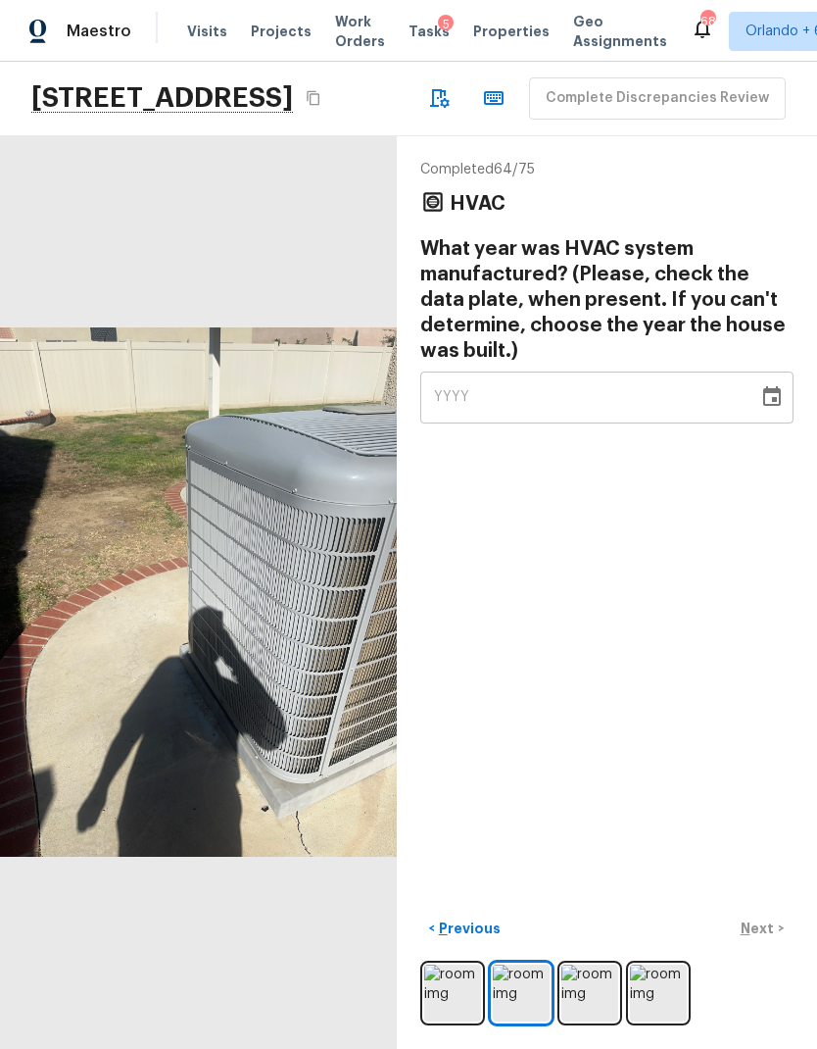
click at [601, 986] on img at bounding box center [590, 992] width 57 height 57
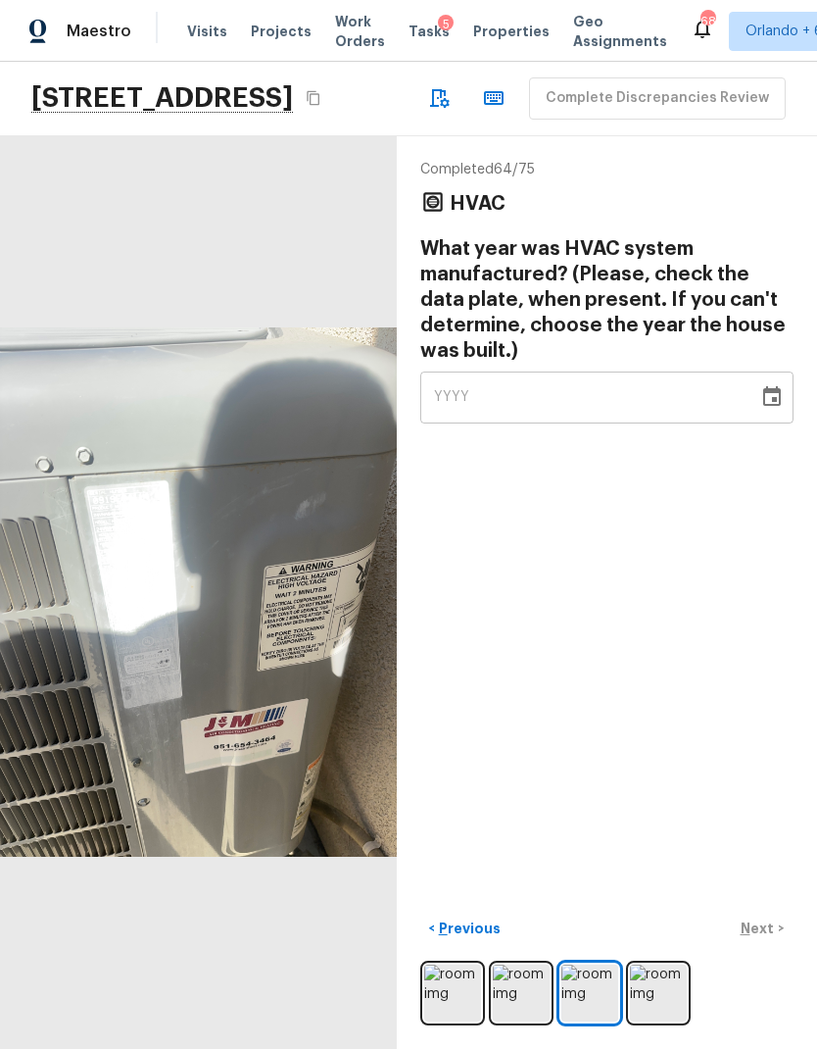
click at [665, 1000] on img at bounding box center [658, 992] width 57 height 57
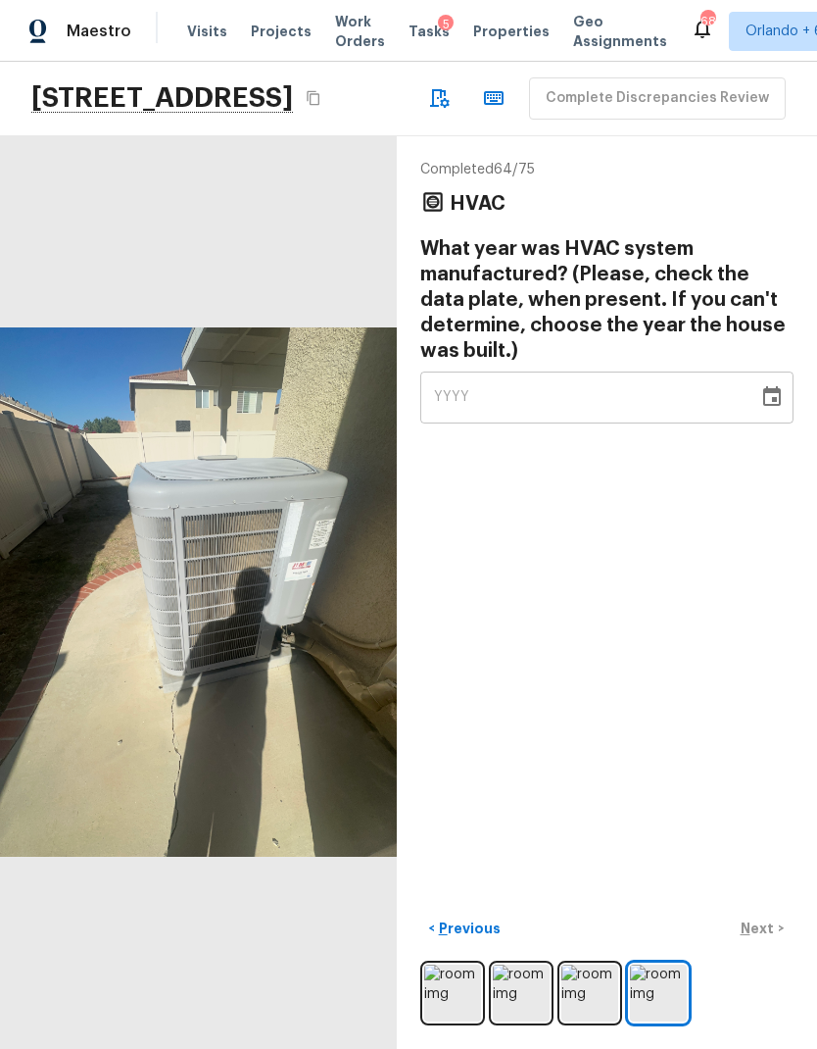
click at [600, 1004] on img at bounding box center [590, 992] width 57 height 57
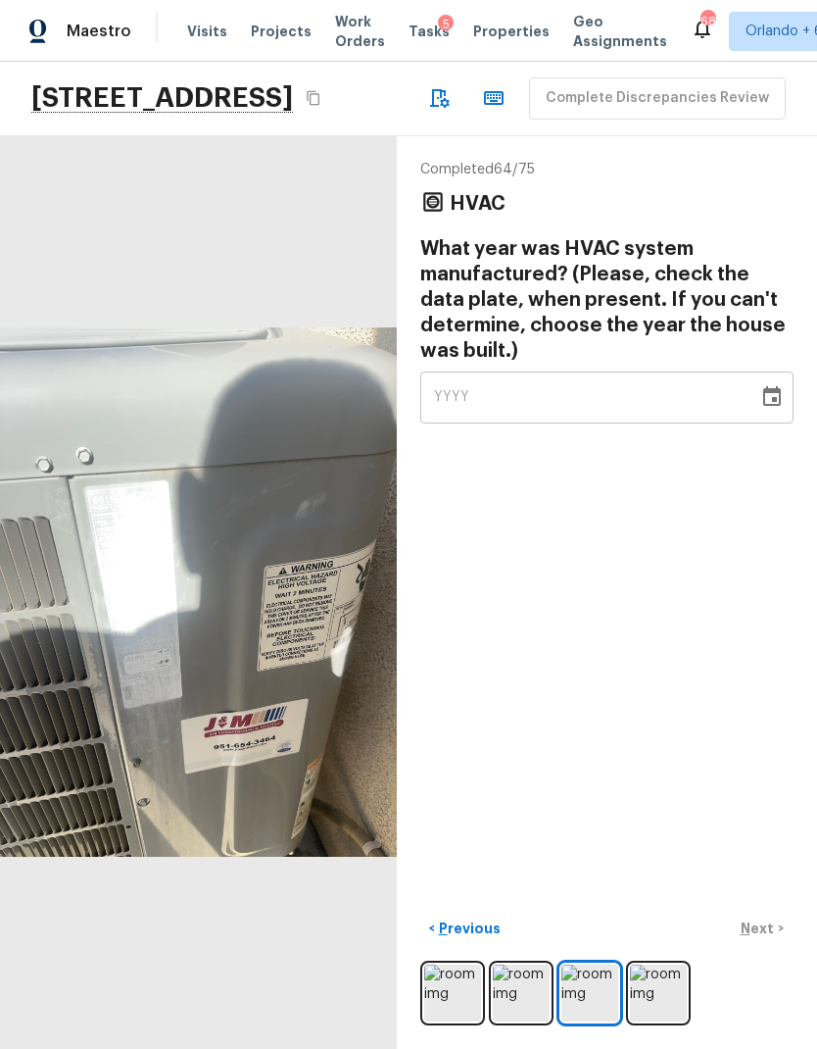
click at [755, 377] on button "Choose date" at bounding box center [772, 396] width 39 height 39
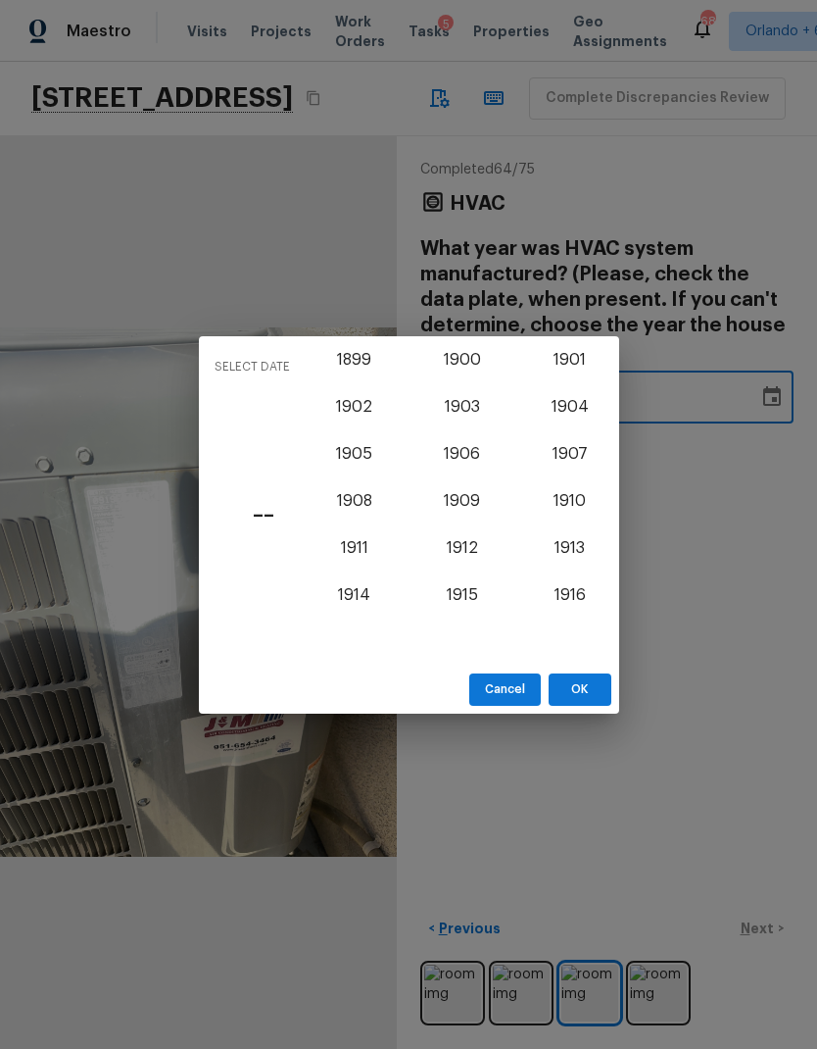
scroll to position [1701, 0]
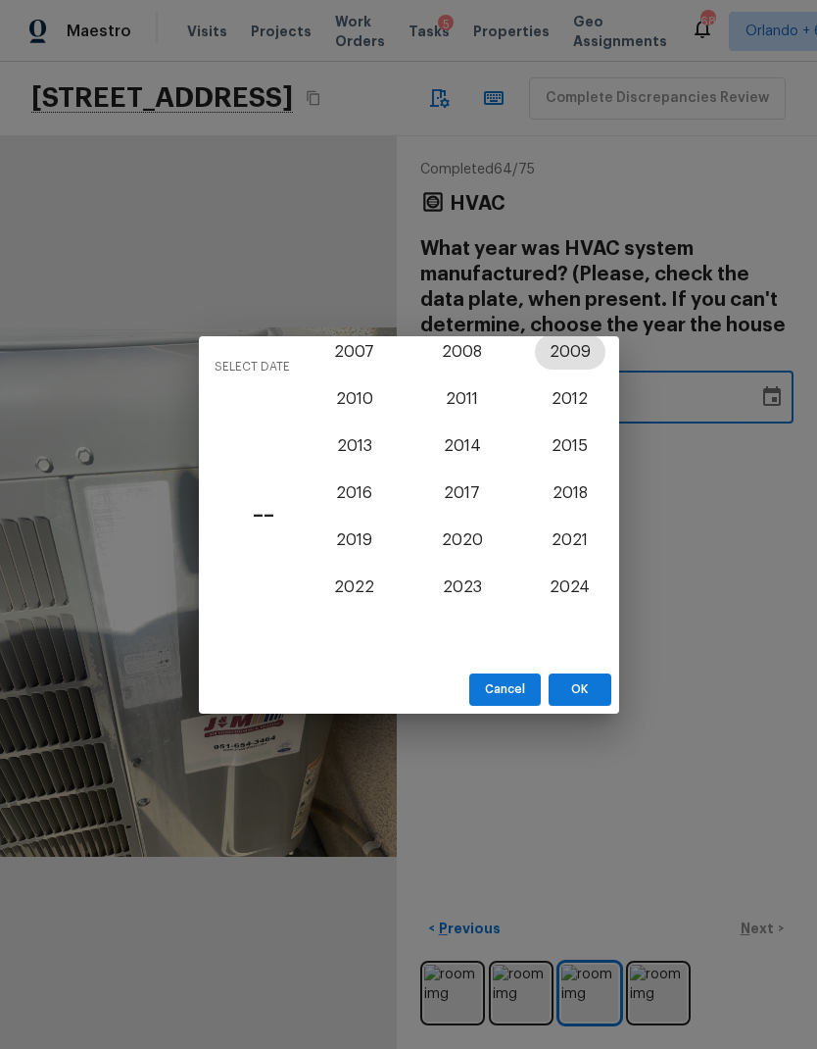
click at [585, 350] on button "2009" at bounding box center [570, 351] width 71 height 35
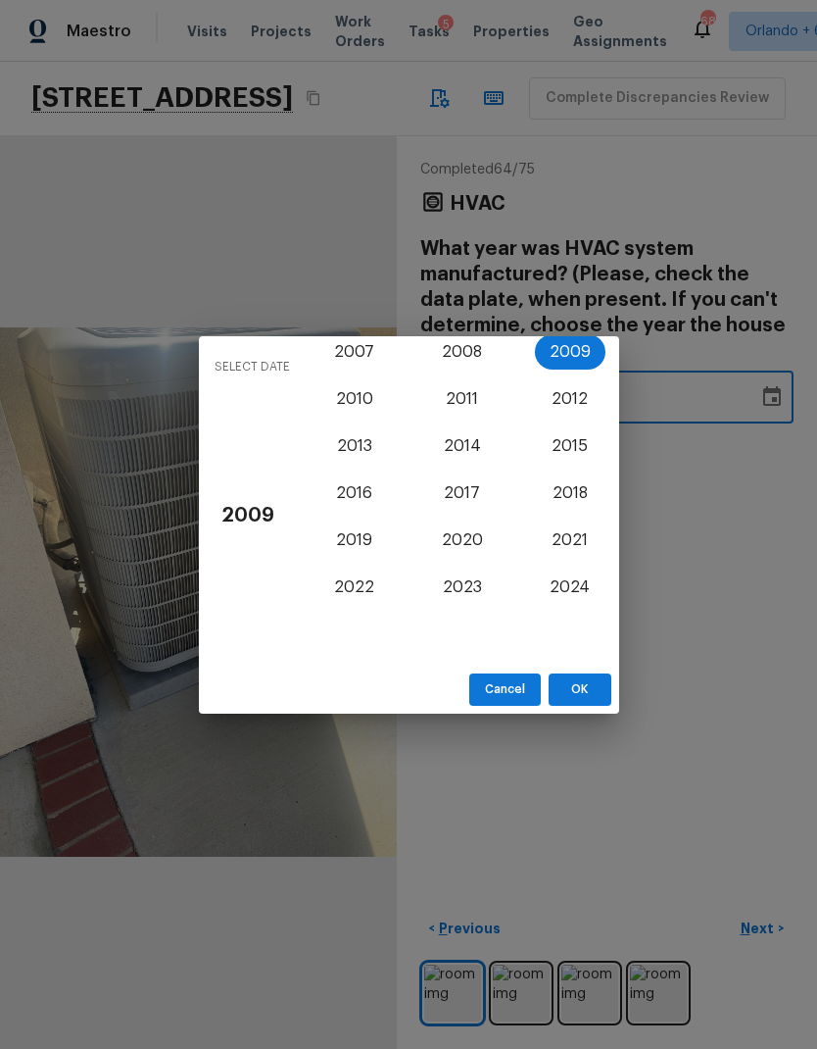
click at [757, 454] on div "Select date 2009 1899 1900 1901 1902 1903 1904 1905 1906 1907 1908 1909 1910 19…" at bounding box center [408, 524] width 817 height 1049
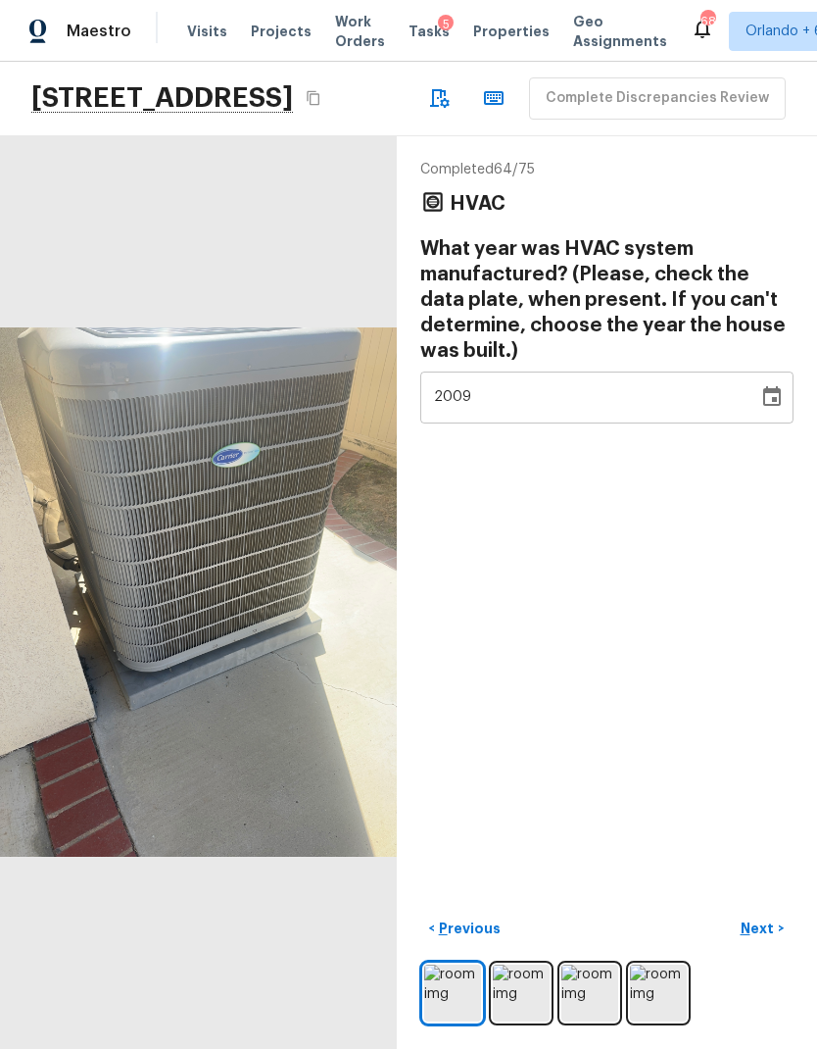
click at [597, 991] on img at bounding box center [590, 992] width 57 height 57
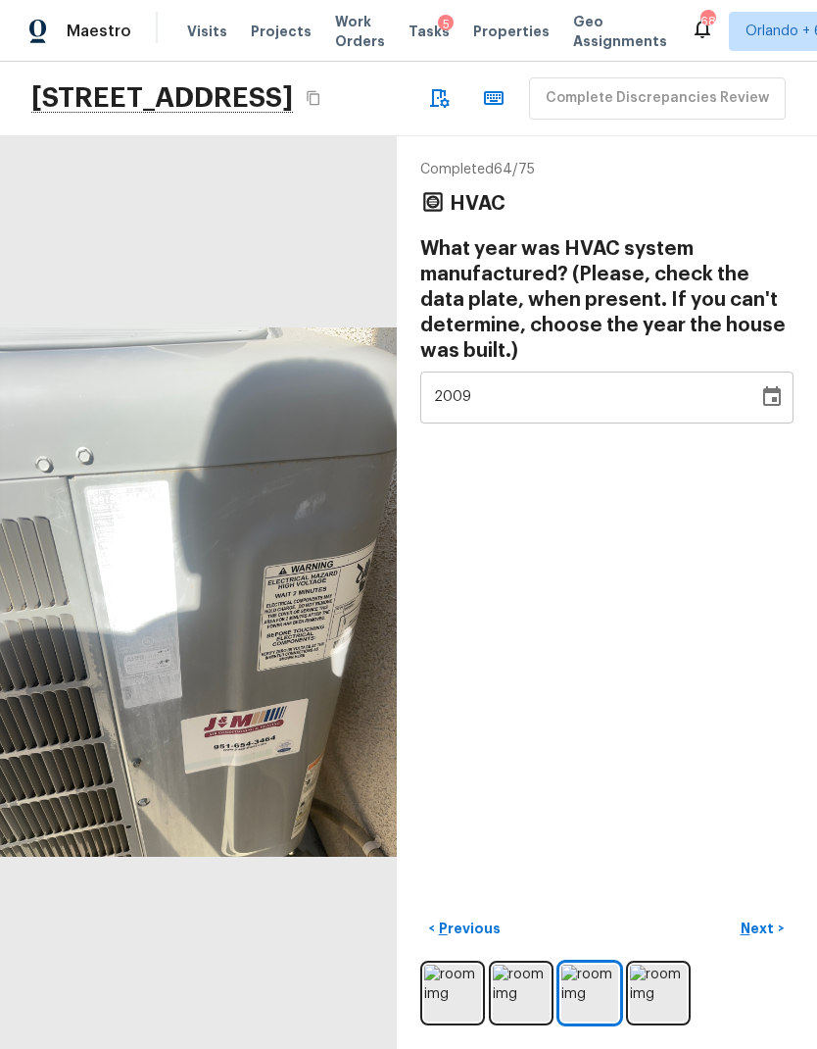
click at [743, 371] on div "2009" at bounding box center [589, 397] width 311 height 52
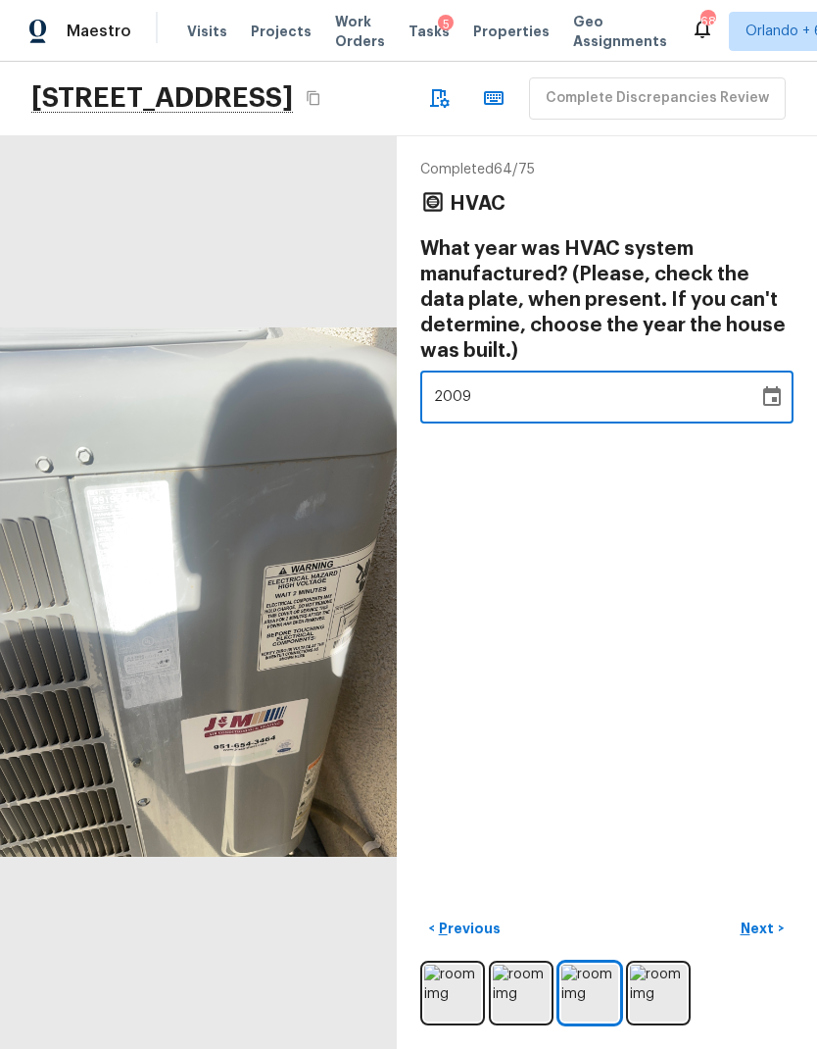
click at [774, 386] on icon "Choose date, selected date is Dec 31, 2009" at bounding box center [772, 396] width 18 height 20
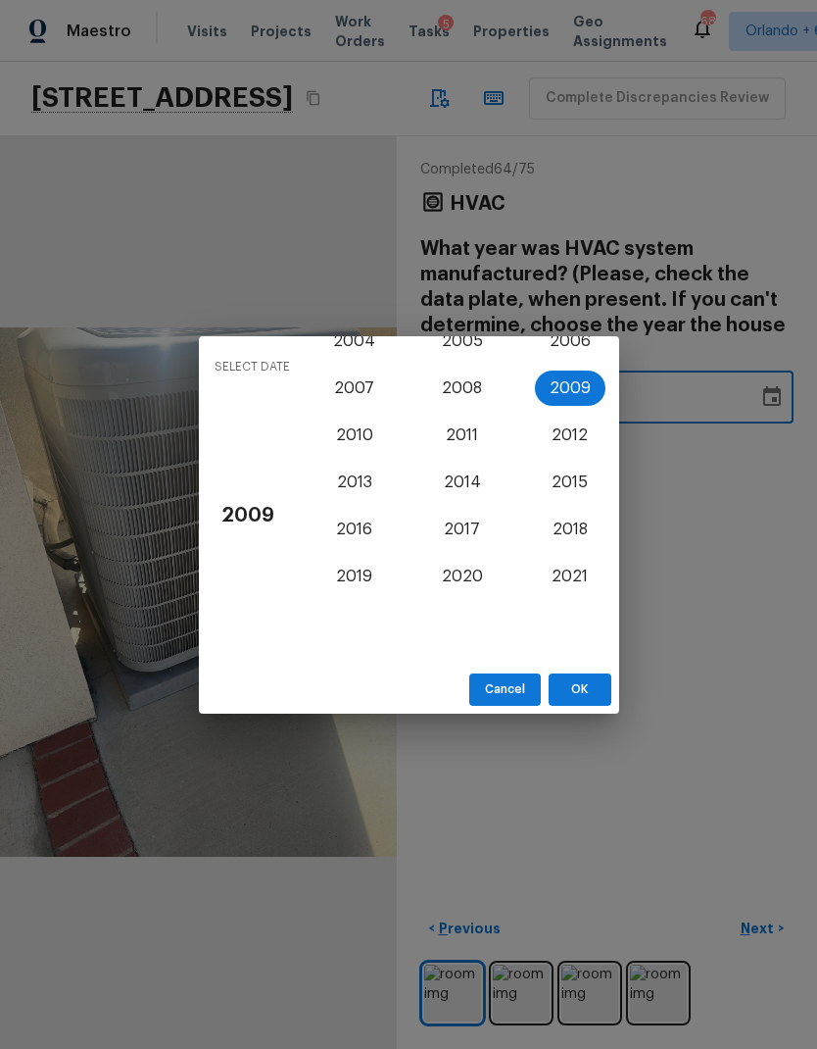
scroll to position [1668, 0]
click at [366, 572] on button "2019" at bounding box center [355, 573] width 71 height 35
type input "2019"
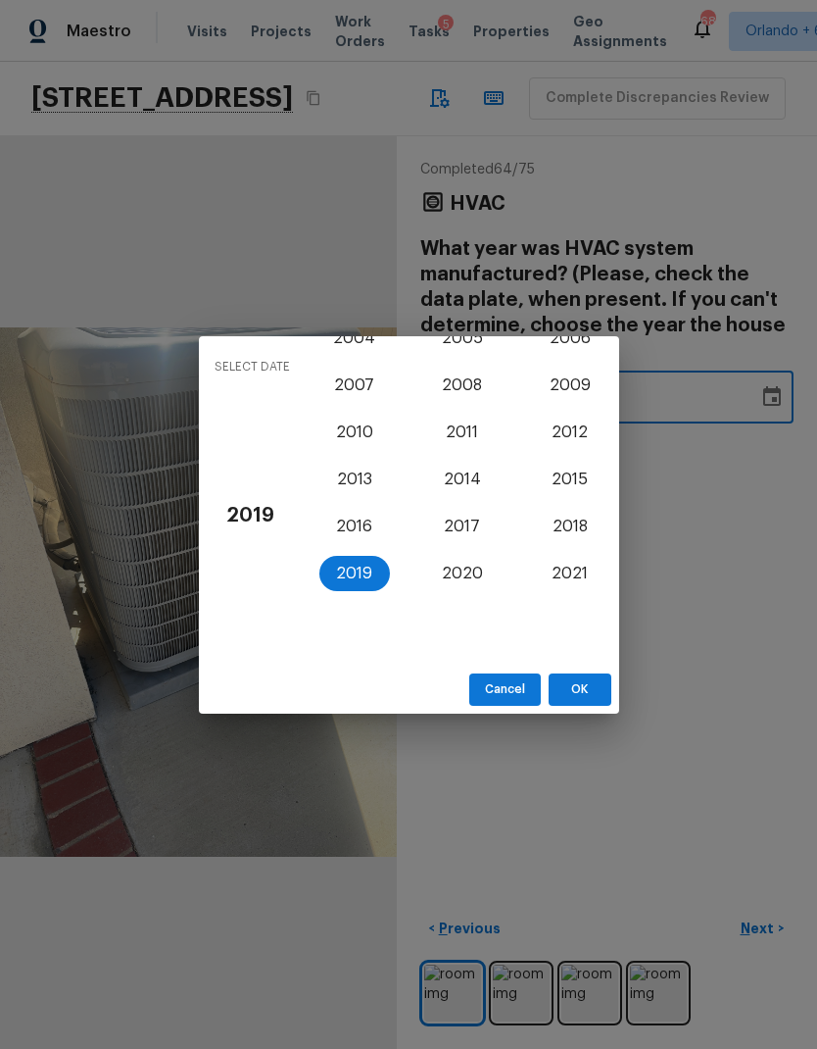
click at [589, 698] on button "OK" at bounding box center [580, 689] width 63 height 32
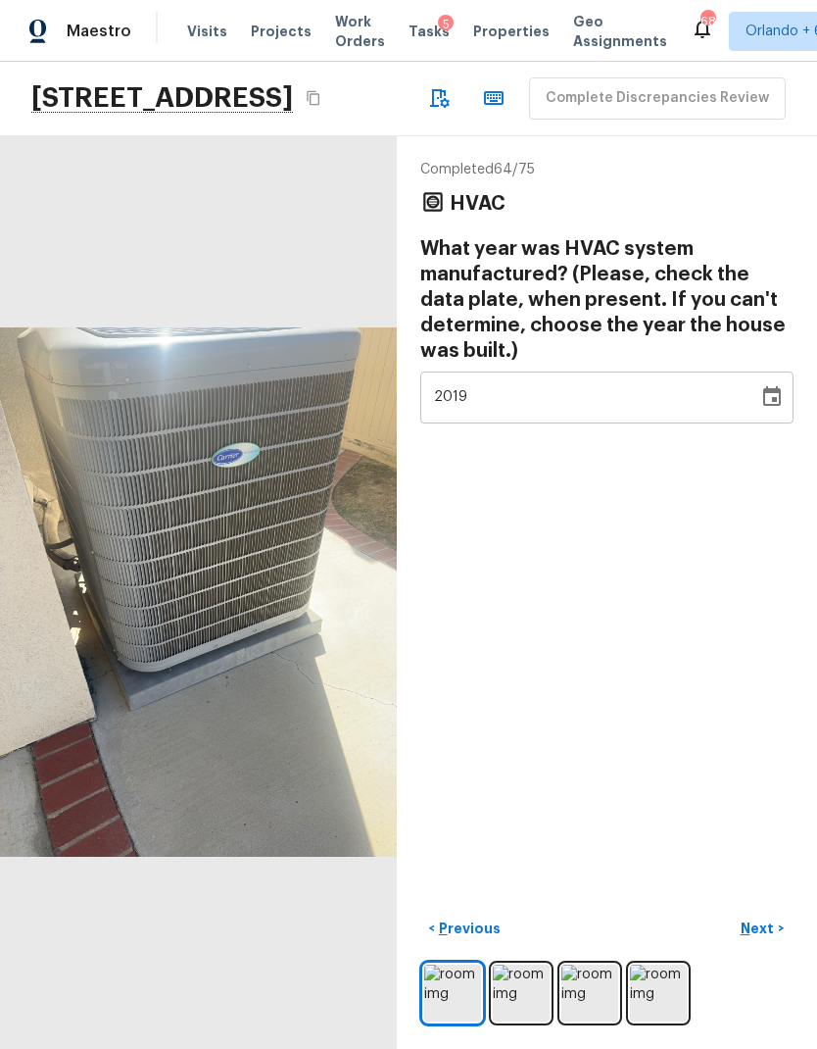
click at [762, 921] on p "Next" at bounding box center [759, 928] width 37 height 20
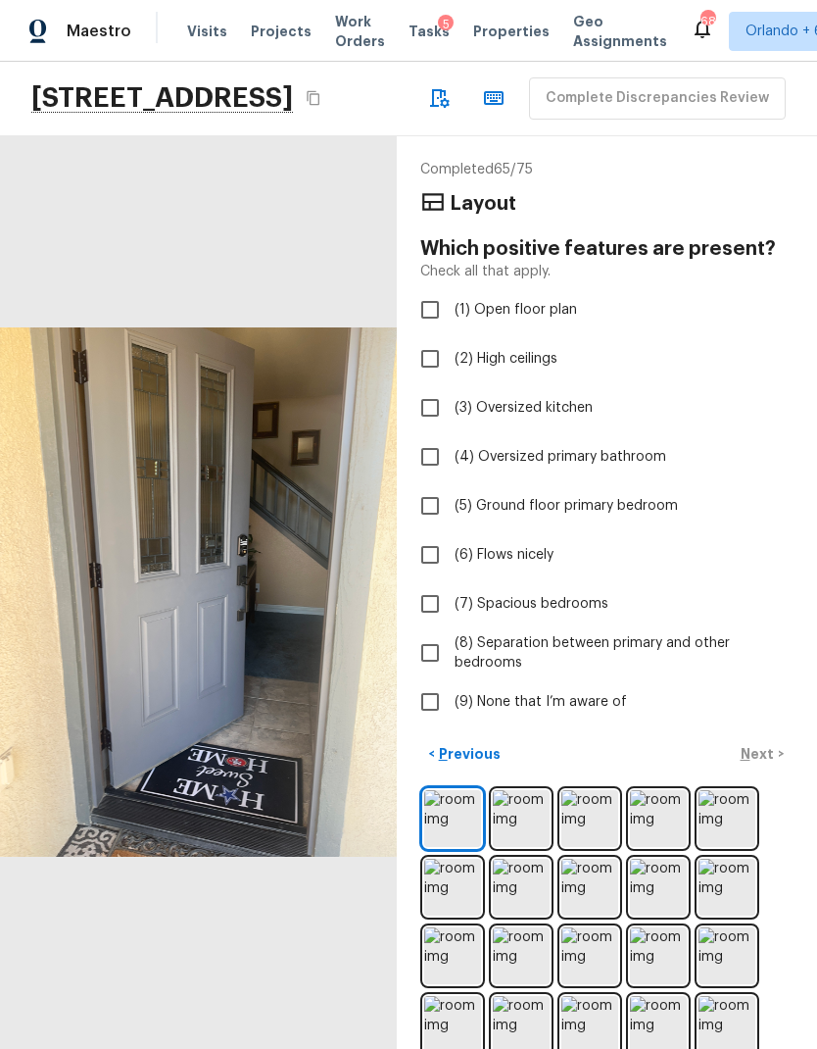
click at [591, 790] on img at bounding box center [590, 818] width 57 height 57
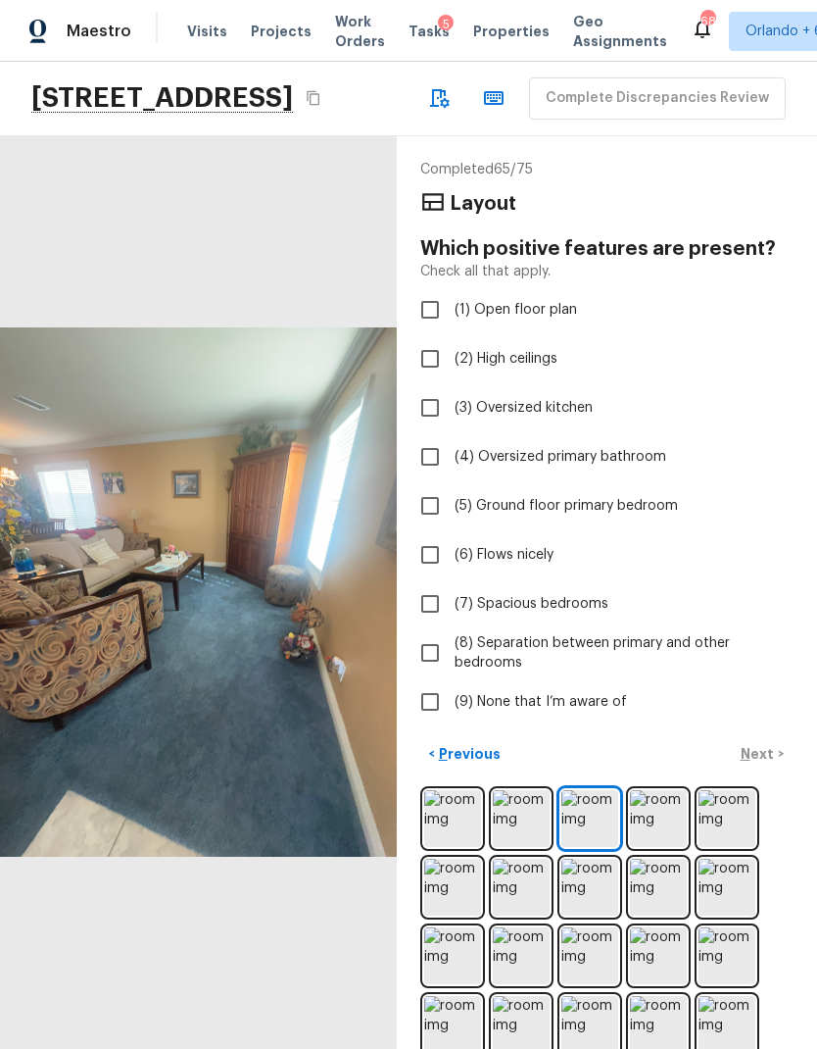
click at [667, 790] on img at bounding box center [658, 818] width 57 height 57
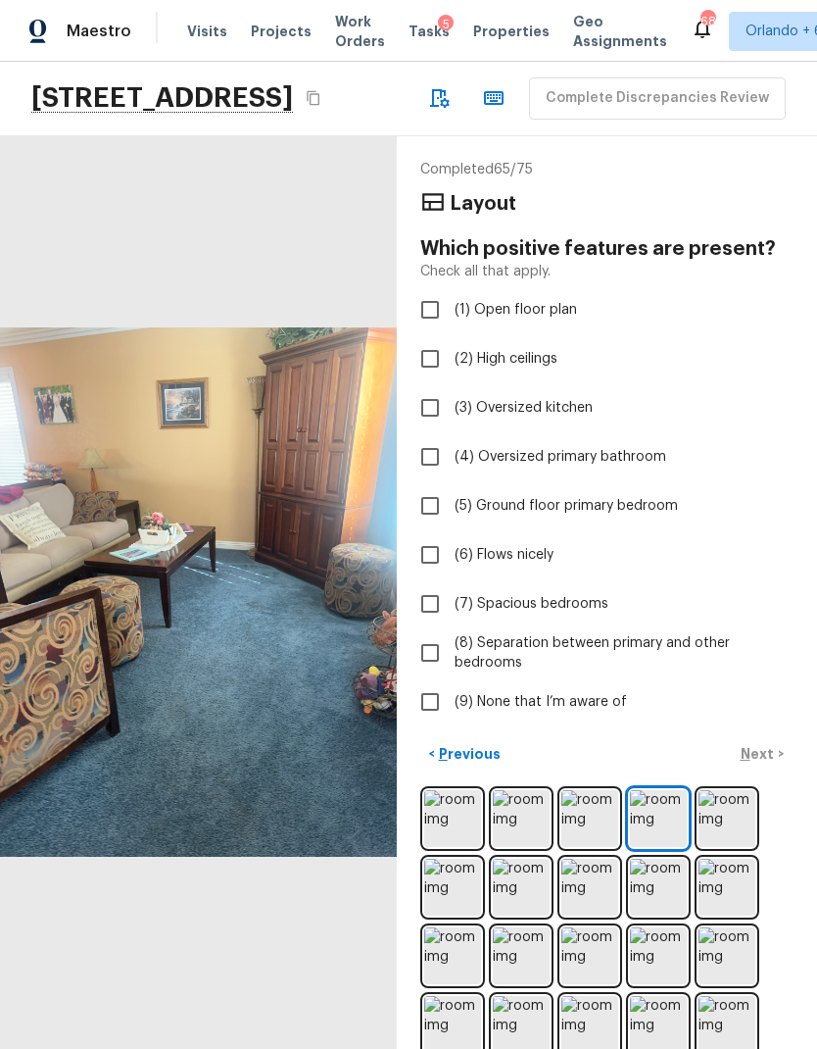
click at [719, 790] on img at bounding box center [727, 818] width 57 height 57
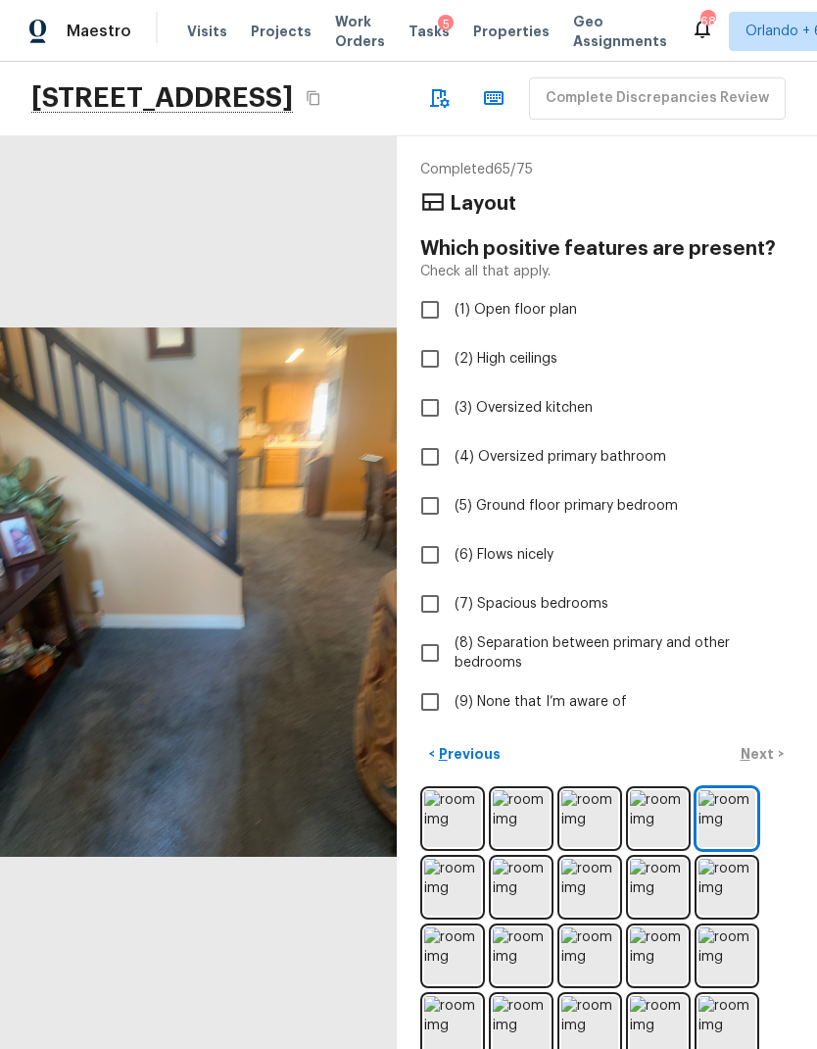
click at [464, 859] on img at bounding box center [452, 887] width 57 height 57
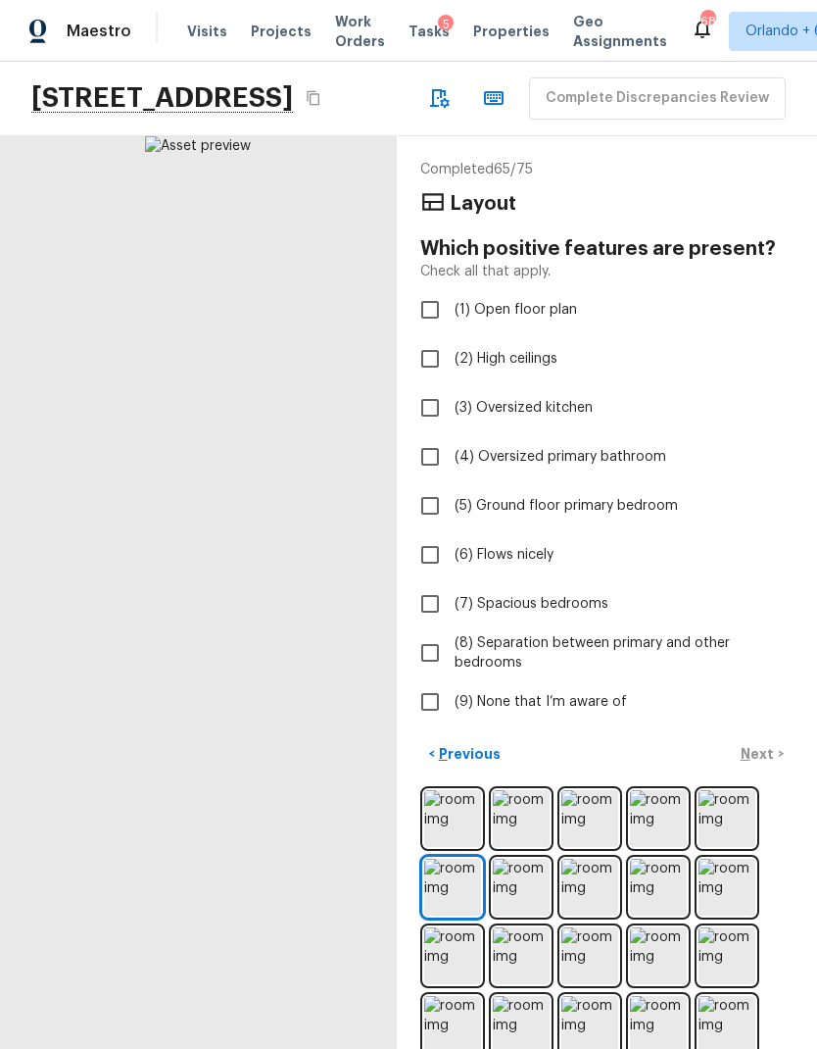
click at [541, 859] on img at bounding box center [521, 887] width 57 height 57
click at [602, 859] on img at bounding box center [590, 887] width 57 height 57
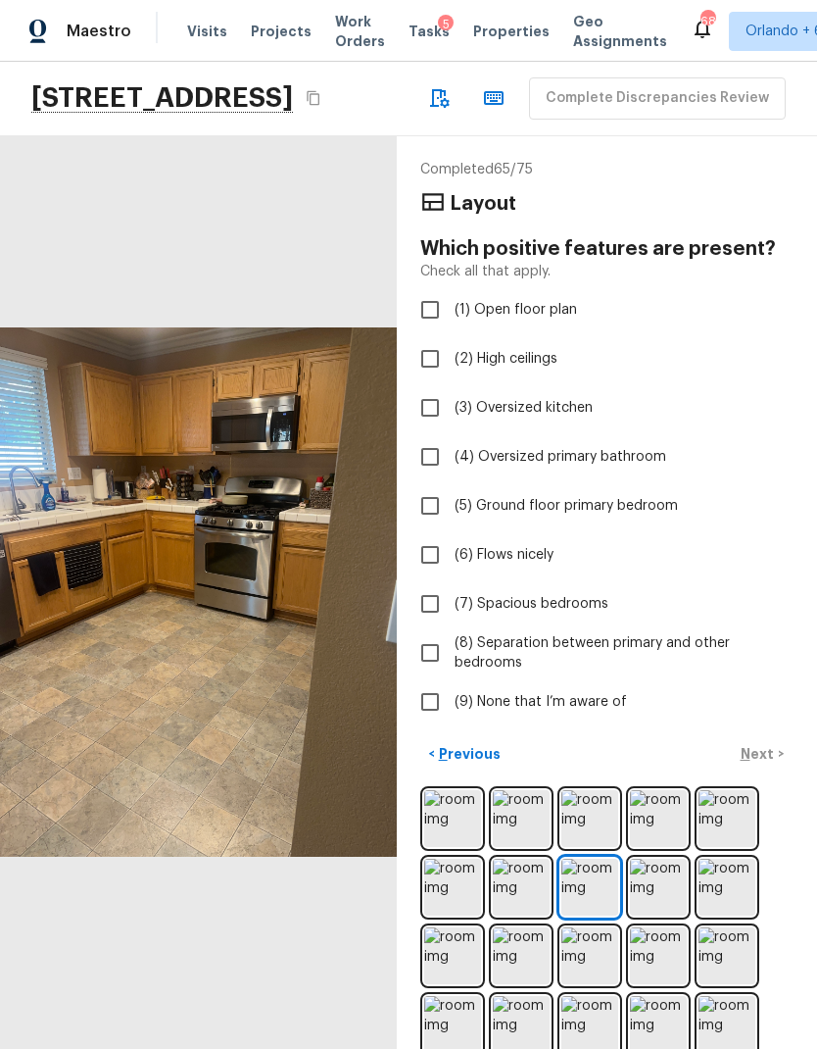
click at [530, 859] on img at bounding box center [521, 887] width 57 height 57
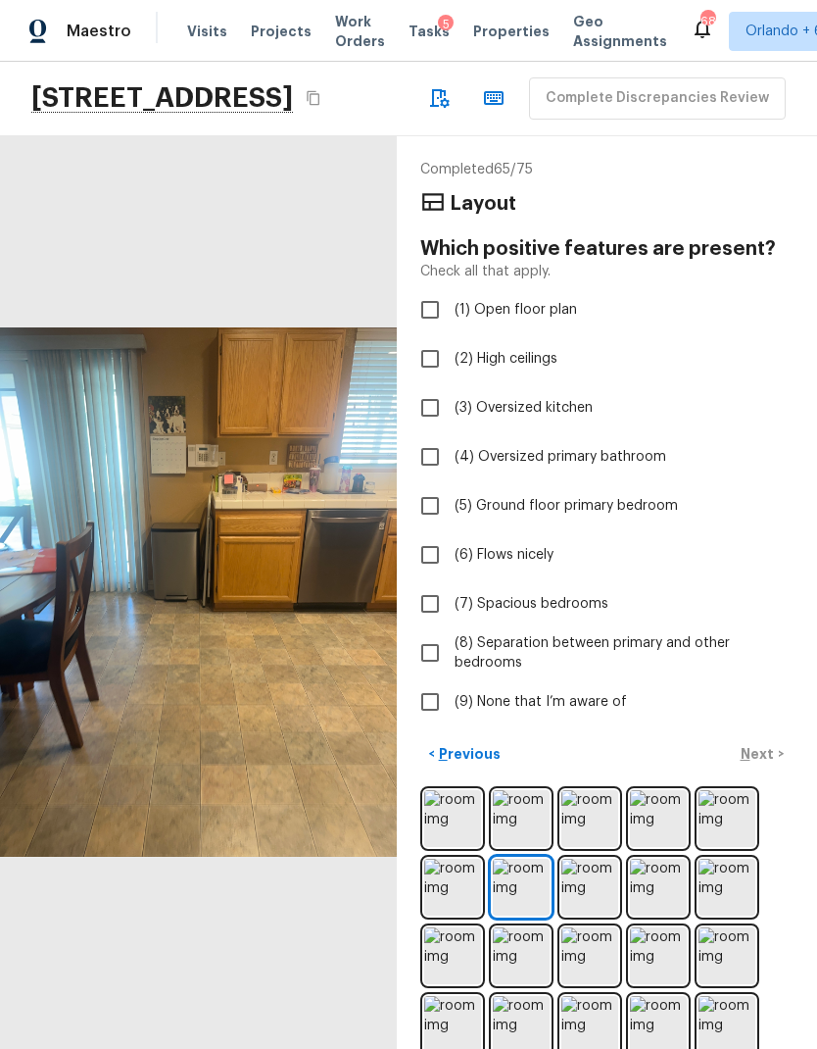
click at [590, 859] on img at bounding box center [590, 887] width 57 height 57
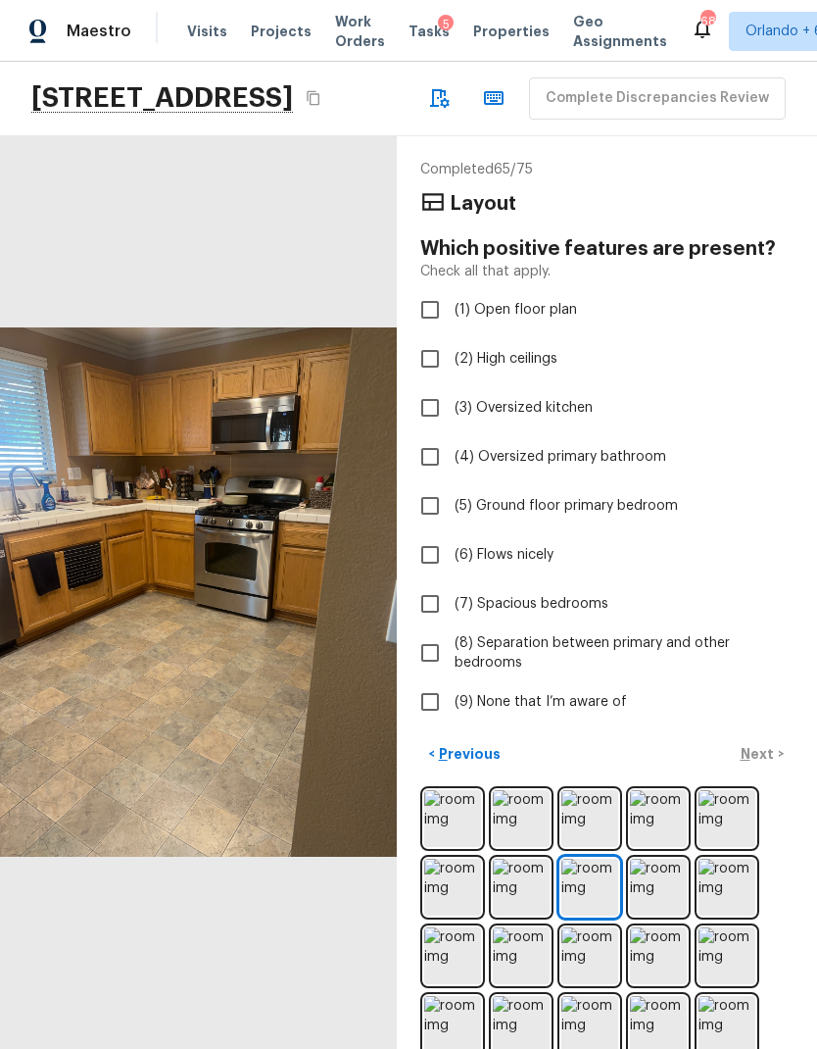
click at [737, 859] on img at bounding box center [727, 887] width 57 height 57
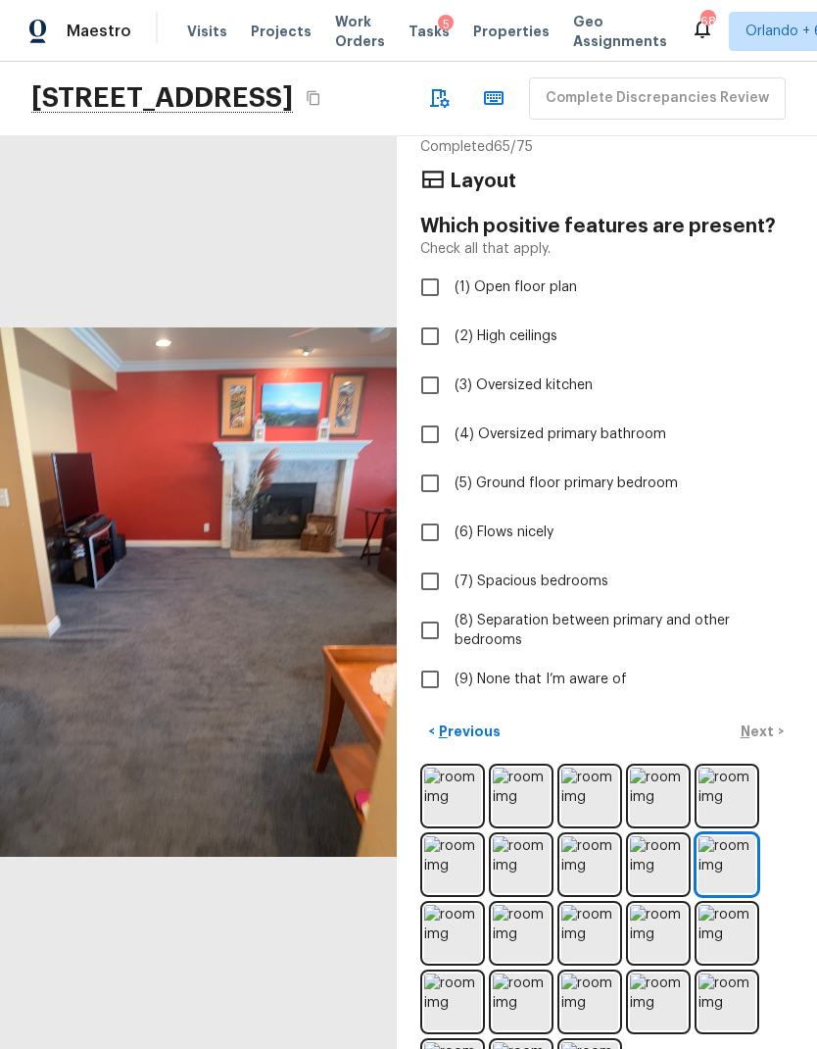
scroll to position [22, 0]
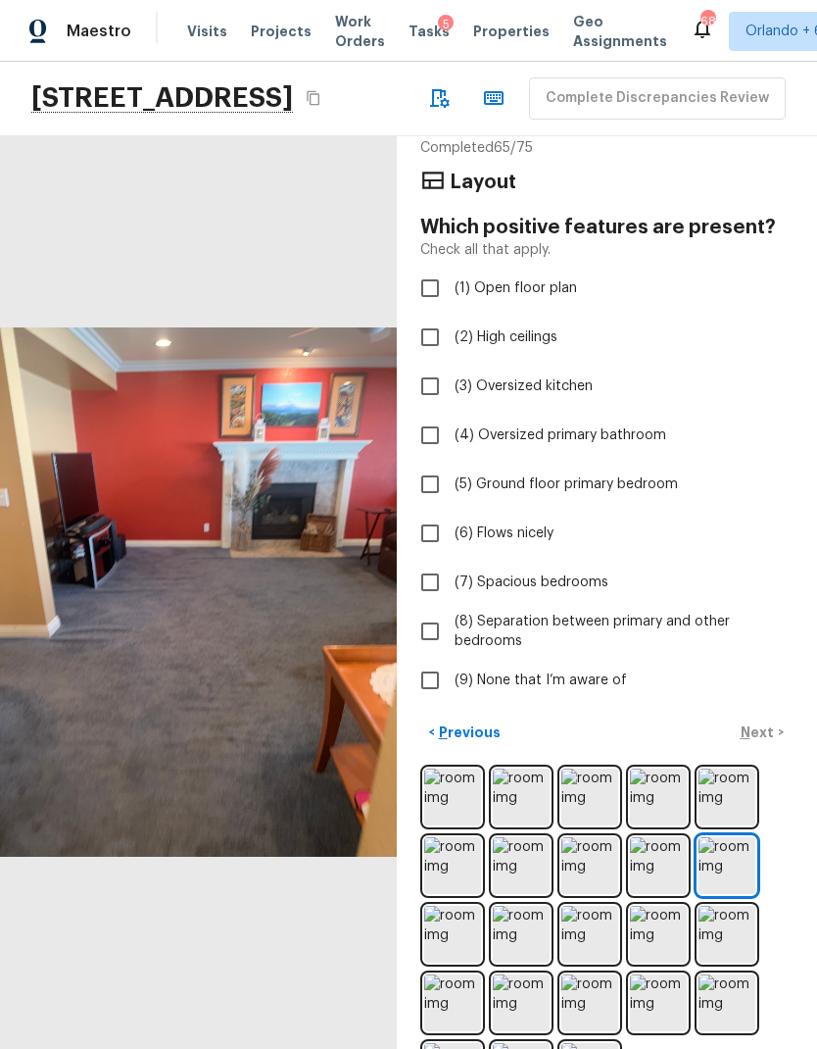
click at [660, 974] on img at bounding box center [658, 1002] width 57 height 57
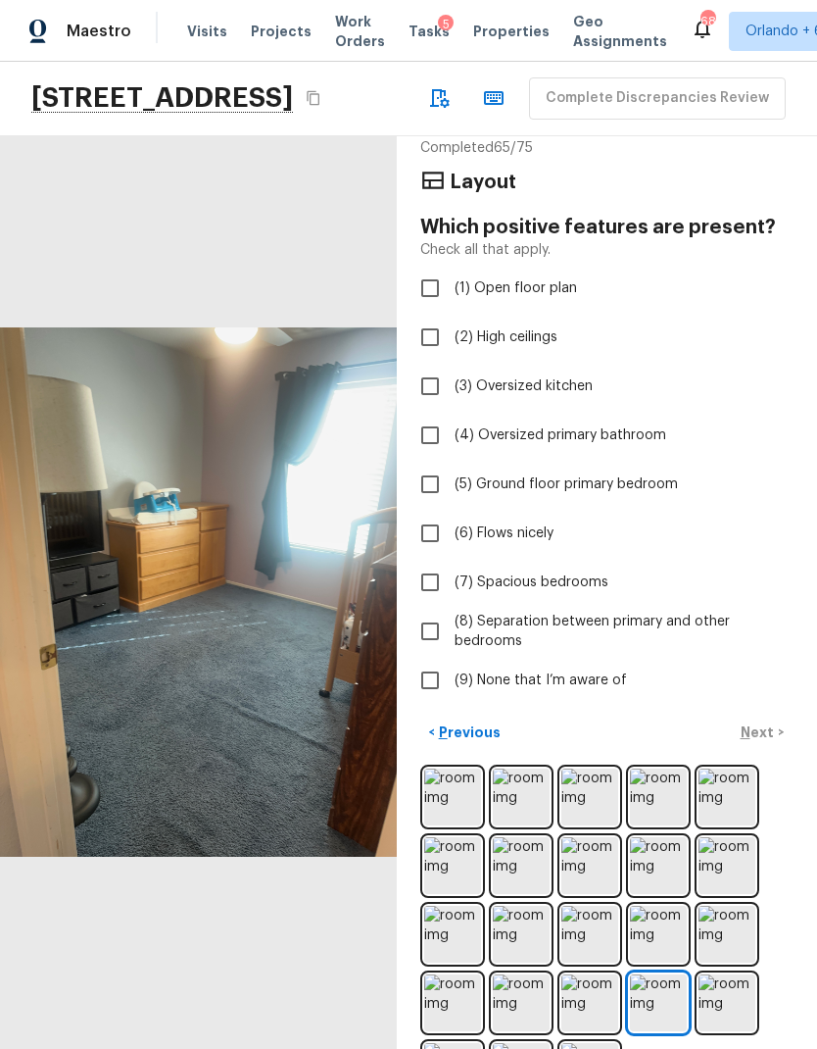
click at [745, 974] on img at bounding box center [727, 1002] width 57 height 57
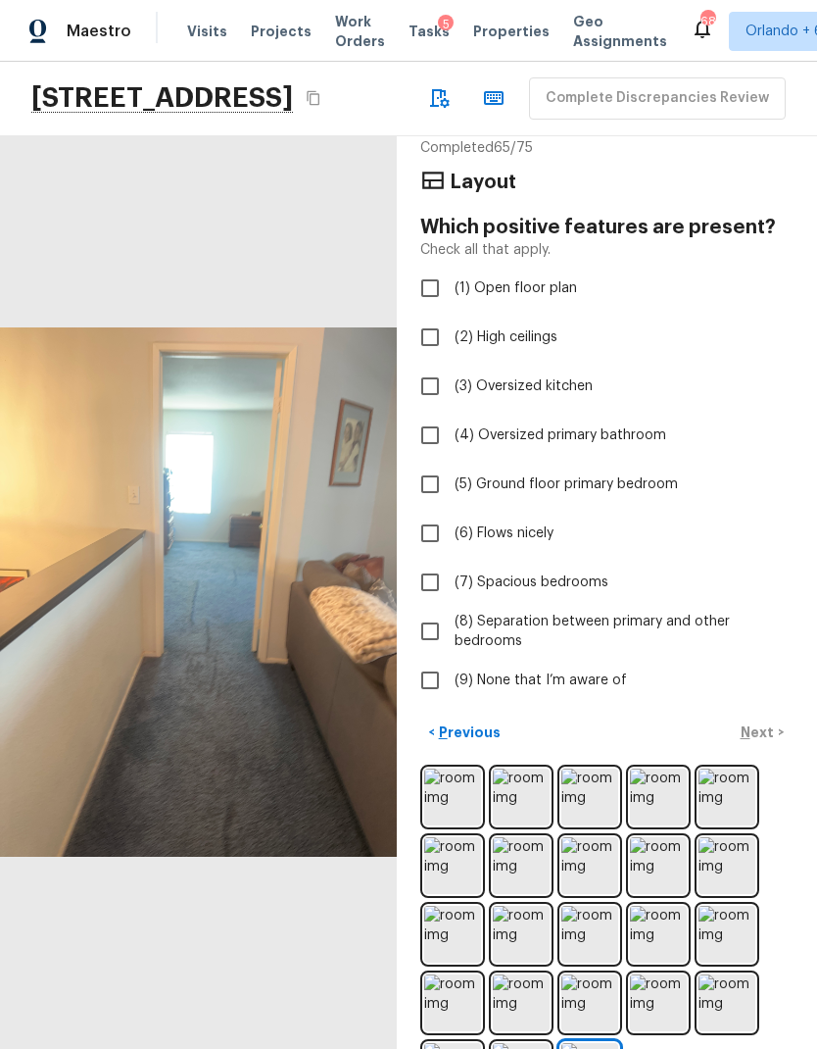
click at [430, 660] on input "(9) None that I’m aware of" at bounding box center [430, 680] width 41 height 41
checkbox input "true"
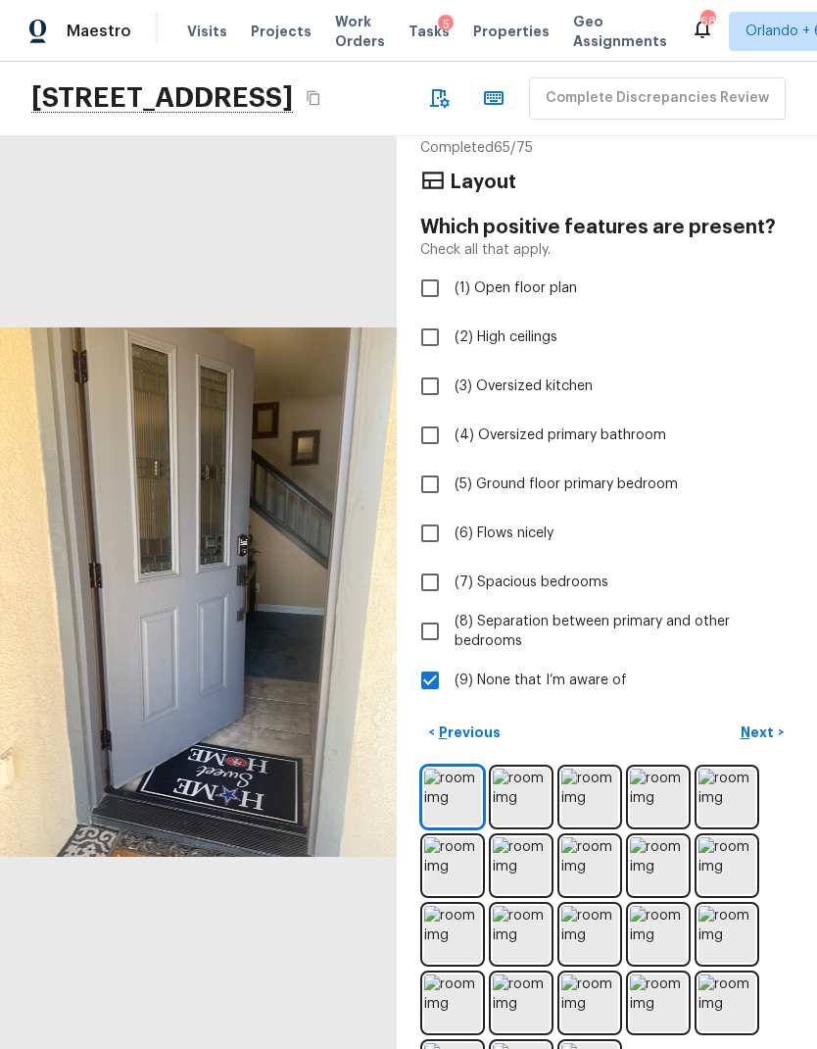
click at [759, 722] on p "Next" at bounding box center [759, 732] width 37 height 20
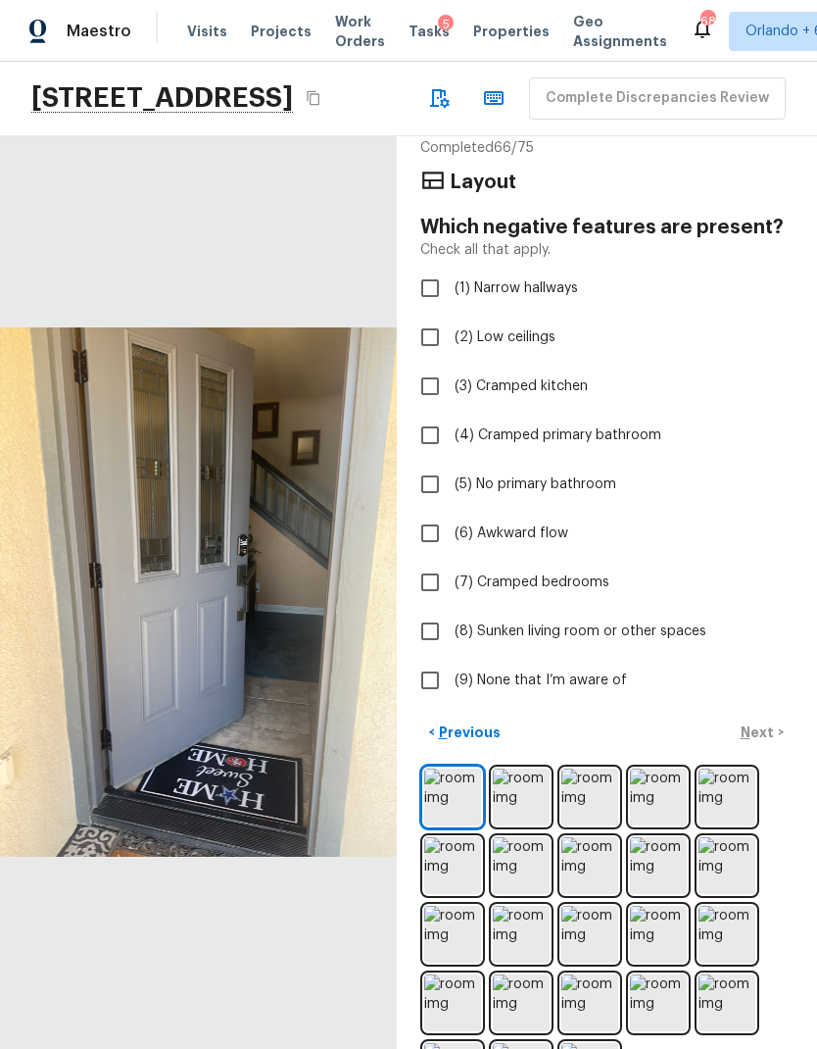
click at [431, 660] on input "(9) None that I’m aware of" at bounding box center [430, 680] width 41 height 41
checkbox input "true"
click at [767, 722] on p "Next" at bounding box center [759, 732] width 37 height 20
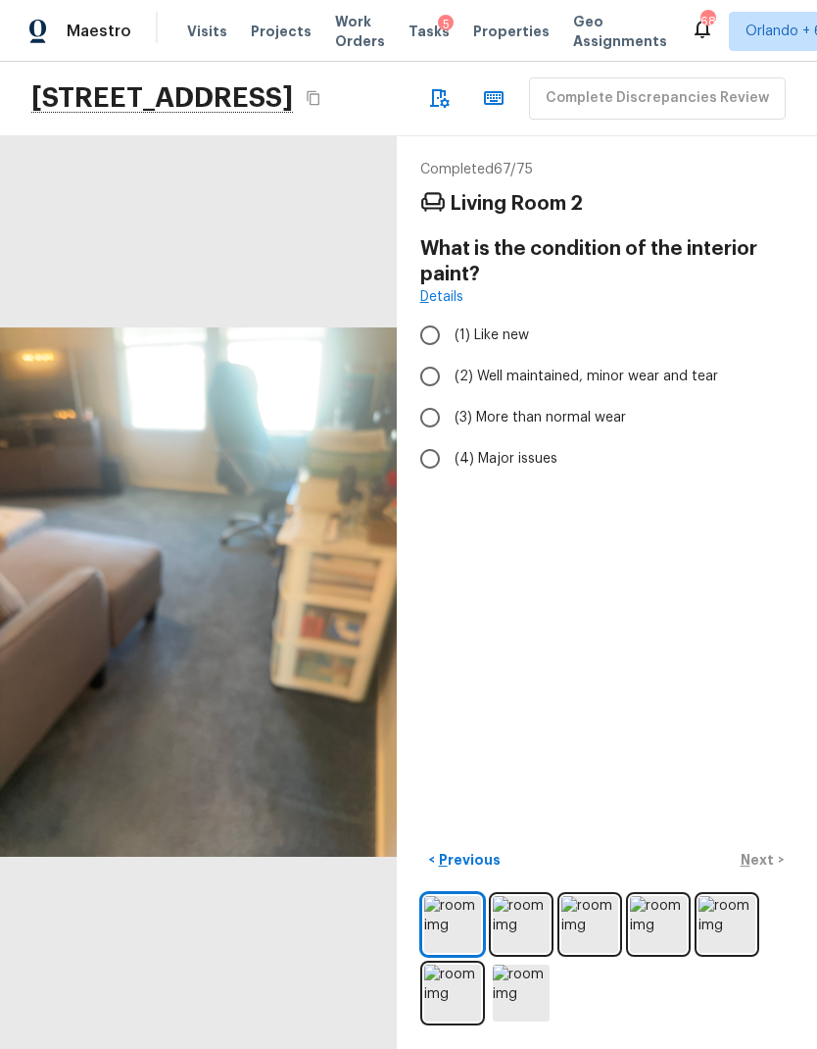
click at [530, 918] on img at bounding box center [521, 924] width 57 height 57
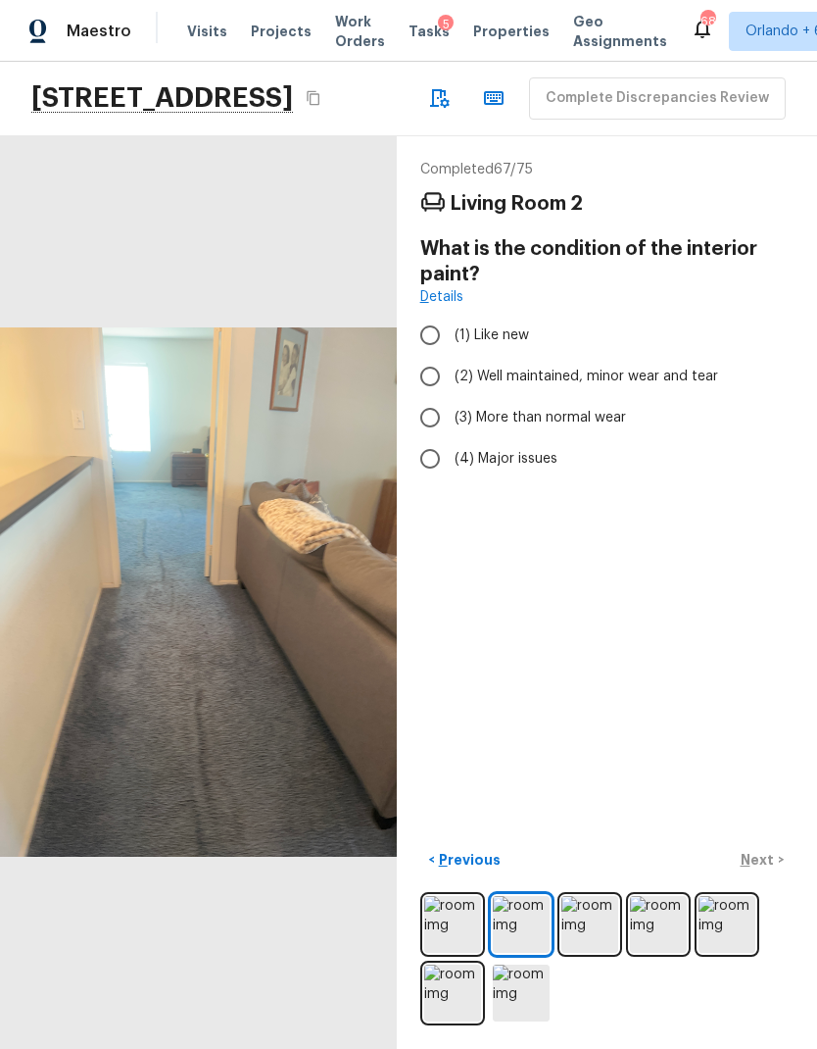
click at [605, 931] on img at bounding box center [590, 924] width 57 height 57
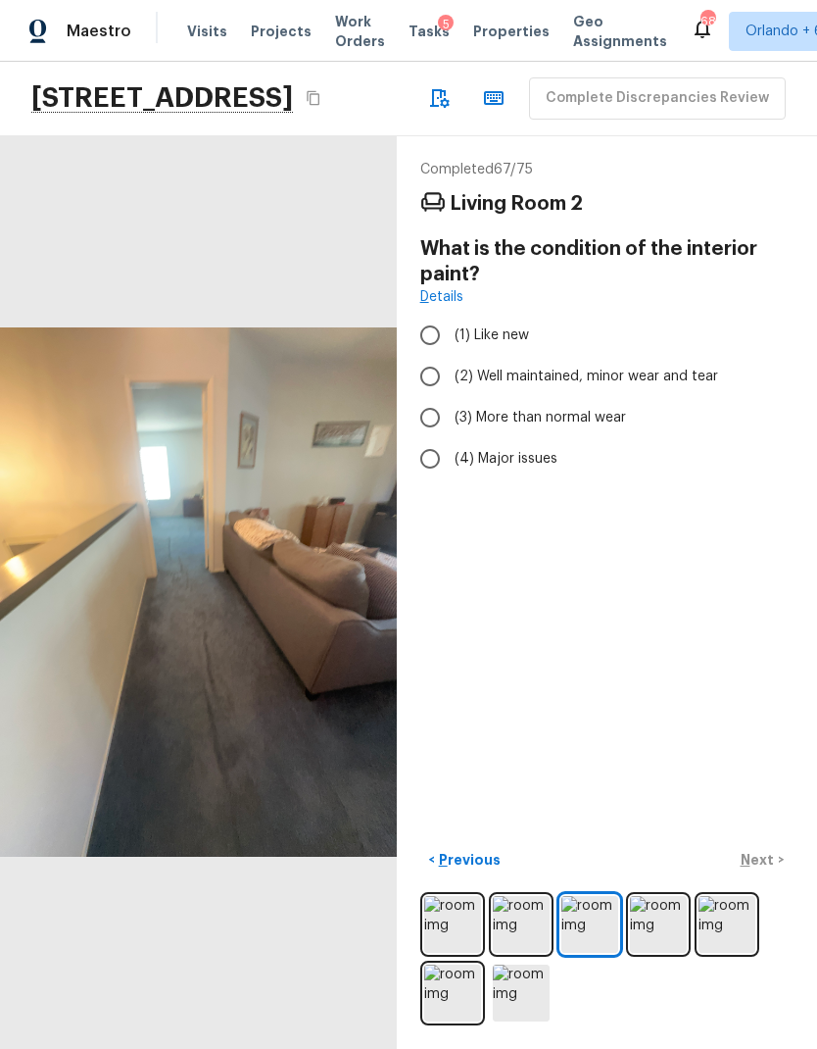
click at [664, 926] on img at bounding box center [658, 924] width 57 height 57
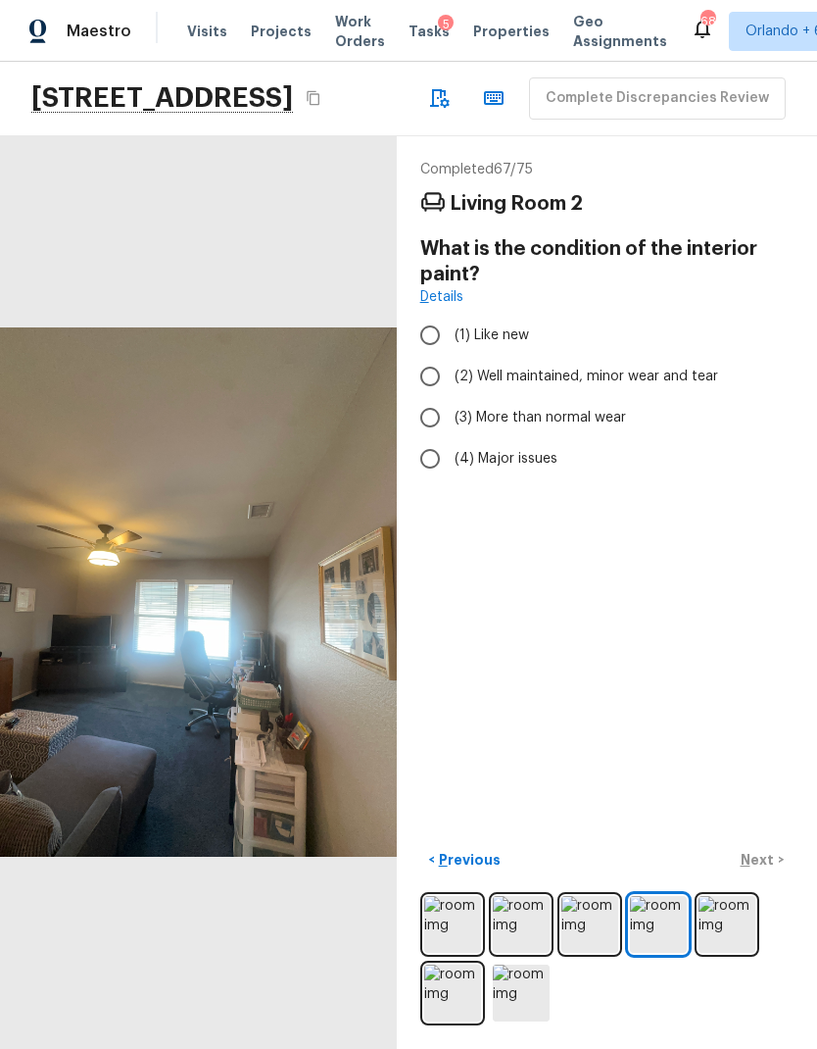
click at [731, 899] on img at bounding box center [727, 924] width 57 height 57
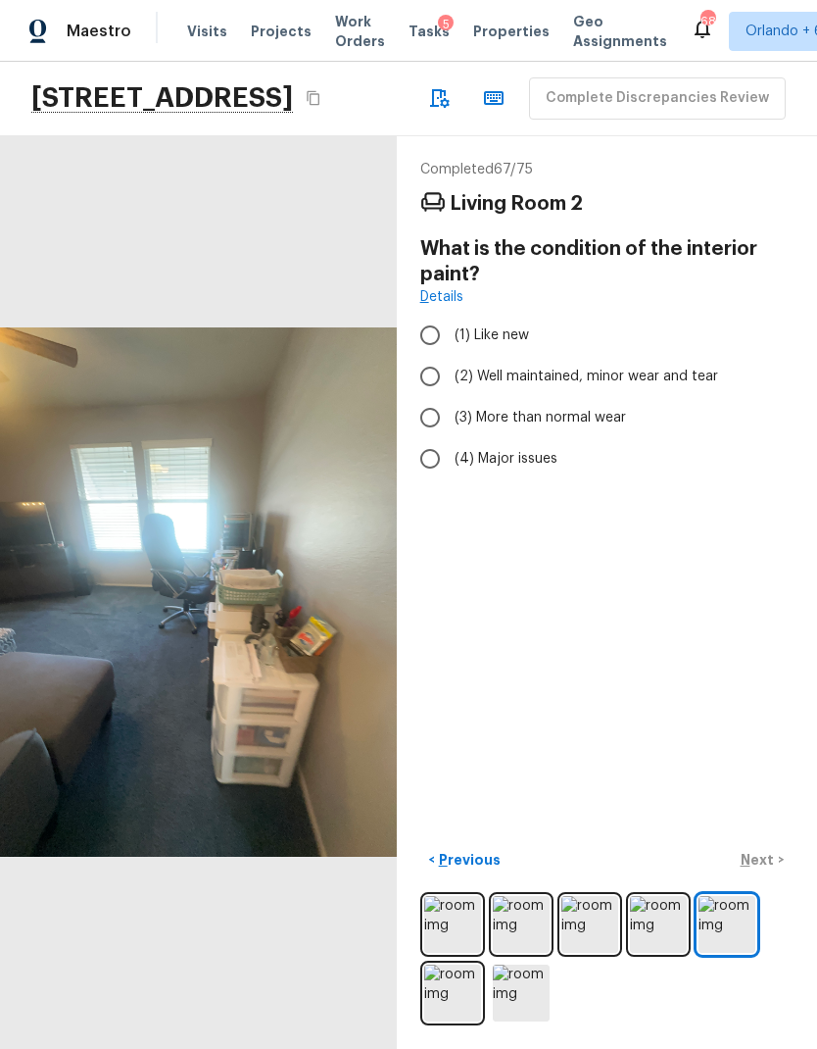
click at [453, 997] on img at bounding box center [452, 992] width 57 height 57
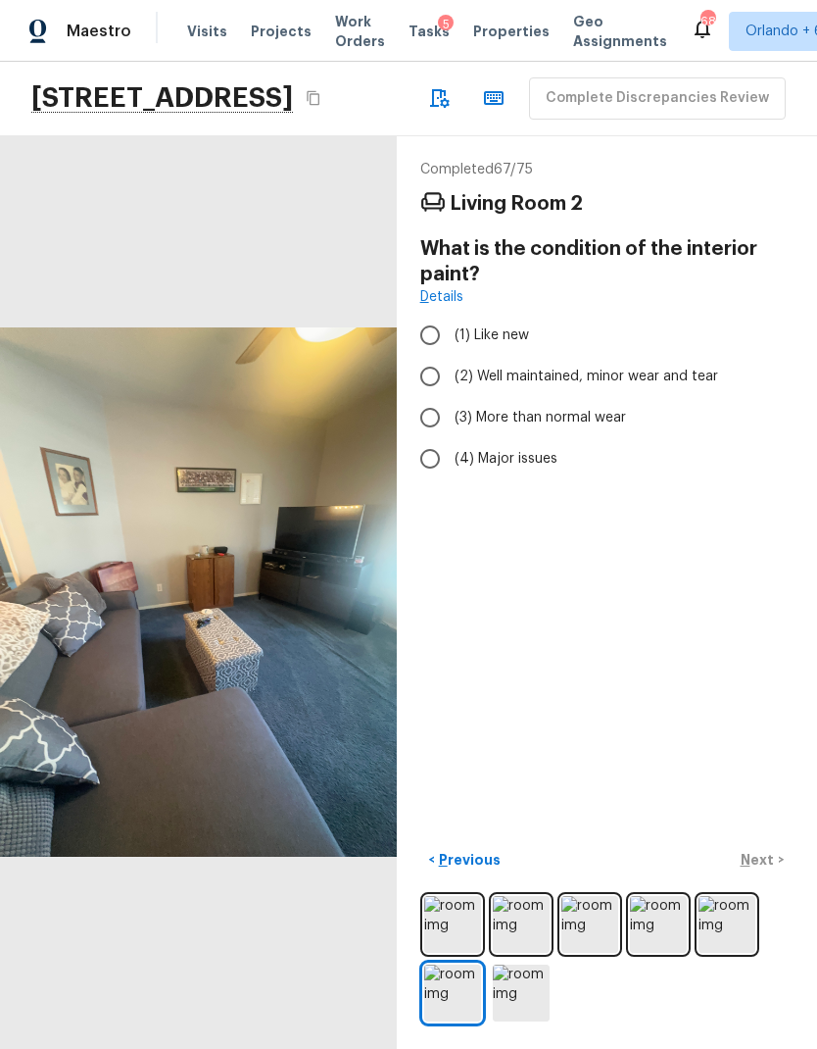
click at [548, 1010] on img at bounding box center [521, 992] width 57 height 57
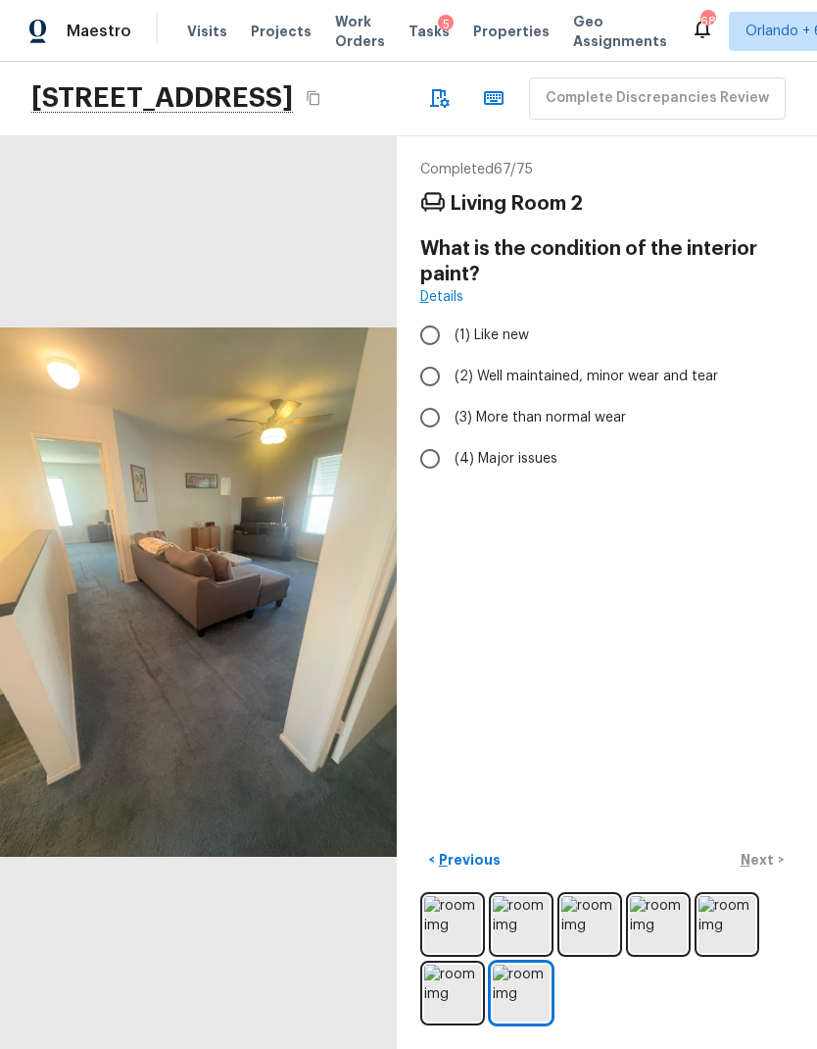
click at [688, 367] on span "(2) Well maintained, minor wear and tear" at bounding box center [587, 377] width 264 height 20
click at [451, 356] on input "(2) Well maintained, minor wear and tear" at bounding box center [430, 376] width 41 height 41
radio input "true"
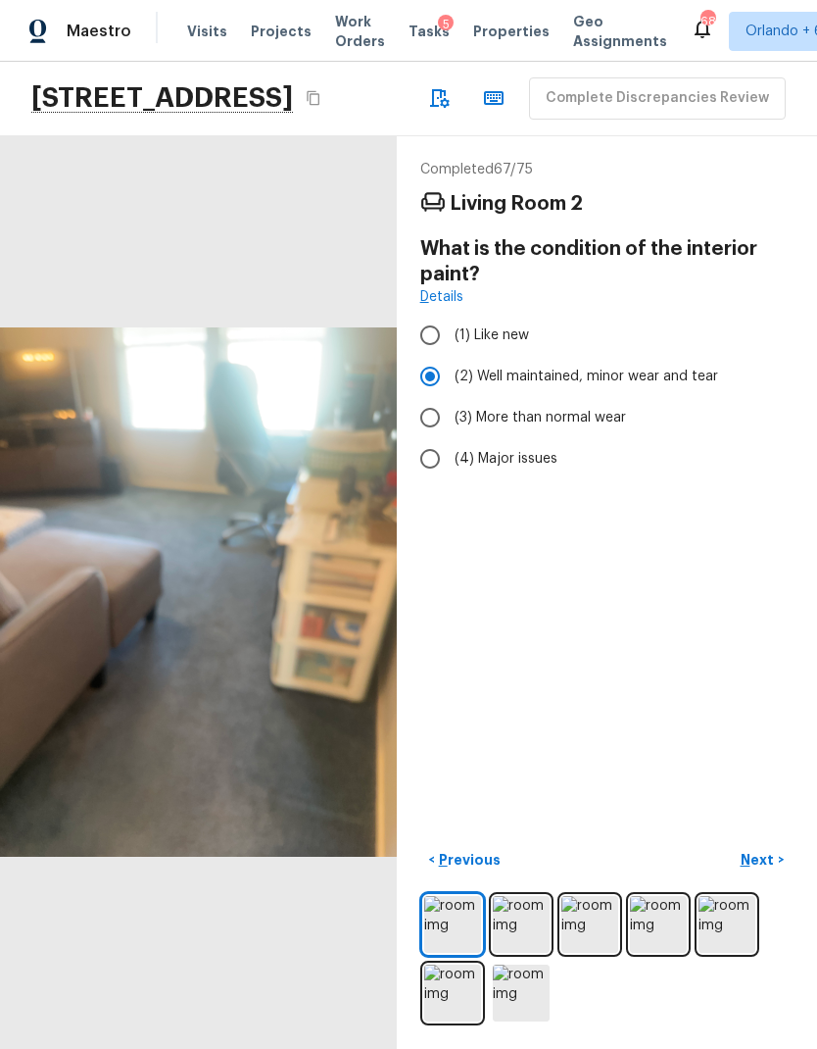
click at [767, 863] on p "Next" at bounding box center [759, 860] width 37 height 20
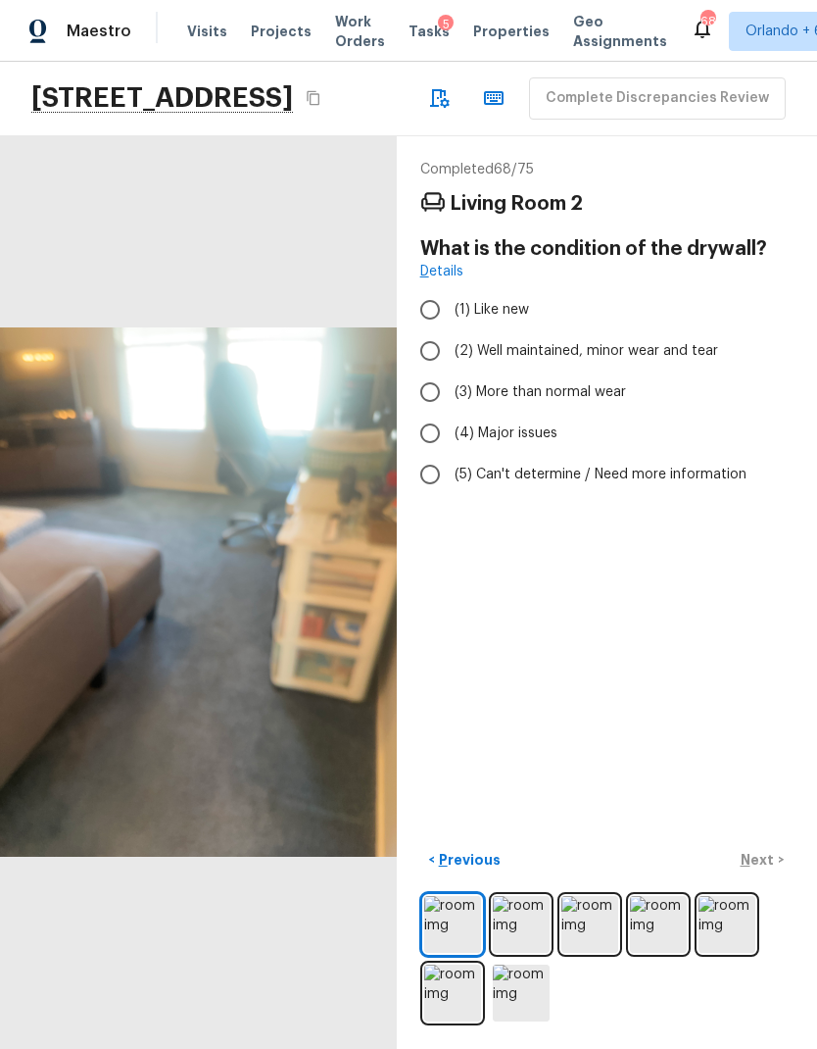
click at [668, 341] on span "(2) Well maintained, minor wear and tear" at bounding box center [587, 351] width 264 height 20
click at [451, 330] on input "(2) Well maintained, minor wear and tear" at bounding box center [430, 350] width 41 height 41
radio input "true"
click at [763, 862] on p "Next" at bounding box center [759, 860] width 37 height 20
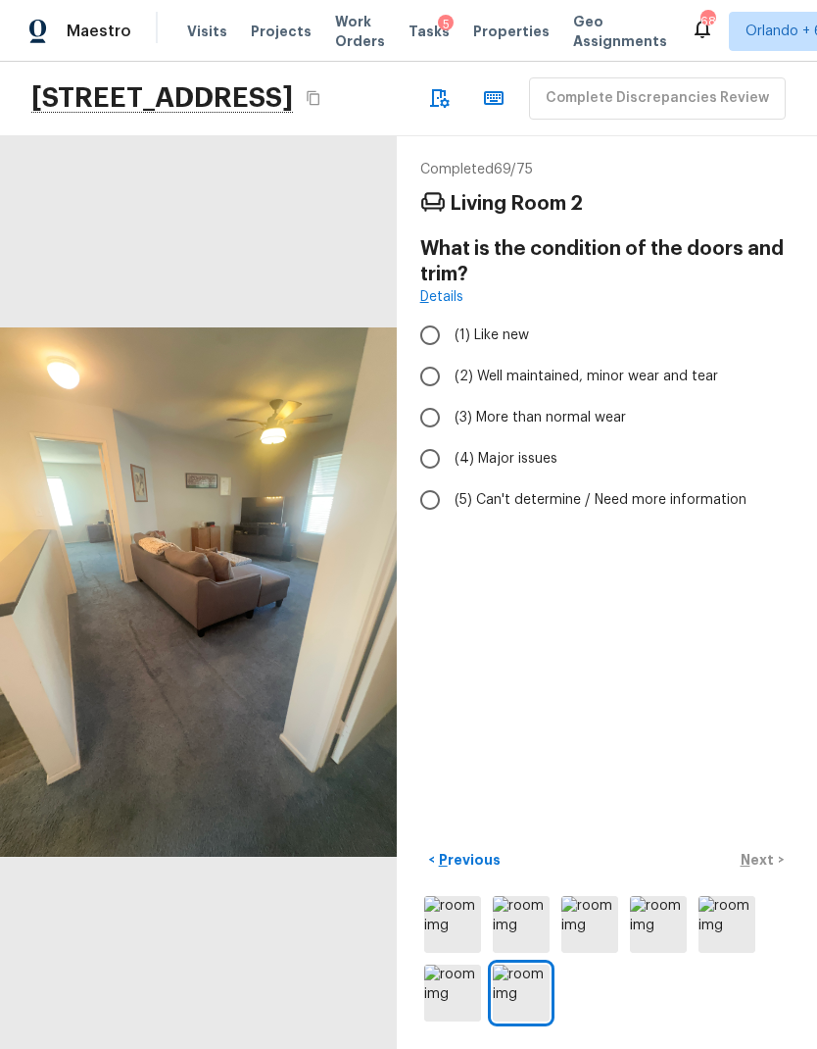
click at [698, 367] on span "(2) Well maintained, minor wear and tear" at bounding box center [587, 377] width 264 height 20
click at [451, 356] on input "(2) Well maintained, minor wear and tear" at bounding box center [430, 376] width 41 height 41
radio input "true"
click at [772, 851] on p "Next" at bounding box center [759, 860] width 37 height 20
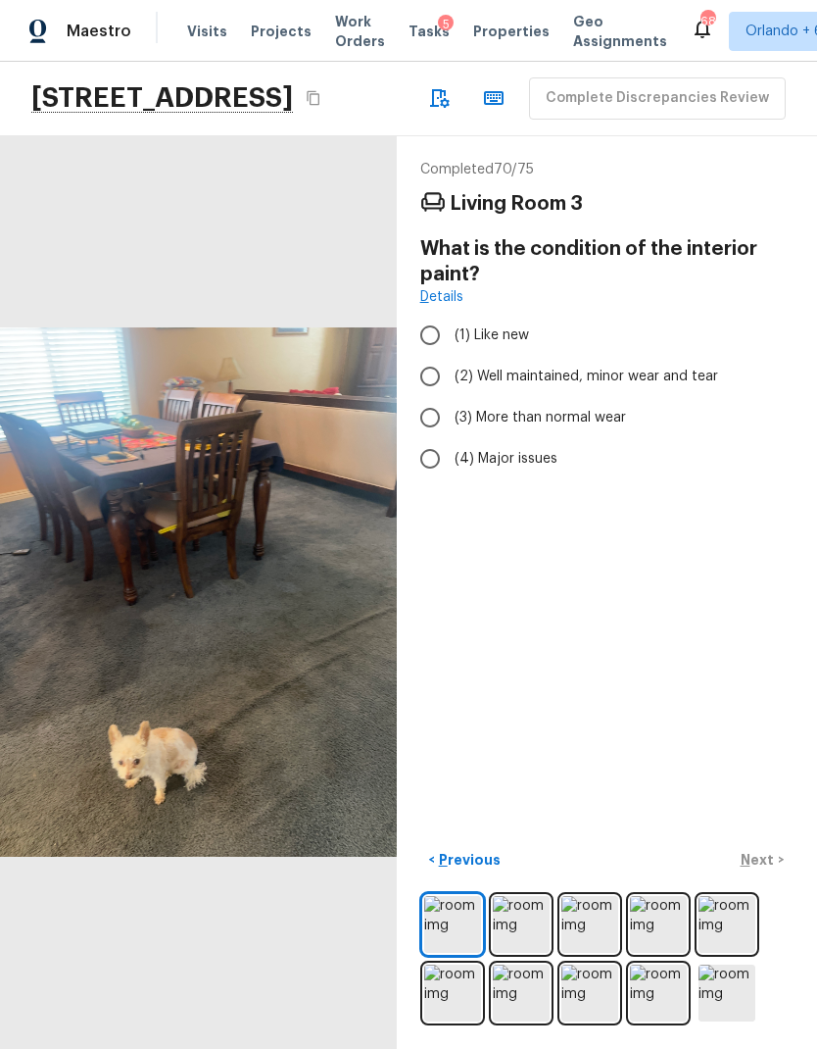
click at [687, 367] on span "(2) Well maintained, minor wear and tear" at bounding box center [587, 377] width 264 height 20
click at [451, 356] on input "(2) Well maintained, minor wear and tear" at bounding box center [430, 376] width 41 height 41
radio input "true"
click at [769, 859] on p "Next" at bounding box center [759, 860] width 37 height 20
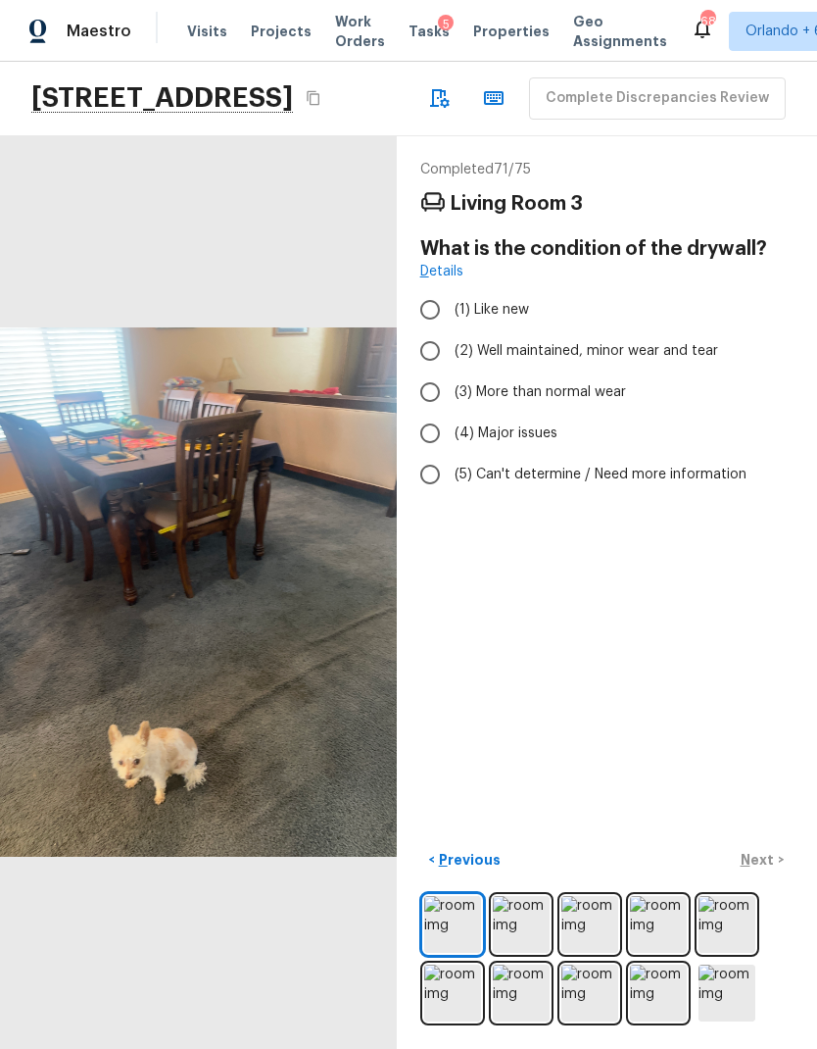
click at [695, 341] on span "(2) Well maintained, minor wear and tear" at bounding box center [587, 351] width 264 height 20
click at [451, 330] on input "(2) Well maintained, minor wear and tear" at bounding box center [430, 350] width 41 height 41
radio input "true"
click at [762, 853] on p "Next" at bounding box center [759, 860] width 37 height 20
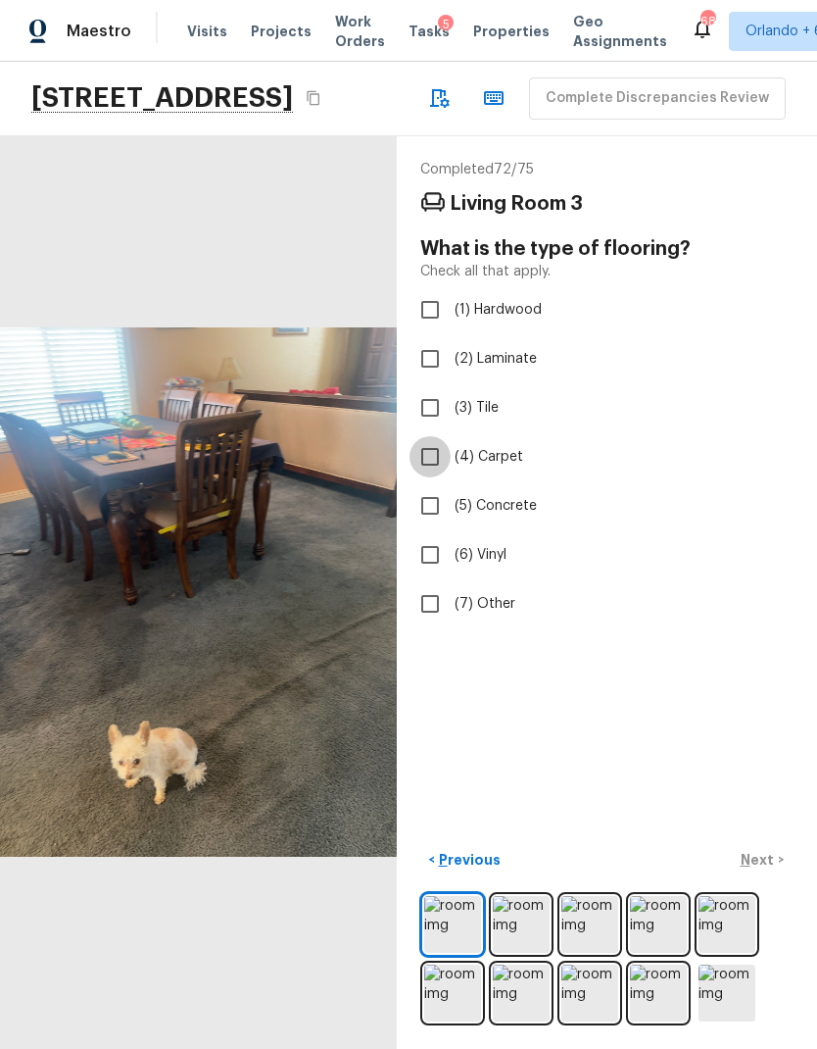
click at [432, 436] on input "(4) Carpet" at bounding box center [430, 456] width 41 height 41
checkbox input "true"
click at [762, 854] on p "Next" at bounding box center [759, 860] width 37 height 20
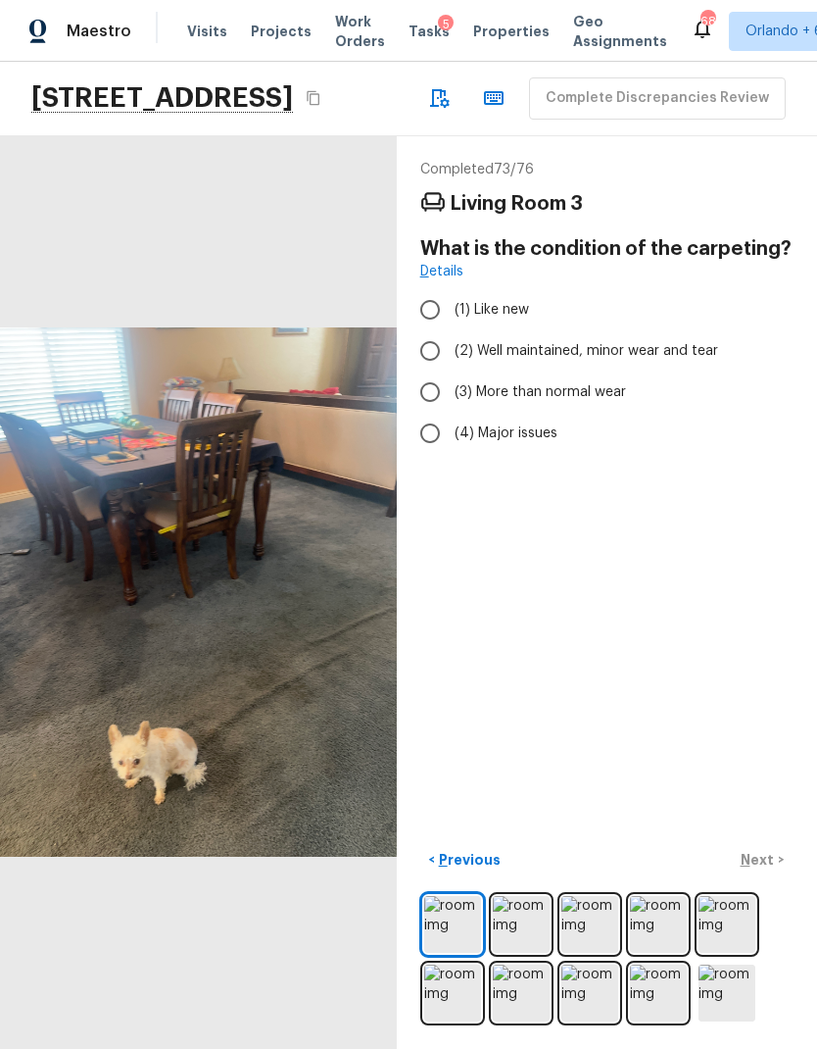
click at [520, 423] on span "(4) Major issues" at bounding box center [506, 433] width 103 height 20
click at [451, 413] on input "(4) Major issues" at bounding box center [430, 433] width 41 height 41
radio input "true"
click at [767, 858] on p "Next" at bounding box center [759, 860] width 37 height 20
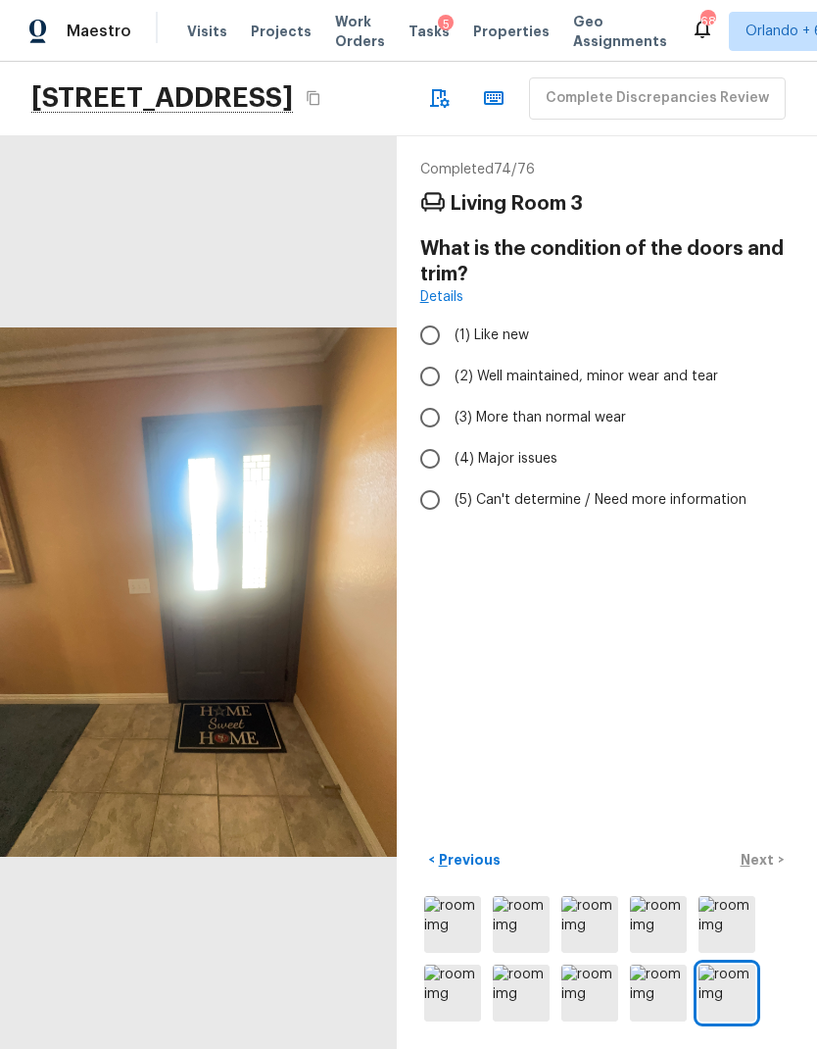
click at [690, 367] on span "(2) Well maintained, minor wear and tear" at bounding box center [587, 377] width 264 height 20
click at [451, 356] on input "(2) Well maintained, minor wear and tear" at bounding box center [430, 376] width 41 height 41
radio input "true"
click at [767, 866] on p "Next" at bounding box center [759, 860] width 37 height 20
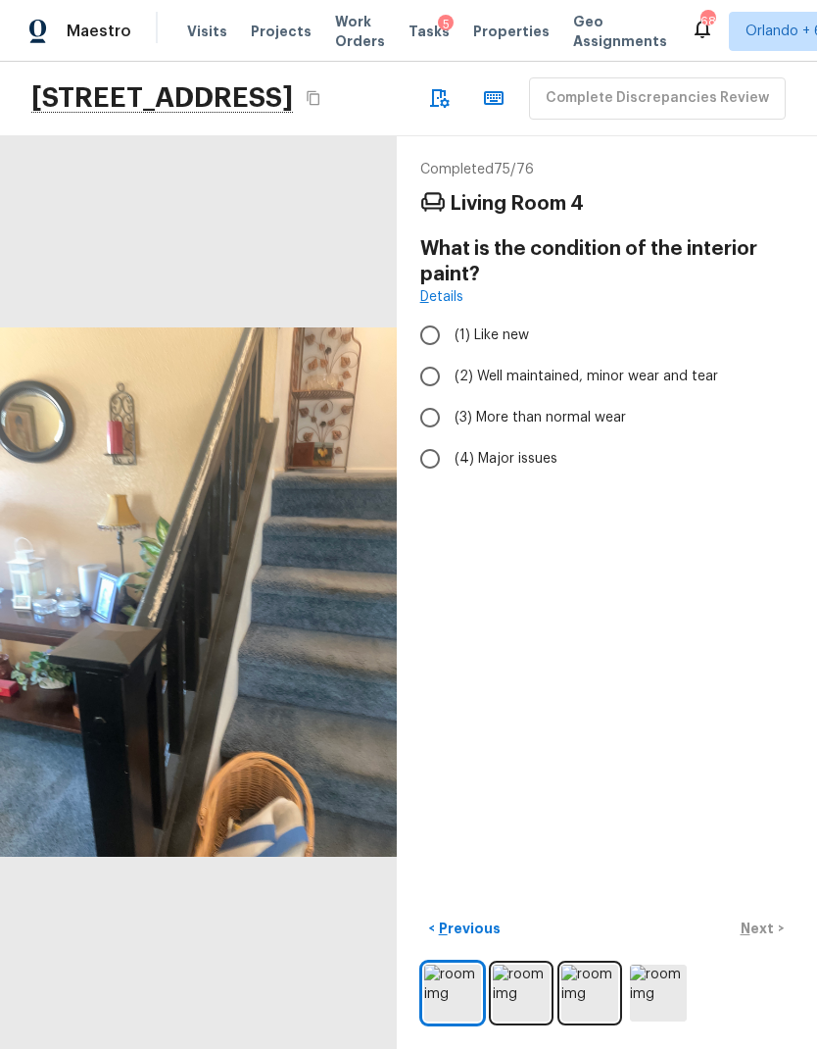
click at [522, 1003] on img at bounding box center [521, 992] width 57 height 57
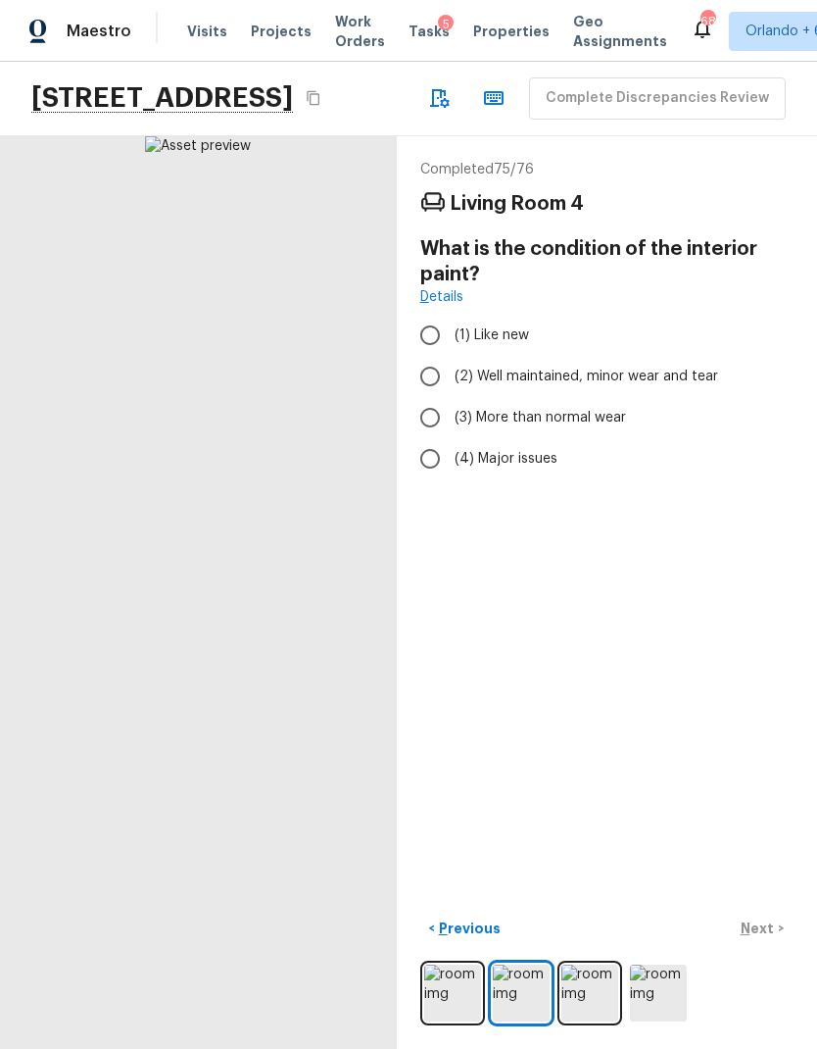
click at [598, 973] on img at bounding box center [590, 992] width 57 height 57
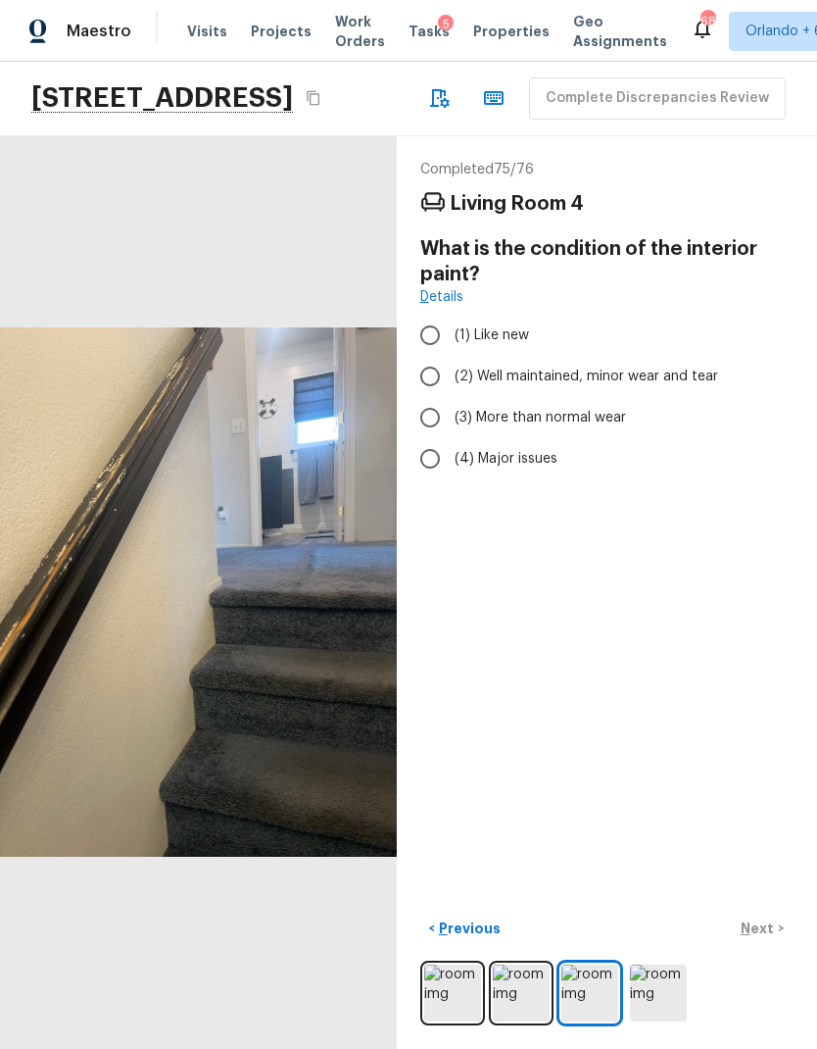
click at [606, 408] on span "(3) More than normal wear" at bounding box center [541, 418] width 172 height 20
click at [451, 397] on input "(3) More than normal wear" at bounding box center [430, 417] width 41 height 41
radio input "true"
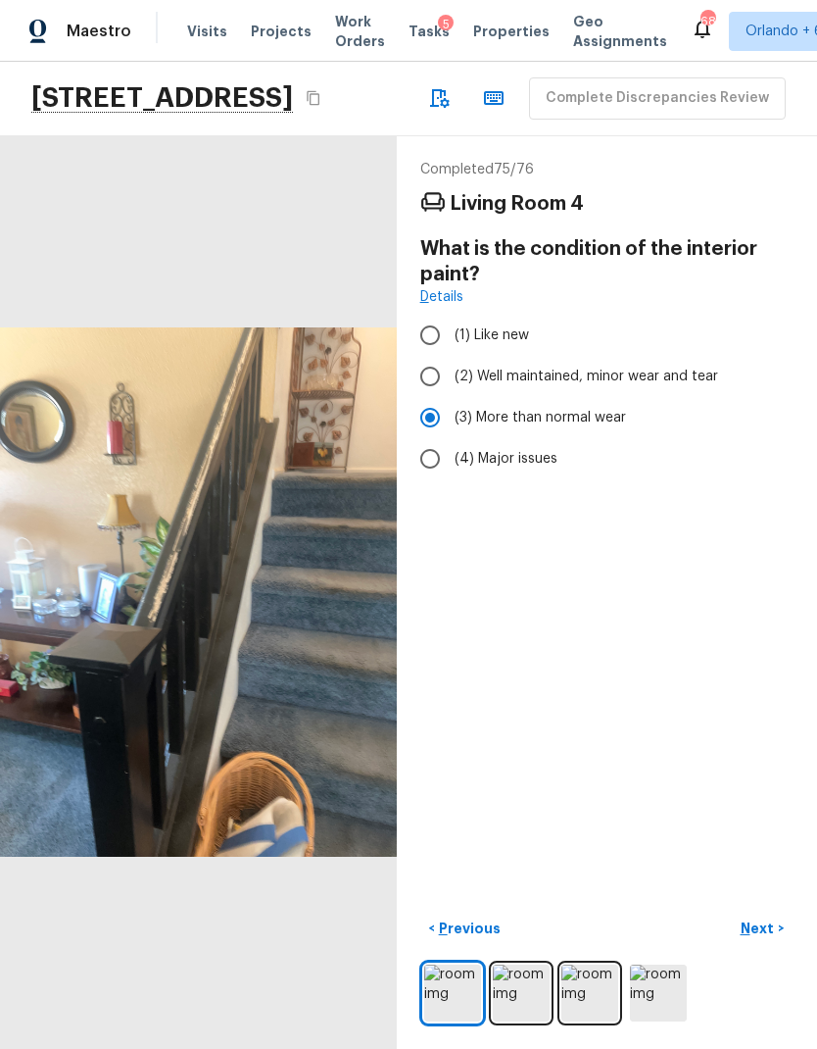
click at [772, 925] on p "Next" at bounding box center [759, 928] width 37 height 20
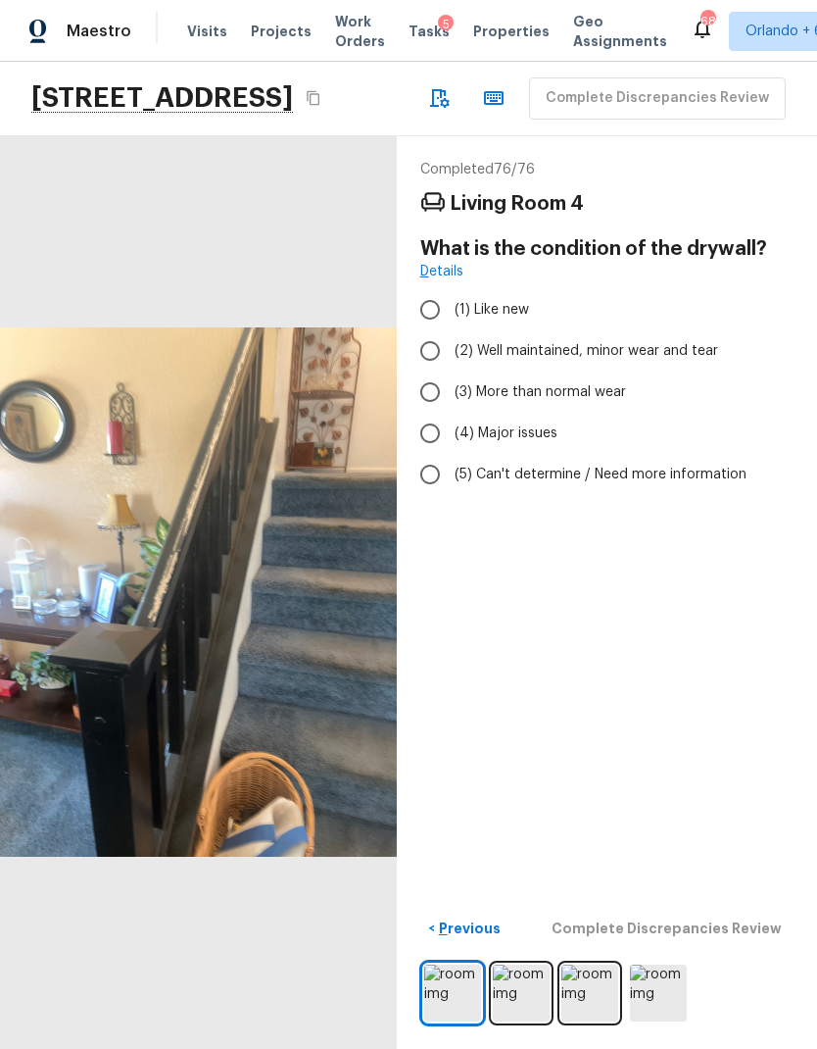
click at [694, 341] on span "(2) Well maintained, minor wear and tear" at bounding box center [587, 351] width 264 height 20
click at [451, 330] on input "(2) Well maintained, minor wear and tear" at bounding box center [430, 350] width 41 height 41
radio input "true"
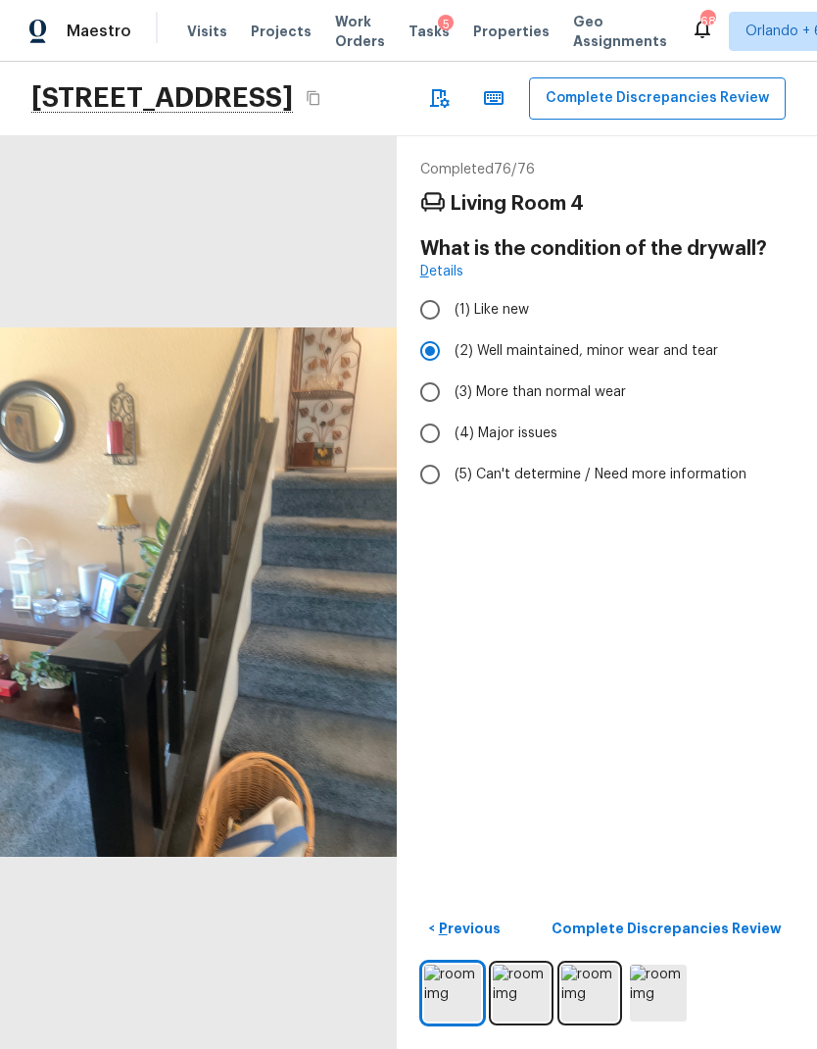
scroll to position [34, 0]
click at [763, 928] on p "Complete Discrepancies Review" at bounding box center [669, 928] width 234 height 20
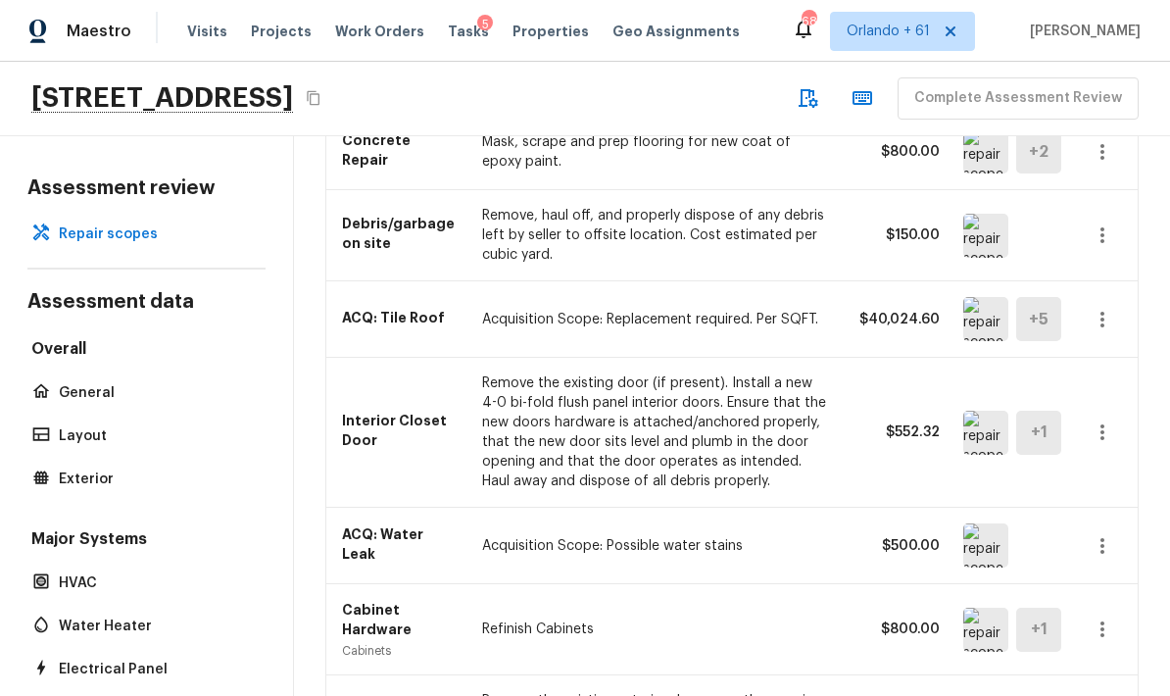
scroll to position [375, 0]
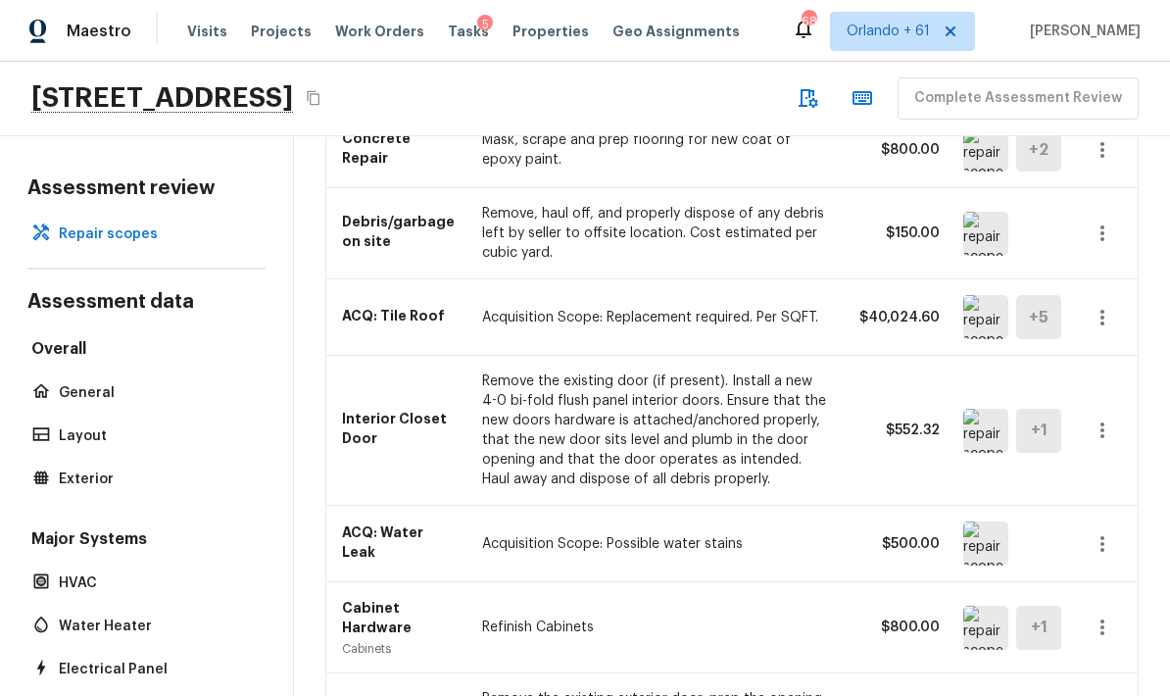
click at [816, 356] on div "Interior Closet Door Remove the existing door (if present). Install a new 4-0 b…" at bounding box center [732, 431] width 812 height 150
click at [725, 371] on p "Remove the existing door (if present). Install a new 4-0 bi-fold flush panel in…" at bounding box center [655, 430] width 346 height 118
click at [816, 409] on img at bounding box center [985, 431] width 45 height 44
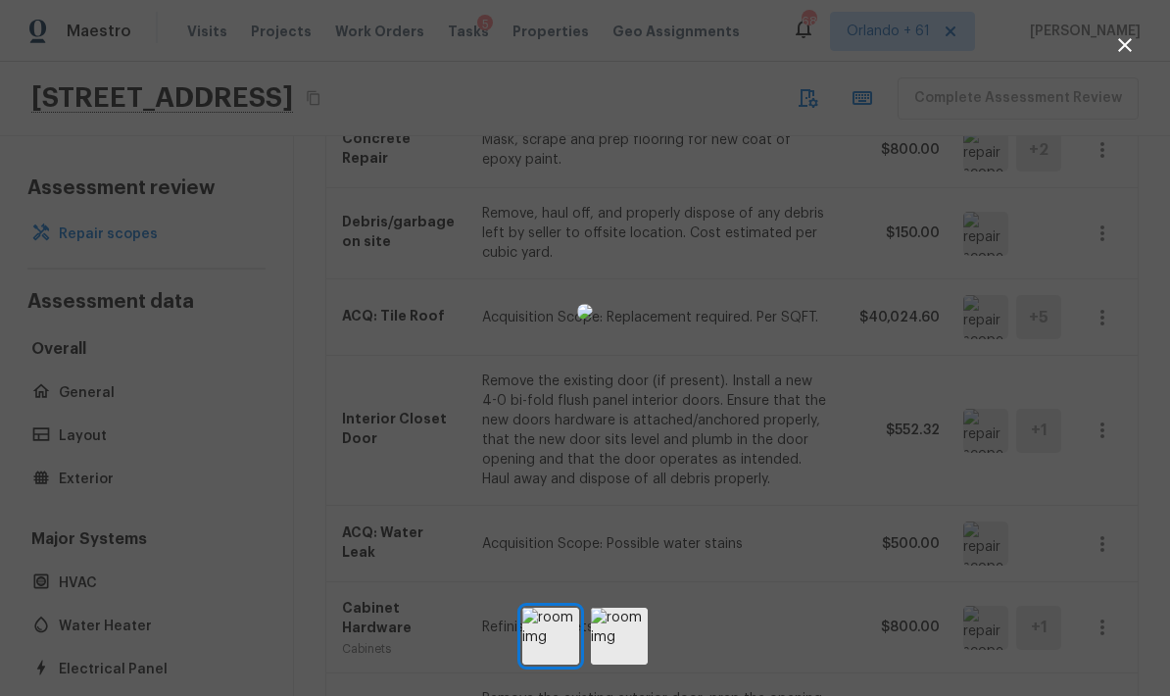
click at [816, 326] on div at bounding box center [585, 311] width 1170 height 561
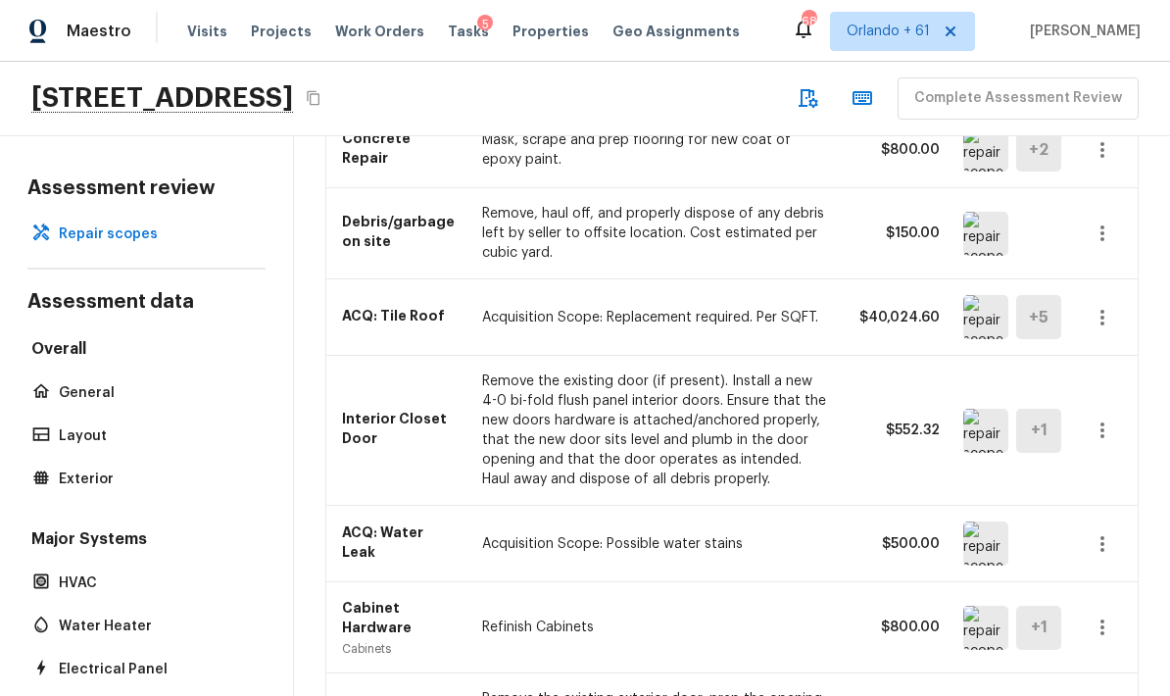
click at [707, 371] on p "Remove the existing door (if present). Install a new 4-0 bi-fold flush panel in…" at bounding box center [655, 430] width 346 height 118
click at [419, 409] on p "Interior Closet Door" at bounding box center [400, 428] width 117 height 39
click at [741, 381] on p "Remove the existing door (if present). Install a new 4-0 bi-fold flush panel in…" at bounding box center [655, 430] width 346 height 118
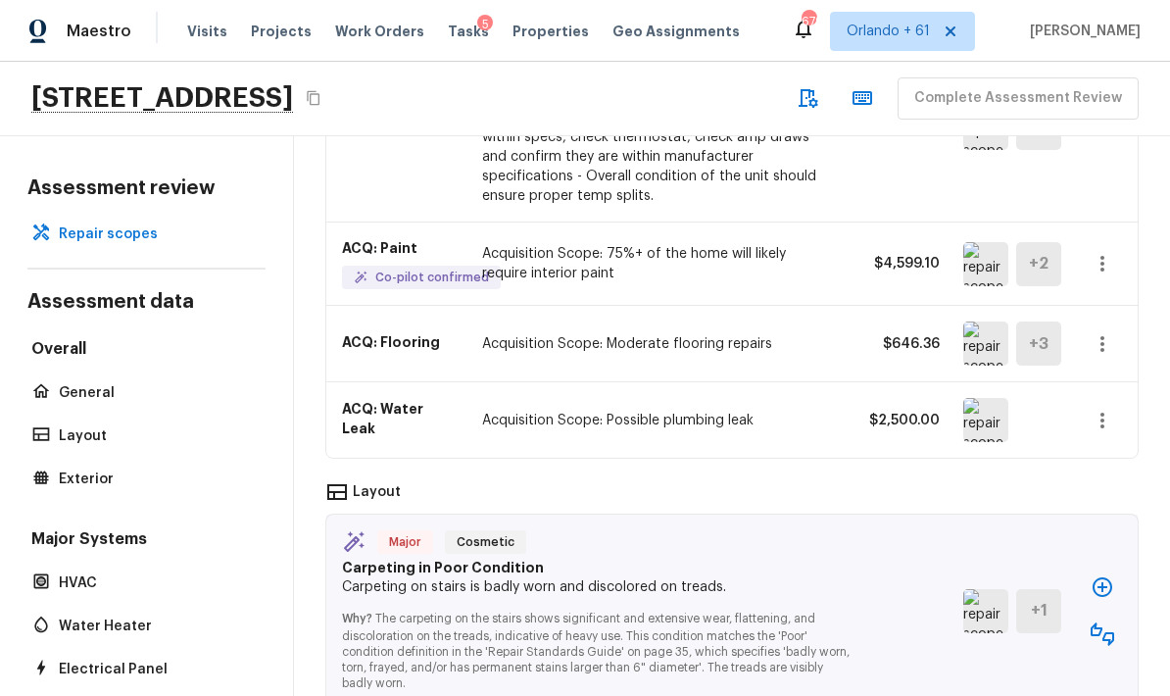
scroll to position [1641, 0]
click at [816, 397] on img at bounding box center [985, 419] width 45 height 44
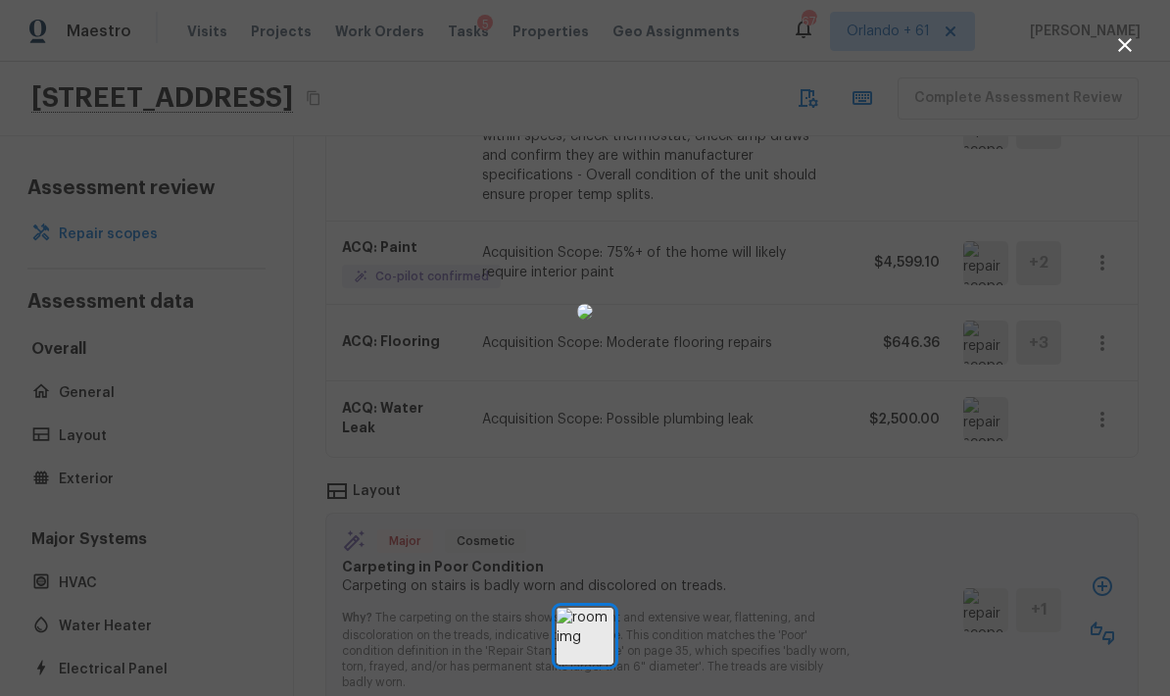
click at [816, 481] on div at bounding box center [585, 311] width 1170 height 561
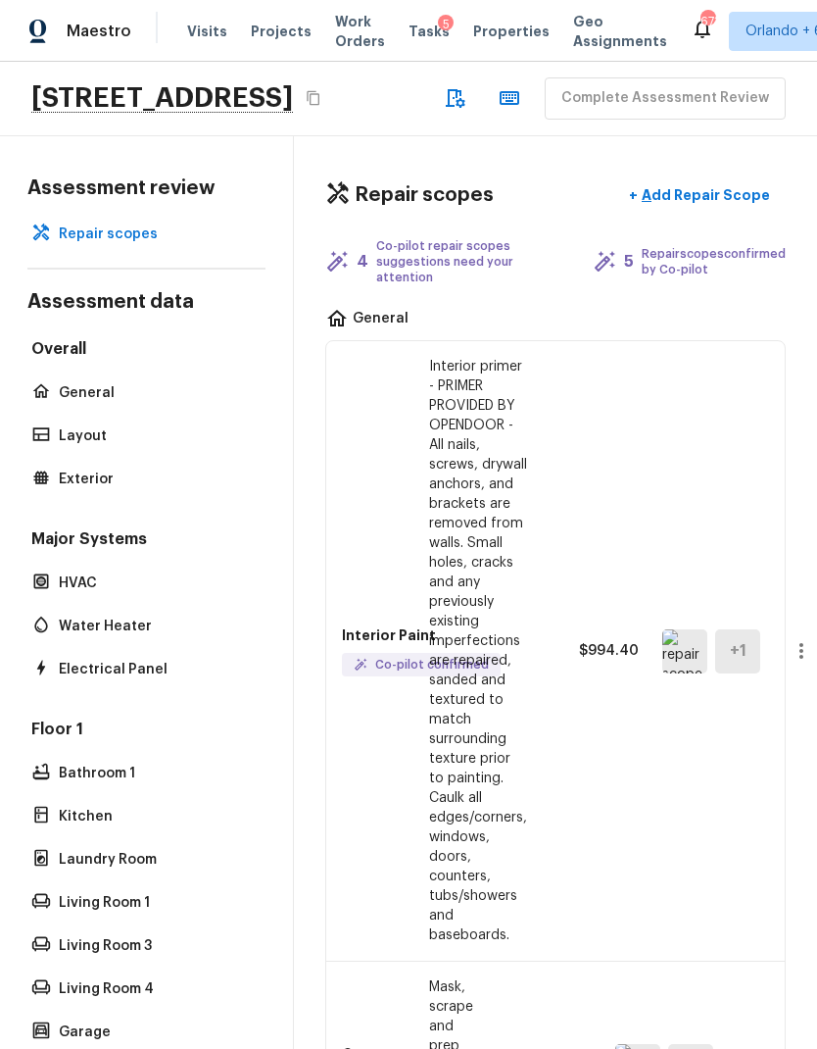
scroll to position [0, 0]
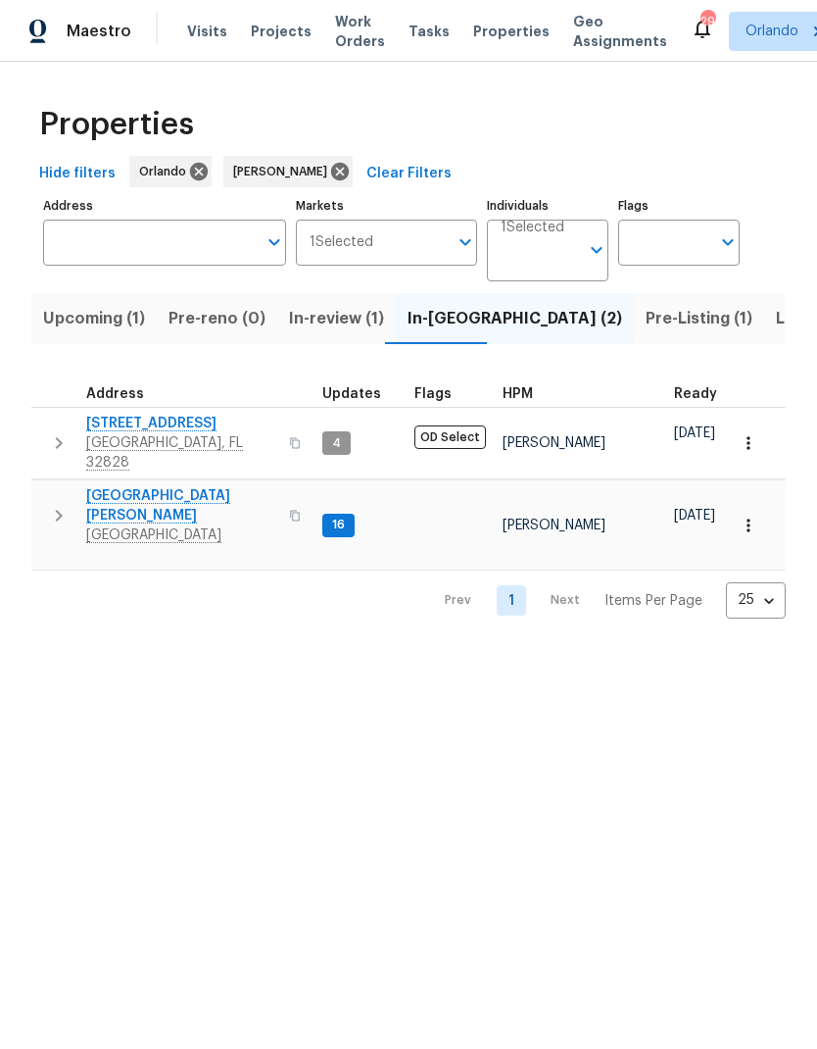
click at [776, 317] on span "Listed (8)" at bounding box center [813, 318] width 74 height 27
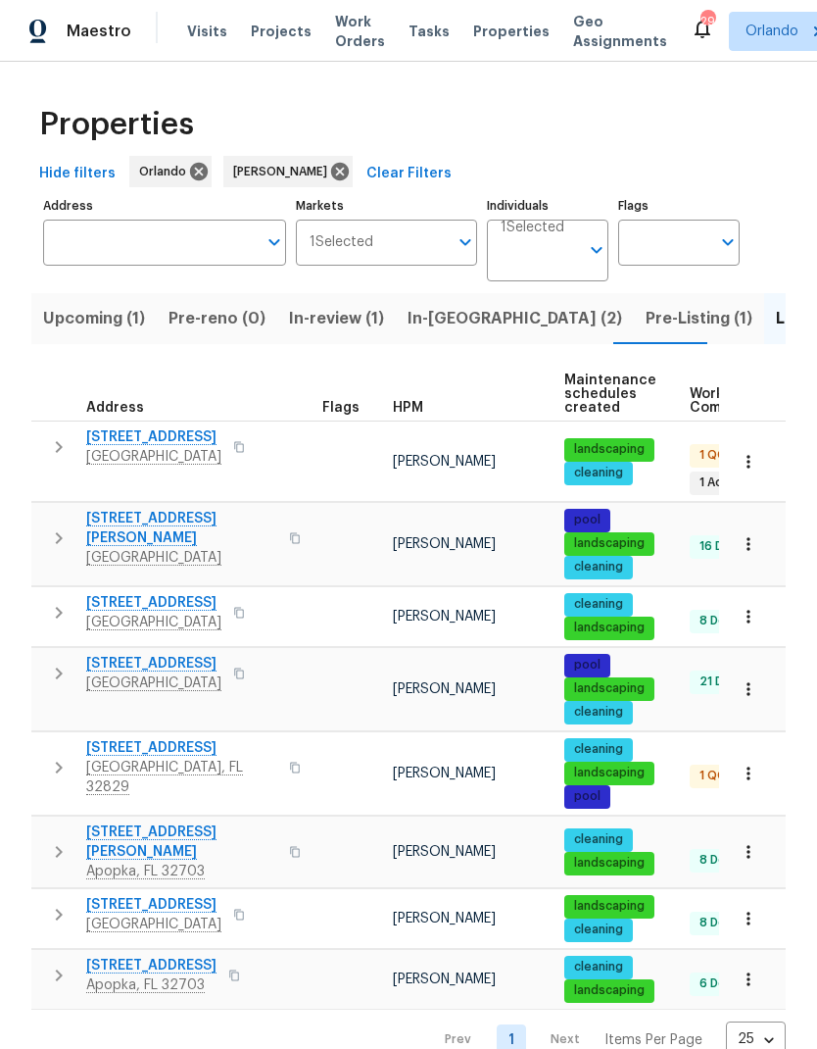
click at [139, 443] on span "[STREET_ADDRESS]" at bounding box center [153, 437] width 135 height 20
click at [196, 738] on span "[STREET_ADDRESS]" at bounding box center [181, 748] width 191 height 20
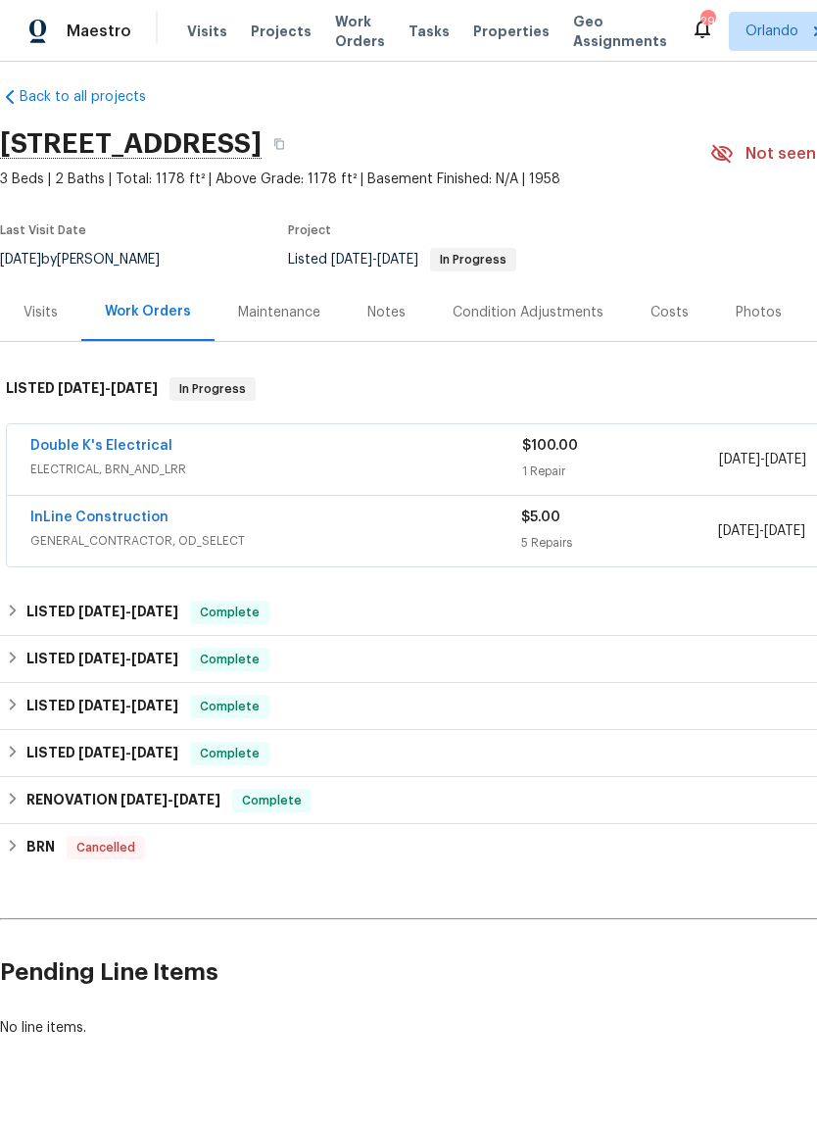
scroll to position [14, 0]
click at [89, 447] on link "Double K's Electrical" at bounding box center [101, 446] width 142 height 14
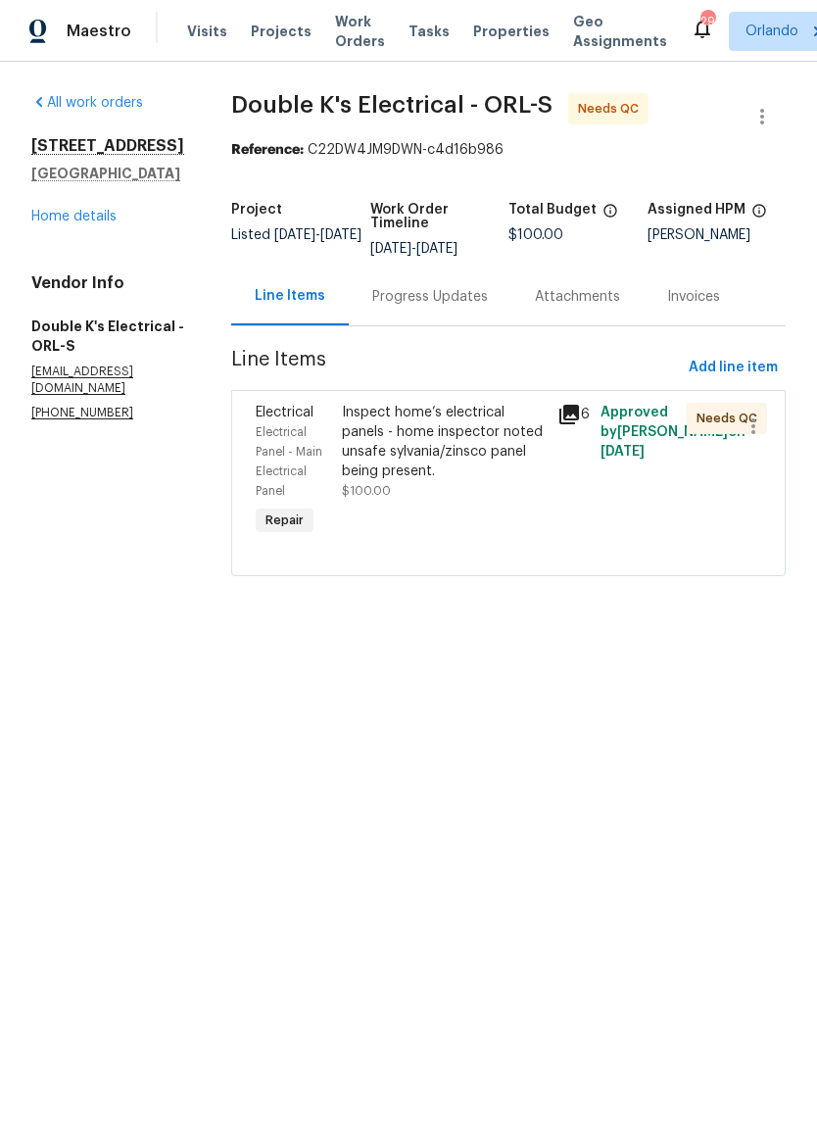
click at [499, 436] on div "Inspect home’s electrical panels - home inspector noted unsafe sylvania/zinsco …" at bounding box center [444, 442] width 204 height 78
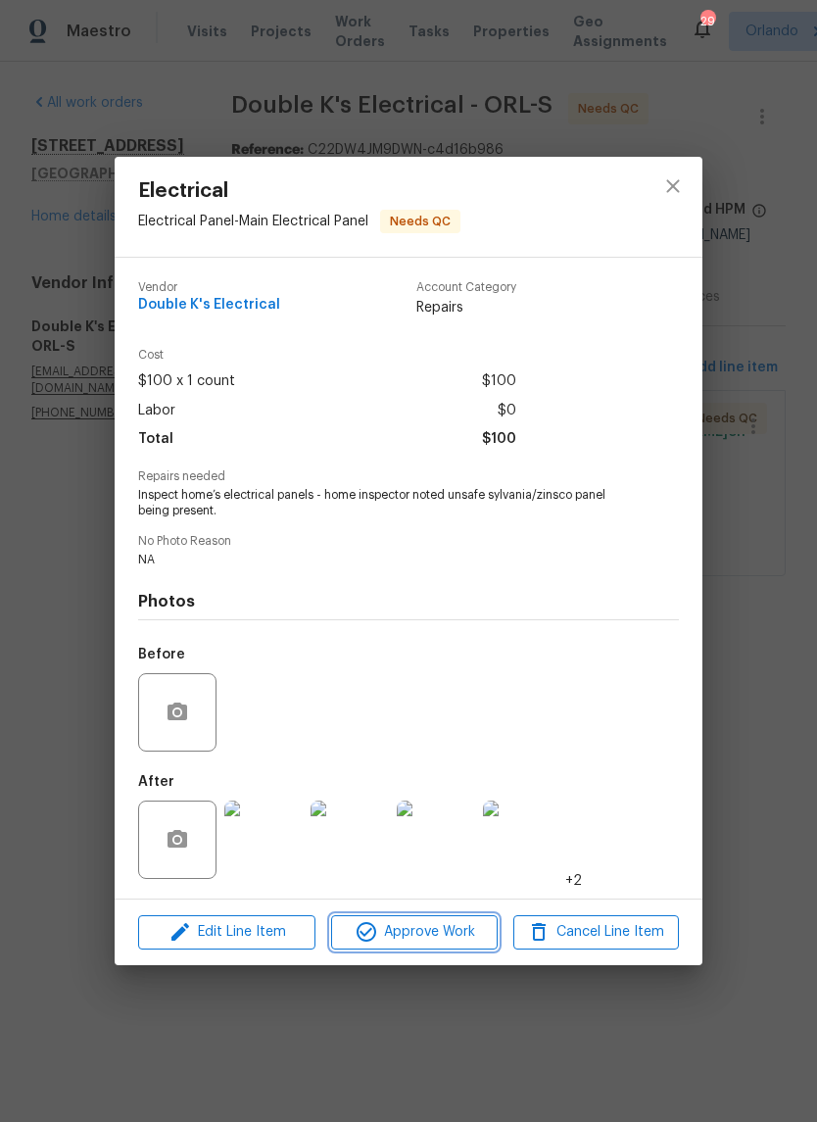
click at [478, 950] on button "Approve Work" at bounding box center [414, 932] width 166 height 34
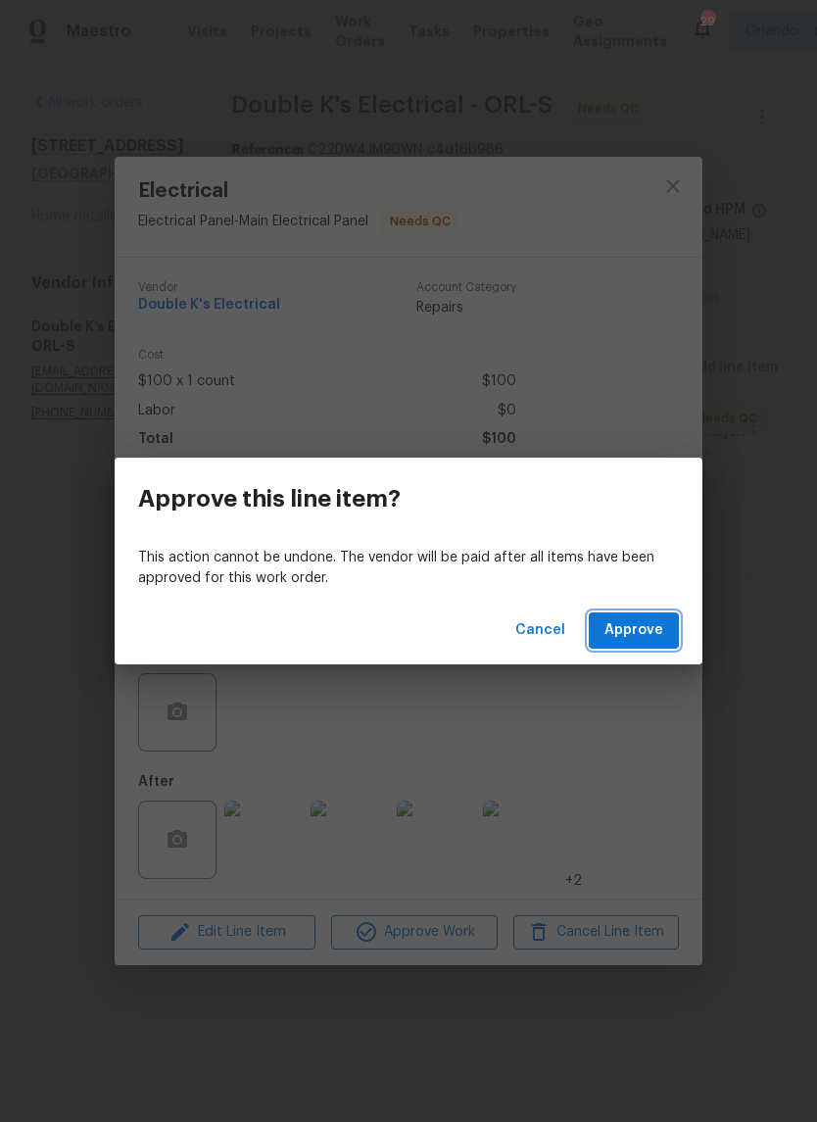
click at [655, 636] on span "Approve" at bounding box center [634, 630] width 59 height 25
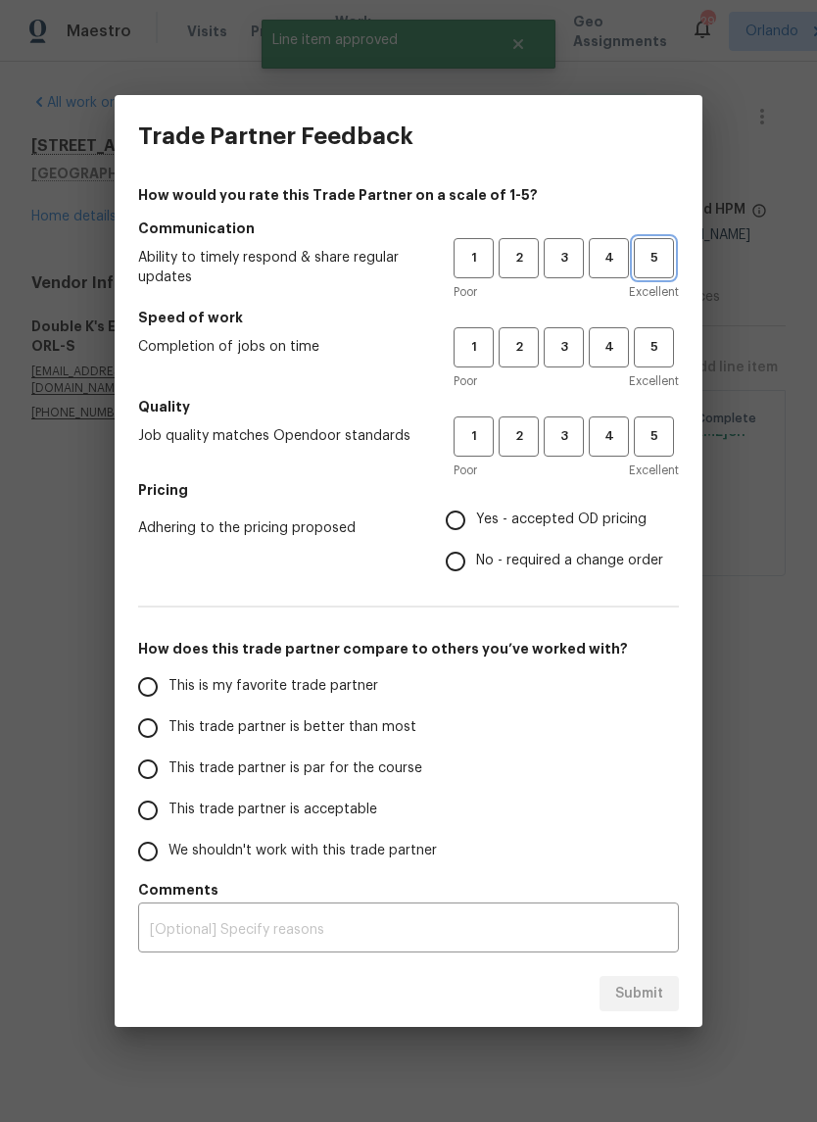
click at [664, 265] on span "5" at bounding box center [654, 258] width 36 height 23
click at [660, 360] on button "5" at bounding box center [654, 347] width 40 height 40
click at [662, 423] on button "5" at bounding box center [654, 437] width 40 height 40
click at [470, 519] on input "Yes - accepted OD pricing" at bounding box center [455, 520] width 41 height 41
radio input "true"
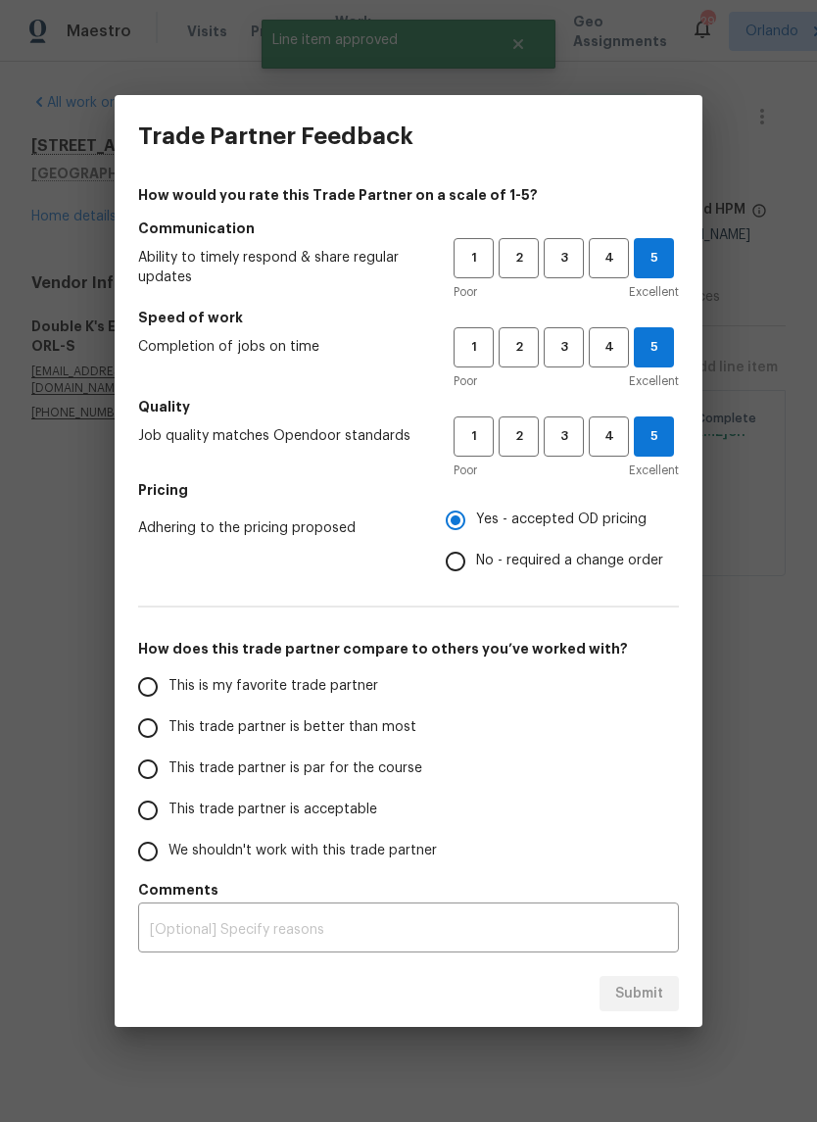
click at [347, 697] on span "This is my favorite trade partner" at bounding box center [274, 686] width 210 height 21
click at [169, 697] on input "This is my favorite trade partner" at bounding box center [147, 686] width 41 height 41
click at [653, 999] on span "Submit" at bounding box center [639, 994] width 48 height 25
radio input "true"
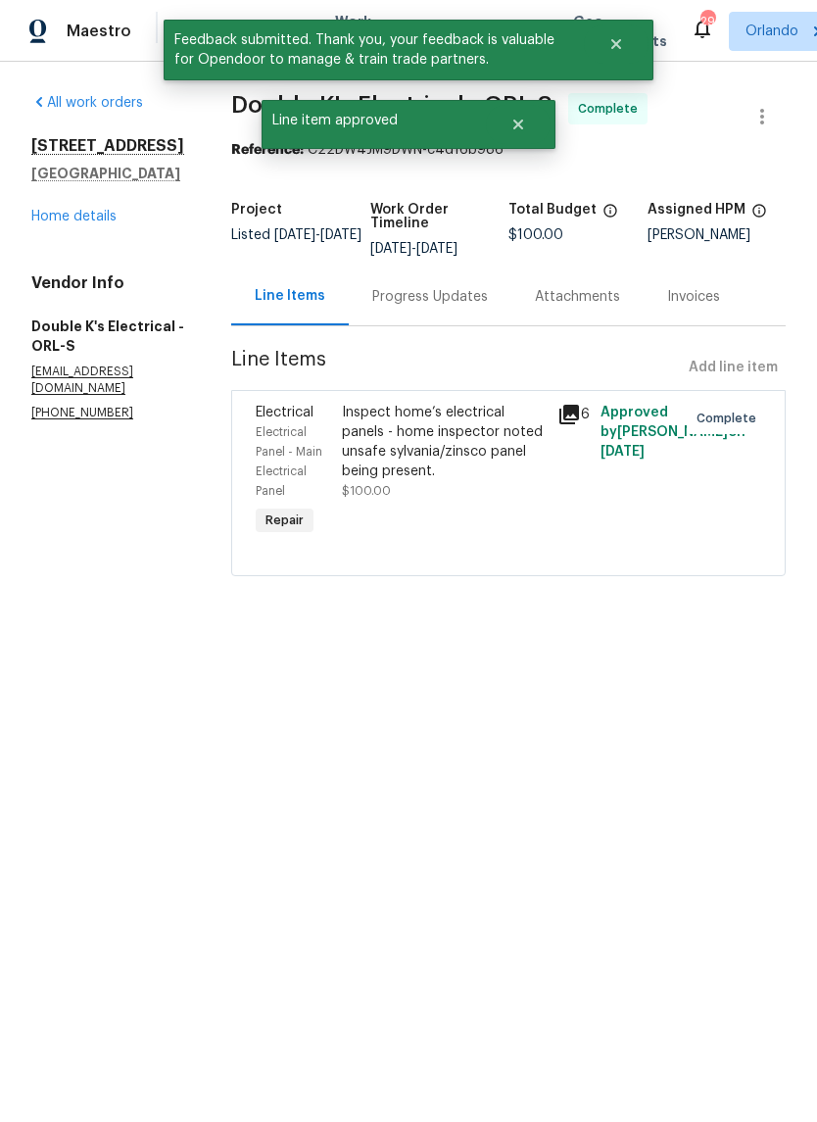
click at [80, 219] on link "Home details" at bounding box center [73, 217] width 85 height 14
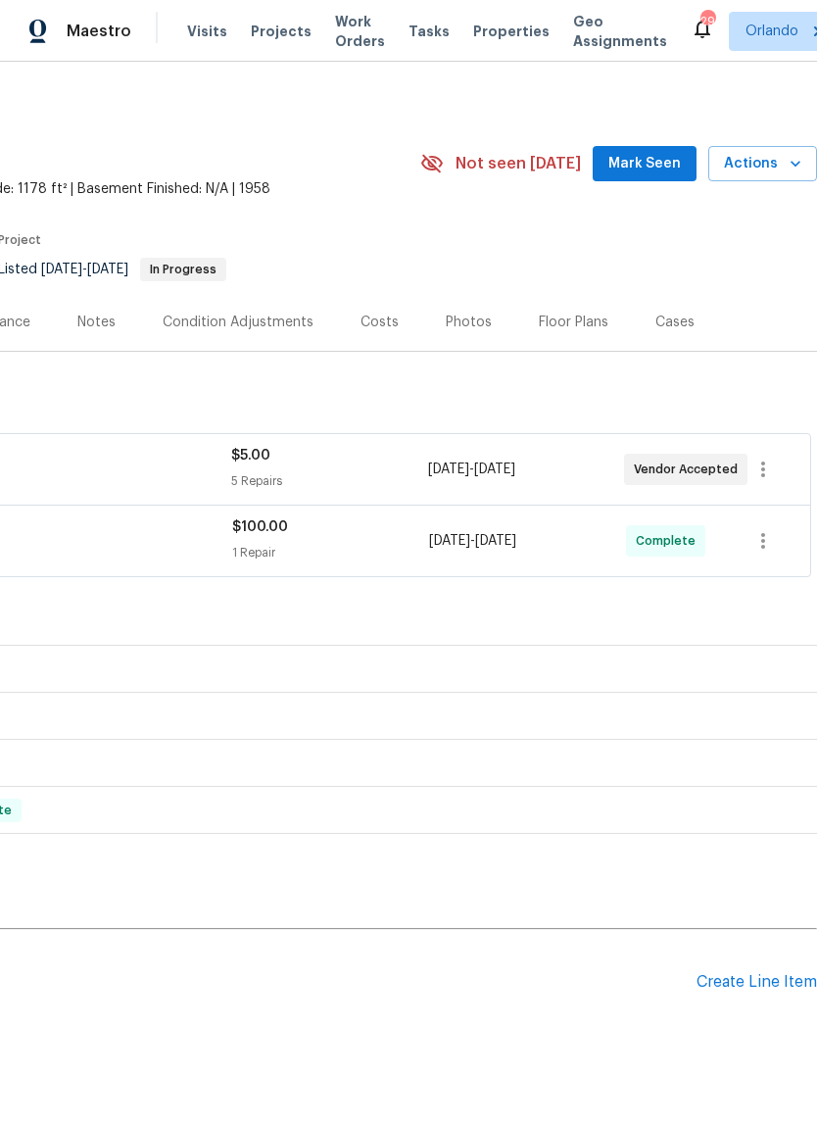
scroll to position [4, 290]
click at [679, 158] on span "Mark Seen" at bounding box center [645, 164] width 73 height 25
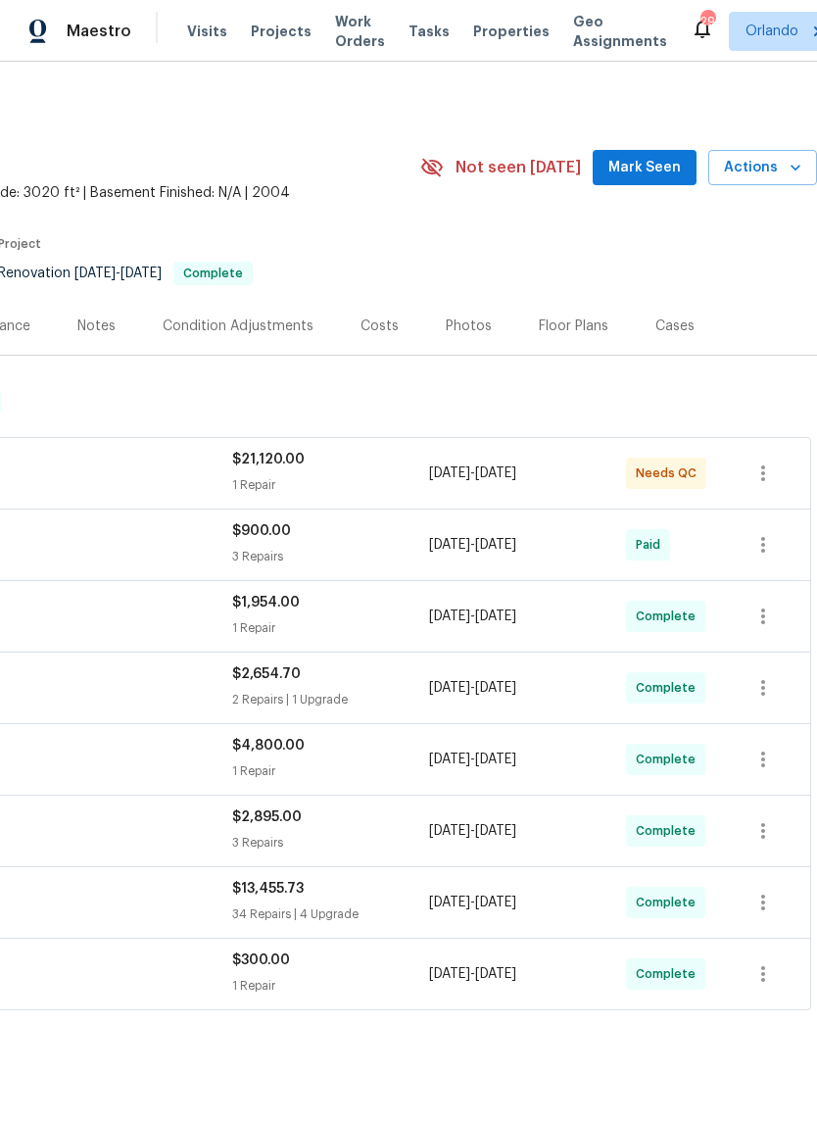
scroll to position [0, 290]
click at [673, 168] on span "Mark Seen" at bounding box center [645, 168] width 73 height 25
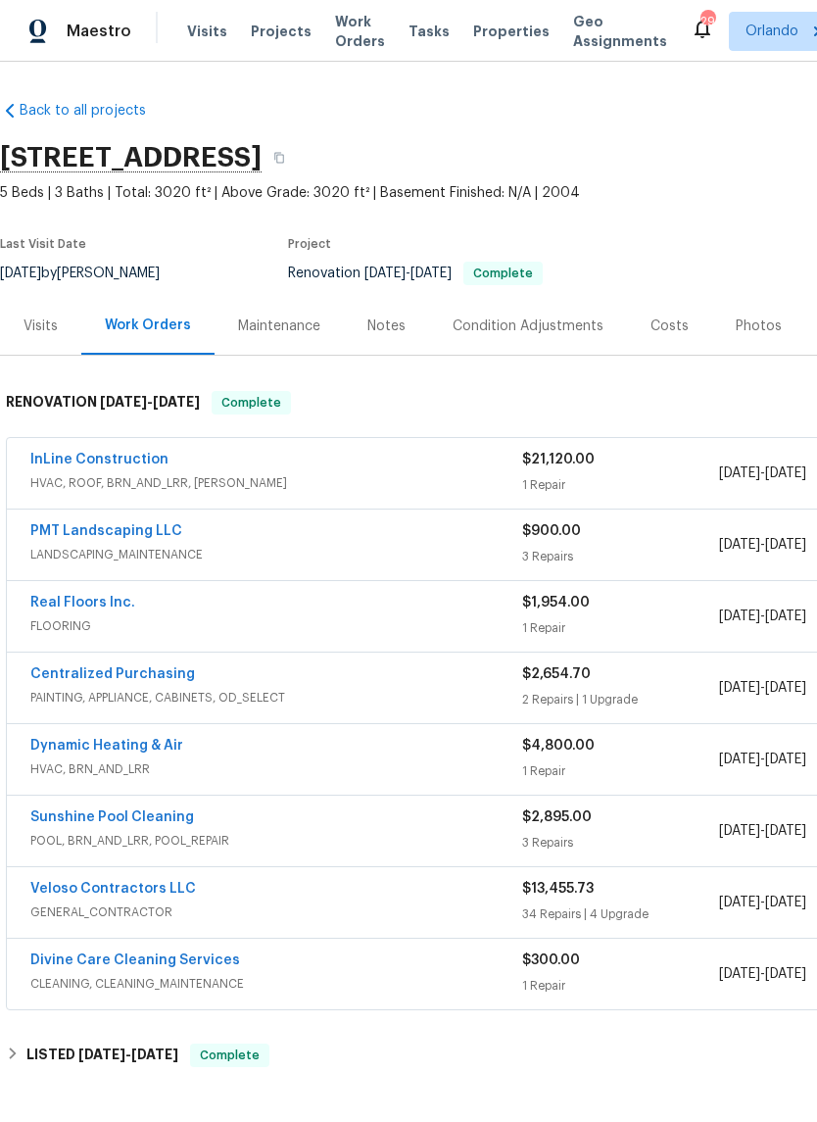
scroll to position [0, 0]
click at [146, 460] on link "InLine Construction" at bounding box center [99, 460] width 138 height 14
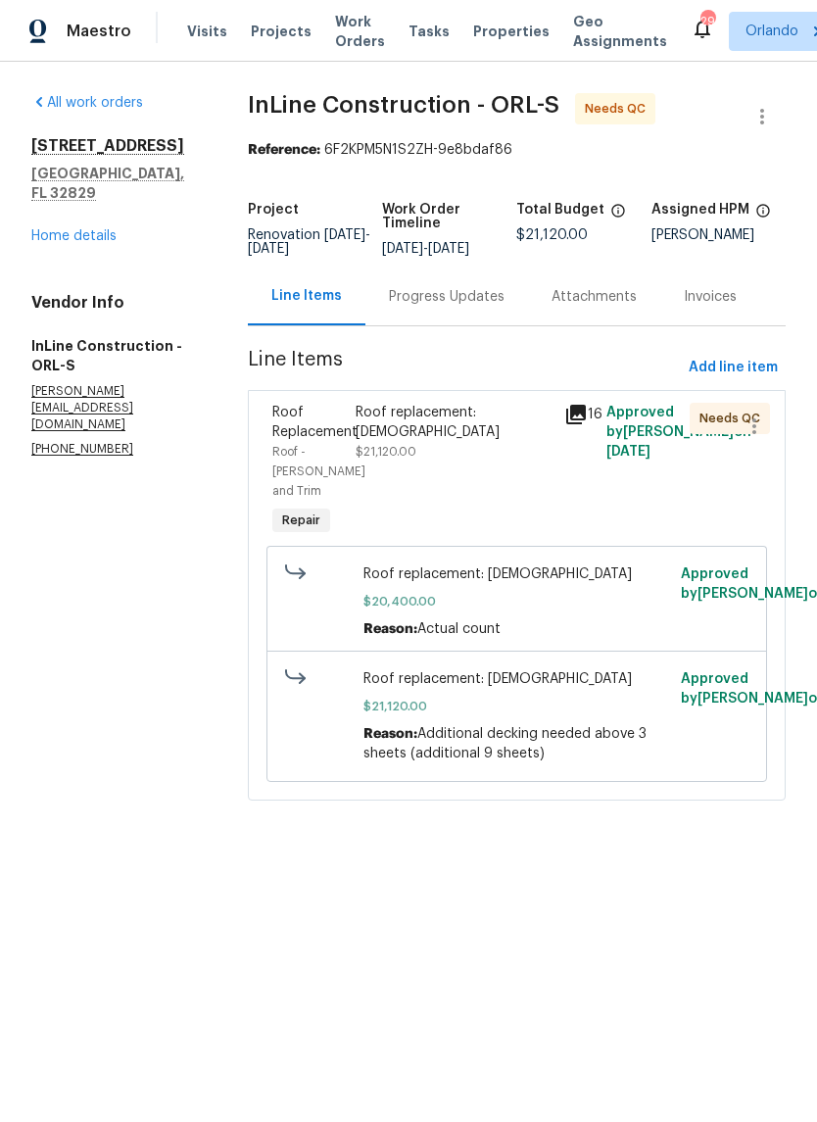
click at [487, 442] on div "Roof replacement: [DEMOGRAPHIC_DATA]" at bounding box center [454, 422] width 197 height 39
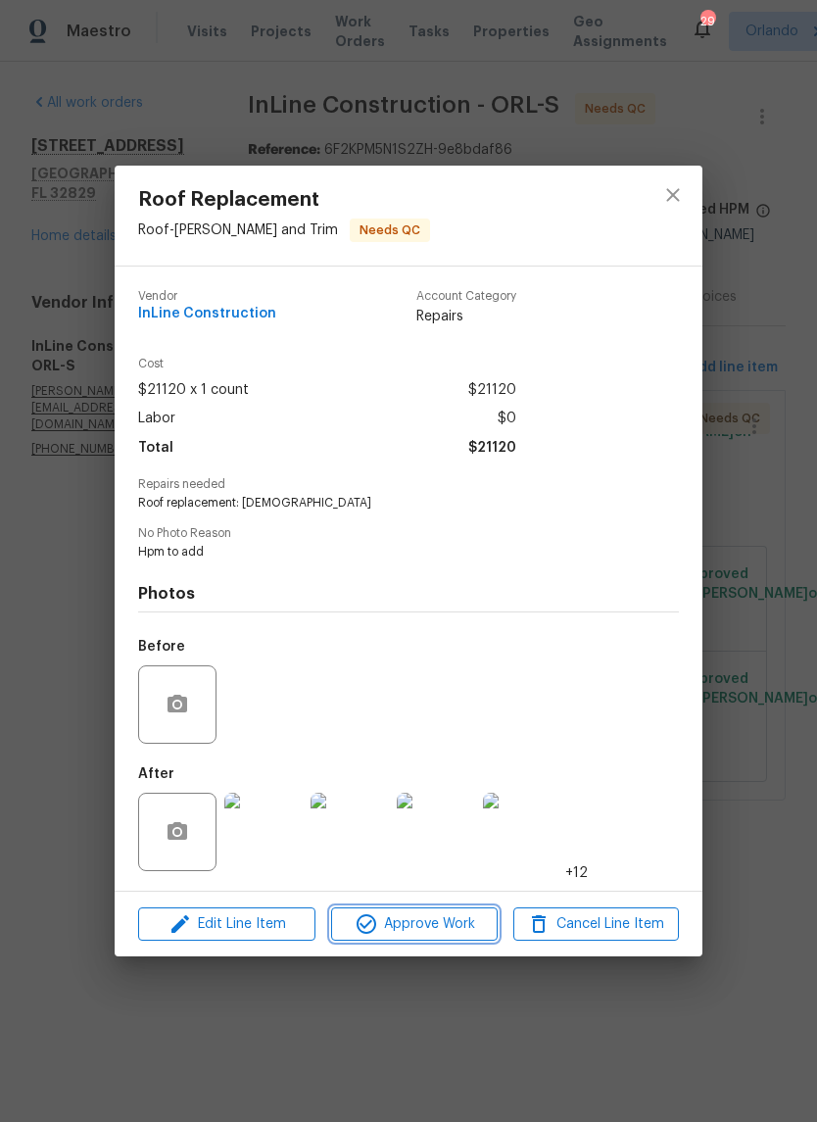
click at [474, 920] on span "Approve Work" at bounding box center [414, 924] width 154 height 25
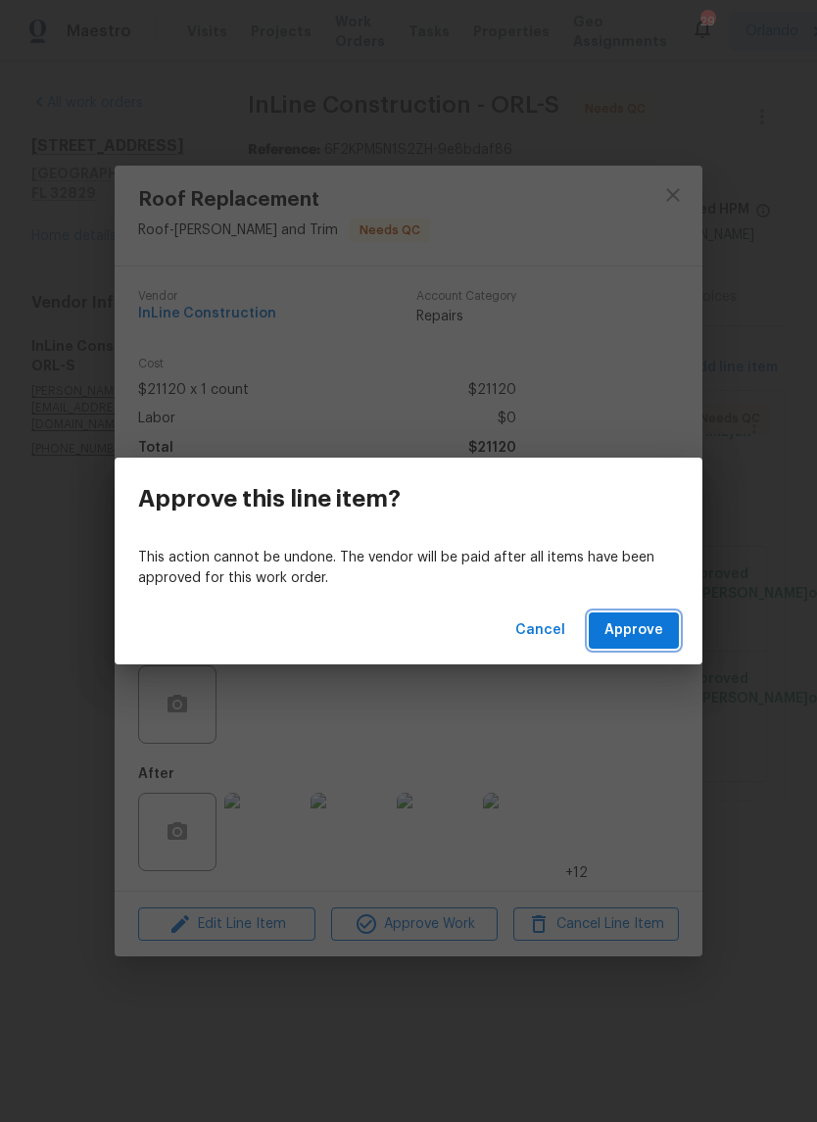
click at [648, 629] on span "Approve" at bounding box center [634, 630] width 59 height 25
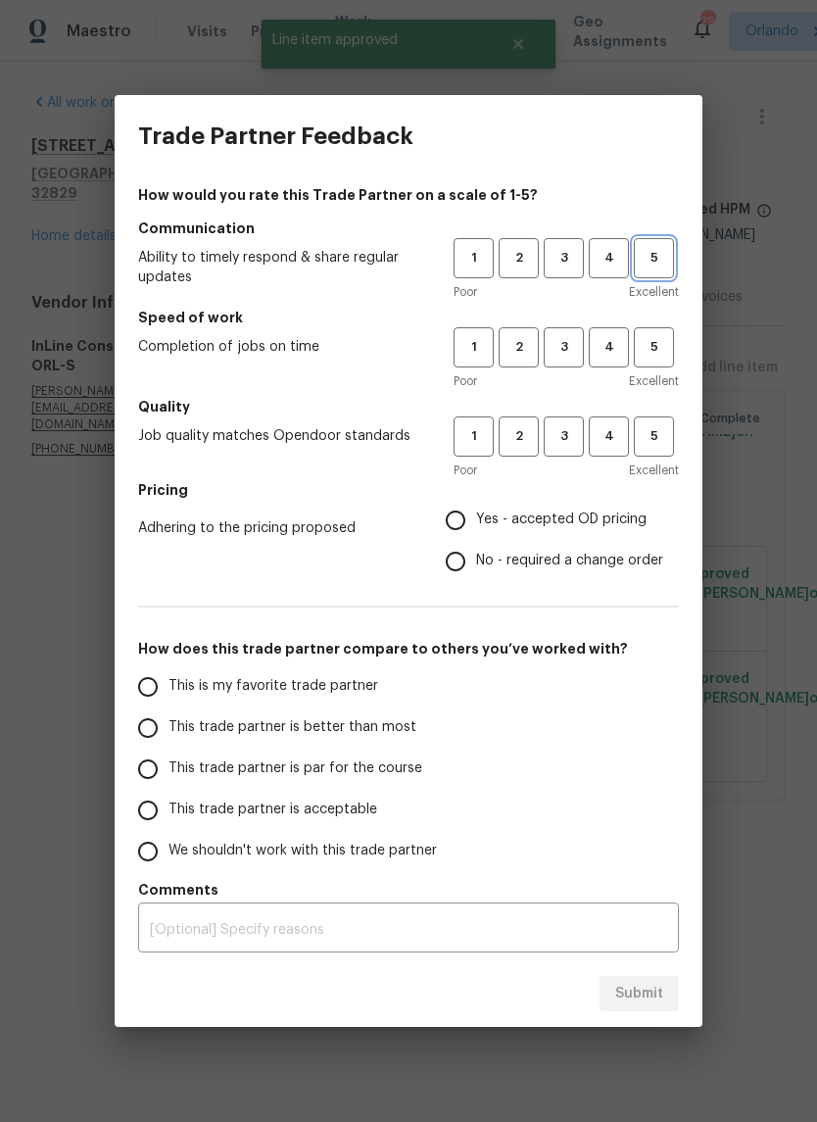
click at [655, 264] on span "5" at bounding box center [654, 258] width 36 height 23
click at [668, 343] on span "5" at bounding box center [654, 347] width 36 height 23
click at [671, 420] on button "5" at bounding box center [654, 437] width 40 height 40
click at [471, 532] on input "Yes - accepted OD pricing" at bounding box center [455, 520] width 41 height 41
radio input "true"
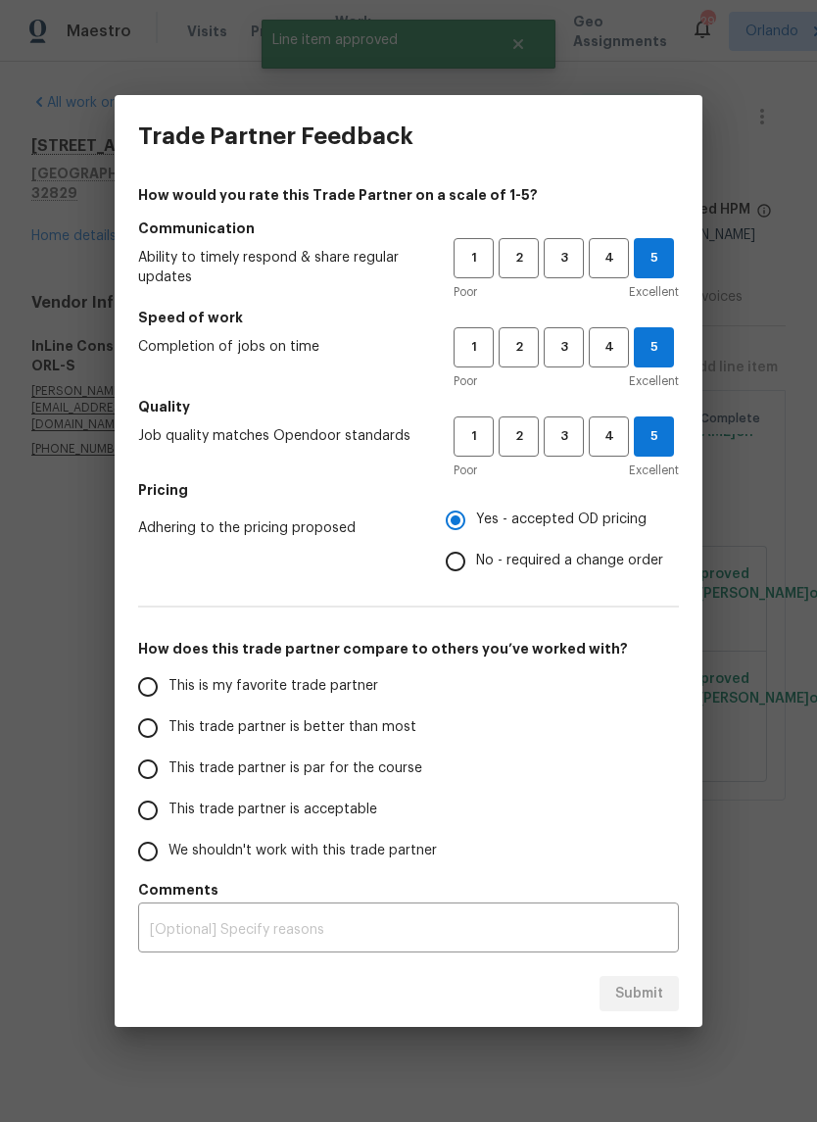
click at [337, 693] on span "This is my favorite trade partner" at bounding box center [274, 686] width 210 height 21
click at [169, 693] on input "This is my favorite trade partner" at bounding box center [147, 686] width 41 height 41
click at [650, 991] on span "Submit" at bounding box center [639, 994] width 48 height 25
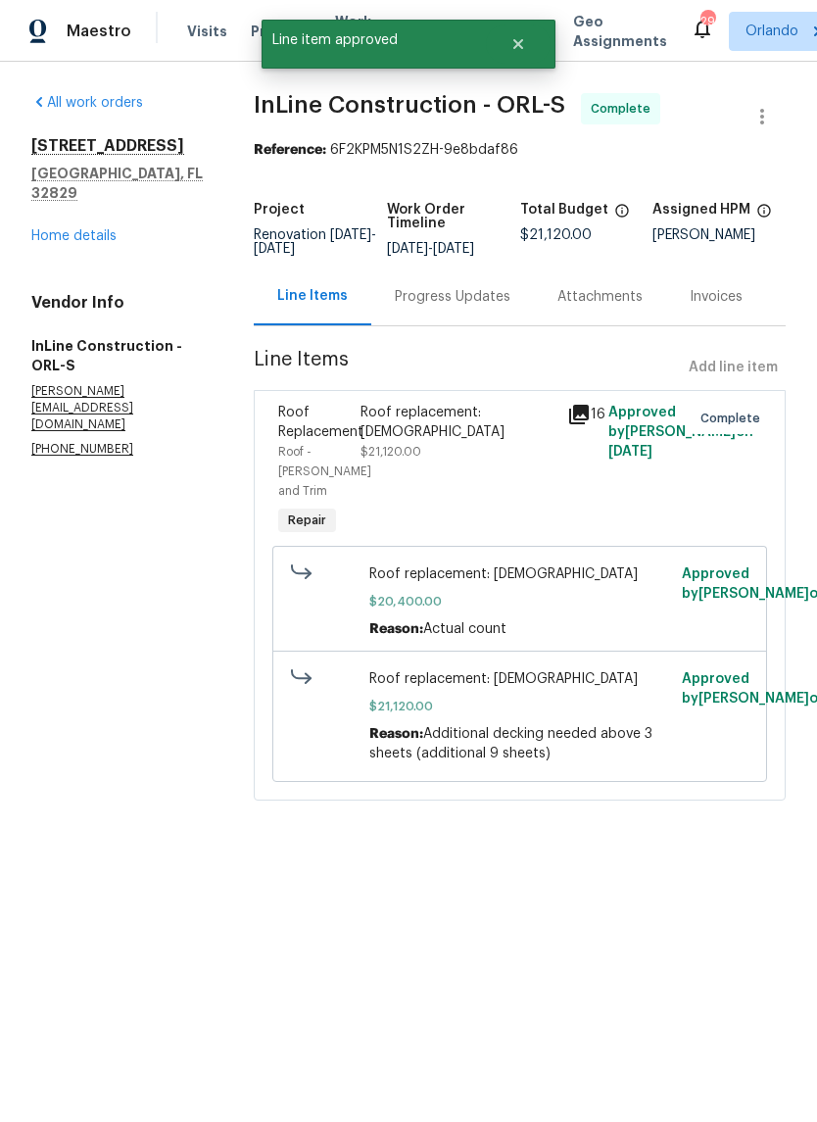
radio input "true"
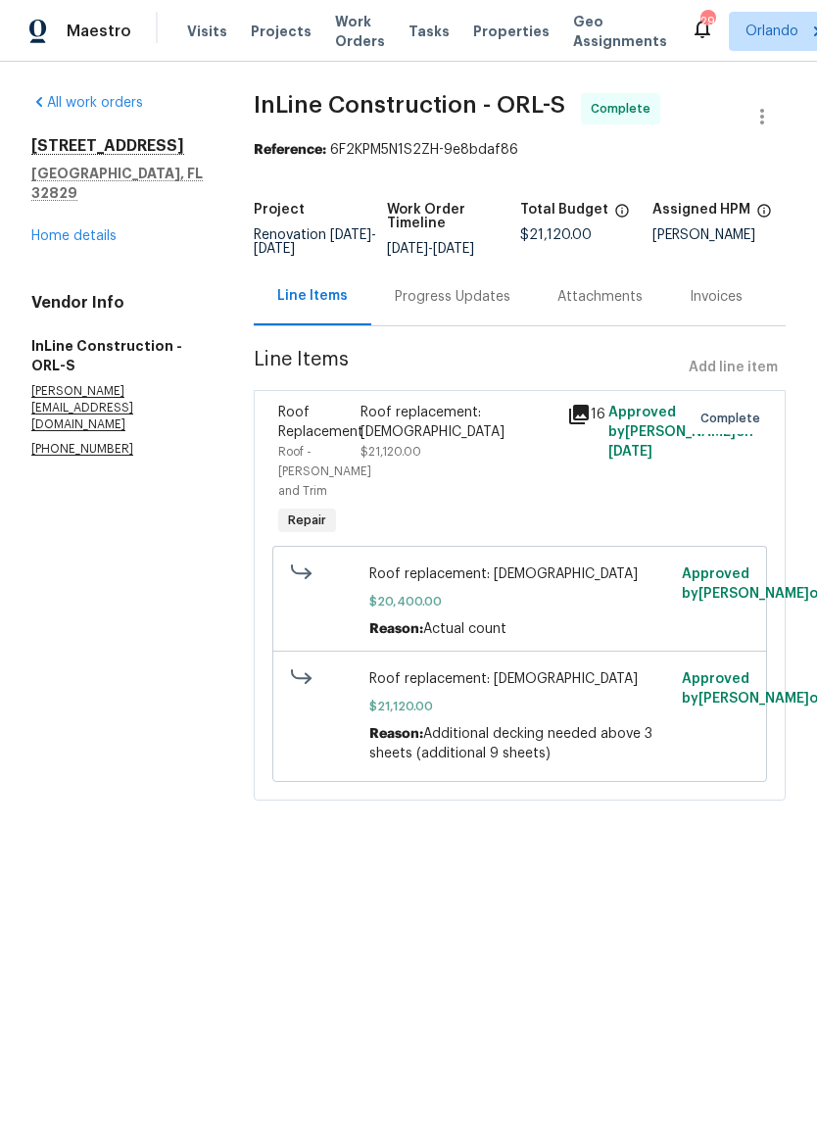
click at [74, 229] on link "Home details" at bounding box center [73, 236] width 85 height 14
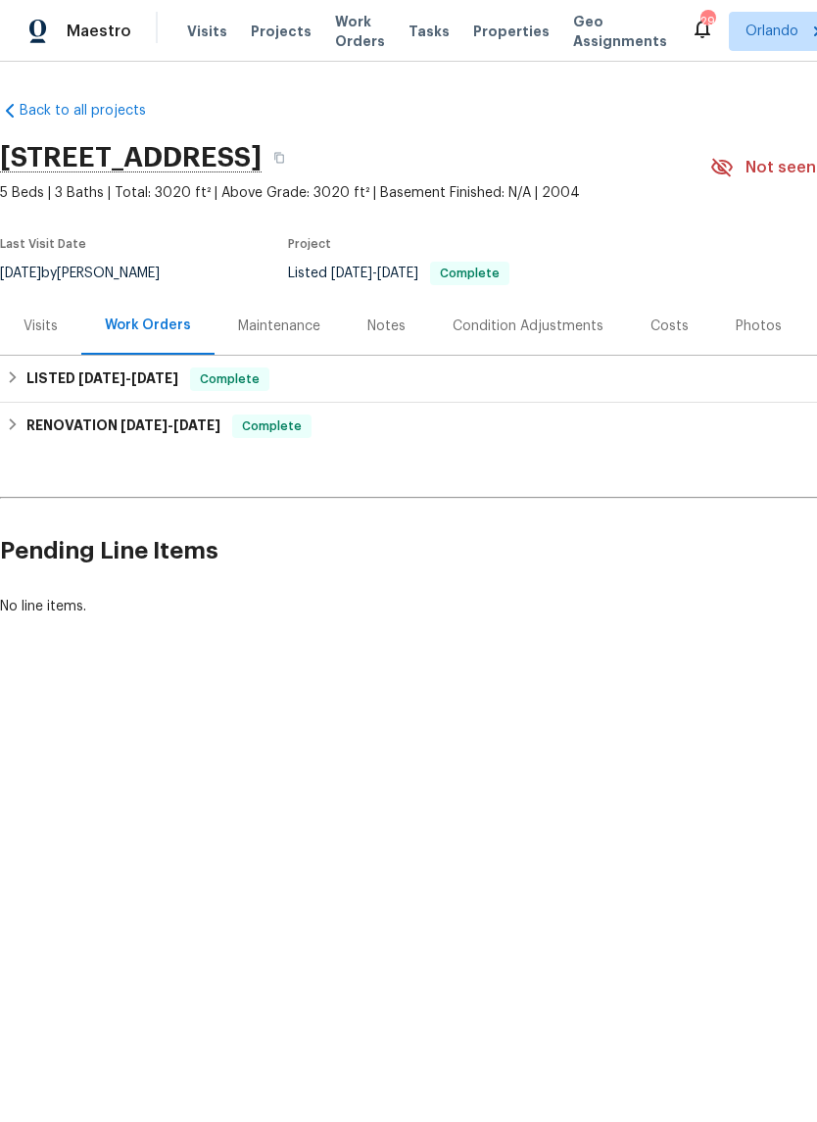
click at [668, 382] on div "LISTED 9/16/25 - 9/18/25 Complete" at bounding box center [554, 380] width 1096 height 24
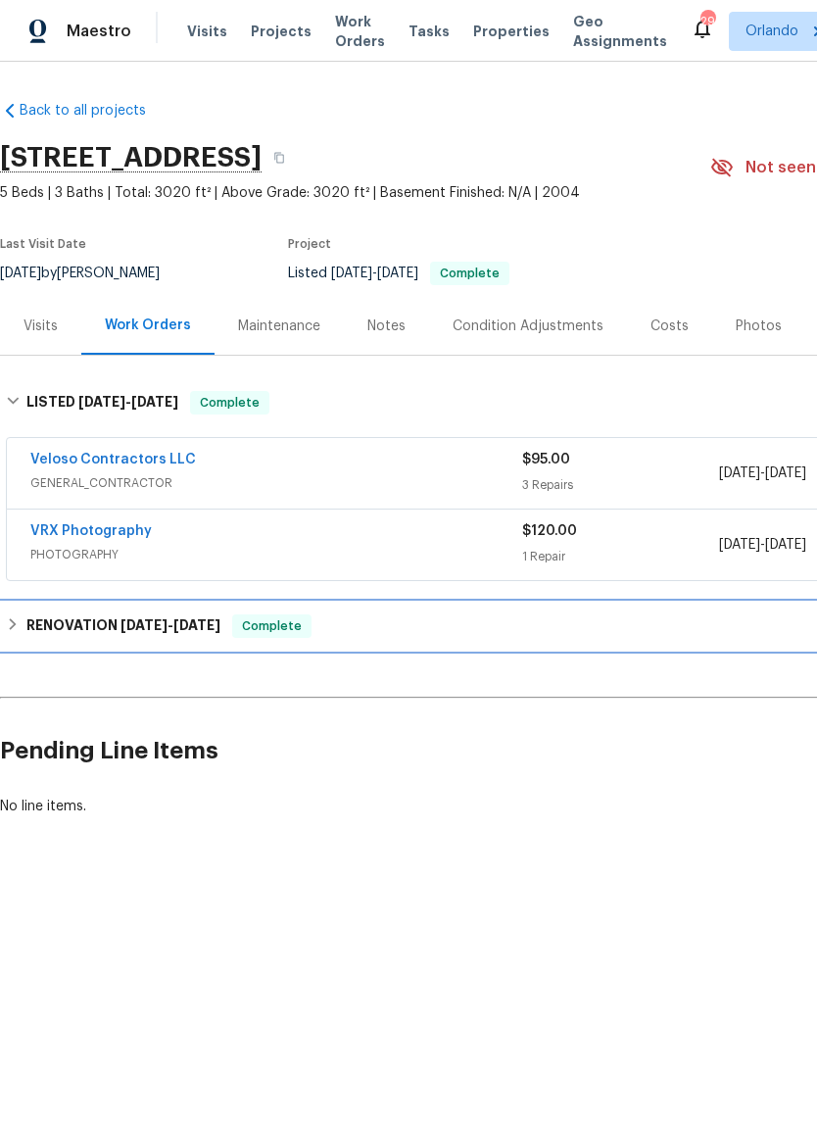
click at [591, 622] on div "RENOVATION 9/2/25 - 10/2/25 Complete" at bounding box center [554, 627] width 1096 height 24
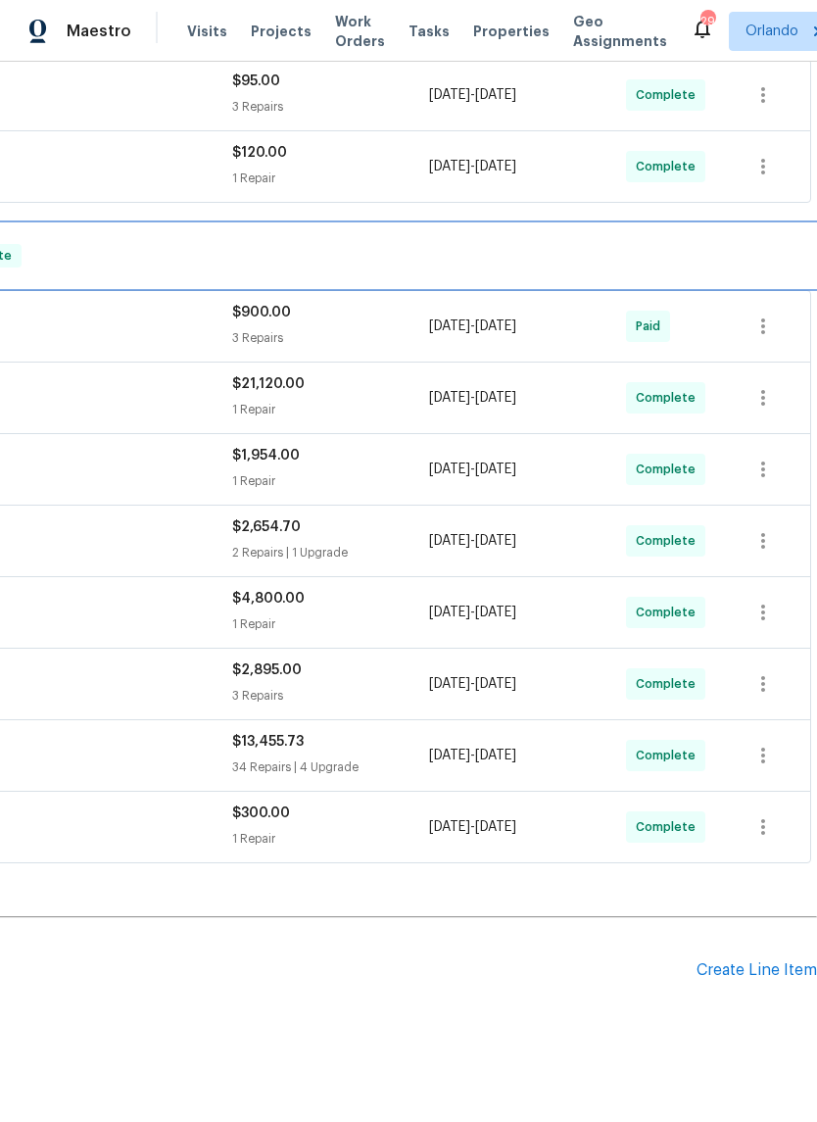
scroll to position [376, 290]
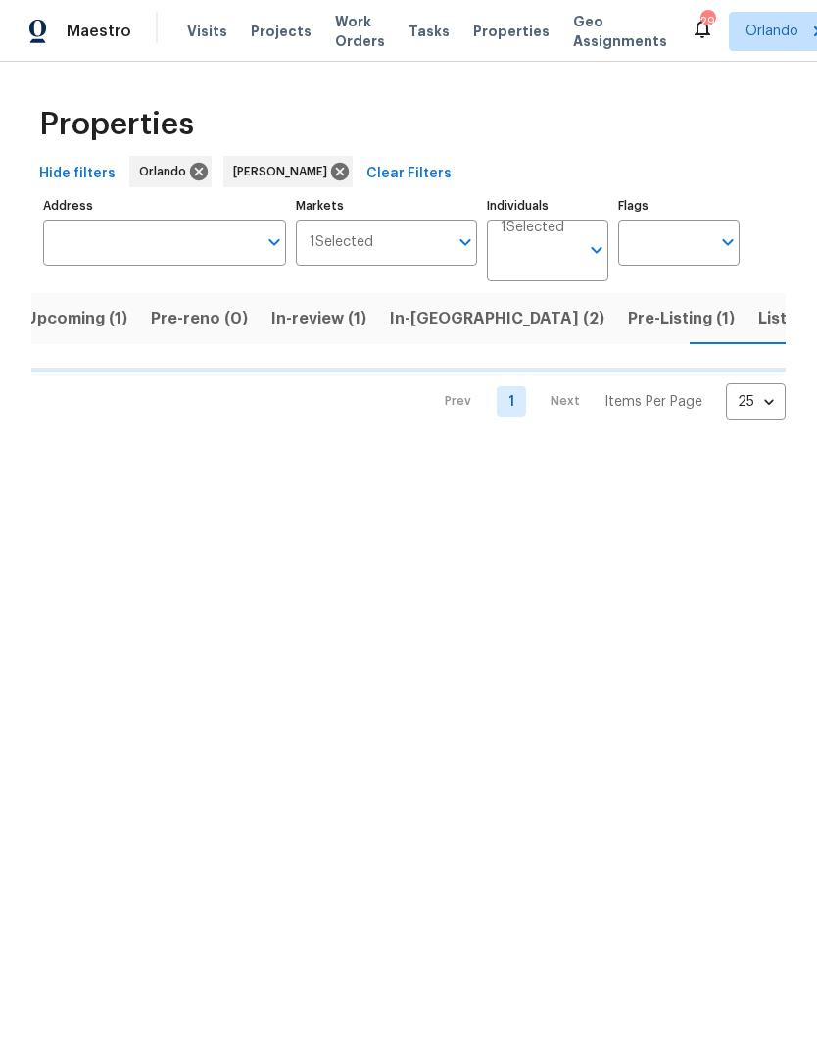
scroll to position [0, 19]
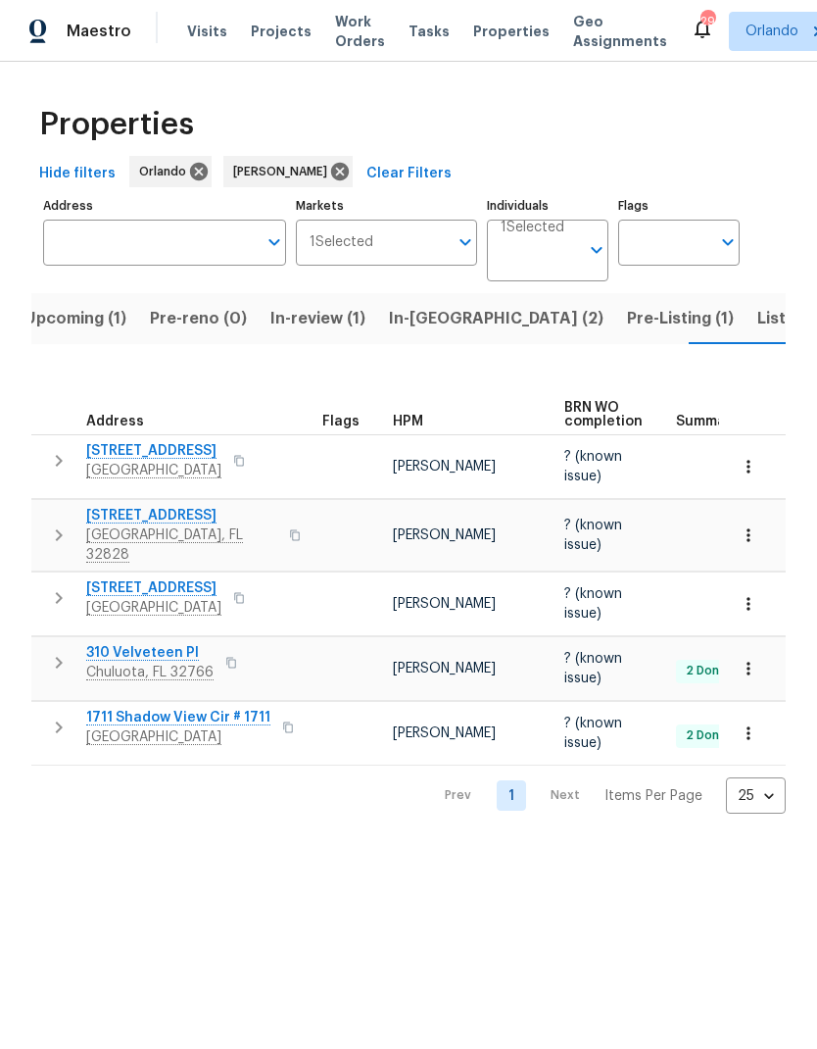
click at [417, 317] on span "In-reno (2)" at bounding box center [496, 318] width 215 height 27
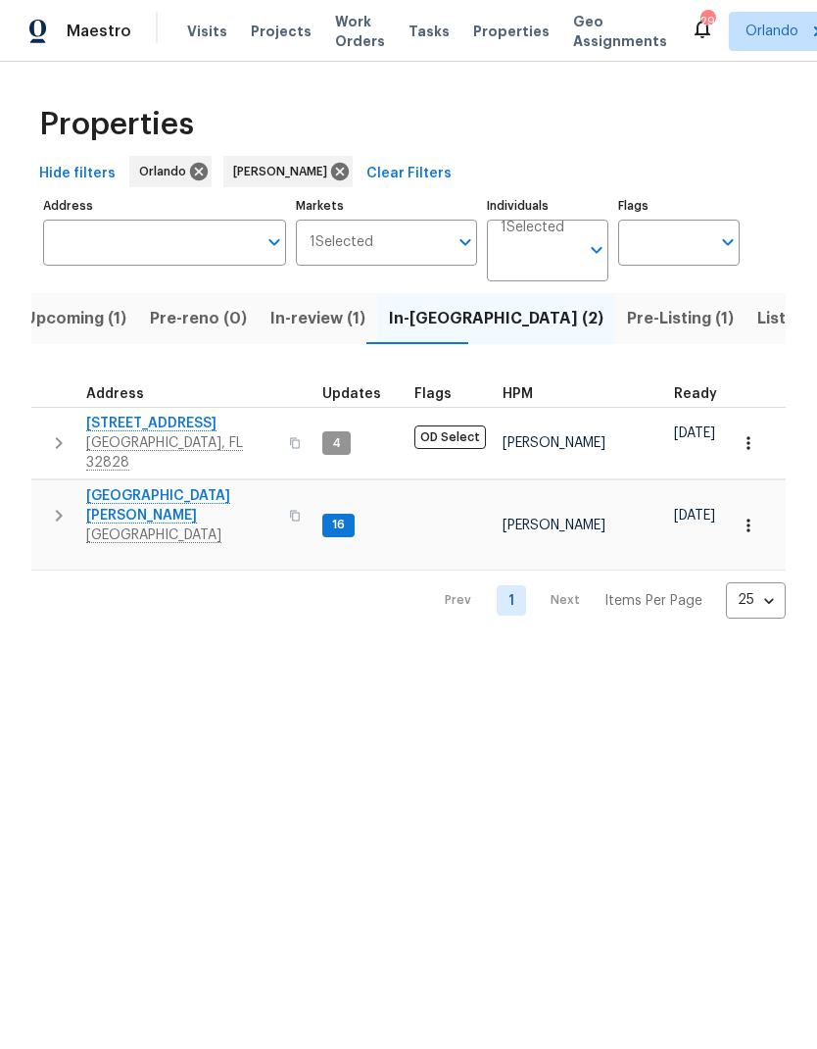
scroll to position [16, 0]
click at [141, 415] on span "2609 Windsorgate Ln" at bounding box center [181, 424] width 191 height 20
click at [758, 323] on span "Listed (8)" at bounding box center [795, 318] width 74 height 27
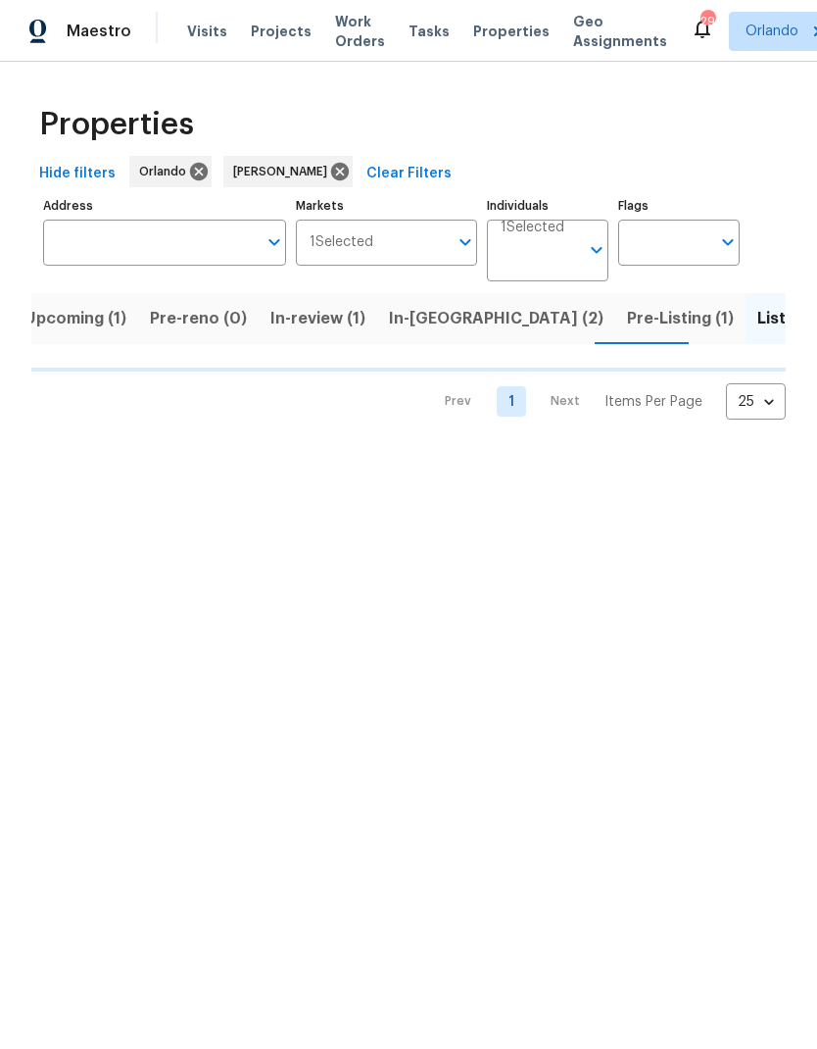
click at [627, 325] on span "Pre-Listing (1)" at bounding box center [680, 318] width 107 height 27
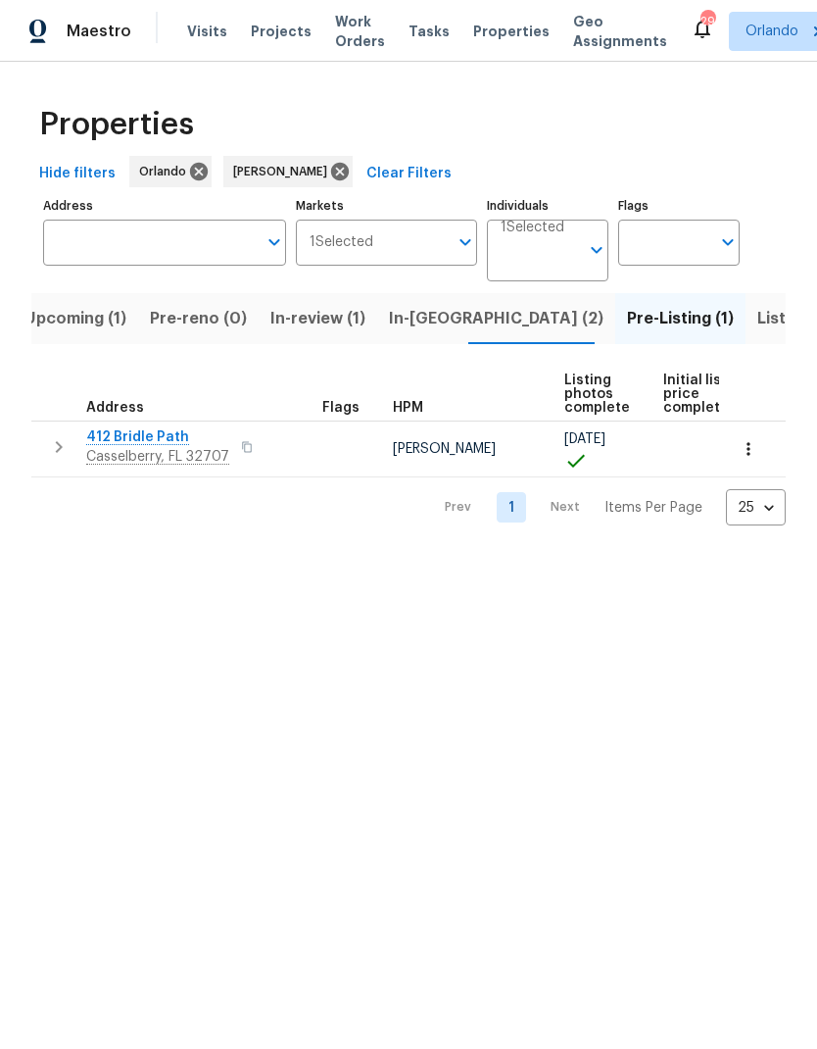
click at [755, 443] on icon "button" at bounding box center [749, 449] width 20 height 20
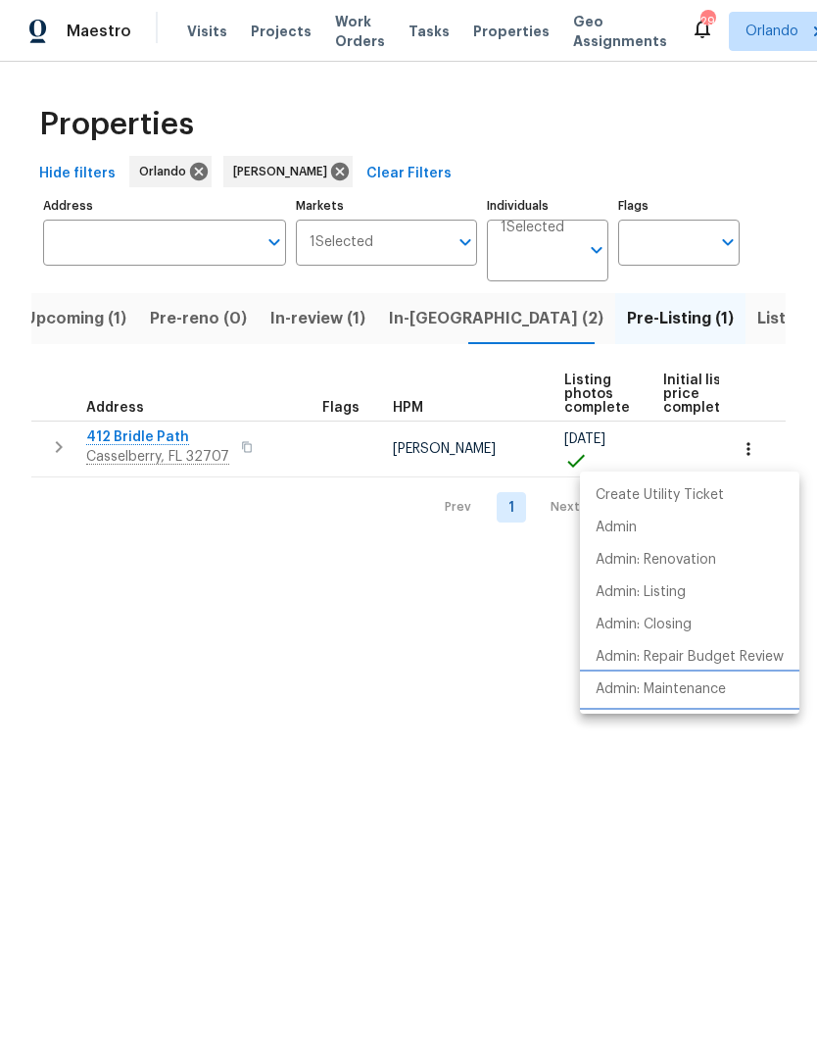
click at [705, 686] on p "Admin: Maintenance" at bounding box center [661, 689] width 130 height 21
click at [437, 325] on div at bounding box center [408, 524] width 817 height 1049
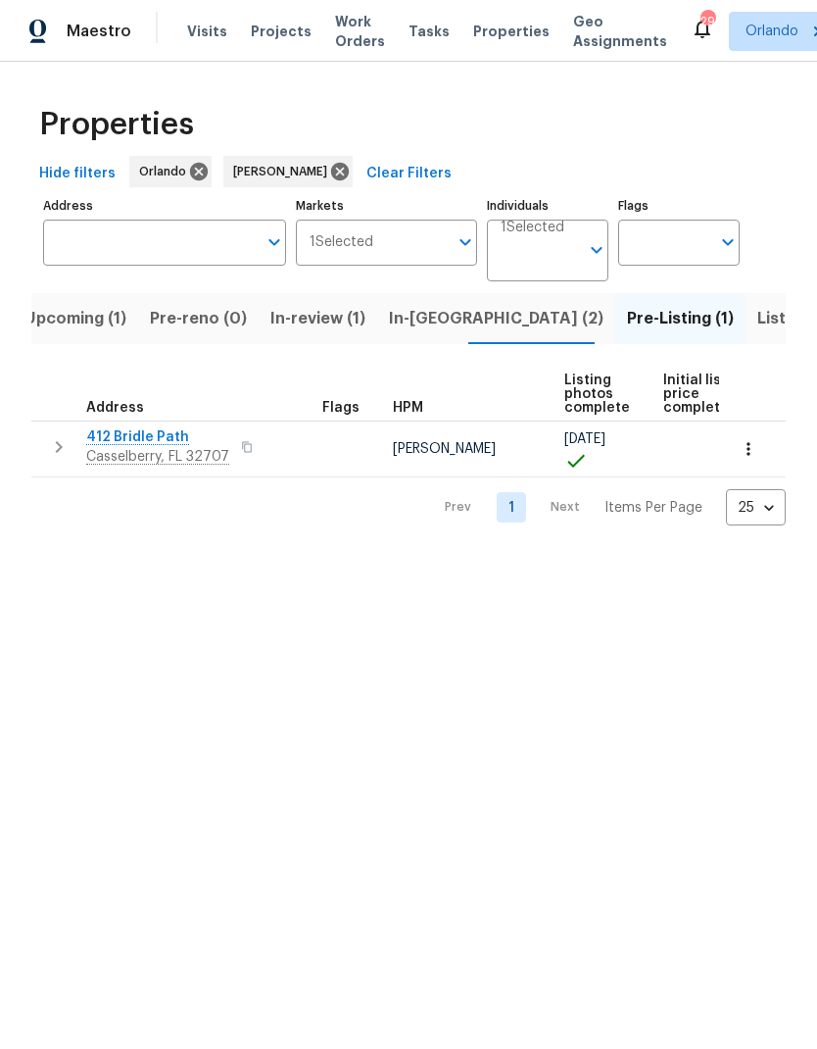
click at [436, 329] on span "In-reno (2)" at bounding box center [496, 318] width 215 height 27
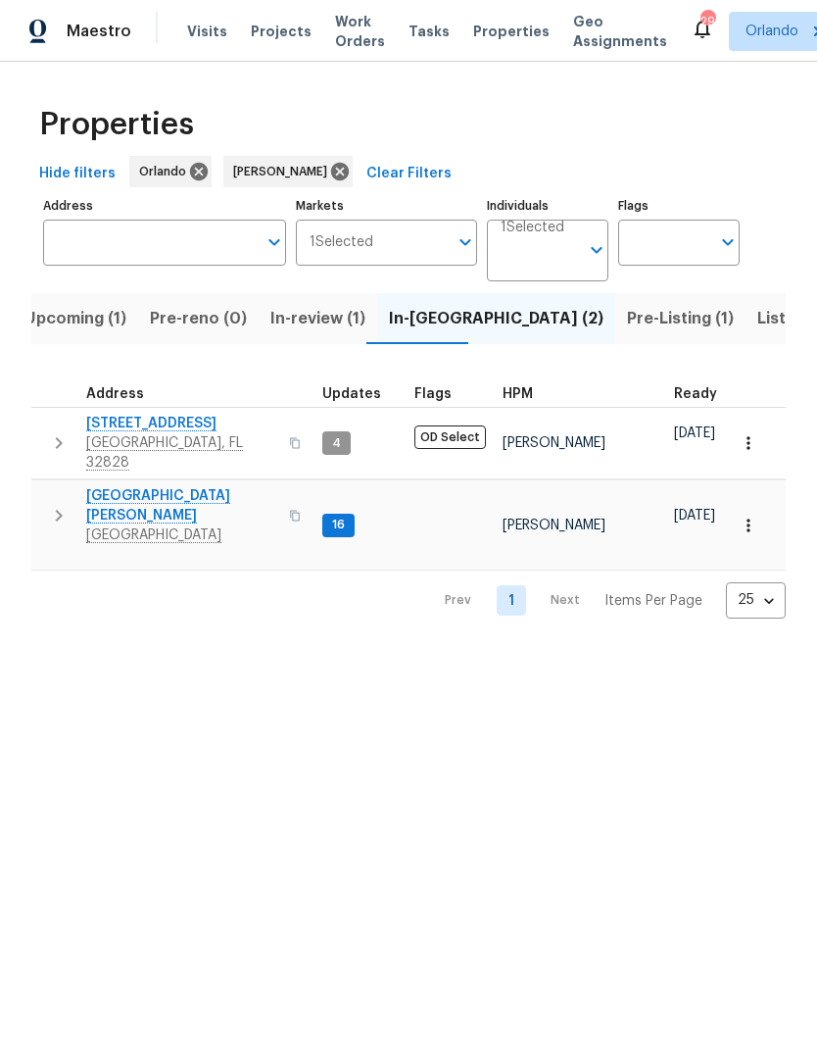
click at [171, 486] on span "7618 Brockbank Dr" at bounding box center [181, 505] width 191 height 39
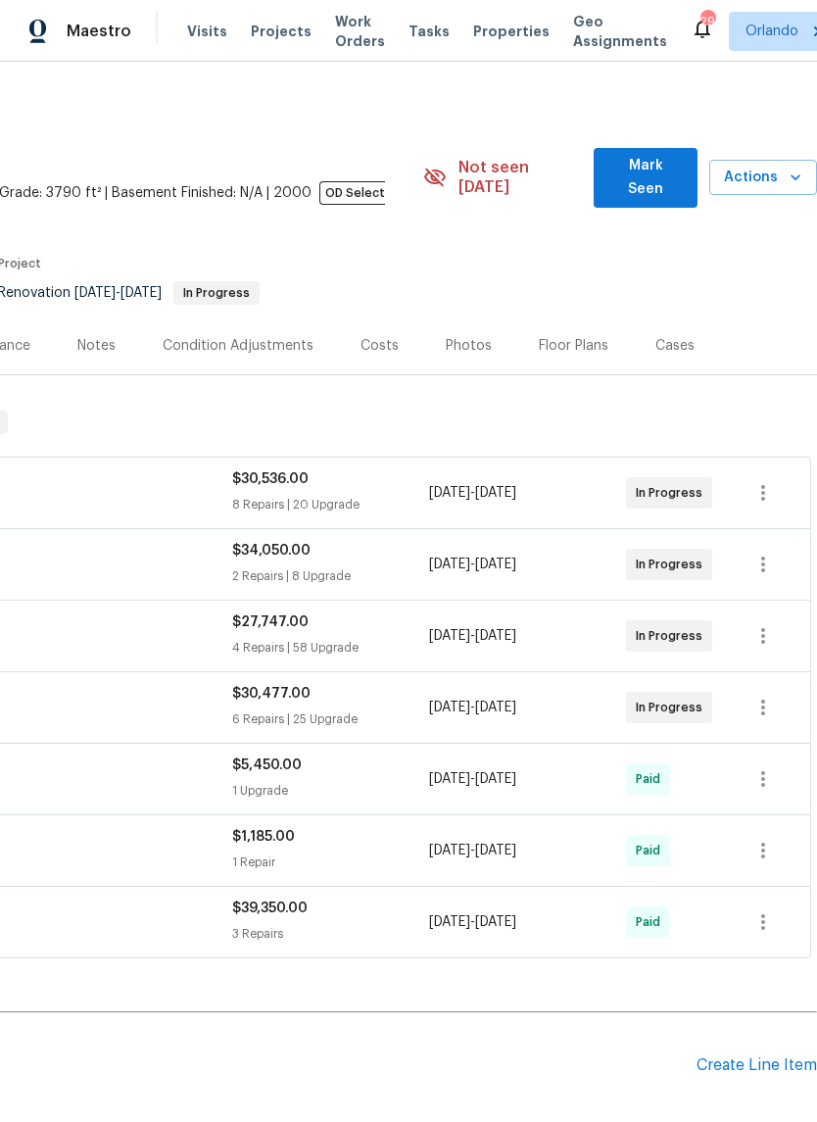
scroll to position [0, 290]
click at [661, 154] on button "Mark Seen" at bounding box center [645, 178] width 103 height 60
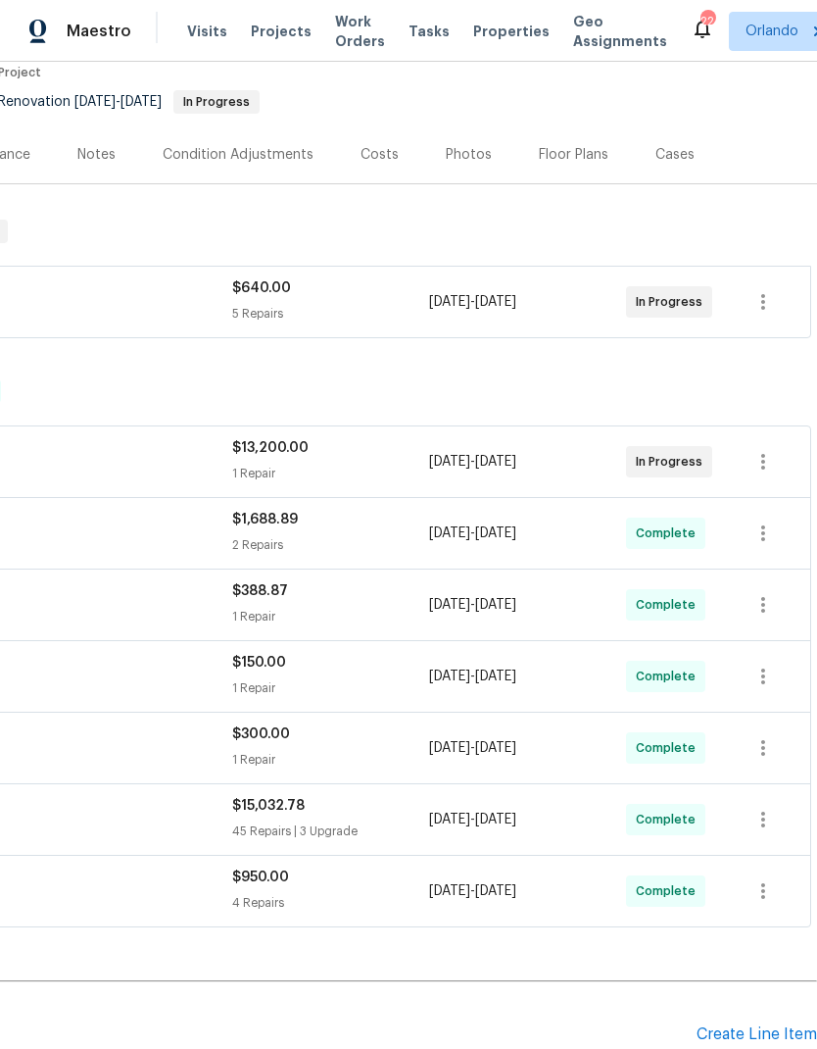
scroll to position [172, 290]
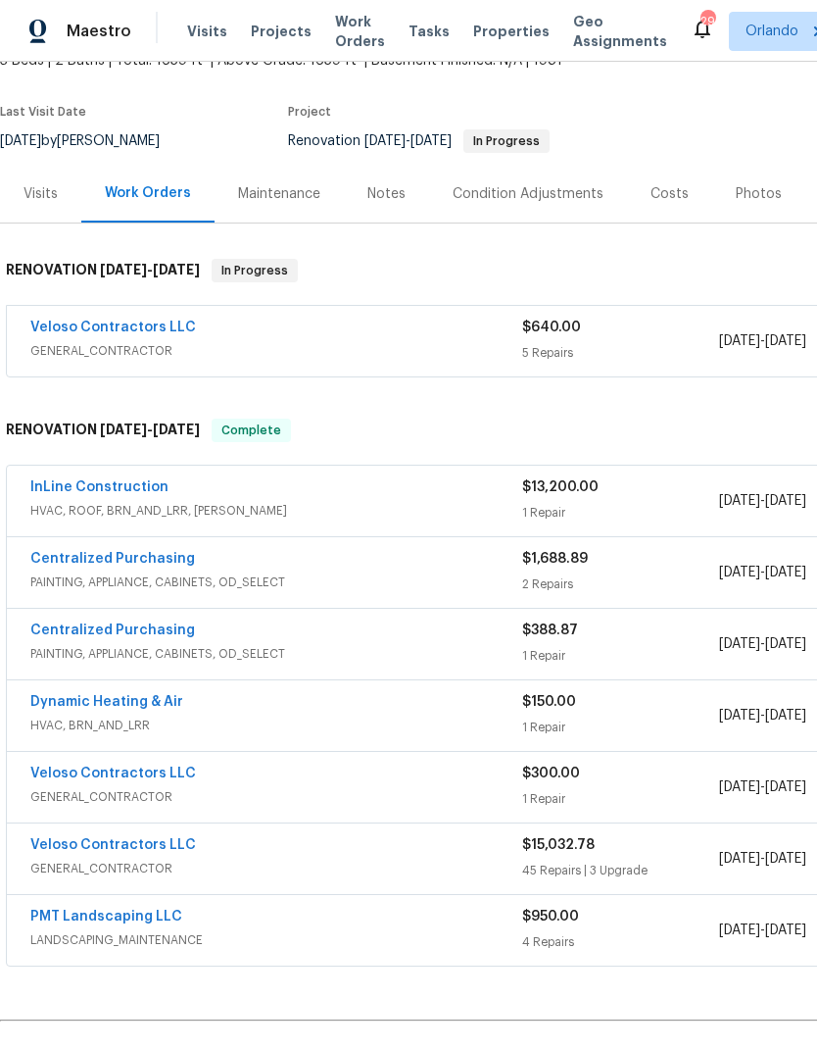
scroll to position [134, 0]
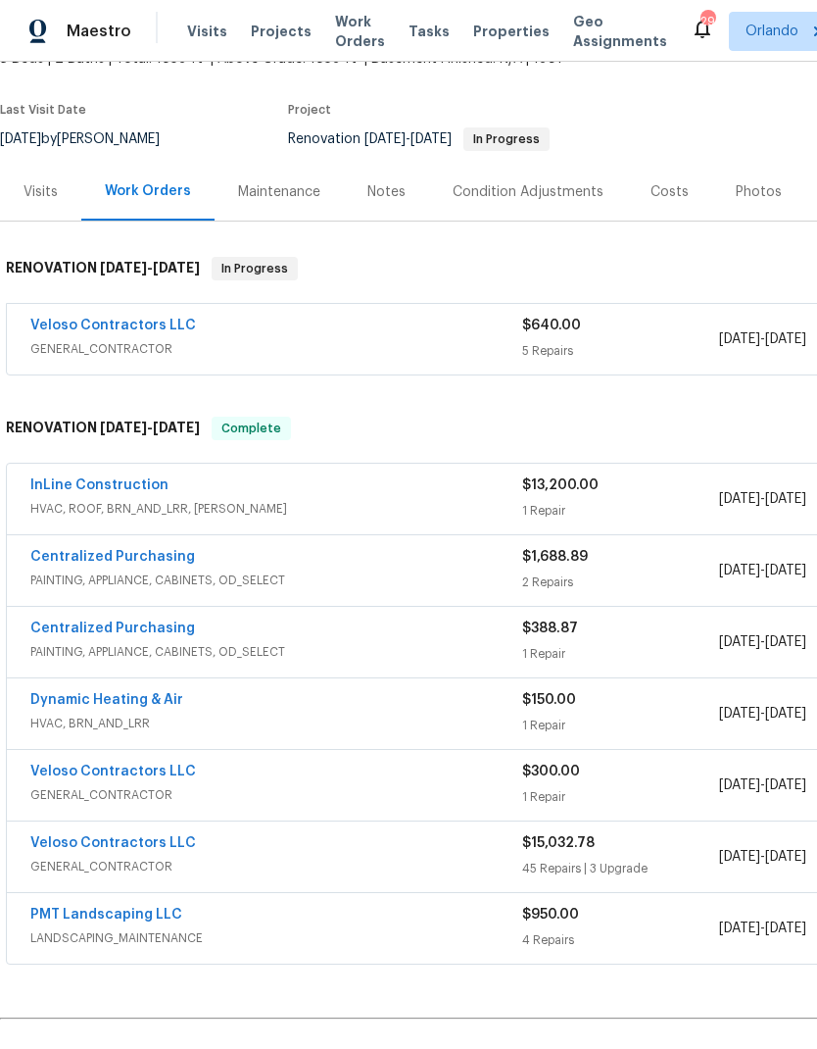
click at [97, 331] on link "Veloso Contractors LLC" at bounding box center [113, 326] width 166 height 14
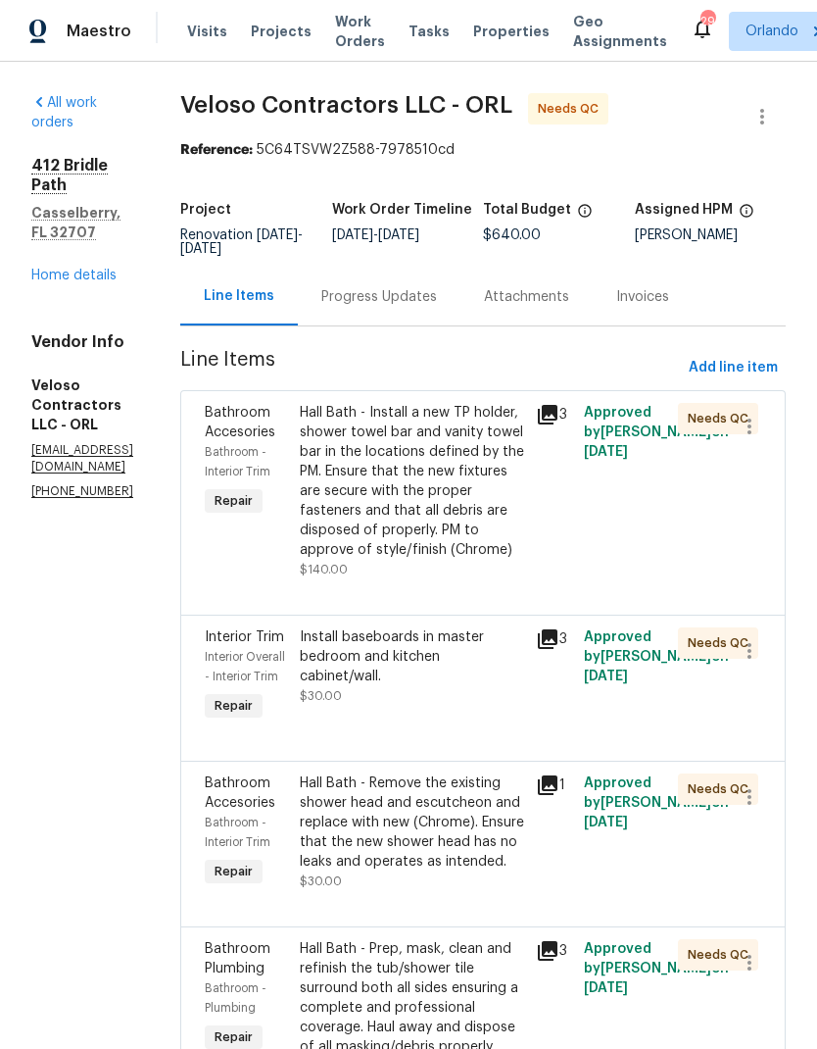
click at [510, 523] on div "Hall Bath - Install a new TP holder, shower towel bar and vanity towel bar in t…" at bounding box center [412, 481] width 225 height 157
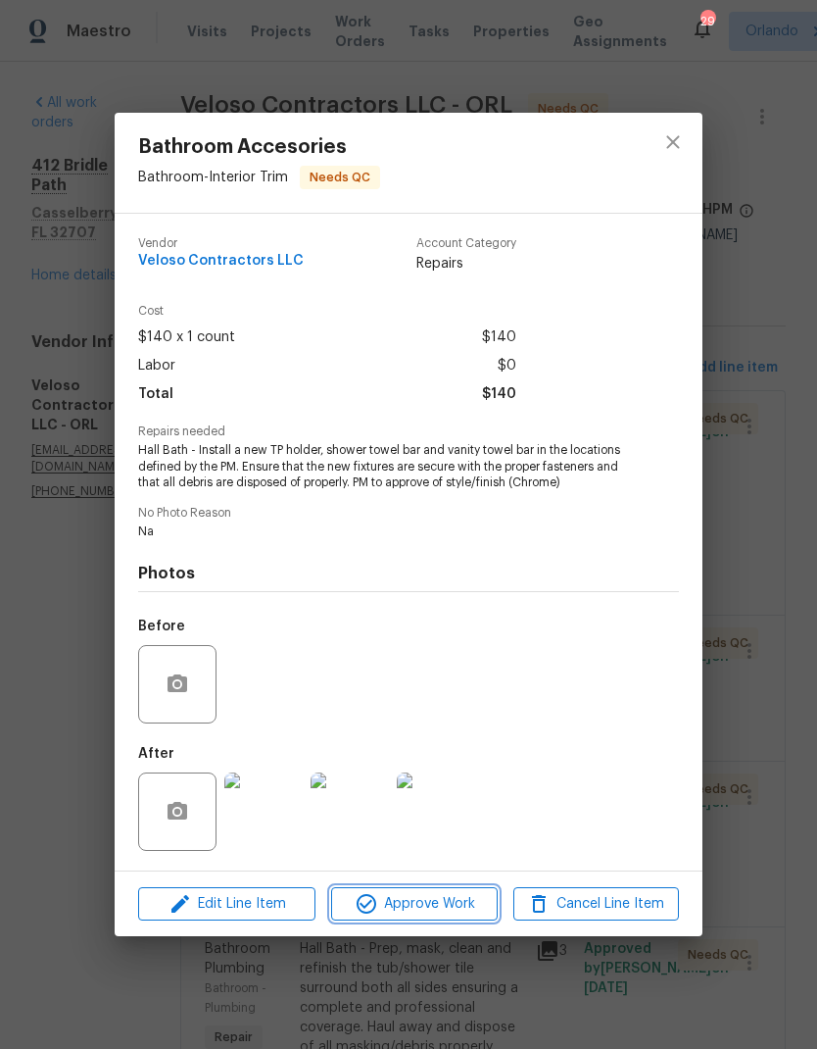
click at [473, 894] on span "Approve Work" at bounding box center [414, 904] width 154 height 25
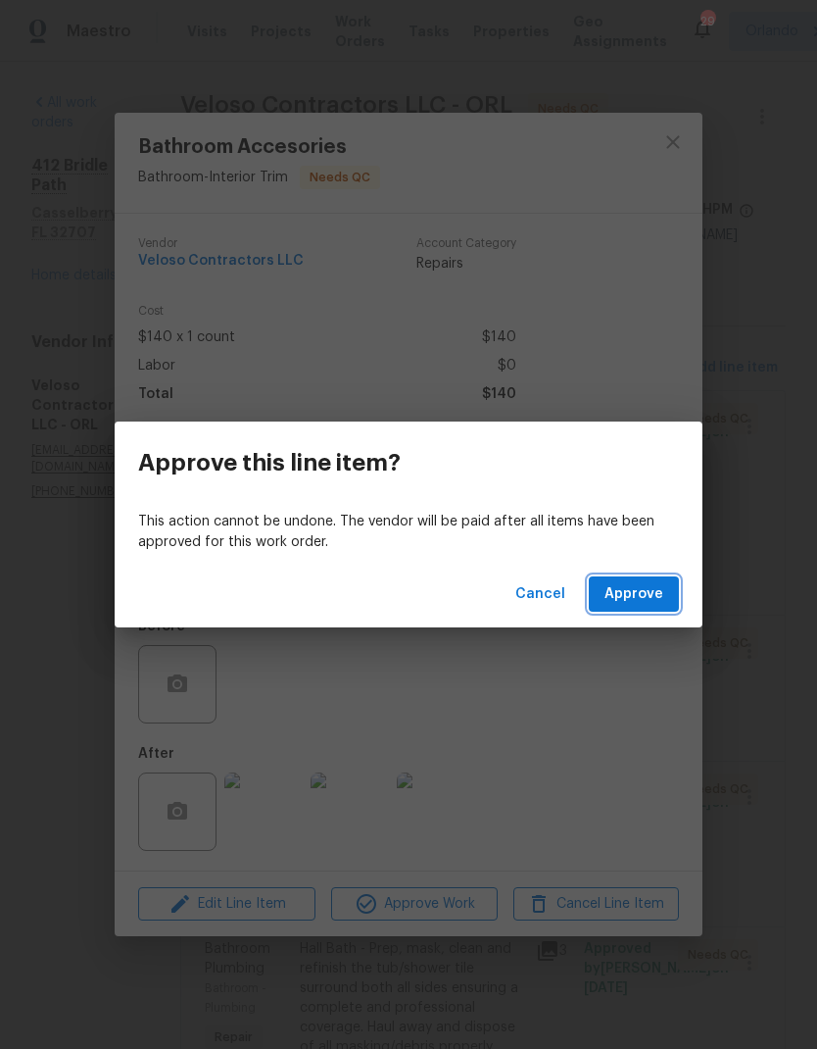
click at [645, 593] on span "Approve" at bounding box center [634, 594] width 59 height 25
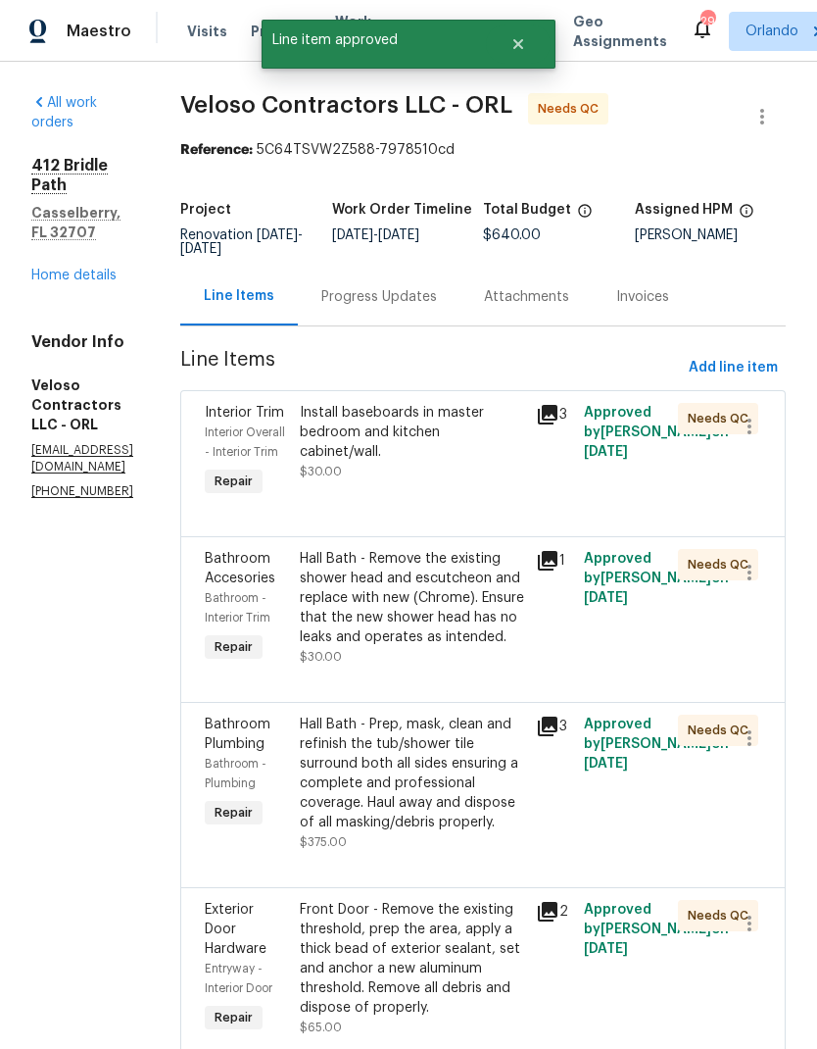
click at [510, 499] on div "Install baseboards in master bedroom and kitchen cabinet/wall. $30.00" at bounding box center [412, 452] width 237 height 110
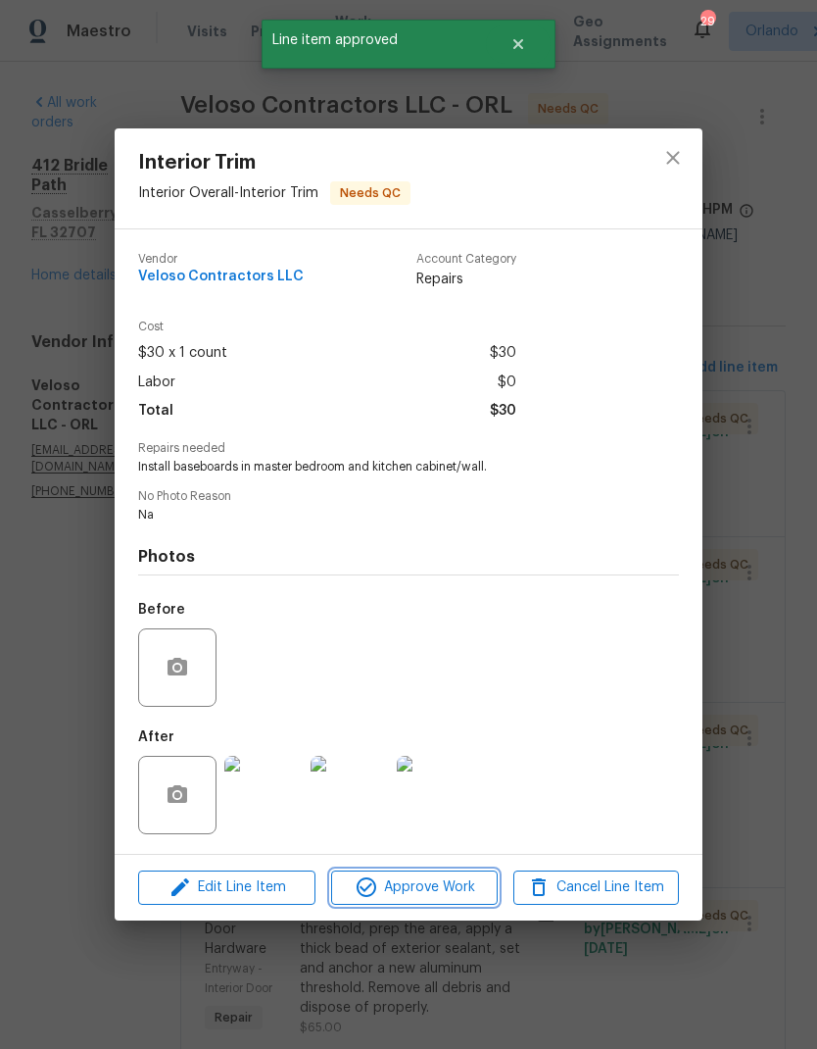
click at [468, 892] on span "Approve Work" at bounding box center [414, 887] width 154 height 25
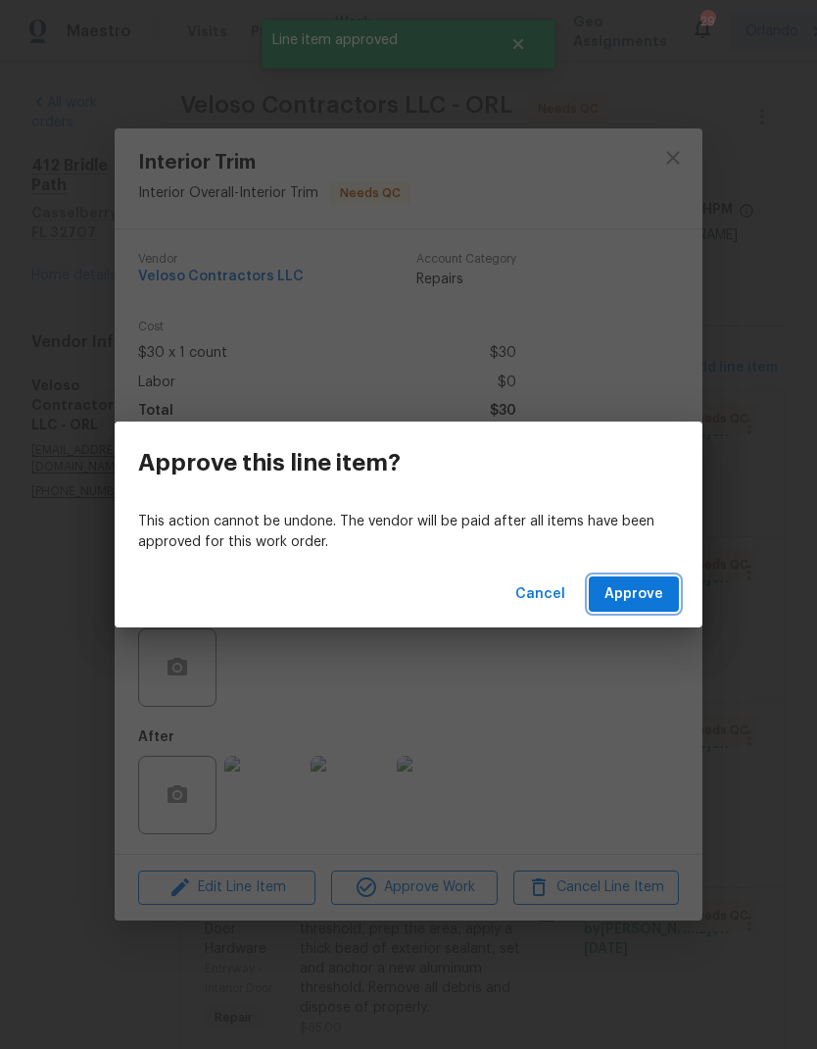
click at [657, 591] on span "Approve" at bounding box center [634, 594] width 59 height 25
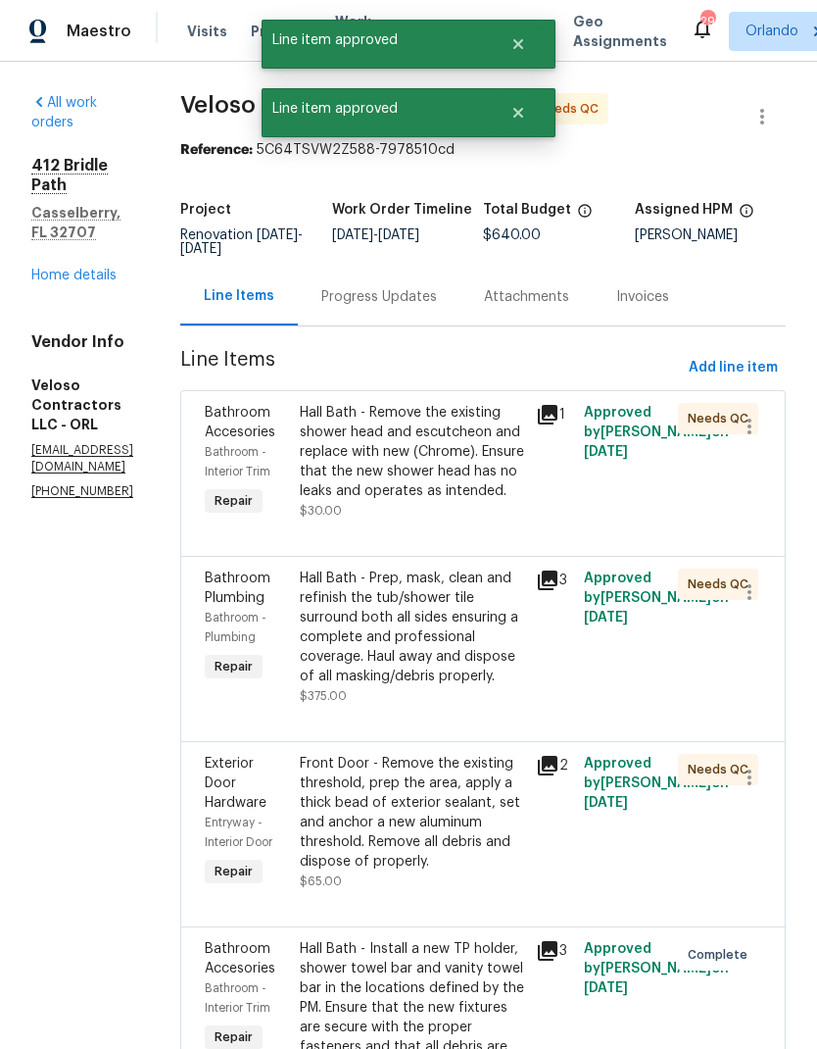
click at [500, 473] on div "Hall Bath - Remove the existing shower head and escutcheon and replace with new…" at bounding box center [412, 452] width 225 height 98
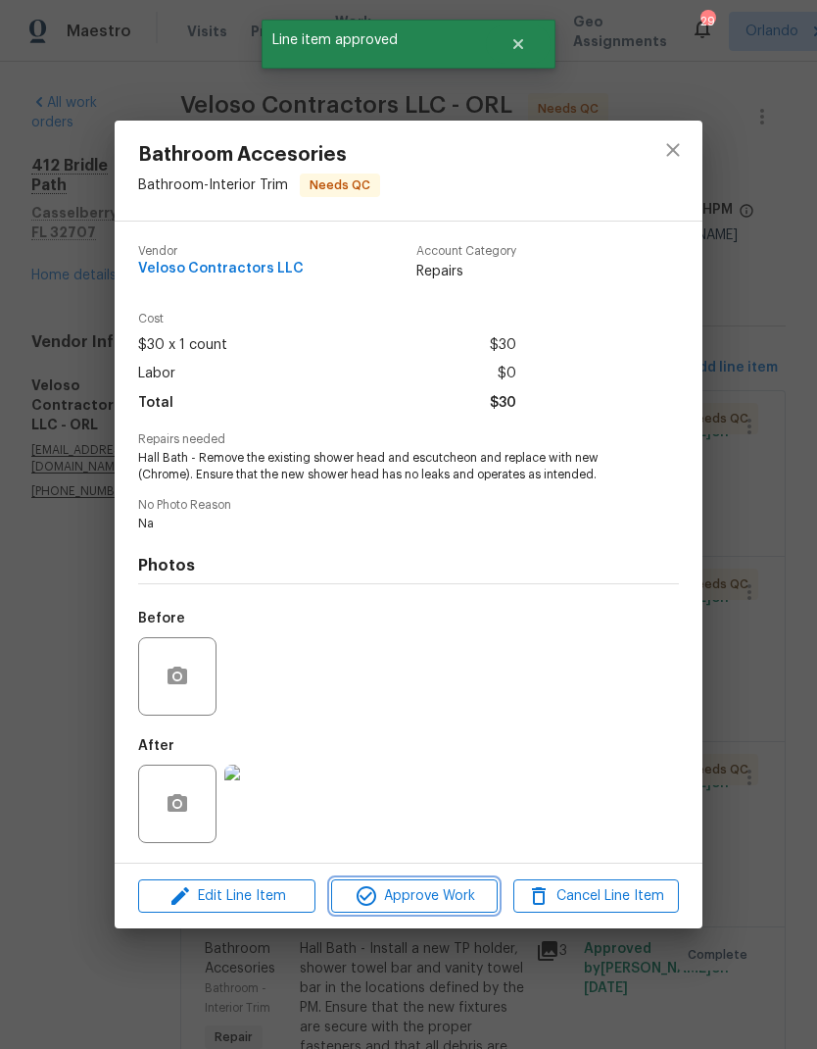
click at [462, 904] on span "Approve Work" at bounding box center [414, 896] width 154 height 25
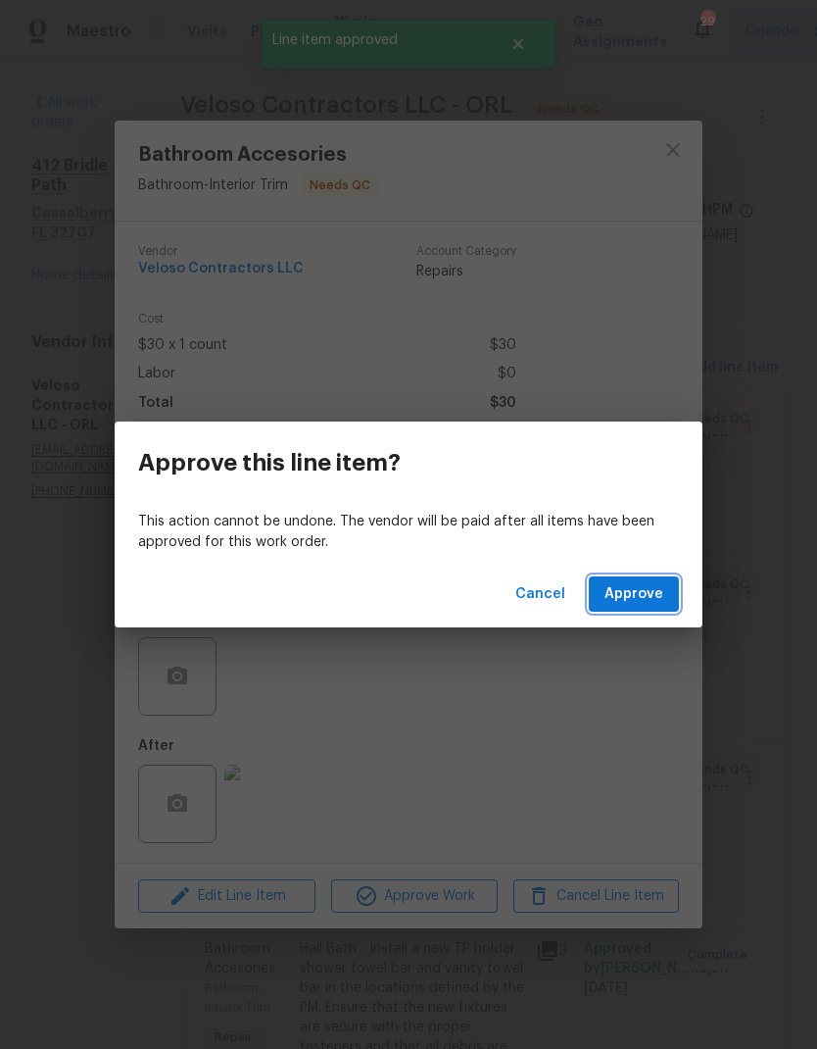
click at [645, 609] on button "Approve" at bounding box center [634, 594] width 90 height 36
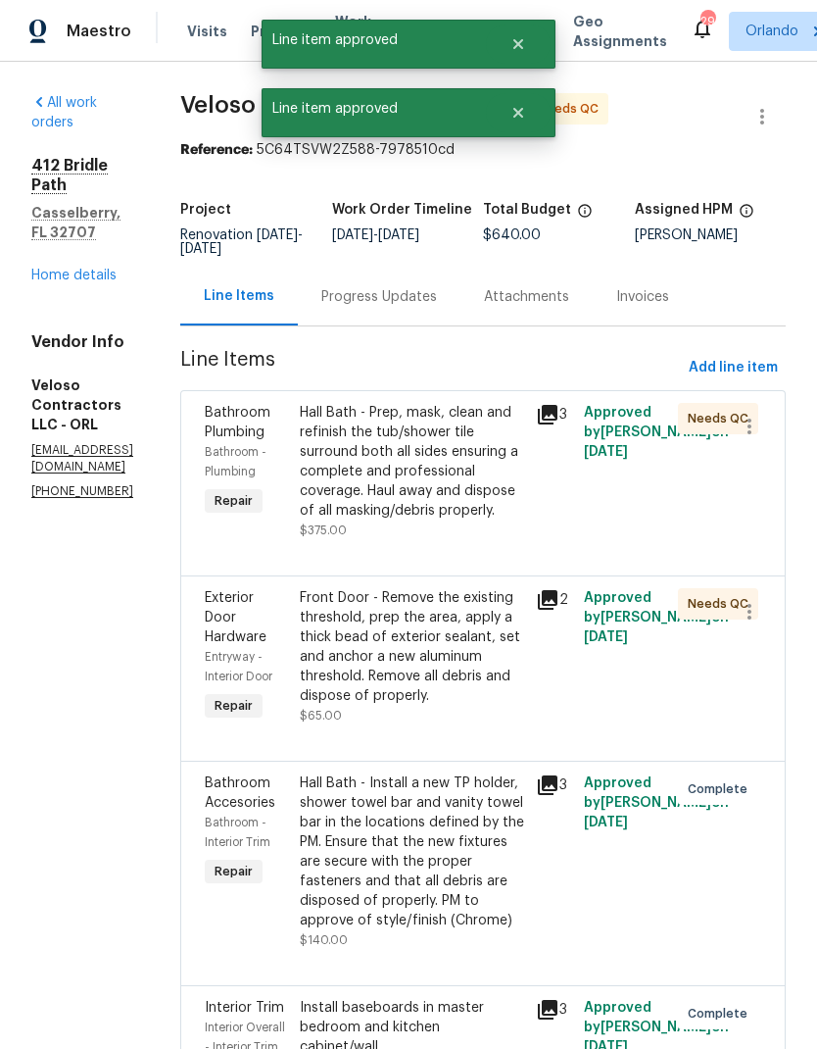
click at [507, 488] on div "Hall Bath - Prep, mask, clean and refinish the tub/shower tile surround both al…" at bounding box center [412, 462] width 225 height 118
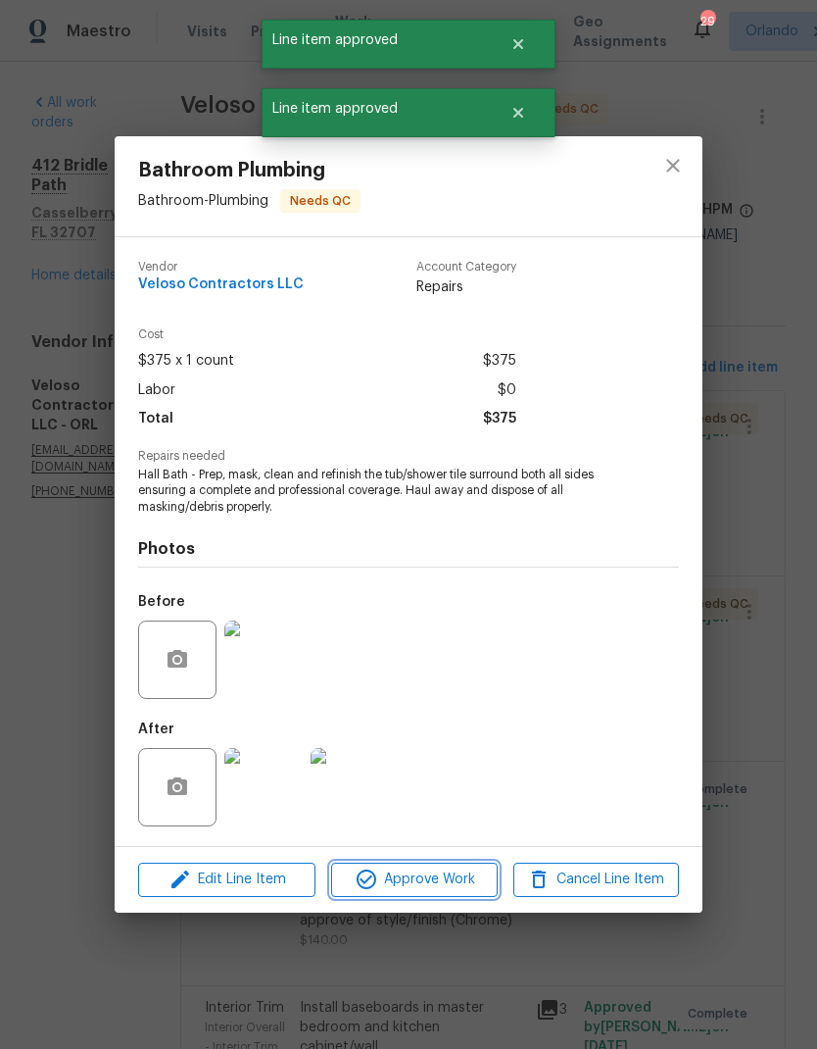
click at [470, 886] on span "Approve Work" at bounding box center [414, 879] width 154 height 25
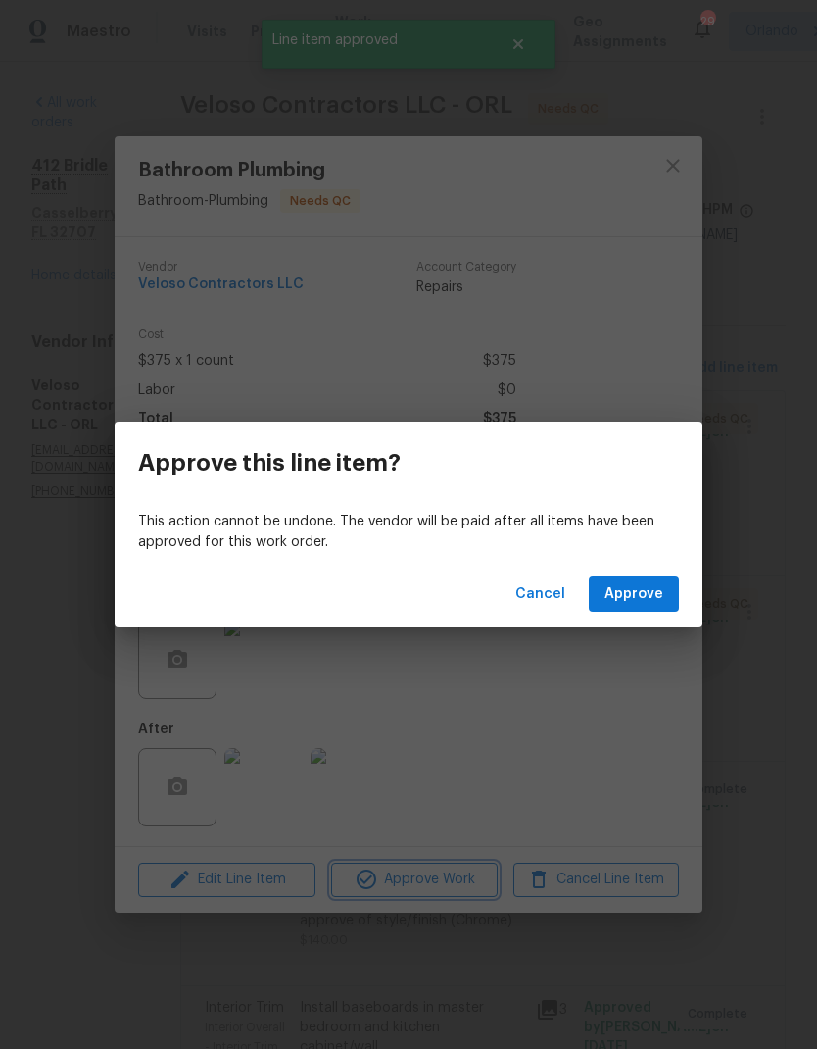
click at [594, 753] on div "Approve this line item? This action cannot be undone. The vendor will be paid a…" at bounding box center [408, 524] width 817 height 1049
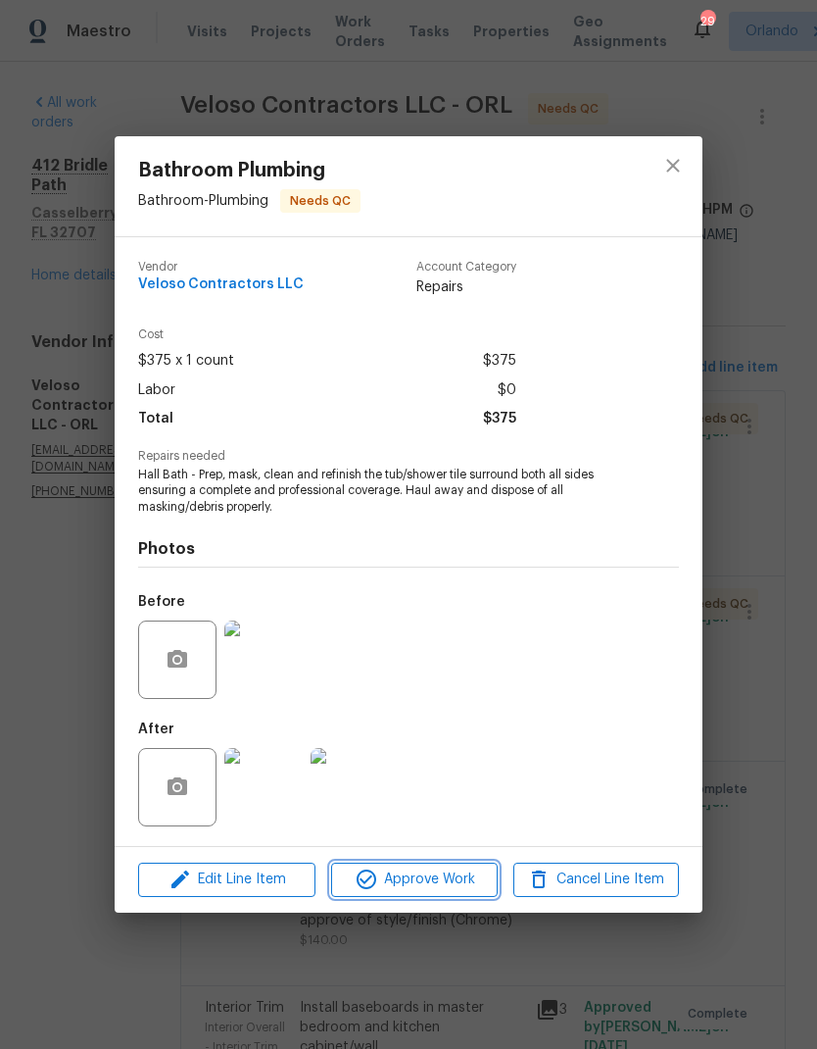
click at [470, 884] on span "Approve Work" at bounding box center [414, 879] width 154 height 25
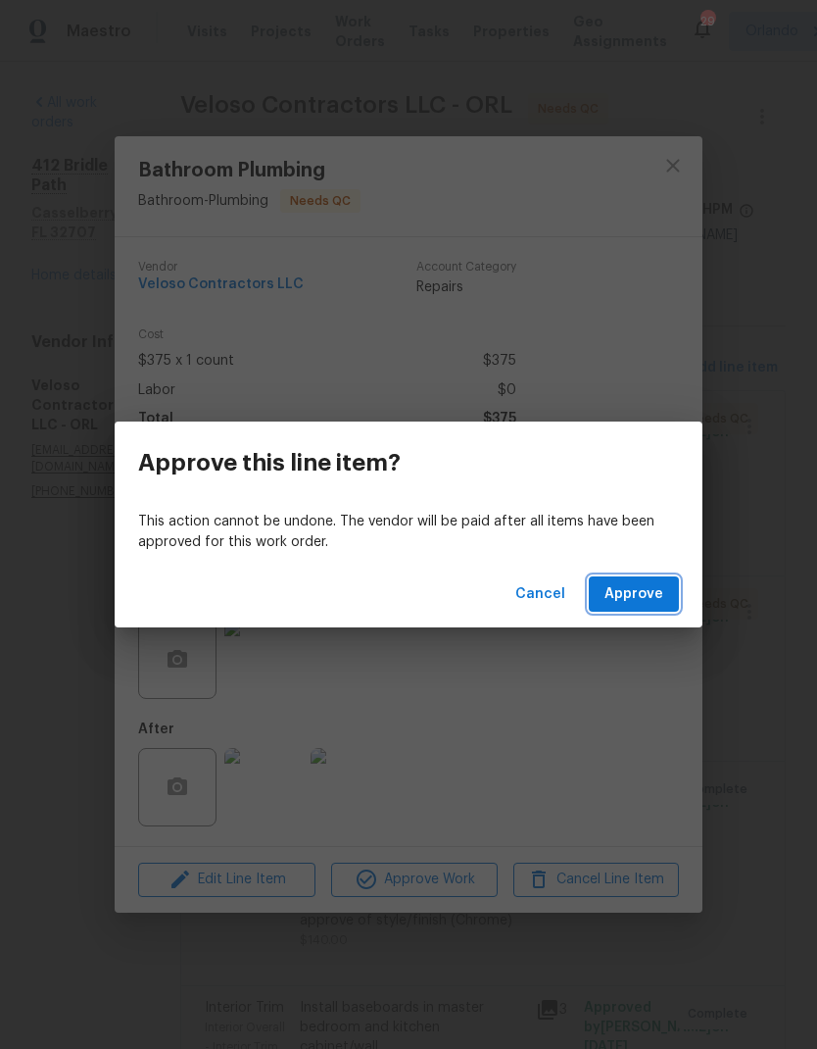
click at [655, 601] on span "Approve" at bounding box center [634, 594] width 59 height 25
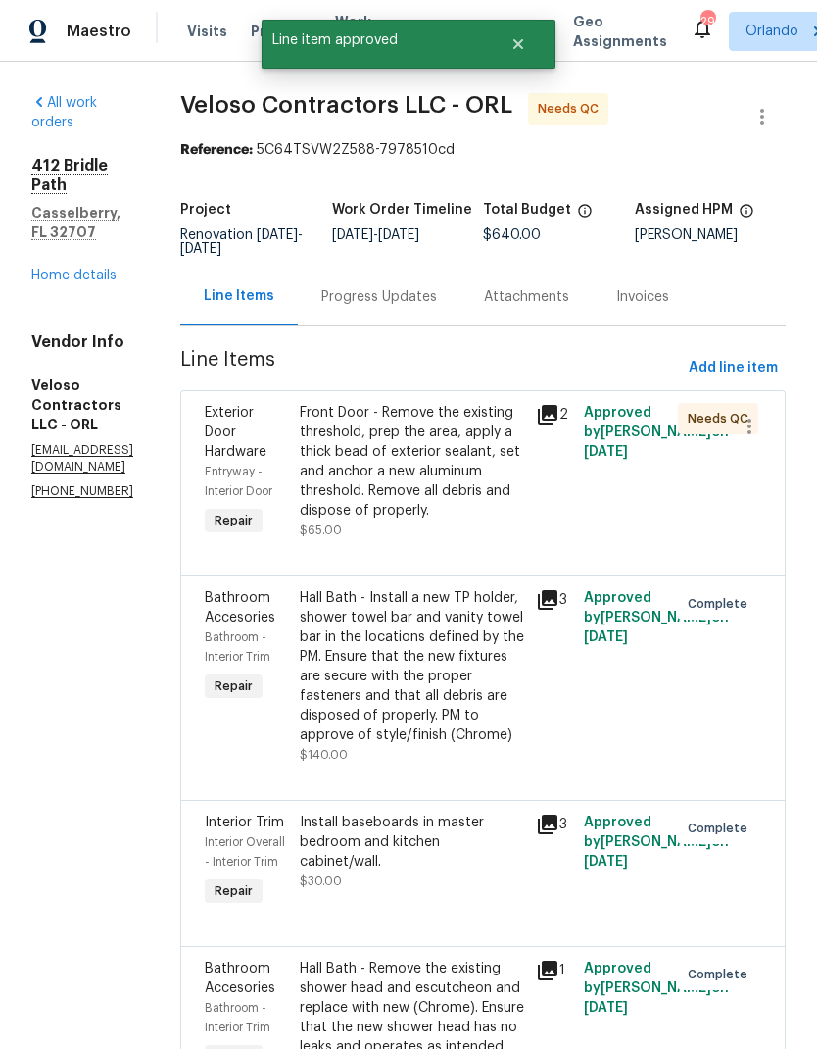
click at [496, 500] on div "Front Door - Remove the existing threshold, prep the area, apply a thick bead o…" at bounding box center [412, 462] width 225 height 118
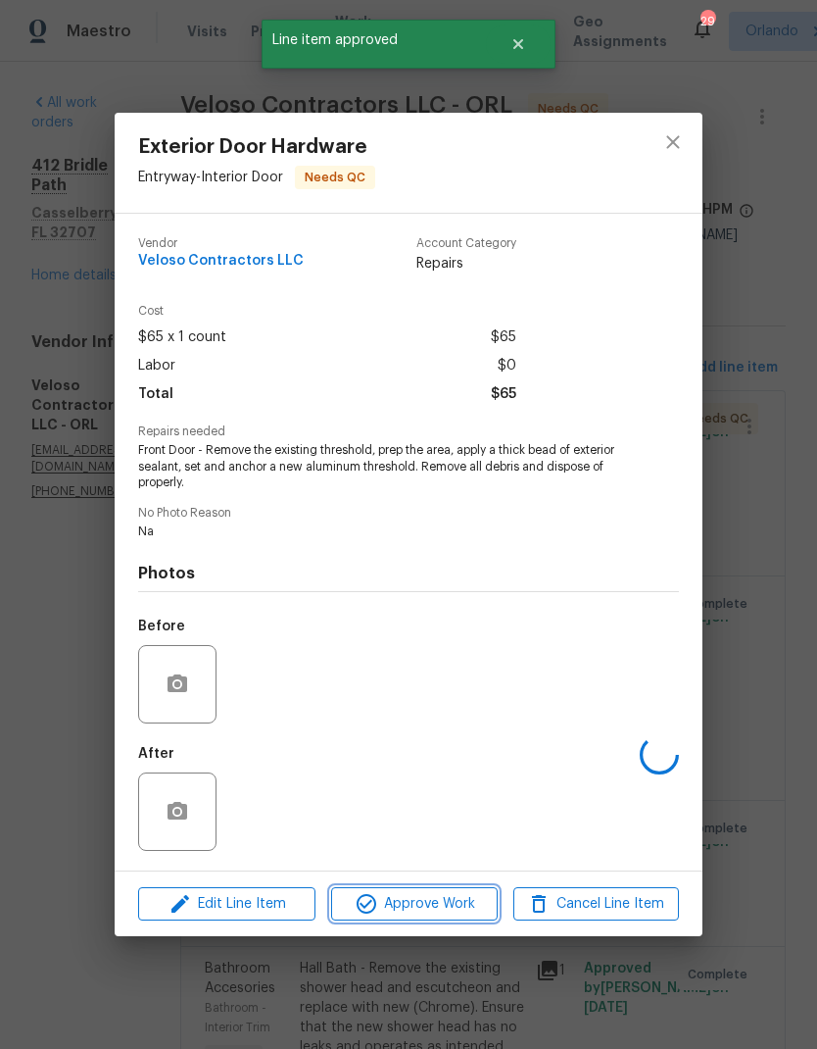
click at [471, 901] on span "Approve Work" at bounding box center [414, 904] width 154 height 25
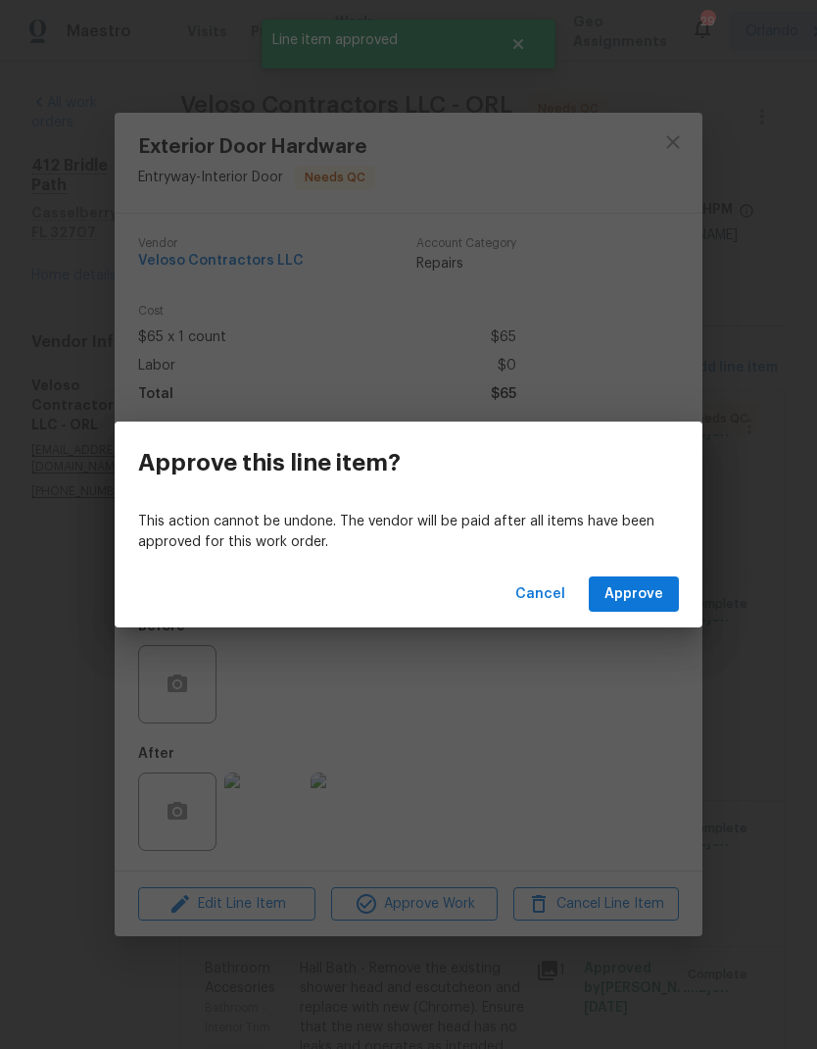
click at [653, 591] on span "Approve" at bounding box center [634, 594] width 59 height 25
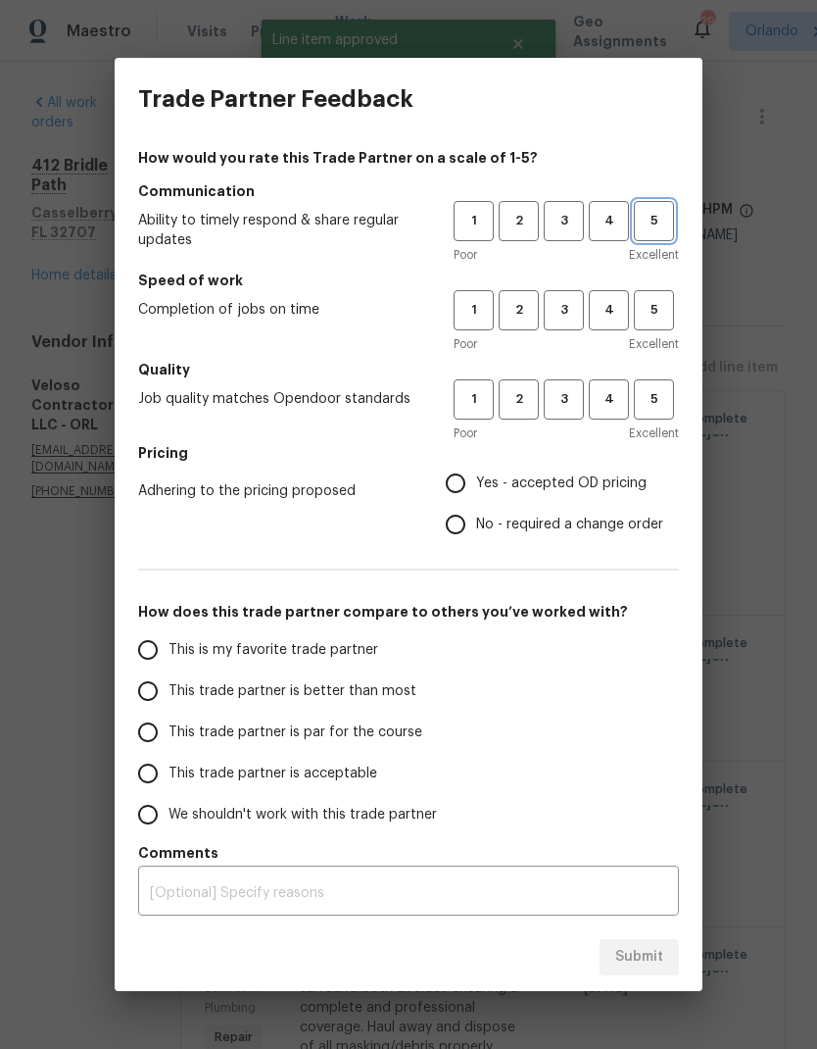
click at [663, 228] on span "5" at bounding box center [654, 221] width 36 height 23
click at [660, 322] on button "5" at bounding box center [654, 310] width 40 height 40
click at [671, 409] on span "5" at bounding box center [654, 399] width 36 height 23
click at [510, 480] on span "Yes - accepted OD pricing" at bounding box center [561, 483] width 171 height 21
click at [476, 480] on input "Yes - accepted OD pricing" at bounding box center [455, 483] width 41 height 41
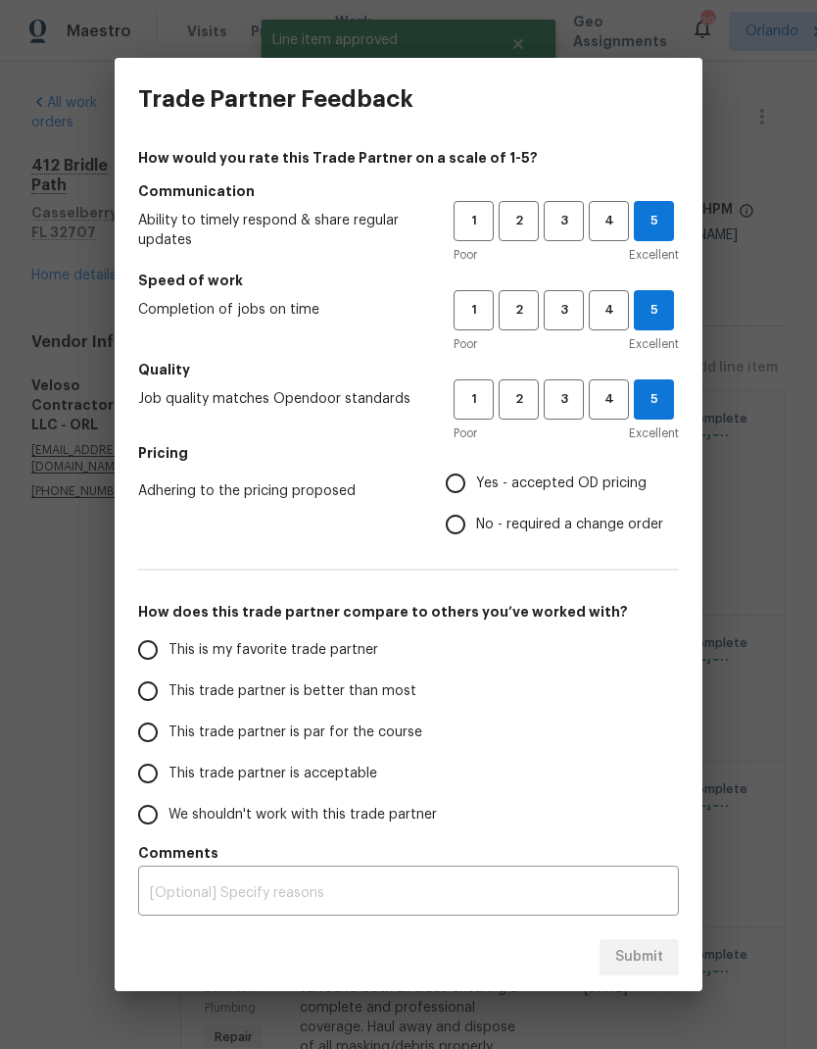
radio input "true"
click at [349, 656] on span "This is my favorite trade partner" at bounding box center [274, 650] width 210 height 21
click at [169, 656] on input "This is my favorite trade partner" at bounding box center [147, 649] width 41 height 41
click at [658, 960] on span "Submit" at bounding box center [639, 957] width 48 height 25
radio input "true"
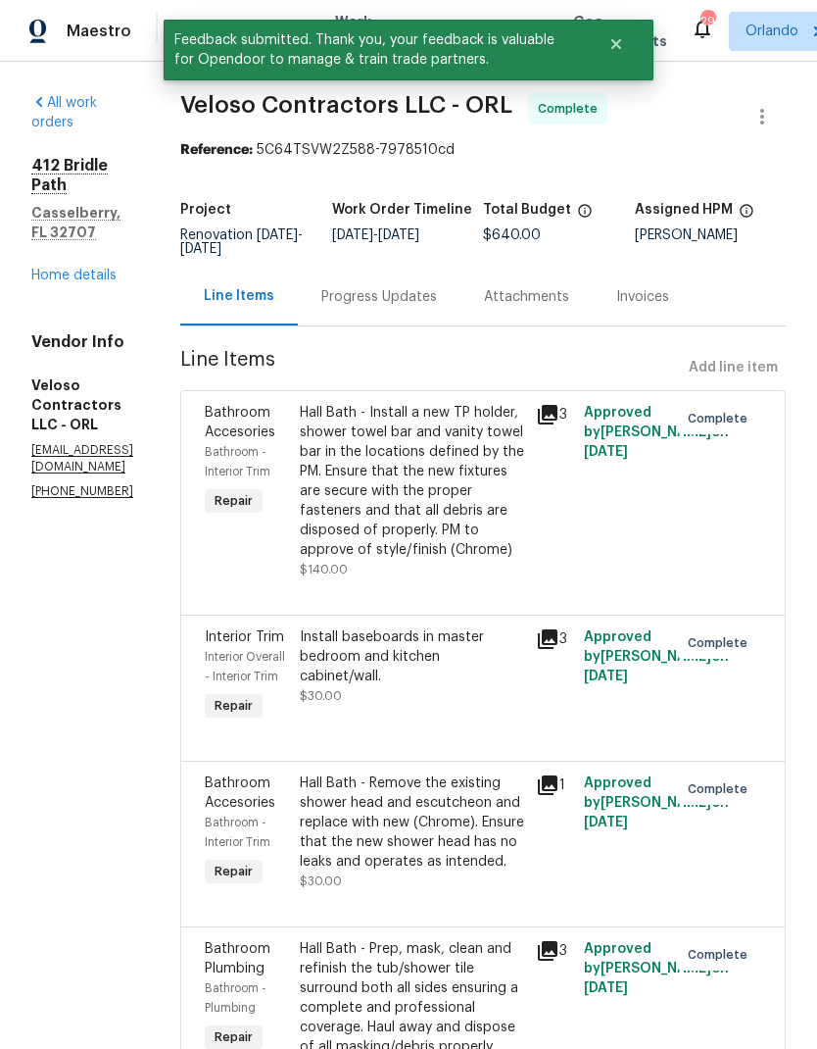
click at [69, 269] on link "Home details" at bounding box center [73, 276] width 85 height 14
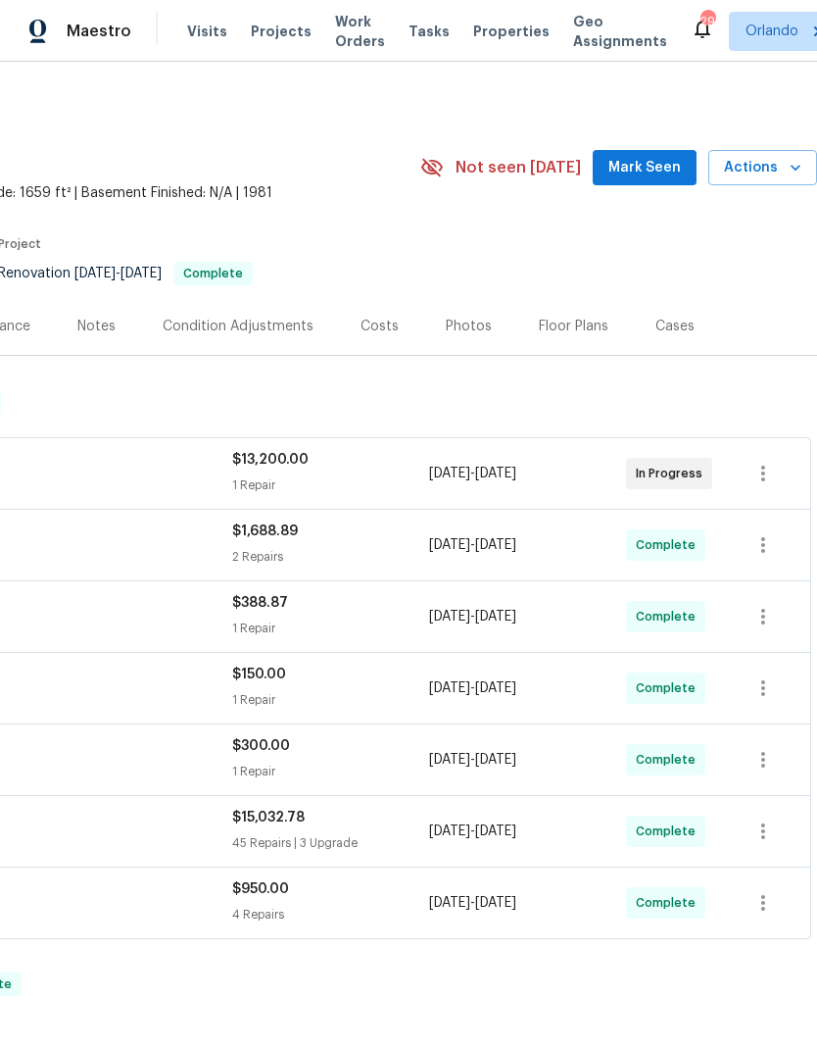
scroll to position [0, 290]
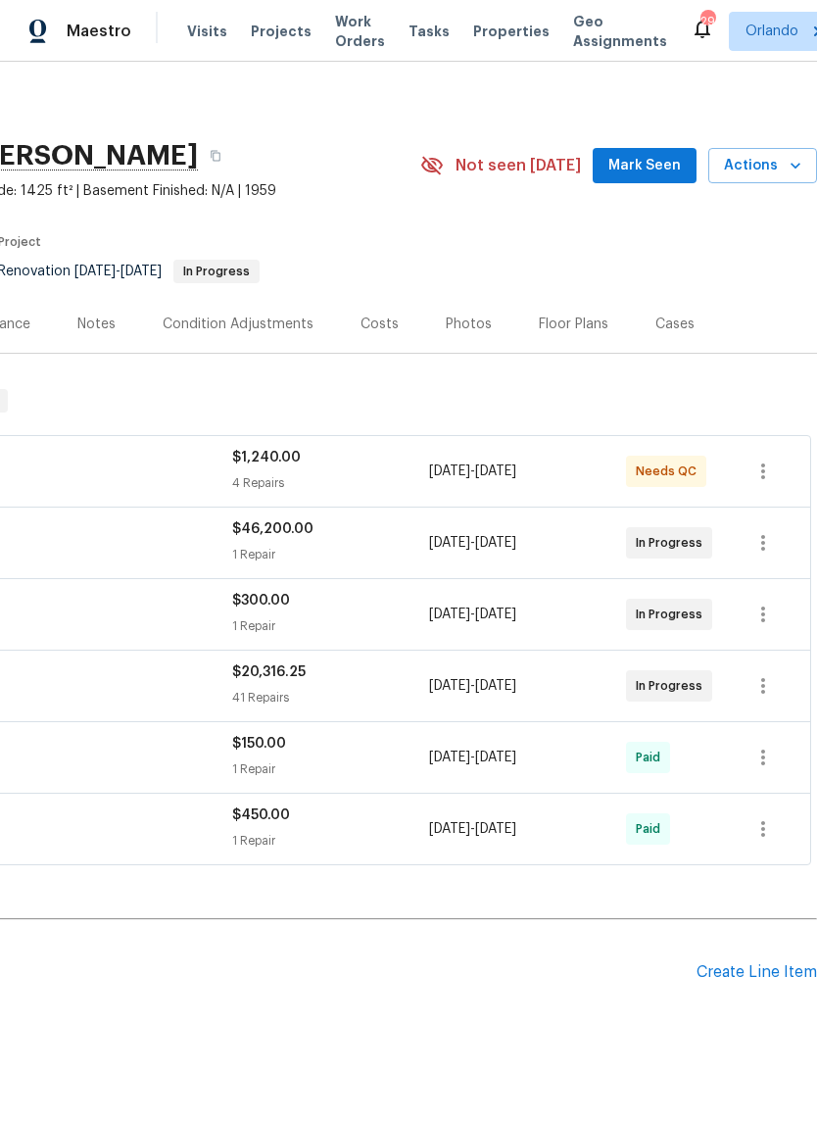
scroll to position [2, 290]
click at [668, 169] on span "Mark Seen" at bounding box center [645, 166] width 73 height 25
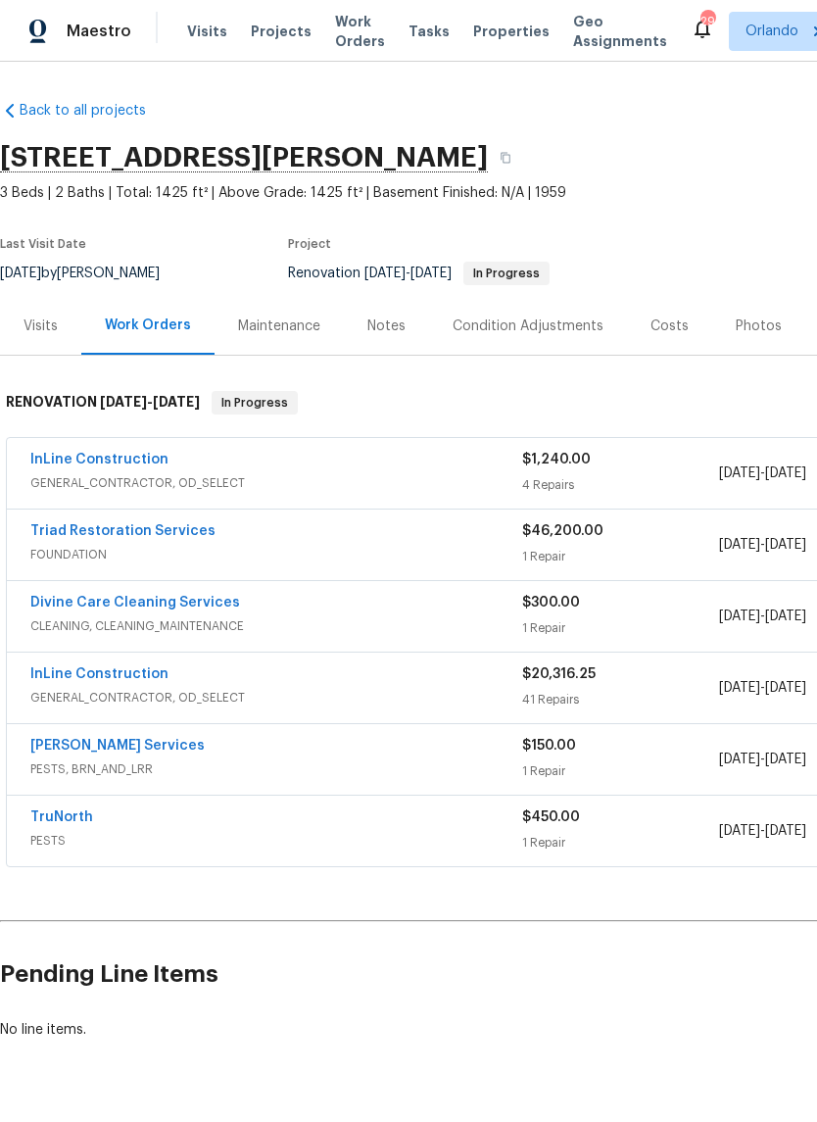
scroll to position [0, 0]
click at [147, 461] on link "InLine Construction" at bounding box center [99, 460] width 138 height 14
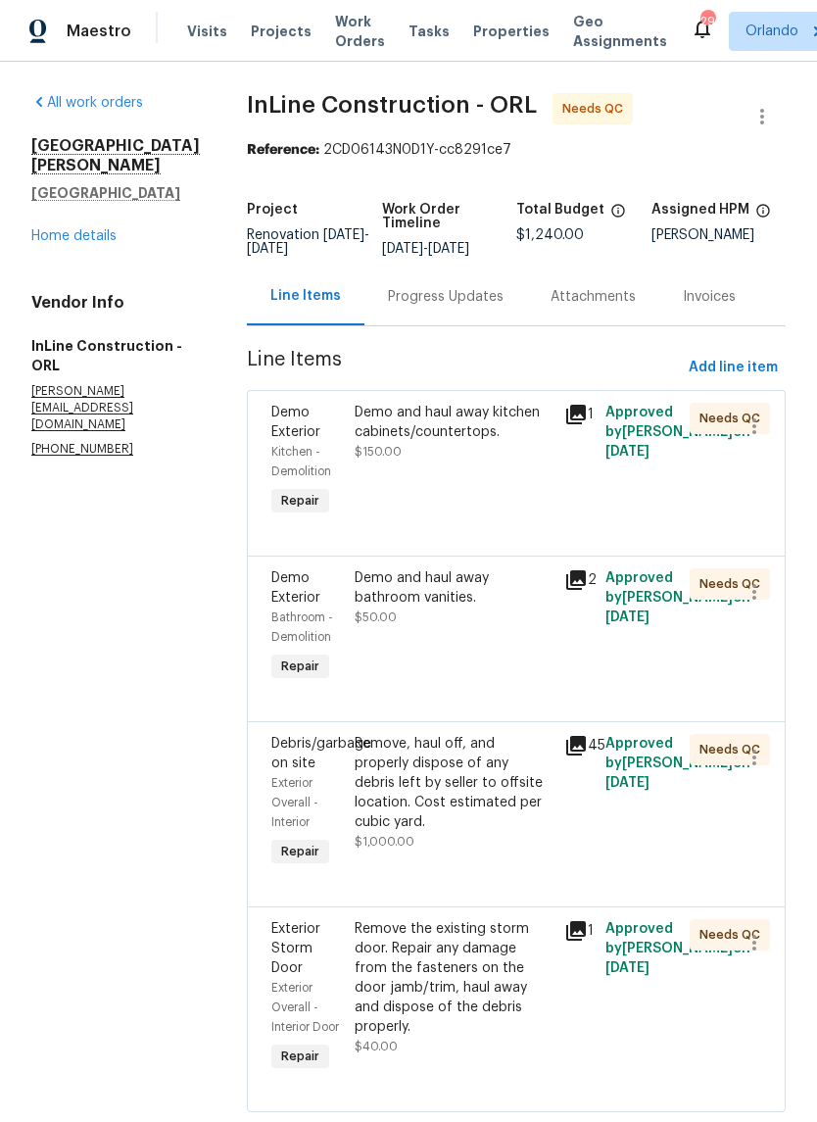
click at [475, 435] on div "Demo and haul away kitchen cabinets/countertops." at bounding box center [453, 422] width 197 height 39
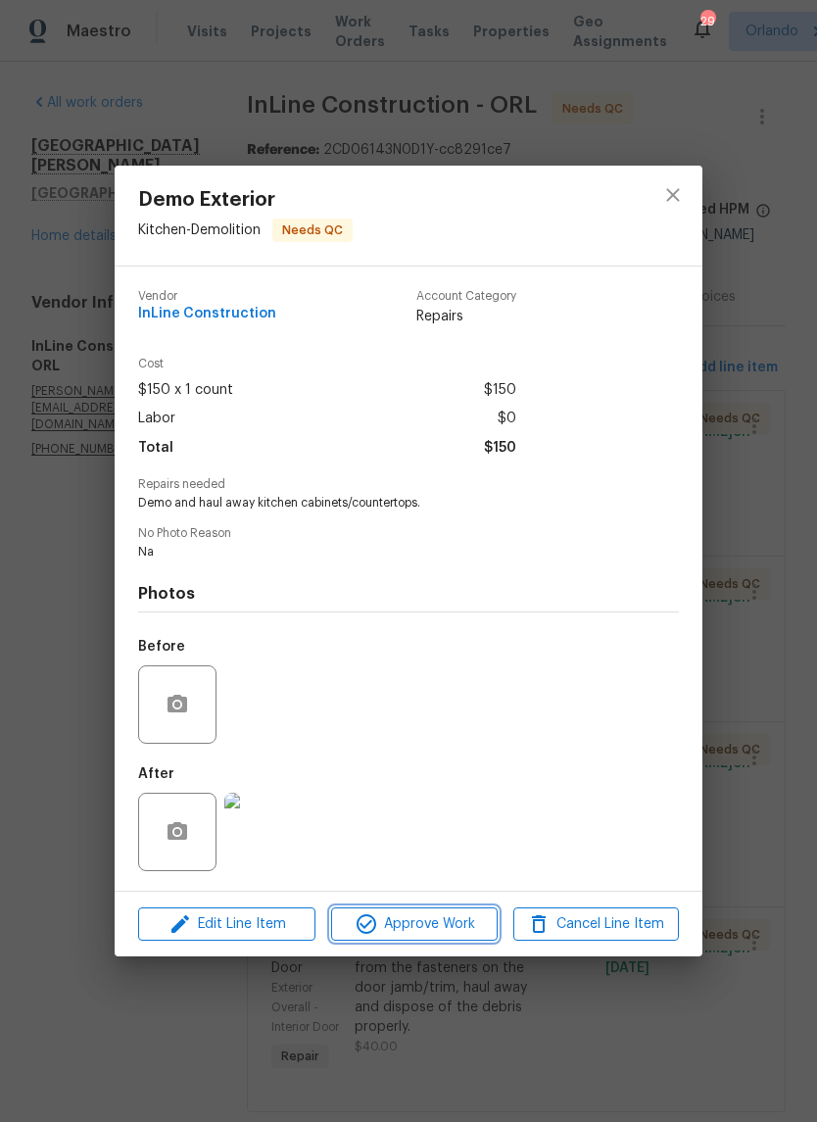
click at [468, 927] on span "Approve Work" at bounding box center [414, 924] width 154 height 25
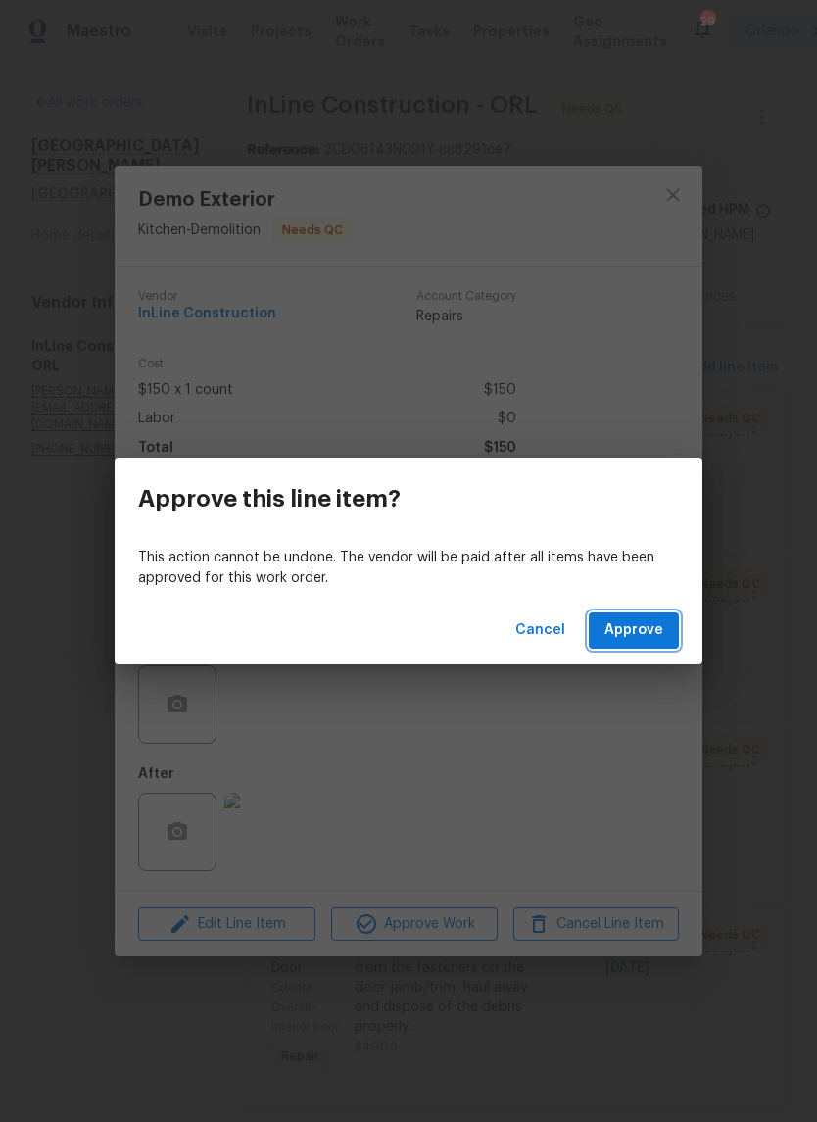
click at [671, 618] on button "Approve" at bounding box center [634, 631] width 90 height 36
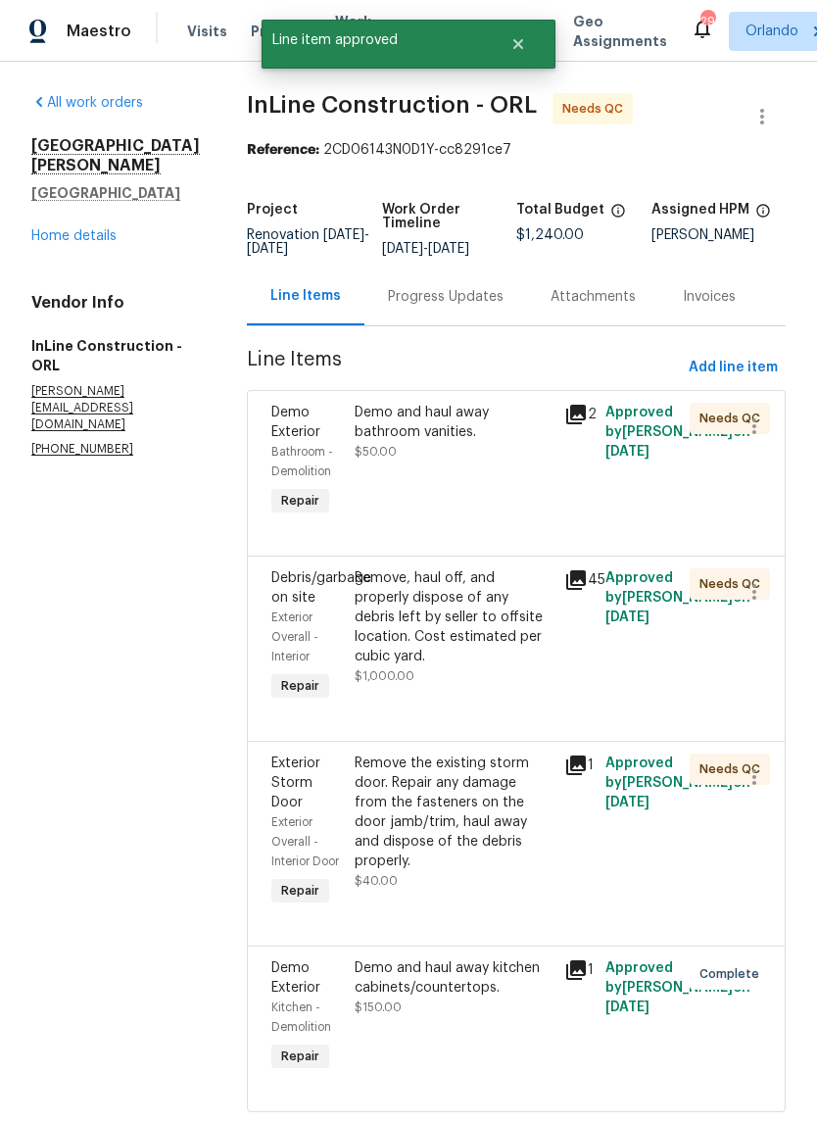
click at [506, 462] on div "Demo and haul away bathroom vanities. $50.00" at bounding box center [453, 432] width 197 height 59
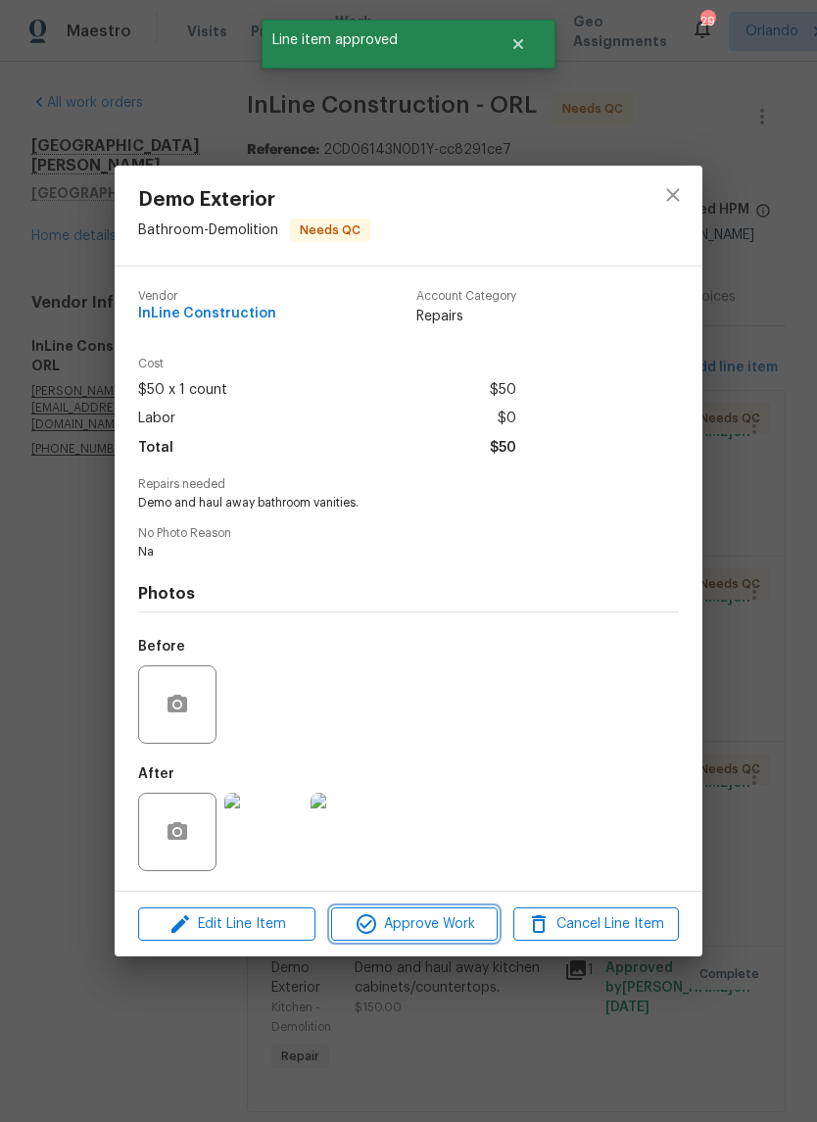
click at [471, 931] on span "Approve Work" at bounding box center [414, 924] width 154 height 25
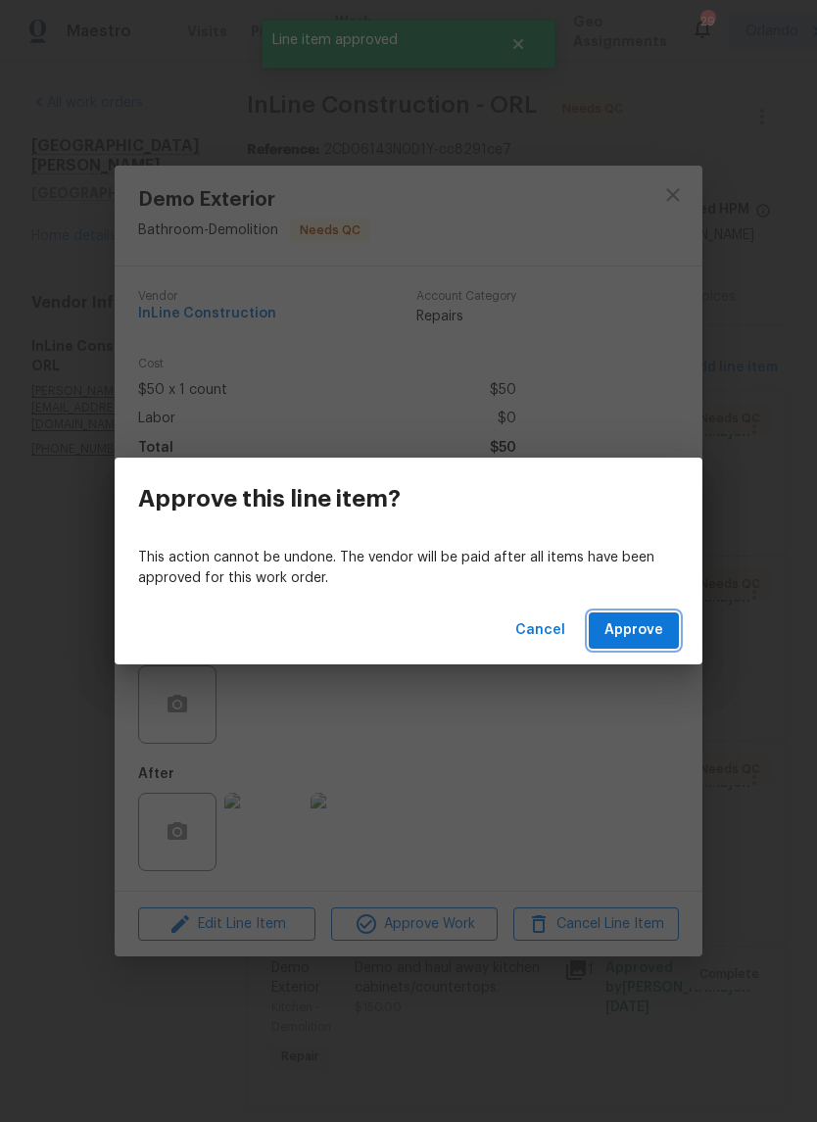
click at [666, 633] on button "Approve" at bounding box center [634, 631] width 90 height 36
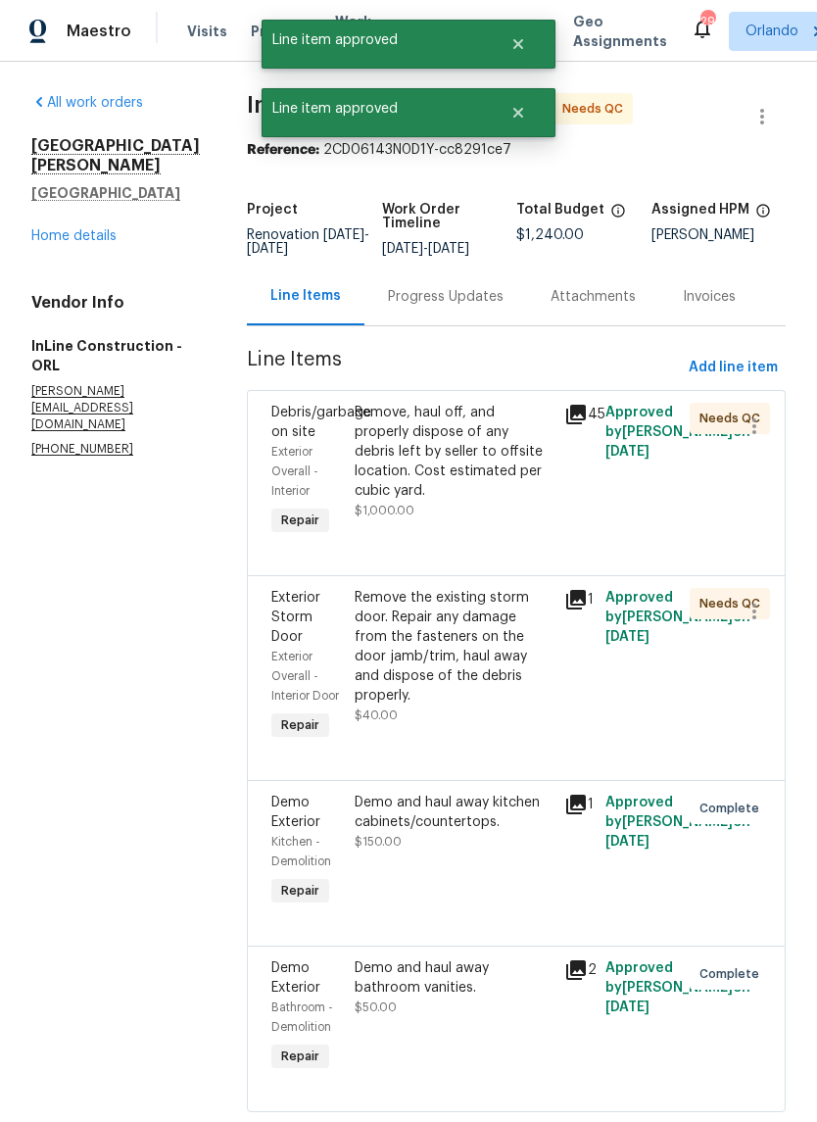
click at [485, 458] on div "Remove, haul off, and properly dispose of any debris left by seller to offsite …" at bounding box center [453, 452] width 197 height 98
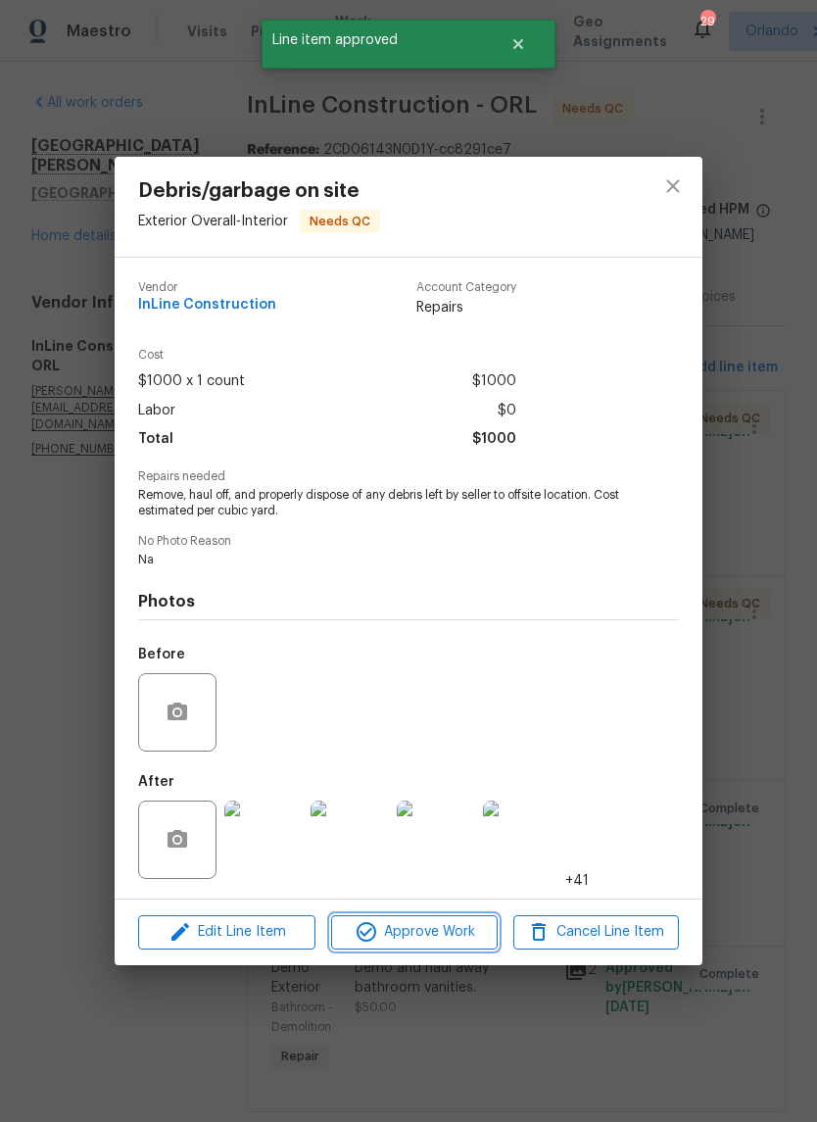
click at [450, 936] on span "Approve Work" at bounding box center [414, 932] width 154 height 25
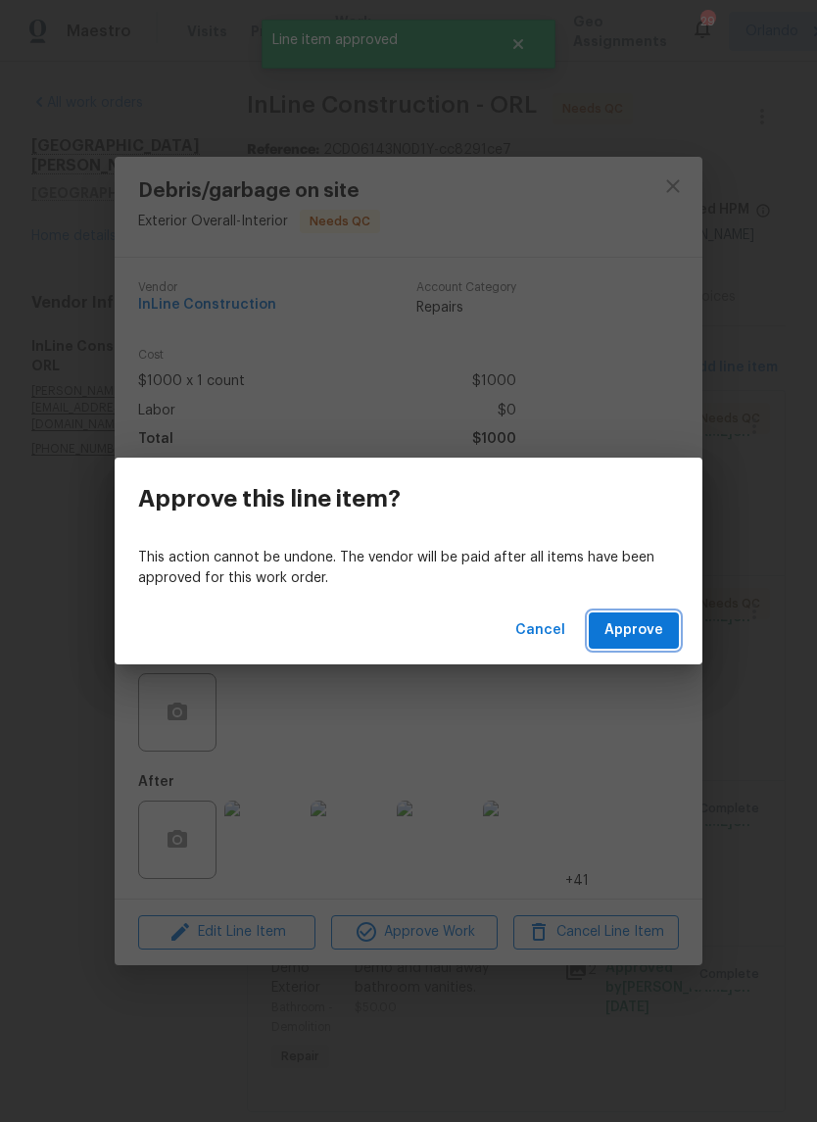
click at [665, 635] on button "Approve" at bounding box center [634, 631] width 90 height 36
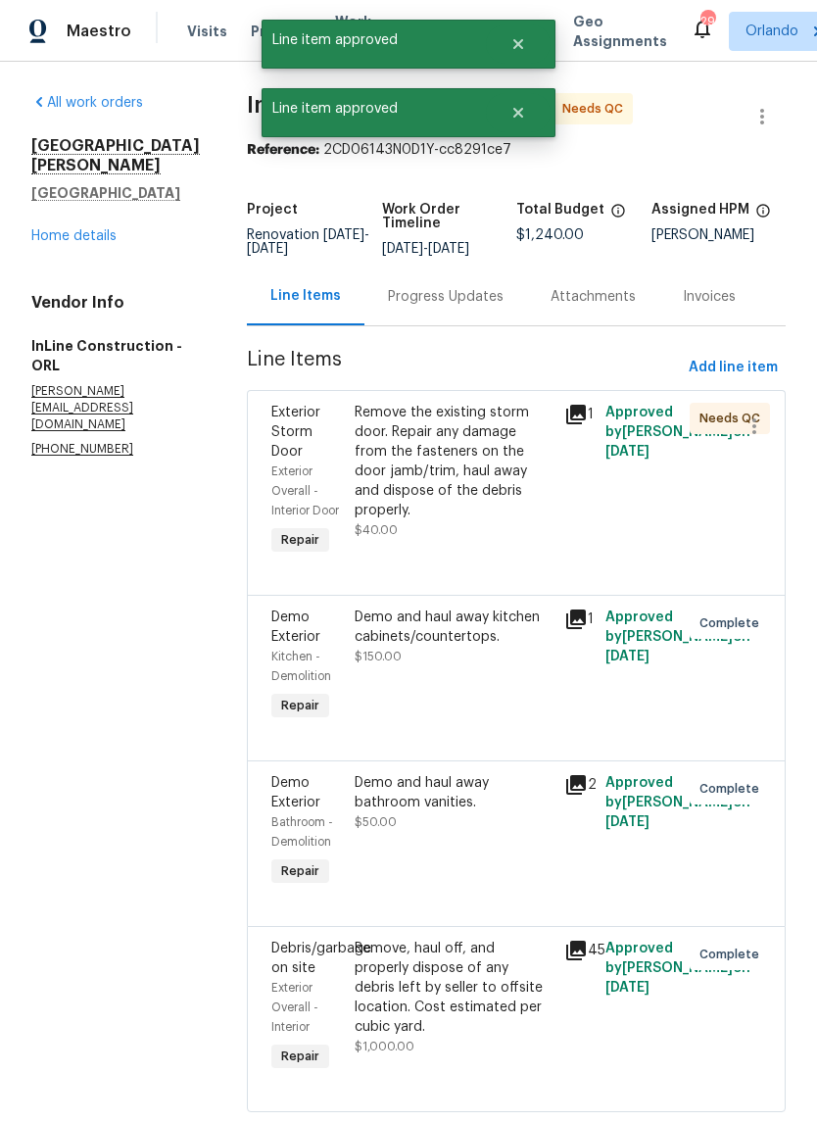
click at [469, 459] on div "Remove the existing storm door. Repair any damage from the fasteners on the doo…" at bounding box center [453, 462] width 197 height 118
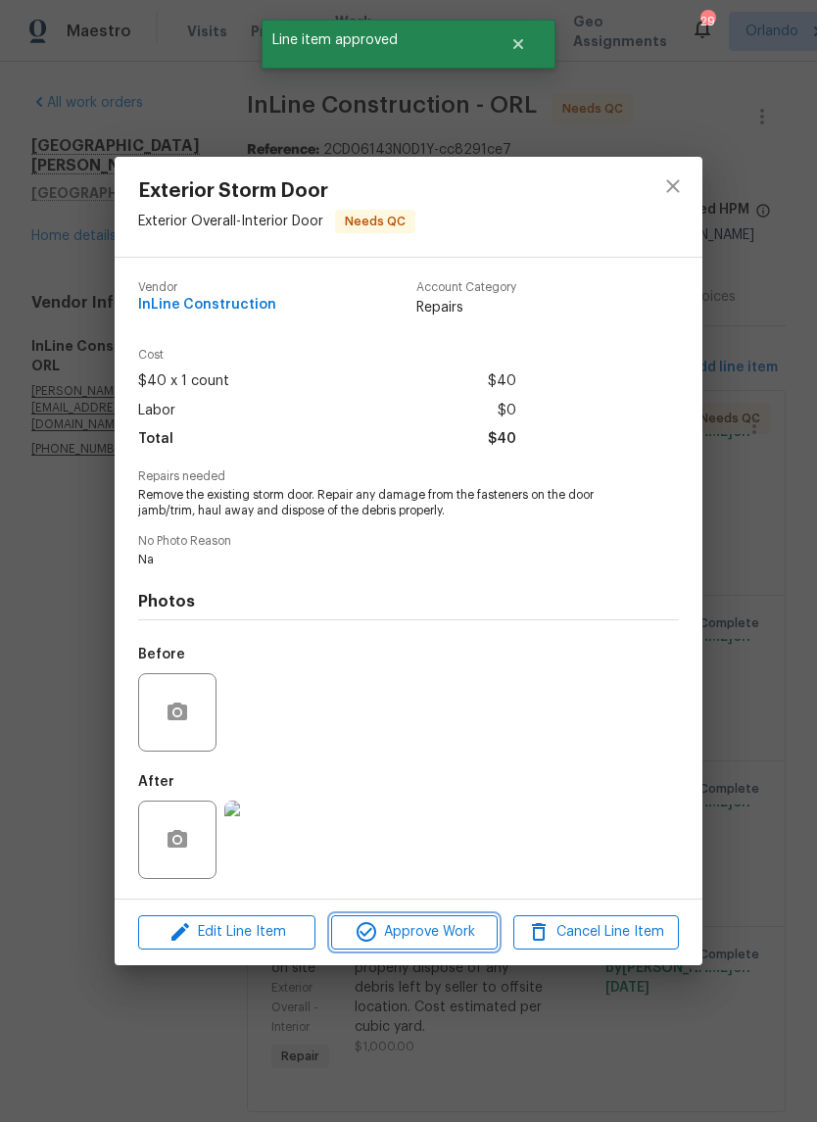
click at [468, 930] on span "Approve Work" at bounding box center [414, 932] width 154 height 25
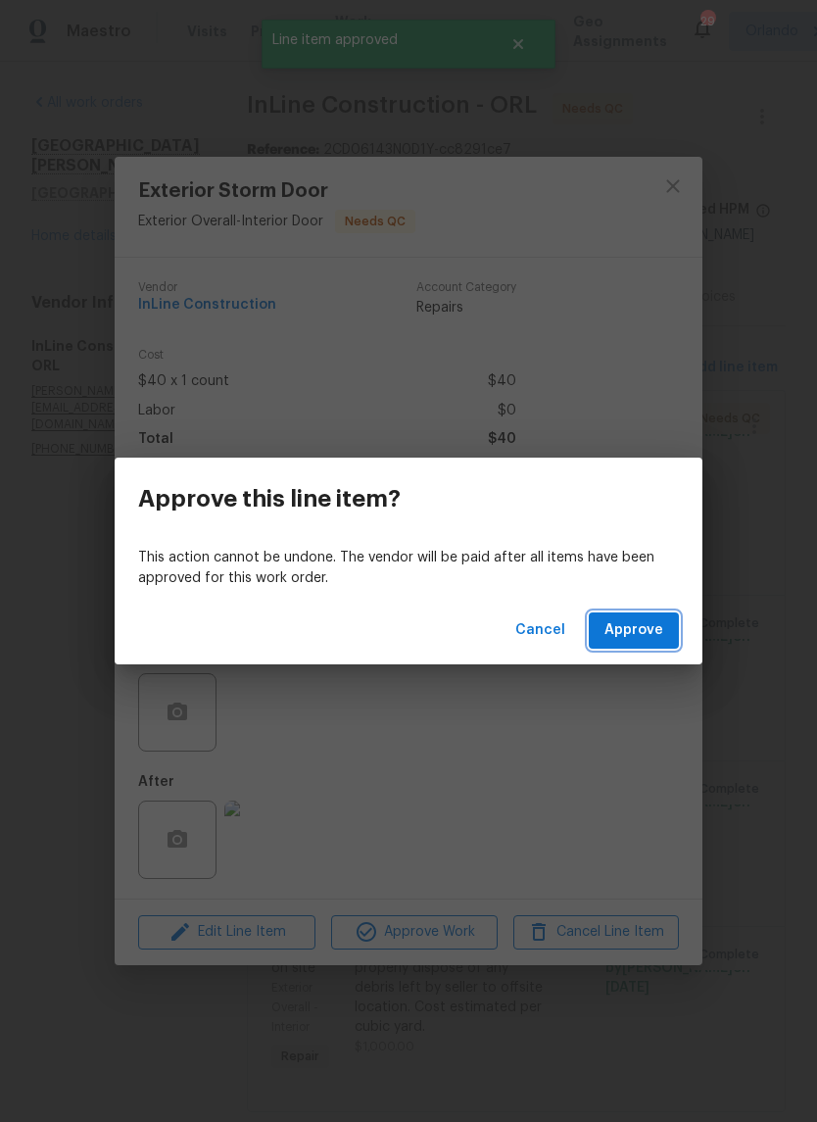
click at [669, 623] on button "Approve" at bounding box center [634, 631] width 90 height 36
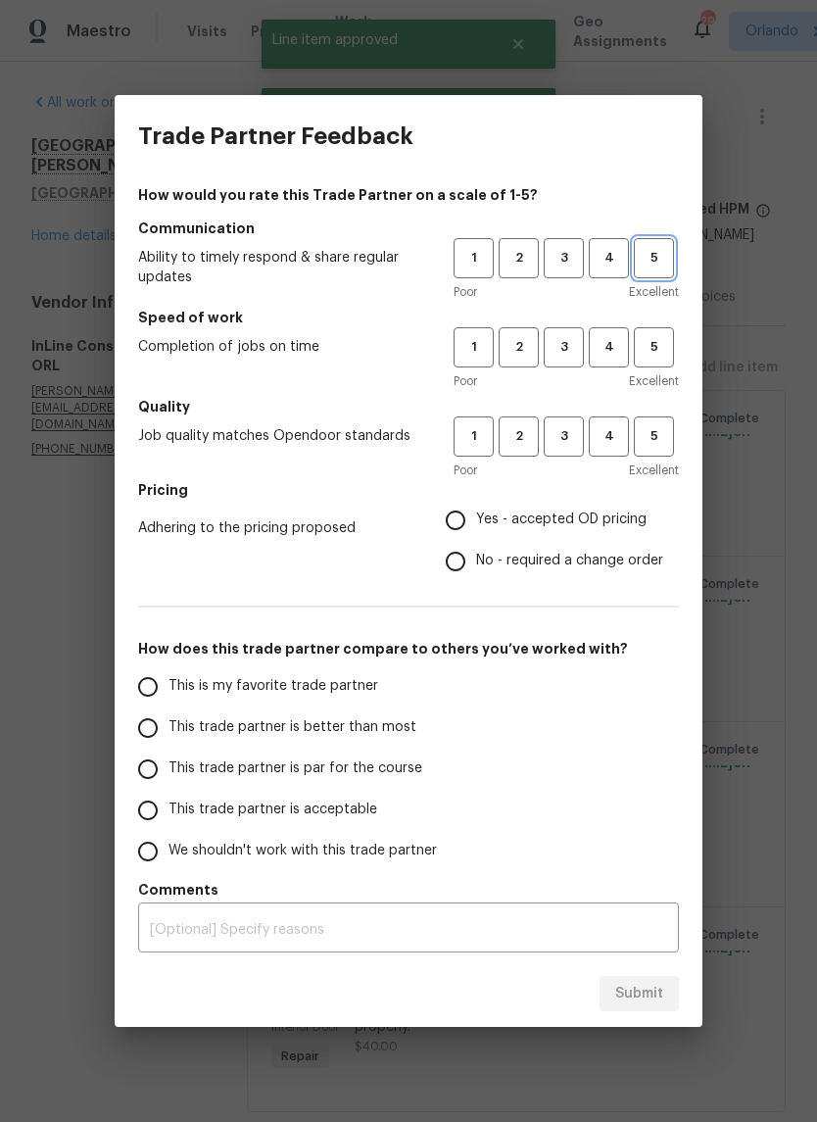
click at [663, 271] on button "5" at bounding box center [654, 258] width 40 height 40
click at [673, 334] on button "5" at bounding box center [654, 347] width 40 height 40
click at [665, 397] on h5 "Quality" at bounding box center [408, 407] width 541 height 20
click at [660, 446] on span "5" at bounding box center [654, 436] width 36 height 23
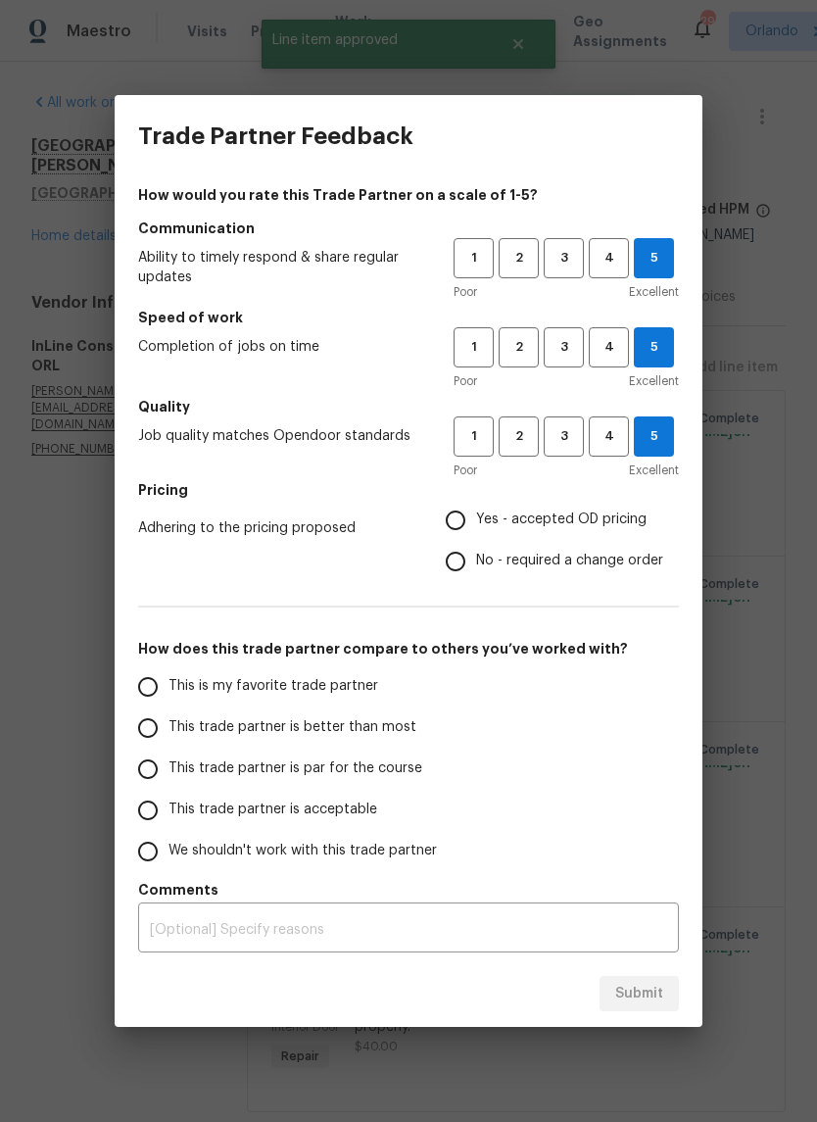
click at [473, 507] on input "Yes - accepted OD pricing" at bounding box center [455, 520] width 41 height 41
radio input "true"
click at [319, 681] on span "This is my favorite trade partner" at bounding box center [274, 686] width 210 height 21
click at [169, 681] on input "This is my favorite trade partner" at bounding box center [147, 686] width 41 height 41
click at [656, 995] on span "Submit" at bounding box center [639, 994] width 48 height 25
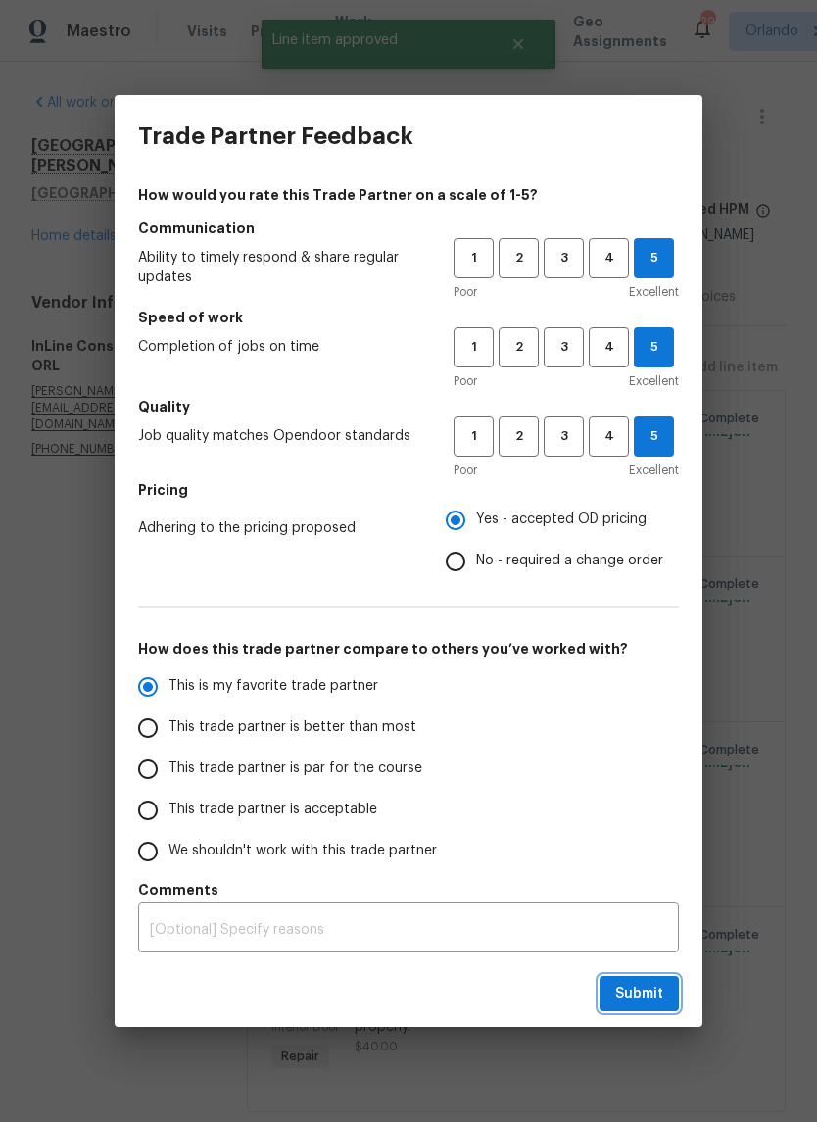
radio input "true"
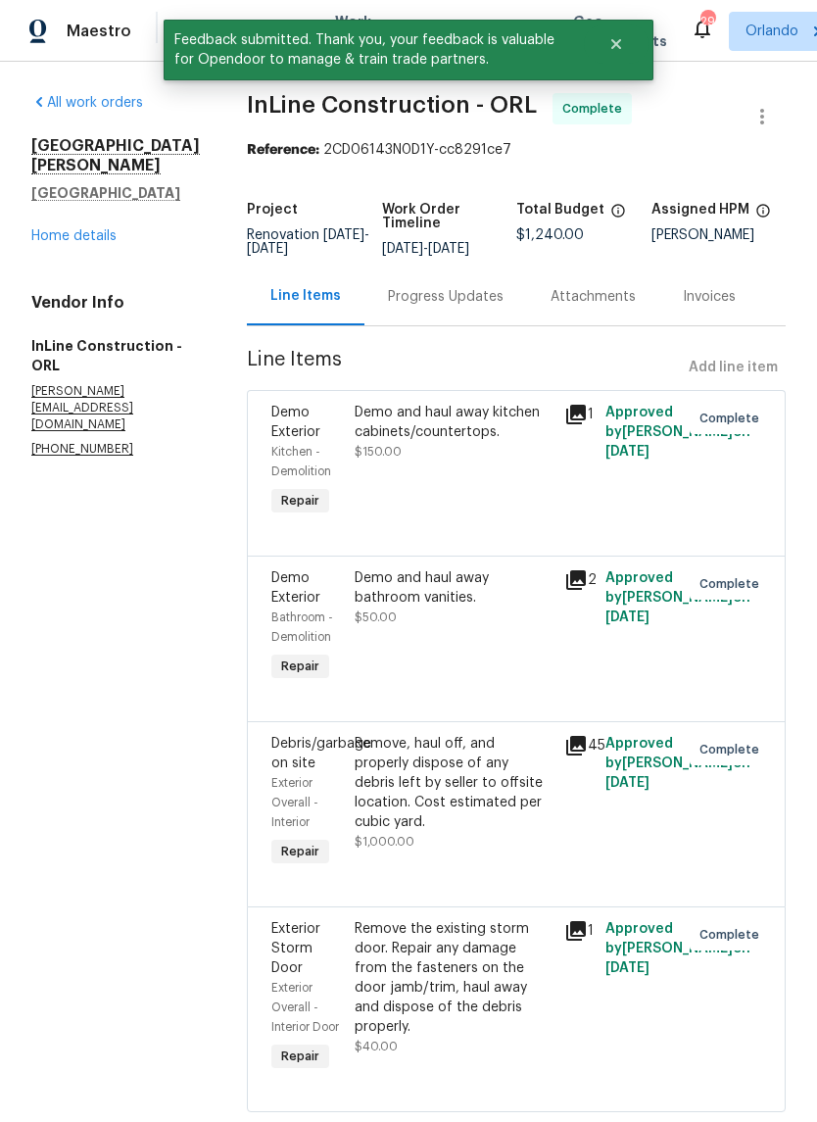
click at [94, 229] on link "Home details" at bounding box center [73, 236] width 85 height 14
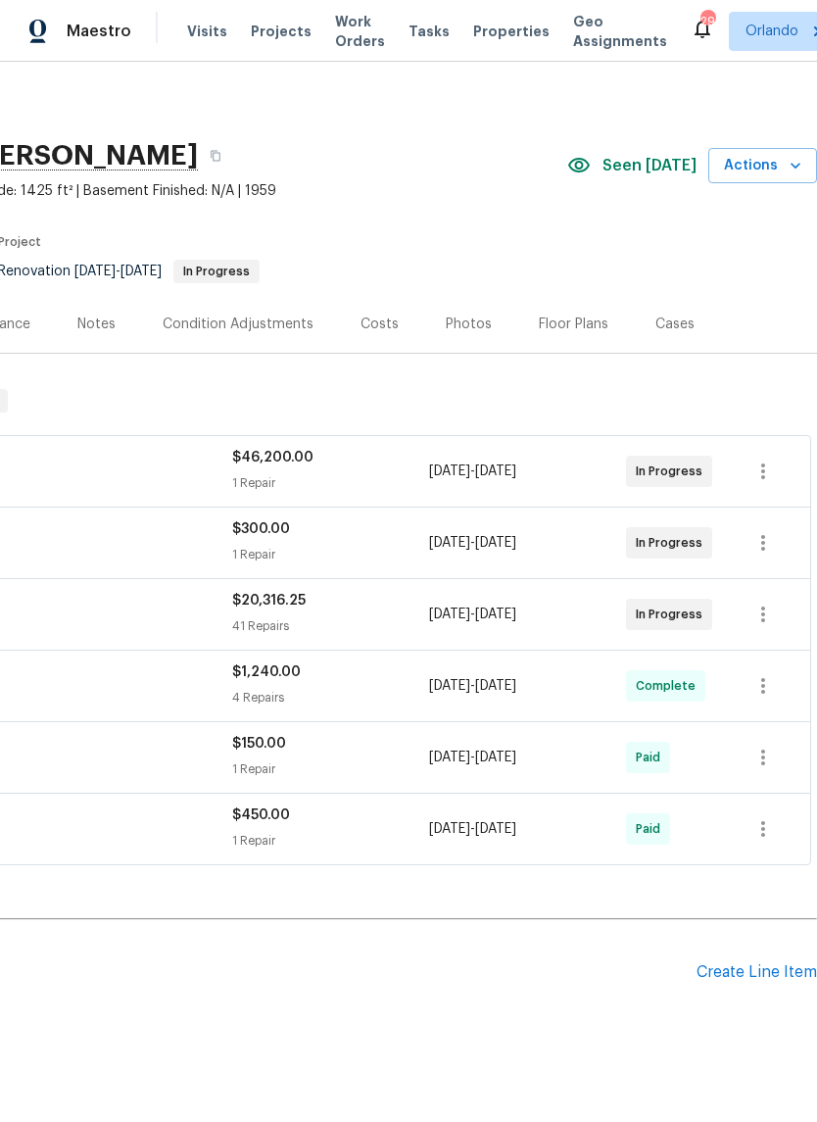
scroll to position [2, 290]
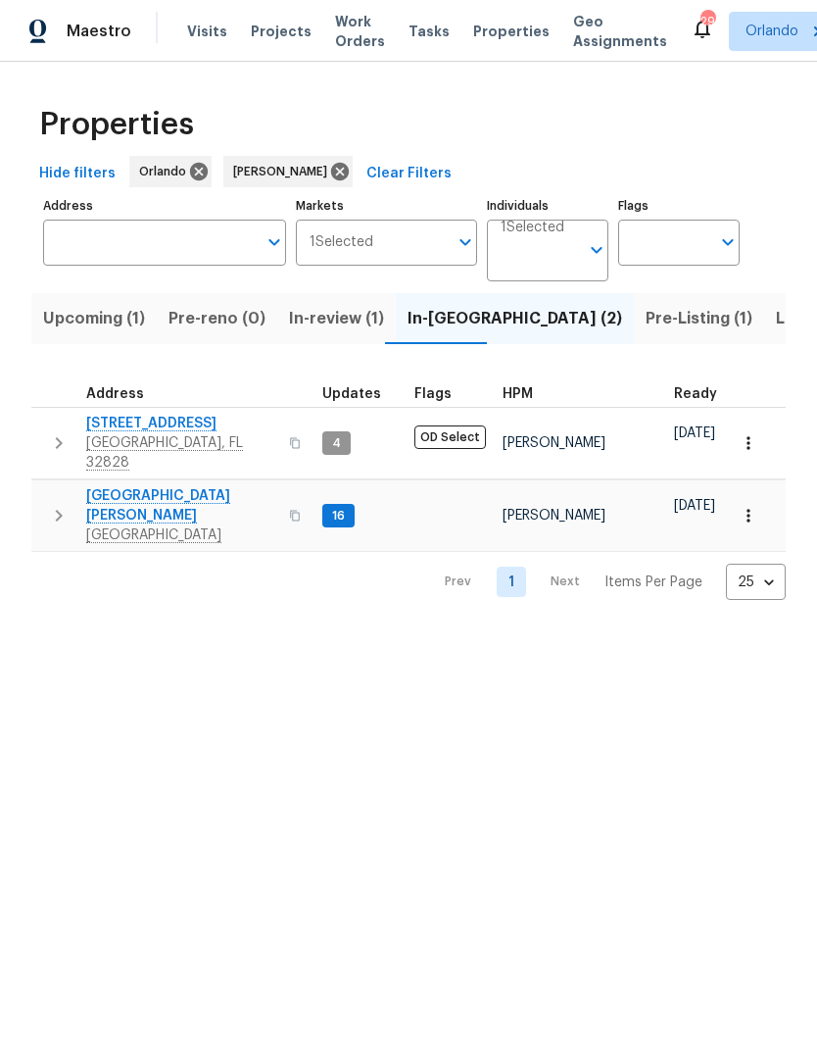
click at [341, 324] on span "In-review (1)" at bounding box center [336, 318] width 95 height 27
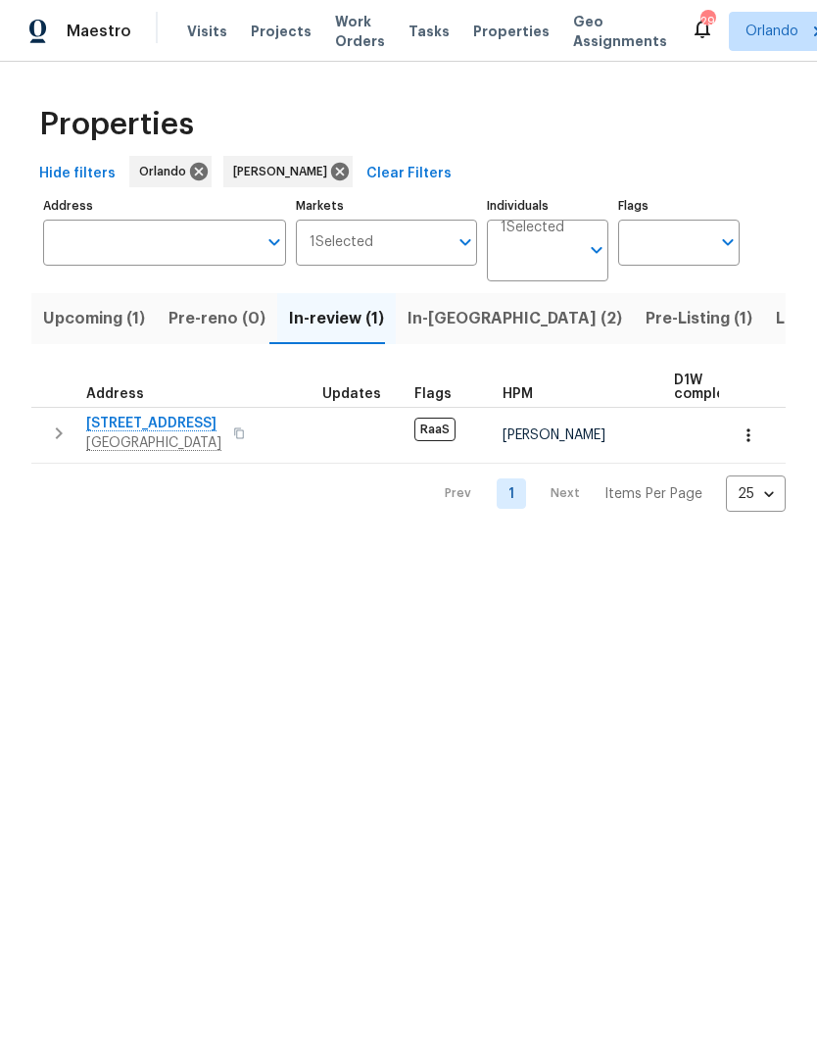
click at [460, 325] on span "In-reno (2)" at bounding box center [515, 318] width 215 height 27
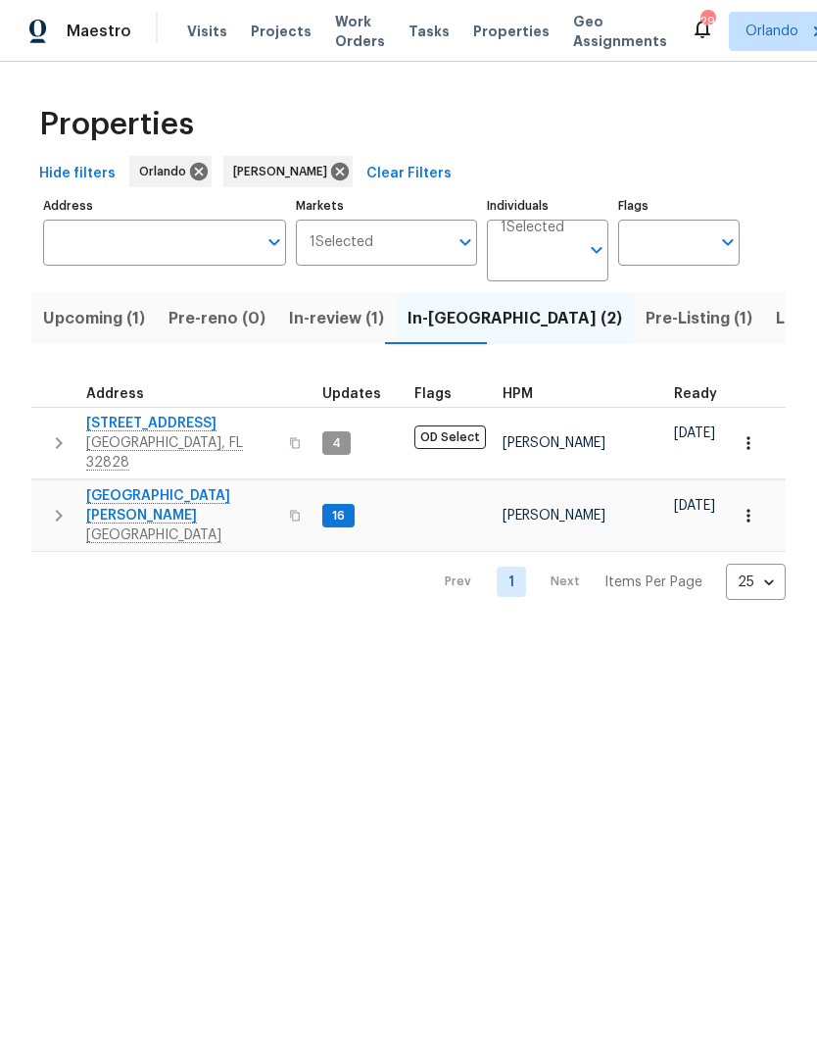
click at [646, 321] on span "Pre-Listing (1)" at bounding box center [699, 318] width 107 height 27
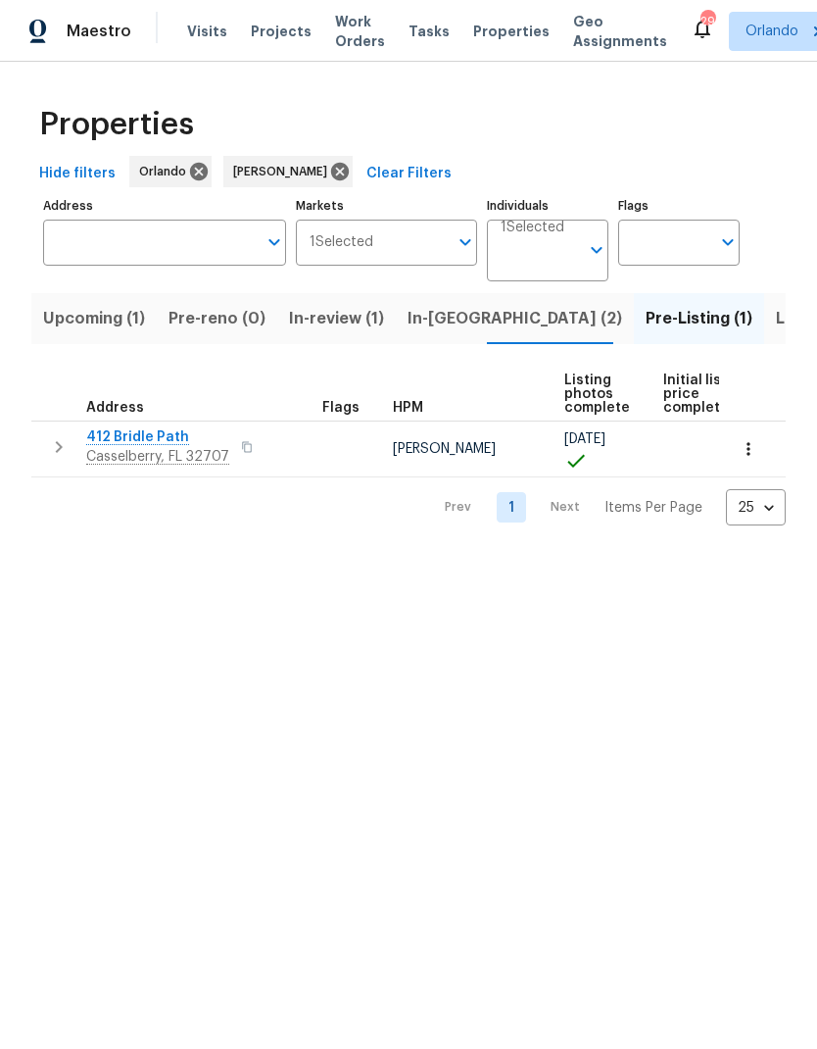
click at [445, 323] on span "In-reno (2)" at bounding box center [515, 318] width 215 height 27
